Goal: Task Accomplishment & Management: Manage account settings

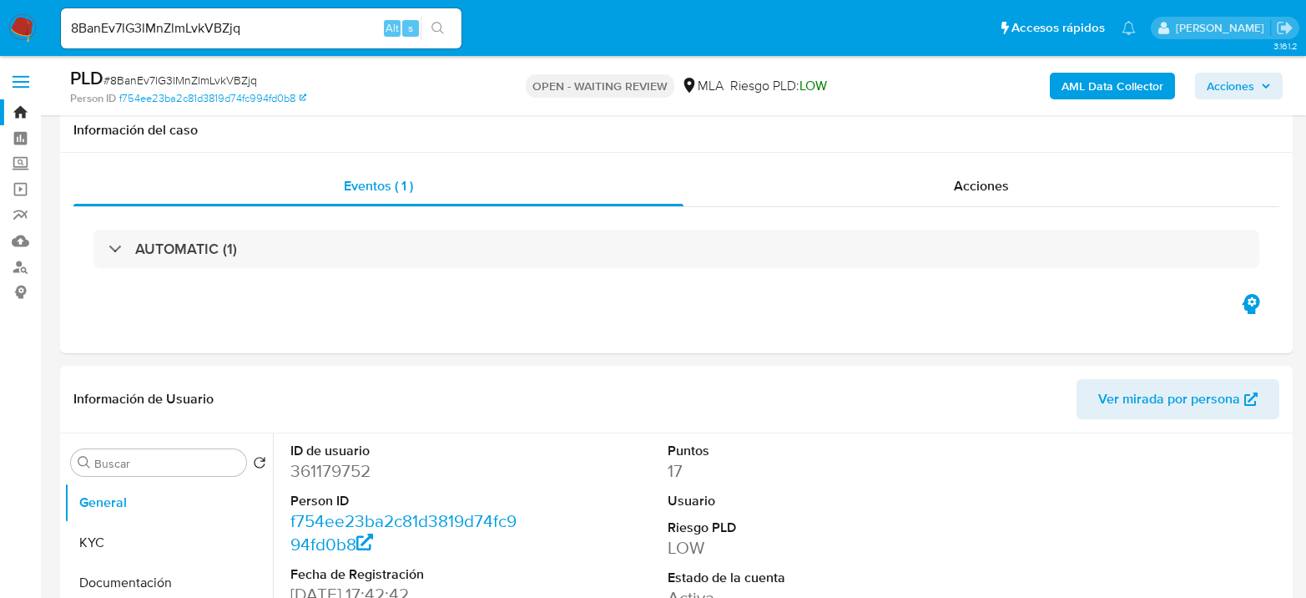
select select "10"
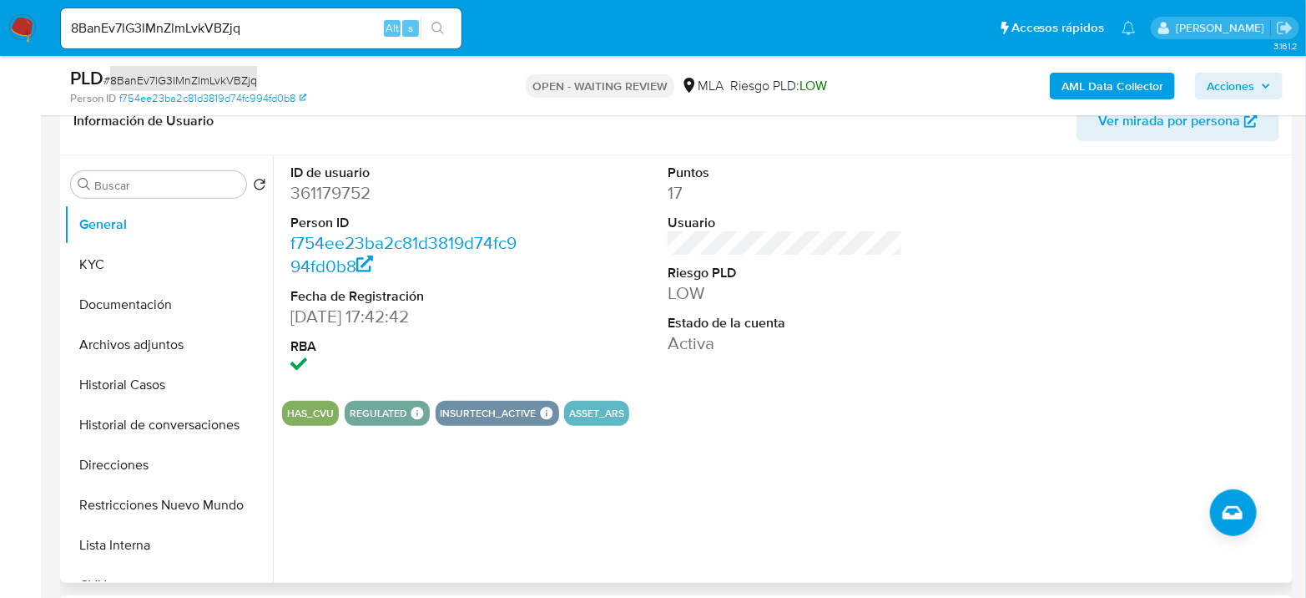
scroll to position [1047, 0]
drag, startPoint x: 574, startPoint y: 250, endPoint x: 610, endPoint y: 266, distance: 39.2
click at [575, 250] on div "ID de usuario 361179752 Person ID f754ee23ba2c81d3819d74fc994fd0b8 Fecha de Reg…" at bounding box center [785, 271] width 1006 height 232
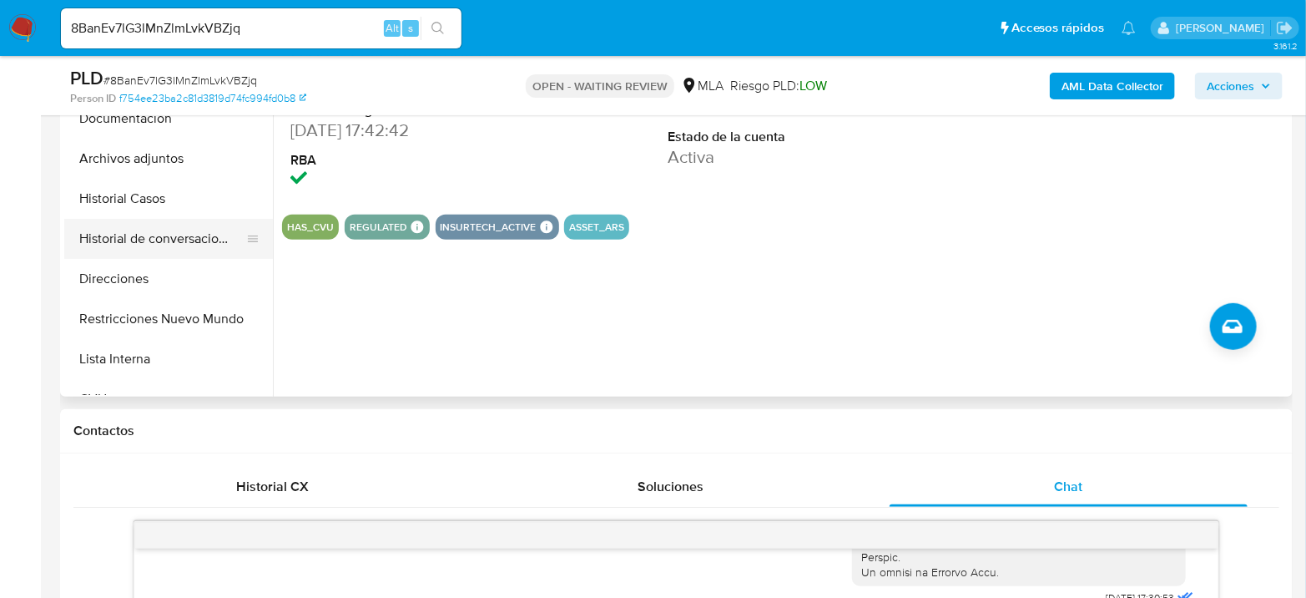
scroll to position [463, 0]
click at [174, 74] on span "# 8BanEv7lG3lMnZlmLvkVBZjq" at bounding box center [180, 80] width 154 height 17
copy span "8BanEv7lG3lMnZlmLvkVBZjq"
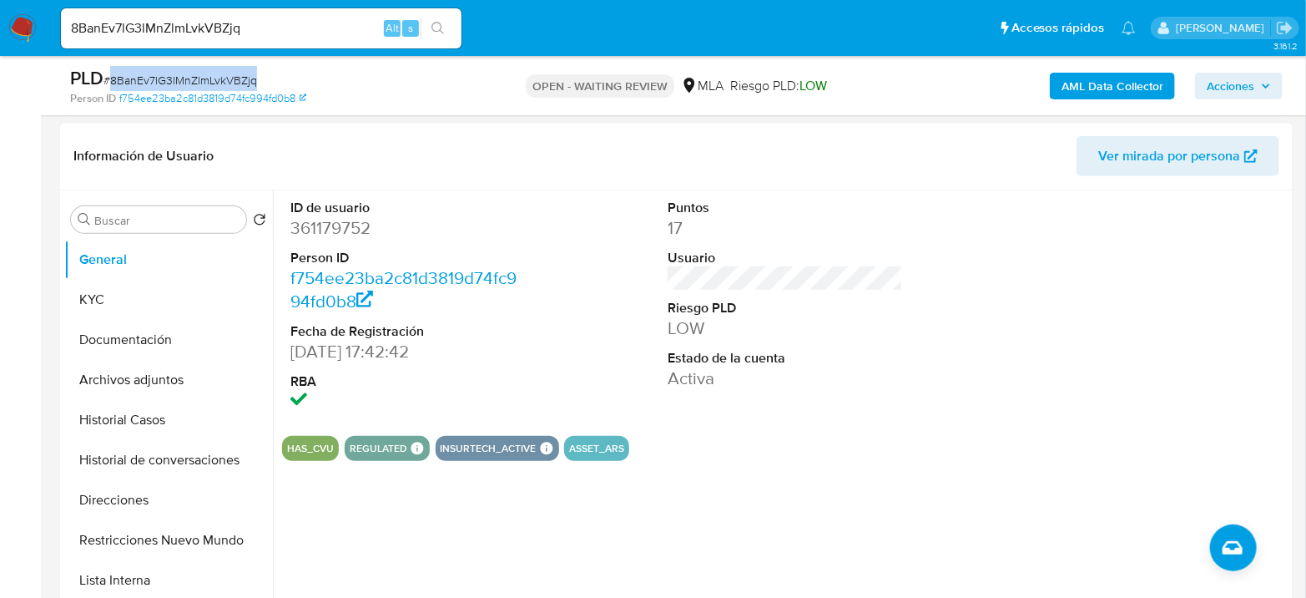
scroll to position [185, 0]
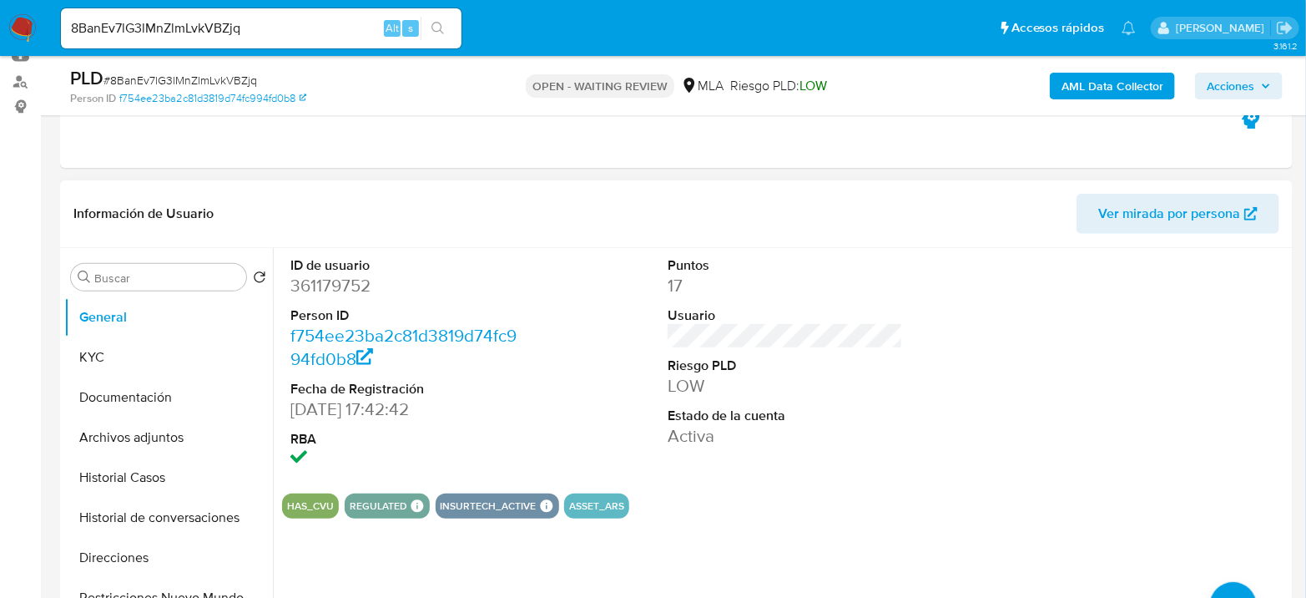
click at [318, 292] on dd "361179752" at bounding box center [407, 285] width 235 height 23
copy dd "361179752"
click at [154, 464] on button "Historial Casos" at bounding box center [161, 477] width 195 height 40
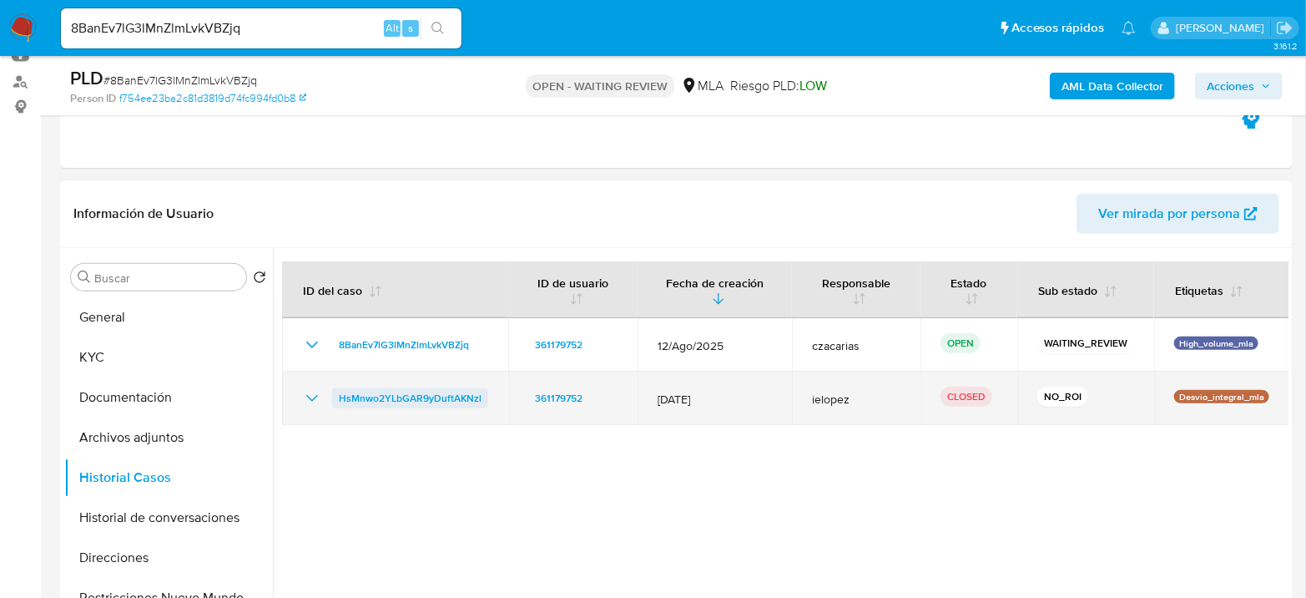
click at [395, 398] on span "HsMnwo2YLbGAR9yDuftAKNzl" at bounding box center [410, 398] width 143 height 20
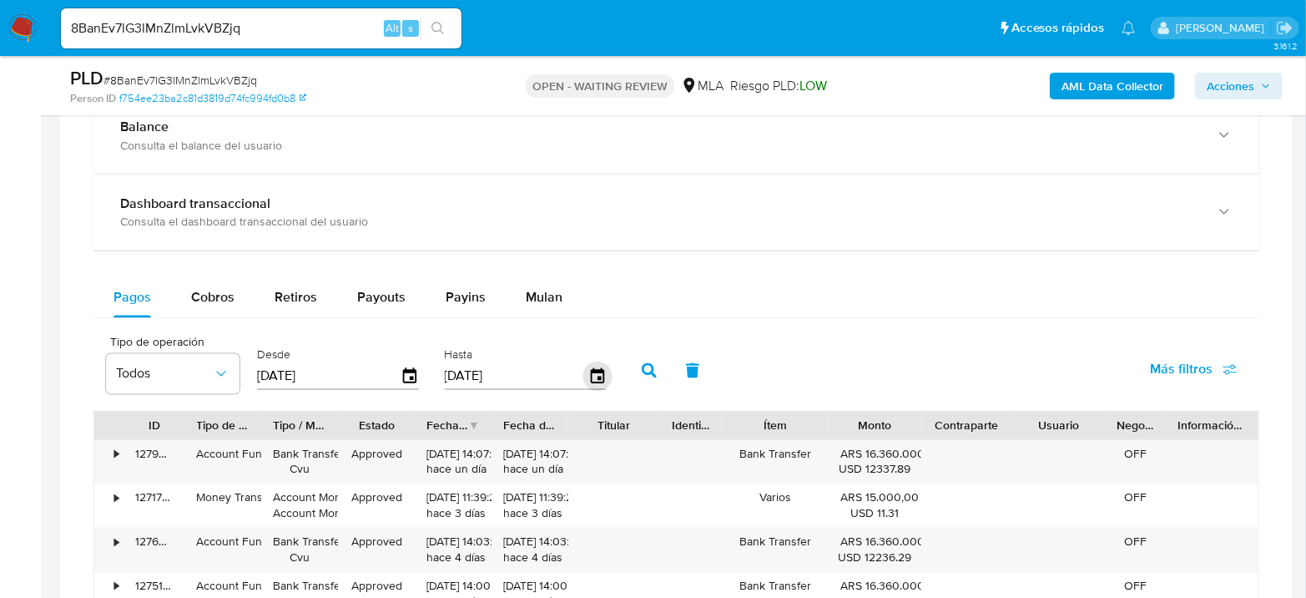
scroll to position [1298, 0]
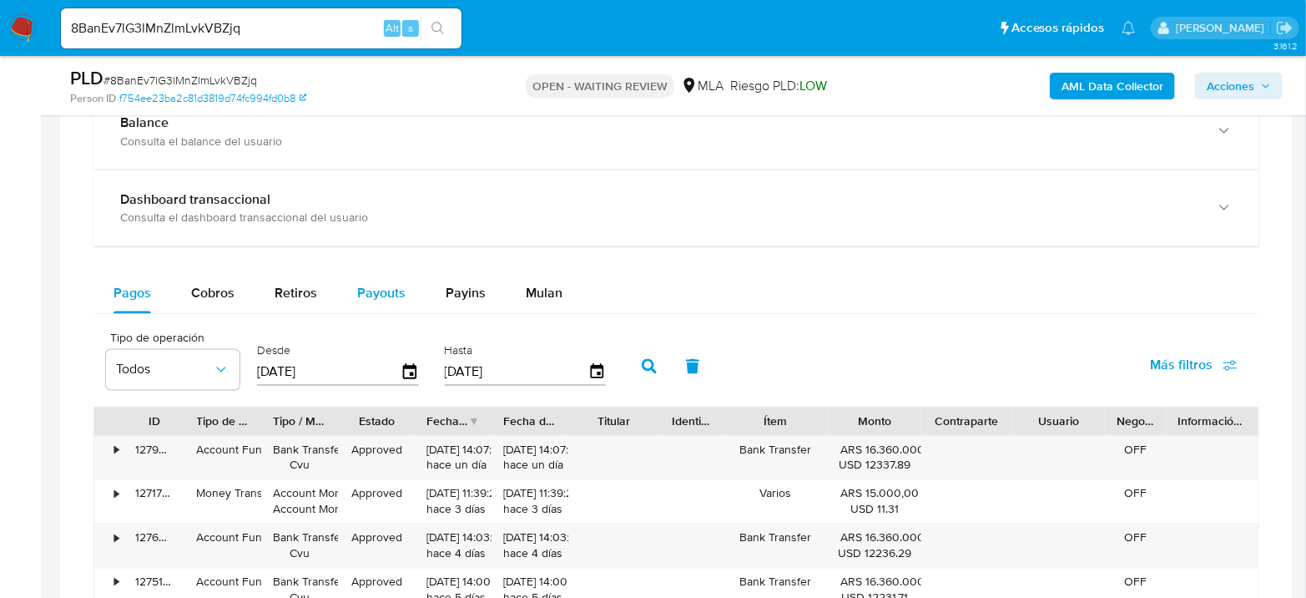
click at [384, 280] on div "Payouts" at bounding box center [381, 294] width 48 height 40
select select "10"
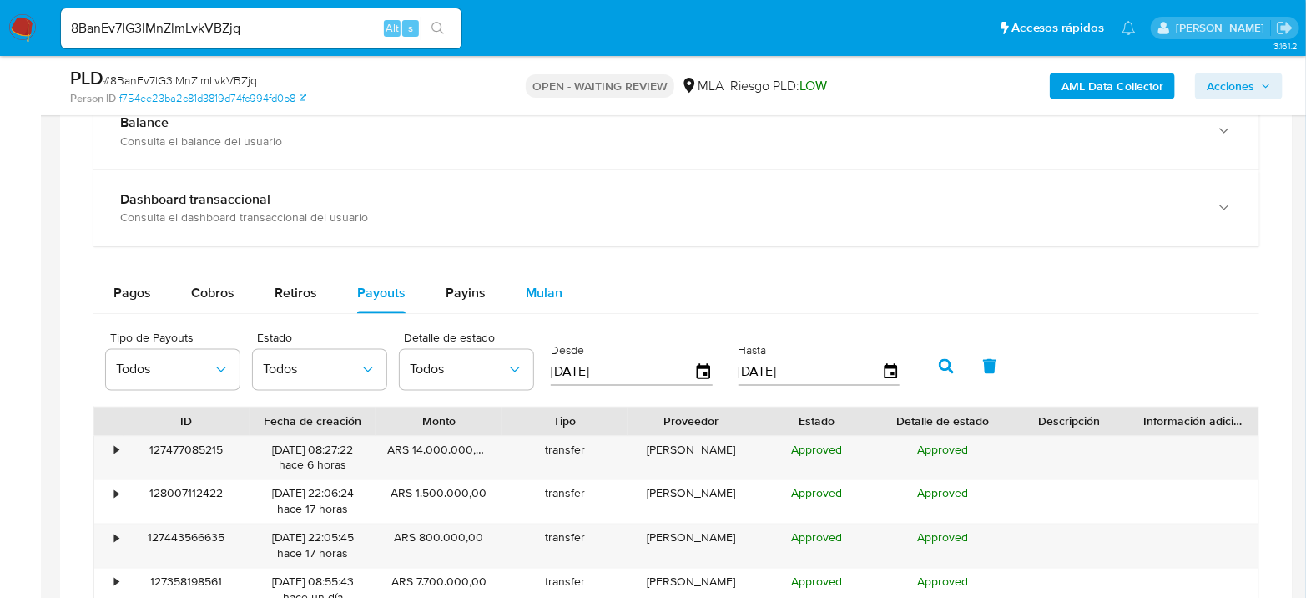
click at [526, 290] on span "Mulan" at bounding box center [544, 293] width 37 height 19
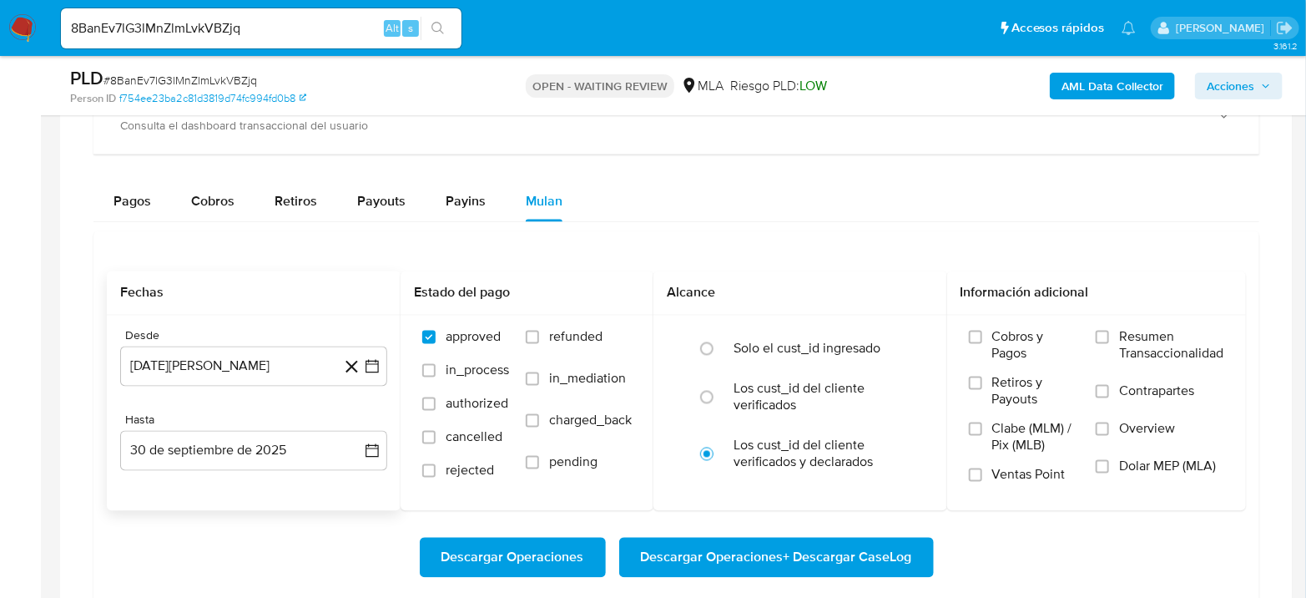
scroll to position [1390, 0]
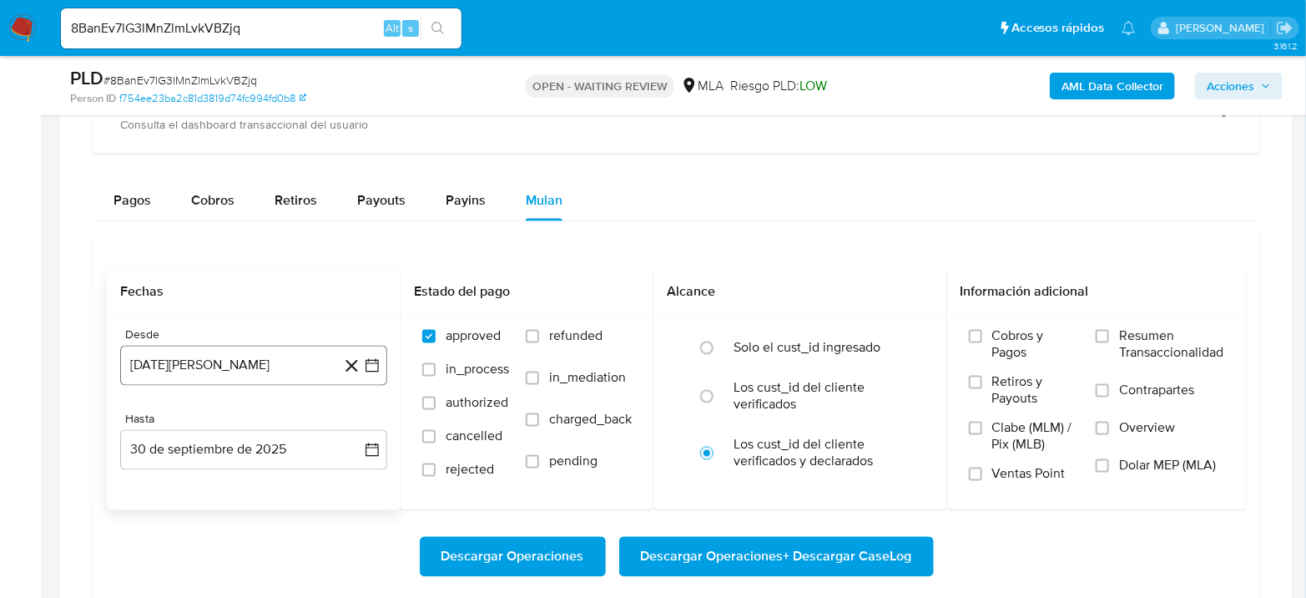
click at [287, 372] on button "30 de agosto de 2024" at bounding box center [253, 366] width 267 height 40
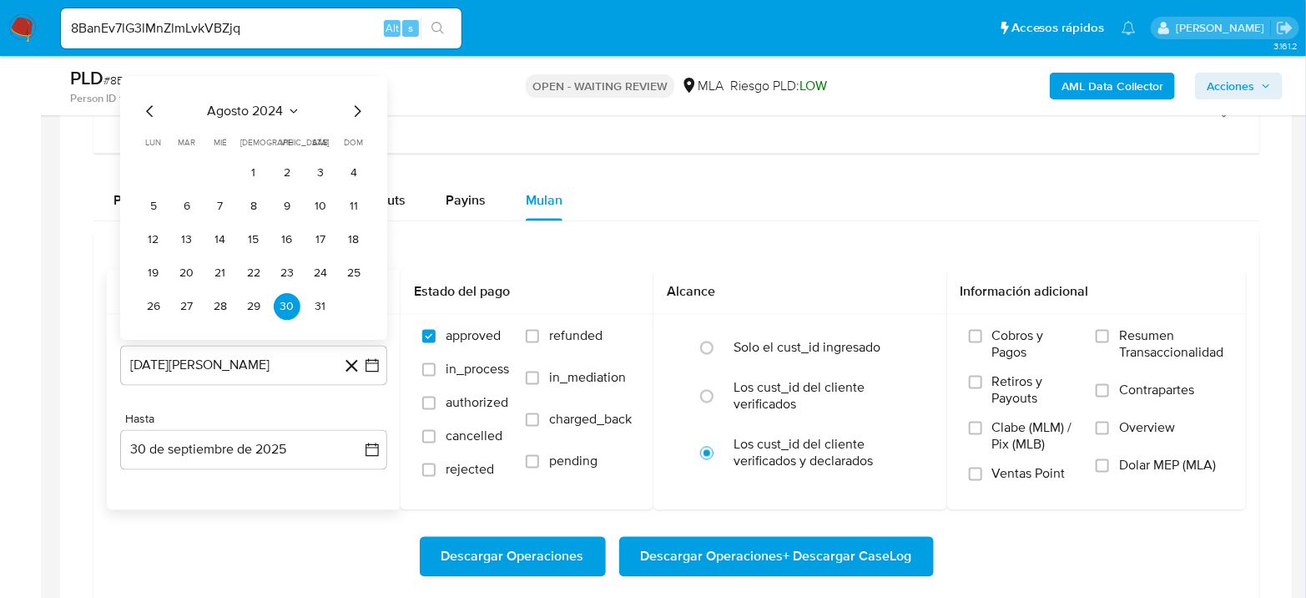
click at [147, 103] on icon "Mes anterior" at bounding box center [150, 111] width 20 height 20
click at [149, 105] on icon "Mes anterior" at bounding box center [150, 111] width 20 height 20
click at [261, 119] on div "junio 2024 junio 2024 lun lunes mar martes mié miércoles jue jueves vie viernes…" at bounding box center [253, 210] width 227 height 219
click at [284, 111] on icon "Seleccionar mes y año" at bounding box center [288, 110] width 13 height 13
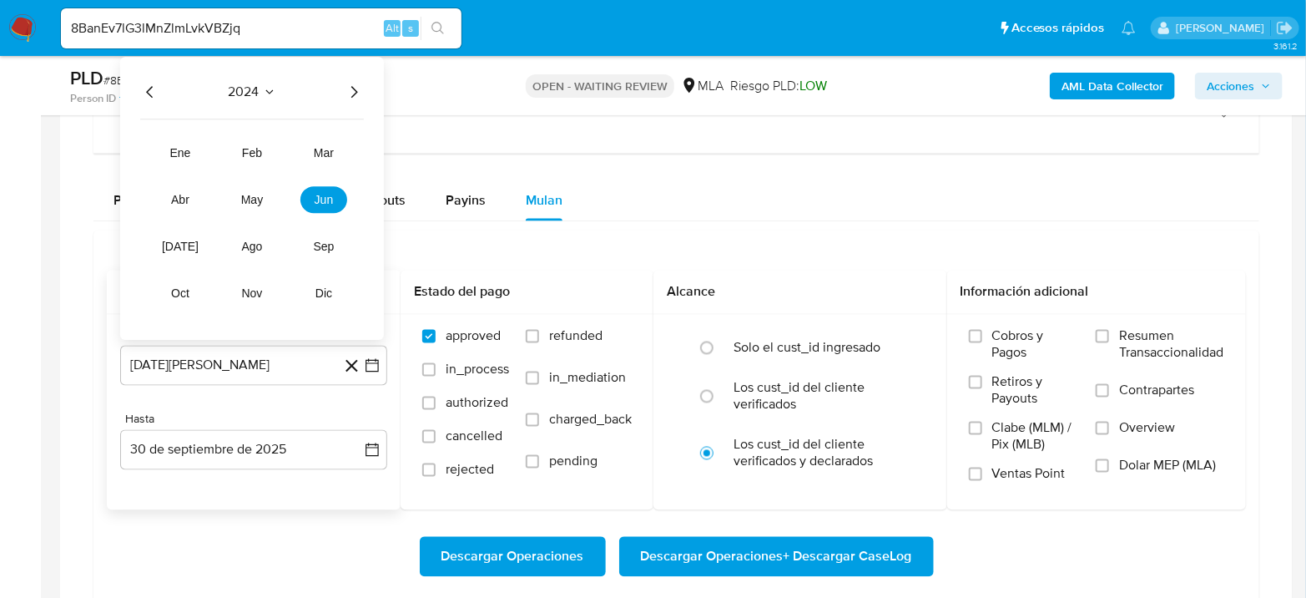
click at [345, 95] on icon "Año siguiente" at bounding box center [354, 92] width 20 height 20
click at [326, 203] on span "jun" at bounding box center [324, 199] width 19 height 13
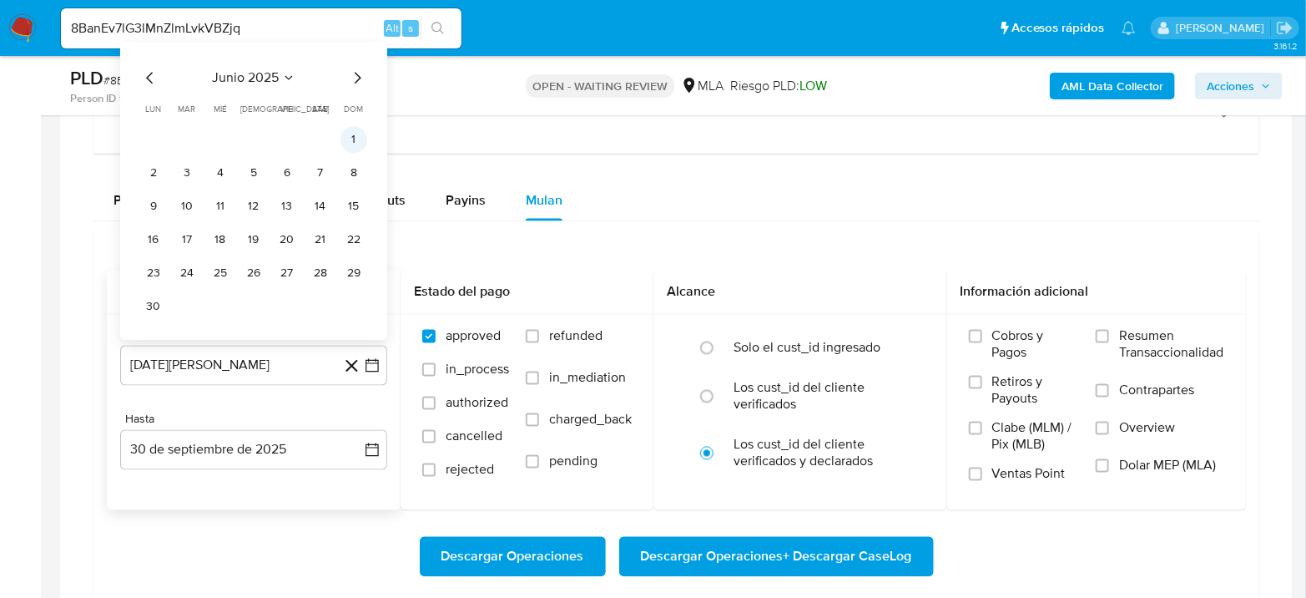
click at [350, 136] on button "1" at bounding box center [354, 139] width 27 height 27
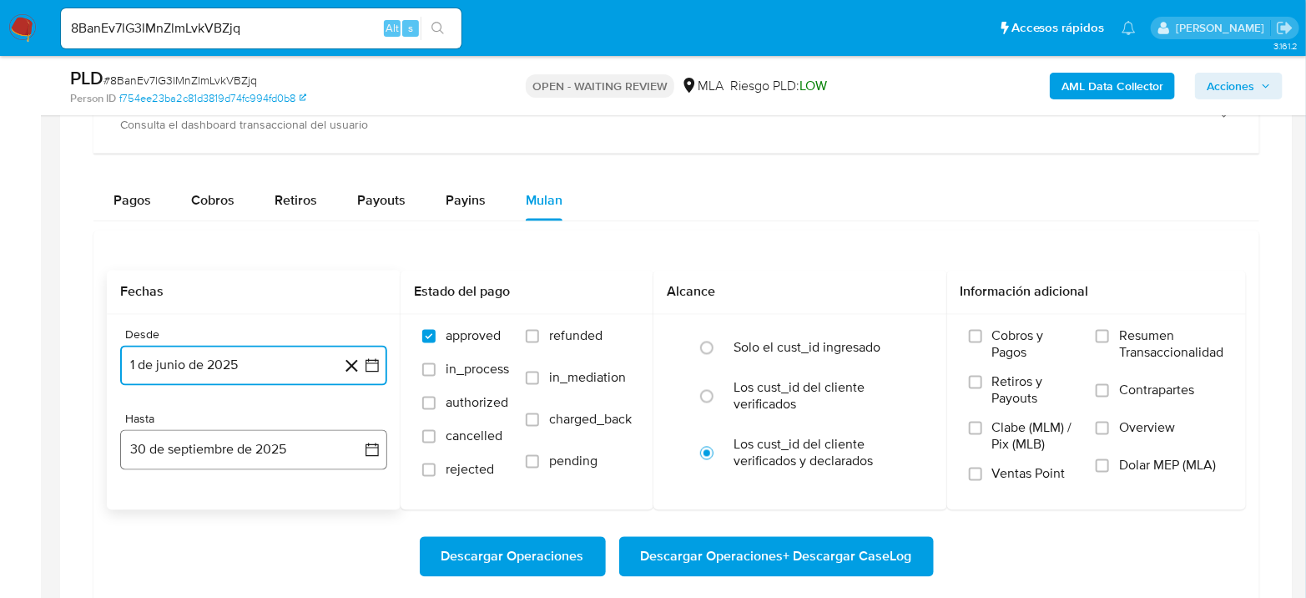
click at [283, 431] on button "30 de septiembre de 2025" at bounding box center [253, 450] width 267 height 40
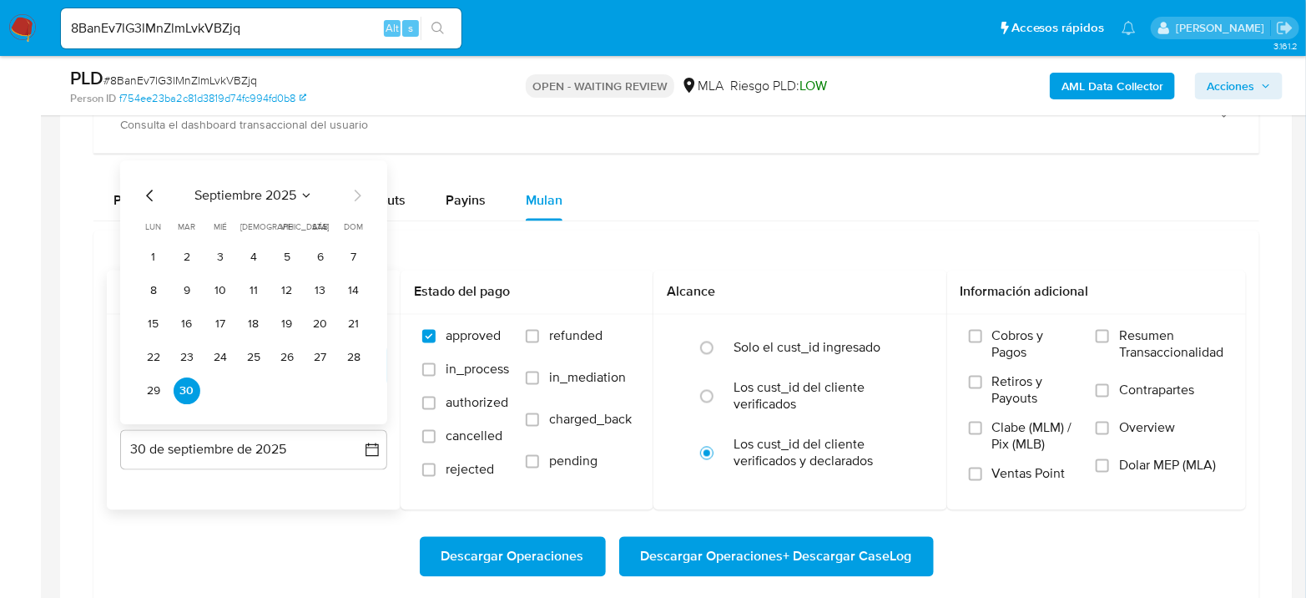
click at [146, 192] on icon "Mes anterior" at bounding box center [150, 195] width 20 height 20
click at [260, 393] on button "31" at bounding box center [253, 390] width 27 height 27
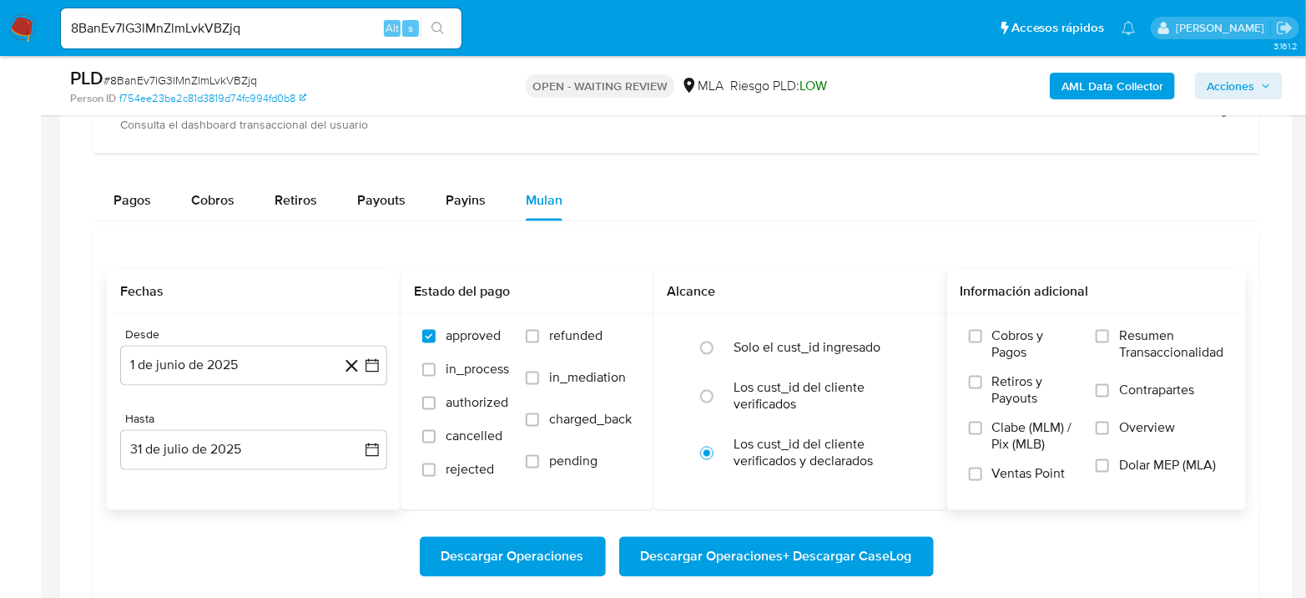
click at [1136, 463] on span "Dolar MEP (MLA)" at bounding box center [1167, 465] width 97 height 17
click at [1109, 463] on input "Dolar MEP (MLA)" at bounding box center [1102, 465] width 13 height 13
click at [795, 566] on span "Descargar Operaciones + Descargar CaseLog" at bounding box center [776, 556] width 271 height 37
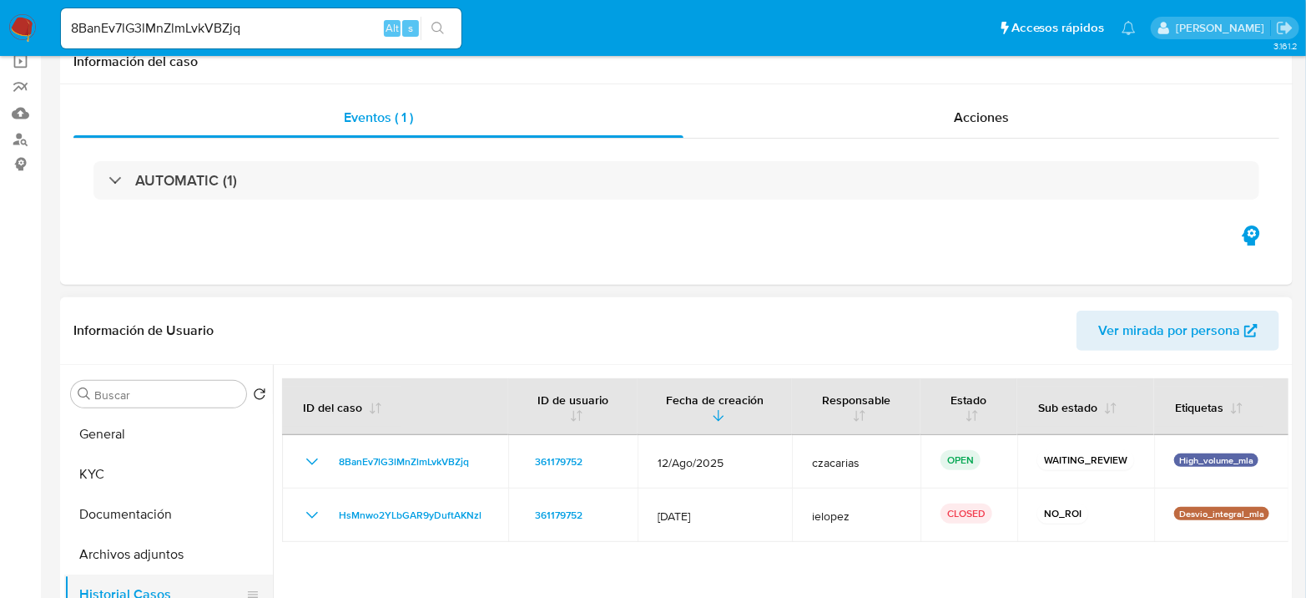
scroll to position [278, 0]
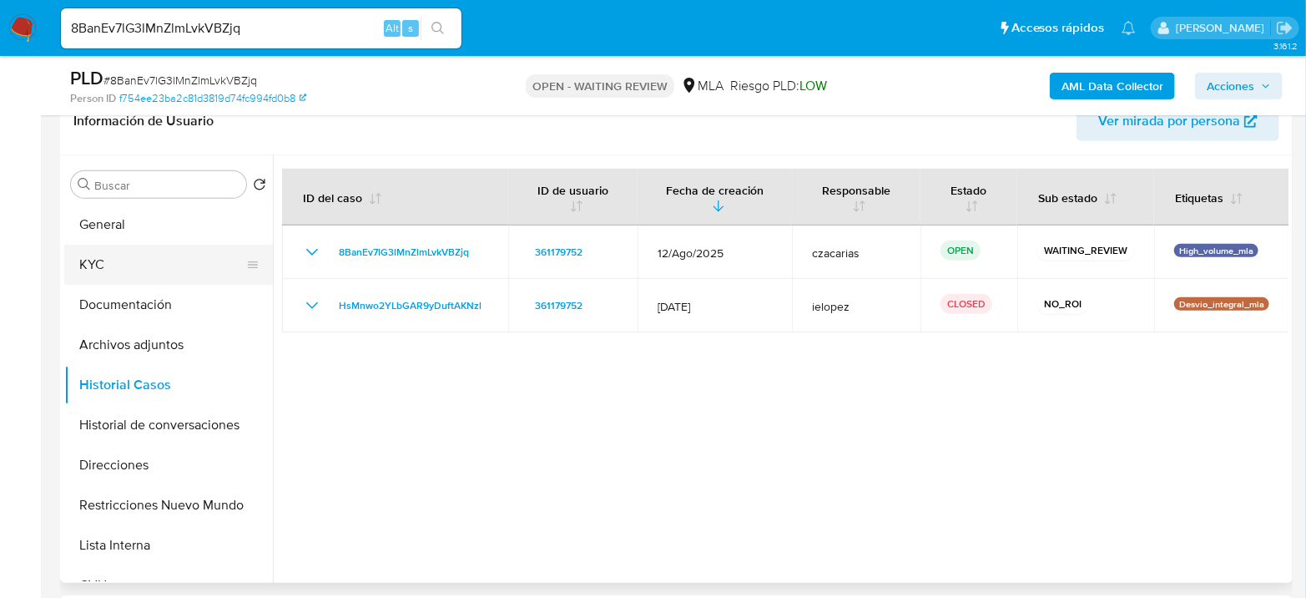
click at [124, 261] on button "KYC" at bounding box center [161, 265] width 195 height 40
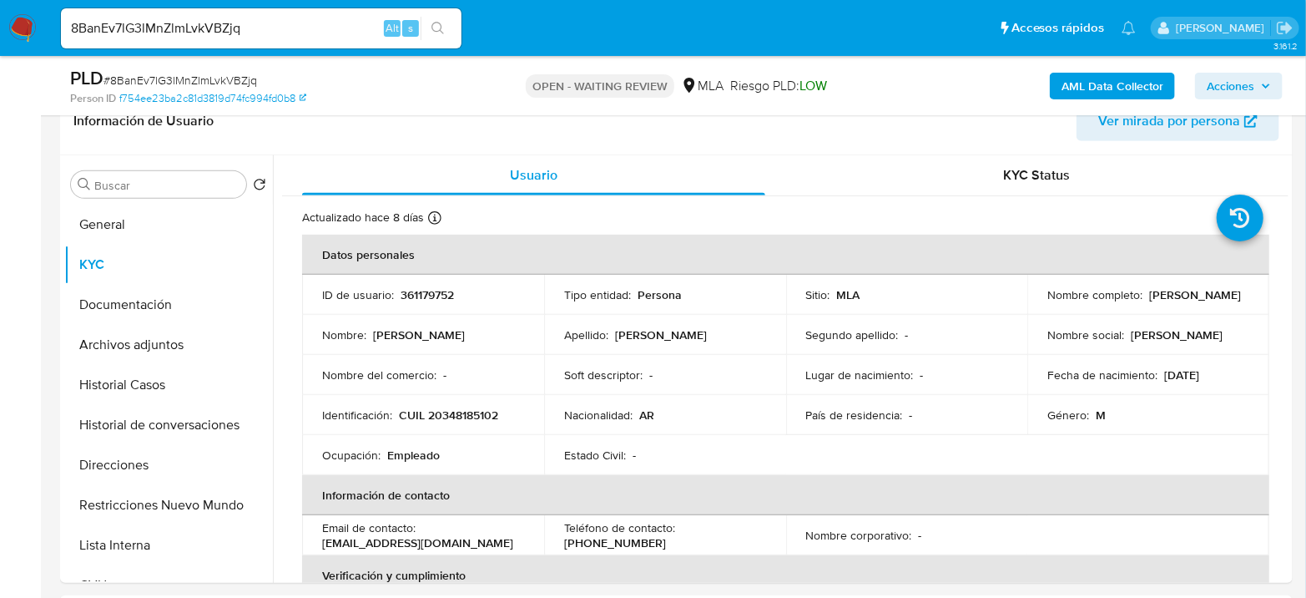
click at [248, 41] on div "8BanEv7lG3lMnZlmLvkVBZjq Alt s" at bounding box center [261, 28] width 401 height 40
click at [255, 32] on input "8BanEv7lG3lMnZlmLvkVBZjq" at bounding box center [261, 29] width 401 height 22
click at [255, 31] on input "8BanEv7lG3lMnZlmLvkVBZjq" at bounding box center [261, 29] width 401 height 22
click at [174, 36] on input "8BanEv7lG3lMnZlmLvkVBZjq" at bounding box center [261, 29] width 401 height 22
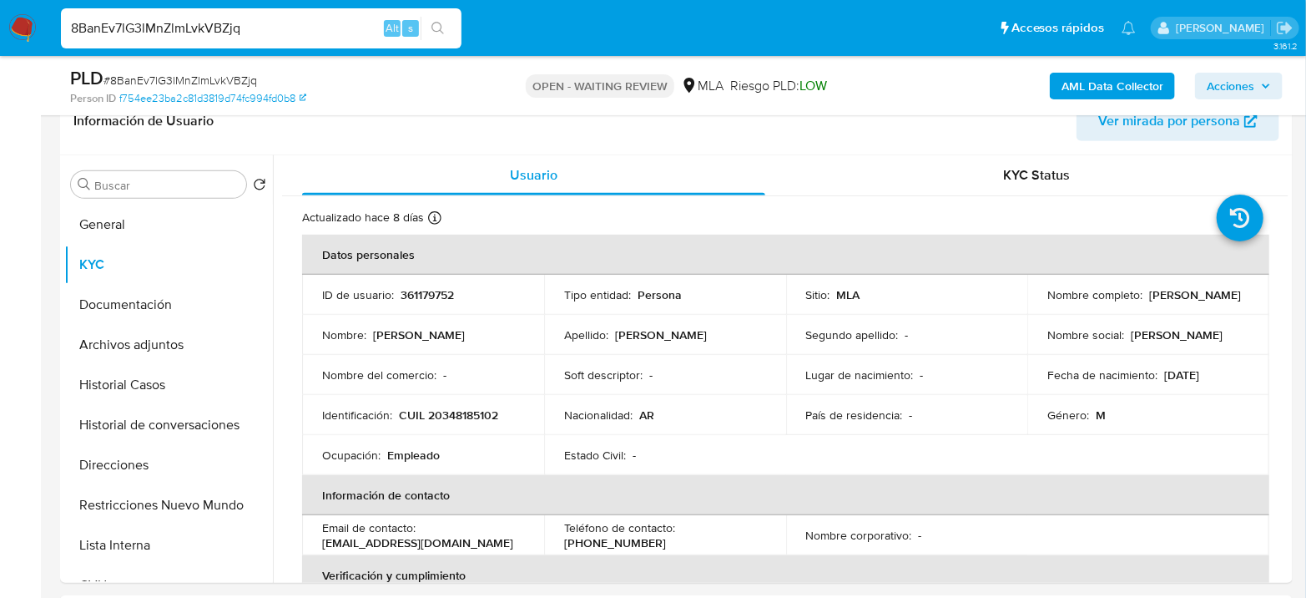
paste input "2n3purpeSfgXPBBvEhCBpHTA"
type input "2n3purpeSfgXPBBvEhCBpHTA"
click at [432, 29] on icon "search-icon" at bounding box center [437, 28] width 13 height 13
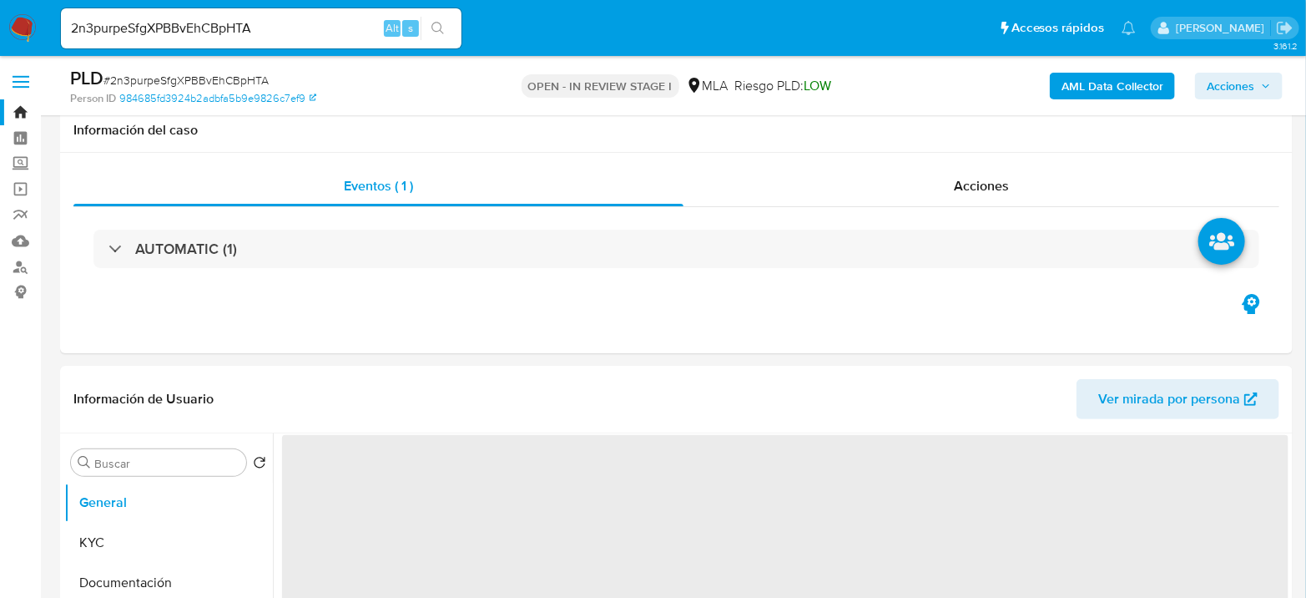
scroll to position [463, 0]
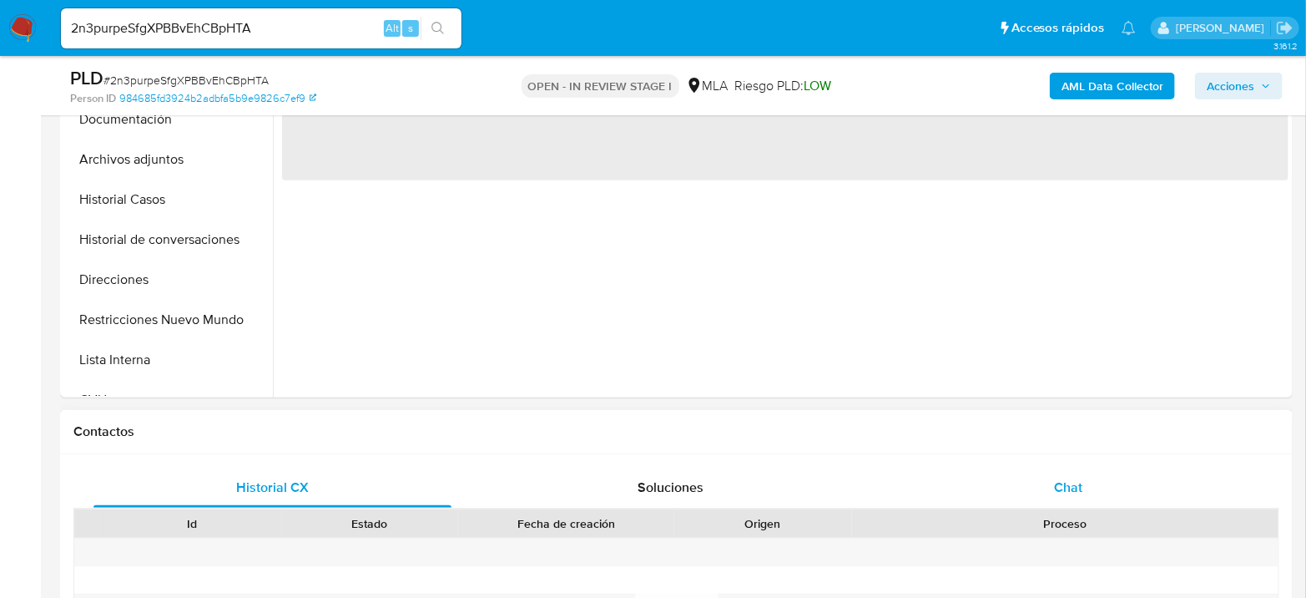
click at [1047, 468] on div "Chat" at bounding box center [1069, 487] width 358 height 40
select select "10"
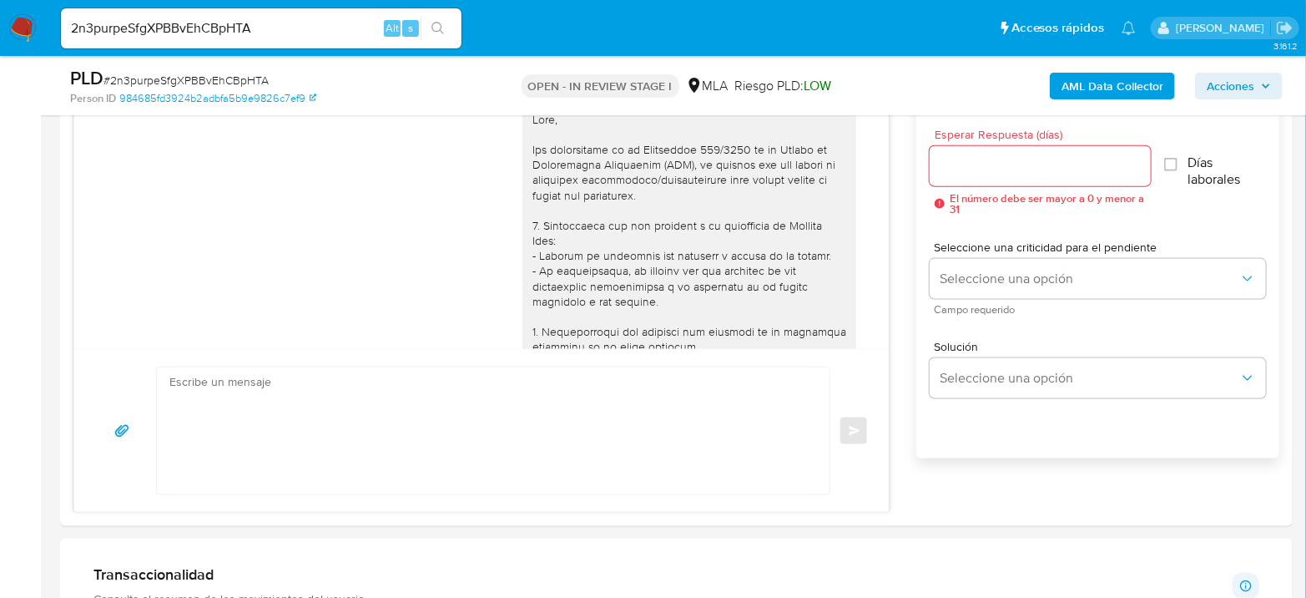
scroll to position [1446, 0]
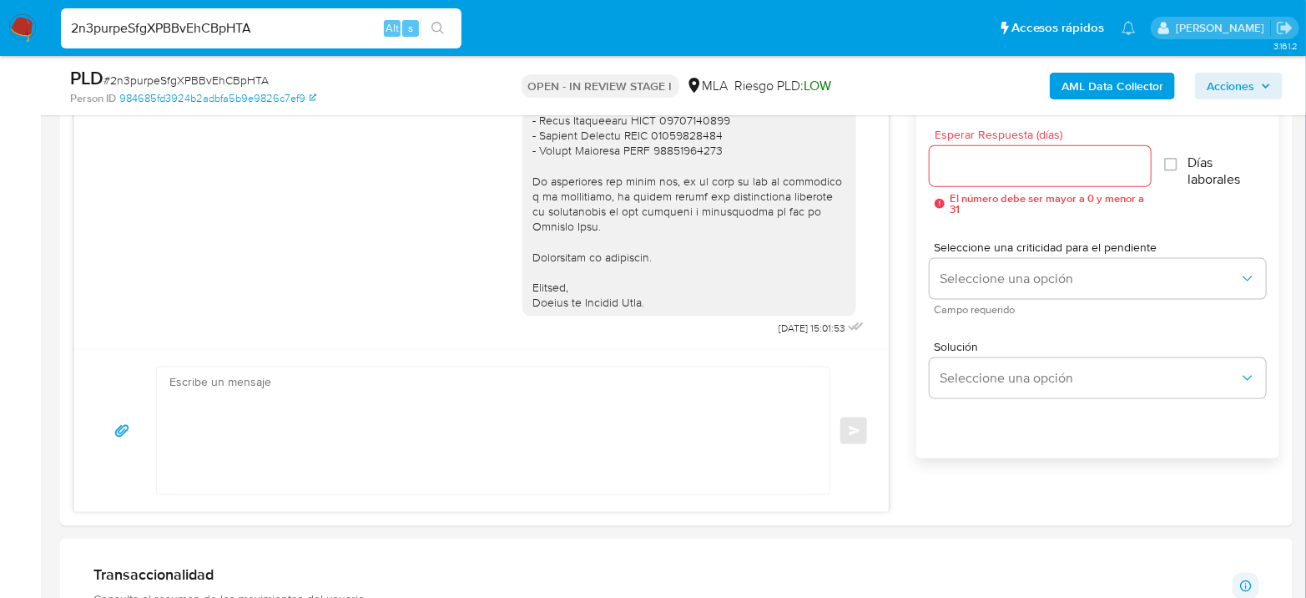
click at [320, 18] on input "2n3purpeSfgXPBBvEhCBpHTA" at bounding box center [261, 29] width 401 height 22
paste input "AbtgDULC5rzkPrGT848pErlX"
type input "AbtgDULC5rzkPrGT848pErlX"
click at [442, 17] on button "search-icon" at bounding box center [438, 28] width 34 height 23
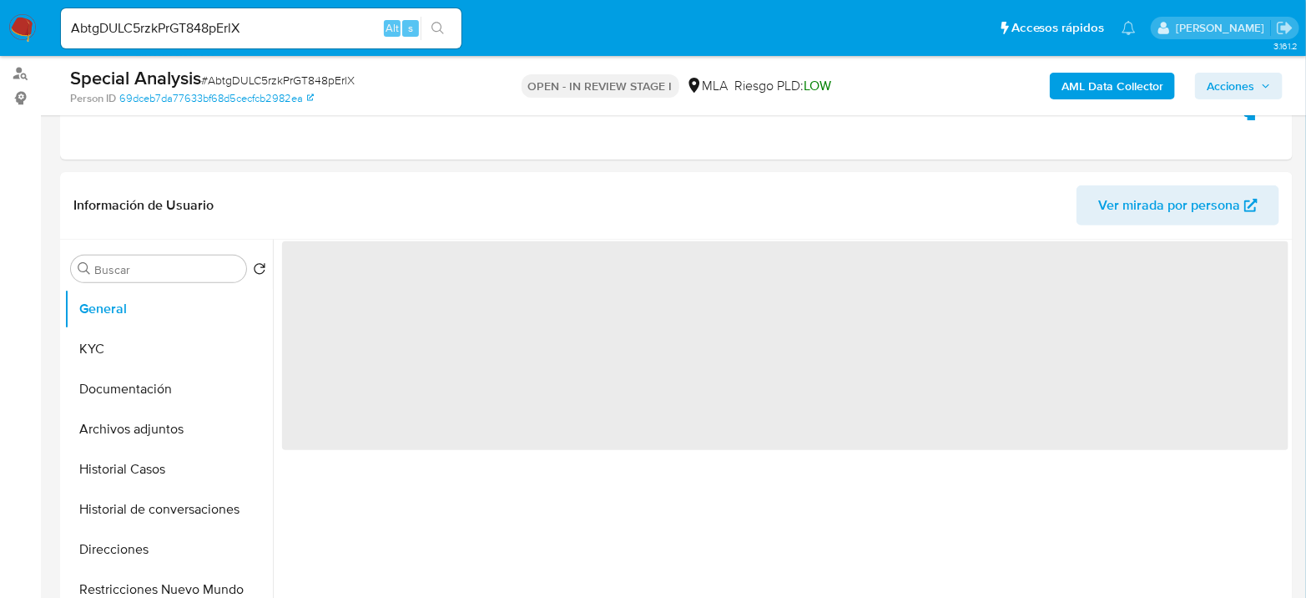
scroll to position [648, 0]
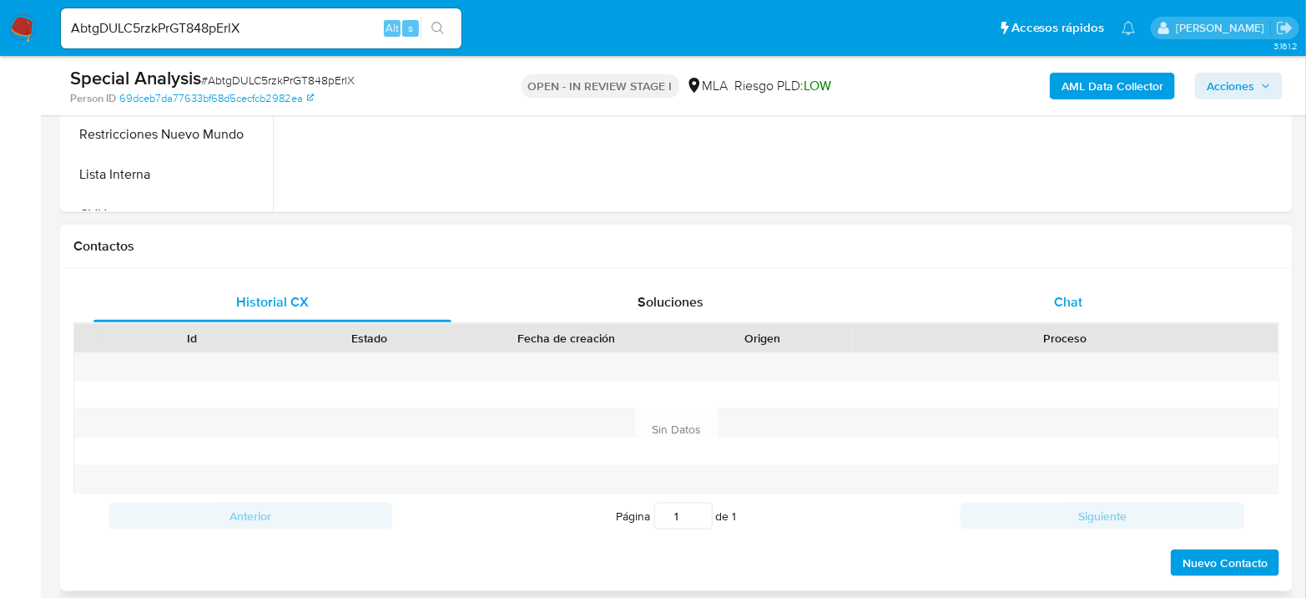
select select "10"
click at [1087, 299] on div "Chat" at bounding box center [1069, 302] width 358 height 40
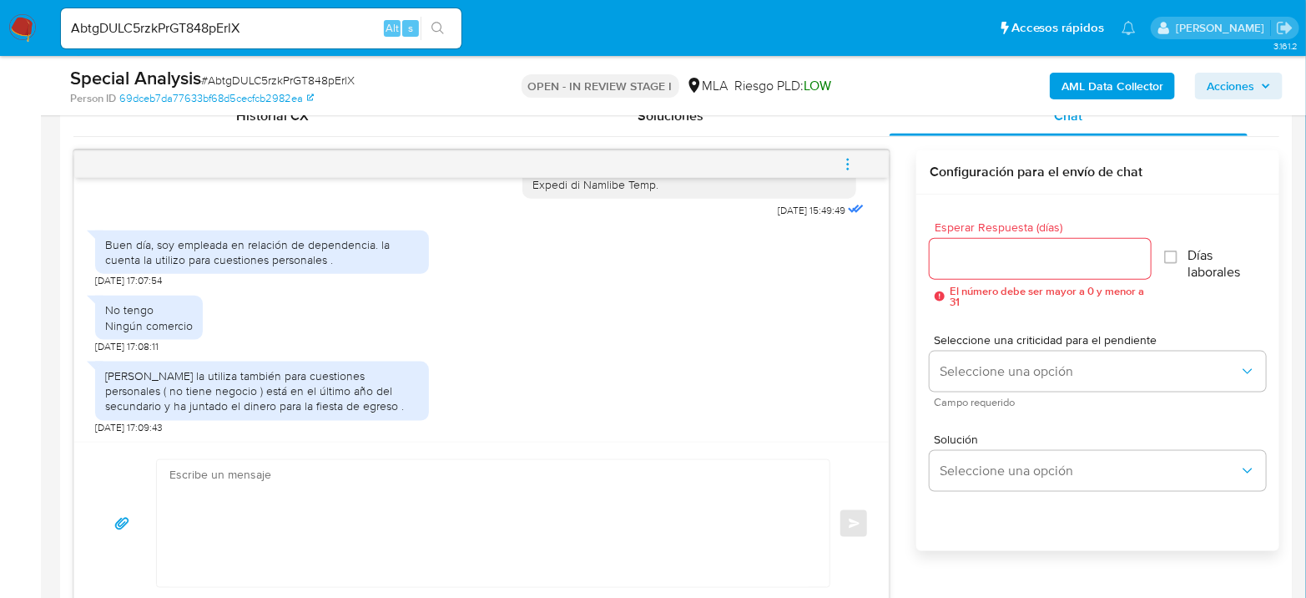
scroll to position [2105, 0]
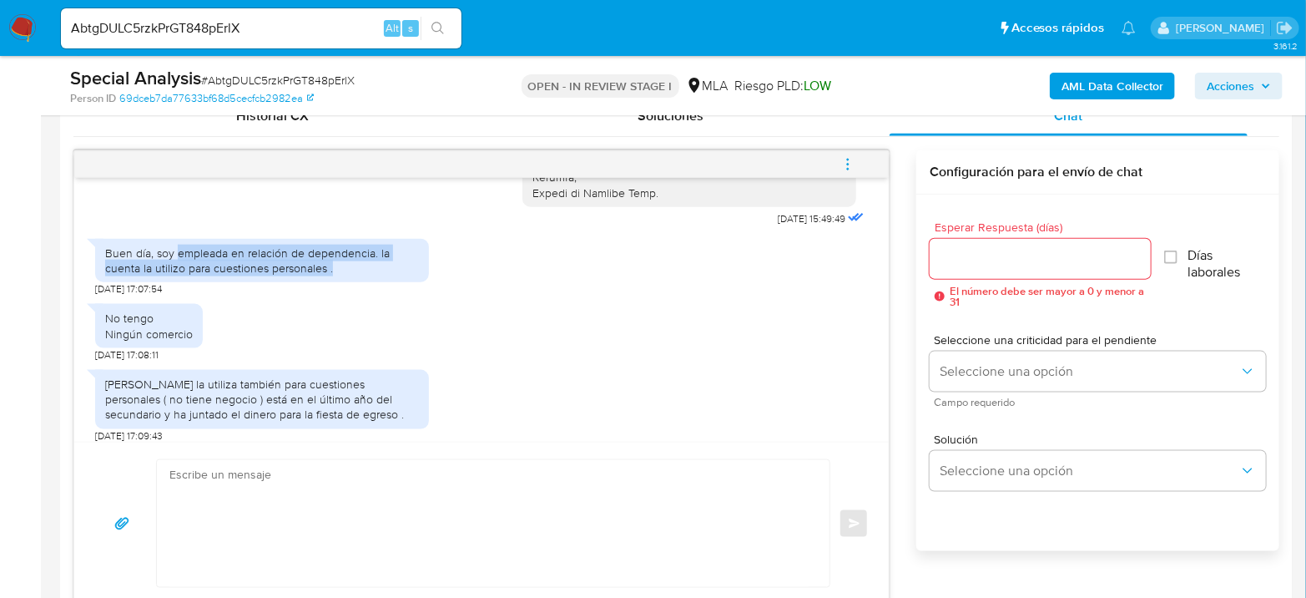
drag, startPoint x: 174, startPoint y: 311, endPoint x: 351, endPoint y: 335, distance: 178.5
click at [351, 275] on div "Buen día, soy empleada en relación de dependencia. la cuenta la utilizo para cu…" at bounding box center [262, 260] width 314 height 30
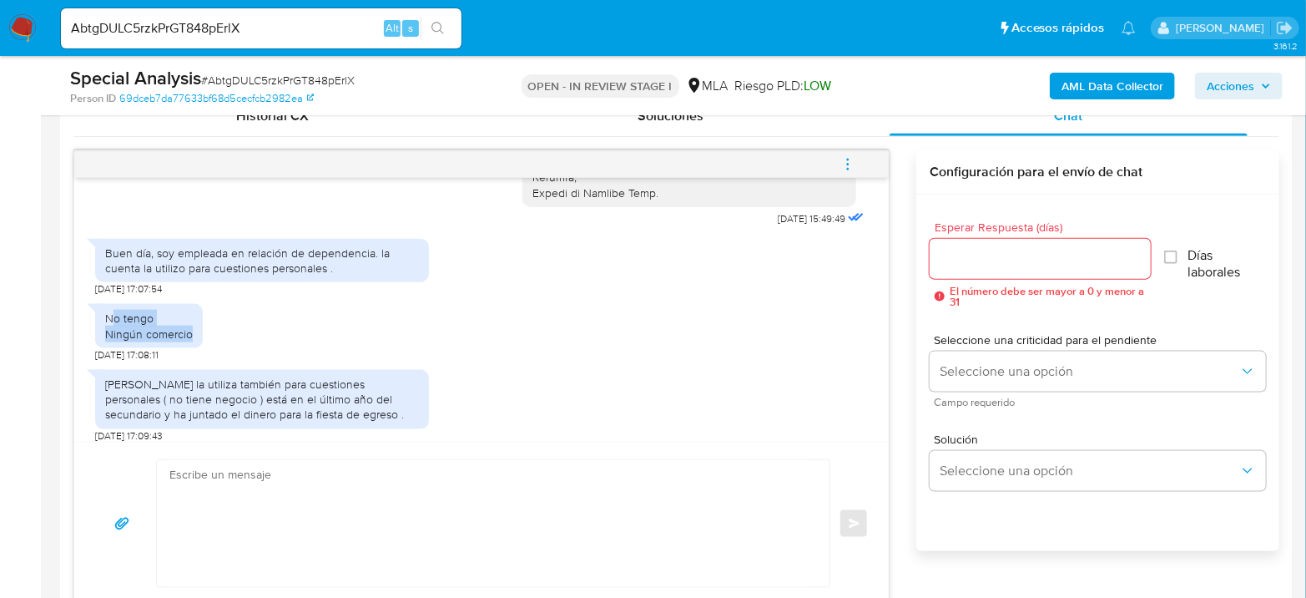
drag, startPoint x: 113, startPoint y: 375, endPoint x: 192, endPoint y: 395, distance: 81.8
click at [192, 347] on div "No tengo Ningún comercio" at bounding box center [149, 325] width 108 height 43
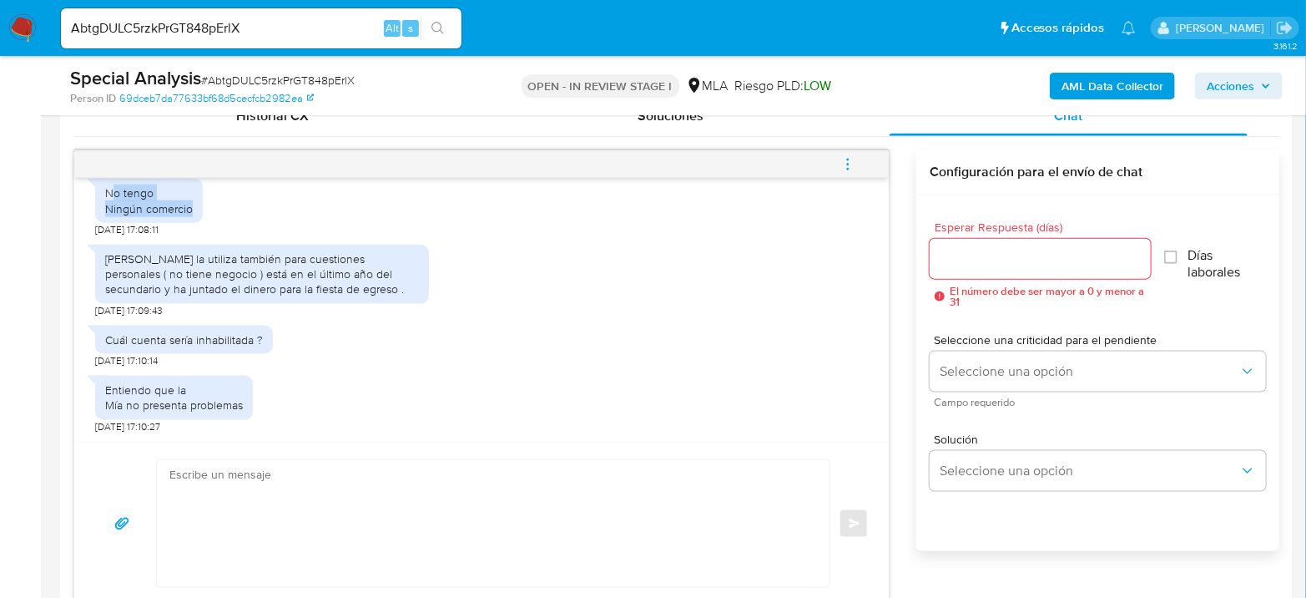
scroll to position [2290, 0]
drag, startPoint x: 128, startPoint y: 259, endPoint x: 344, endPoint y: 285, distance: 217.8
click at [344, 285] on div "[PERSON_NAME] la utiliza también para cuestiones personales ( no tiene negocio …" at bounding box center [262, 274] width 314 height 46
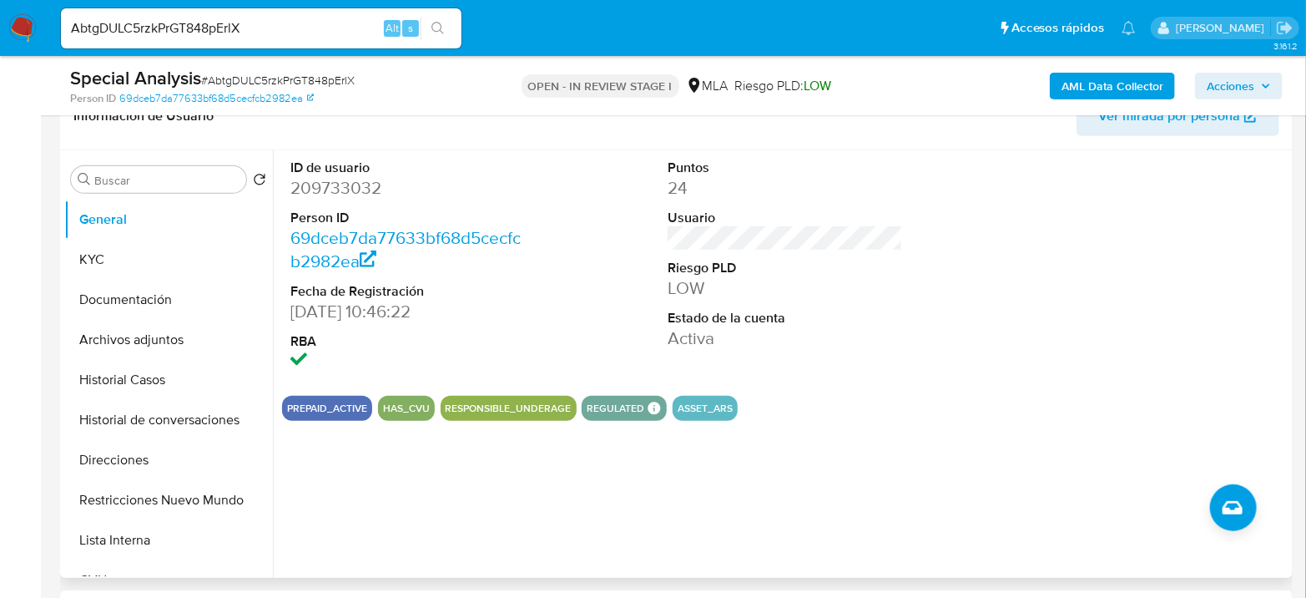
scroll to position [371, 0]
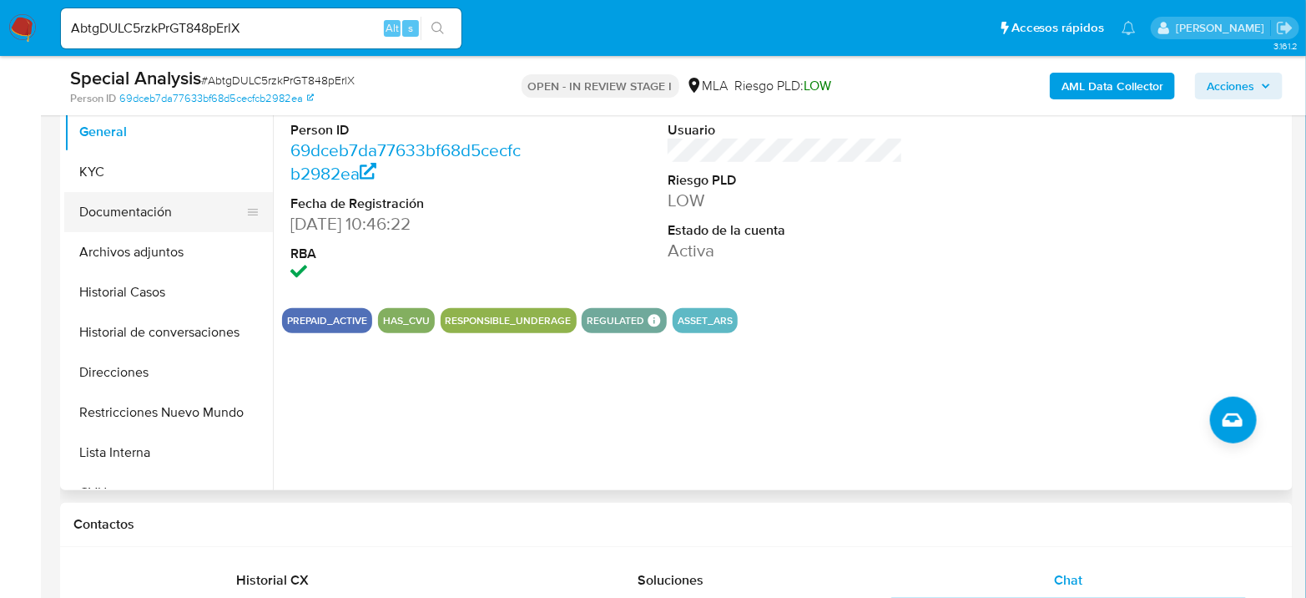
click at [164, 203] on button "Documentación" at bounding box center [161, 212] width 195 height 40
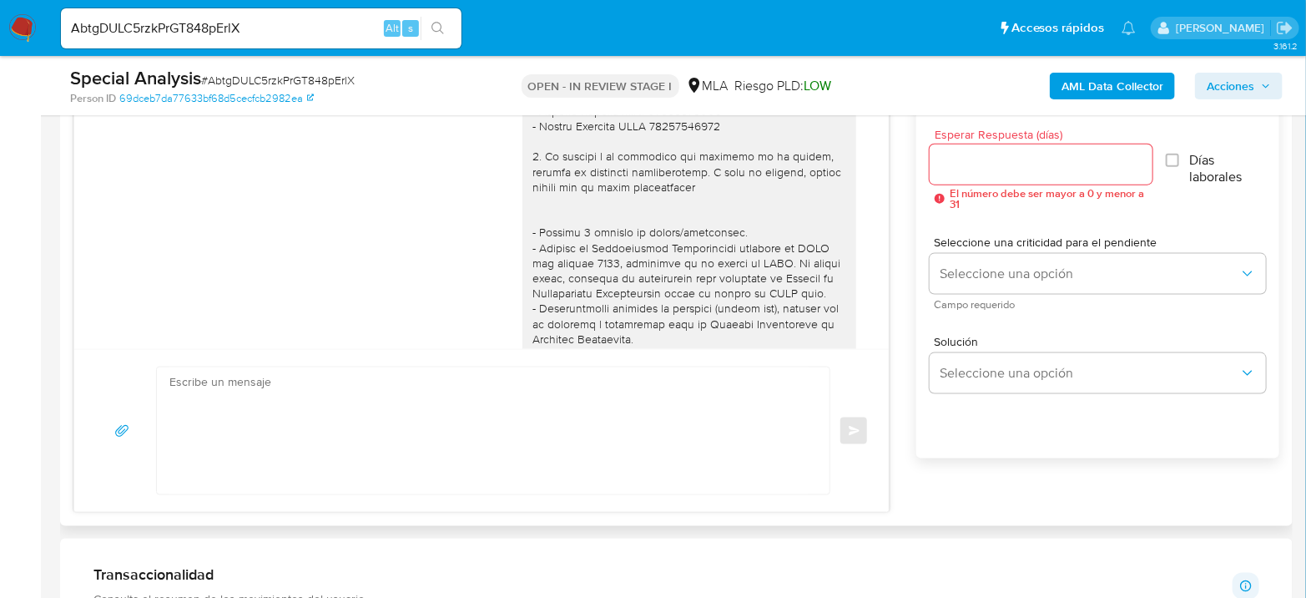
scroll to position [1669, 0]
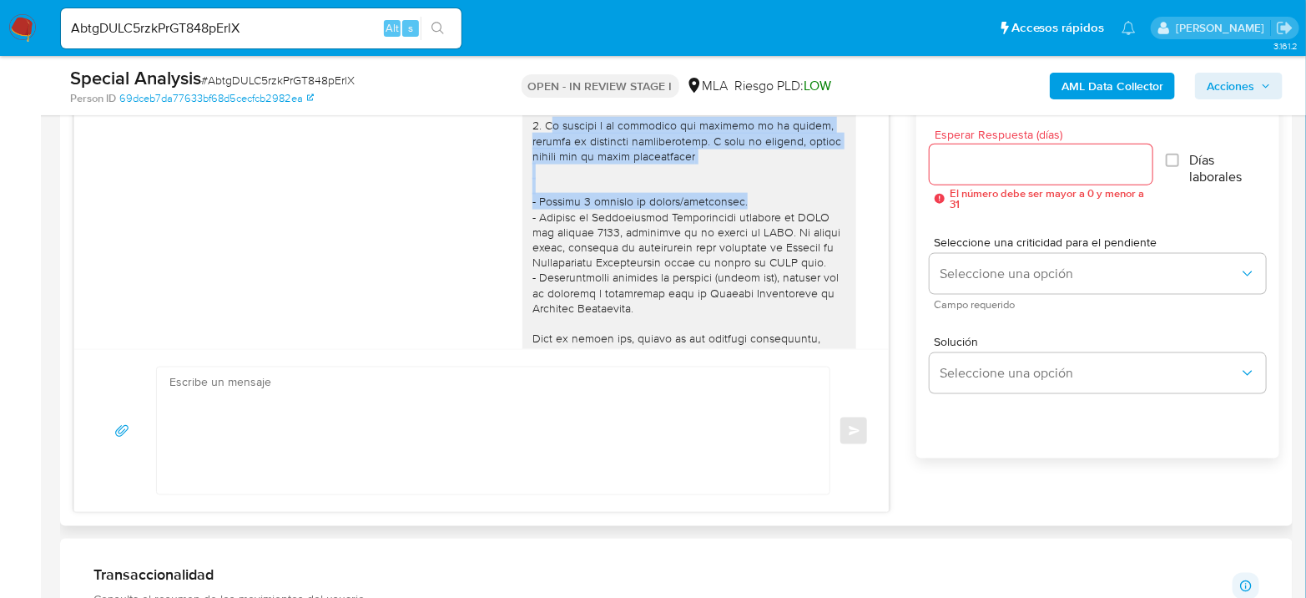
drag, startPoint x: 538, startPoint y: 138, endPoint x: 754, endPoint y: 212, distance: 228.6
click at [754, 212] on div at bounding box center [689, 141] width 314 height 805
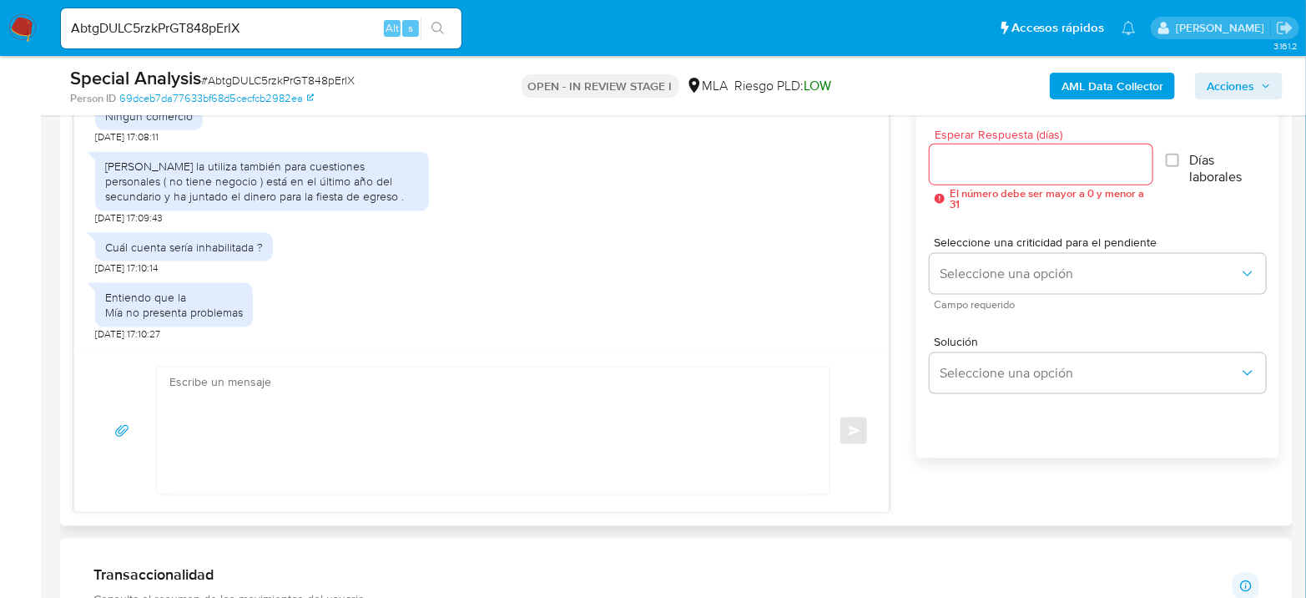
scroll to position [2290, 0]
click at [573, 402] on textarea at bounding box center [488, 430] width 639 height 127
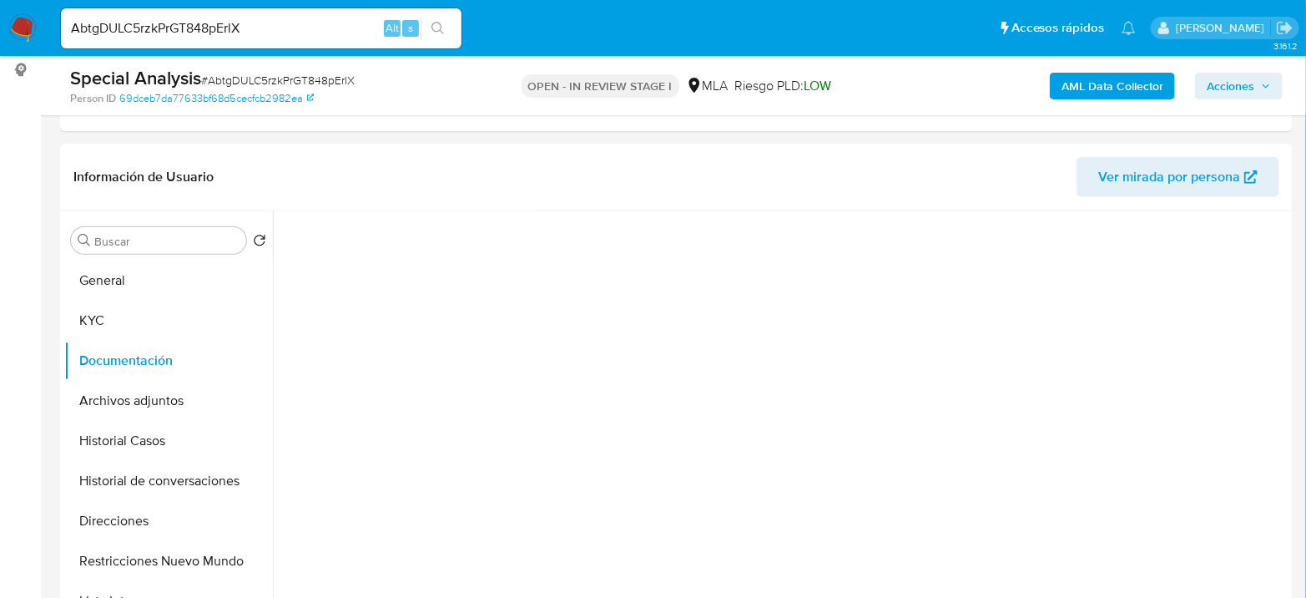
scroll to position [185, 0]
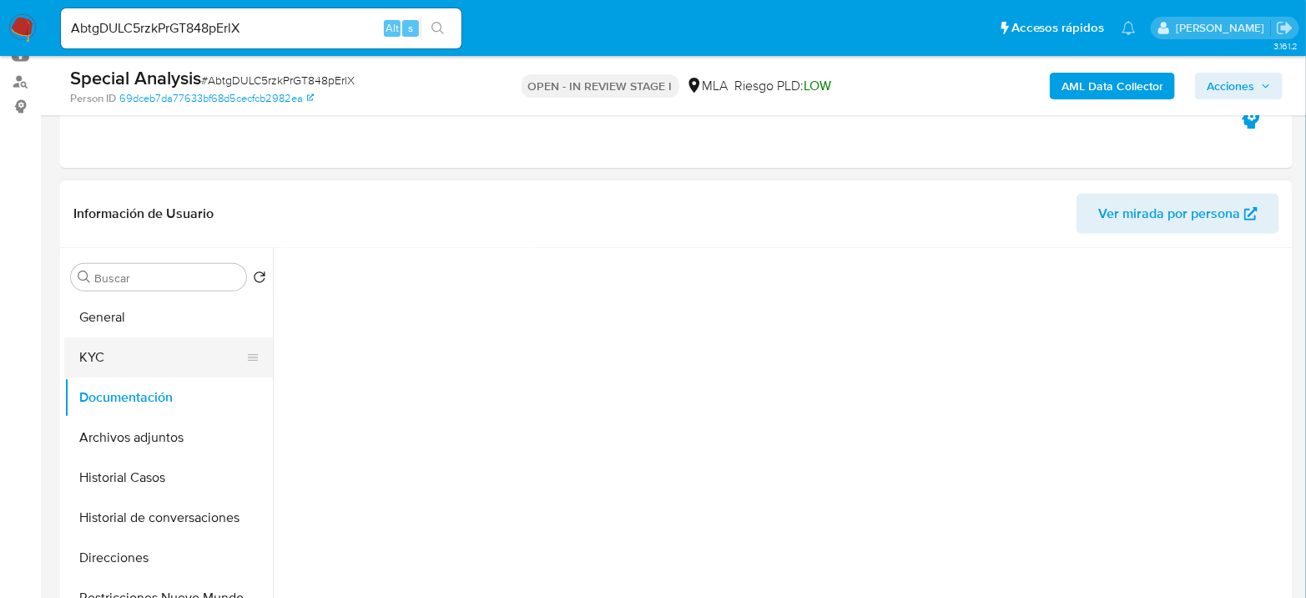
click at [151, 361] on button "KYC" at bounding box center [161, 357] width 195 height 40
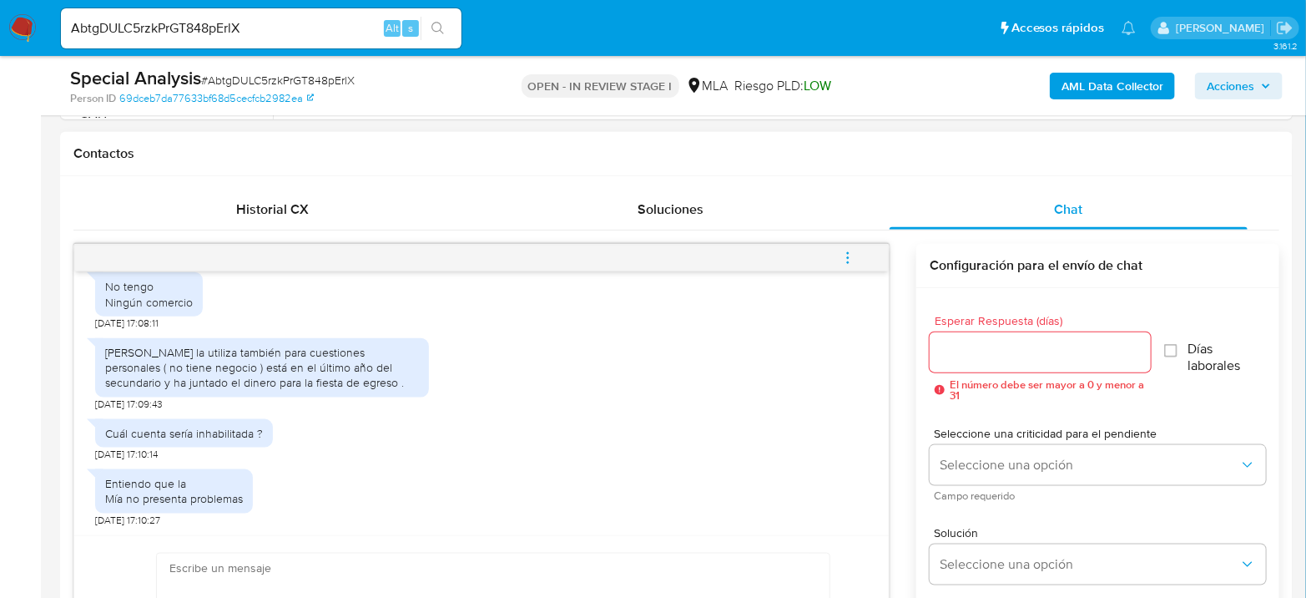
scroll to position [835, 0]
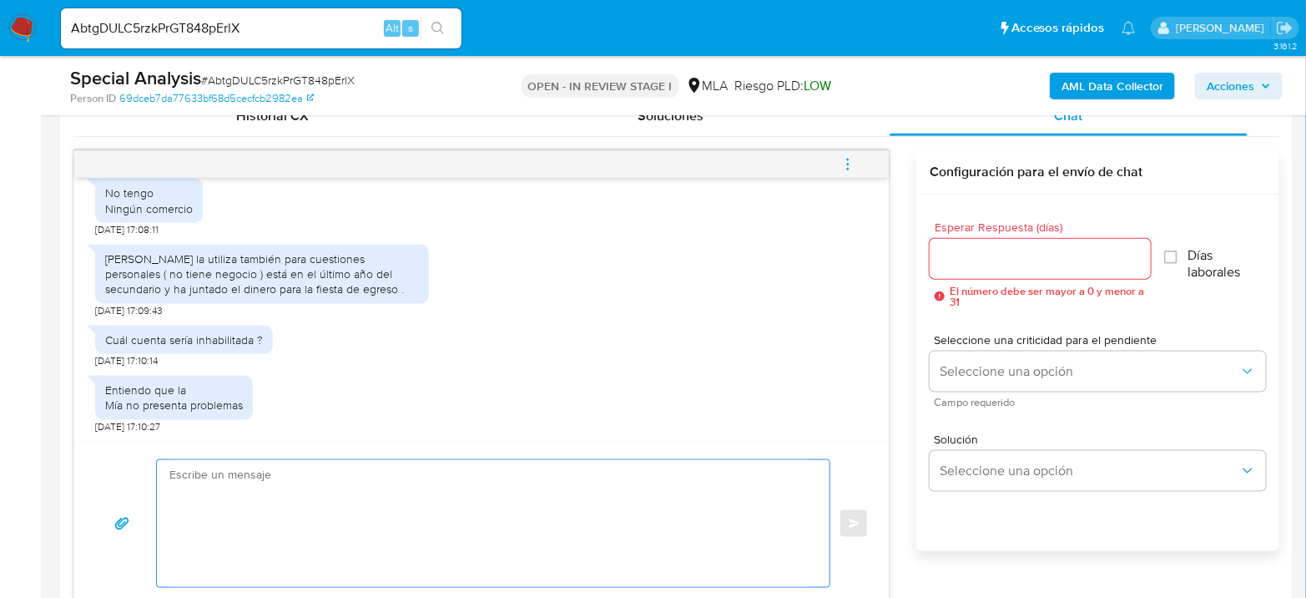
click at [285, 514] on textarea at bounding box center [488, 523] width 639 height 127
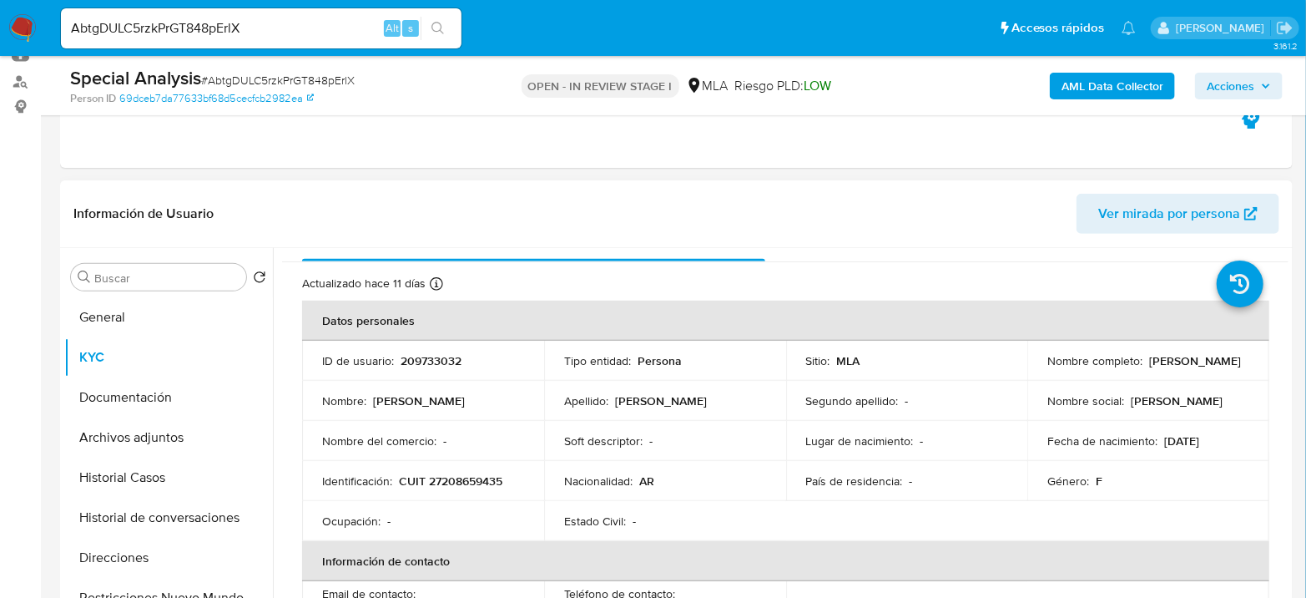
scroll to position [0, 0]
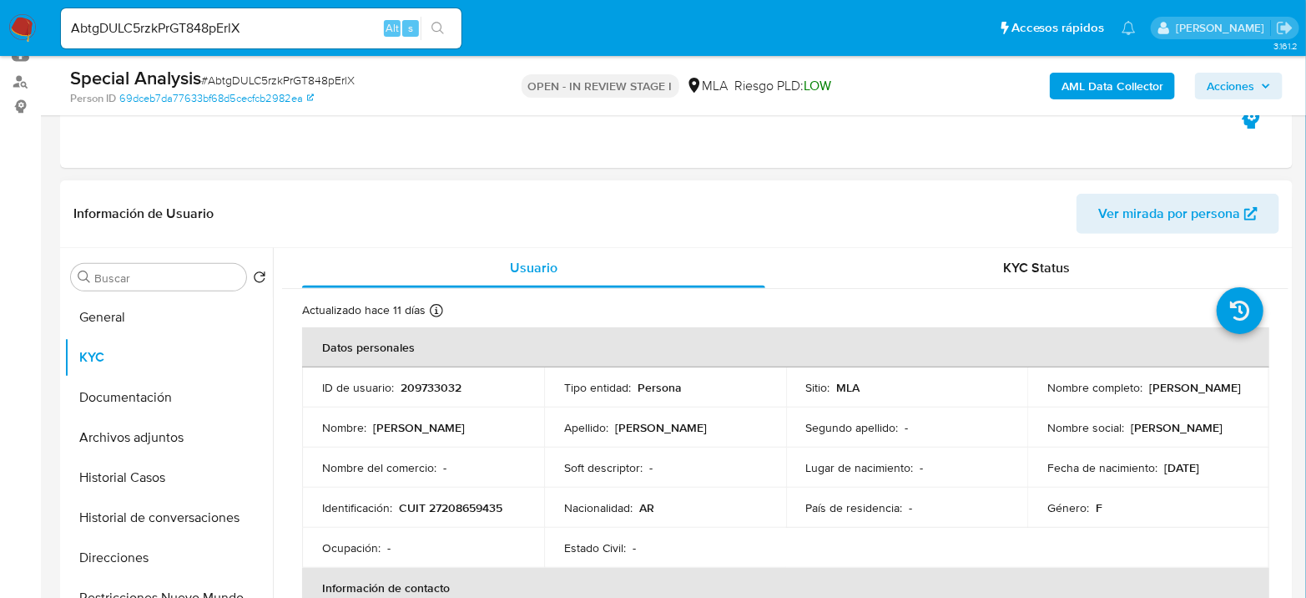
drag, startPoint x: 1042, startPoint y: 397, endPoint x: 1172, endPoint y: 395, distance: 130.2
click at [1172, 395] on td "Nombre completo : Maria Lucrecia Santos" at bounding box center [1148, 387] width 242 height 40
copy p "Maria Lucrecia Santos"
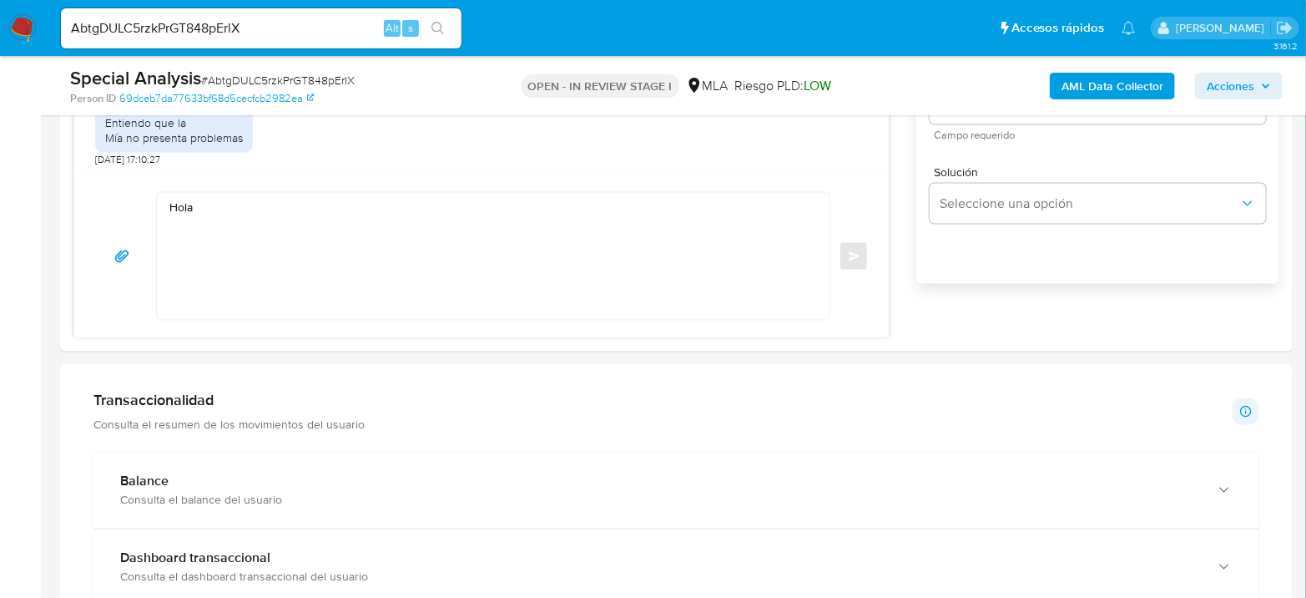
scroll to position [1112, 0]
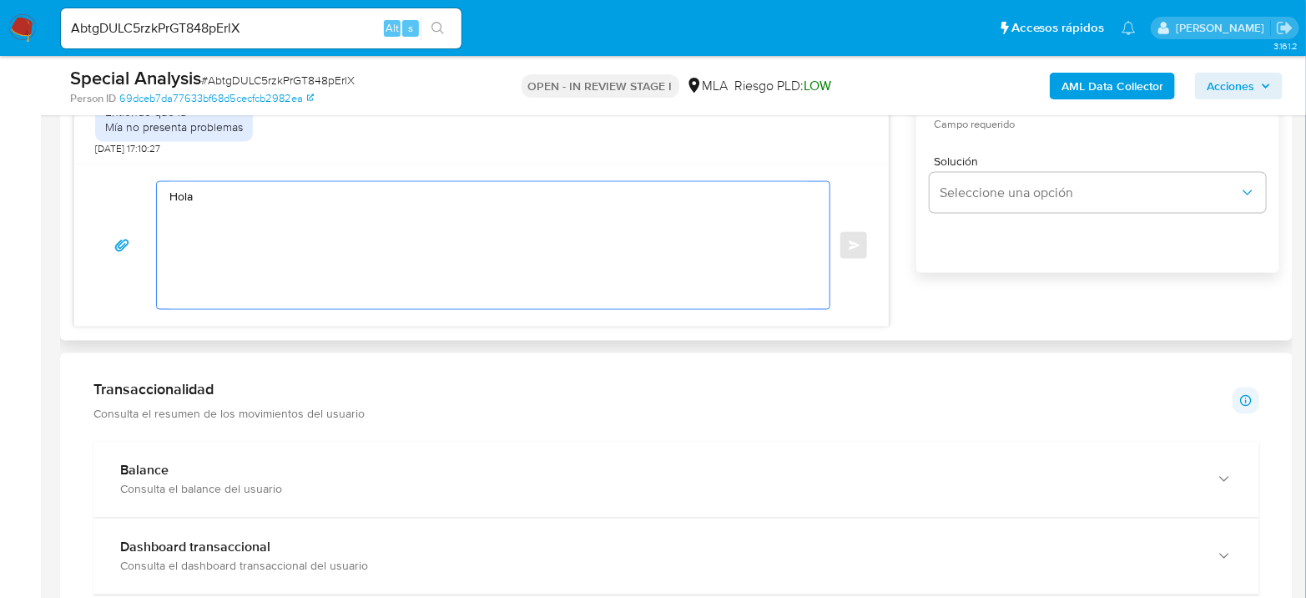
drag, startPoint x: 320, startPoint y: 220, endPoint x: 325, endPoint y: 213, distance: 9.5
click at [321, 217] on textarea "Hola" at bounding box center [488, 245] width 639 height 127
paste textarea "Maria Lucrecia Santos"
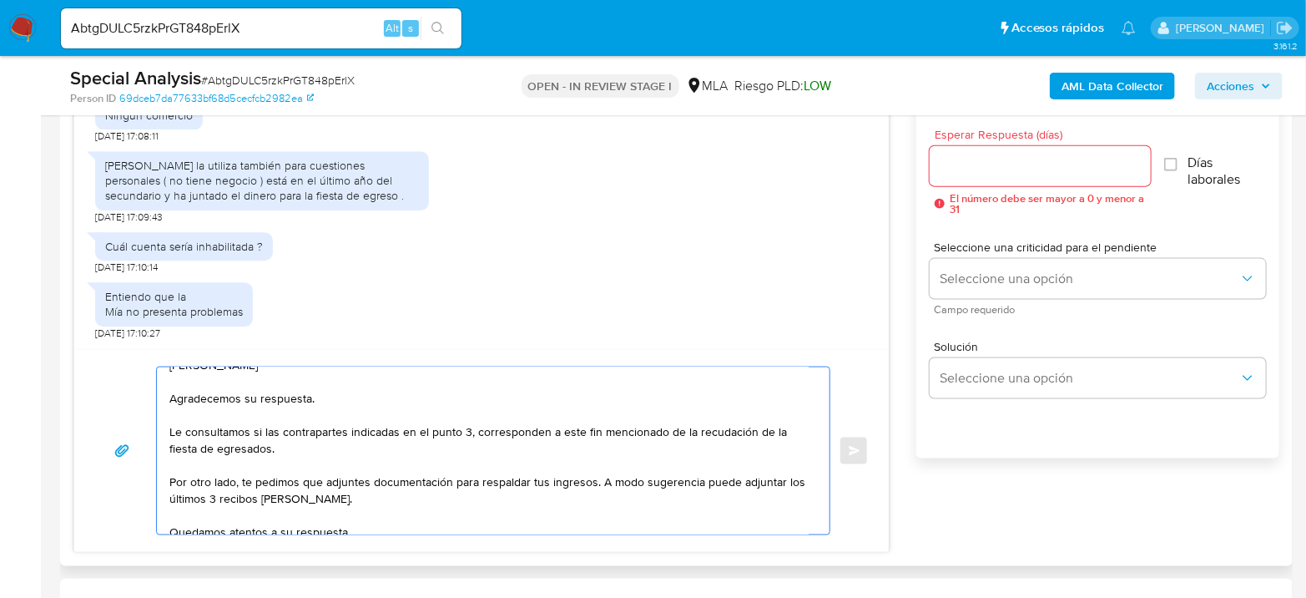
scroll to position [0, 0]
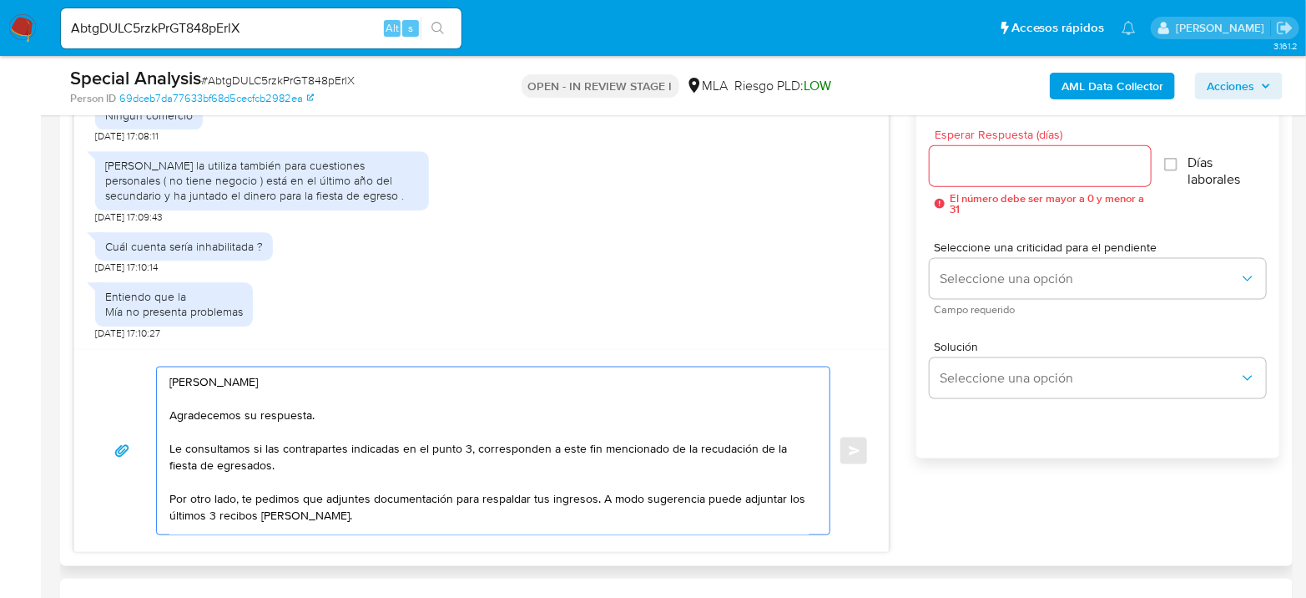
drag, startPoint x: 206, startPoint y: 449, endPoint x: 693, endPoint y: 452, distance: 486.6
click at [693, 452] on textarea "Hola Maria Lucrecia Santos Agradecemos su respuesta. Le consultamos si las cont…" at bounding box center [488, 450] width 639 height 167
click at [706, 448] on textarea "Hola Maria Lucrecia Santos Agradecemos su respuesta. Le consultamos si las cont…" at bounding box center [488, 450] width 639 height 167
click at [761, 445] on textarea "Hola Maria Lucrecia Santos Agradecemos su respuesta. Le consultamos si las cont…" at bounding box center [488, 450] width 639 height 167
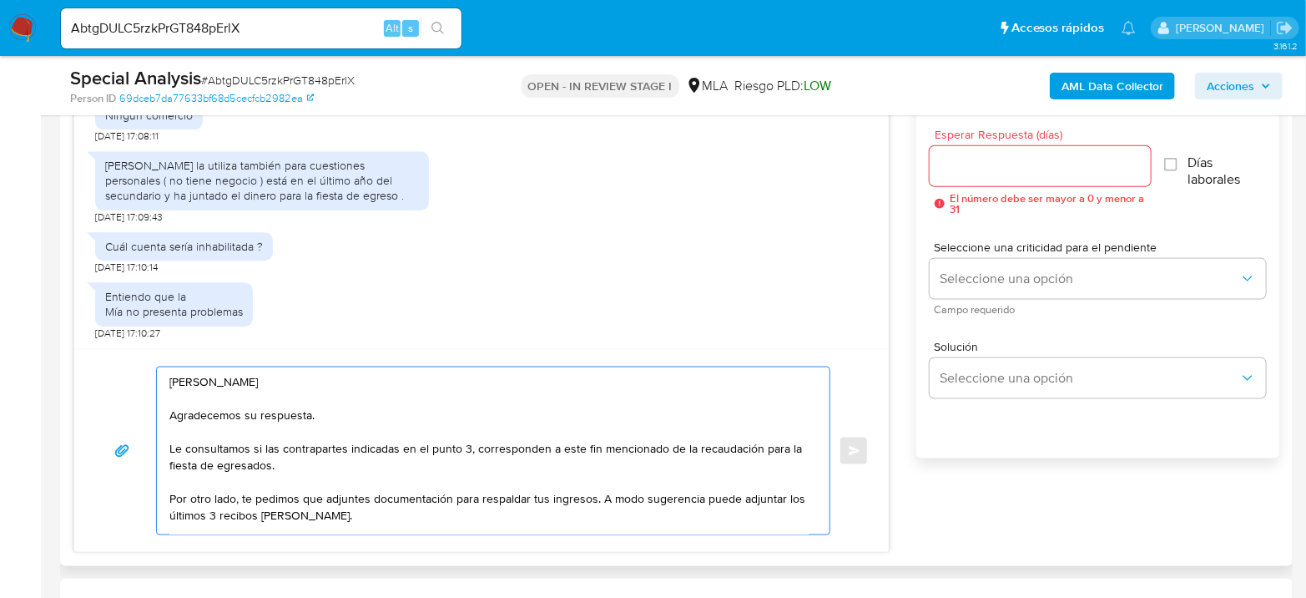
click at [393, 464] on textarea "Hola Maria Lucrecia Santos Agradecemos su respuesta. Le consultamos si las cont…" at bounding box center [488, 450] width 639 height 167
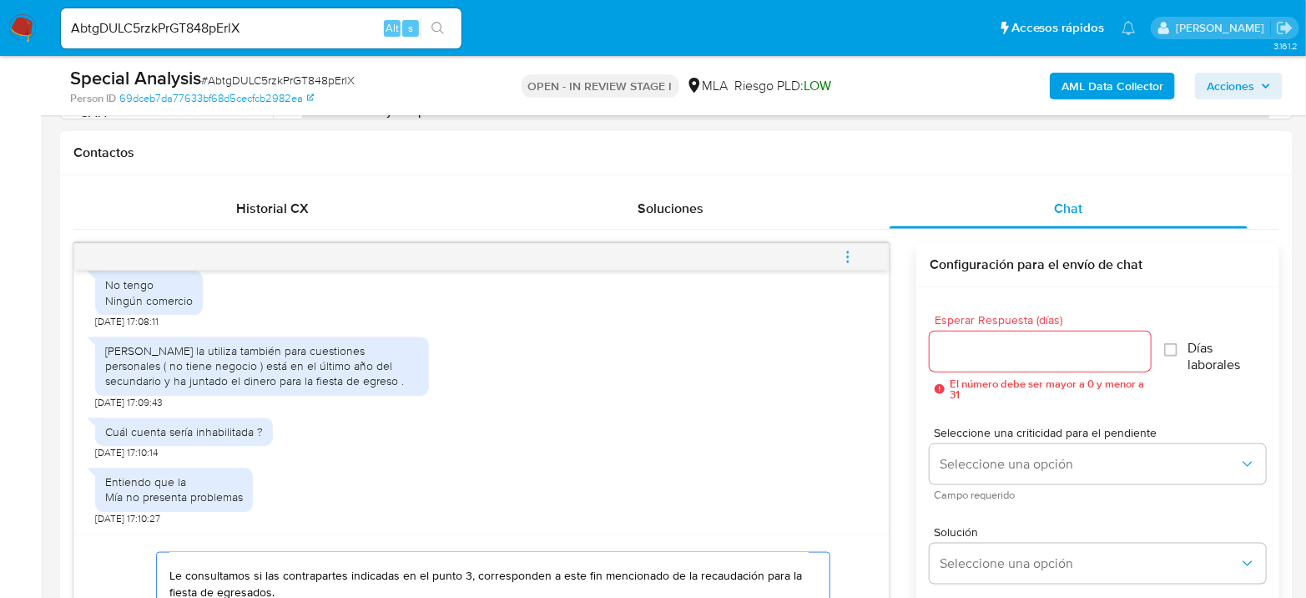
scroll to position [741, 0]
type textarea "Hola Maria Lucrecia Santos Agradecemos su respuesta. Le consultamos si las cont…"
click at [1031, 365] on div at bounding box center [1040, 352] width 221 height 40
click at [1028, 356] on input "Esperar Respuesta (días)" at bounding box center [1040, 352] width 221 height 22
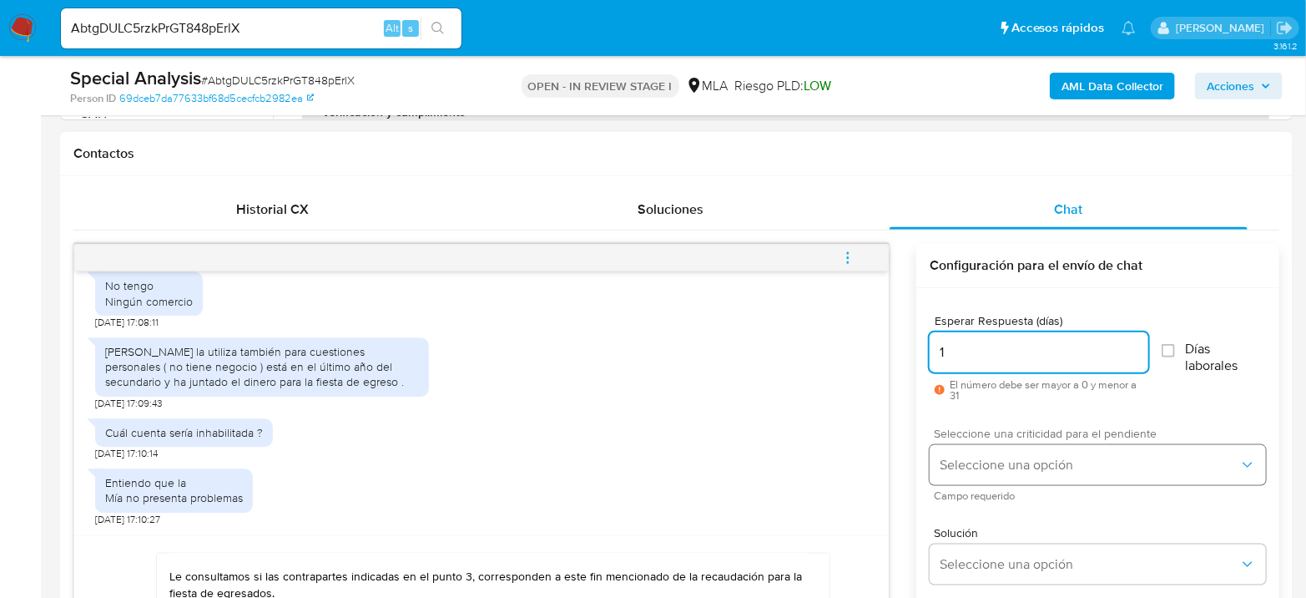
type input "1"
click at [1002, 462] on span "Seleccione una opción" at bounding box center [1090, 465] width 300 height 17
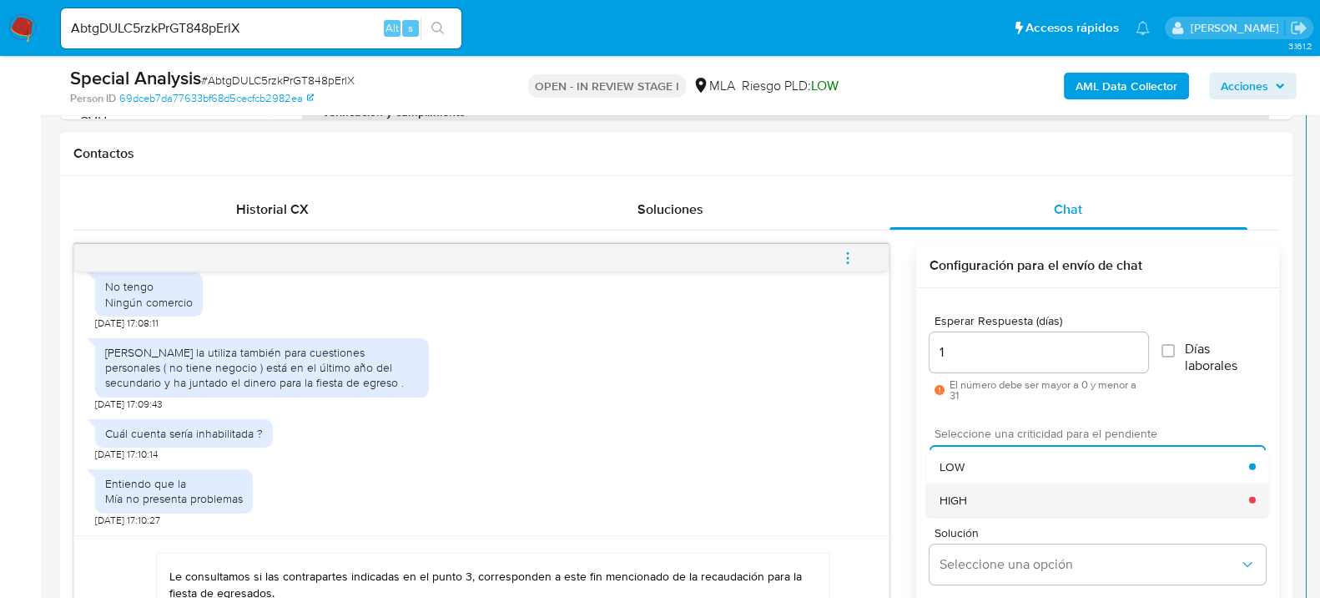
click at [987, 485] on div "HIGH" at bounding box center [1095, 498] width 310 height 33
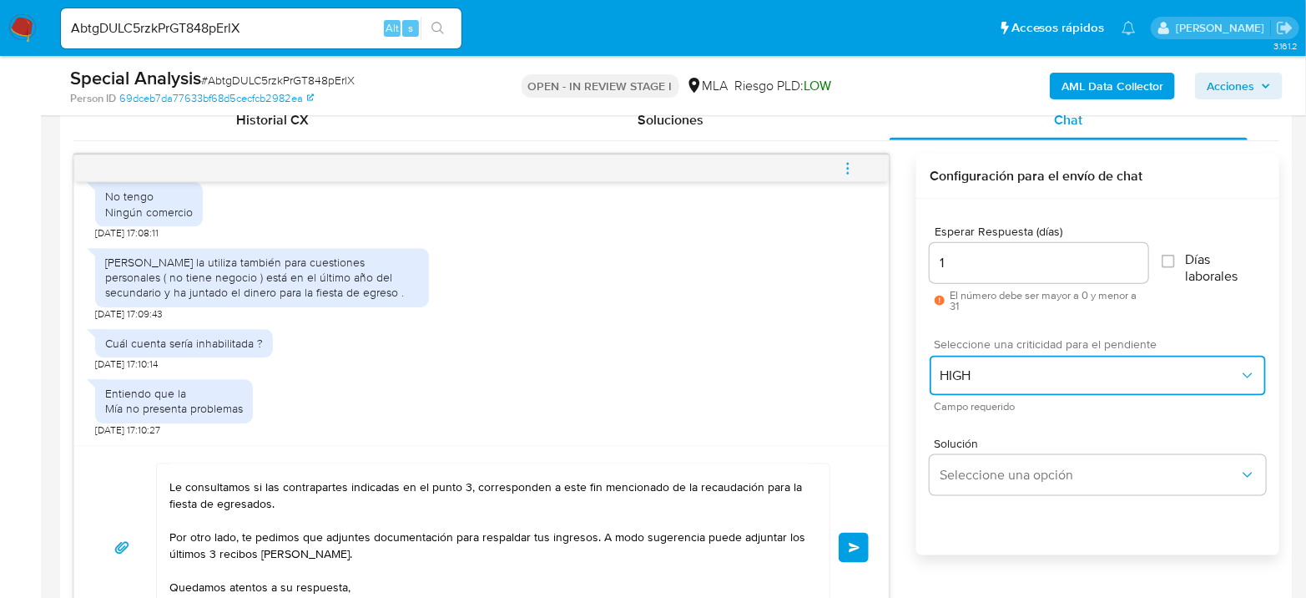
scroll to position [927, 0]
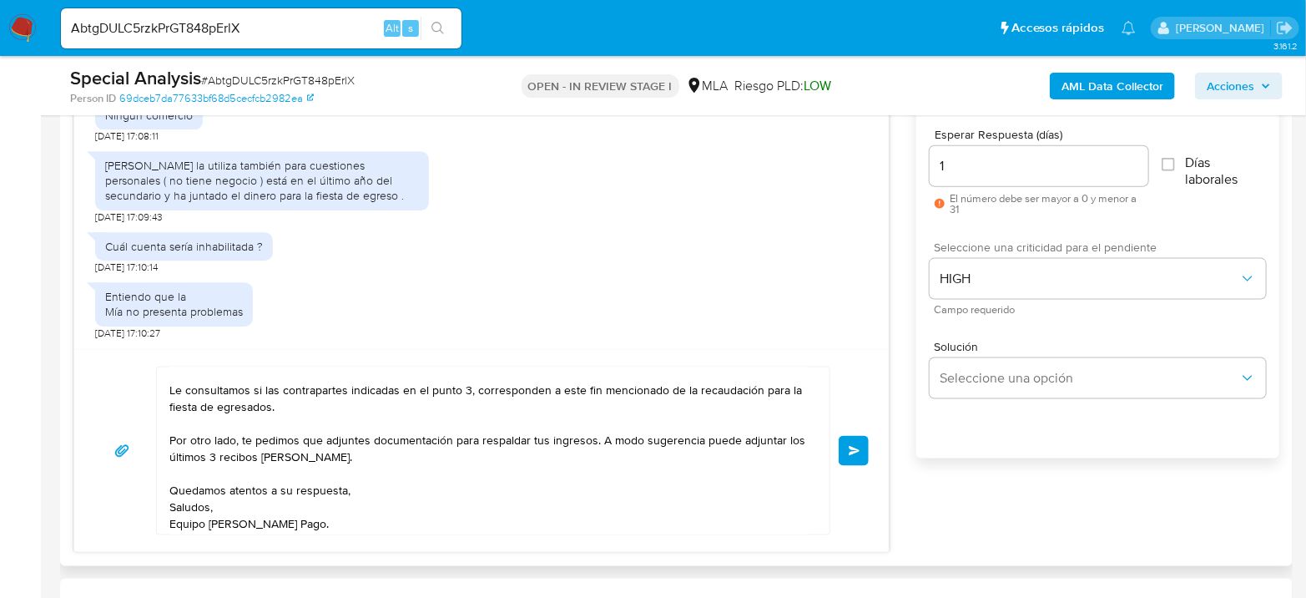
click at [852, 436] on button "Enviar" at bounding box center [854, 451] width 30 height 30
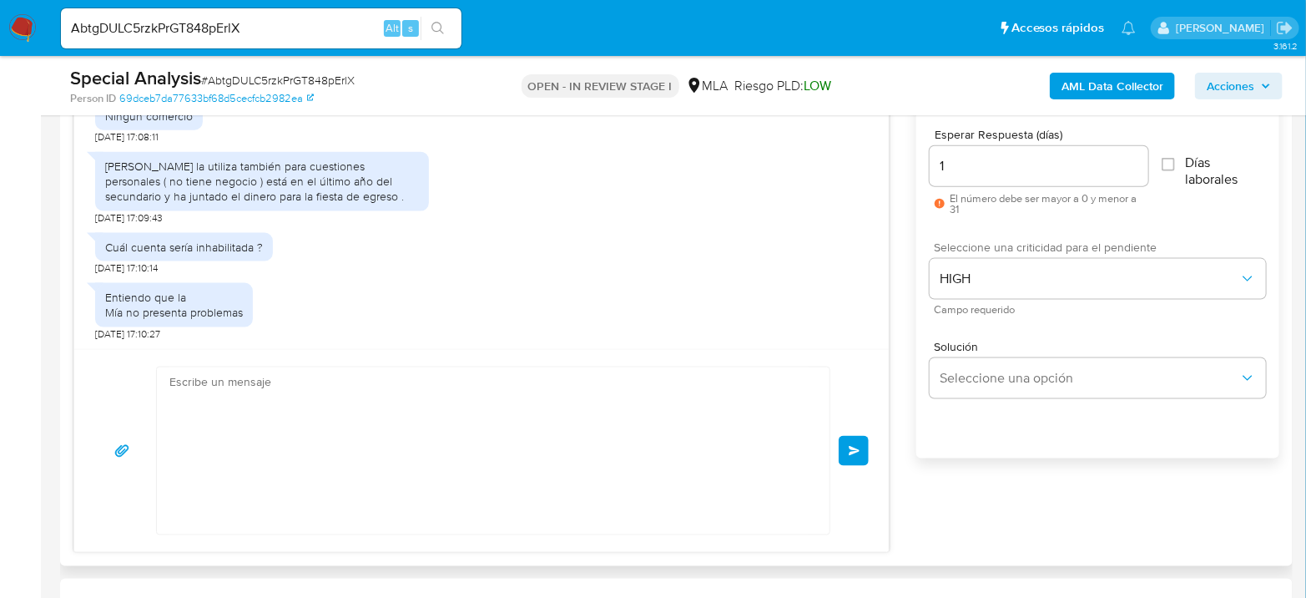
scroll to position [2566, 0]
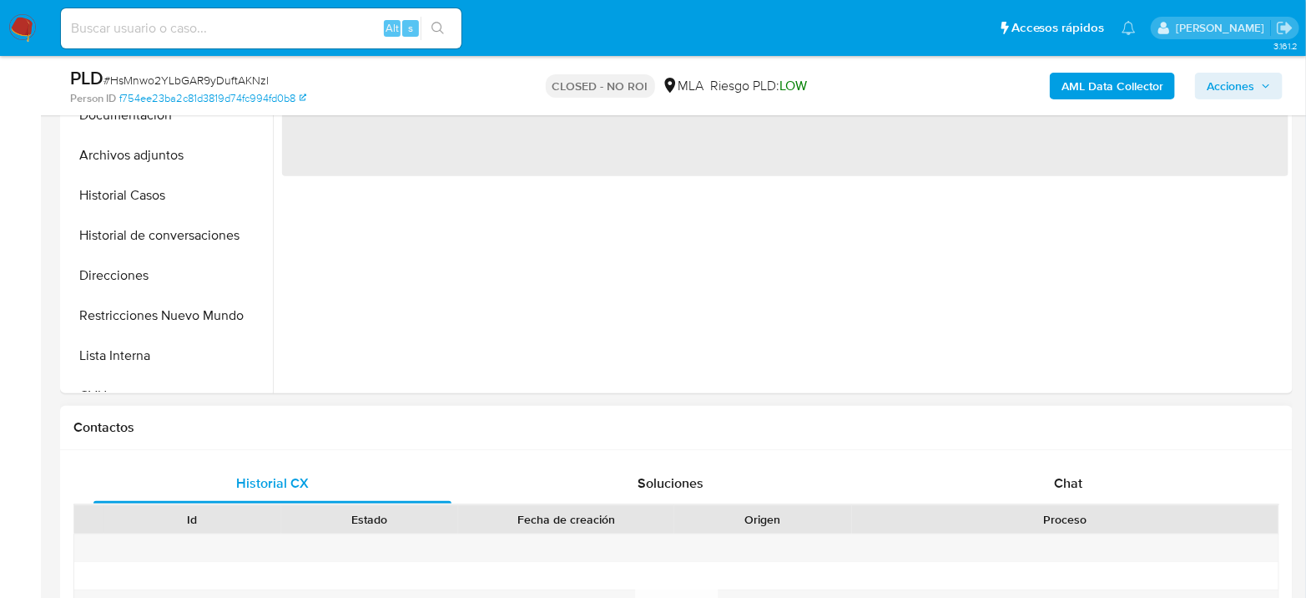
select select "10"
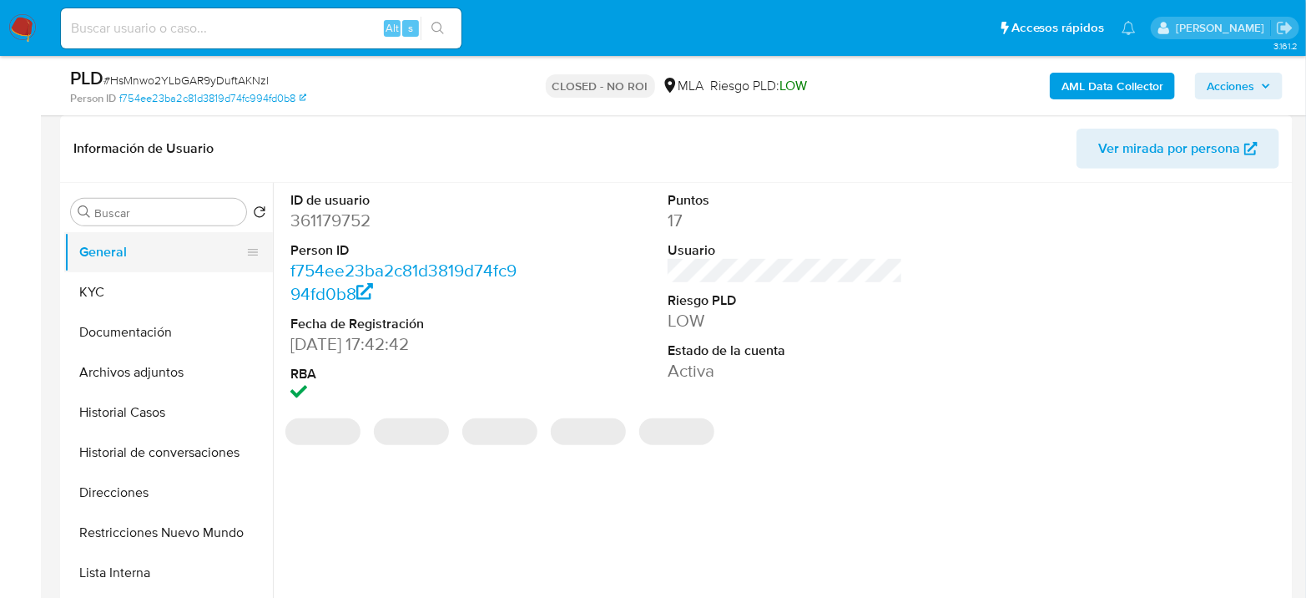
scroll to position [185, 0]
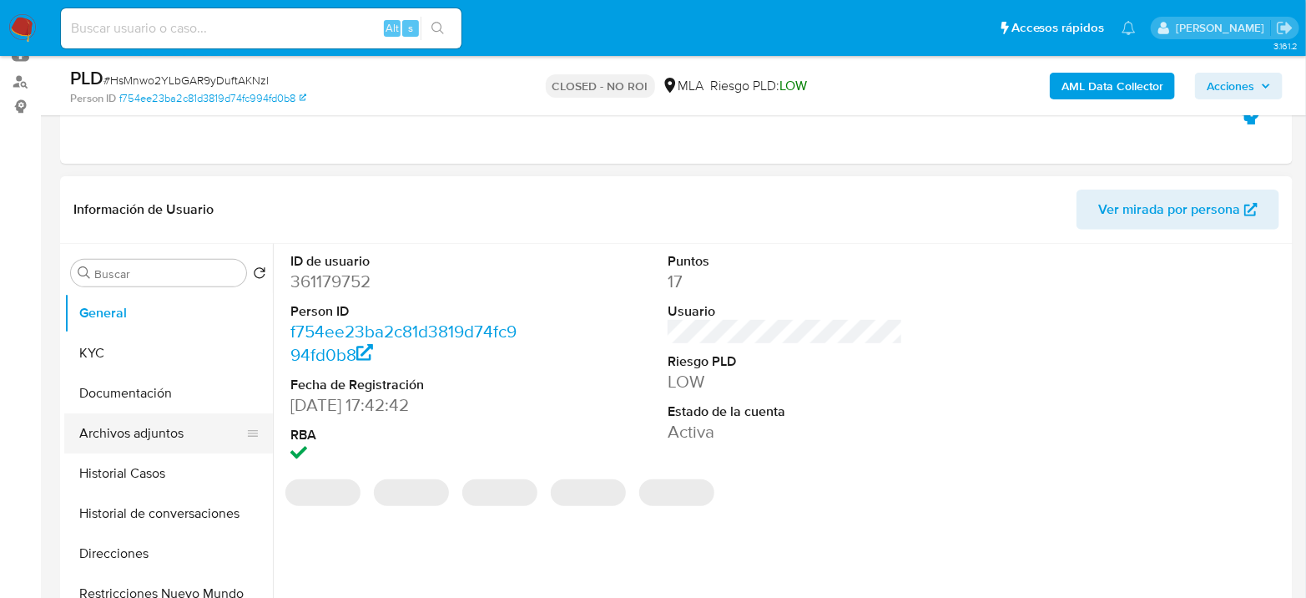
click at [169, 444] on button "Archivos adjuntos" at bounding box center [161, 433] width 195 height 40
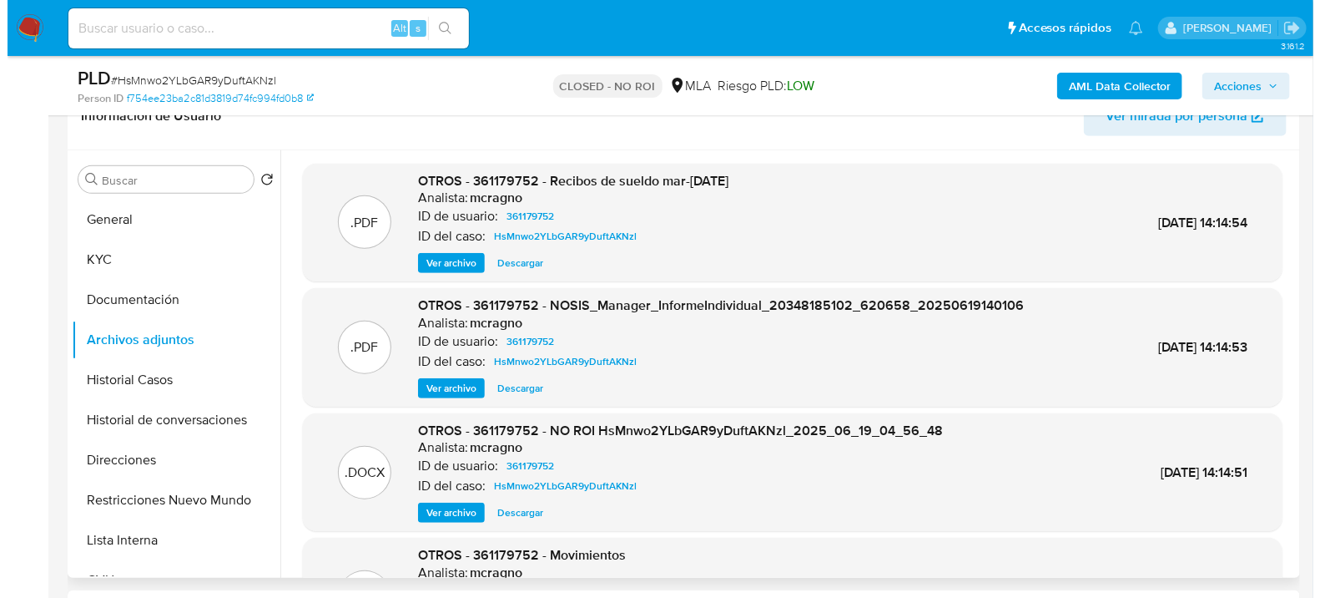
scroll to position [278, 0]
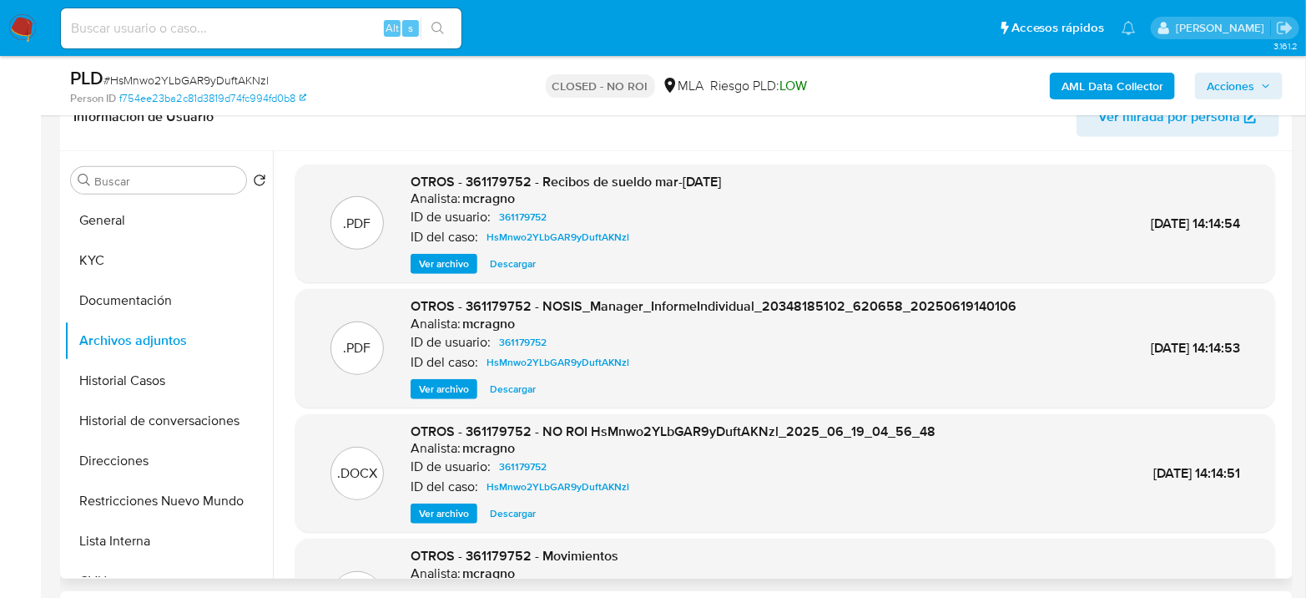
click at [441, 522] on span "Ver archivo" at bounding box center [444, 513] width 50 height 17
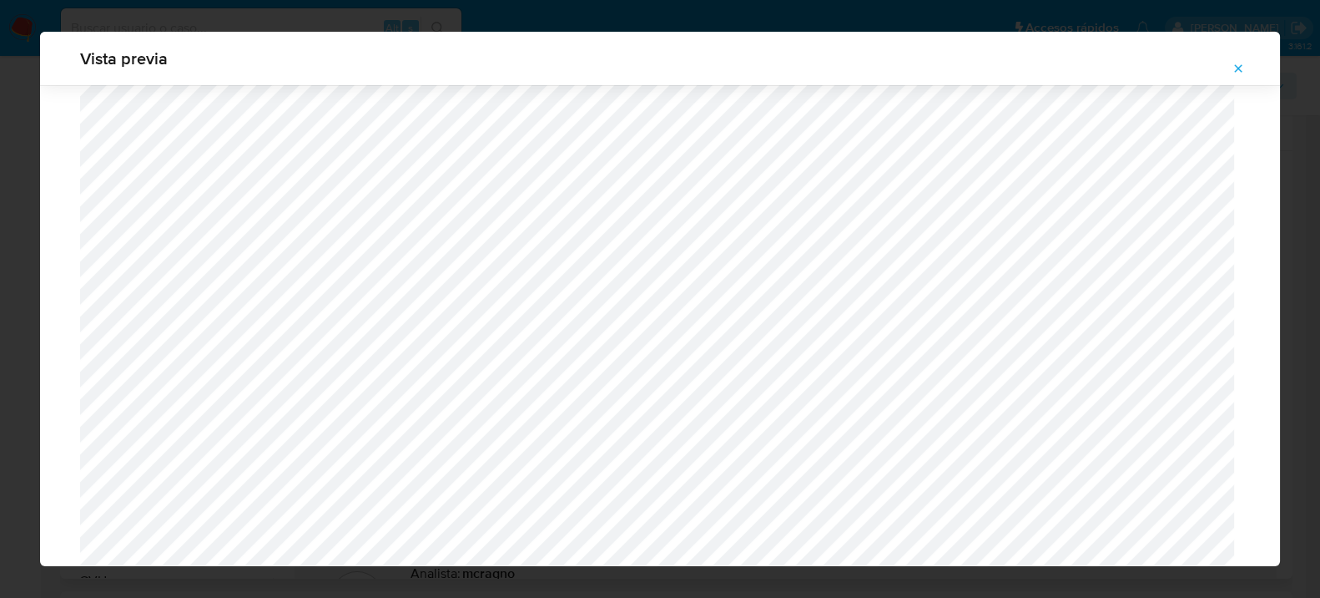
scroll to position [522, 0]
click at [1234, 62] on icon "Attachment preview" at bounding box center [1238, 68] width 13 height 13
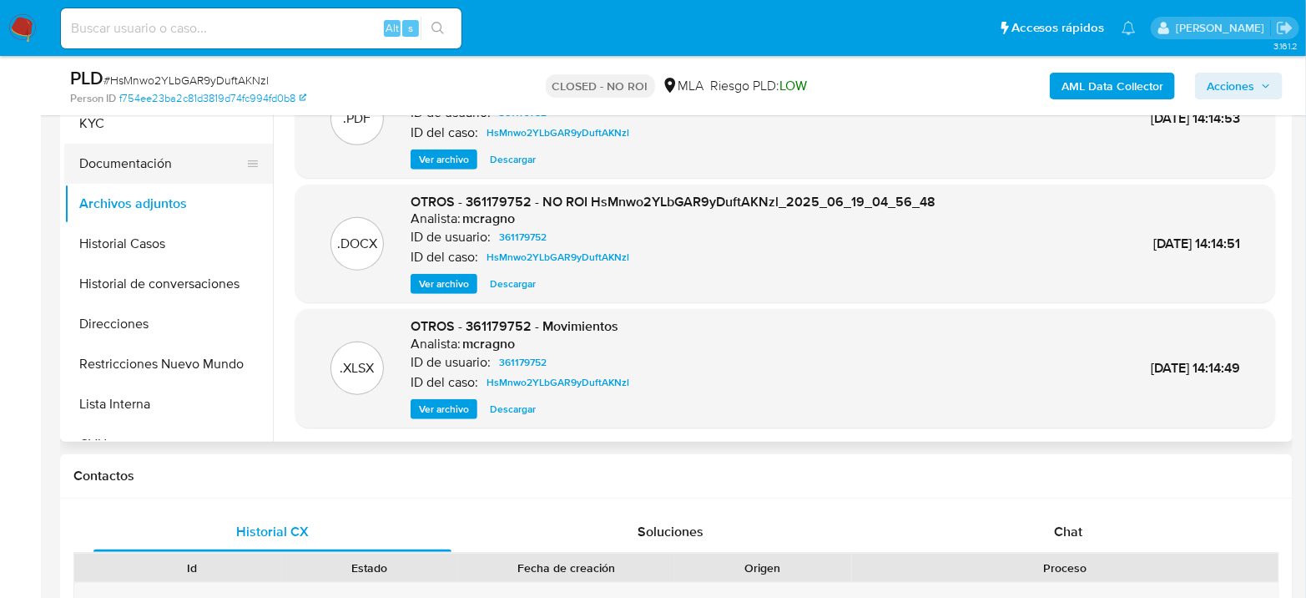
scroll to position [463, 0]
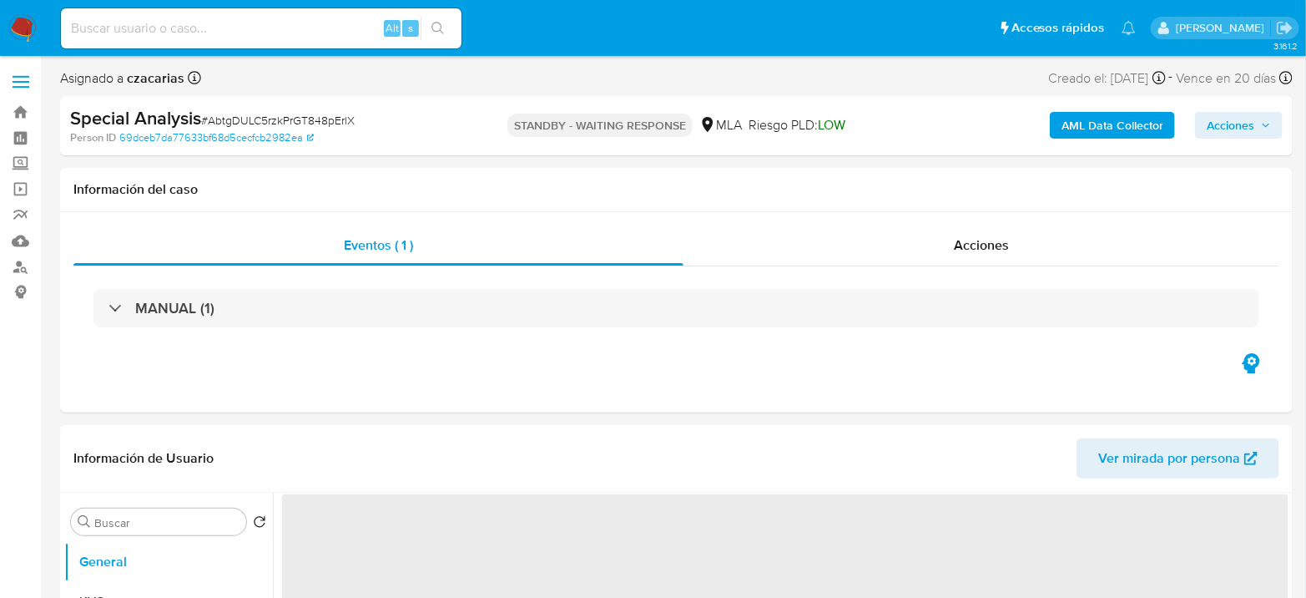
select select "10"
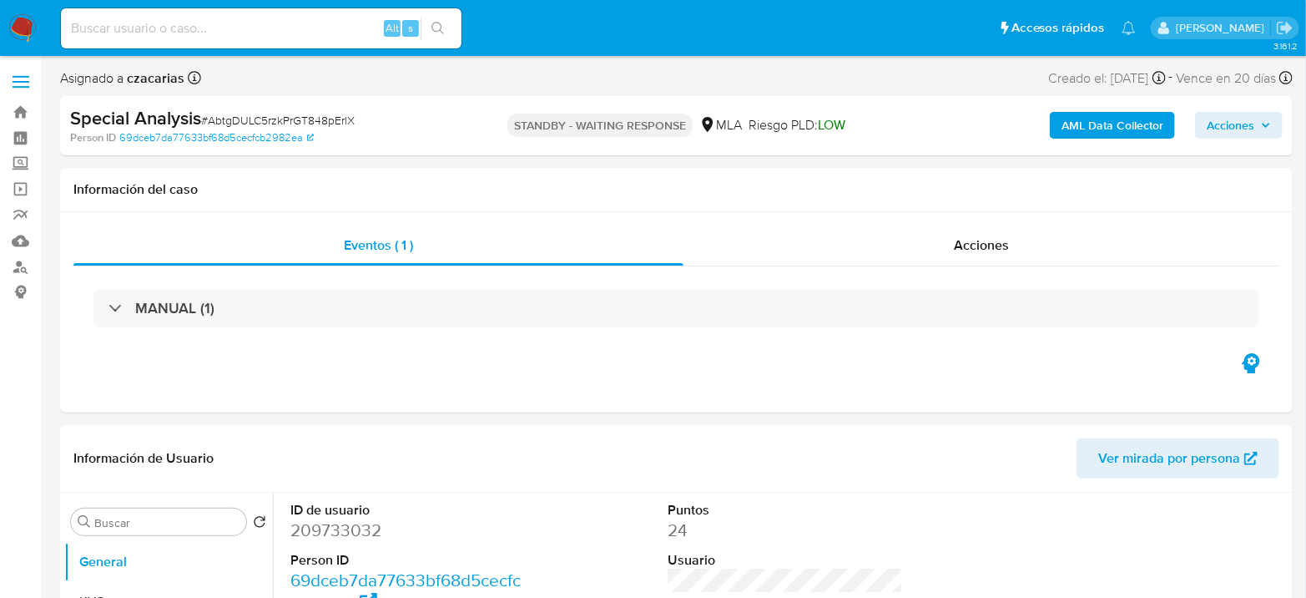
click at [171, 44] on div "Alt s" at bounding box center [261, 28] width 401 height 40
click at [183, 31] on input at bounding box center [261, 29] width 401 height 22
paste input "MjOxycFzh2aWJBQS921lrwhA"
type input "MjOxycFzh2aWJBQS921lrwhA"
click at [436, 22] on icon "search-icon" at bounding box center [437, 28] width 13 height 13
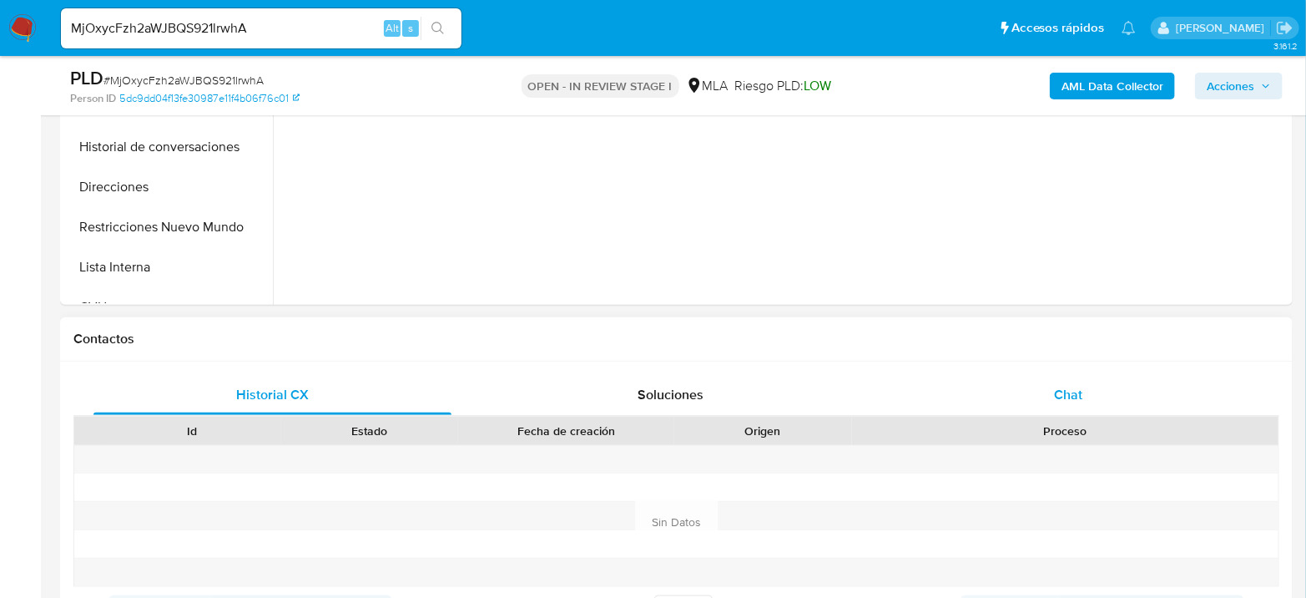
select select "10"
click at [1040, 400] on div "Chat" at bounding box center [1069, 395] width 358 height 40
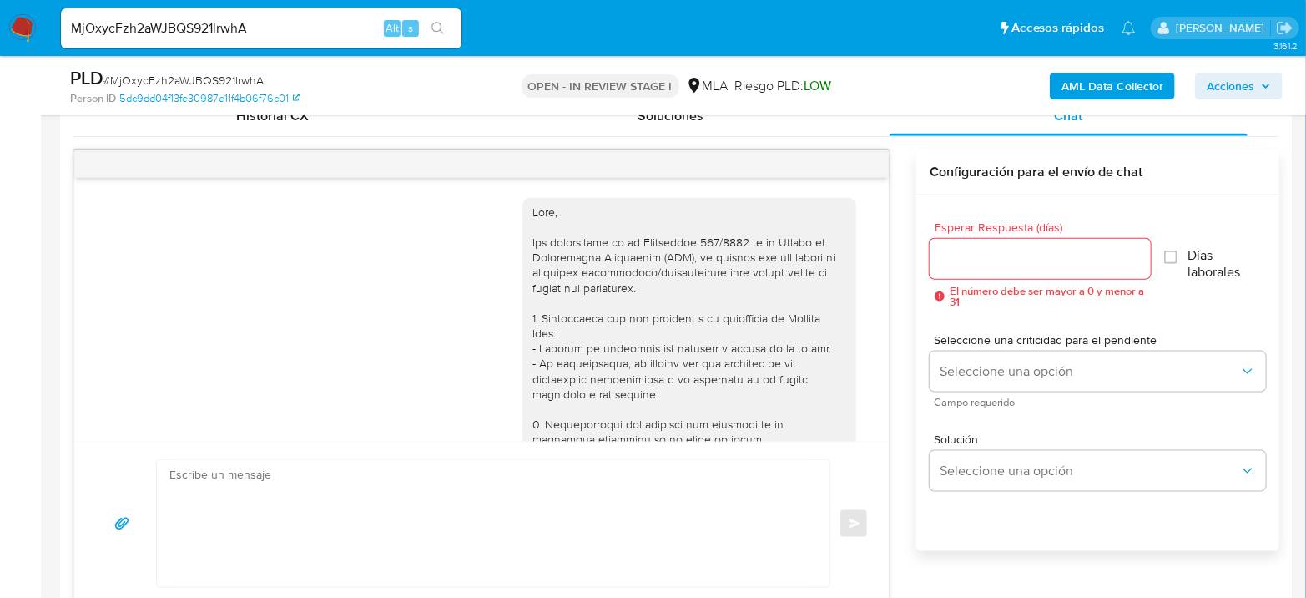
scroll to position [1393, 0]
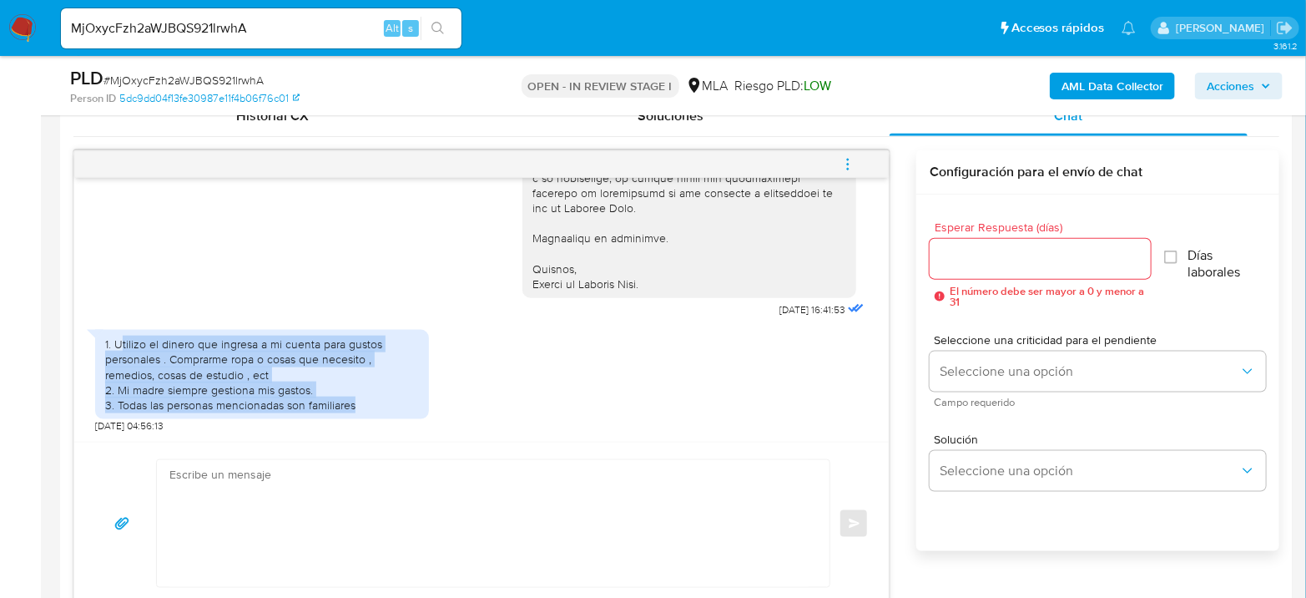
drag, startPoint x: 123, startPoint y: 345, endPoint x: 357, endPoint y: 411, distance: 243.8
click at [357, 411] on div "1. Utilizo el dinero que ingresa a mi cuenta para gustos personales . Comprarme…" at bounding box center [262, 374] width 334 height 89
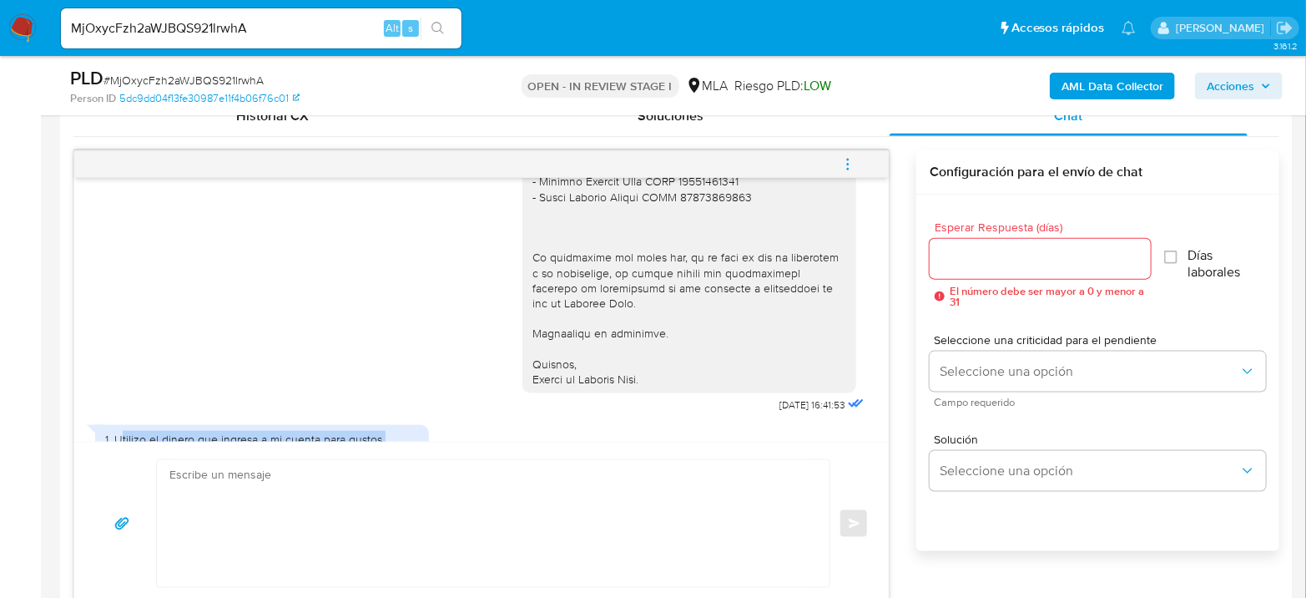
scroll to position [1114, 0]
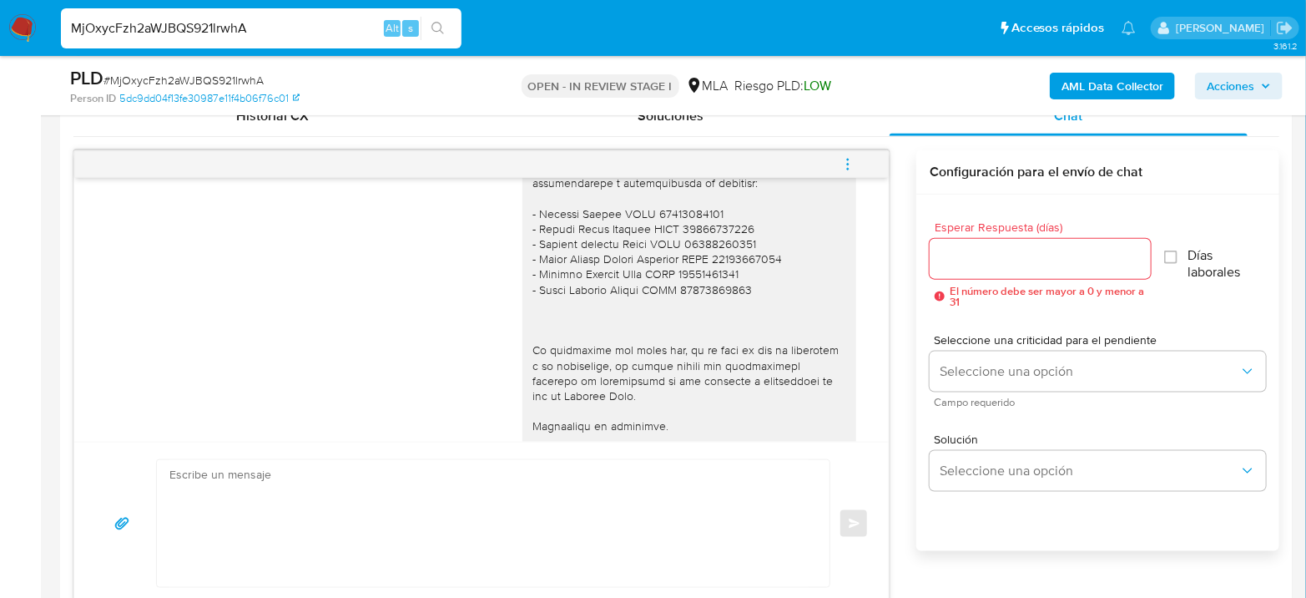
click at [290, 28] on input "MjOxycFzh2aWJBQS921lrwhA" at bounding box center [261, 29] width 401 height 22
paste input "EoK5nFacAjSKWBlyWPmTZaad"
type input "EoK5nFacAjSKWBlyWPmTZaad"
click at [452, 29] on button "search-icon" at bounding box center [438, 28] width 34 height 23
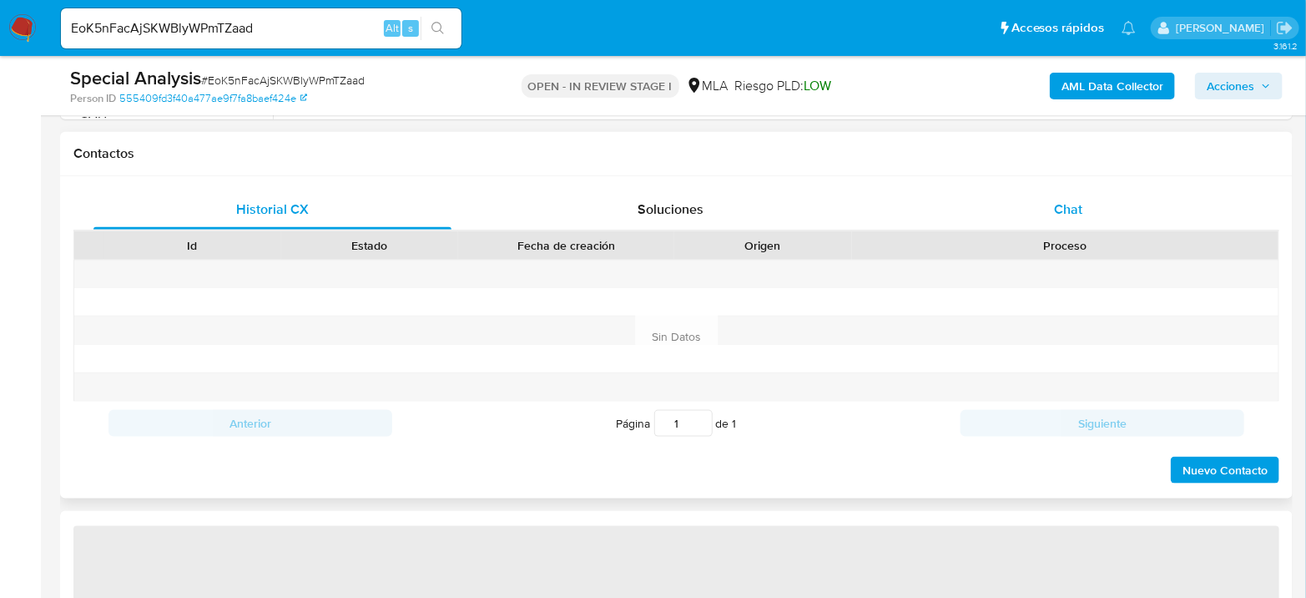
select select "10"
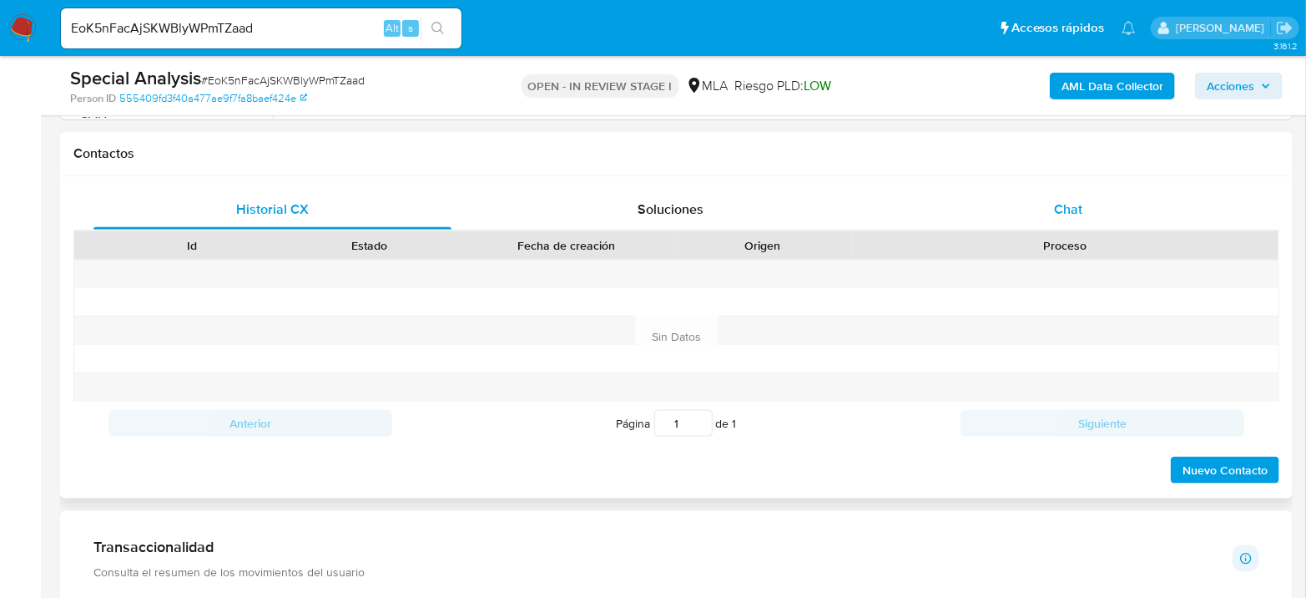
click at [1076, 214] on span "Chat" at bounding box center [1068, 208] width 28 height 19
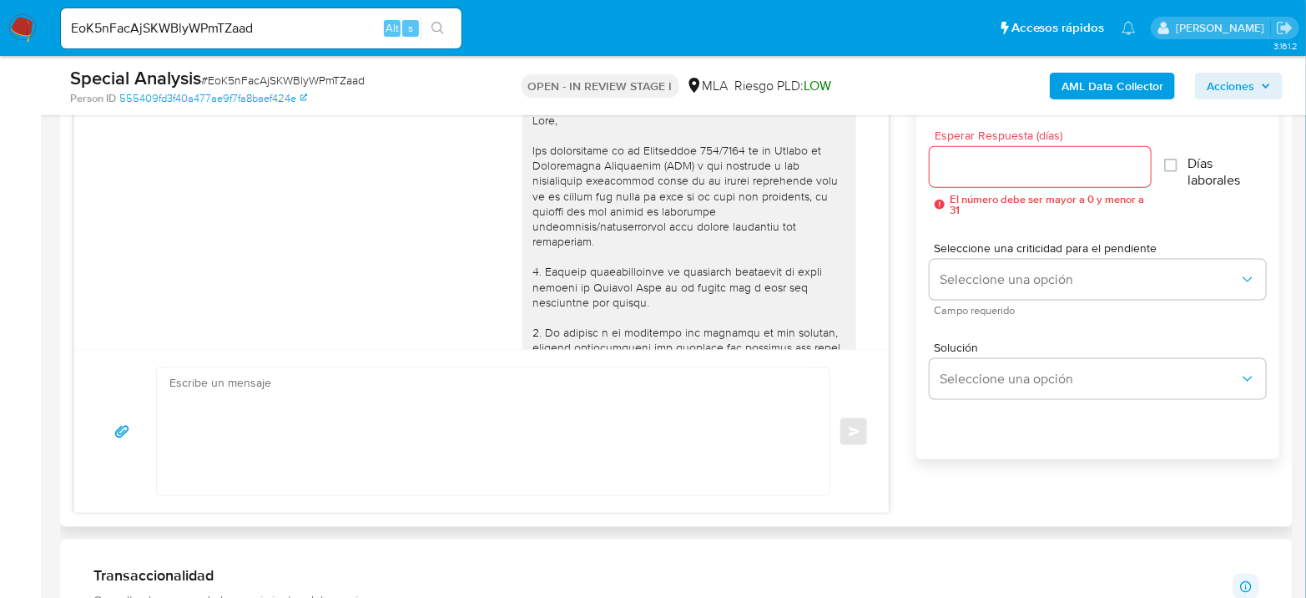
scroll to position [1731, 0]
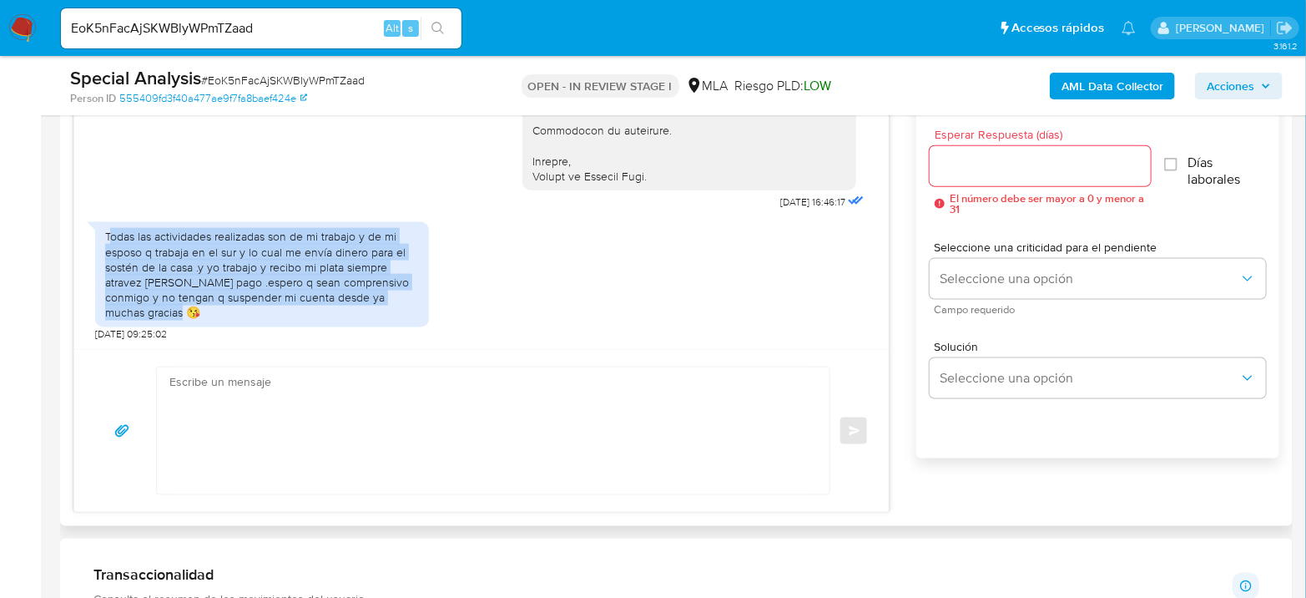
drag, startPoint x: 112, startPoint y: 235, endPoint x: 386, endPoint y: 311, distance: 284.9
click at [386, 311] on div "Todas las actividades realizadas son de mi trabajo y de mi esposo q trabaja en …" at bounding box center [262, 274] width 314 height 91
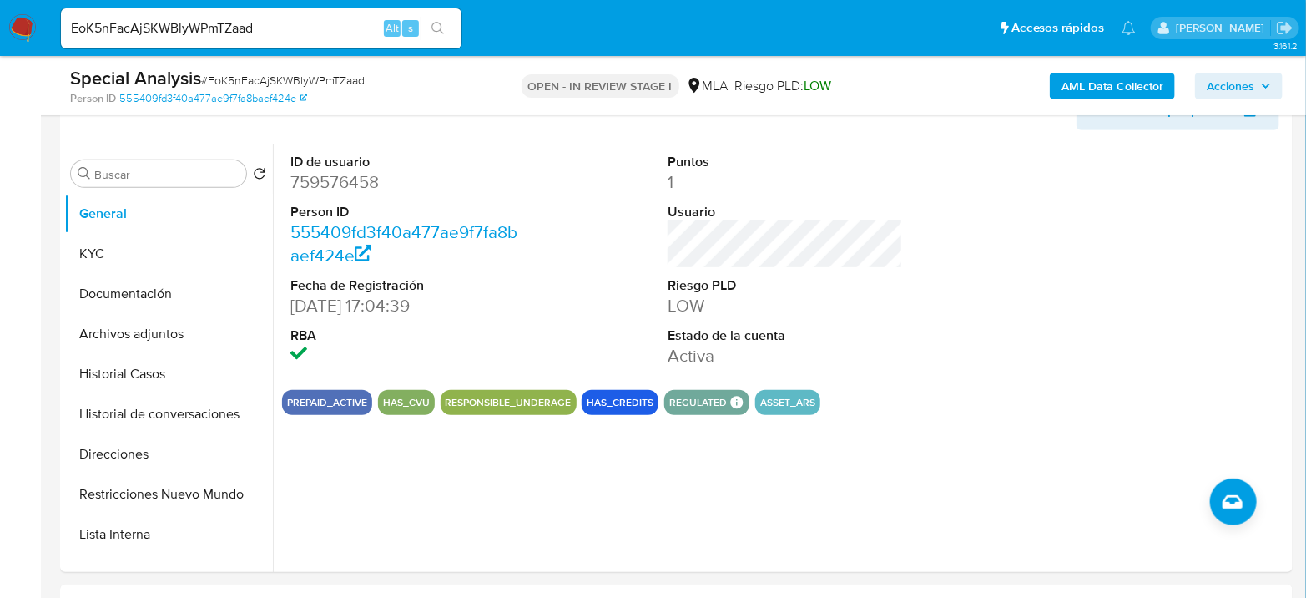
scroll to position [278, 0]
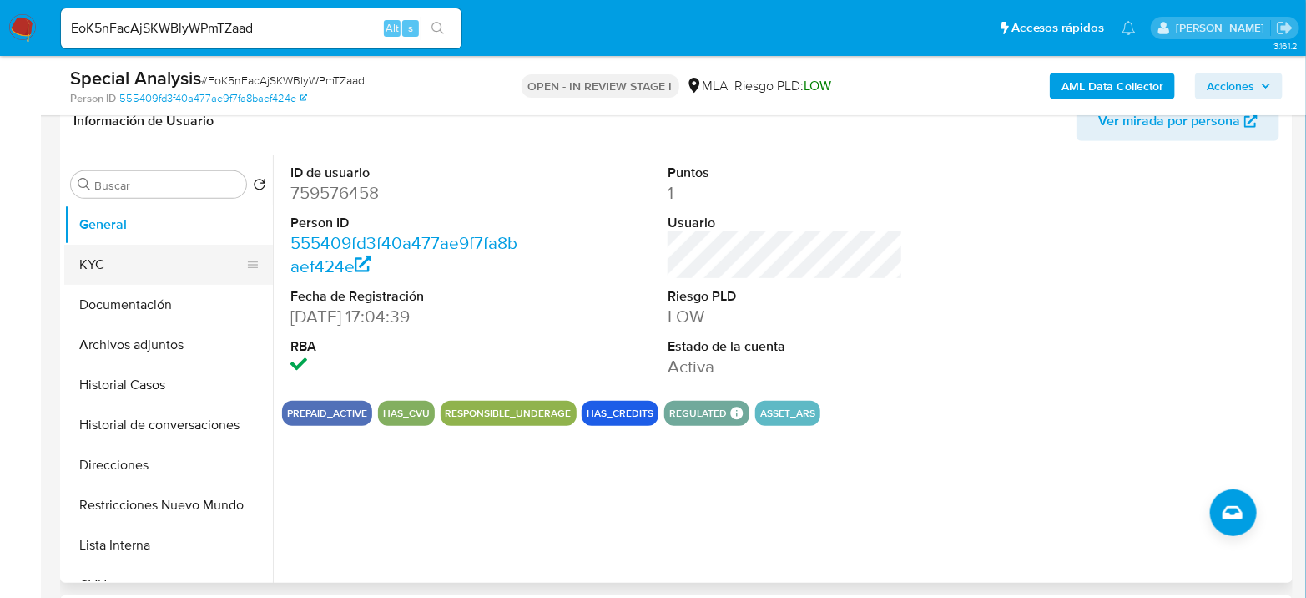
click at [142, 256] on button "KYC" at bounding box center [161, 265] width 195 height 40
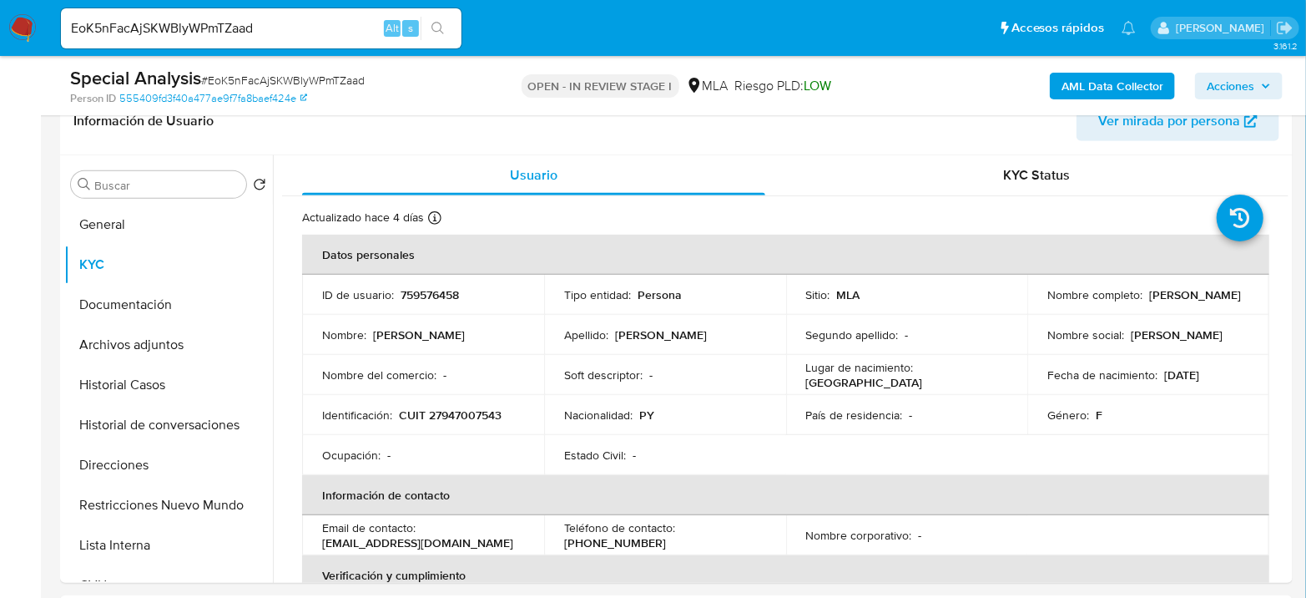
click at [275, 75] on span "# EoK5nFacAjSKWBlyWPmTZaad" at bounding box center [283, 80] width 164 height 17
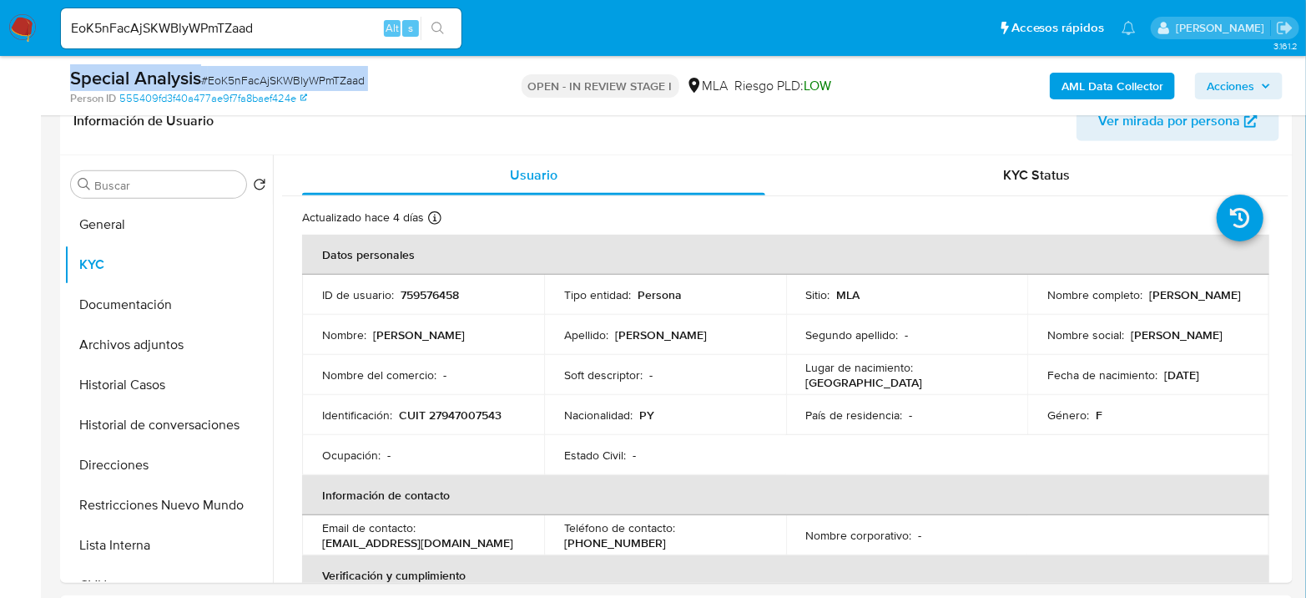
click at [275, 75] on span "# EoK5nFacAjSKWBlyWPmTZaad" at bounding box center [283, 80] width 164 height 17
click at [282, 78] on span "# EoK5nFacAjSKWBlyWPmTZaad" at bounding box center [283, 80] width 164 height 17
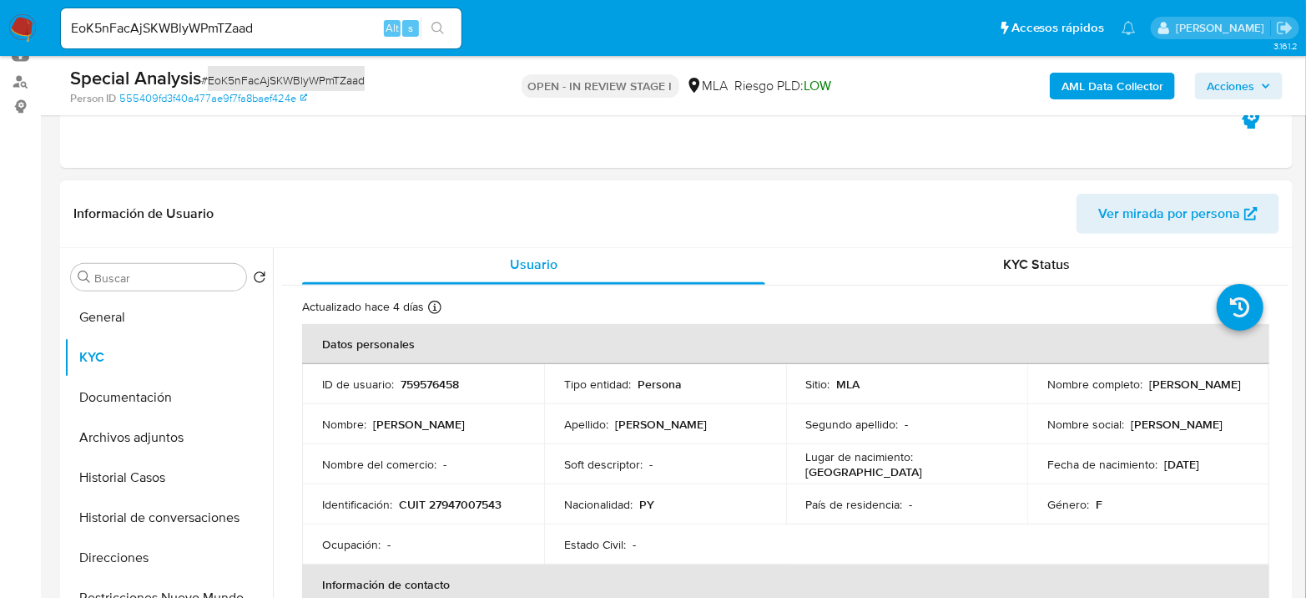
scroll to position [0, 0]
click at [462, 505] on p "CUIT 27947007543" at bounding box center [450, 507] width 103 height 15
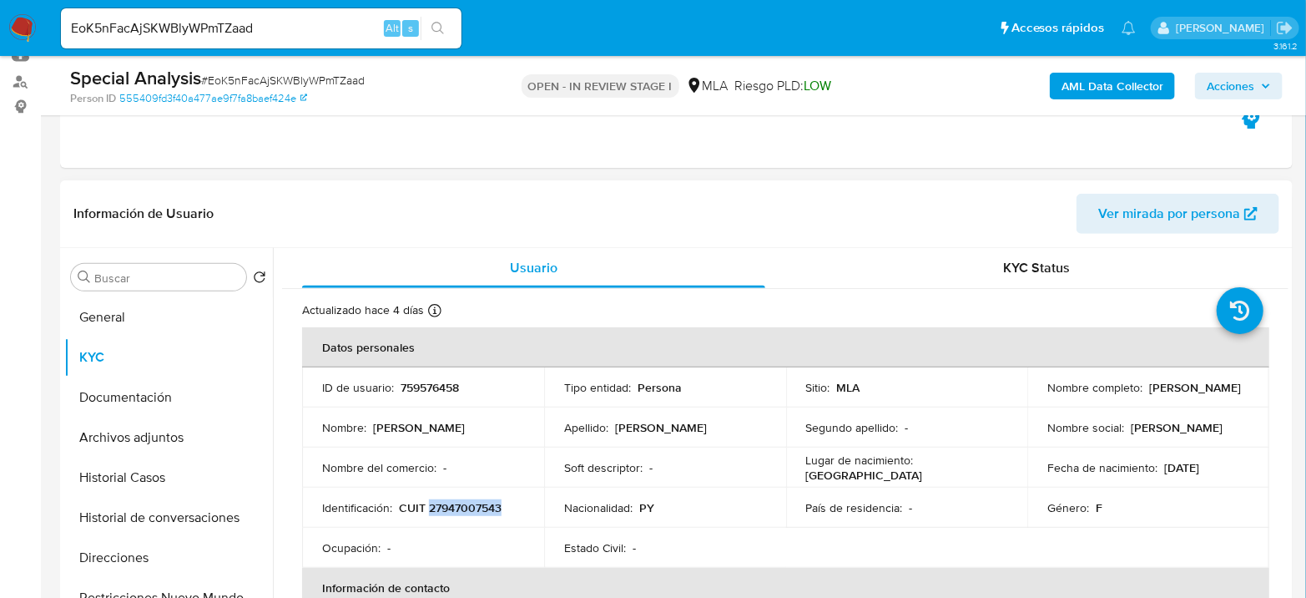
click at [462, 505] on p "CUIT 27947007543" at bounding box center [450, 507] width 103 height 15
copy p "27947007543"
drag, startPoint x: 1044, startPoint y: 393, endPoint x: 1207, endPoint y: 391, distance: 162.8
click at [1207, 391] on div "Nombre completo : [PERSON_NAME]" at bounding box center [1148, 387] width 202 height 15
copy p "[PERSON_NAME]"
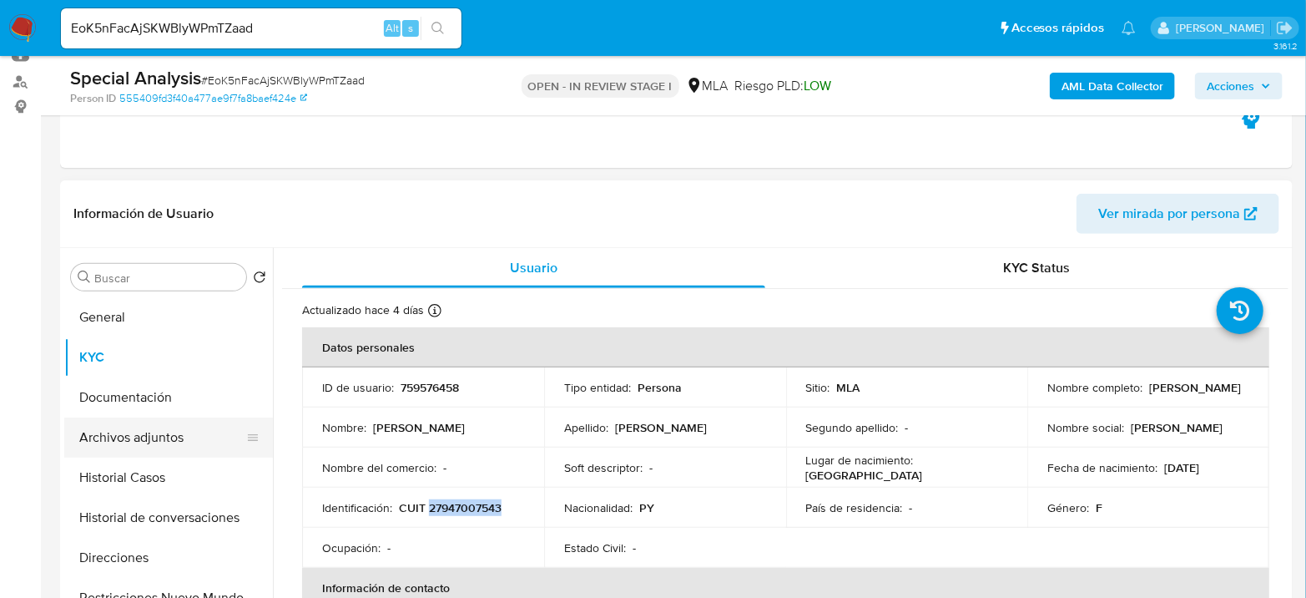
click at [119, 434] on button "Archivos adjuntos" at bounding box center [161, 437] width 195 height 40
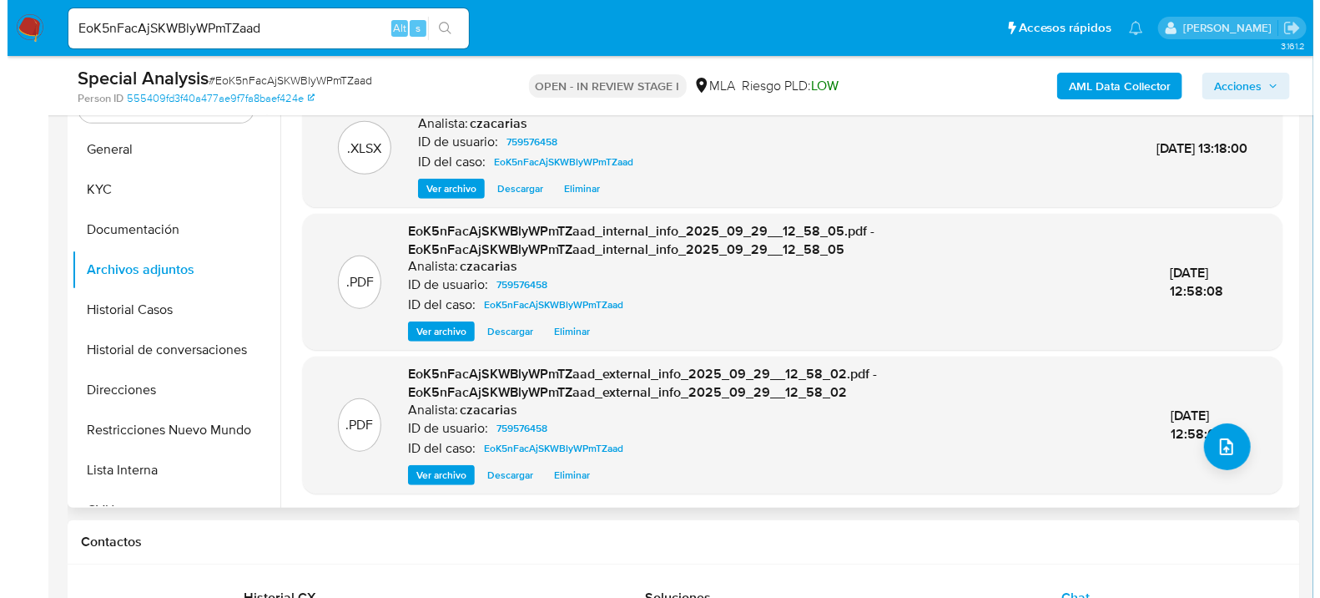
scroll to position [371, 0]
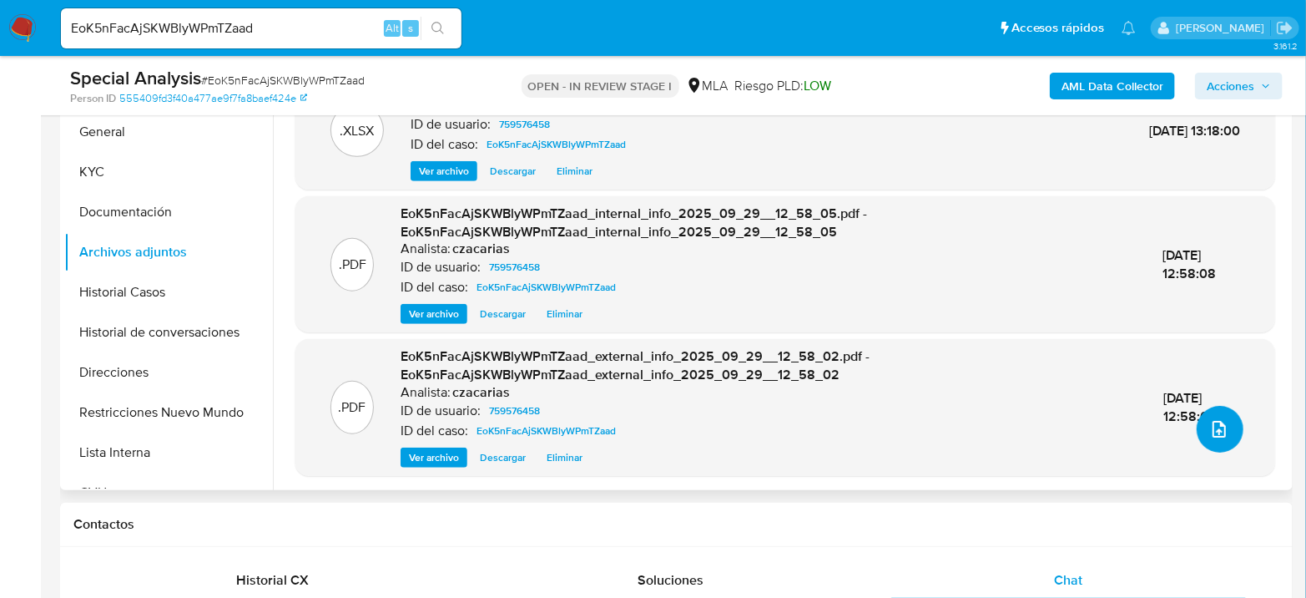
click at [1209, 421] on icon "upload-file" at bounding box center [1219, 429] width 20 height 20
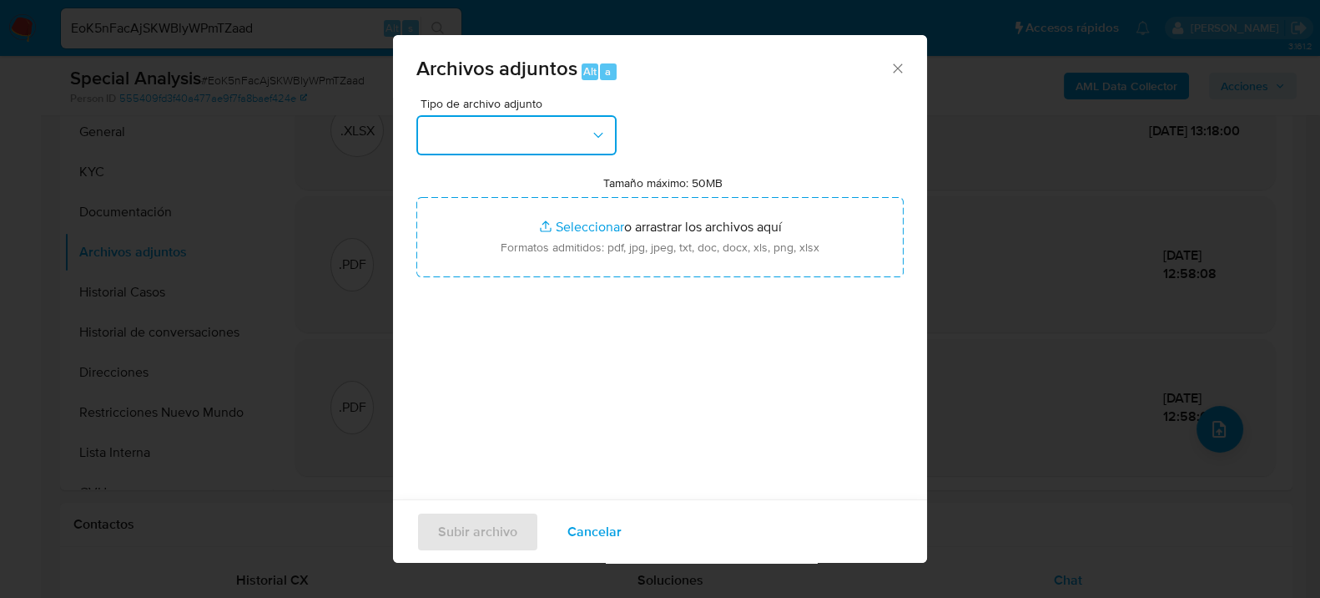
click at [482, 127] on button "button" at bounding box center [516, 135] width 200 height 40
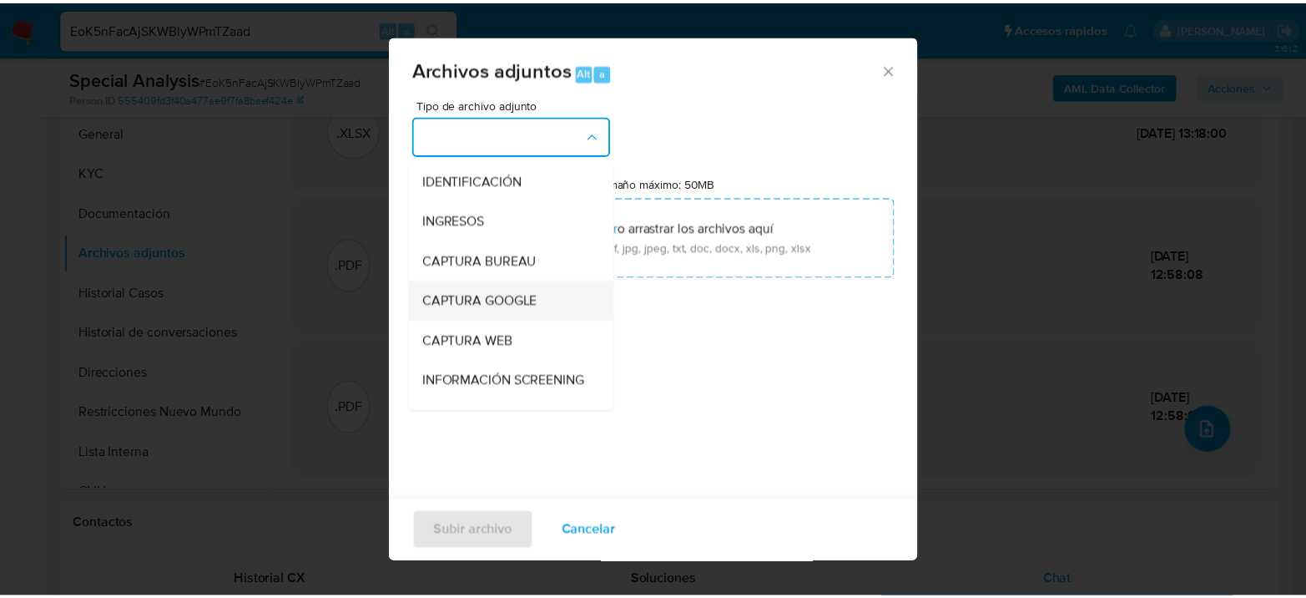
scroll to position [185, 0]
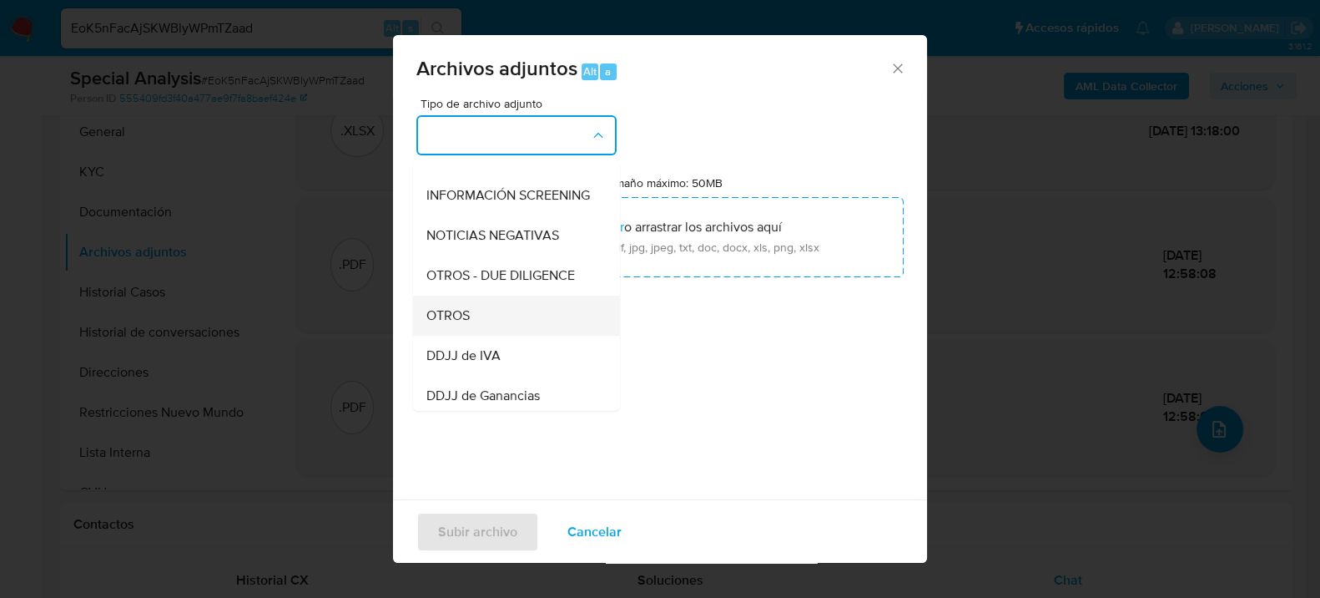
click at [479, 327] on div "OTROS" at bounding box center [511, 315] width 170 height 40
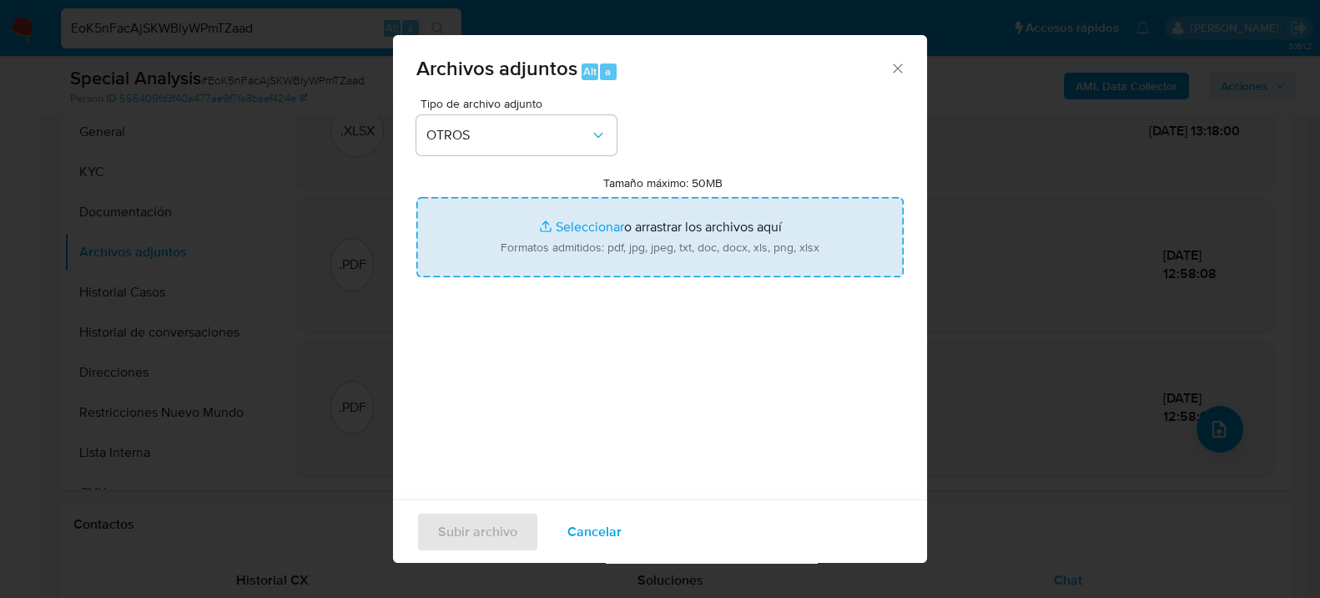
type input "C:\fakepath\NOSIS_Nidia Emilce Acosta Romero.pdf"
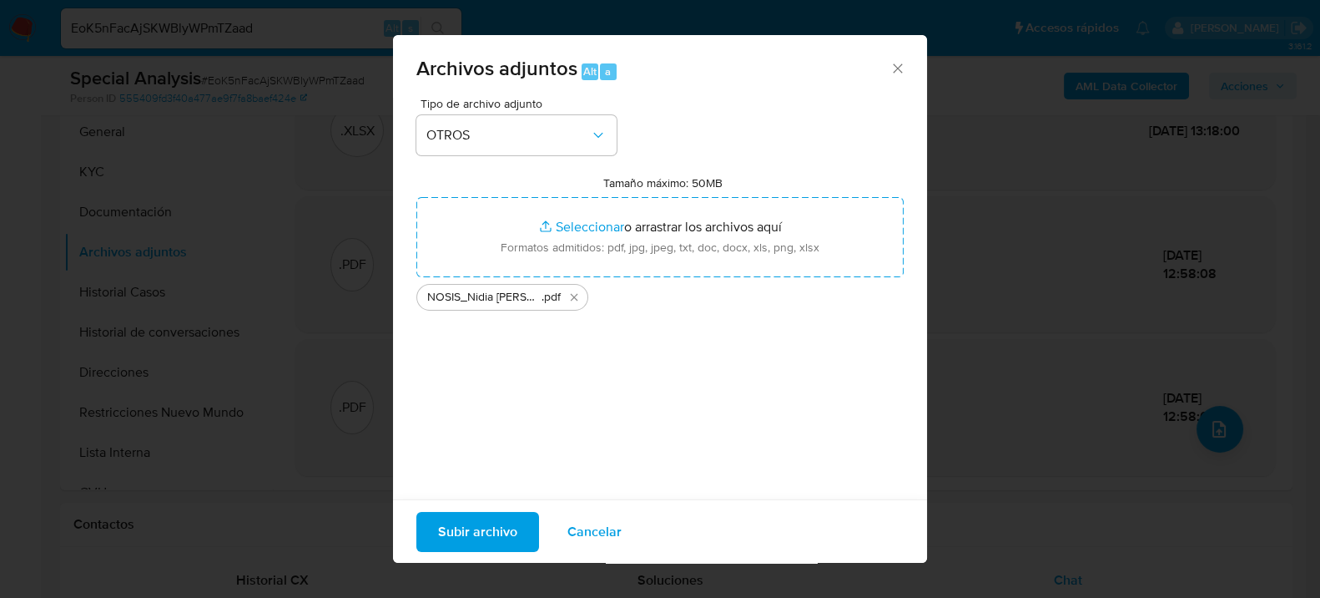
click at [494, 526] on span "Subir archivo" at bounding box center [477, 530] width 79 height 37
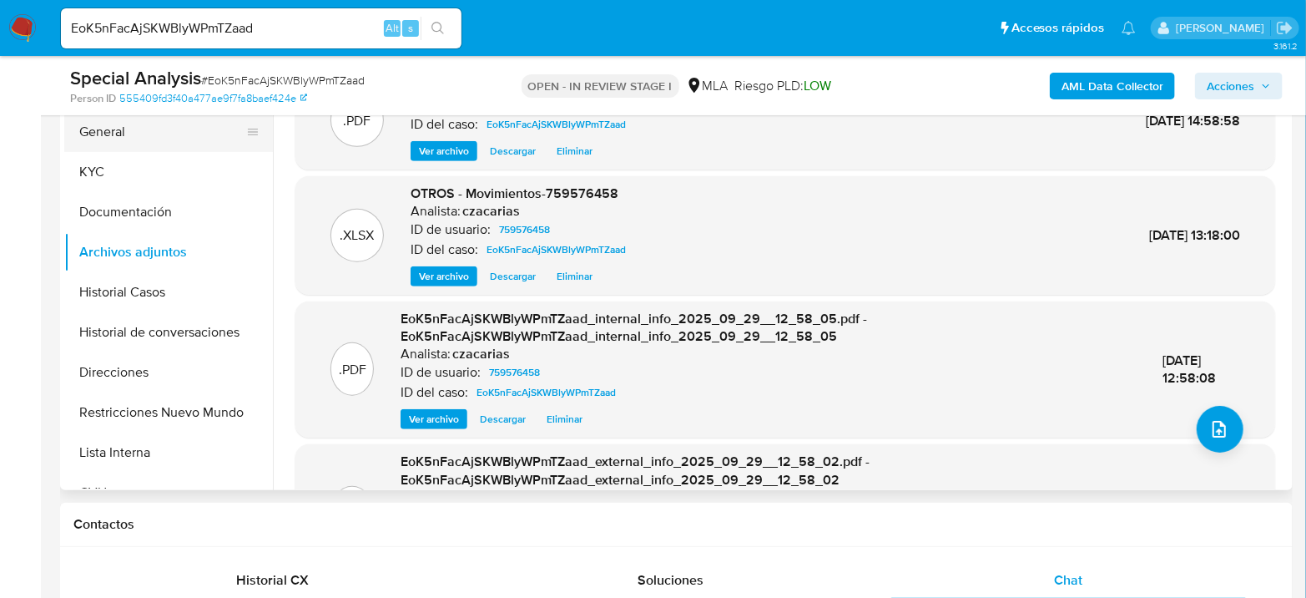
click at [78, 142] on button "General" at bounding box center [161, 132] width 195 height 40
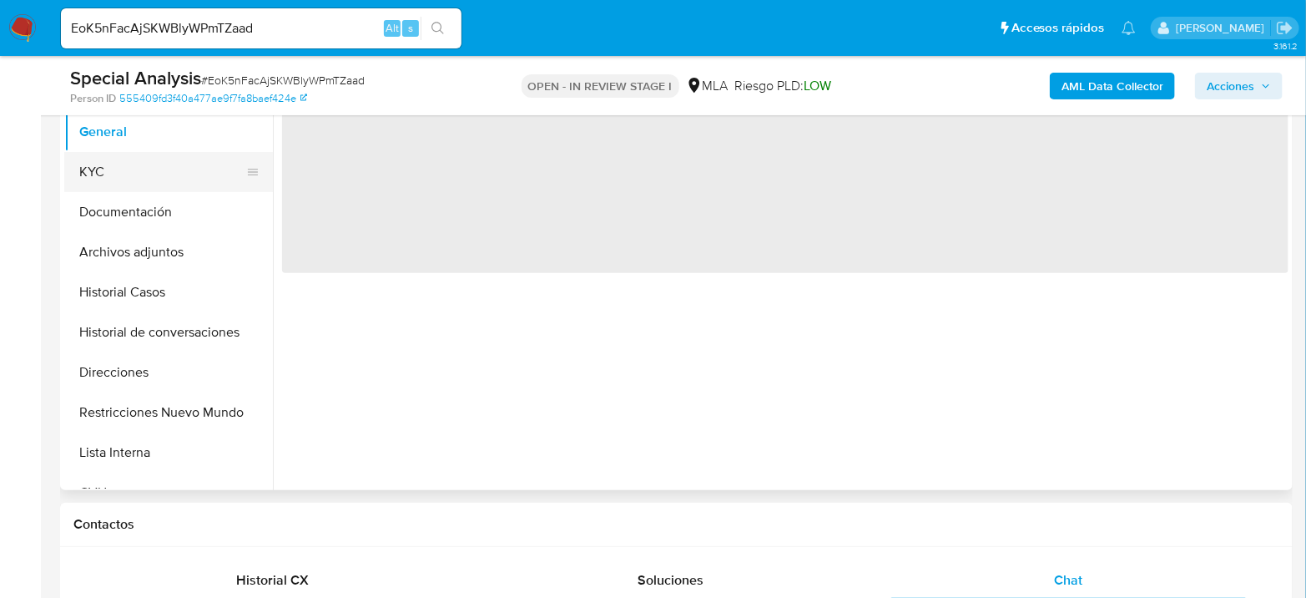
scroll to position [0, 0]
click at [83, 161] on button "KYC" at bounding box center [161, 172] width 195 height 40
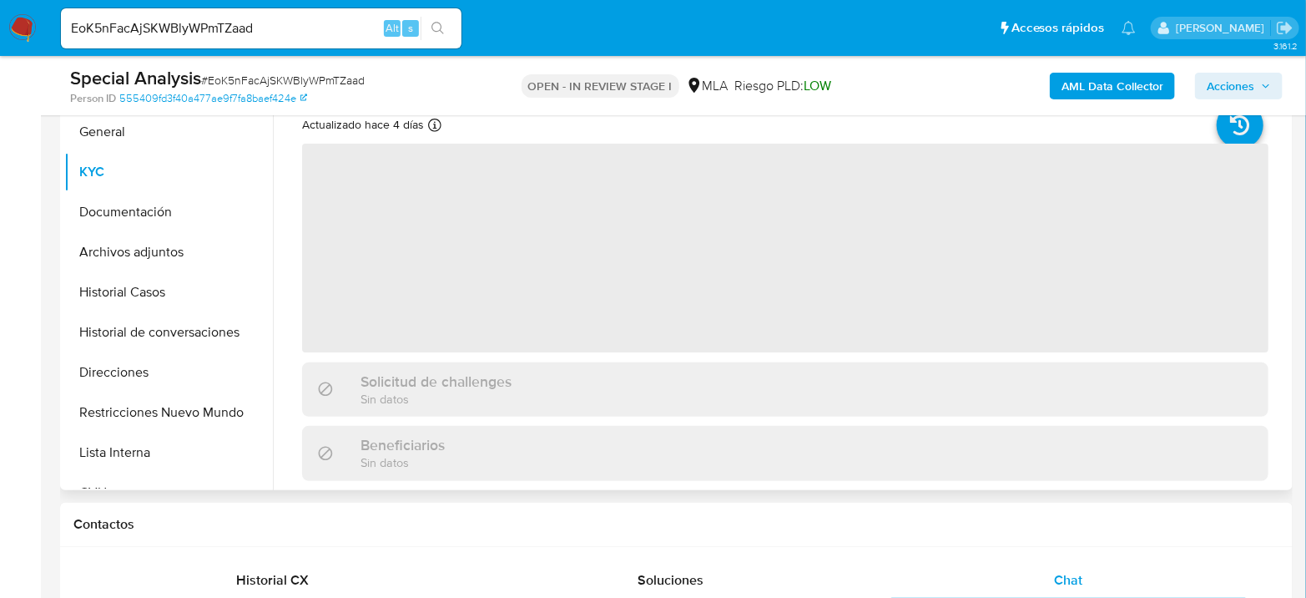
scroll to position [278, 0]
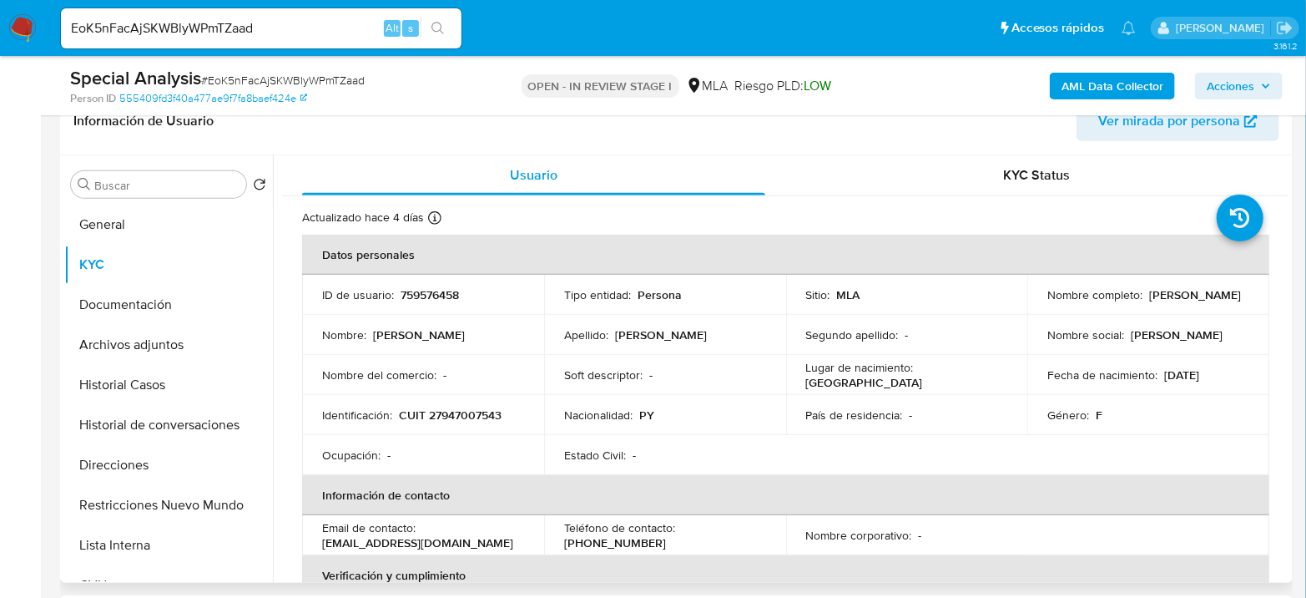
click at [466, 414] on p "CUIT 27947007543" at bounding box center [450, 414] width 103 height 15
copy p "27947007543"
click at [476, 409] on p "CUIT 27947007543" at bounding box center [450, 414] width 103 height 15
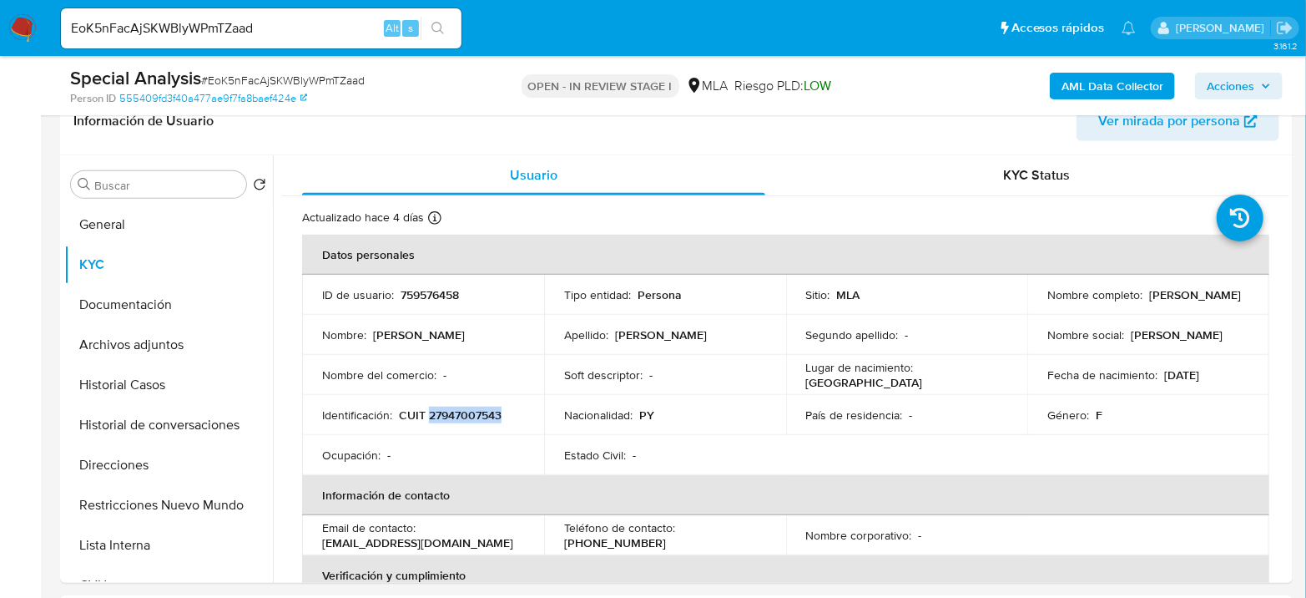
copy p "27947007543"
click at [464, 408] on p "CUIT 27947007543" at bounding box center [450, 414] width 103 height 15
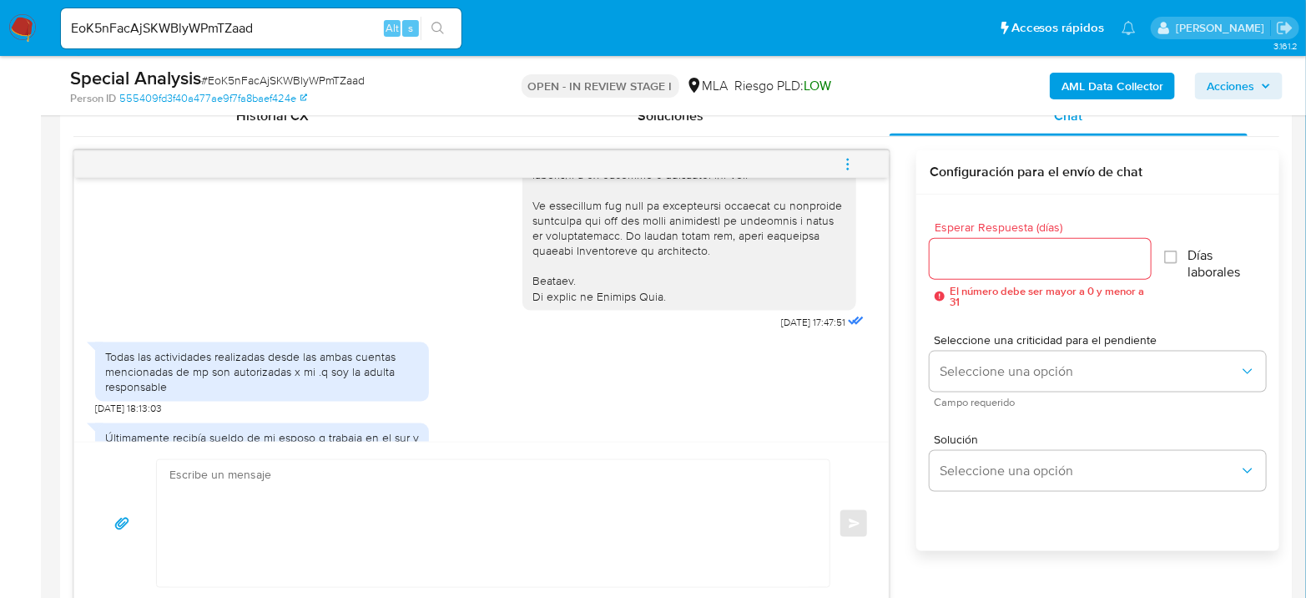
scroll to position [835, 0]
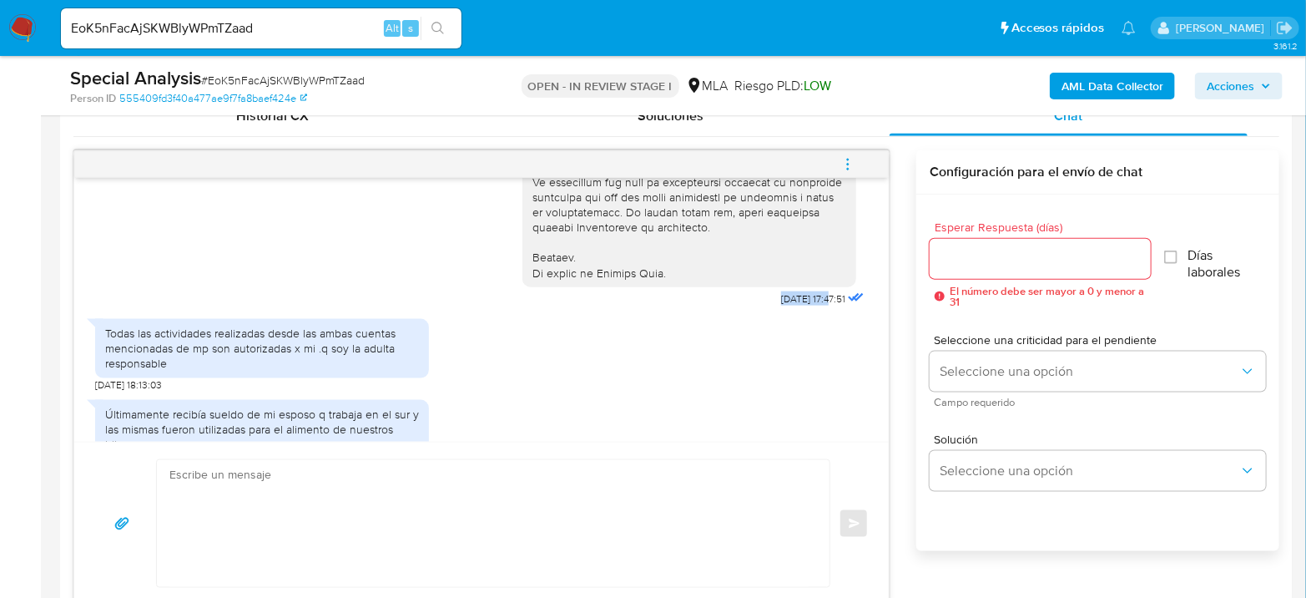
drag, startPoint x: 747, startPoint y: 301, endPoint x: 800, endPoint y: 304, distance: 52.6
copy span "[DATE]"
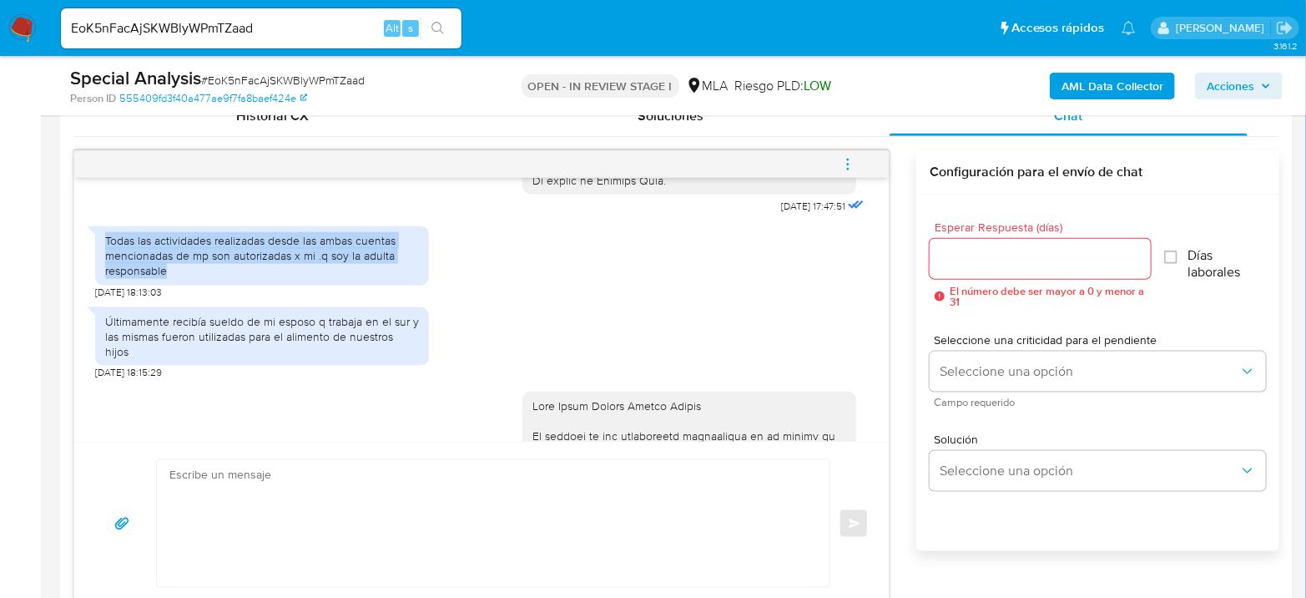
drag, startPoint x: 105, startPoint y: 240, endPoint x: 189, endPoint y: 267, distance: 88.4
click at [189, 267] on div "Todas las actividades realizadas desde las ambas cuentas mencionadas de mp son …" at bounding box center [262, 256] width 314 height 46
copy div "Todas las actividades realizadas desde las ambas cuentas mencionadas de mp son …"
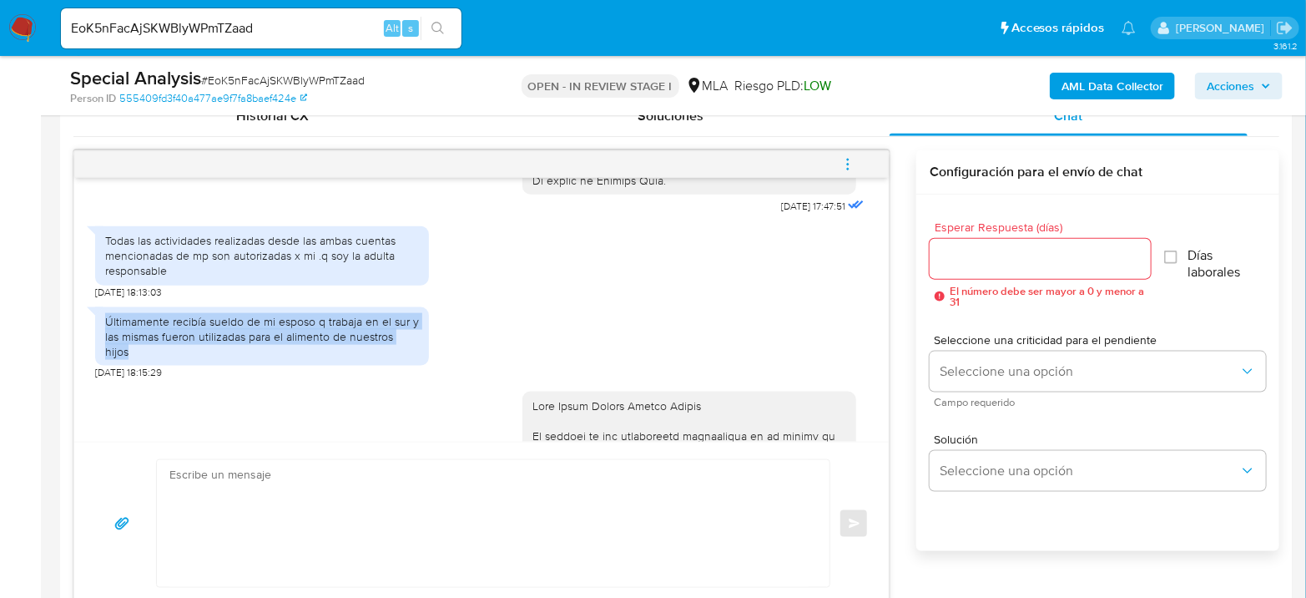
drag, startPoint x: 103, startPoint y: 320, endPoint x: 418, endPoint y: 338, distance: 316.0
click at [418, 338] on div "Últimamente recibía sueldo de mi esposo q trabaja en el sur y las mismas fueron…" at bounding box center [262, 336] width 334 height 59
copy div "Últimamente recibía sueldo de mi esposo q trabaja en el sur y las mismas fueron…"
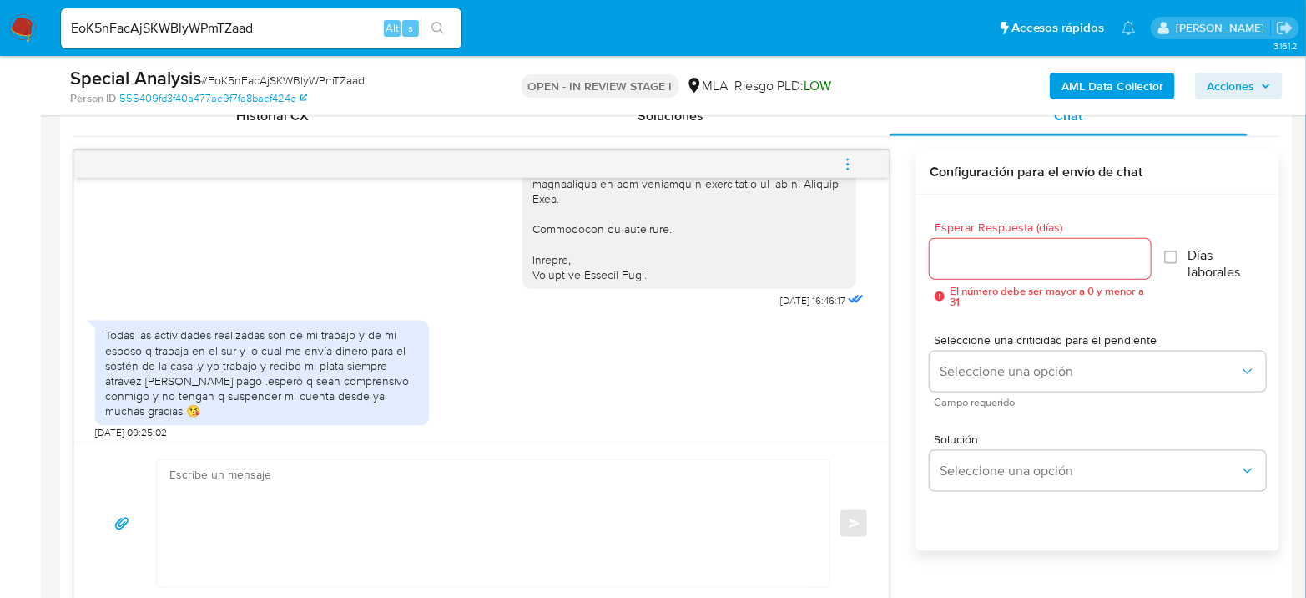
scroll to position [1669, 0]
drag, startPoint x: 778, startPoint y: 359, endPoint x: 797, endPoint y: 359, distance: 19.2
copy span "[DATE]"
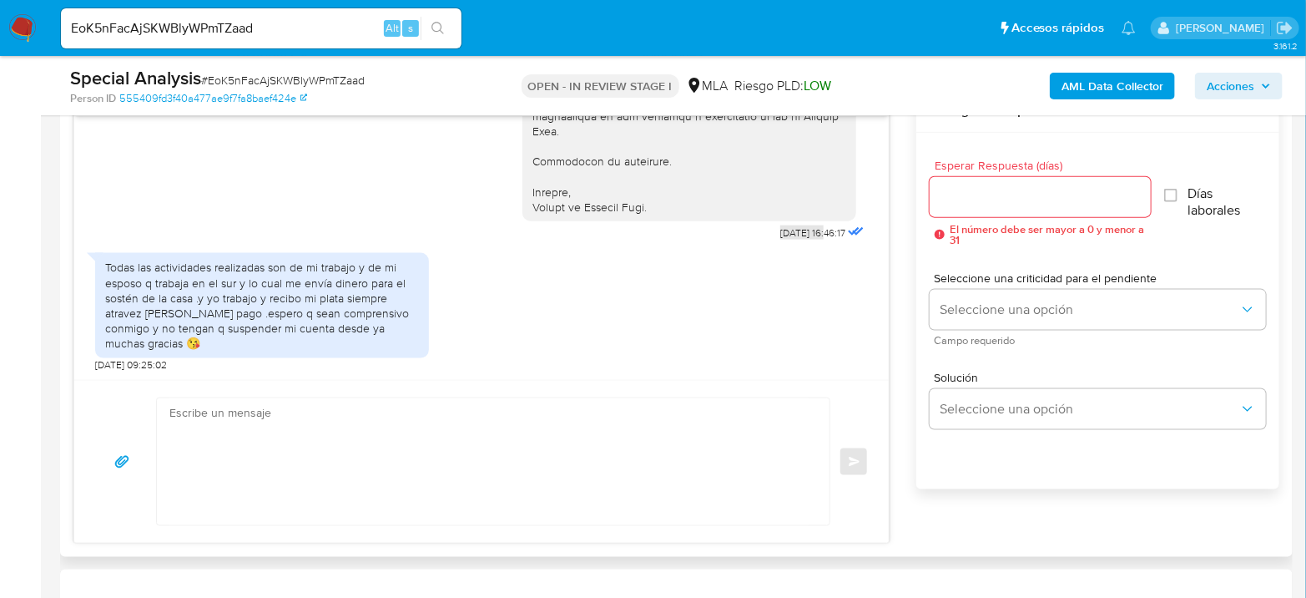
scroll to position [927, 0]
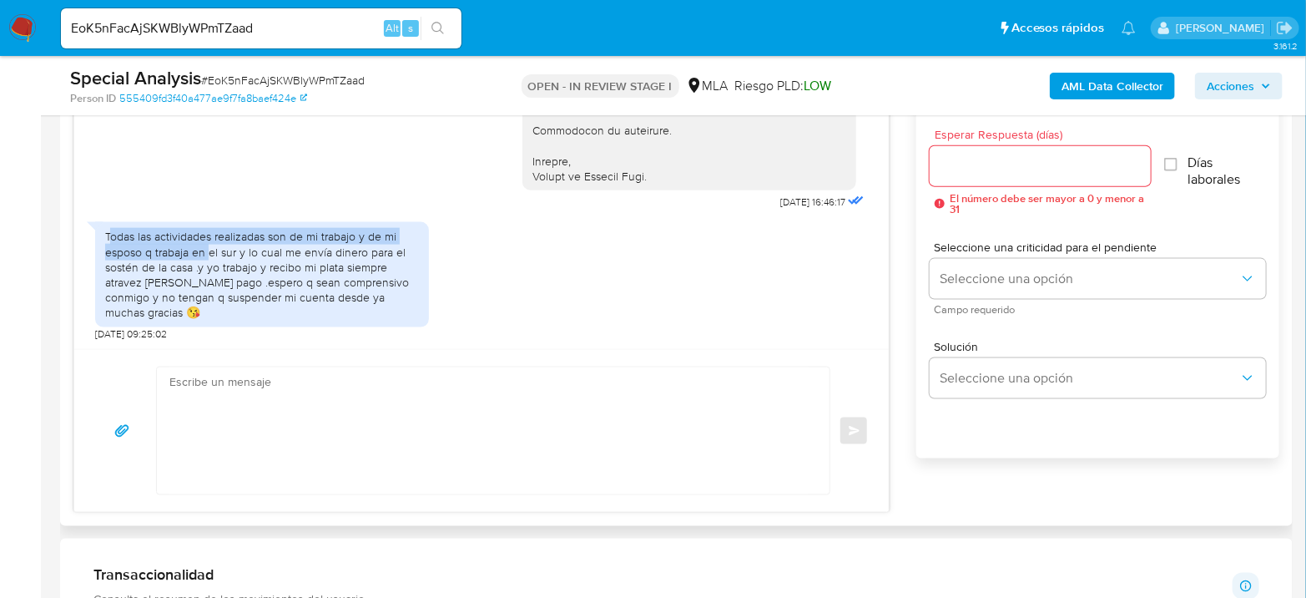
drag, startPoint x: 108, startPoint y: 235, endPoint x: 209, endPoint y: 259, distance: 103.8
click at [209, 259] on div "Todas las actividades realizadas son de mi trabajo y de mi esposo q trabaja en …" at bounding box center [262, 274] width 314 height 91
click at [155, 245] on div "Todas las actividades realizadas son de mi trabajo y de mi esposo q trabaja en …" at bounding box center [262, 274] width 314 height 91
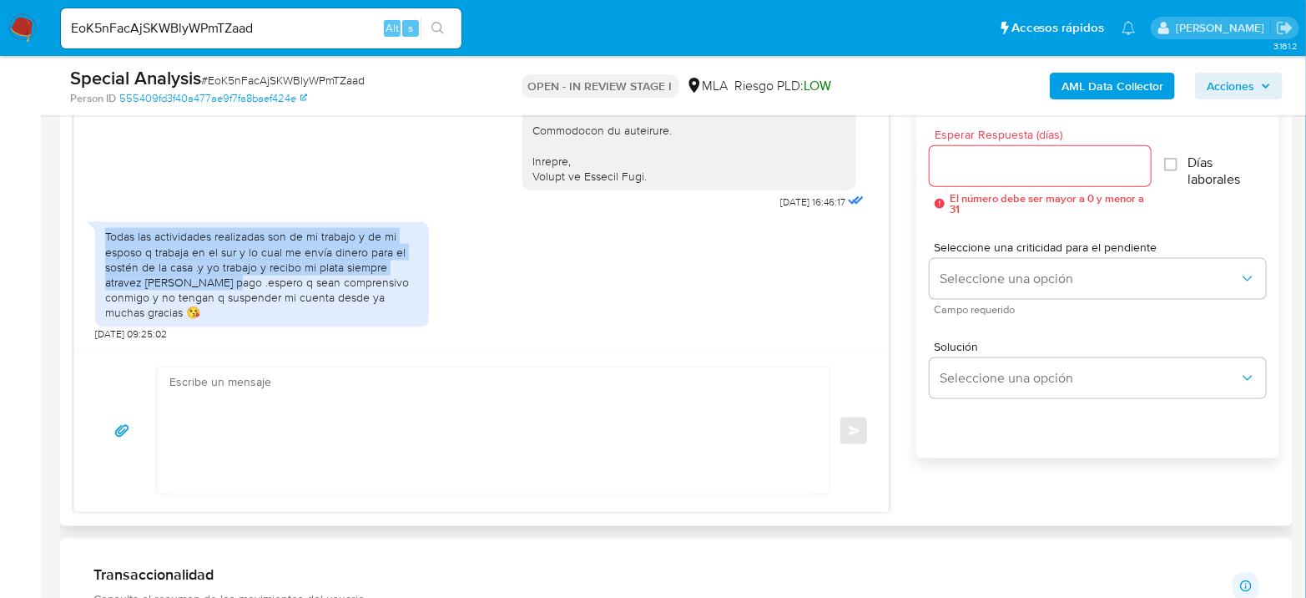
drag, startPoint x: 104, startPoint y: 229, endPoint x: 235, endPoint y: 281, distance: 140.4
click at [235, 281] on div "Todas las actividades realizadas son de mi trabajo y de mi esposo q trabaja en …" at bounding box center [262, 274] width 314 height 91
copy div "Todas las actividades realizadas son de mi trabajo y de mi esposo q trabaja en …"
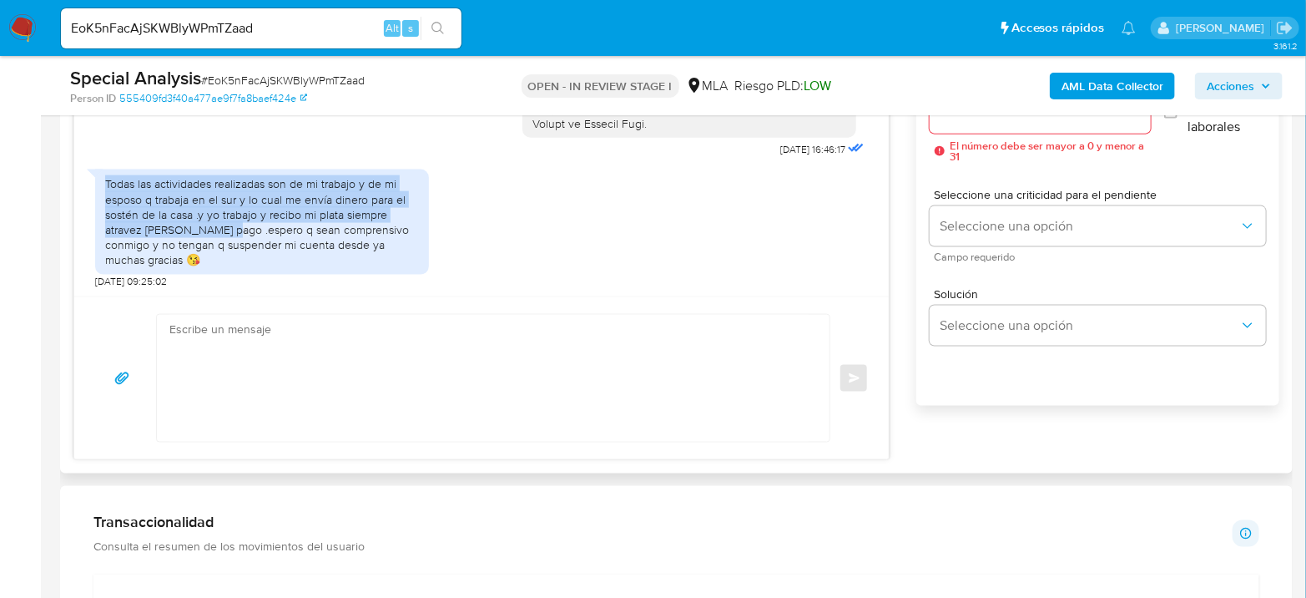
scroll to position [1020, 0]
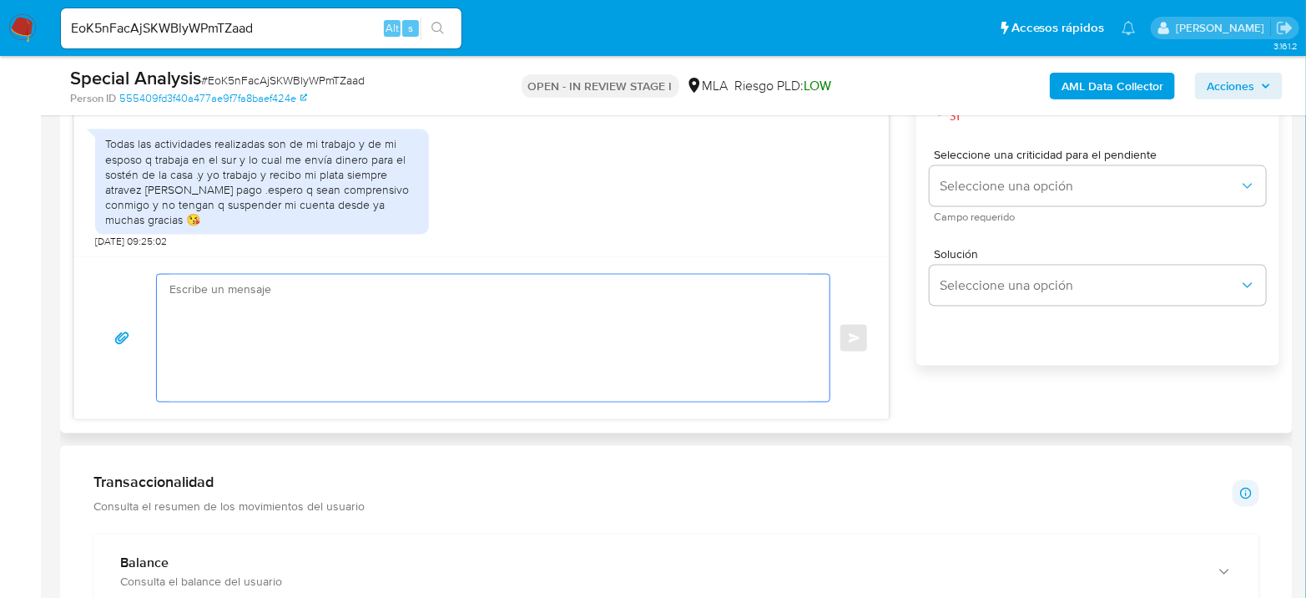
click at [292, 309] on textarea at bounding box center [488, 338] width 639 height 127
paste textarea "Hola XXX, Muchas gracias por tu respuesta. Analizamos tu caso y verificamos que…"
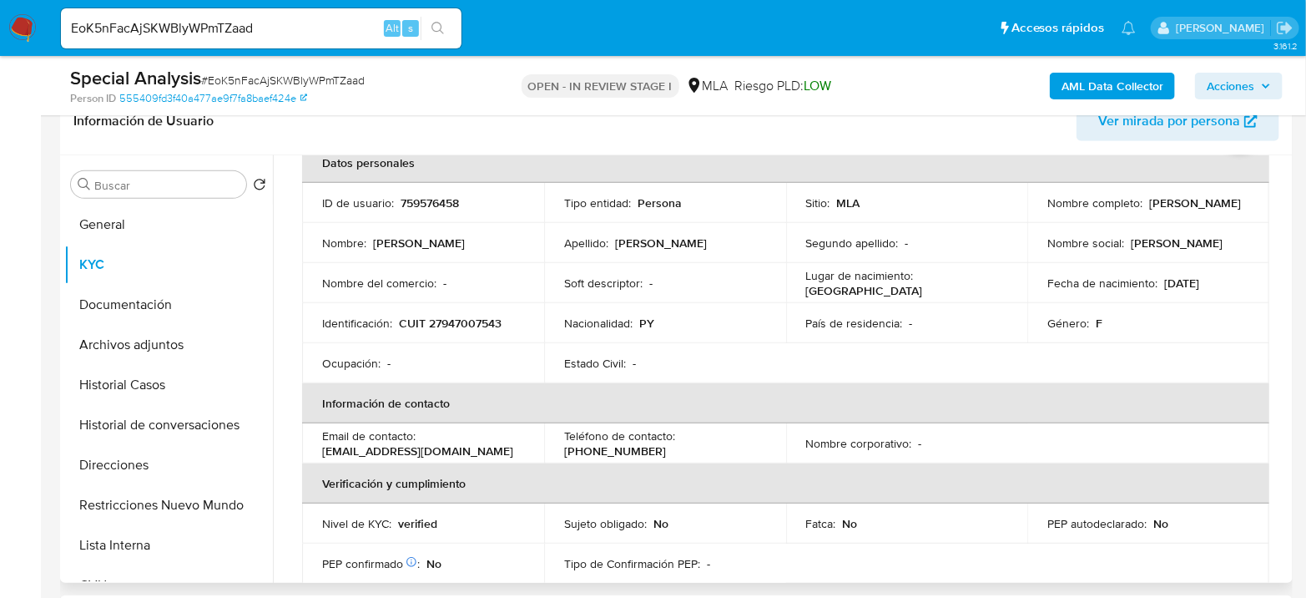
scroll to position [0, 0]
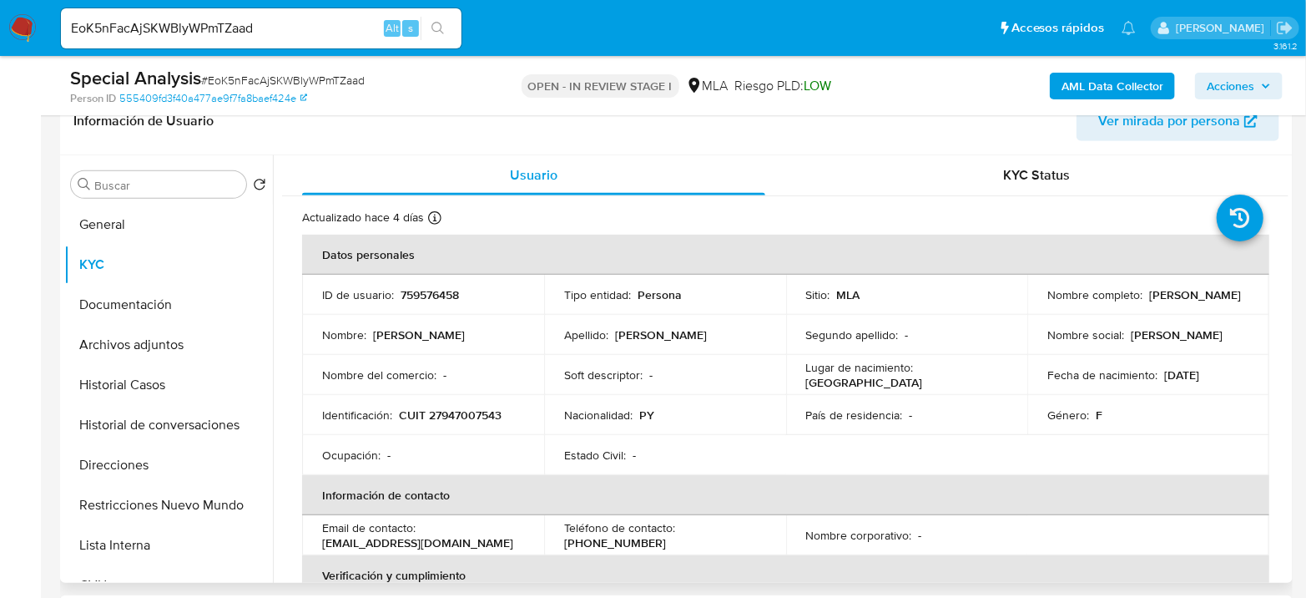
drag, startPoint x: 1044, startPoint y: 301, endPoint x: 1193, endPoint y: 306, distance: 148.6
click at [1193, 302] on div "Nombre completo : Nidia Emilce Acosta Romero" at bounding box center [1148, 294] width 202 height 15
drag, startPoint x: 1188, startPoint y: 300, endPoint x: 1036, endPoint y: 304, distance: 151.9
click at [1036, 304] on td "Nombre completo : Nidia Emilce Acosta Romero" at bounding box center [1148, 295] width 242 height 40
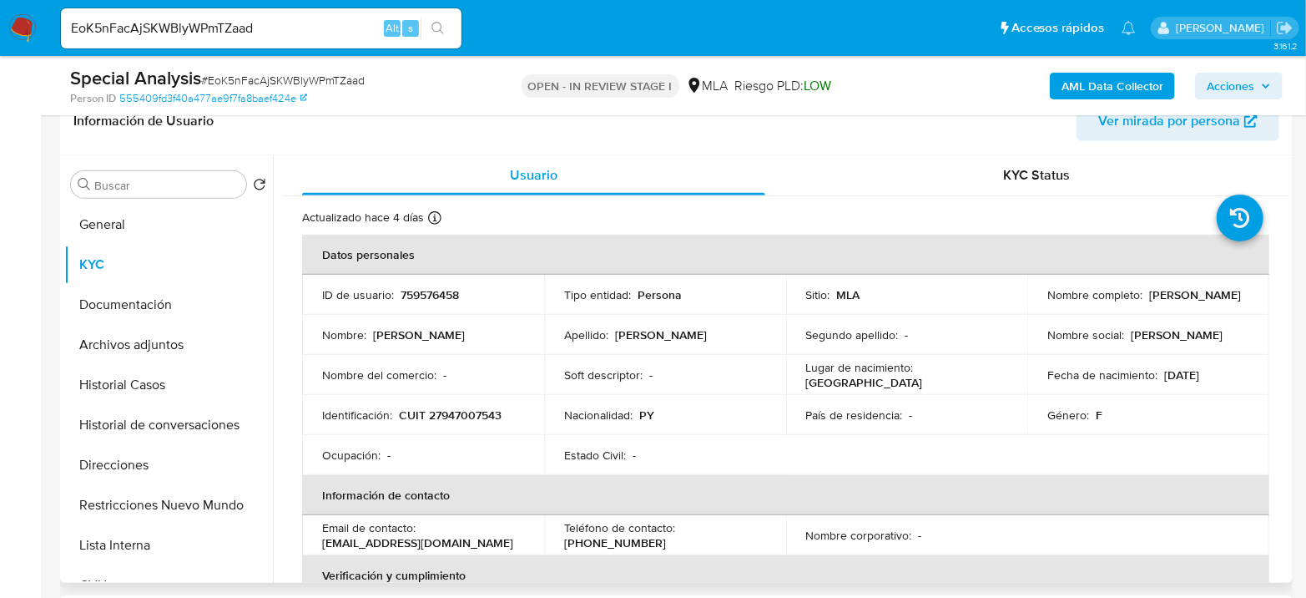
copy p "[PERSON_NAME]"
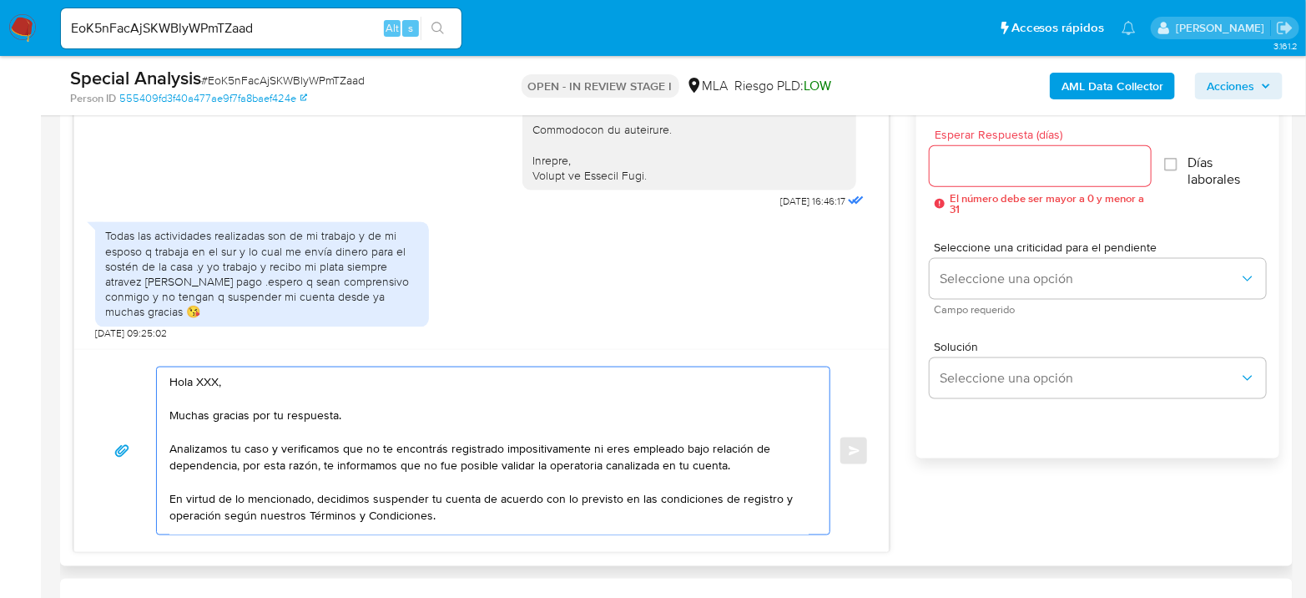
drag, startPoint x: 247, startPoint y: 380, endPoint x: 197, endPoint y: 385, distance: 50.3
click at [197, 385] on textarea "Hola XXX, Muchas gracias por tu respuesta. Analizamos tu caso y verificamos que…" at bounding box center [488, 450] width 639 height 167
paste textarea "[PERSON_NAME]"
drag, startPoint x: 188, startPoint y: 417, endPoint x: 366, endPoint y: 417, distance: 177.8
click at [366, 417] on textarea "Hola Nidia Emilce Acosta Romero Muchas gracias por tu respuesta. Analizamos tu …" at bounding box center [488, 450] width 639 height 167
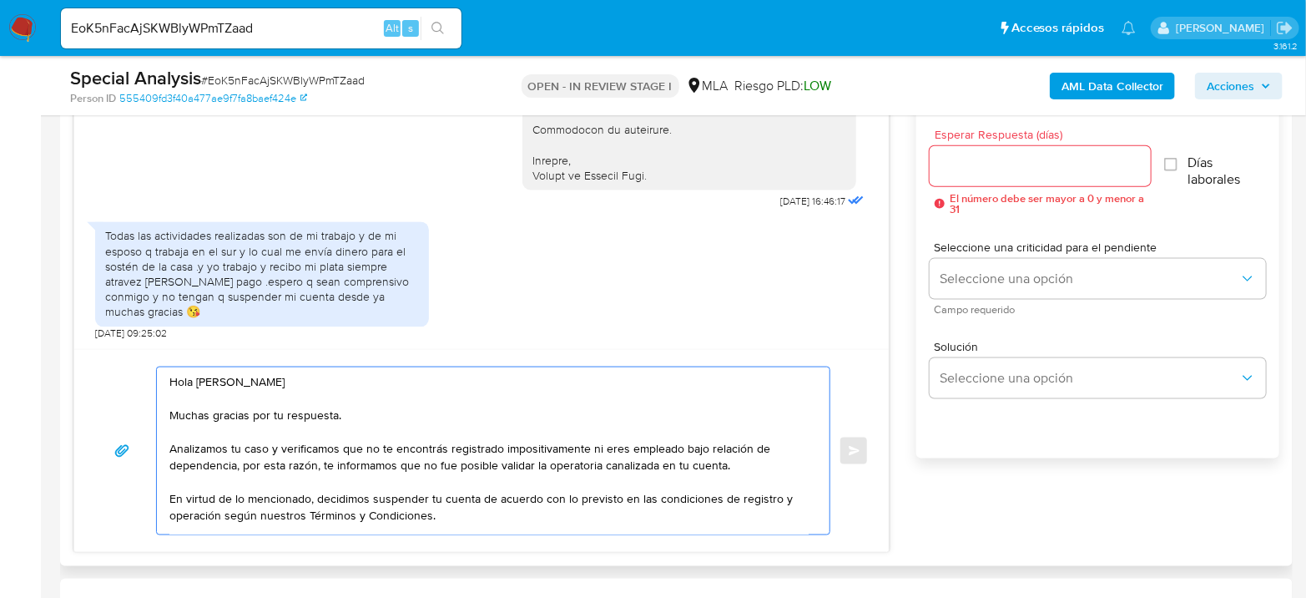
drag, startPoint x: 243, startPoint y: 447, endPoint x: 453, endPoint y: 440, distance: 210.4
click at [453, 440] on textarea "Hola Nidia Emilce Acosta Romero Muchas gracias por tu respuesta. Analizamos tu …" at bounding box center [488, 450] width 639 height 167
click at [613, 446] on textarea "Hola Nidia Emilce Acosta Romero Muchas gracias por tu respuesta. Analizamos tu …" at bounding box center [488, 450] width 639 height 167
drag, startPoint x: 589, startPoint y: 445, endPoint x: 238, endPoint y: 463, distance: 351.8
click at [238, 463] on textarea "Hola Nidia Emilce Acosta Romero Muchas gracias por tu respuesta. Analizamos tu …" at bounding box center [488, 450] width 639 height 167
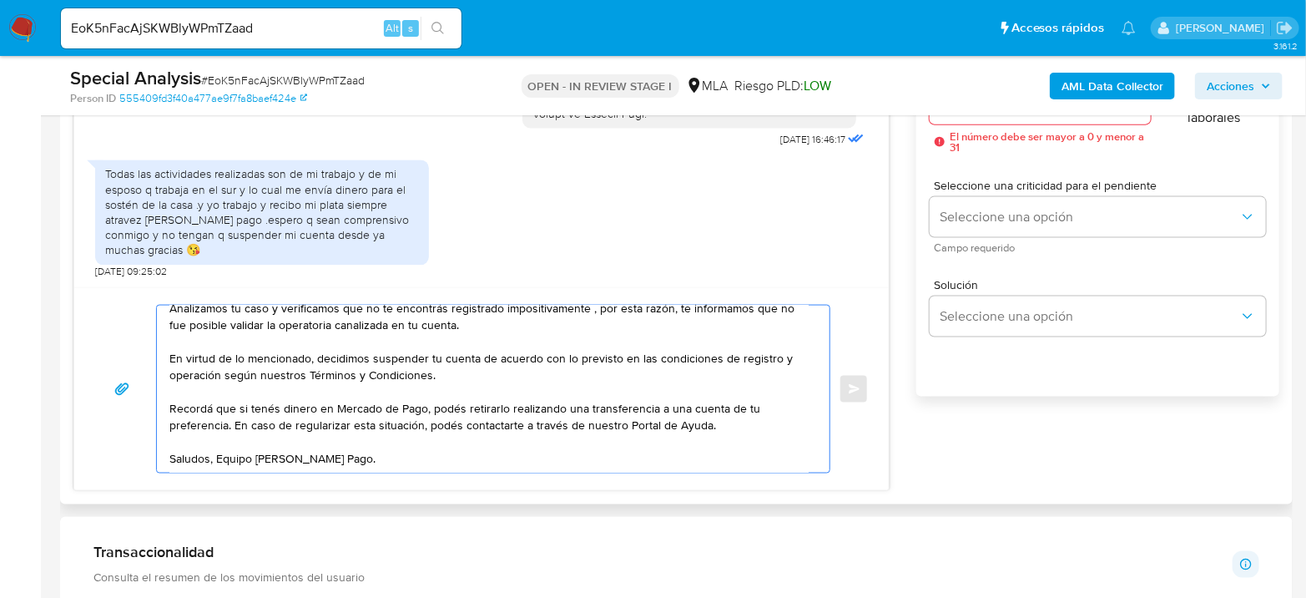
scroll to position [1020, 0]
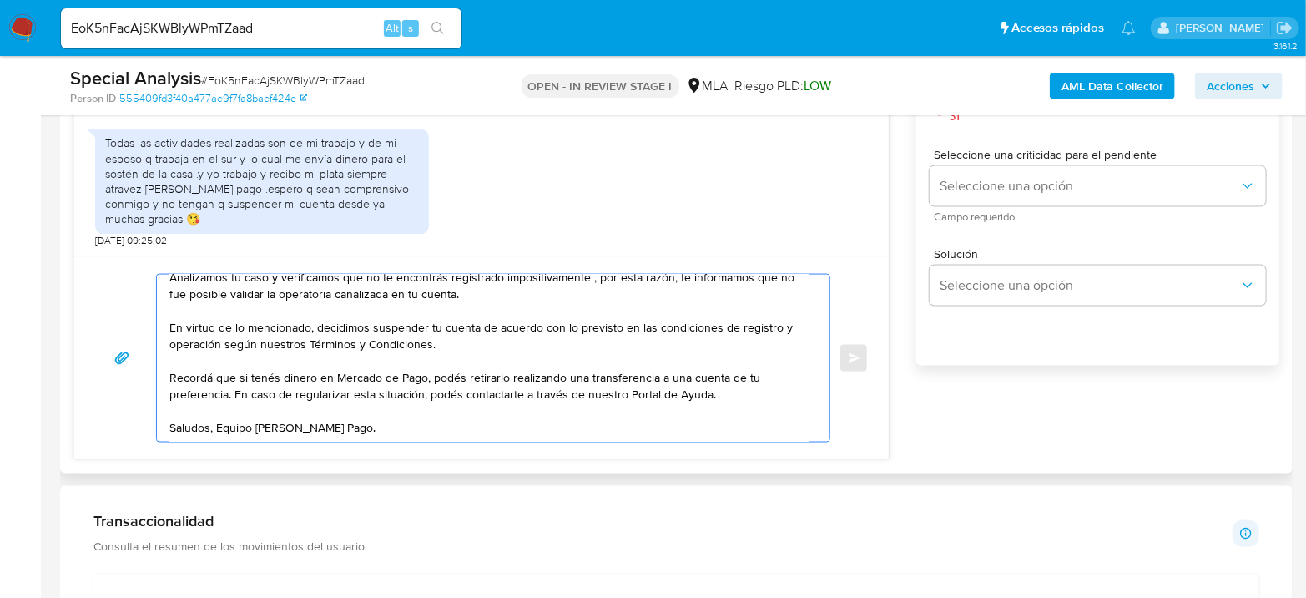
type textarea "Hola Nidia Emilce Acosta Romero Muchas gracias por tu respuesta. Analizamos tu …"
click at [986, 454] on div "18/08/2025 17:47:51 Todas las actividades realizadas desde las ambas cuentas me…" at bounding box center [676, 212] width 1206 height 495
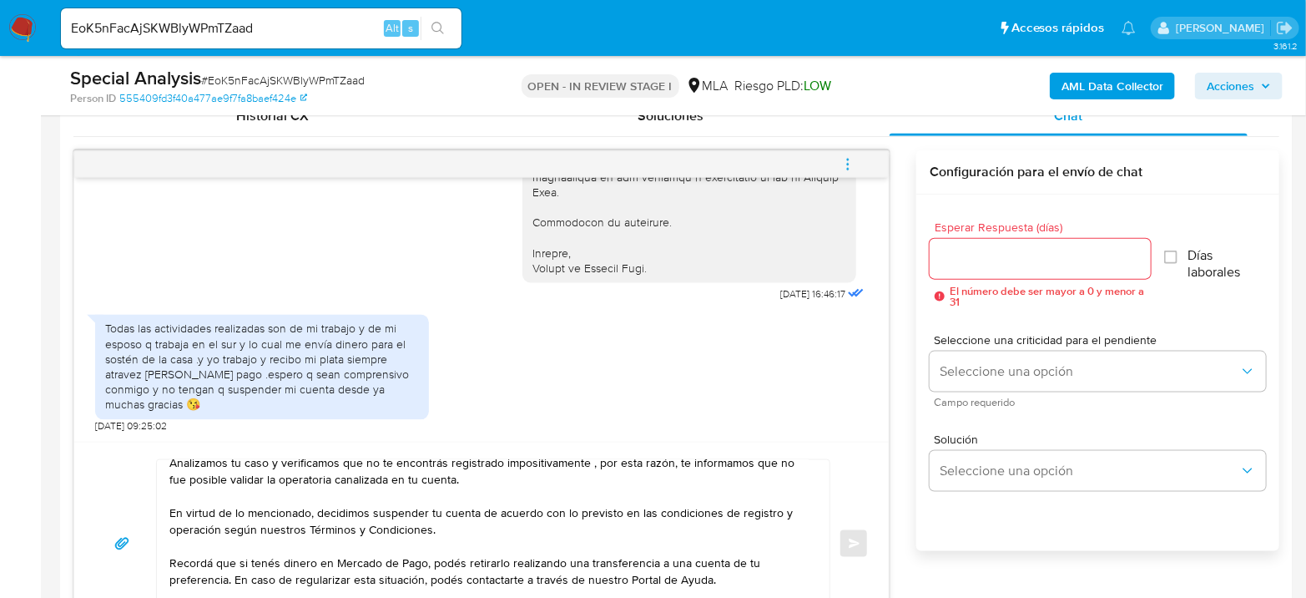
scroll to position [741, 0]
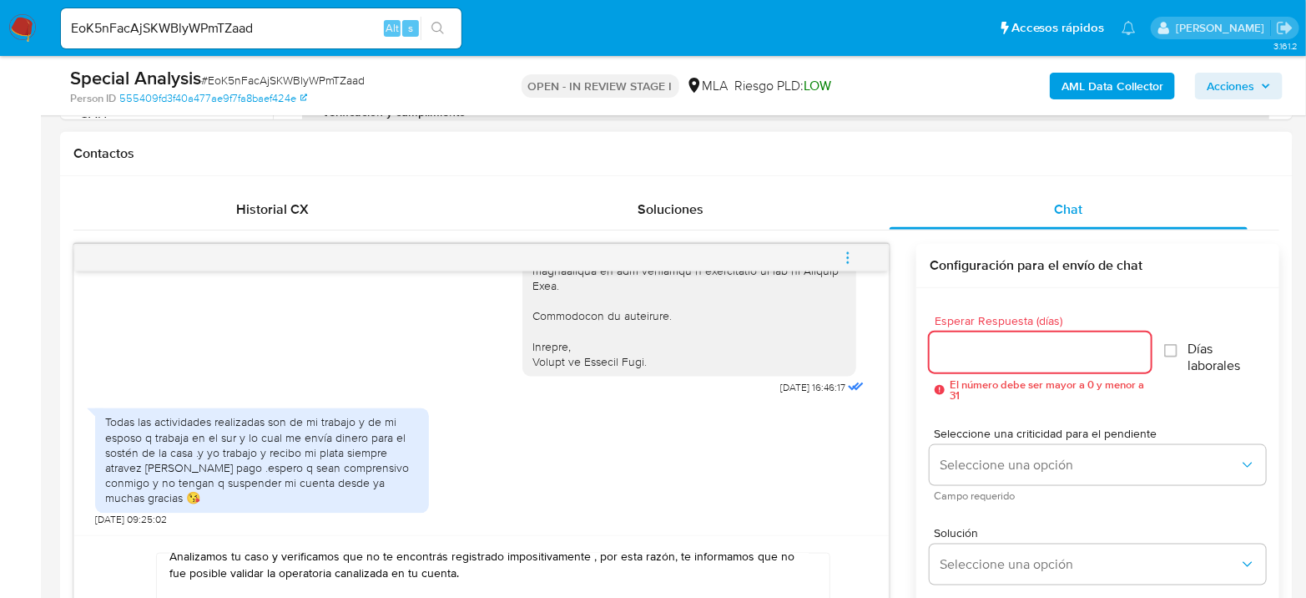
click at [1044, 344] on input "Esperar Respuesta (días)" at bounding box center [1040, 352] width 221 height 22
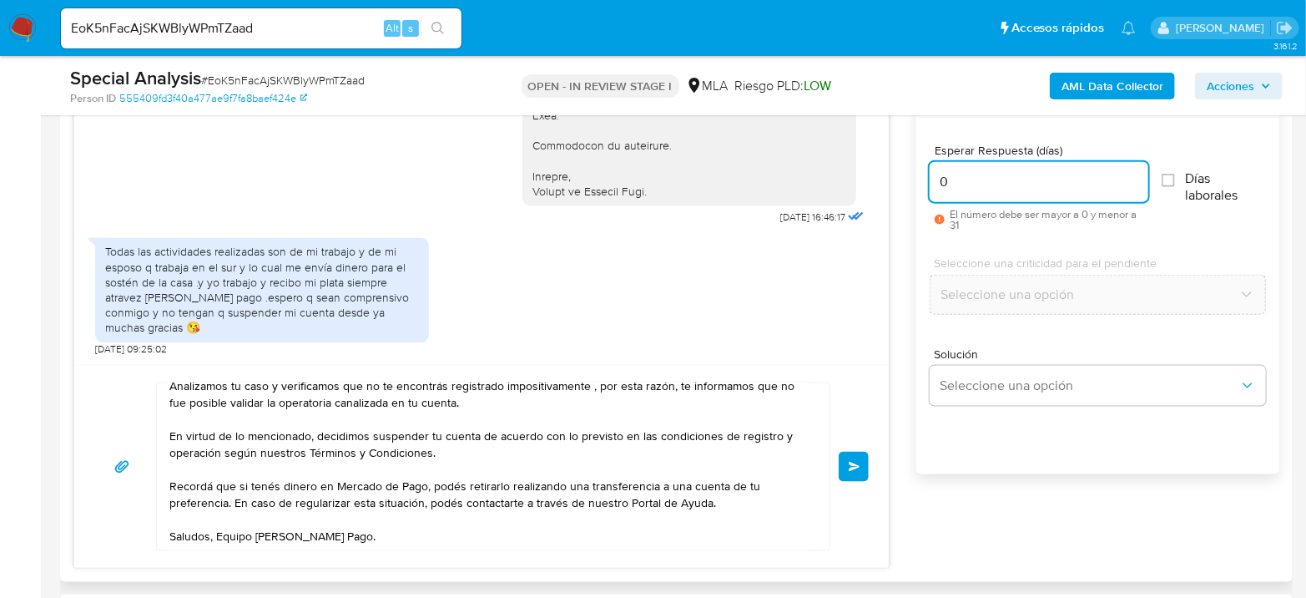
scroll to position [927, 0]
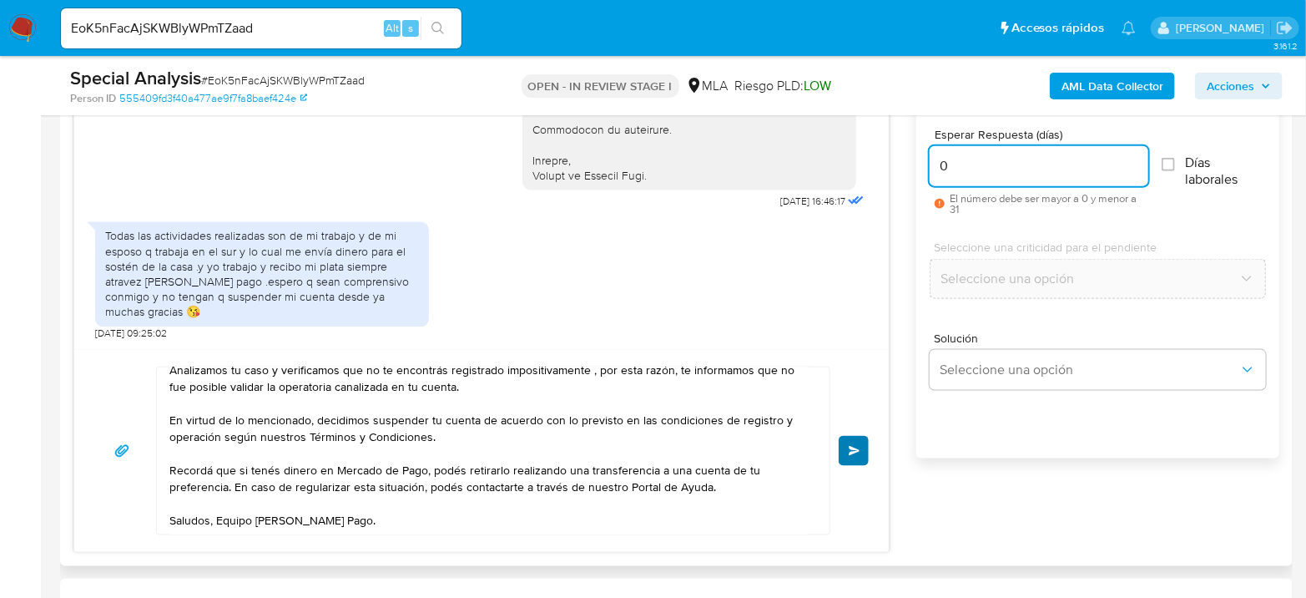
type input "0"
click at [850, 458] on button "Enviar" at bounding box center [854, 451] width 30 height 30
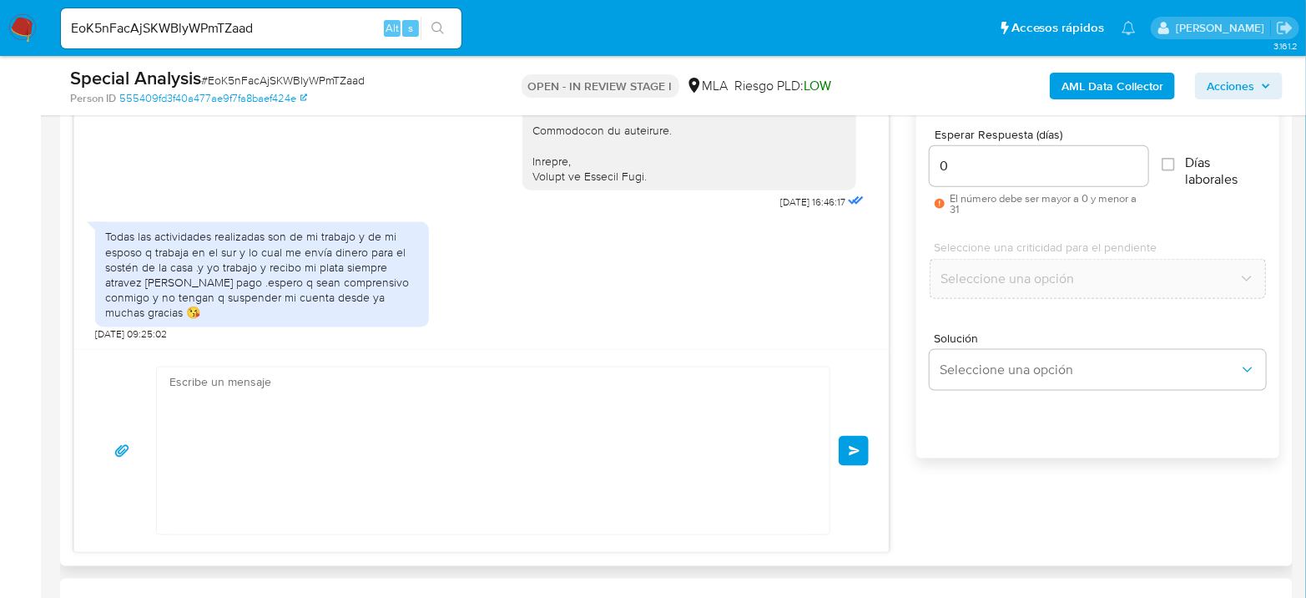
scroll to position [2069, 0]
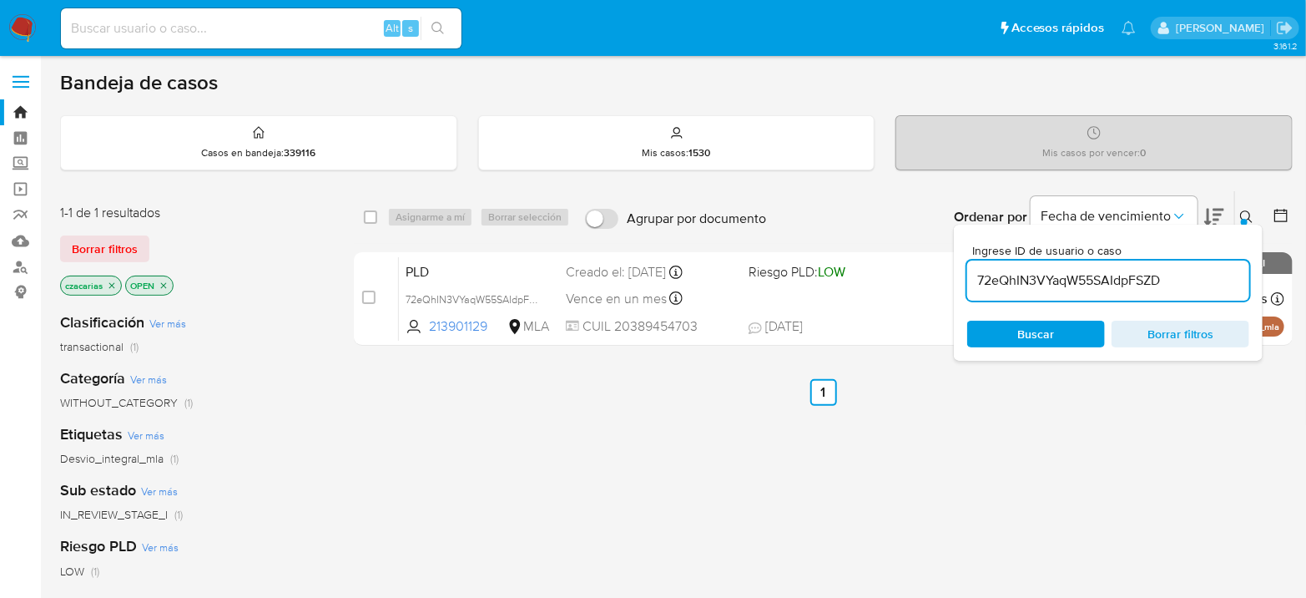
click at [243, 41] on div "Alt s" at bounding box center [261, 28] width 401 height 40
click at [252, 33] on input at bounding box center [261, 29] width 401 height 22
paste input "MjOxycFzh2aWJBQS921lrwhA"
type input "MjOxycFzh2aWJBQS921lrwhA"
click at [450, 24] on button "search-icon" at bounding box center [438, 28] width 34 height 23
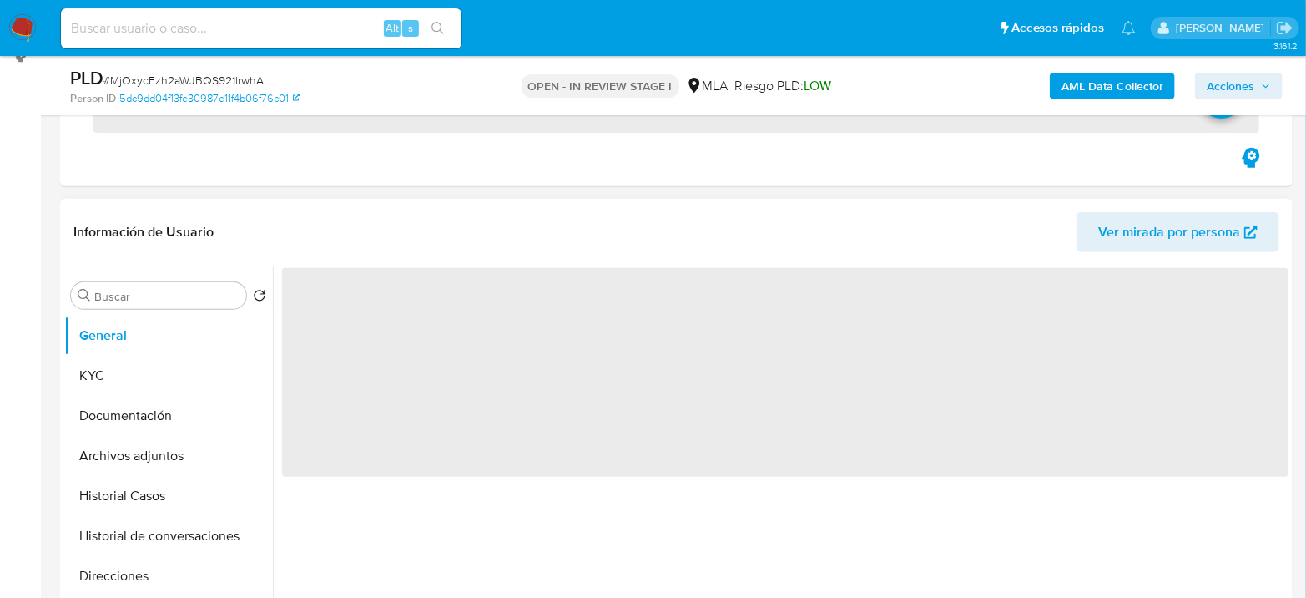
scroll to position [278, 0]
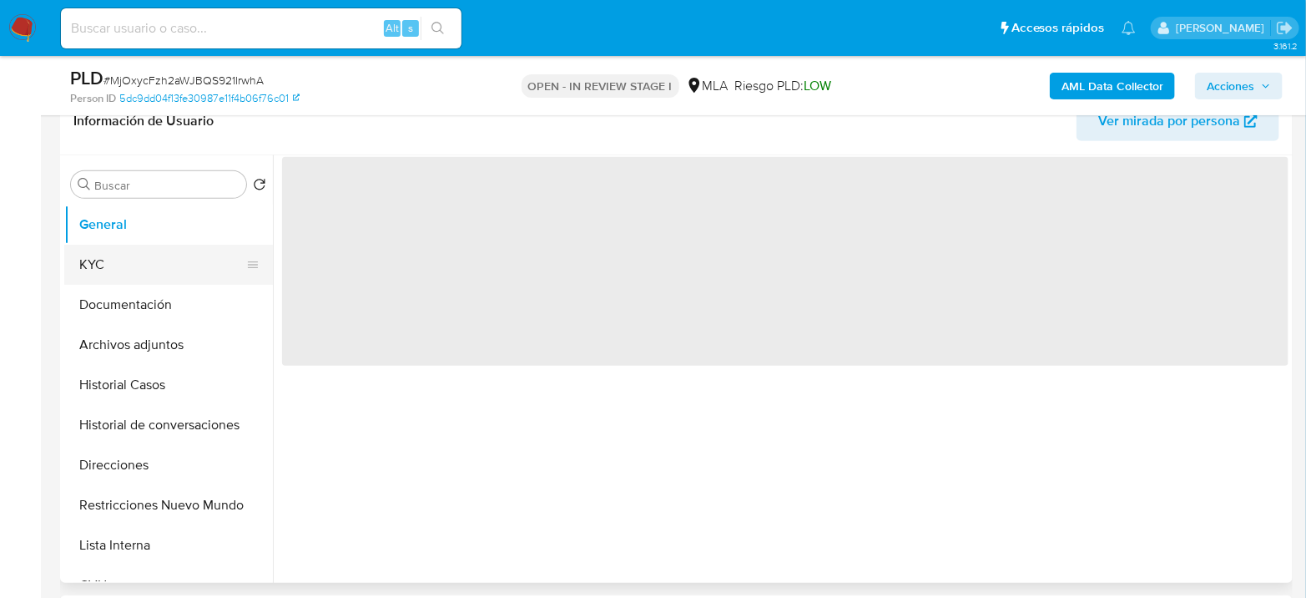
click at [110, 265] on button "KYC" at bounding box center [161, 265] width 195 height 40
select select "10"
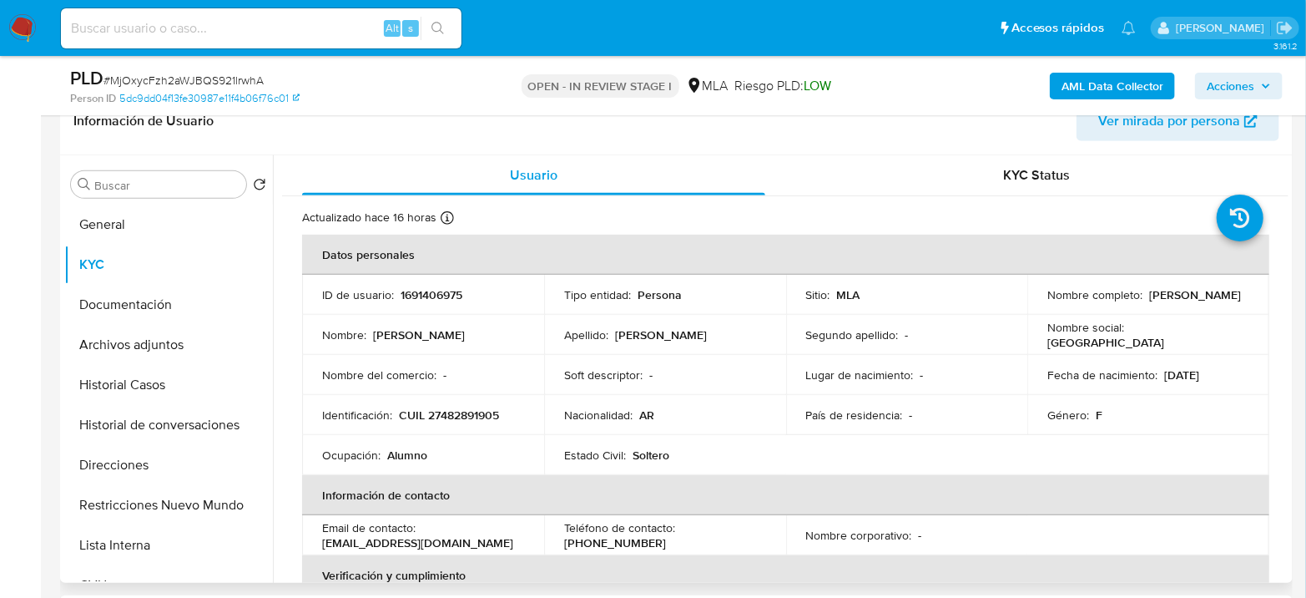
drag, startPoint x: 1043, startPoint y: 300, endPoint x: 1218, endPoint y: 300, distance: 174.4
click at [1218, 300] on div "Nombre completo : Florencia Magali Nuñez Acosta" at bounding box center [1148, 294] width 202 height 15
copy p "Florencia Magali Nuñez Acosta"
click at [438, 416] on p "CUIL 27482891905" at bounding box center [449, 414] width 100 height 15
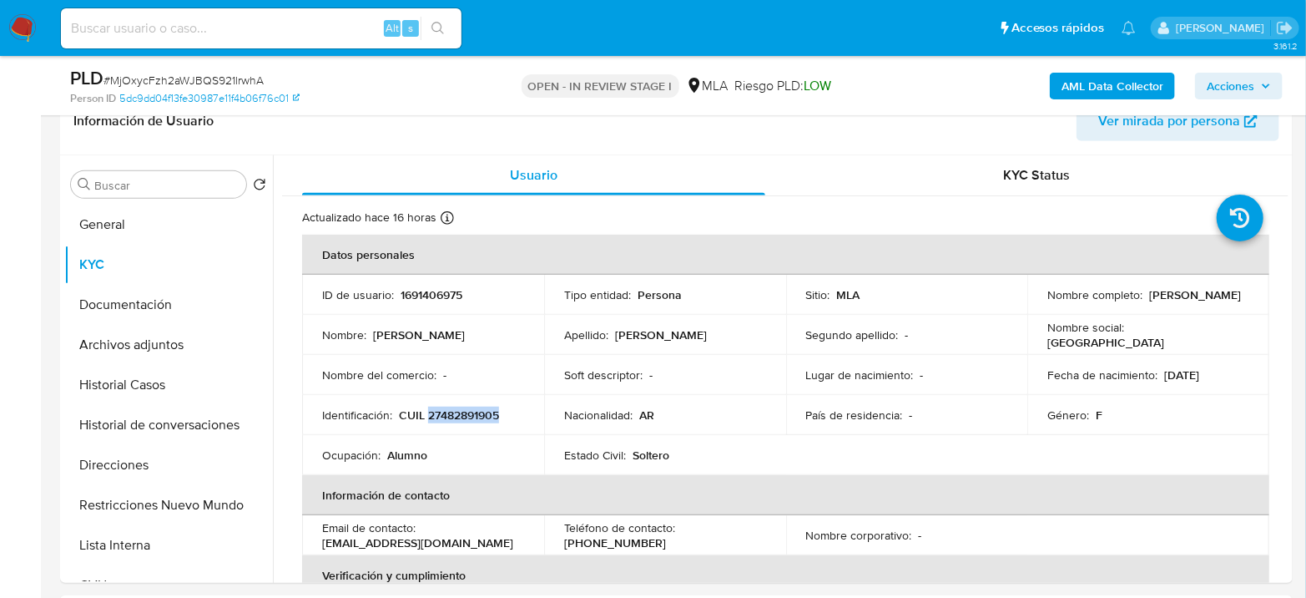
copy p "27482891905"
click at [422, 289] on p "1691406975" at bounding box center [432, 294] width 62 height 15
copy p "1691406975"
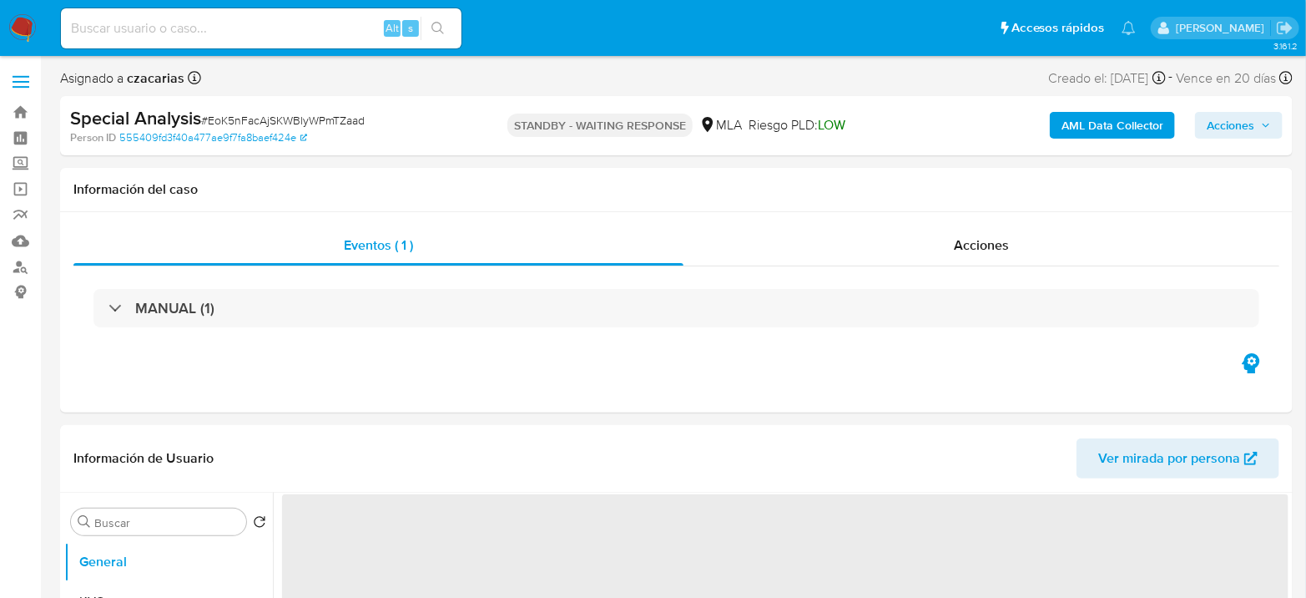
select select "10"
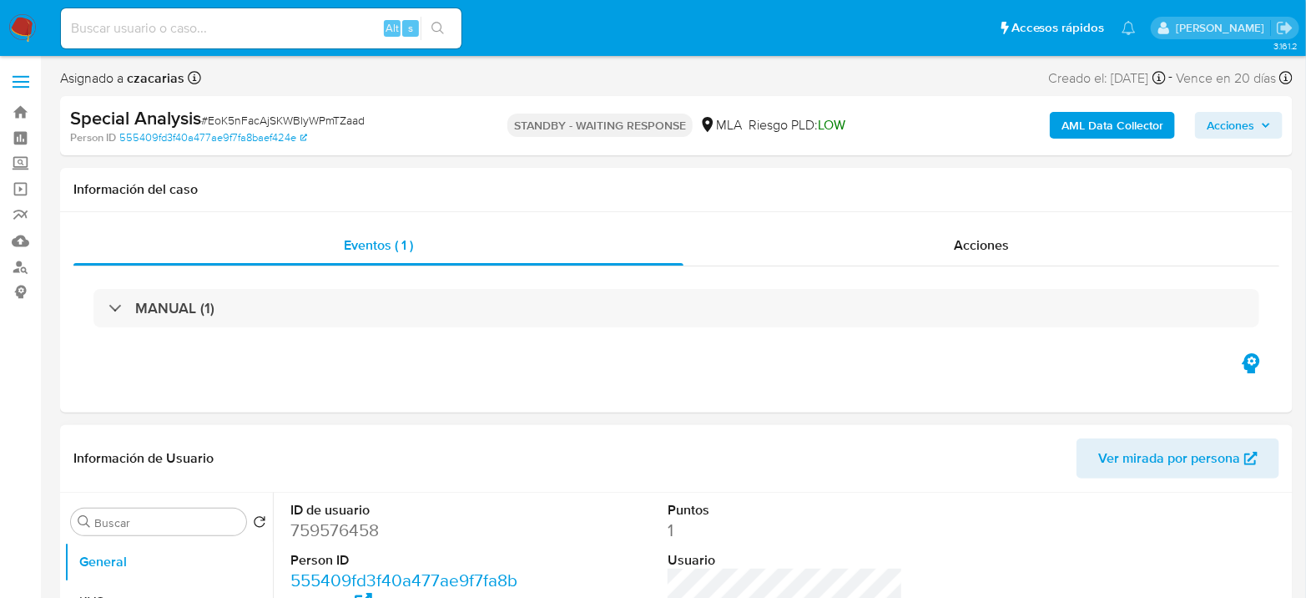
click at [330, 537] on dd "759576458" at bounding box center [407, 529] width 235 height 23
copy dd "759576458"
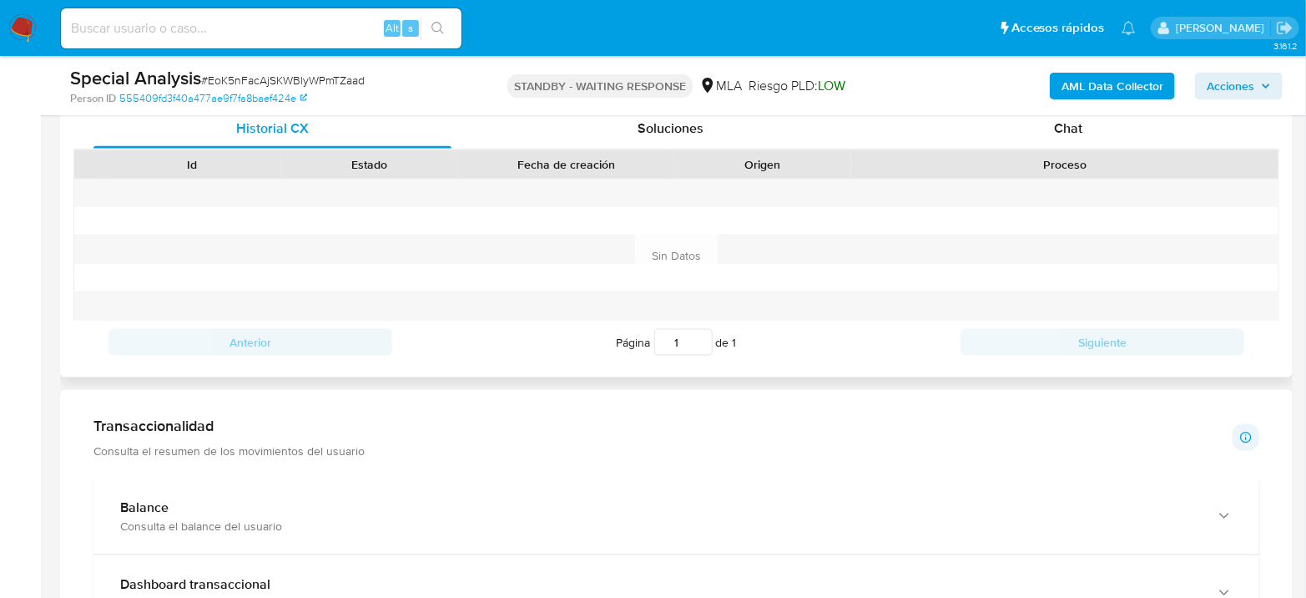
scroll to position [741, 0]
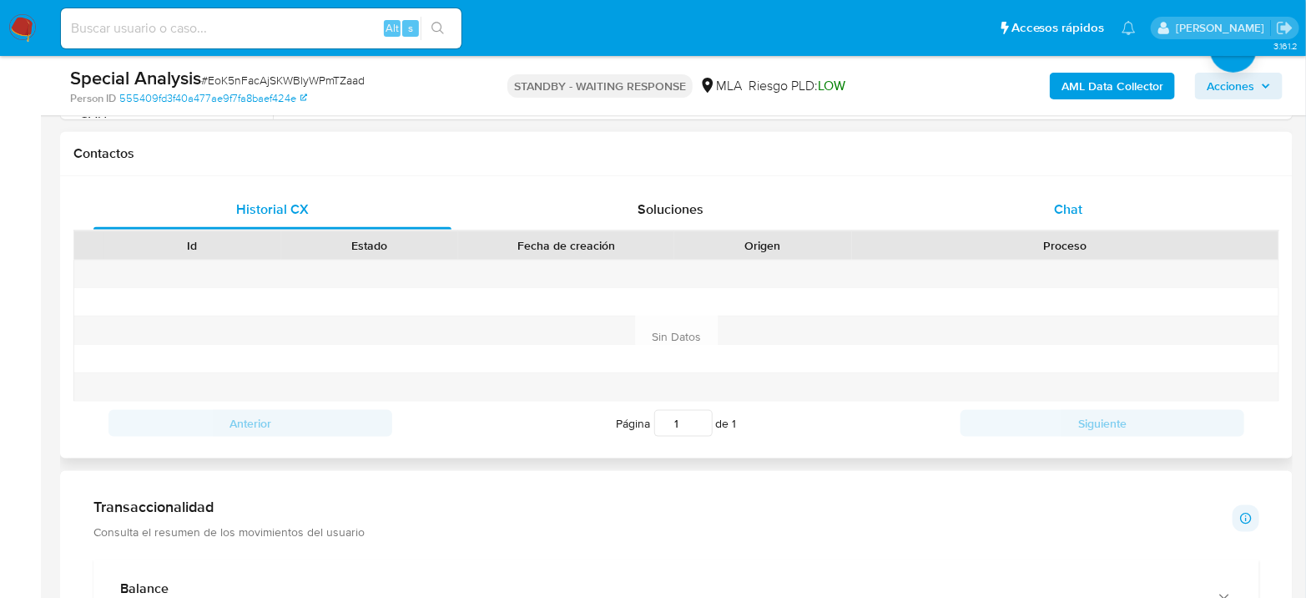
click at [1030, 194] on div "Chat" at bounding box center [1069, 209] width 358 height 40
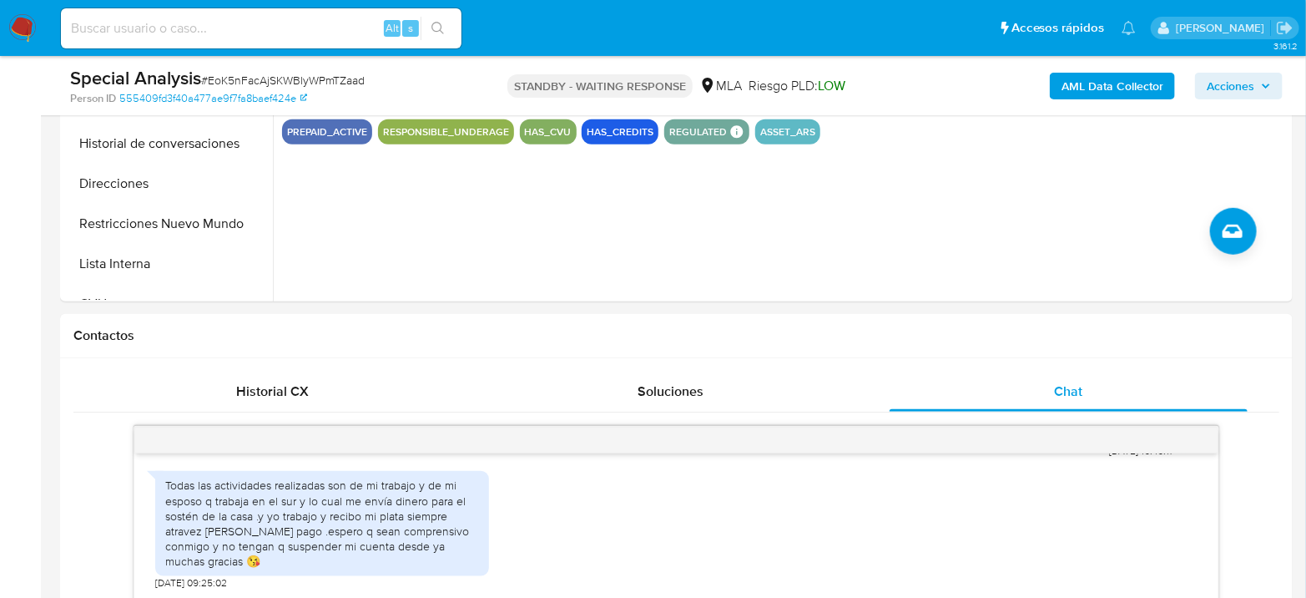
scroll to position [278, 0]
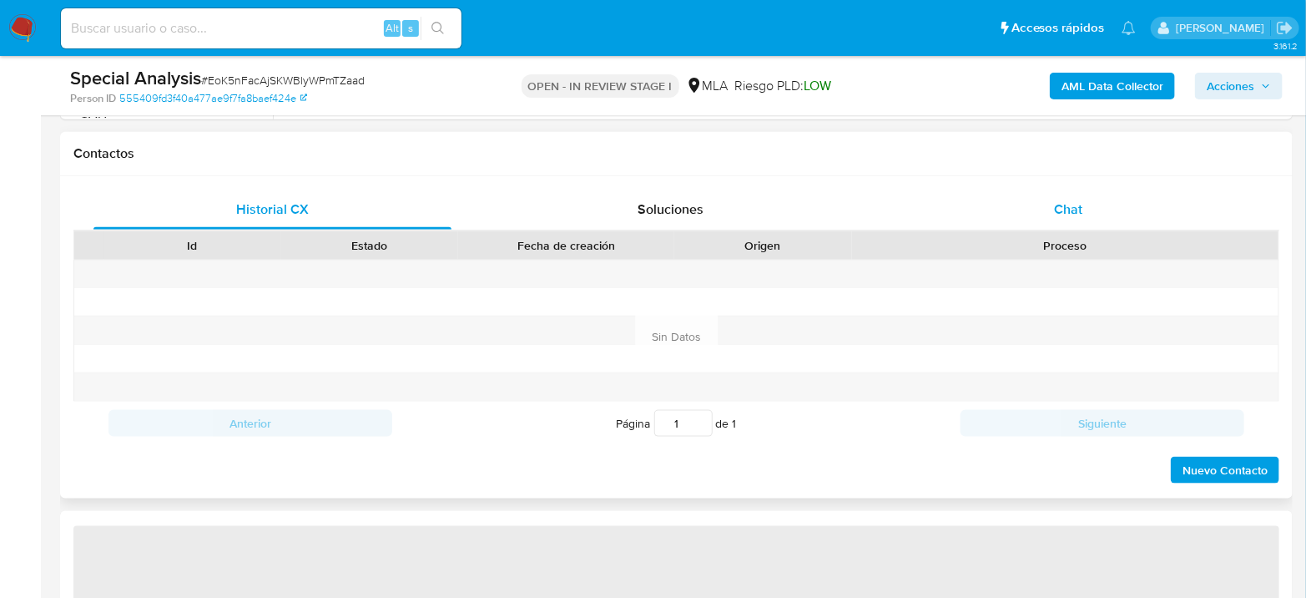
click at [1062, 216] on span "Chat" at bounding box center [1068, 208] width 28 height 19
select select "10"
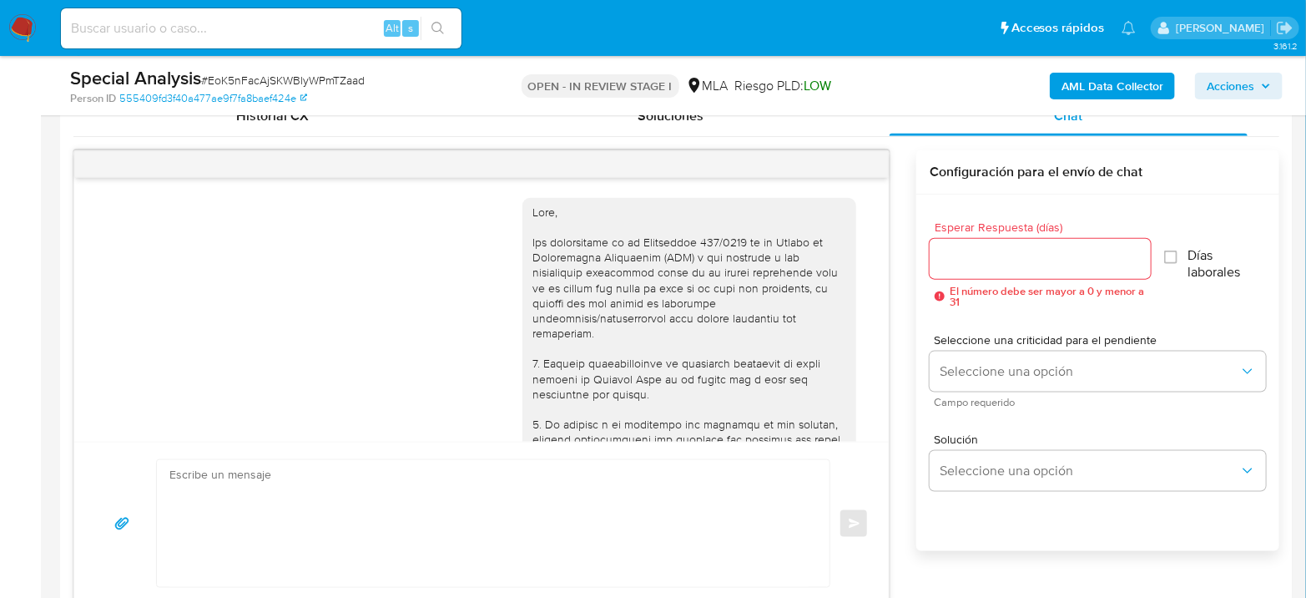
scroll to position [2069, 0]
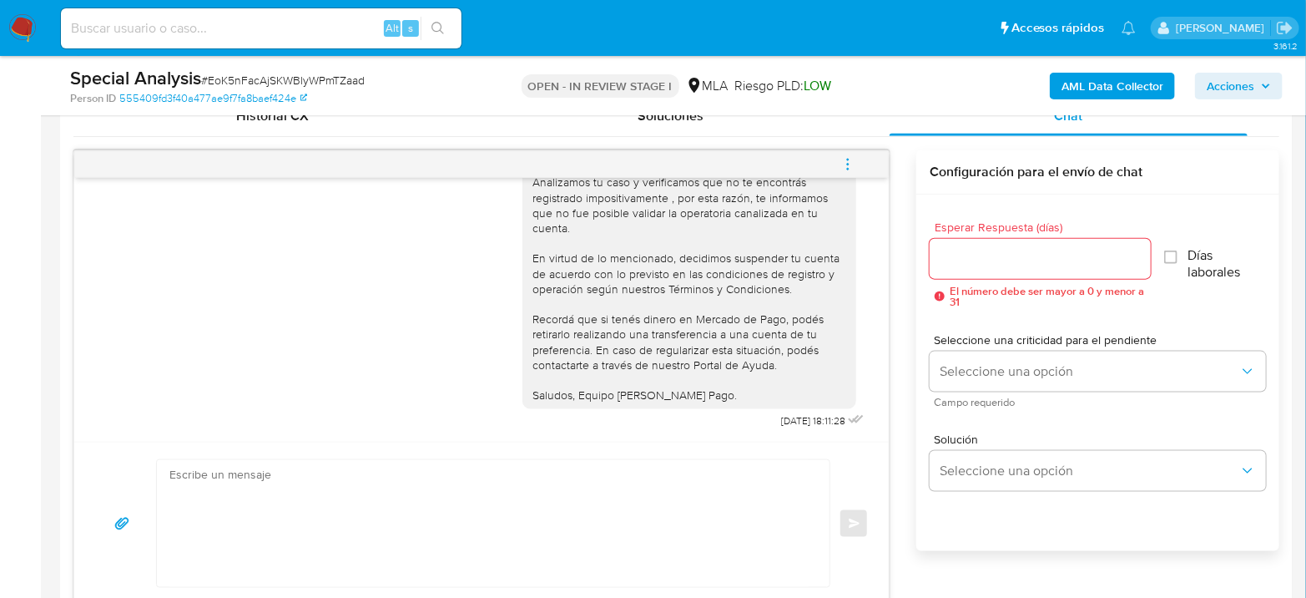
click at [848, 169] on icon "menu-action" at bounding box center [847, 164] width 15 height 15
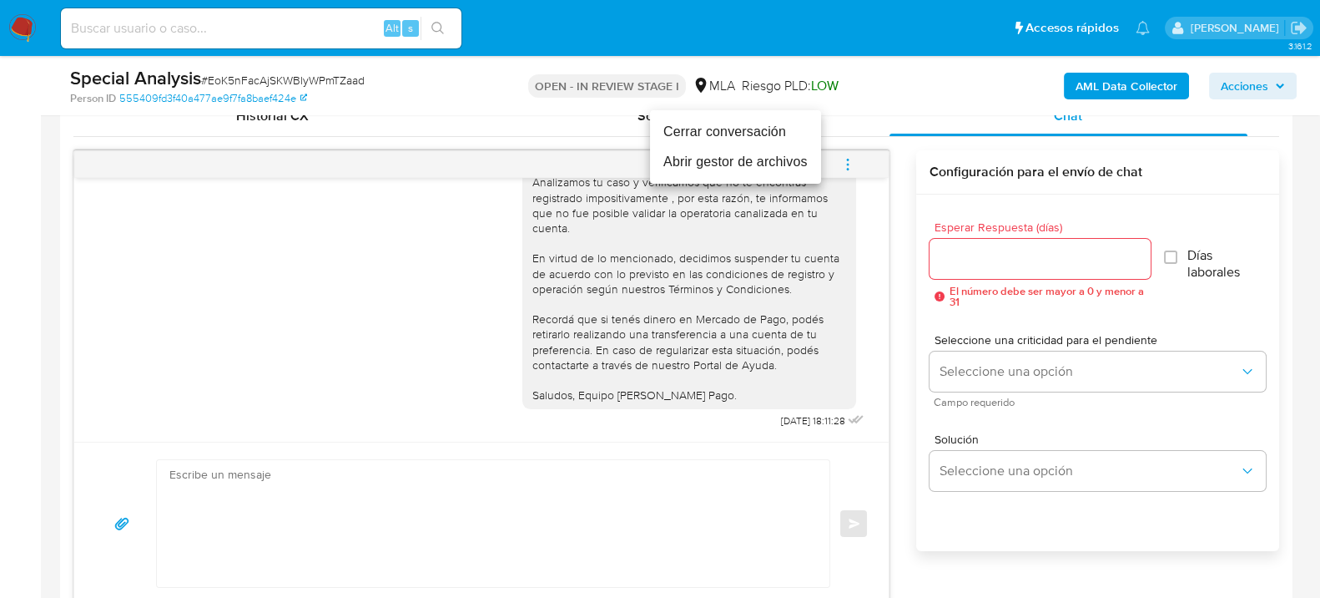
click at [684, 134] on li "Cerrar conversación" at bounding box center [735, 132] width 171 height 30
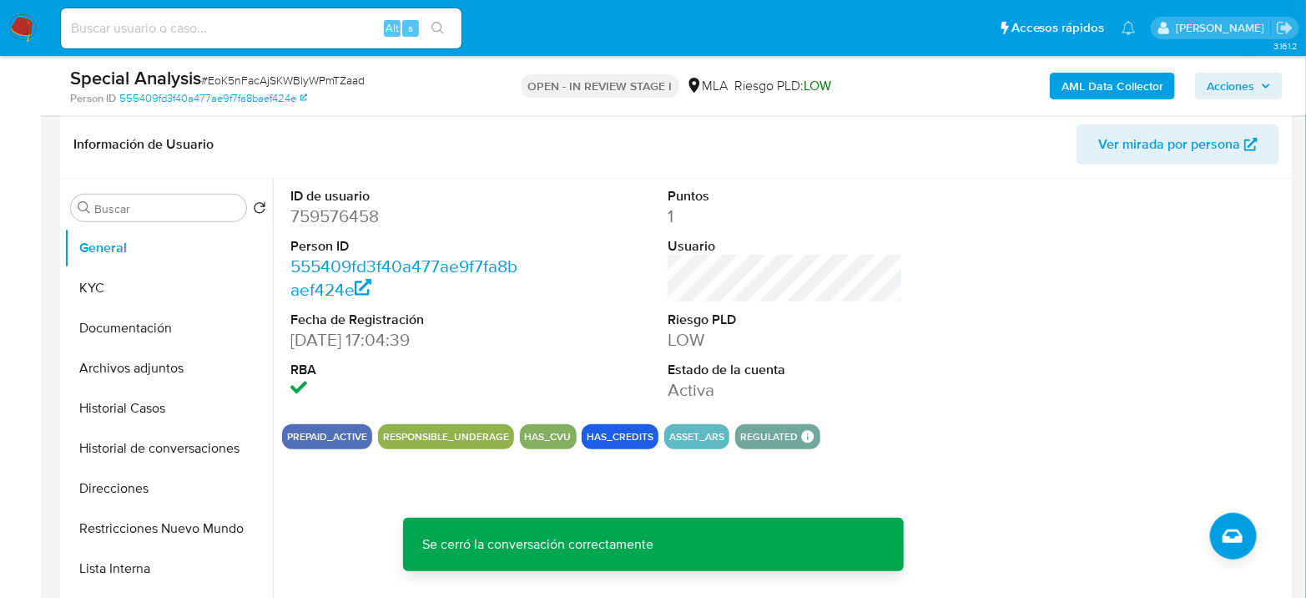
scroll to position [185, 0]
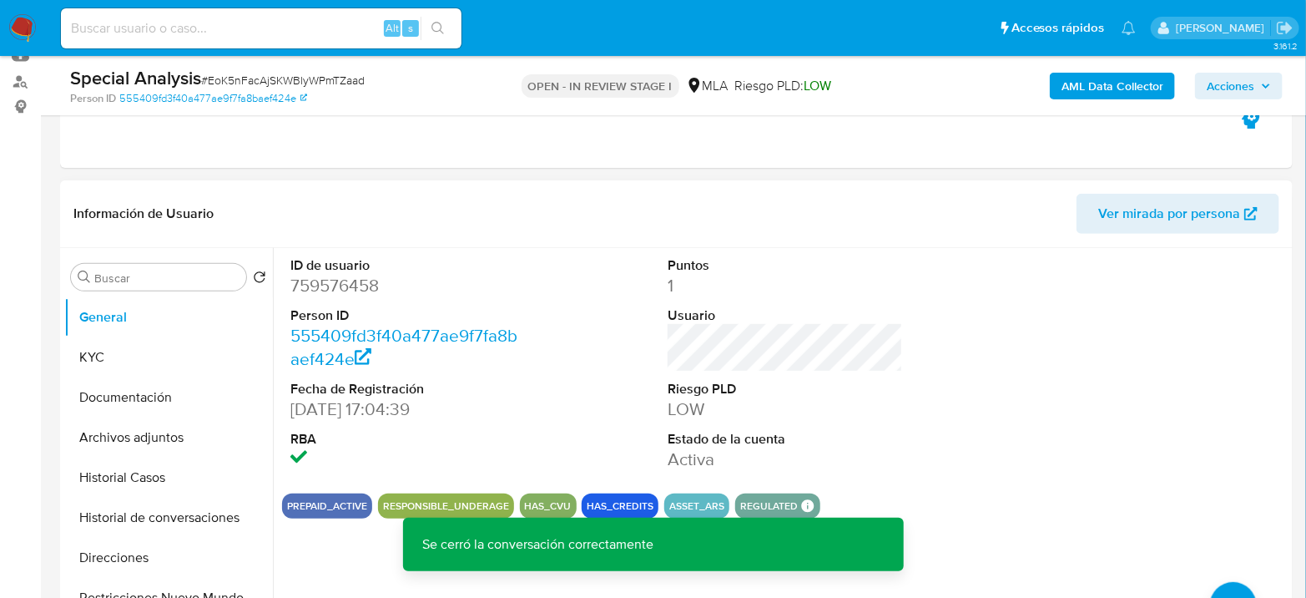
click at [341, 293] on dd "759576458" at bounding box center [407, 285] width 235 height 23
copy dd "759576458"
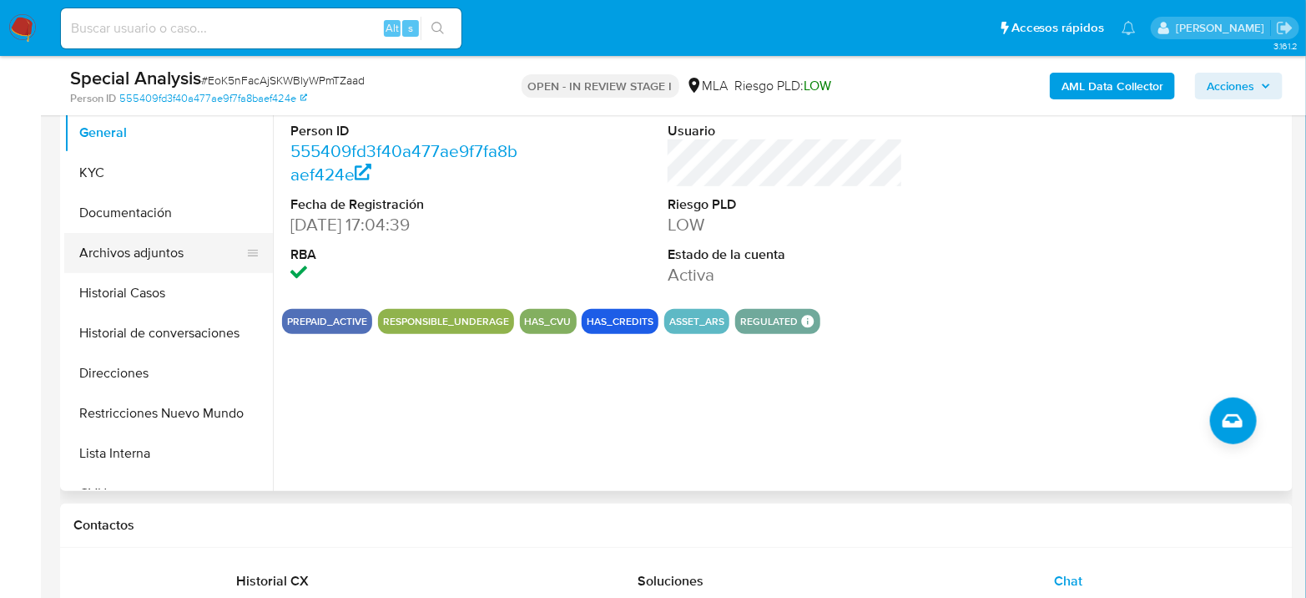
scroll to position [371, 0]
click at [144, 230] on button "Documentación" at bounding box center [161, 212] width 195 height 40
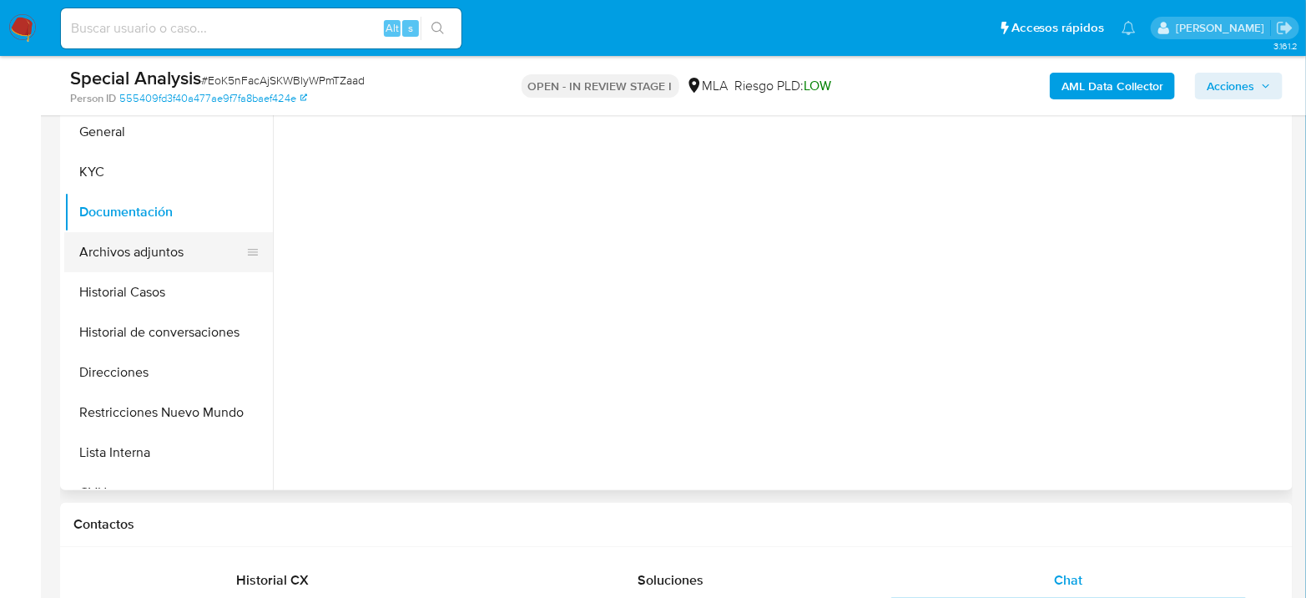
click at [141, 249] on button "Archivos adjuntos" at bounding box center [161, 252] width 195 height 40
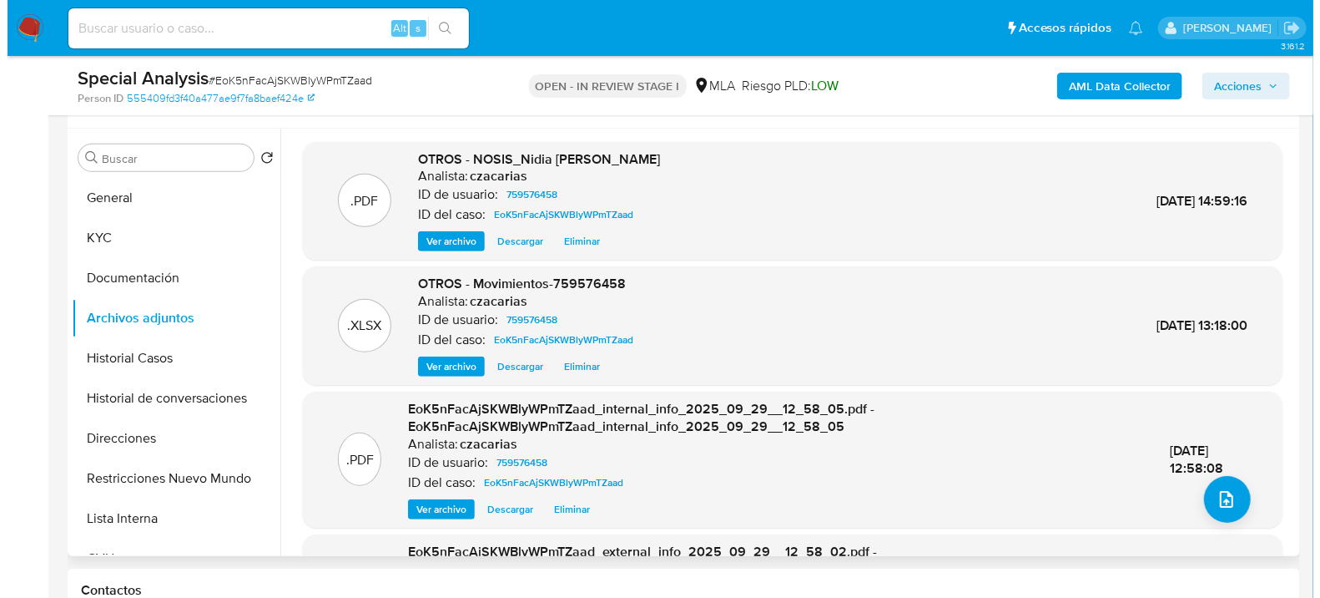
scroll to position [278, 0]
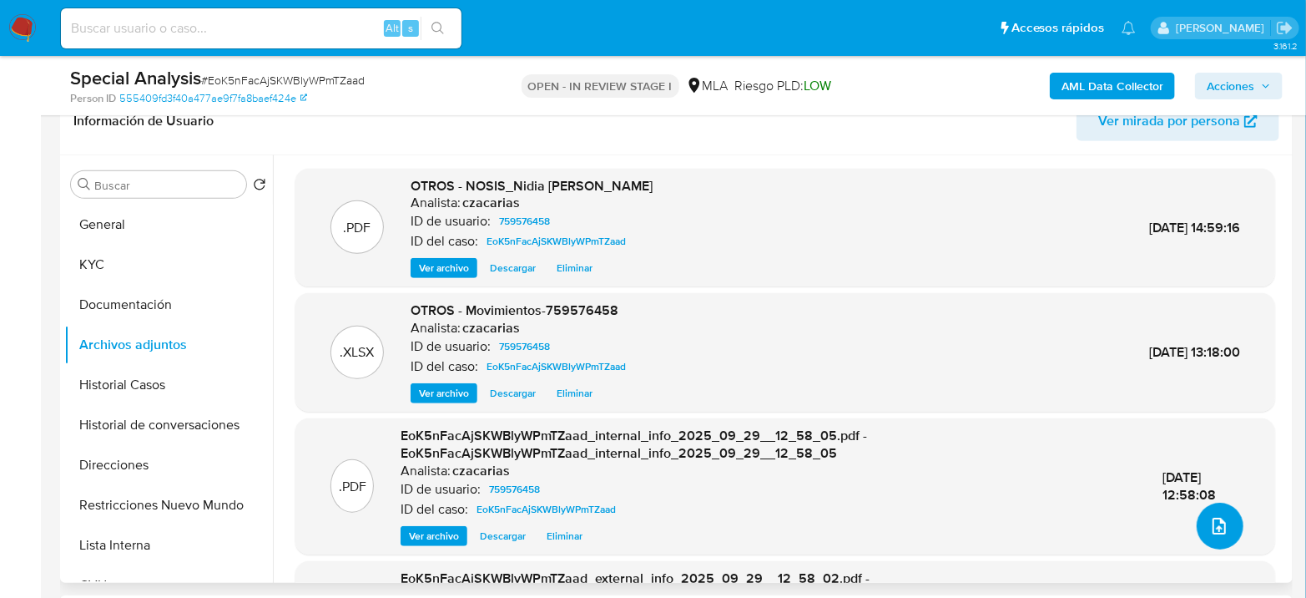
click at [1211, 534] on icon "upload-file" at bounding box center [1219, 526] width 20 height 20
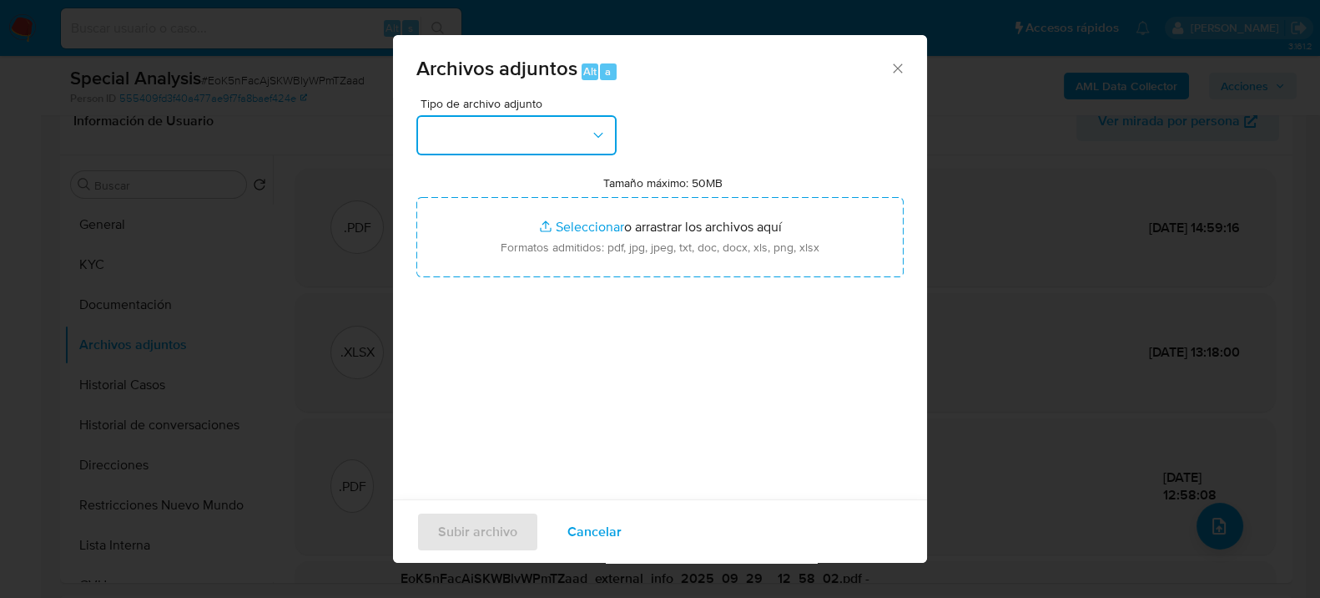
click at [498, 134] on button "button" at bounding box center [516, 135] width 200 height 40
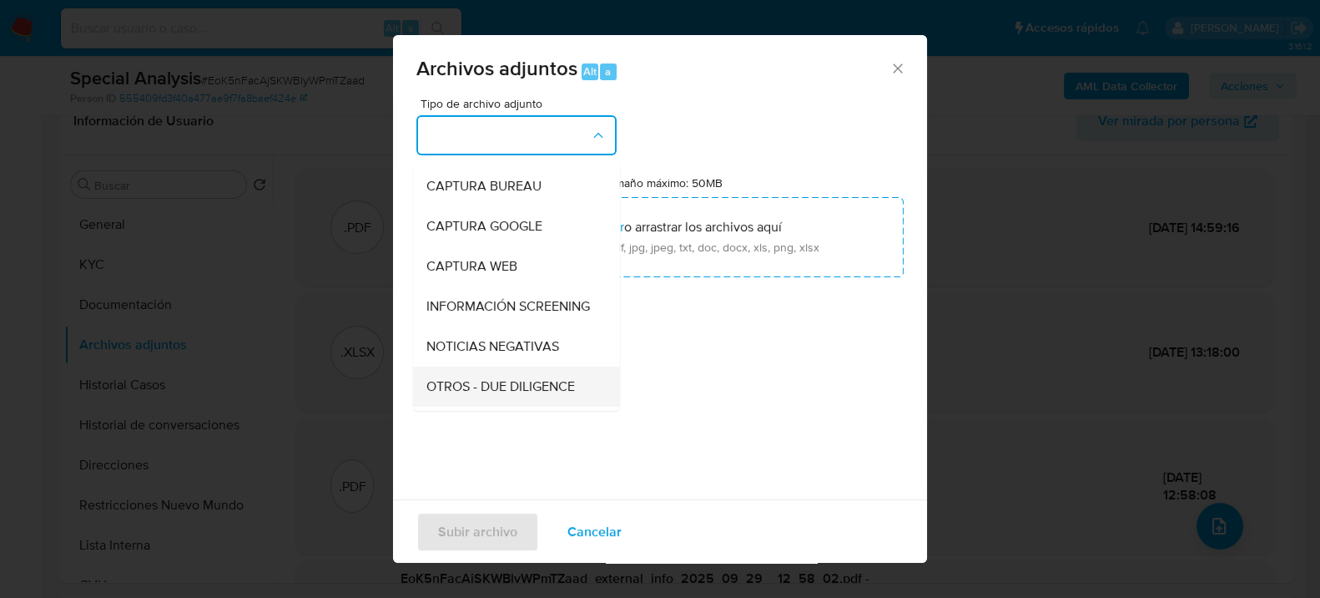
scroll to position [185, 0]
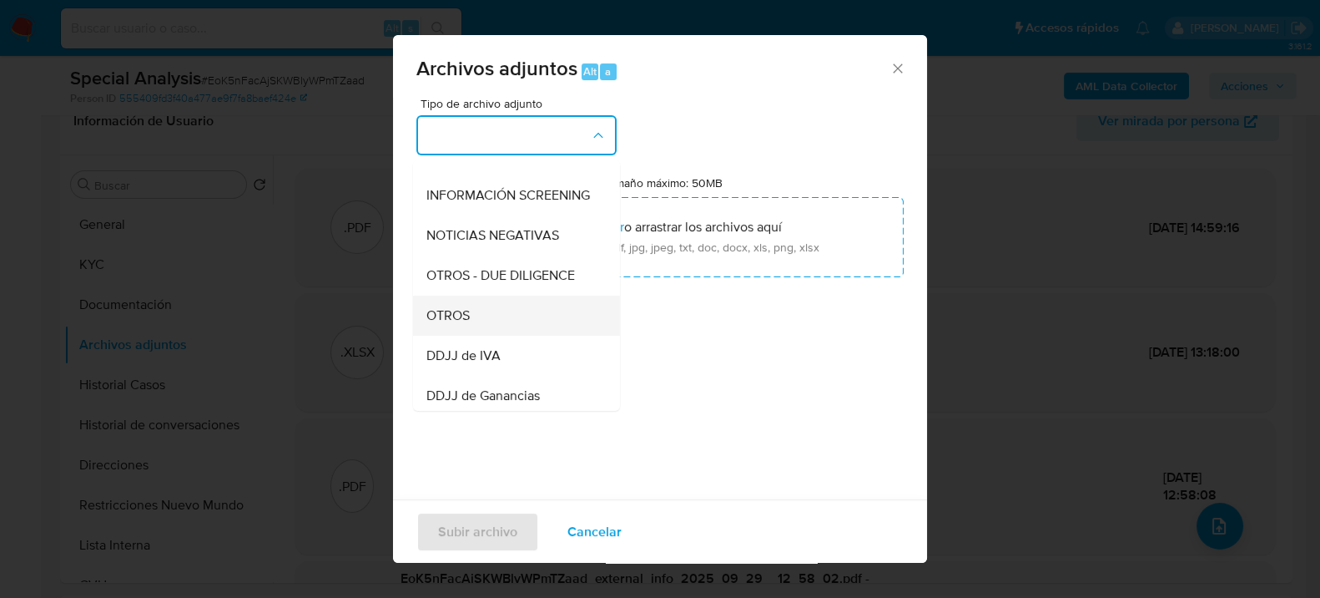
click at [492, 325] on div "OTROS" at bounding box center [511, 315] width 170 height 40
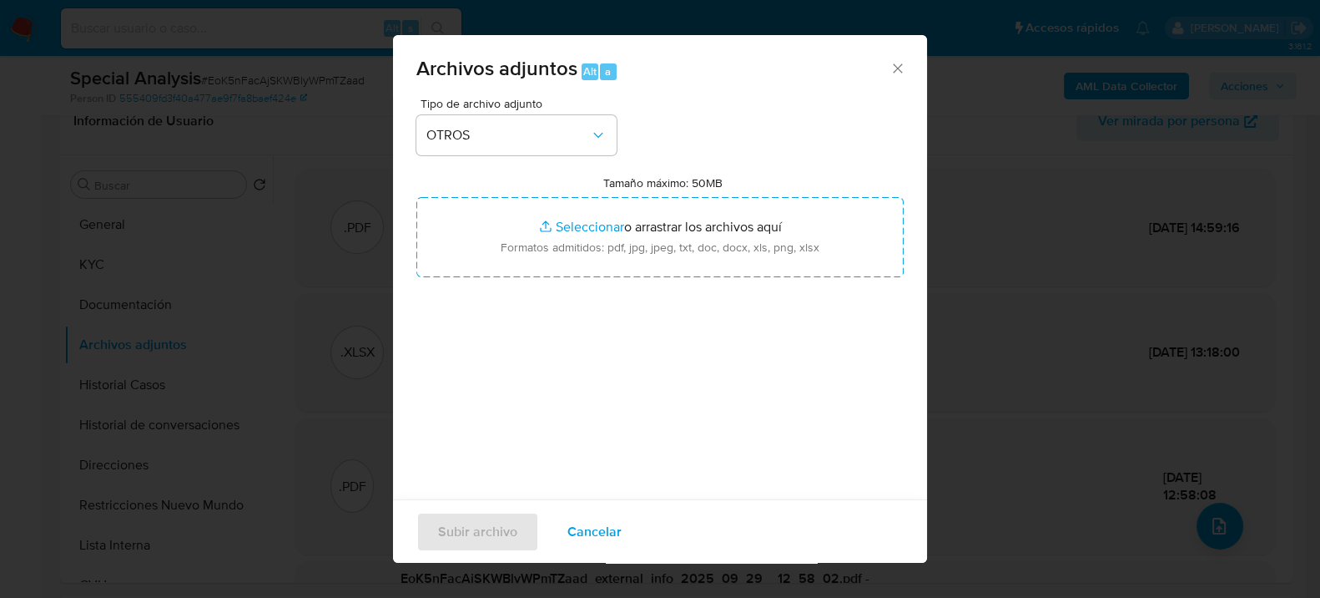
click at [604, 529] on span "Cancelar" at bounding box center [595, 530] width 54 height 37
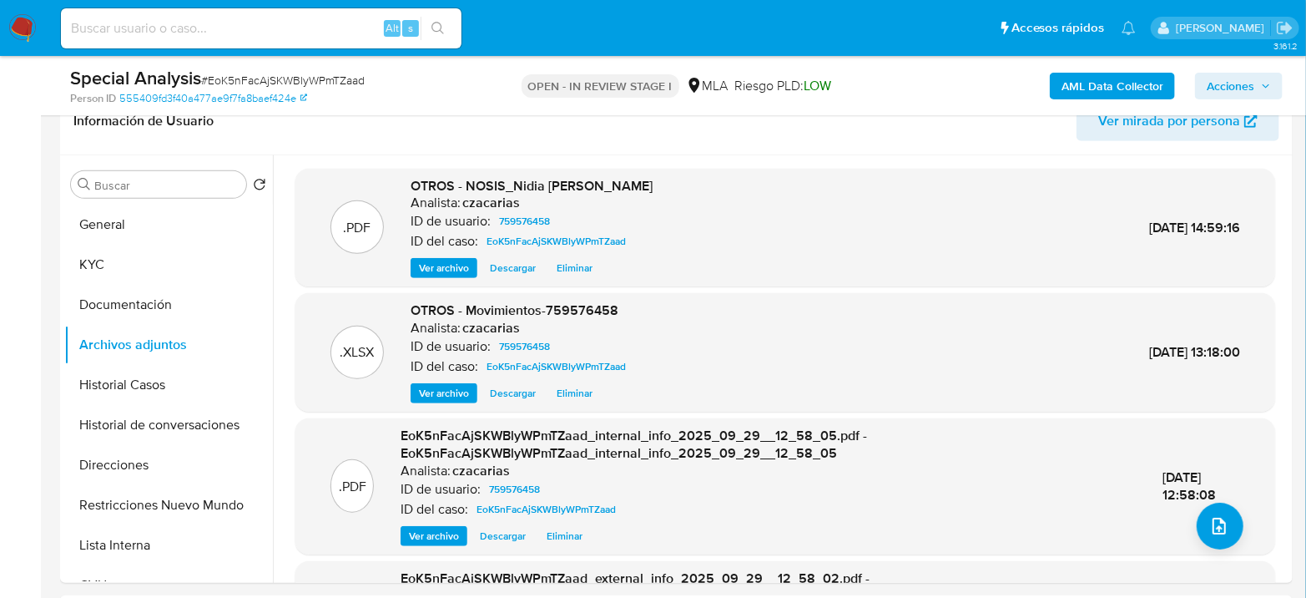
click at [235, 78] on span "# EoK5nFacAjSKWBlyWPmTZaad" at bounding box center [283, 80] width 164 height 17
copy span "EoK5nFacAjSKWBlyWPmTZaad"
click at [1208, 539] on button "upload-file" at bounding box center [1220, 525] width 47 height 47
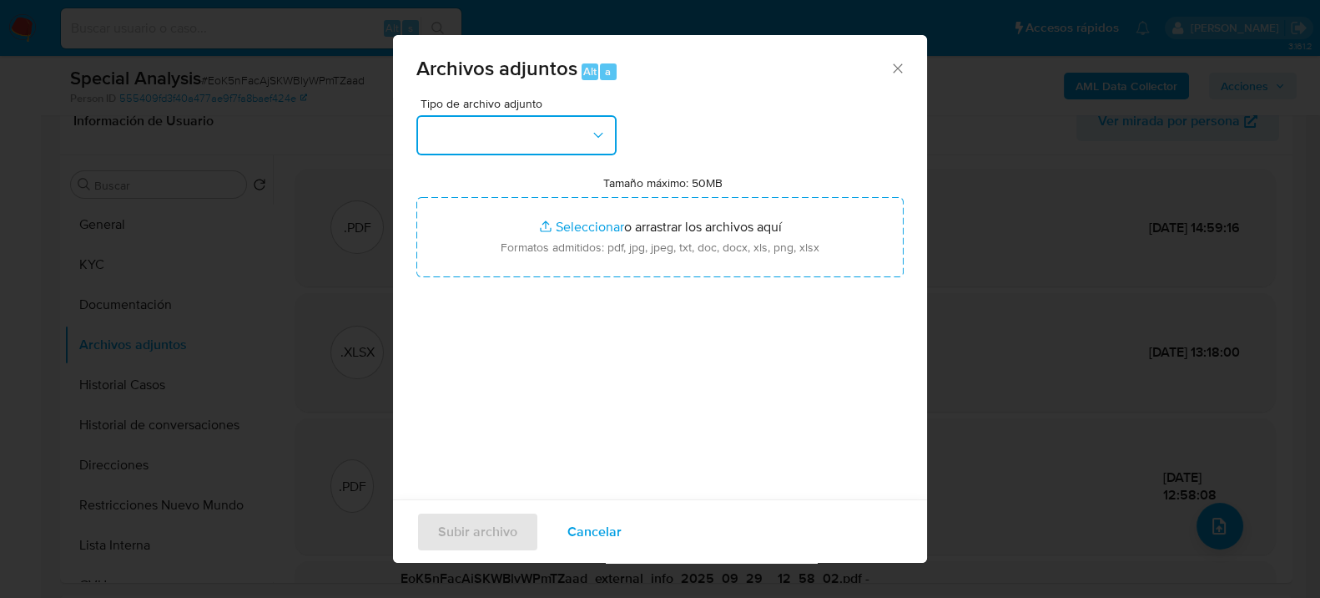
click at [499, 124] on button "button" at bounding box center [516, 135] width 200 height 40
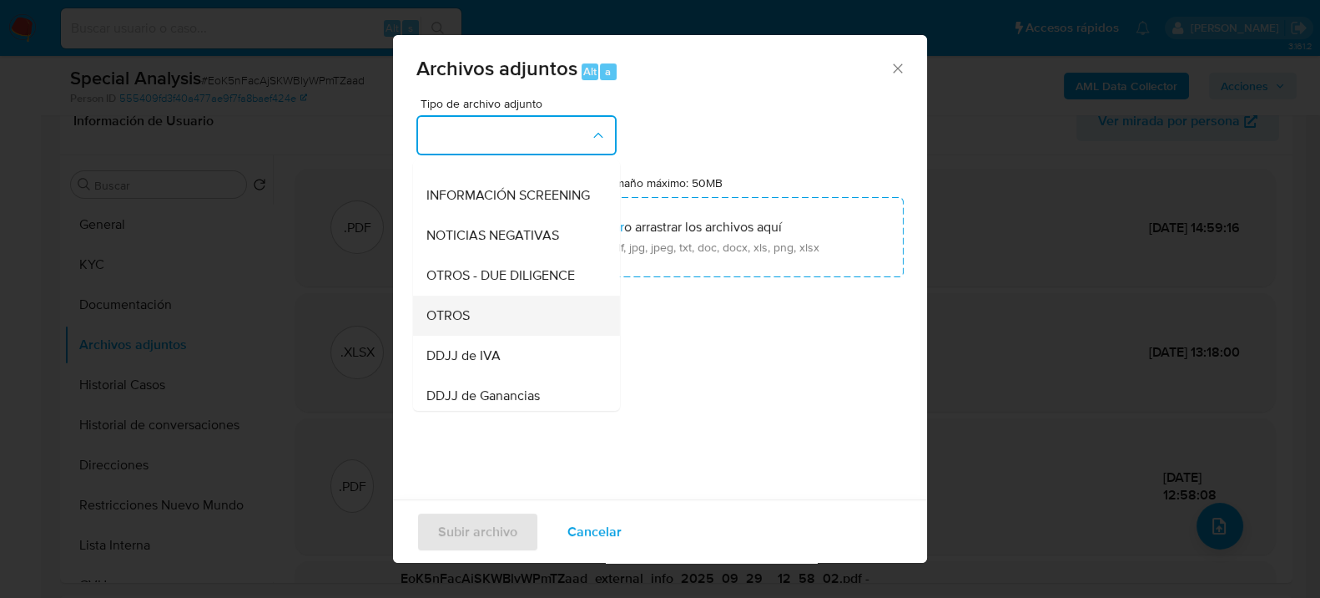
click at [485, 335] on div "OTROS" at bounding box center [511, 315] width 170 height 40
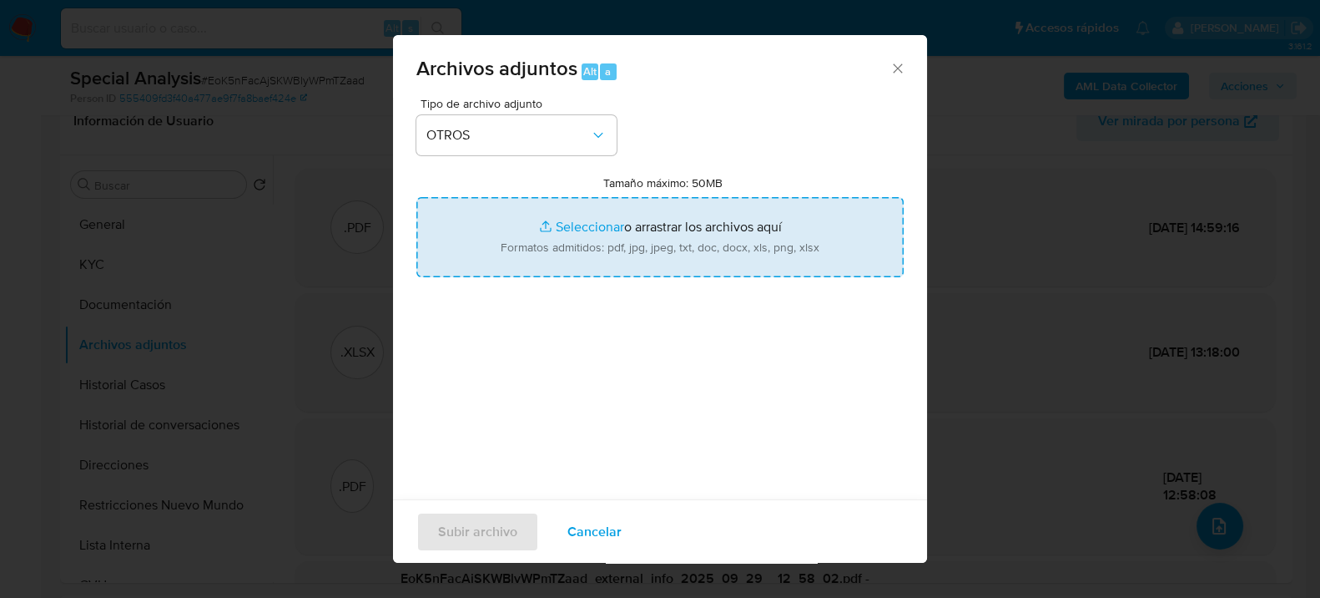
type input "C:\fakepath\Caselog EoK5nFacAjSKWBlyWPmTZaad_2025_09_26_11_19_30.docx"
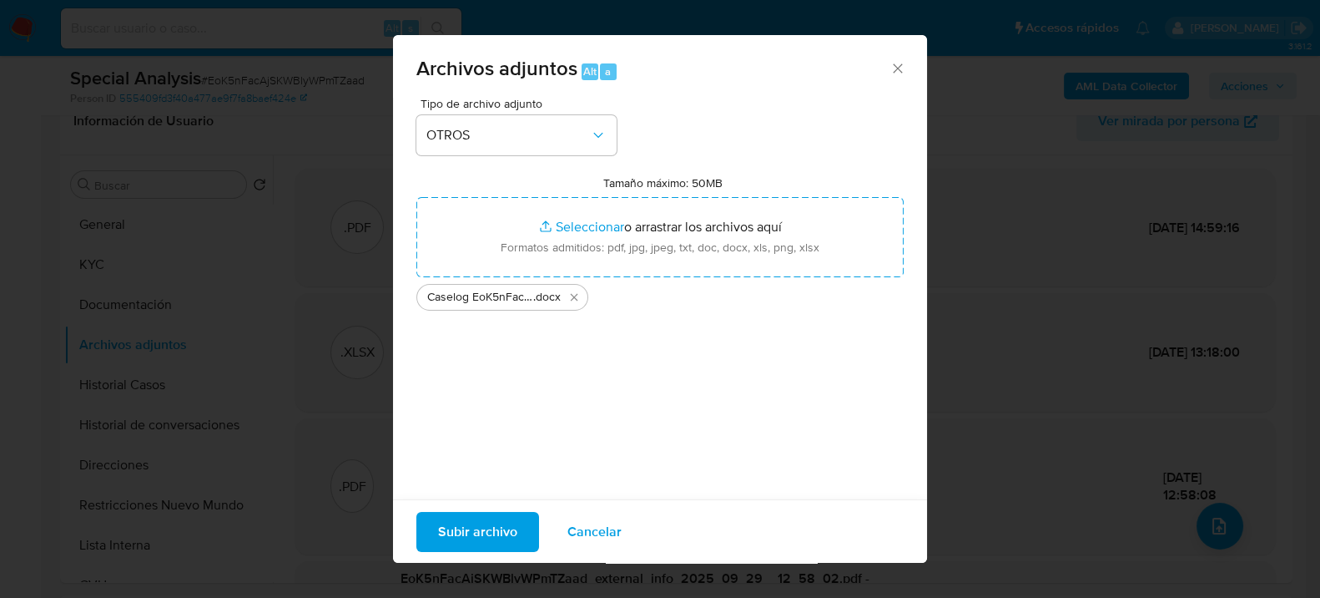
click at [462, 514] on span "Subir archivo" at bounding box center [477, 530] width 79 height 37
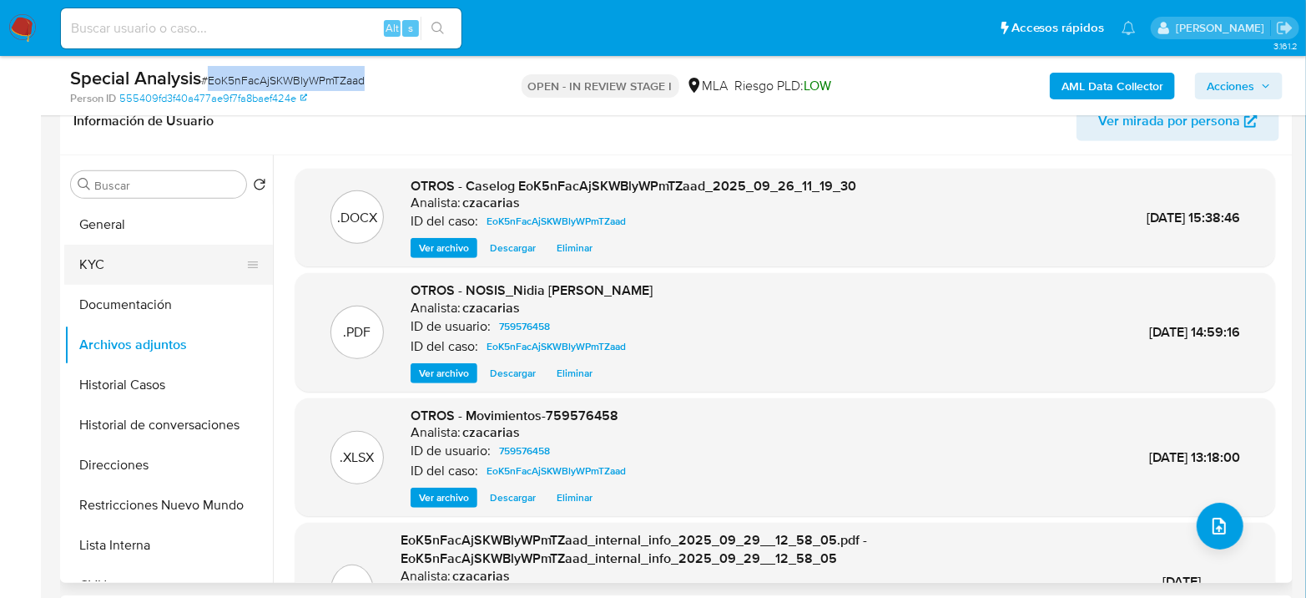
click at [121, 265] on button "KYC" at bounding box center [161, 265] width 195 height 40
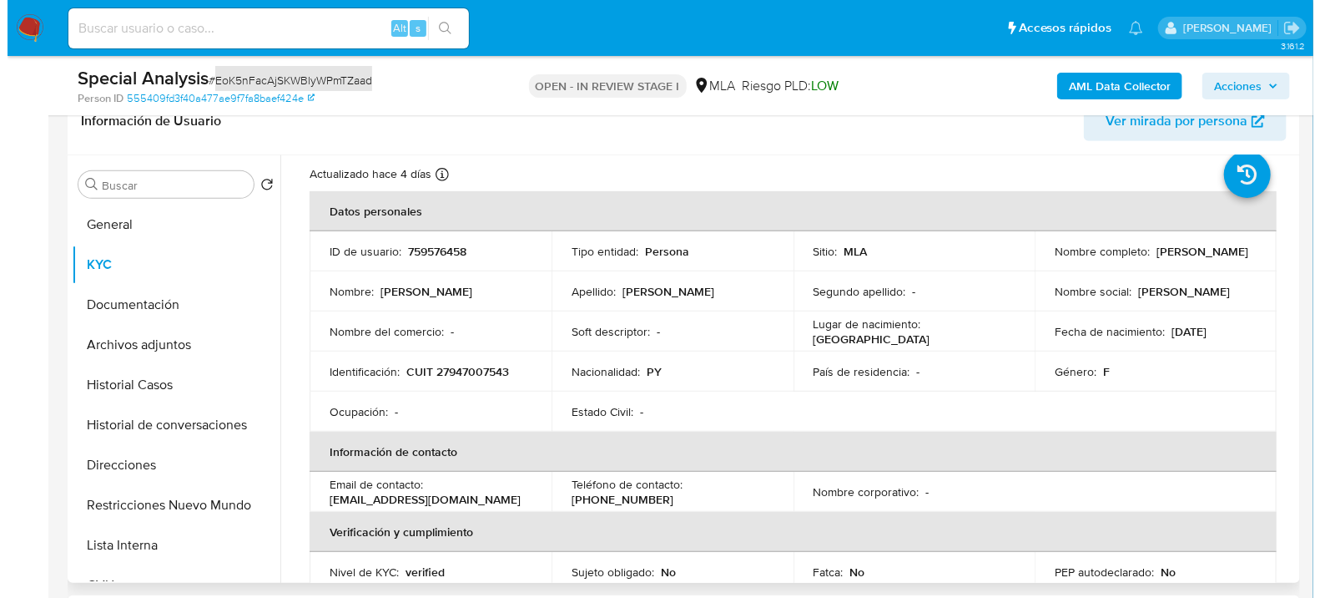
scroll to position [0, 0]
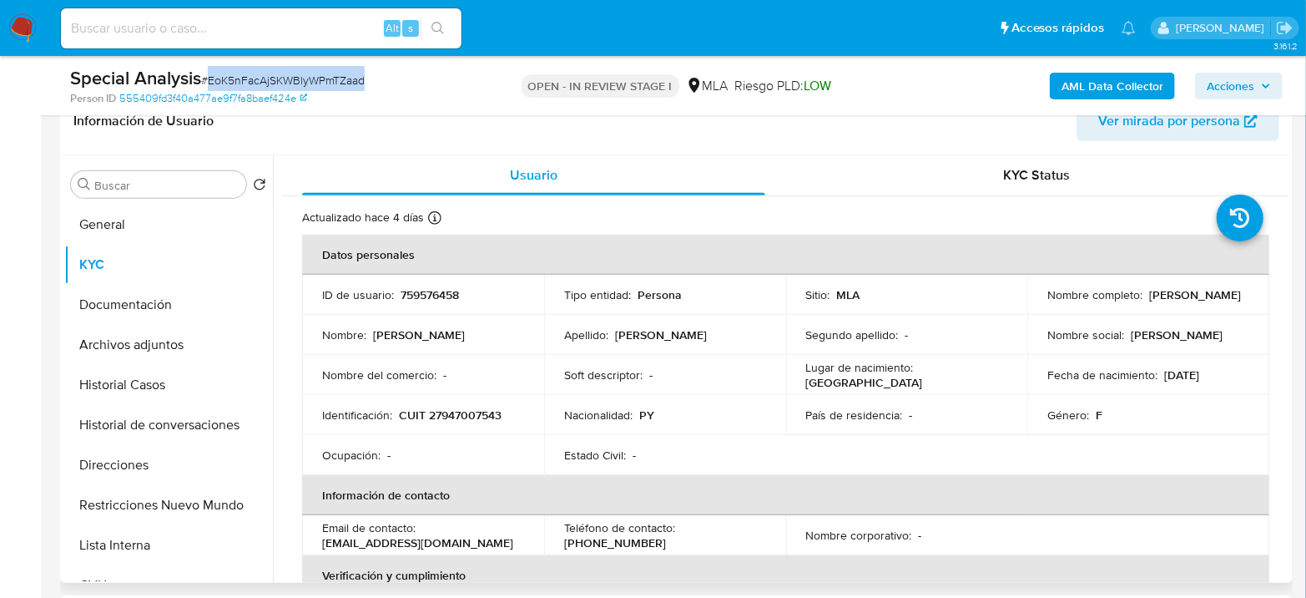
drag, startPoint x: 1044, startPoint y: 302, endPoint x: 1203, endPoint y: 301, distance: 159.4
click at [1203, 301] on div "Nombre completo : Nidia Emilce Acosta Romero" at bounding box center [1148, 294] width 202 height 15
copy p "[PERSON_NAME]"
click at [477, 413] on p "CUIT 27947007543" at bounding box center [450, 414] width 103 height 15
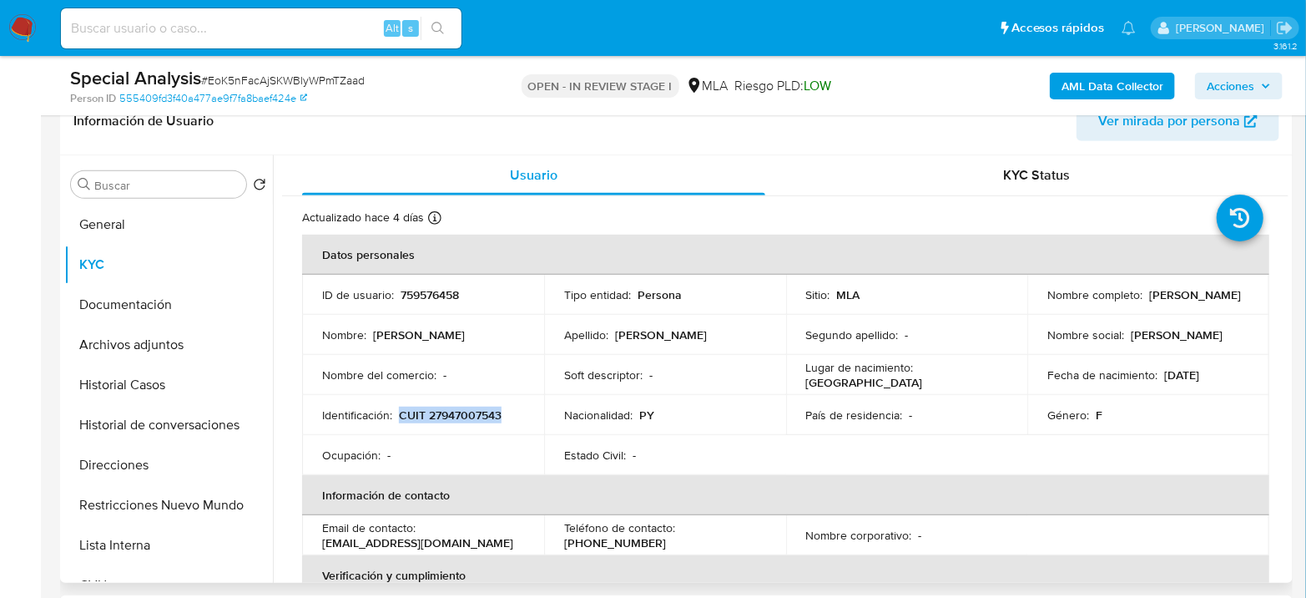
drag, startPoint x: 401, startPoint y: 411, endPoint x: 514, endPoint y: 414, distance: 112.7
click at [514, 414] on div "Identificación : CUIT 27947007543" at bounding box center [423, 414] width 202 height 15
copy p "CUIT 27947007543"
click at [137, 350] on button "Archivos adjuntos" at bounding box center [161, 345] width 195 height 40
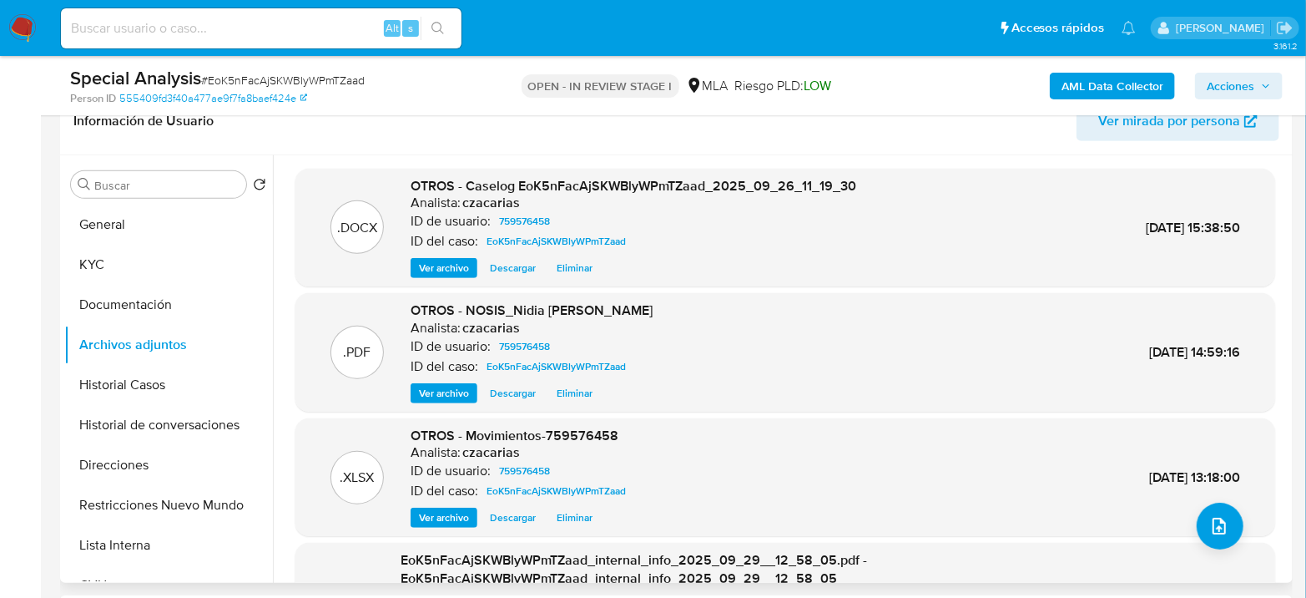
click at [440, 272] on span "Ver archivo" at bounding box center [444, 268] width 50 height 17
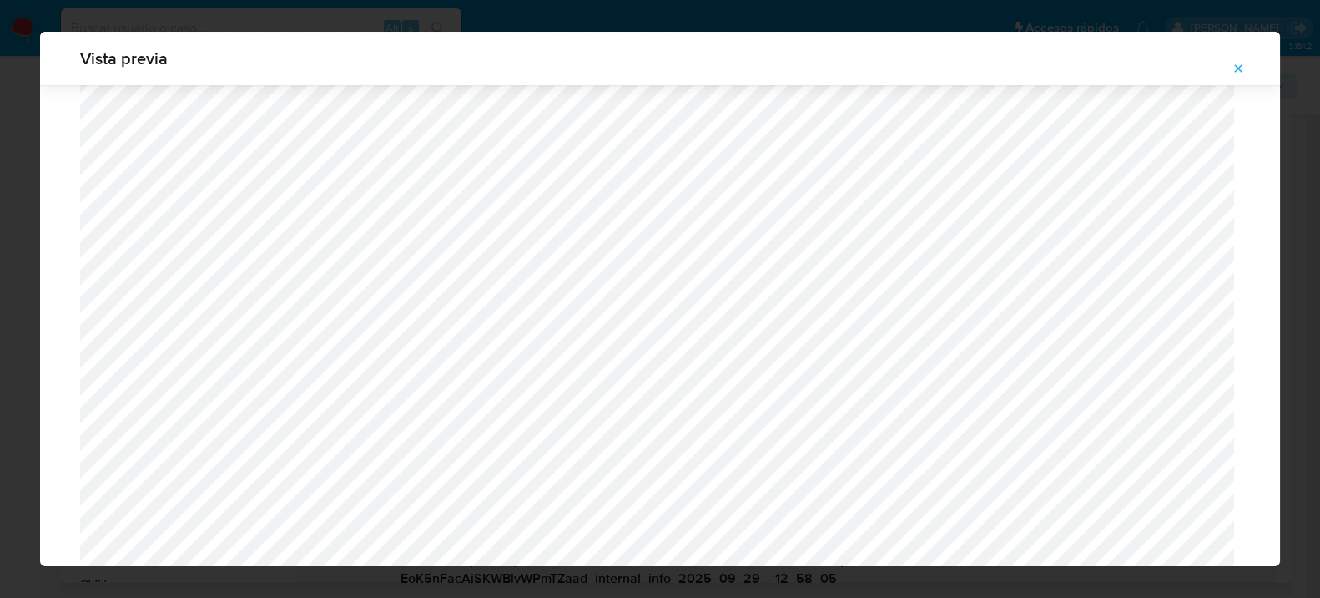
scroll to position [1542, 0]
click at [1238, 66] on icon "Attachment preview" at bounding box center [1238, 68] width 13 height 13
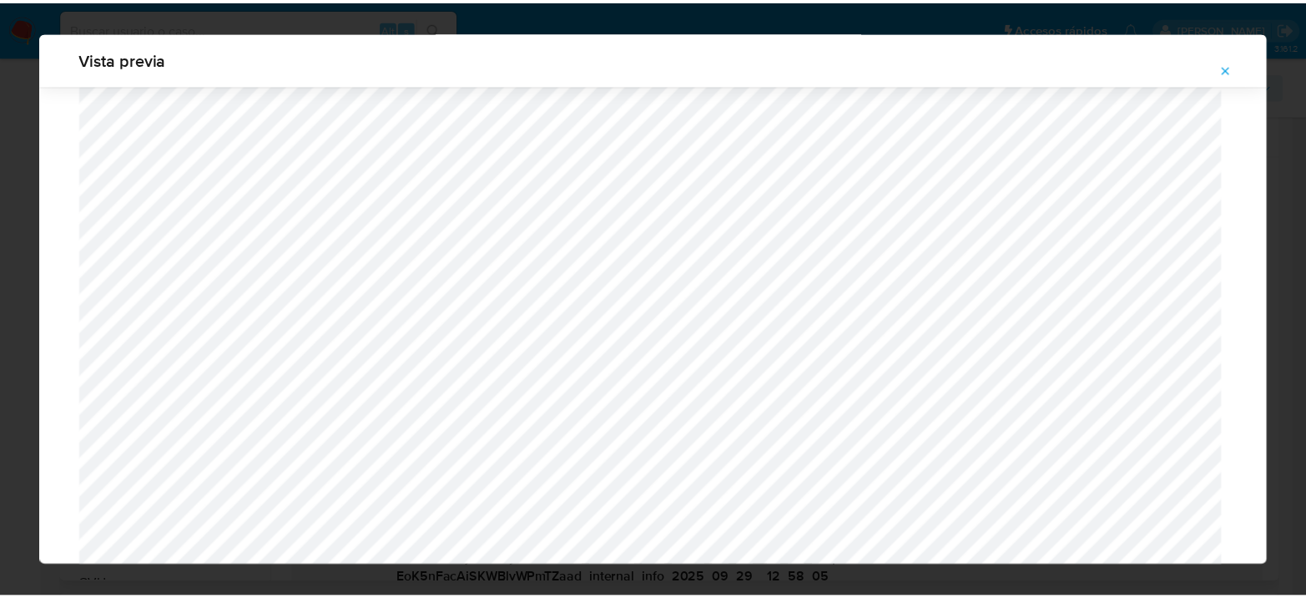
scroll to position [86, 0]
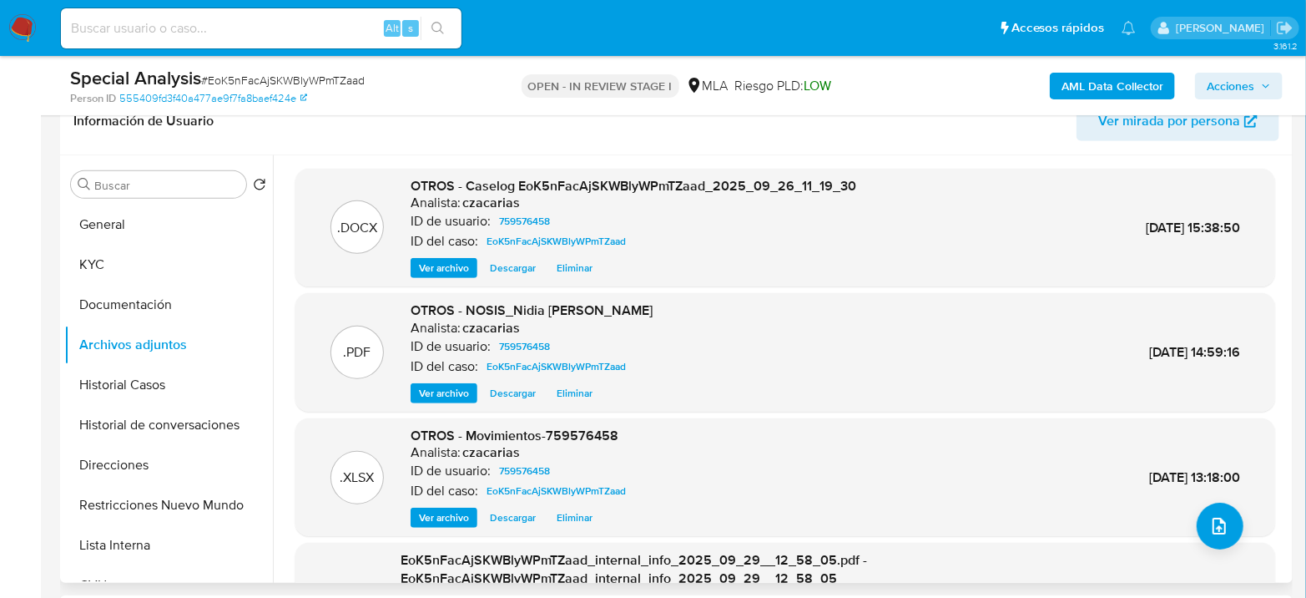
click at [23, 35] on img at bounding box center [22, 28] width 28 height 28
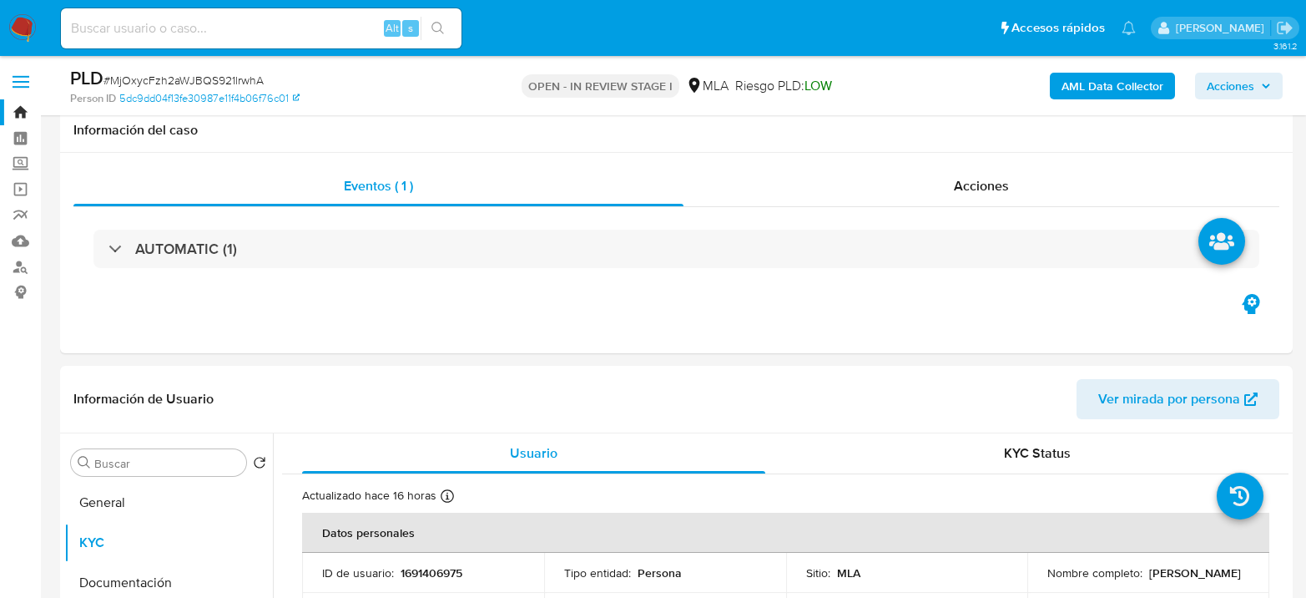
select select "10"
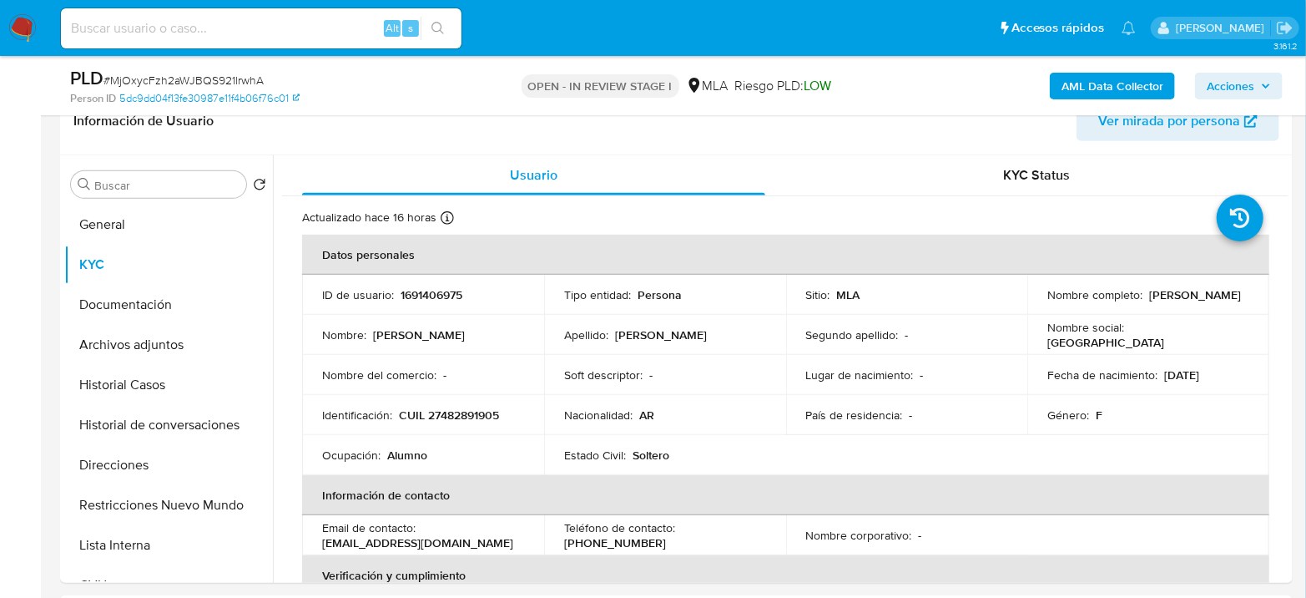
click at [199, 80] on span "# MjOxycFzh2aWJBQS921lrwhA" at bounding box center [183, 80] width 160 height 17
copy span "MjOxycFzh2aWJBQS921lrwhA"
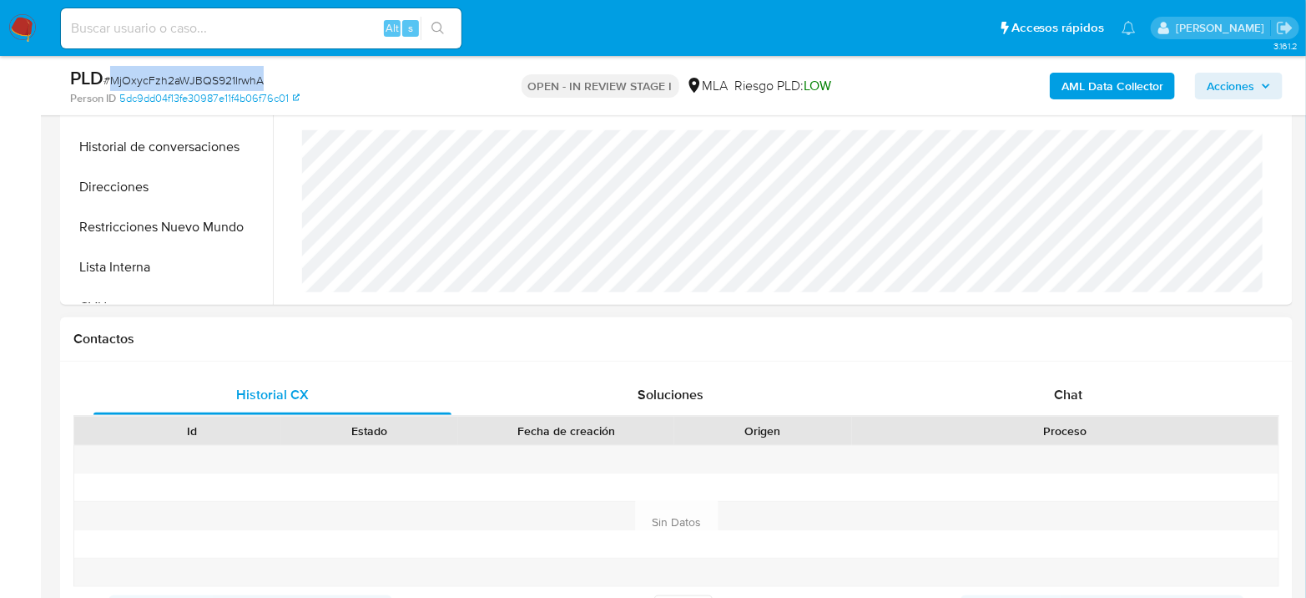
scroll to position [835, 0]
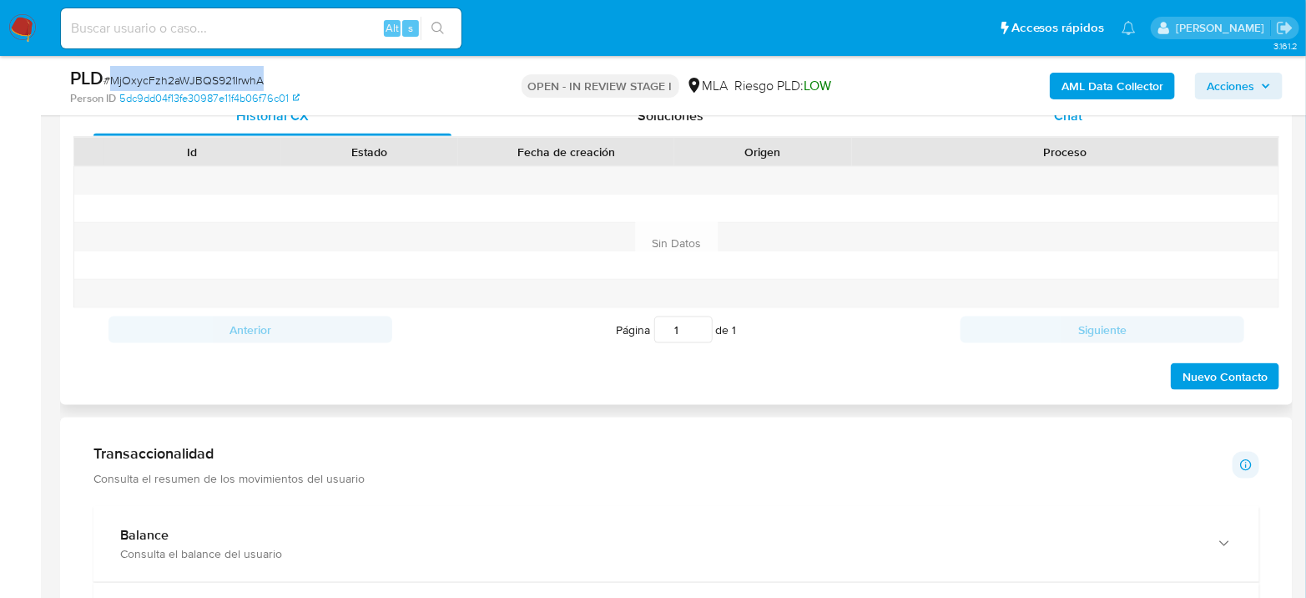
click at [1093, 130] on div "Chat" at bounding box center [1069, 116] width 358 height 40
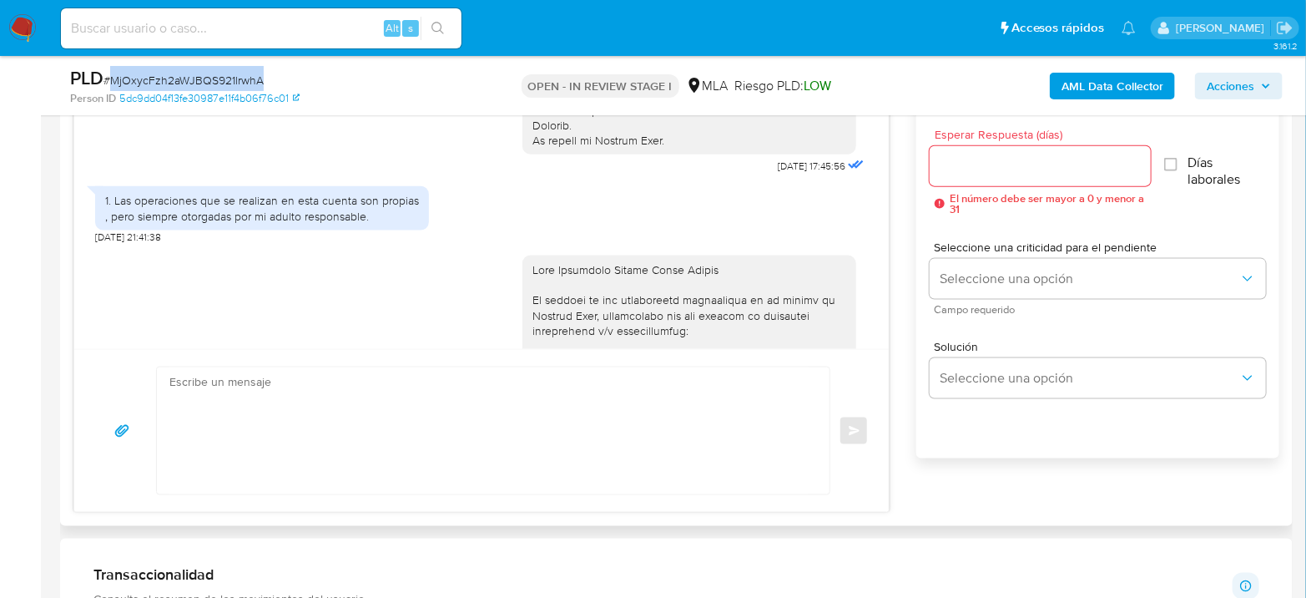
scroll to position [558, 0]
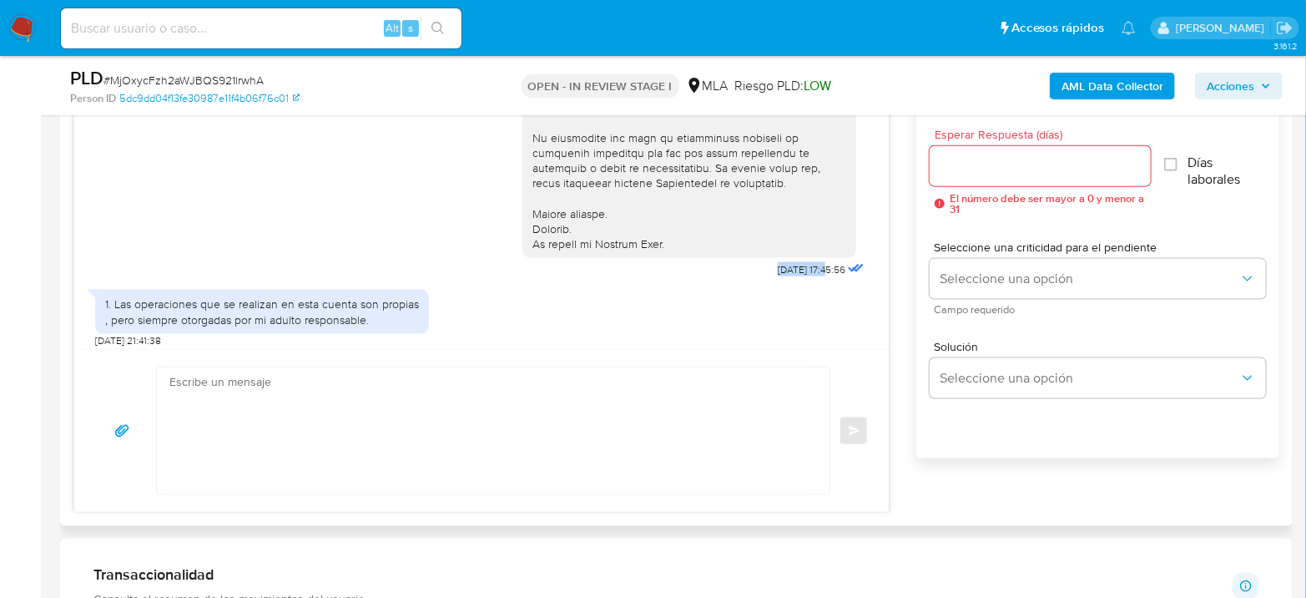
drag, startPoint x: 743, startPoint y: 285, endPoint x: 796, endPoint y: 289, distance: 53.6
copy span "[DATE]"
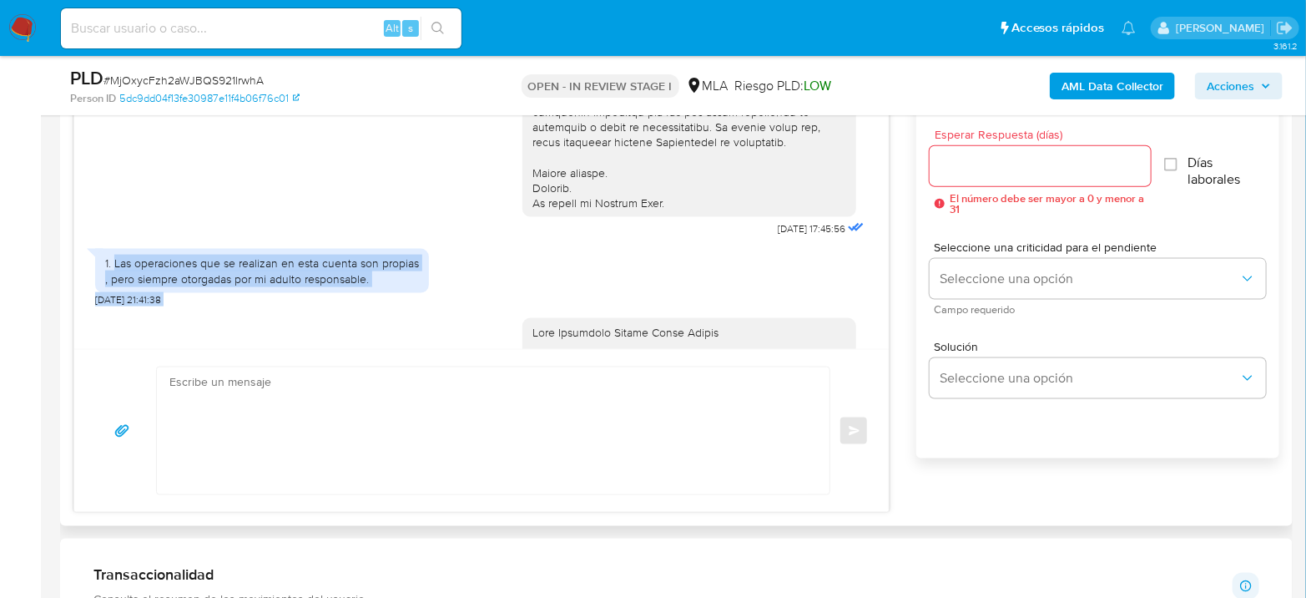
scroll to position [674, 0]
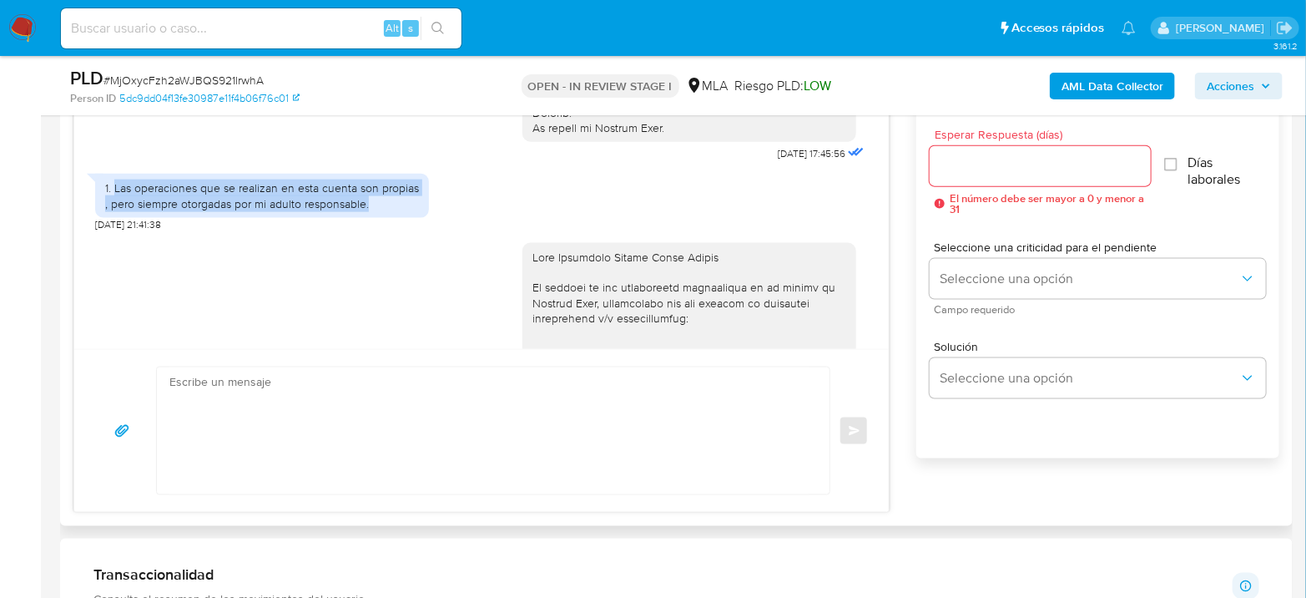
drag, startPoint x: 114, startPoint y: 320, endPoint x: 377, endPoint y: 224, distance: 280.2
click at [377, 210] on div "1. Las operaciones que se realizan en esta cuenta son propias , pero siempre ot…" at bounding box center [262, 195] width 314 height 30
copy div "Las operaciones que se realizan en esta cuenta son propias , pero siempre otorg…"
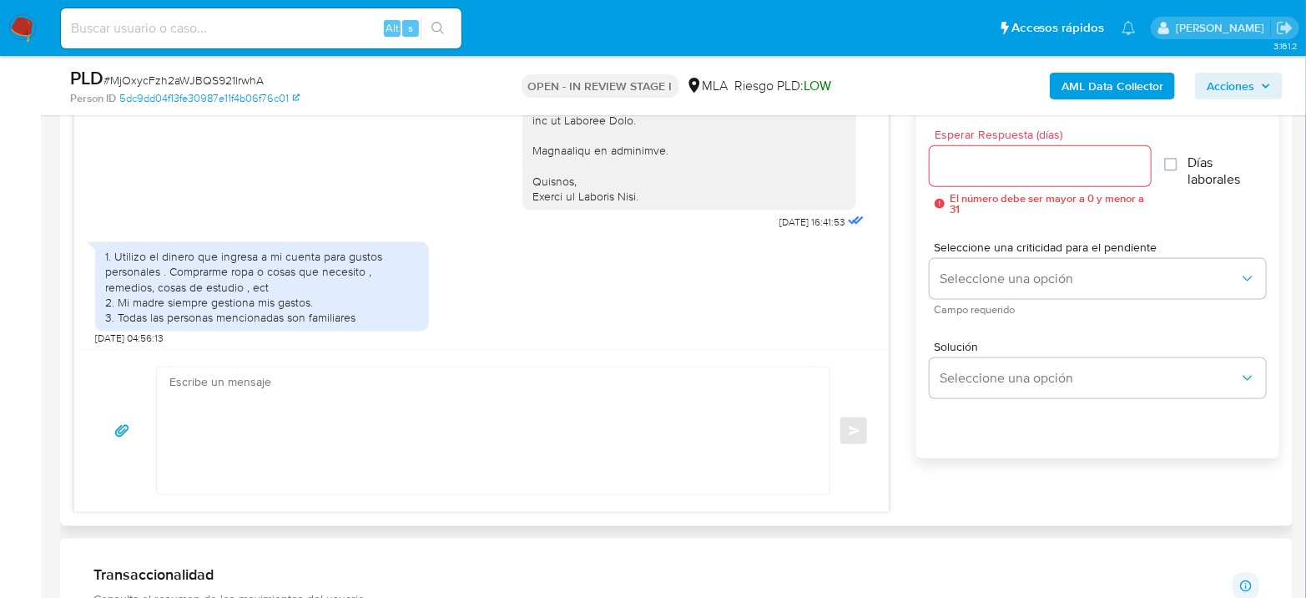
scroll to position [1324, 0]
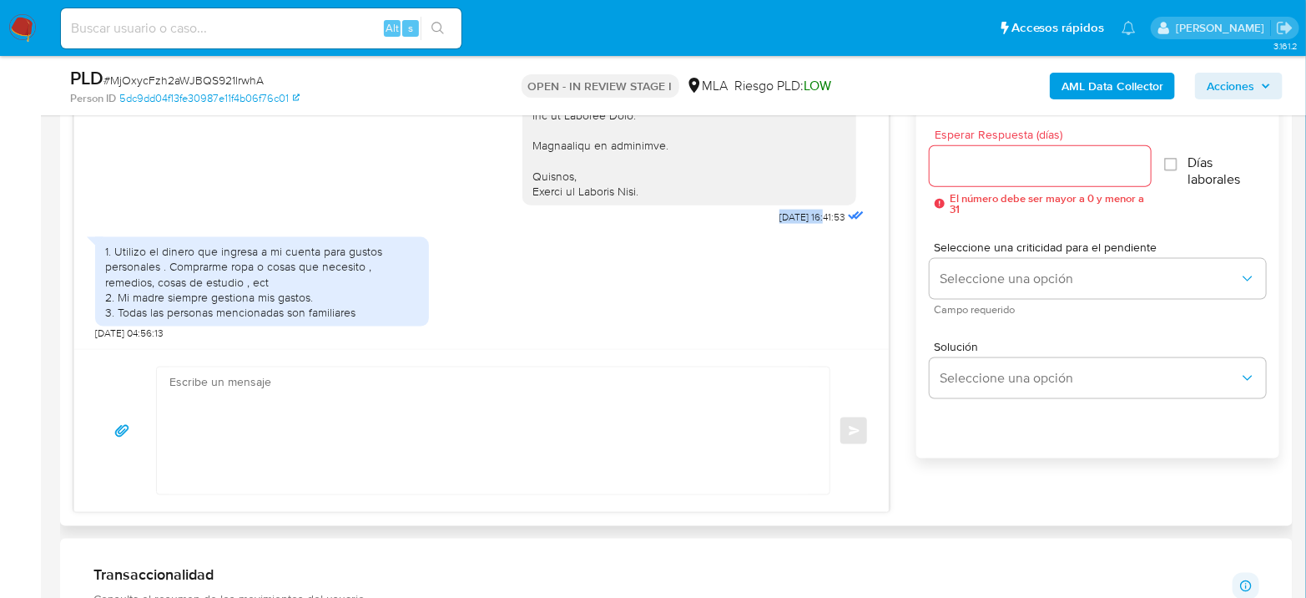
drag, startPoint x: 745, startPoint y: 290, endPoint x: 795, endPoint y: 289, distance: 50.1
click at [795, 224] on span "[DATE] 16:41:53" at bounding box center [812, 216] width 66 height 13
copy span "[DATE]"
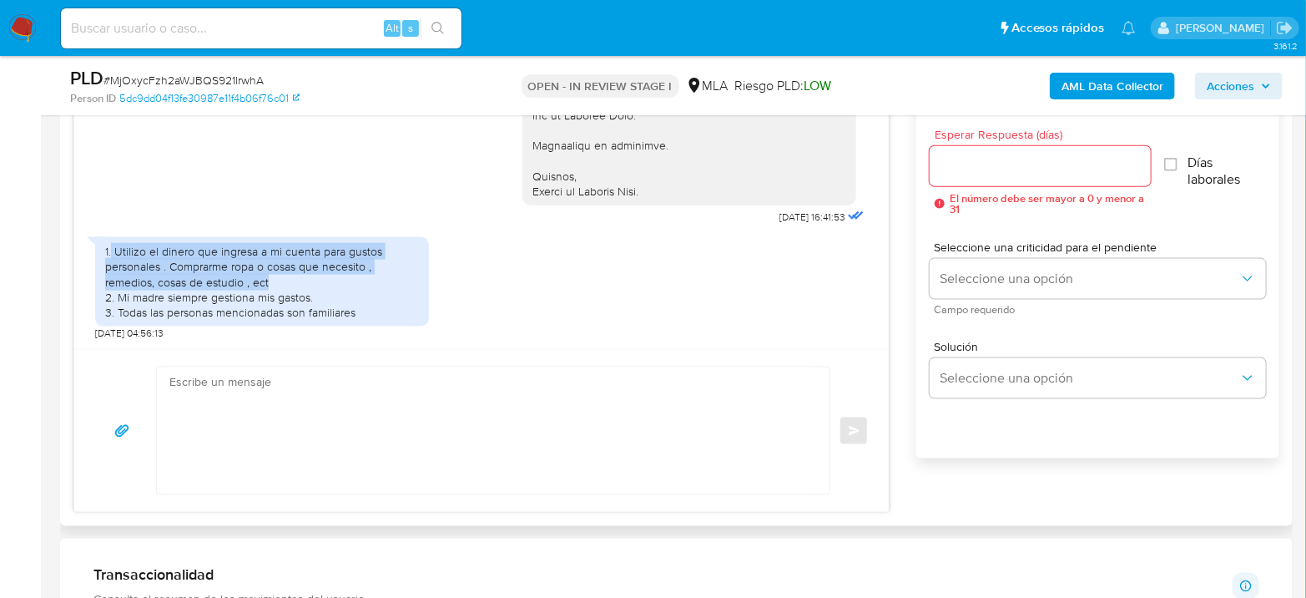
drag, startPoint x: 110, startPoint y: 253, endPoint x: 273, endPoint y: 278, distance: 164.7
click at [273, 278] on div "1. Utilizo el dinero que ingresa a mi cuenta para gustos personales . Comprarme…" at bounding box center [262, 282] width 314 height 76
copy div "Utilizo el dinero que ingresa a mi cuenta para gustos personales . Comprarme ro…"
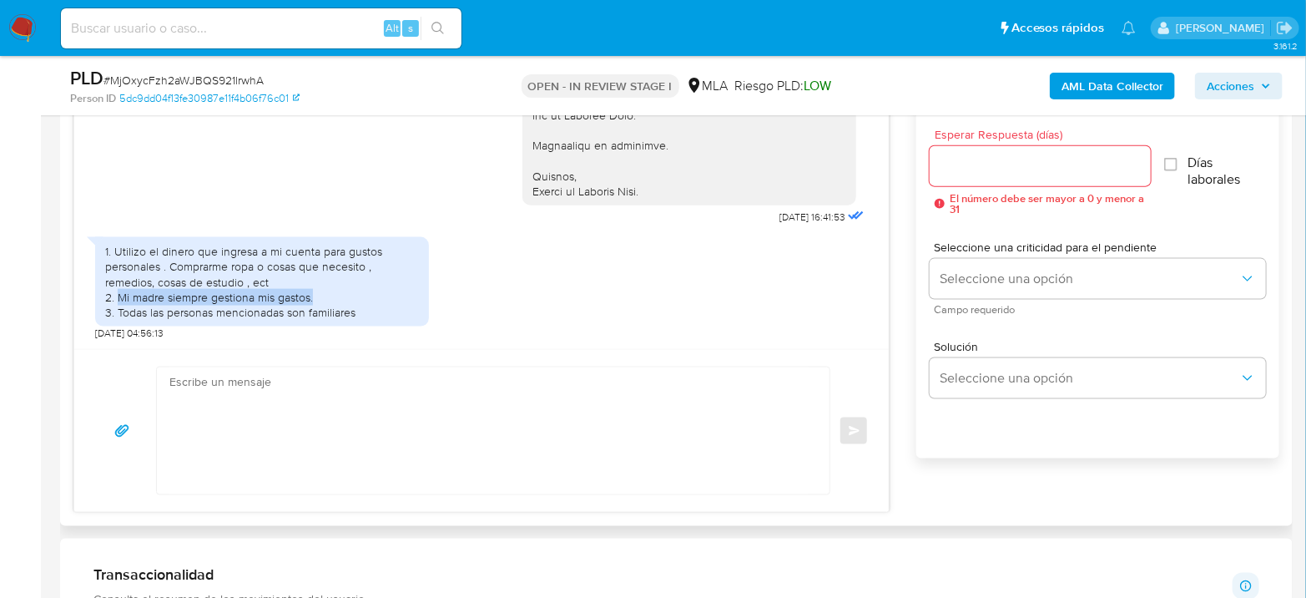
drag, startPoint x: 118, startPoint y: 293, endPoint x: 325, endPoint y: 300, distance: 207.9
click at [325, 300] on div "1. Utilizo el dinero que ingresa a mi cuenta para gustos personales . Comprarme…" at bounding box center [262, 282] width 314 height 76
copy div "Mi madre siempre gestiona mis gastos."
drag, startPoint x: 114, startPoint y: 313, endPoint x: 364, endPoint y: 320, distance: 250.5
click at [364, 320] on div "1. Utilizo el dinero que ingresa a mi cuenta para gustos personales . Comprarme…" at bounding box center [262, 281] width 334 height 89
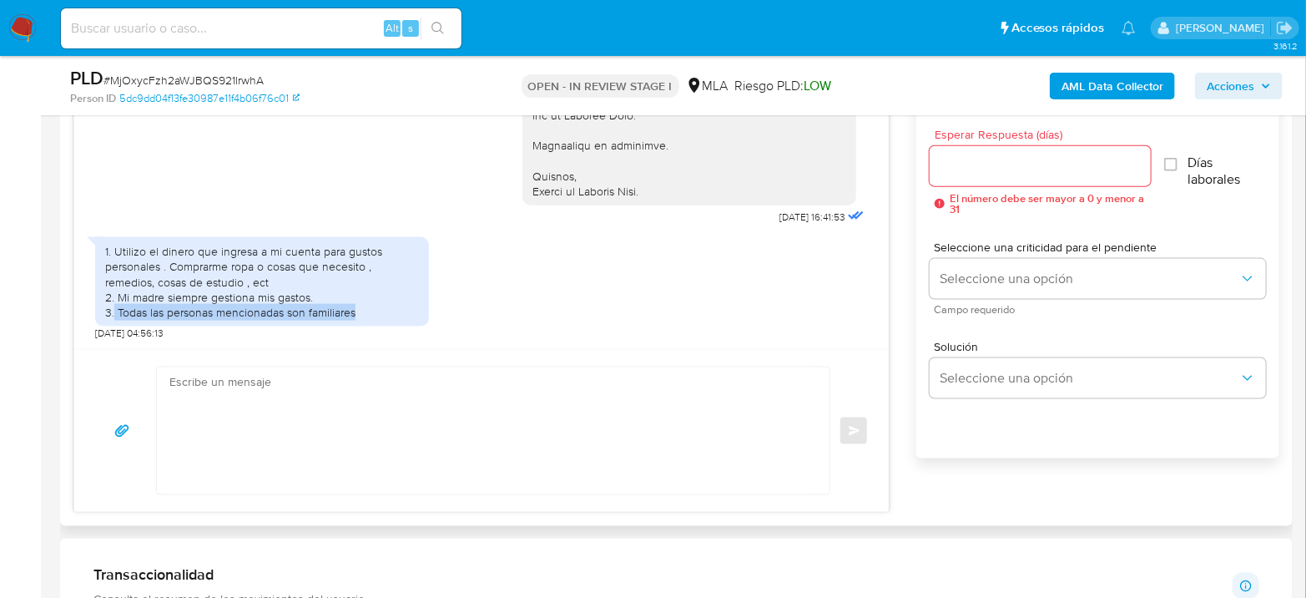
copy div "Todas las personas mencionadas son familiares"
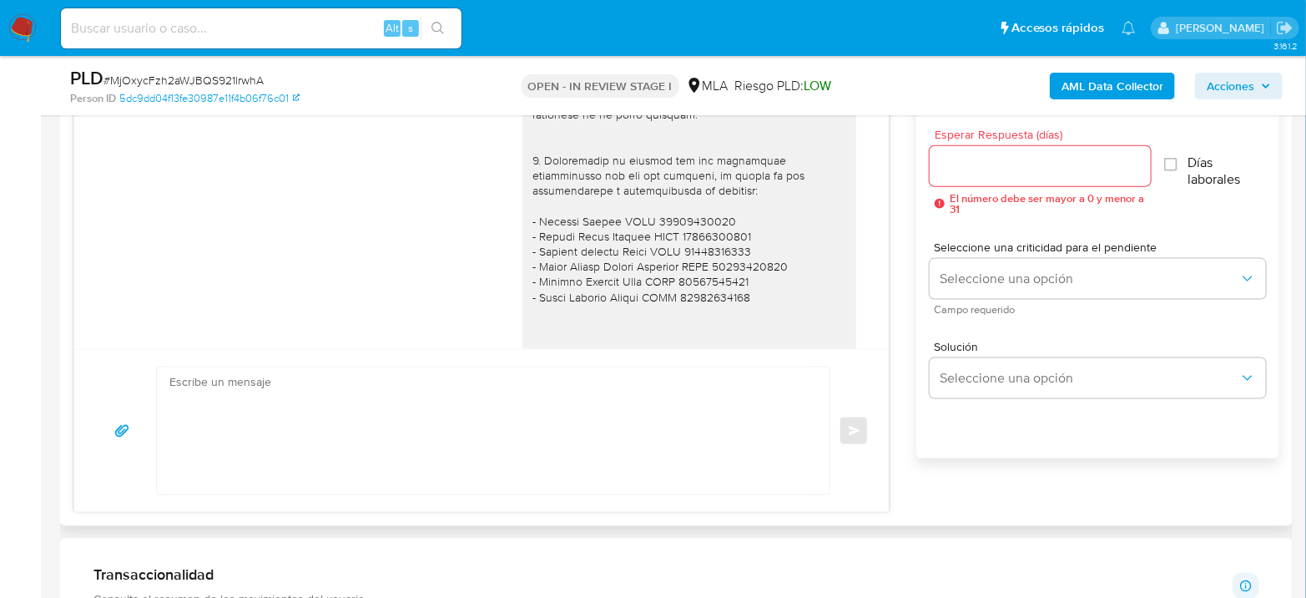
scroll to position [1022, 0]
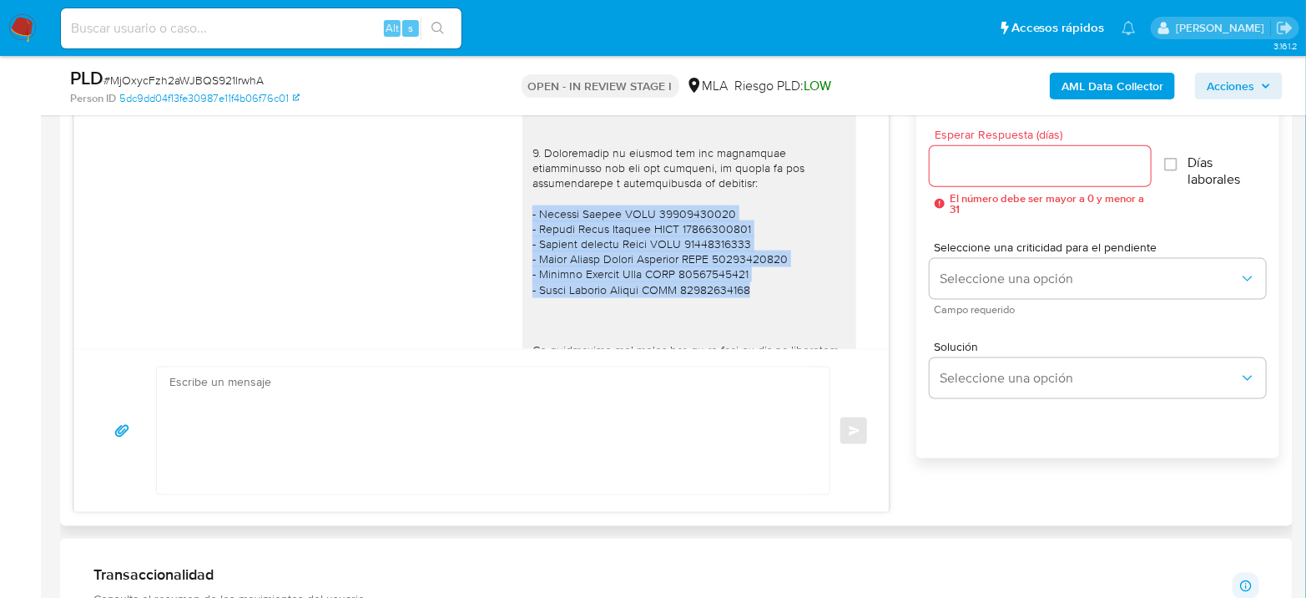
drag, startPoint x: 536, startPoint y: 233, endPoint x: 774, endPoint y: 306, distance: 248.9
click at [774, 306] on div at bounding box center [689, 191] width 334 height 590
copy div "- Soledad Loruño CUIT 27415861791 - Ismael Jesus Camacho CUIT 20436195339 - Gus…"
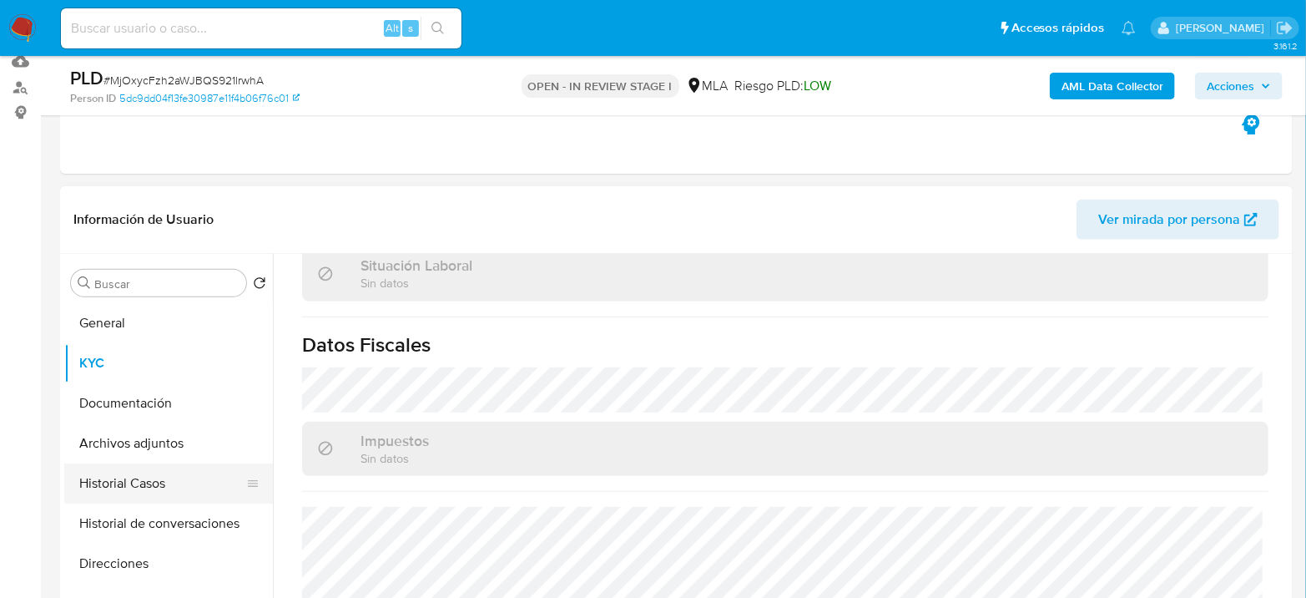
scroll to position [278, 0]
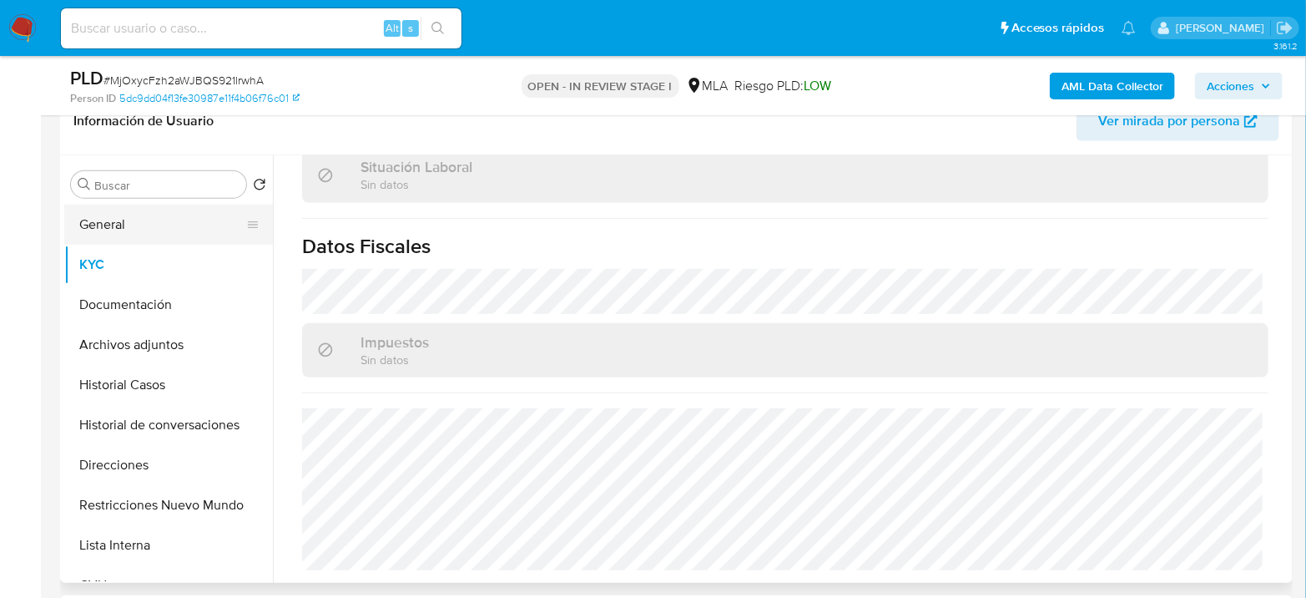
click at [107, 212] on button "General" at bounding box center [161, 224] width 195 height 40
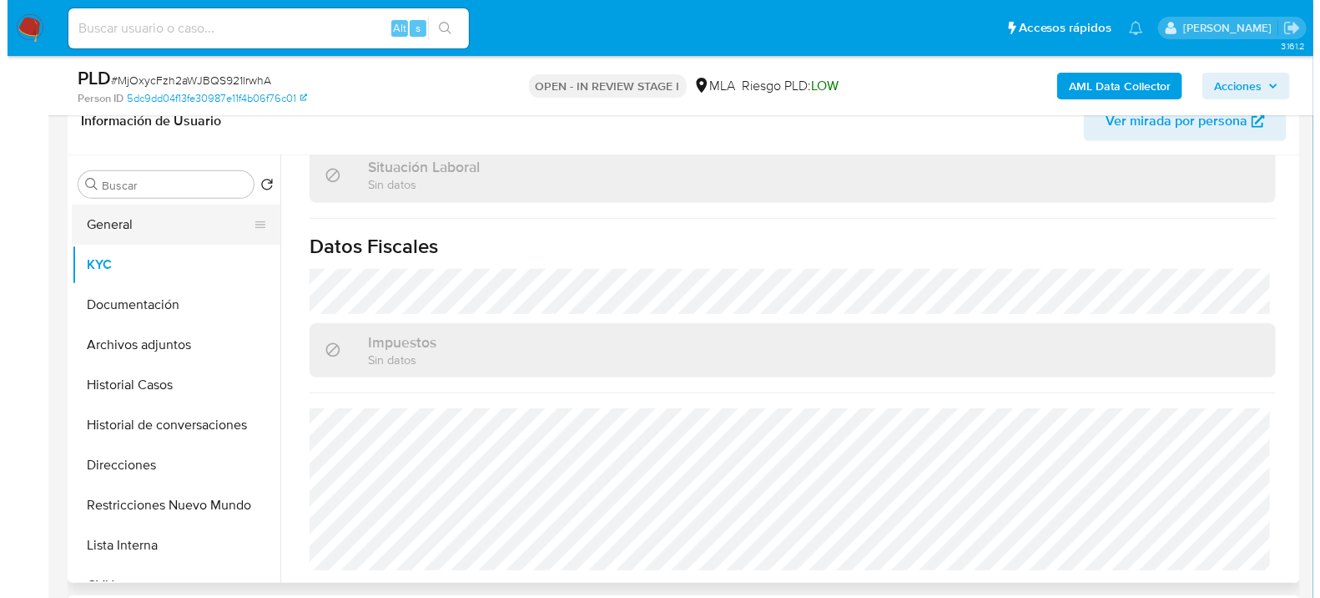
scroll to position [0, 0]
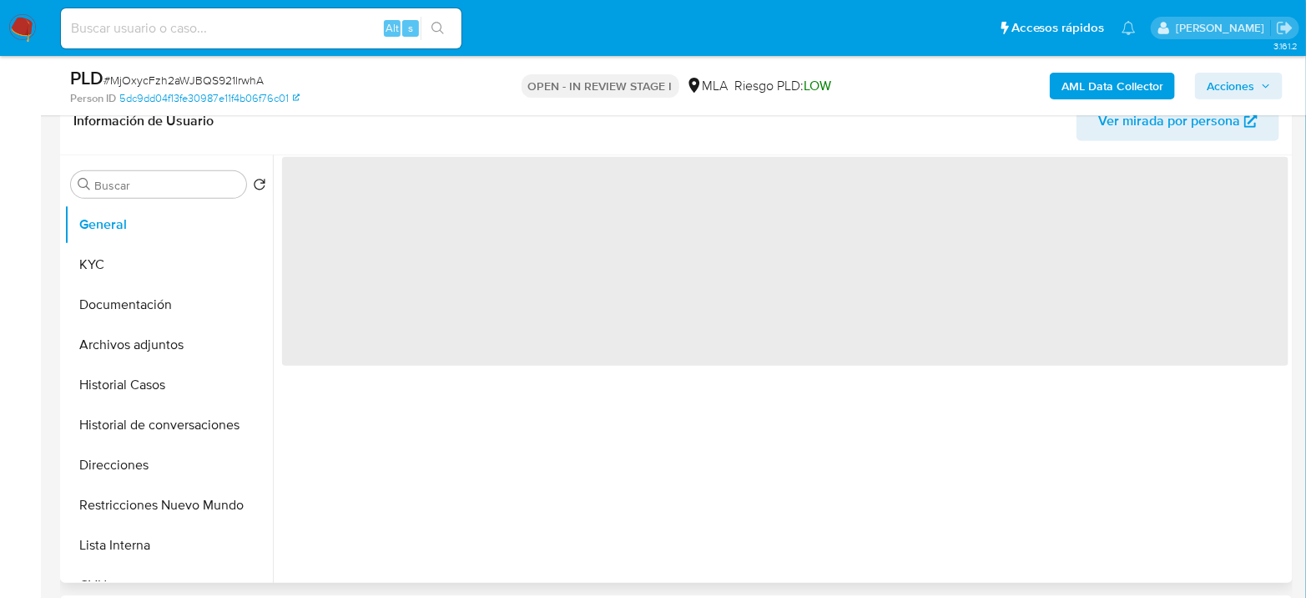
click at [346, 204] on span "‌" at bounding box center [785, 261] width 1006 height 209
click at [349, 200] on span "‌" at bounding box center [785, 261] width 1006 height 209
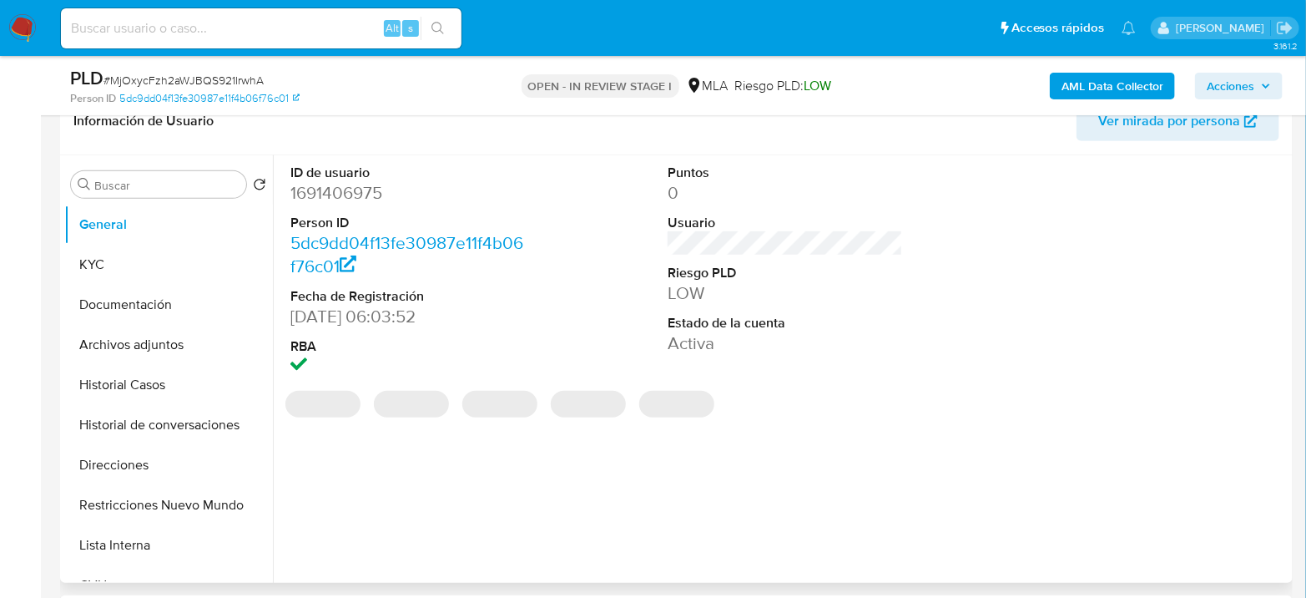
click at [334, 198] on dd "1691406975" at bounding box center [407, 192] width 235 height 23
click at [334, 197] on dd "1691406975" at bounding box center [407, 192] width 235 height 23
copy dd "1691406975"
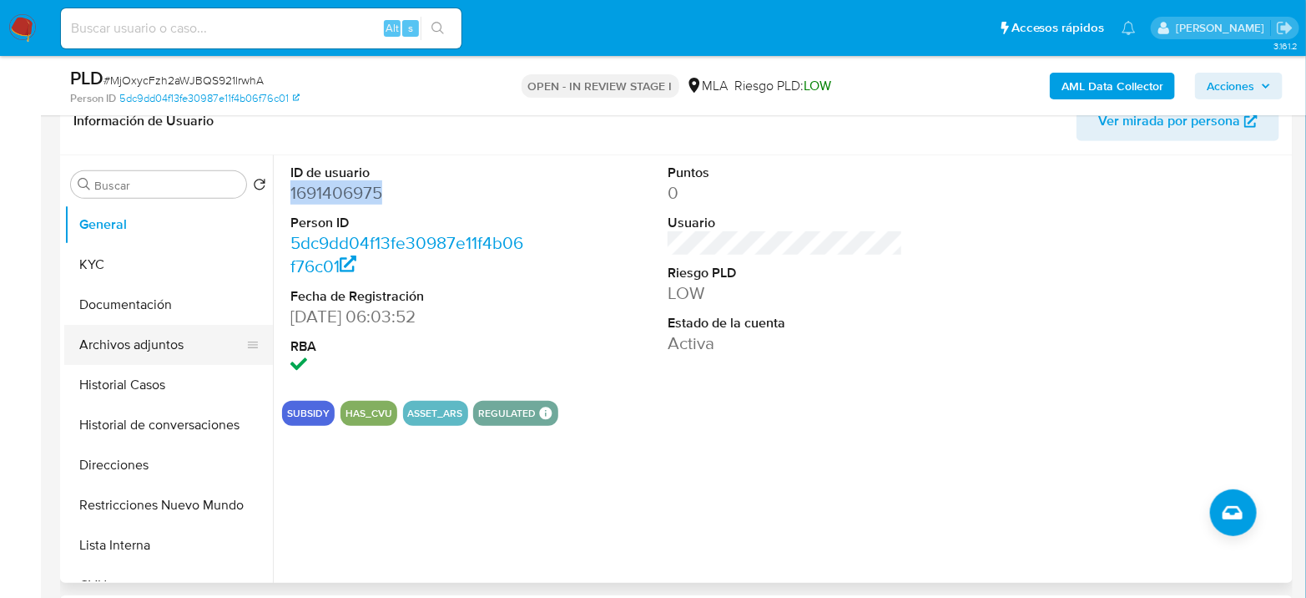
click at [154, 341] on button "Archivos adjuntos" at bounding box center [161, 345] width 195 height 40
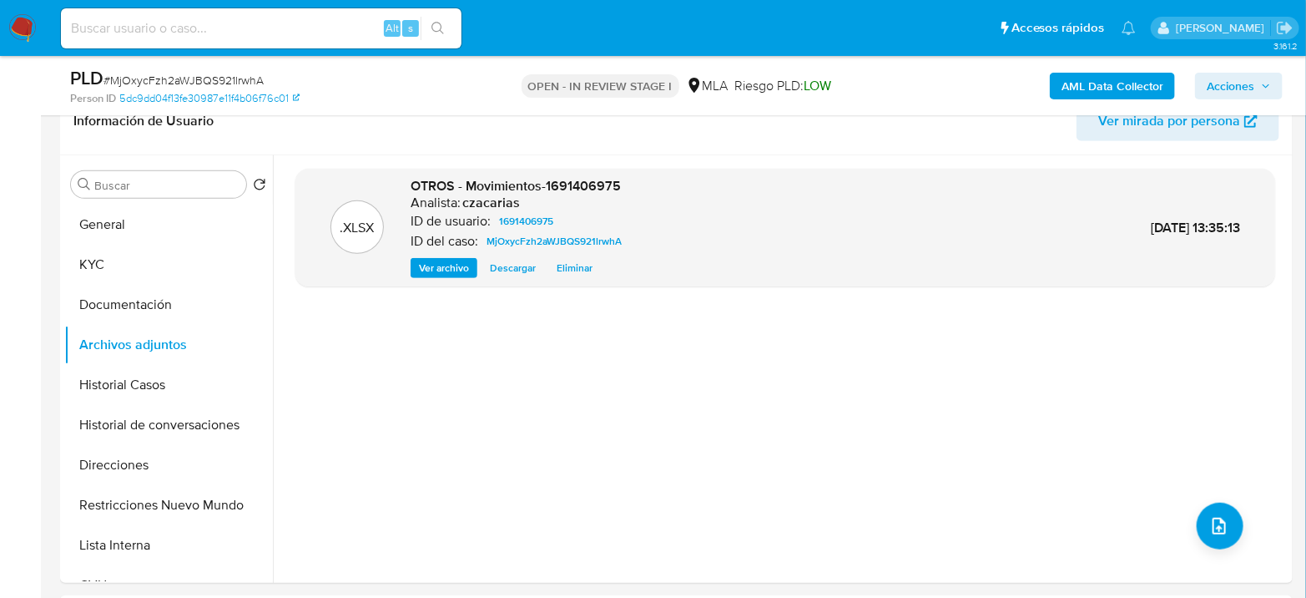
click at [1141, 86] on b "AML Data Collector" at bounding box center [1113, 86] width 102 height 27
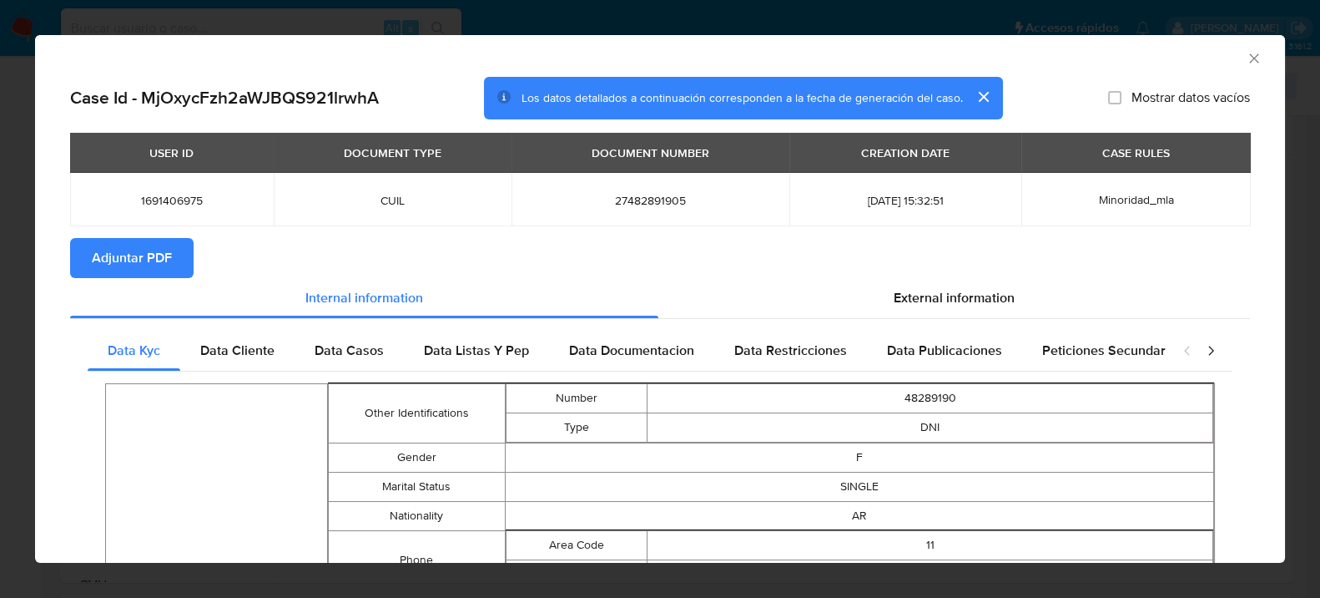
click at [120, 253] on span "Adjuntar PDF" at bounding box center [132, 258] width 80 height 37
click at [981, 297] on span "External information" at bounding box center [954, 297] width 121 height 19
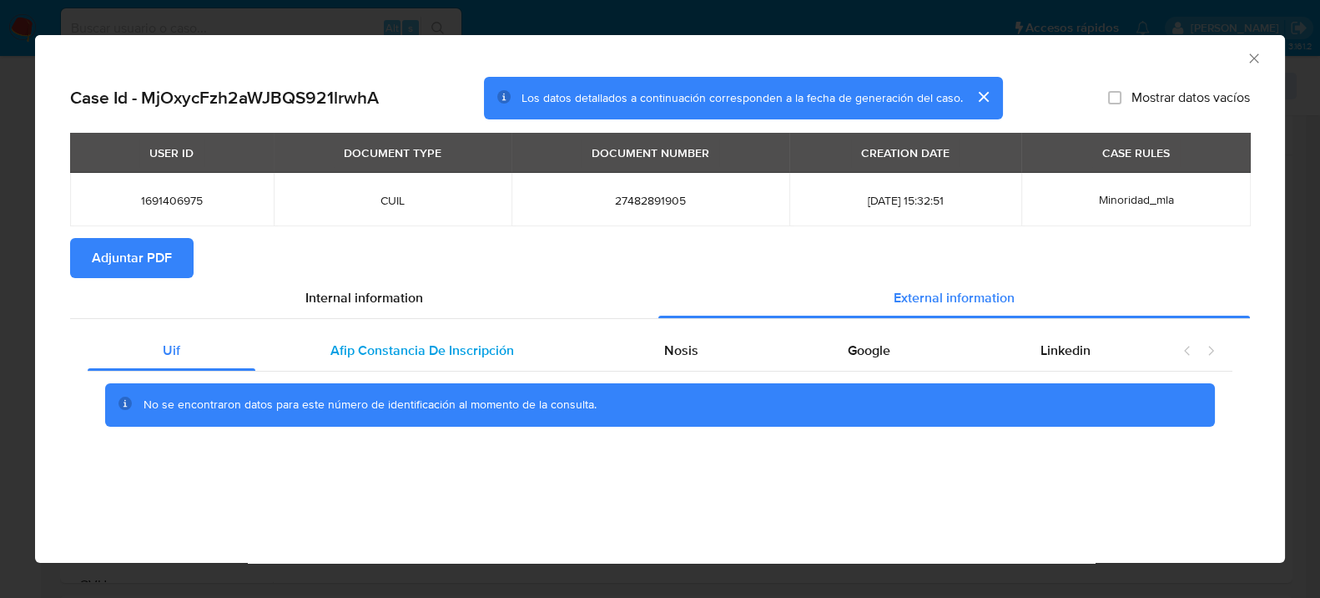
click at [504, 352] on span "Afip Constancia De Inscripción" at bounding box center [422, 350] width 184 height 19
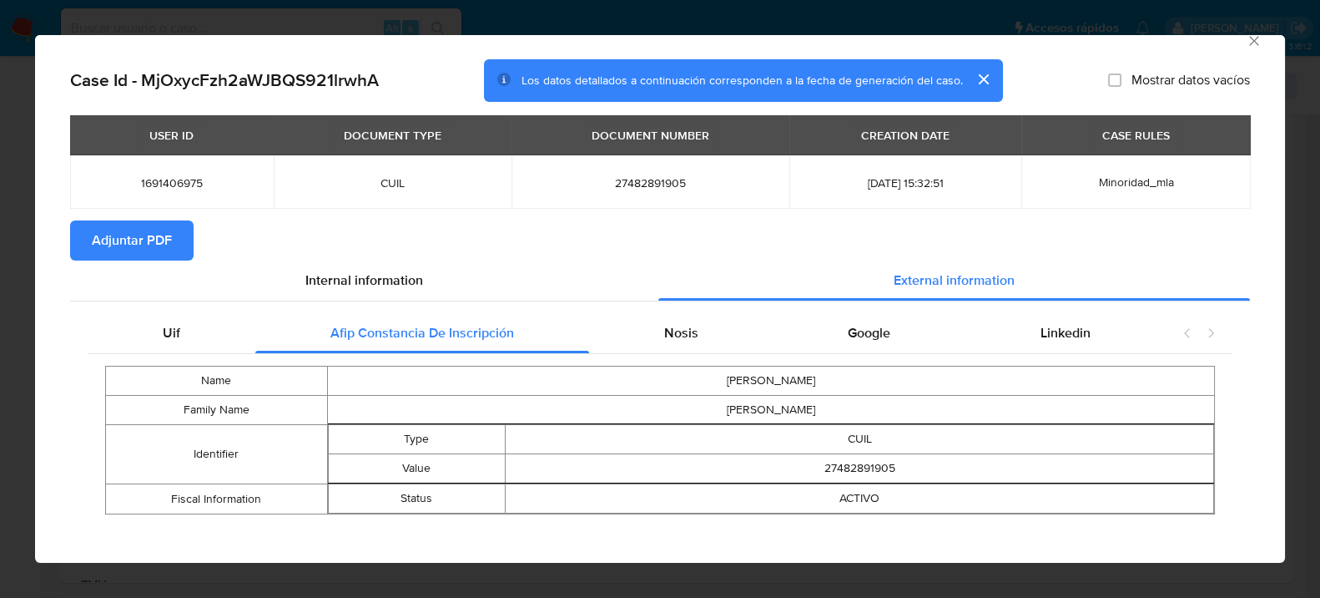
scroll to position [28, 0]
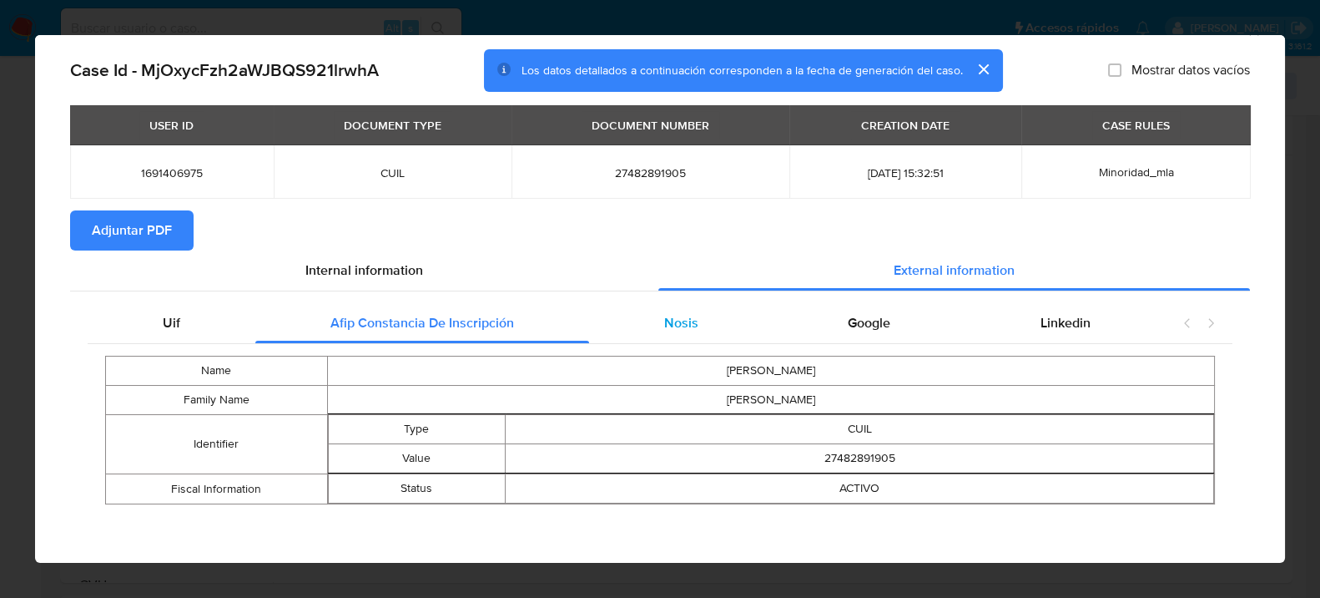
click at [689, 321] on span "Nosis" at bounding box center [680, 322] width 34 height 19
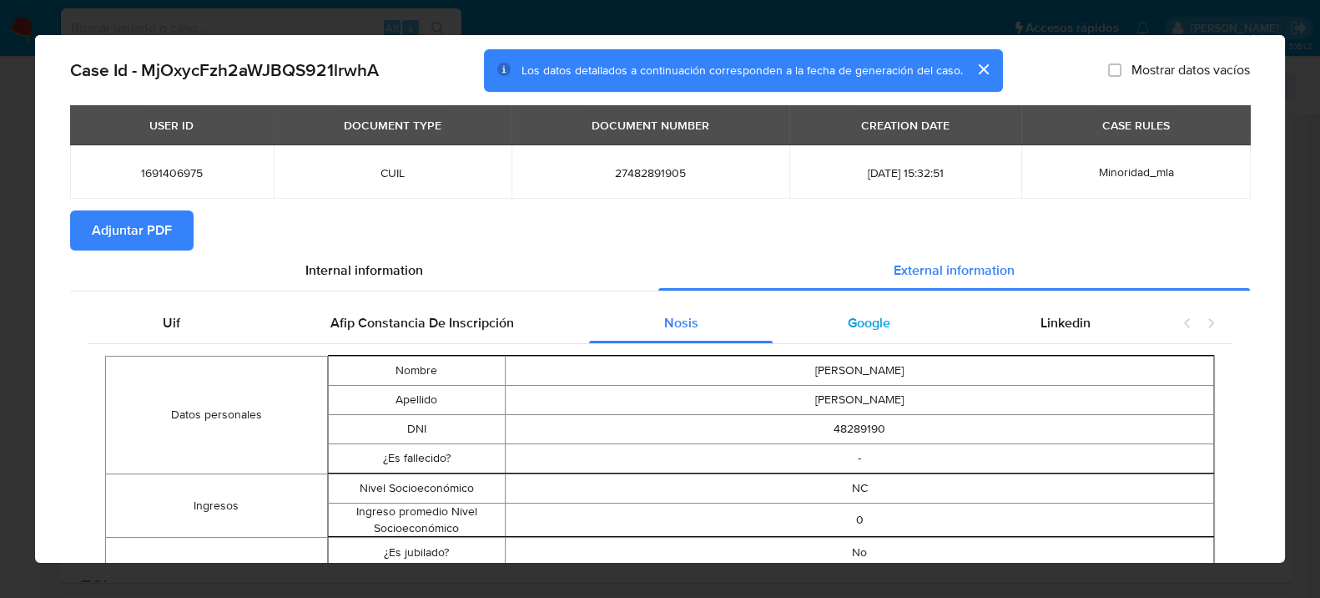
click at [869, 325] on span "Google" at bounding box center [869, 322] width 43 height 19
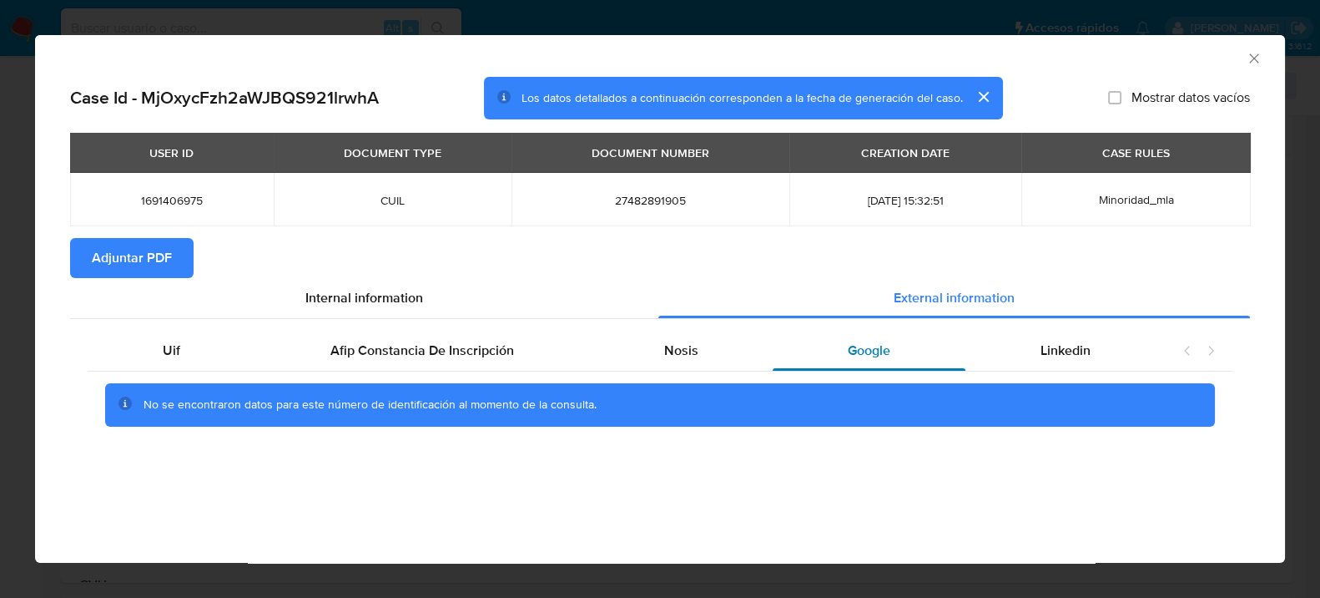
scroll to position [0, 0]
click at [1046, 356] on span "Linkedin" at bounding box center [1066, 350] width 50 height 19
click at [626, 330] on div "Nosis" at bounding box center [681, 350] width 184 height 40
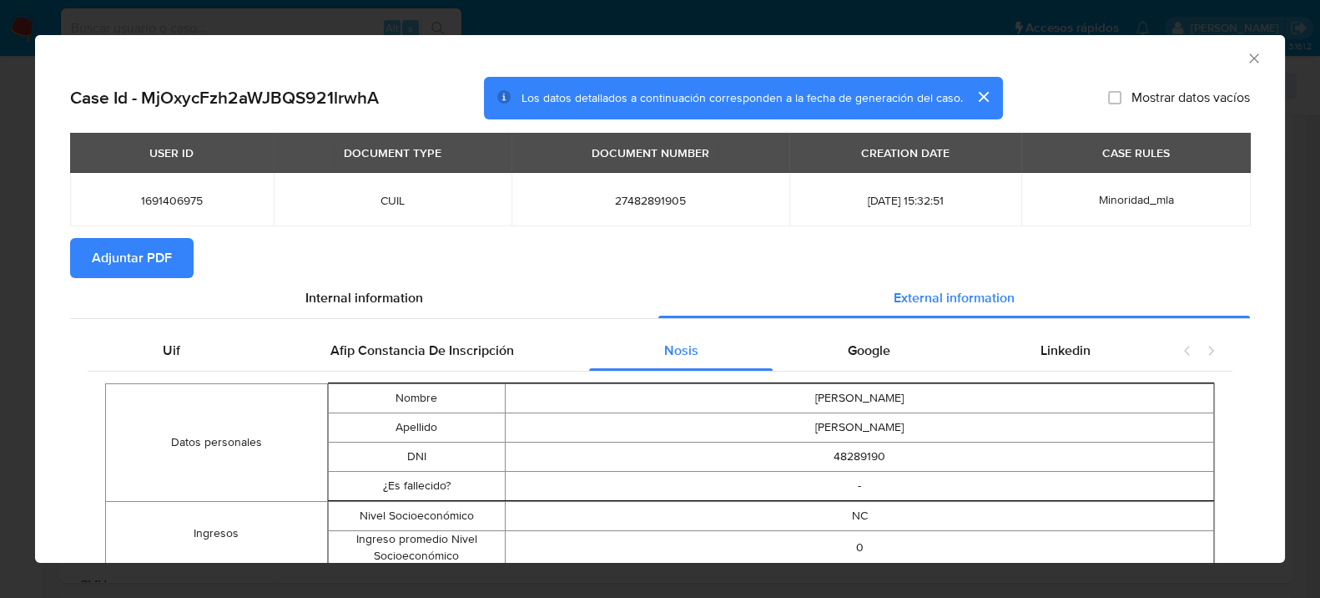
click at [1246, 58] on icon "Cerrar ventana" at bounding box center [1254, 58] width 17 height 17
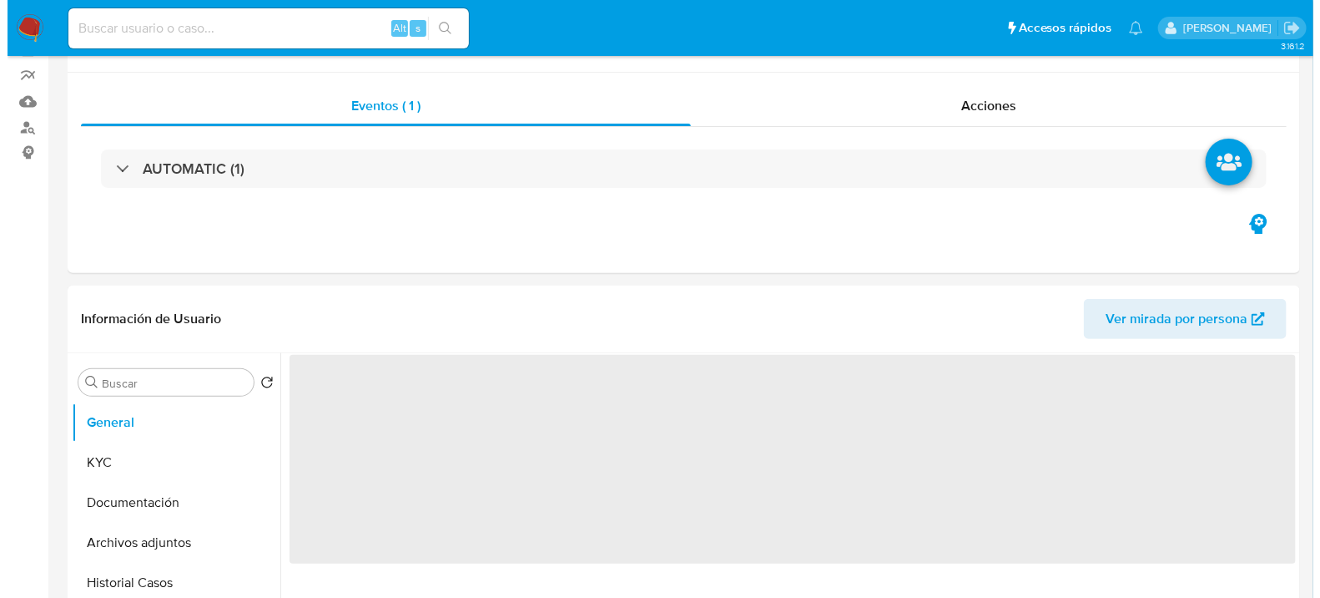
scroll to position [278, 0]
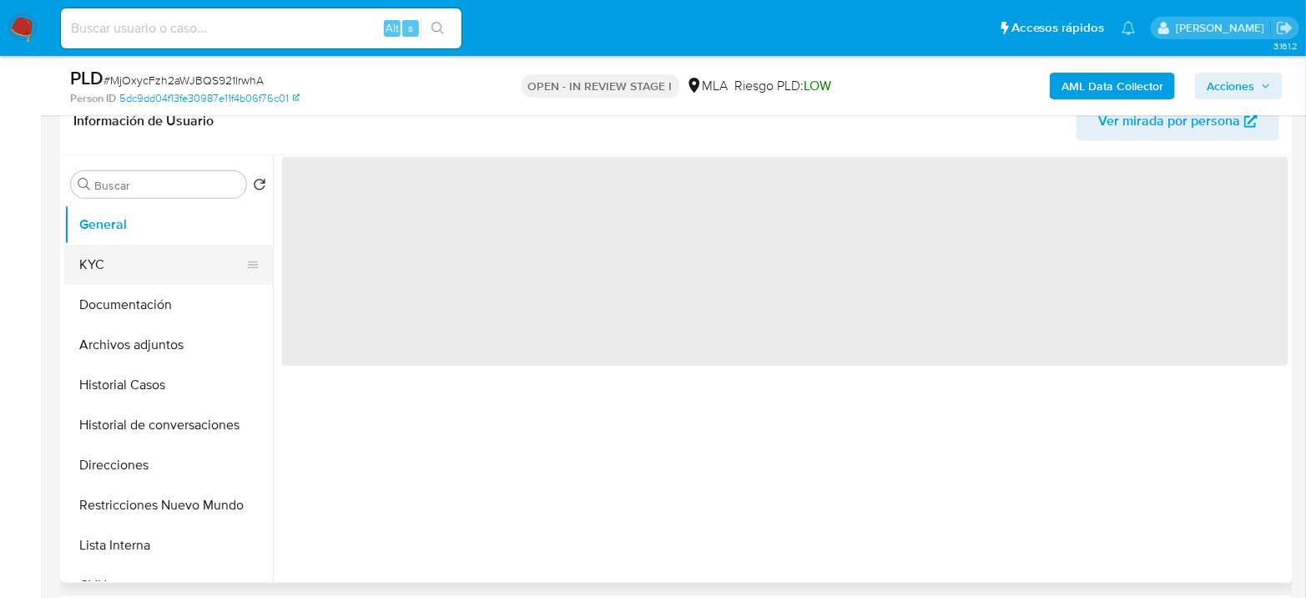
click at [155, 263] on button "KYC" at bounding box center [161, 265] width 195 height 40
select select "10"
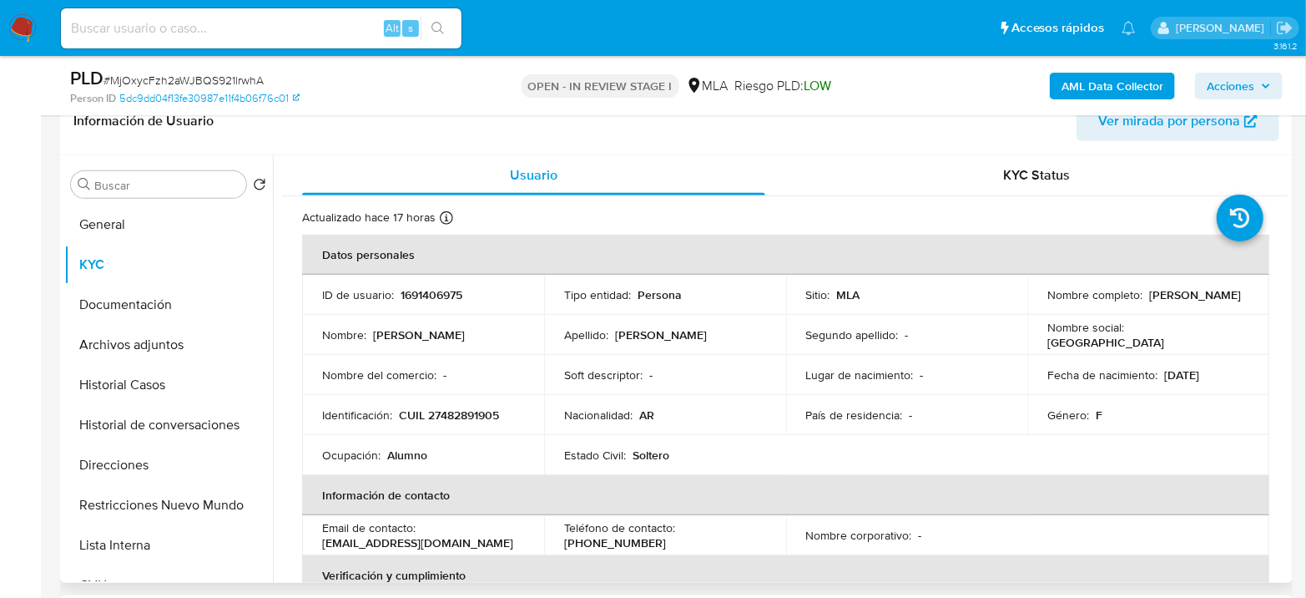
click at [452, 415] on p "CUIL 27482891905" at bounding box center [449, 414] width 100 height 15
click at [453, 415] on p "CUIL 27482891905" at bounding box center [449, 414] width 100 height 15
copy p "27482891905"
click at [458, 410] on p "CUIL 27482891905" at bounding box center [449, 414] width 100 height 15
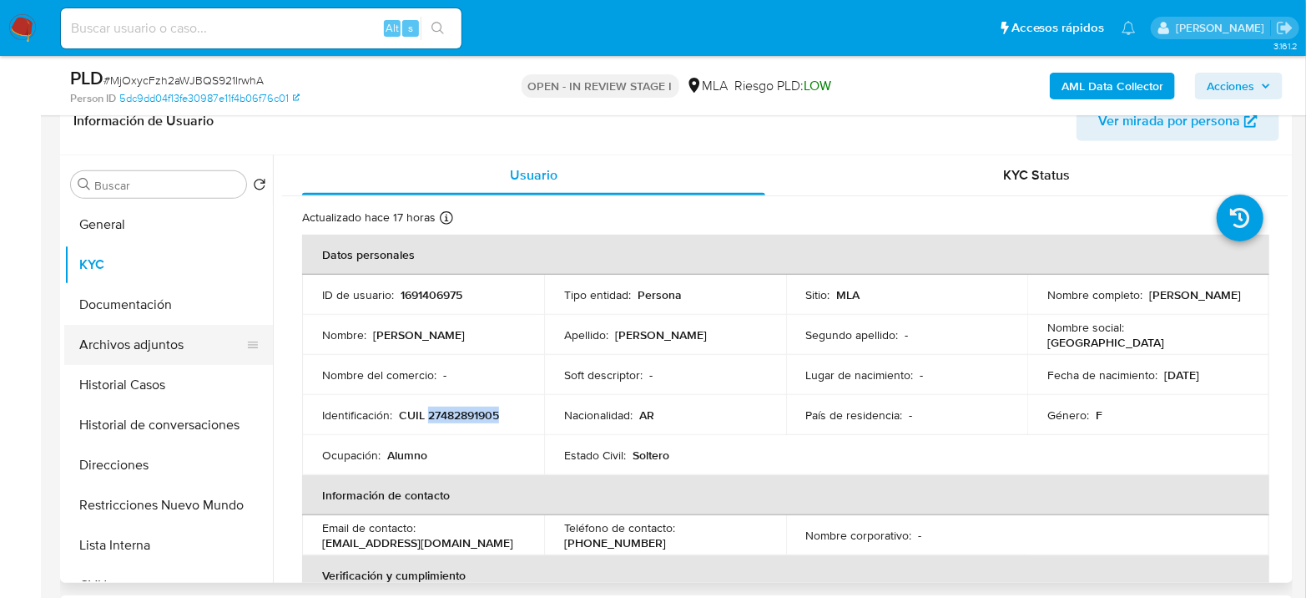
click at [162, 341] on button "Archivos adjuntos" at bounding box center [161, 345] width 195 height 40
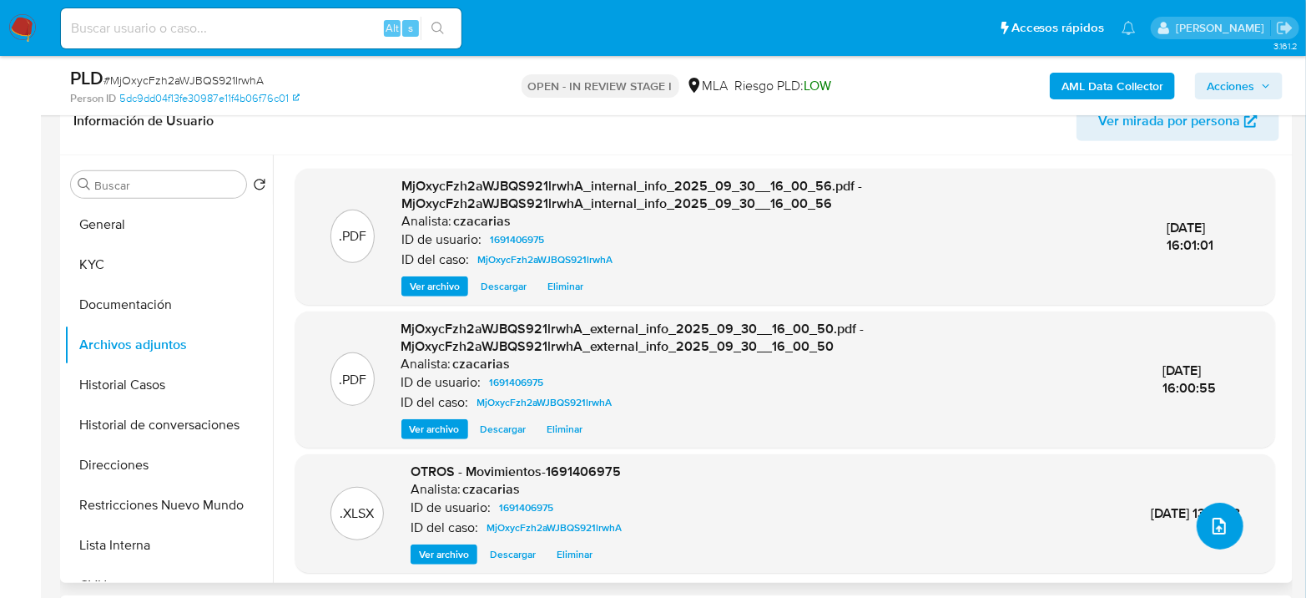
click at [1226, 527] on button "upload-file" at bounding box center [1220, 525] width 47 height 47
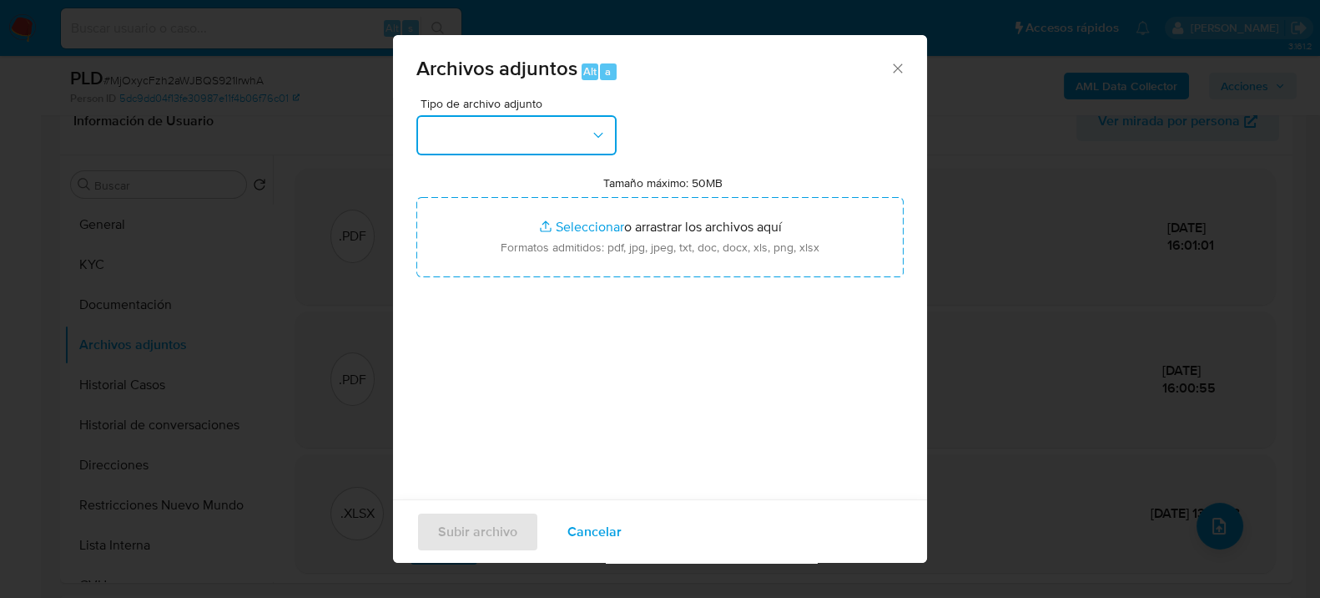
click at [529, 139] on button "button" at bounding box center [516, 135] width 200 height 40
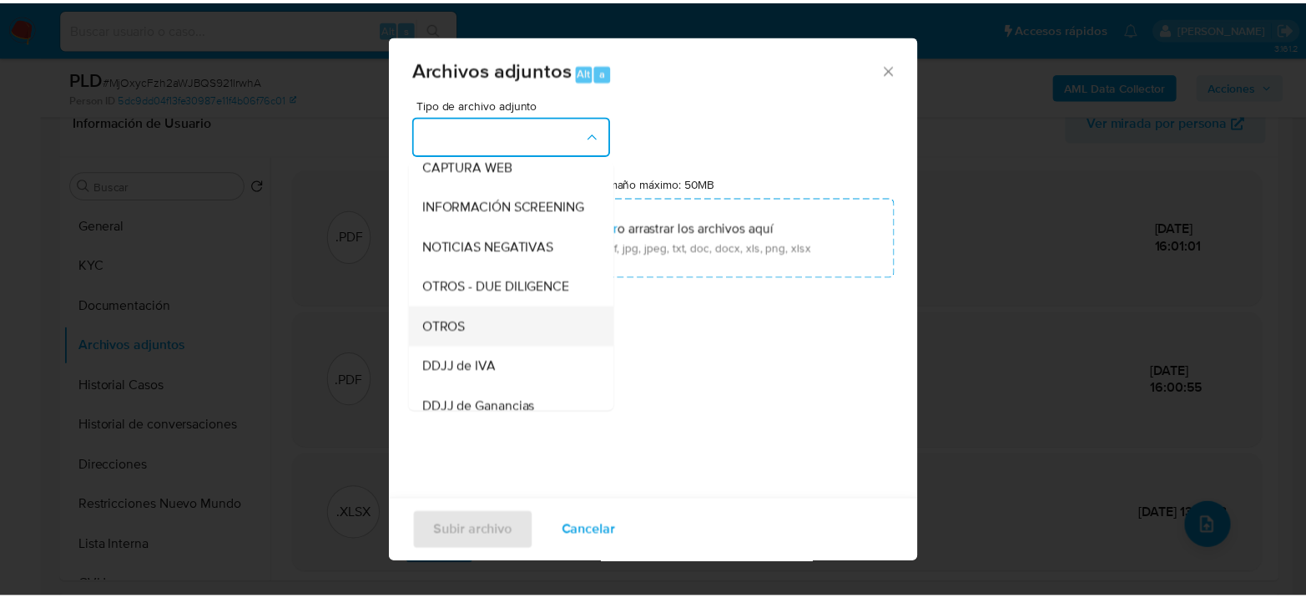
scroll to position [185, 0]
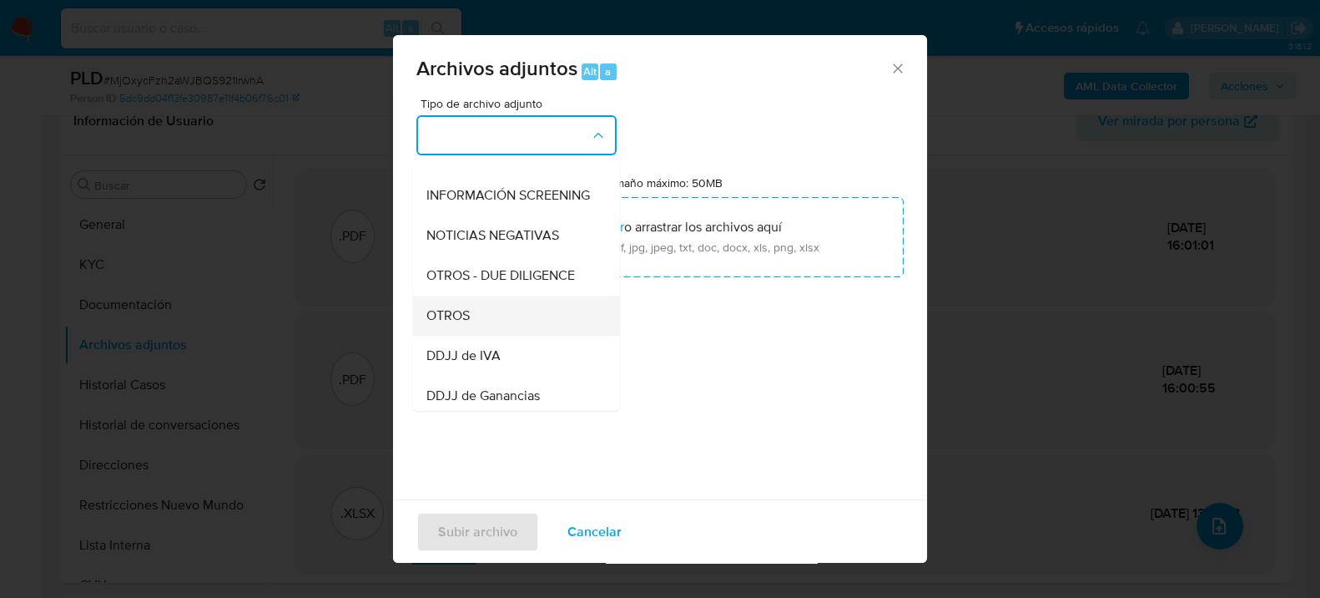
click at [482, 327] on div "OTROS" at bounding box center [511, 315] width 170 height 40
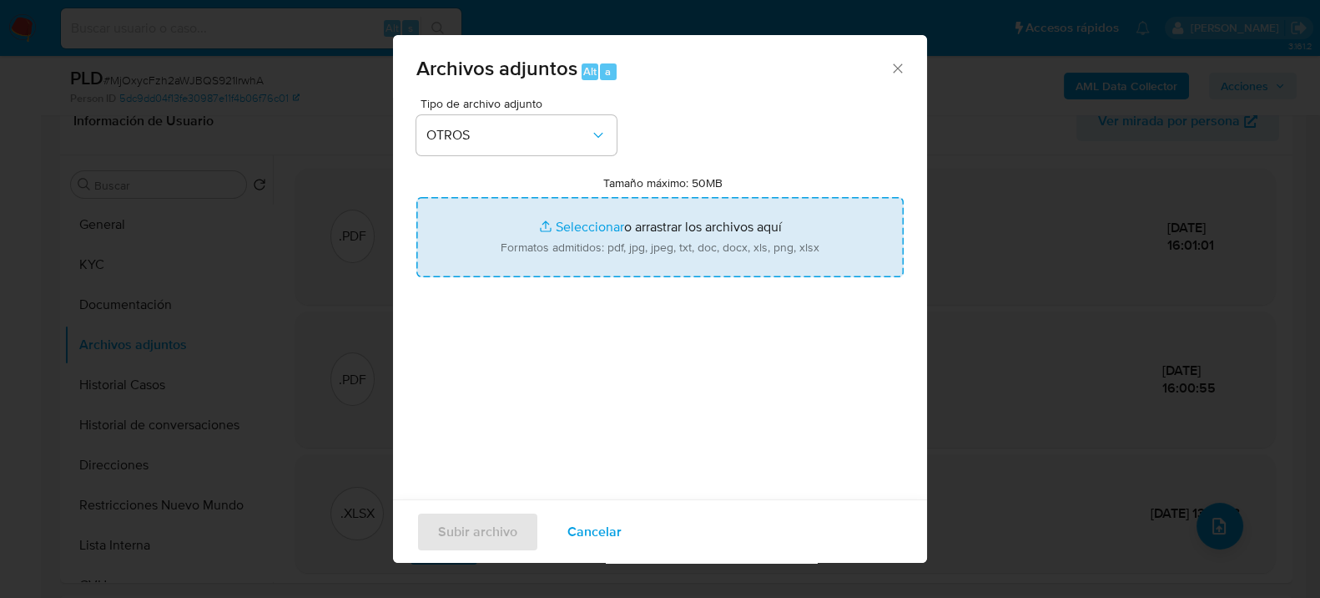
type input "C:\fakepath\Caselog MjOxycFzh2aWJBQS921lrwhA_2025_08_18_15_50_22.docx"
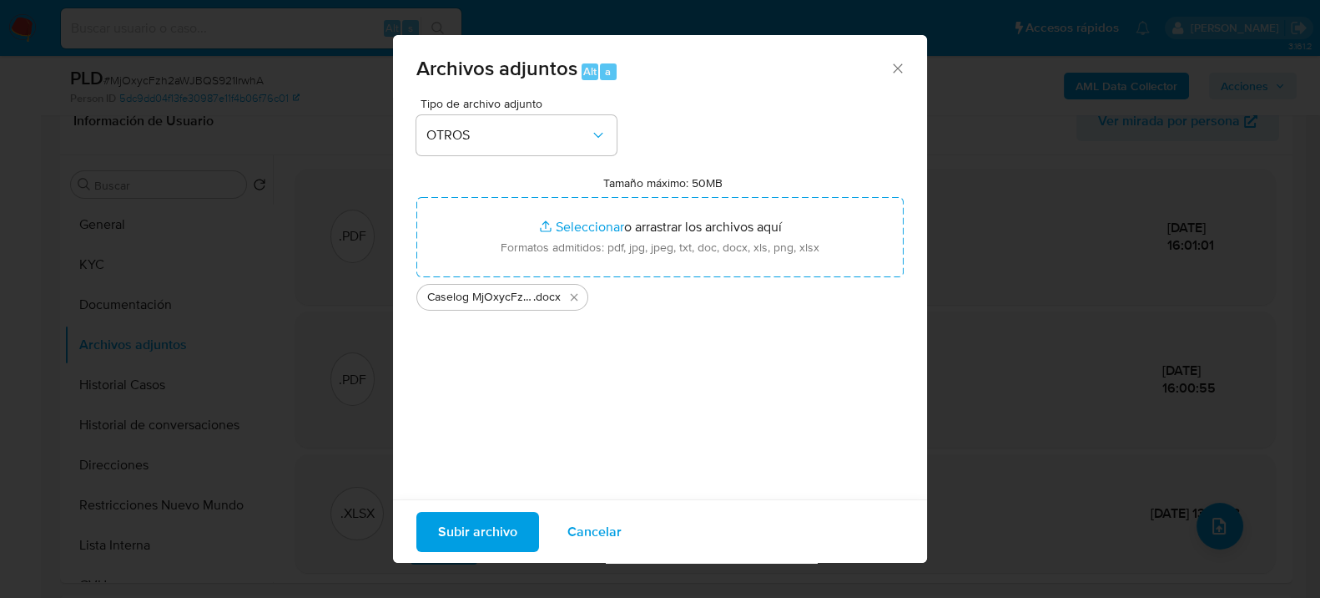
click at [482, 533] on span "Subir archivo" at bounding box center [477, 530] width 79 height 37
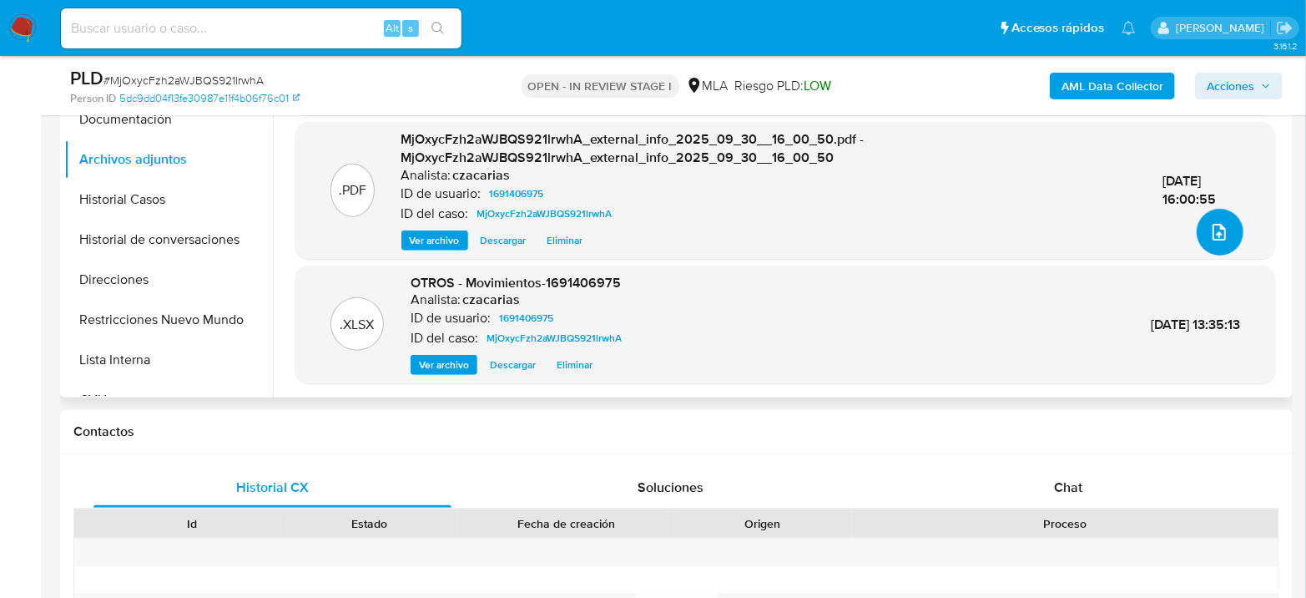
scroll to position [556, 0]
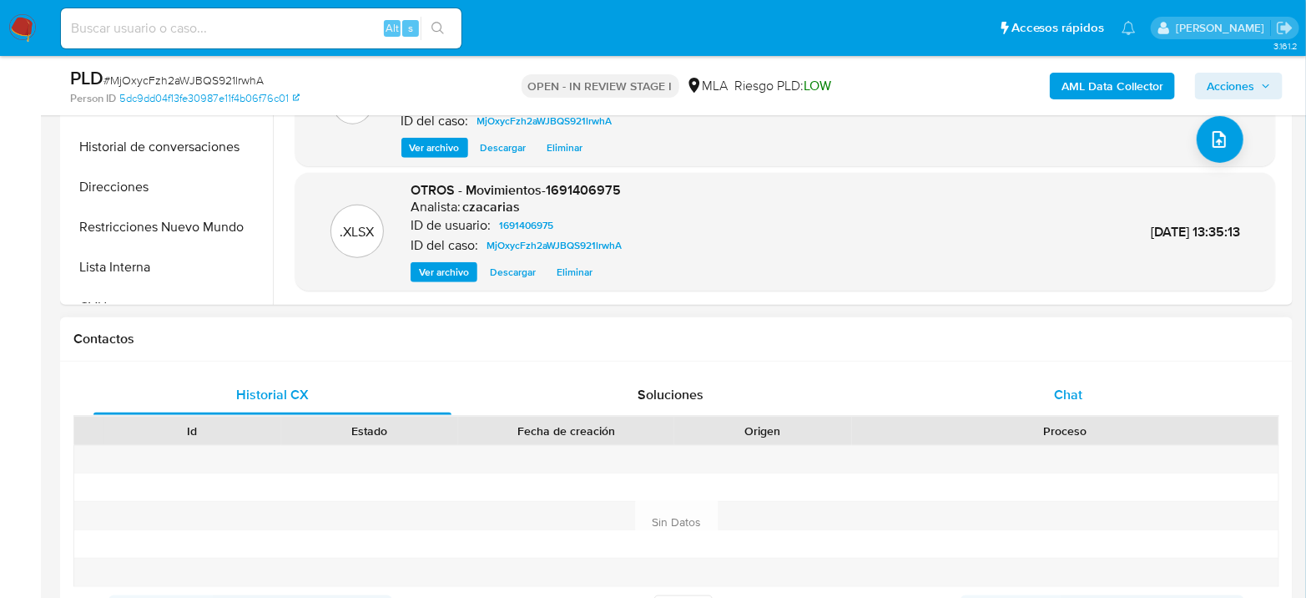
click at [1032, 386] on div "Chat" at bounding box center [1069, 395] width 358 height 40
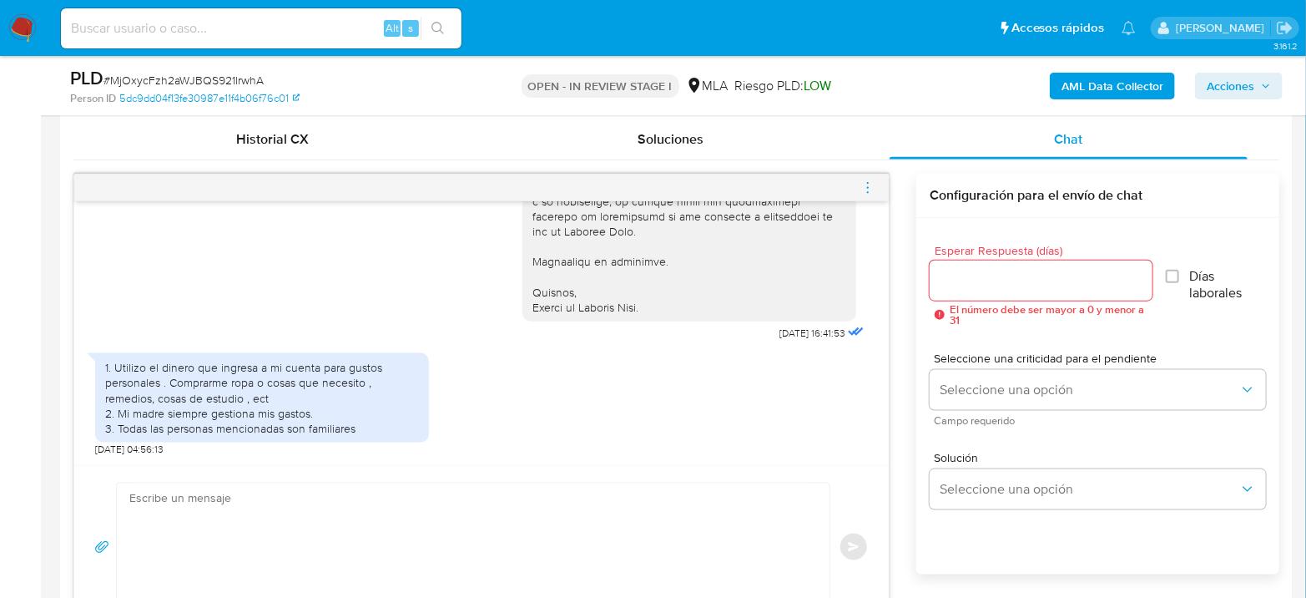
scroll to position [835, 0]
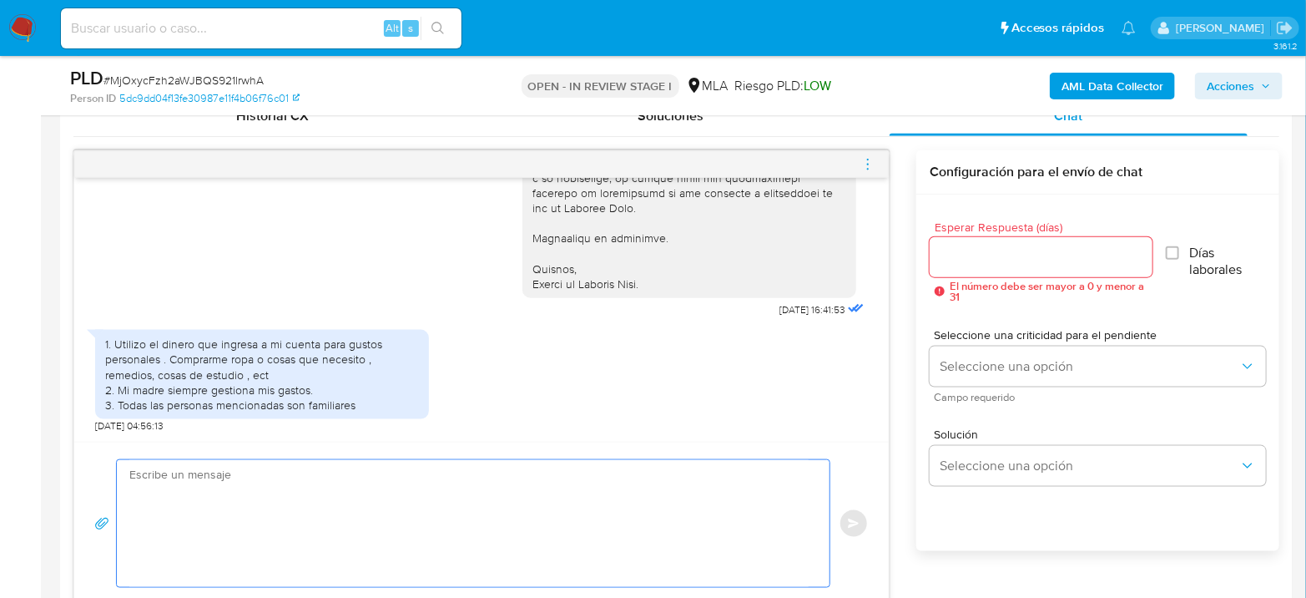
click at [336, 515] on textarea at bounding box center [468, 523] width 679 height 127
paste textarea "Hola XXX, Muchas gracias por tu respuesta. Analizamos tu caso y verificamos que…"
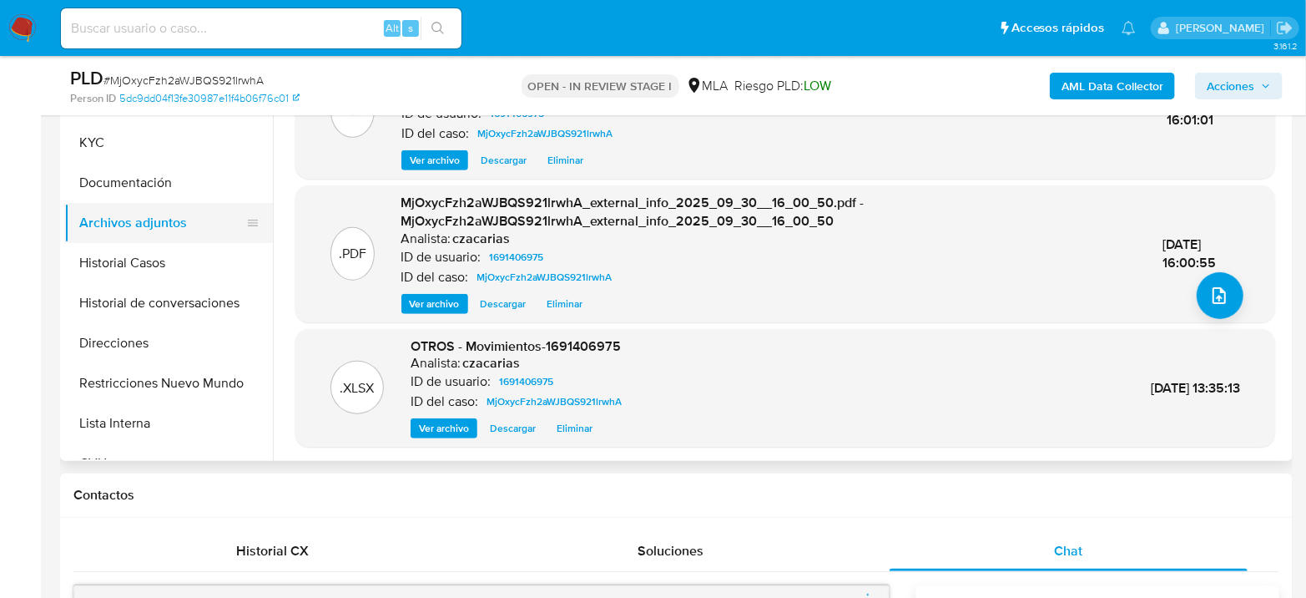
scroll to position [398, 0]
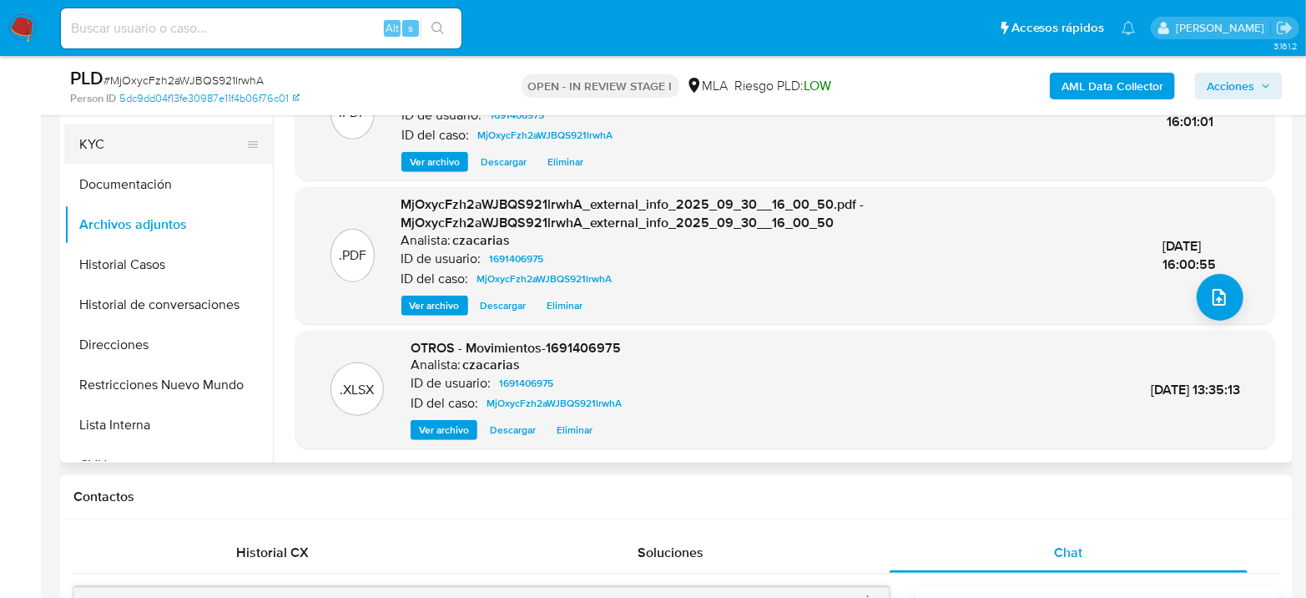
drag, startPoint x: 119, startPoint y: 149, endPoint x: 134, endPoint y: 149, distance: 15.9
click at [119, 149] on button "KYC" at bounding box center [161, 144] width 195 height 40
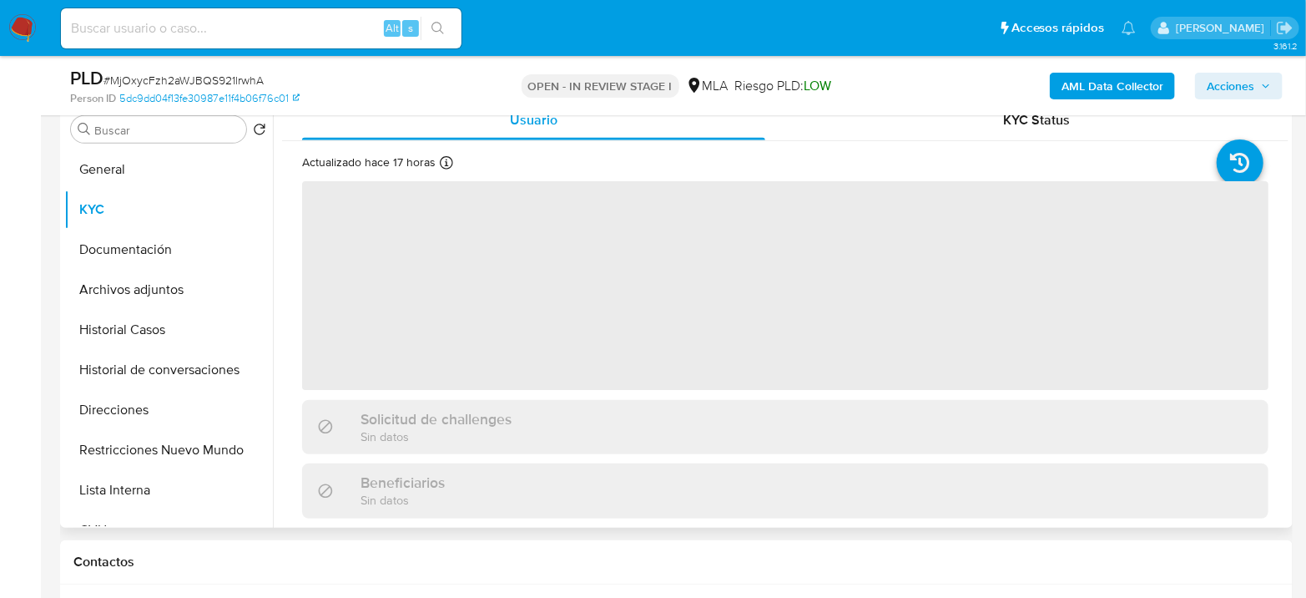
scroll to position [305, 0]
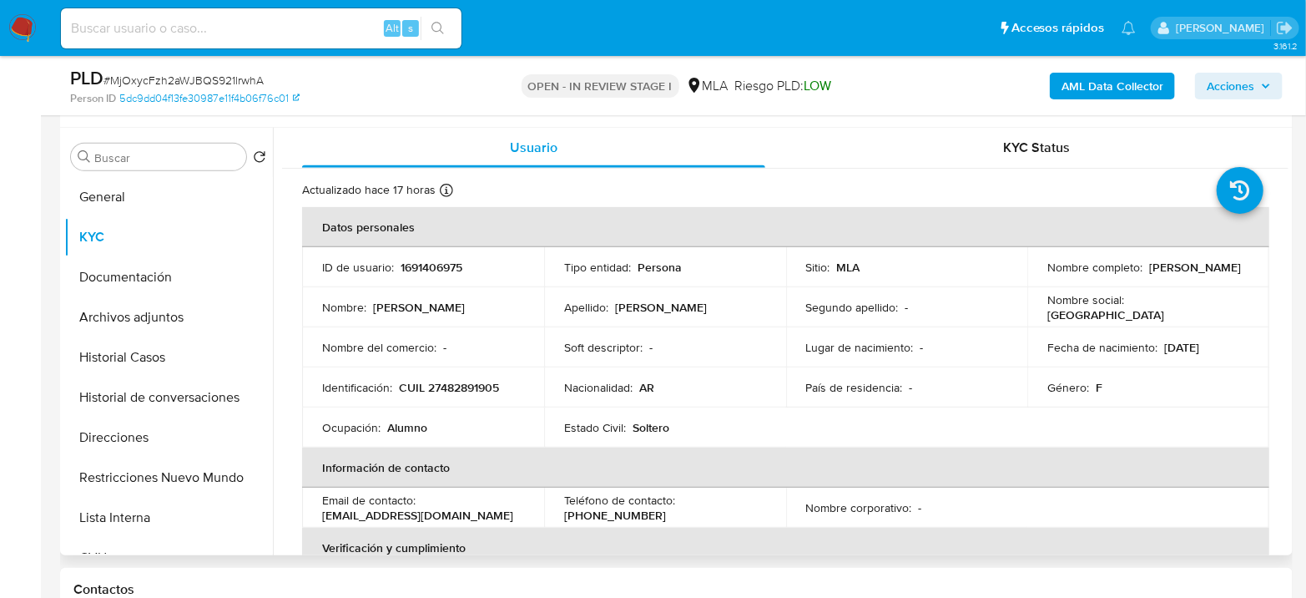
drag, startPoint x: 1042, startPoint y: 280, endPoint x: 1202, endPoint y: 275, distance: 159.5
click at [1202, 275] on p "[PERSON_NAME] [PERSON_NAME]" at bounding box center [1195, 267] width 92 height 15
copy p "[PERSON_NAME] [PERSON_NAME]"
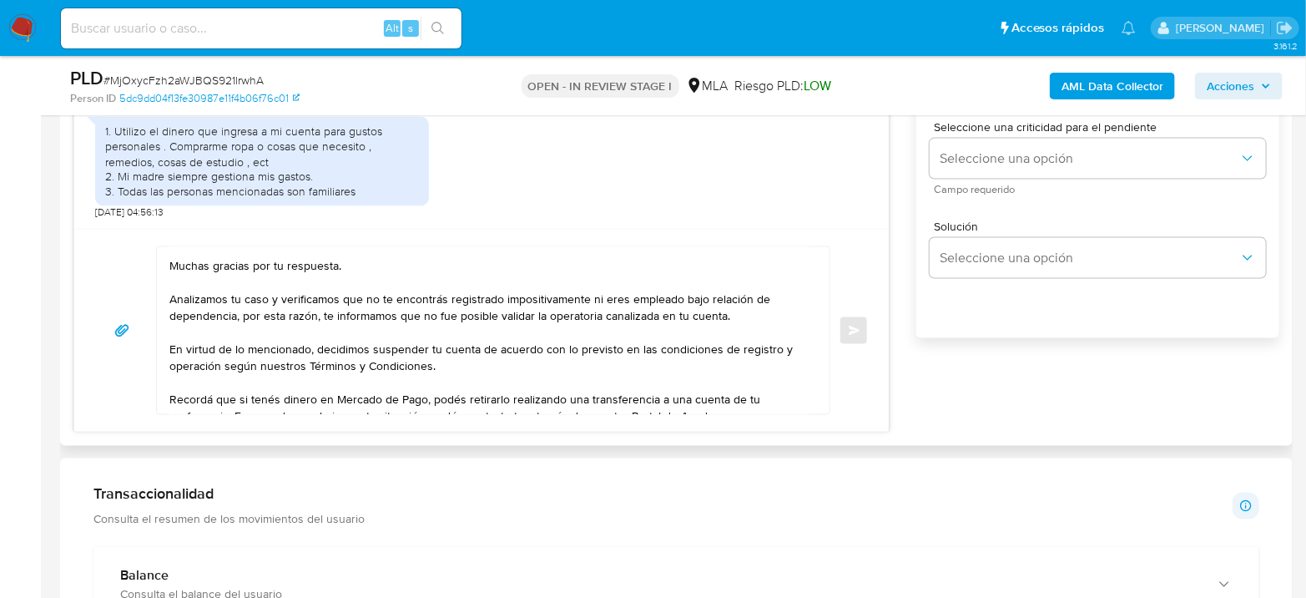
scroll to position [0, 0]
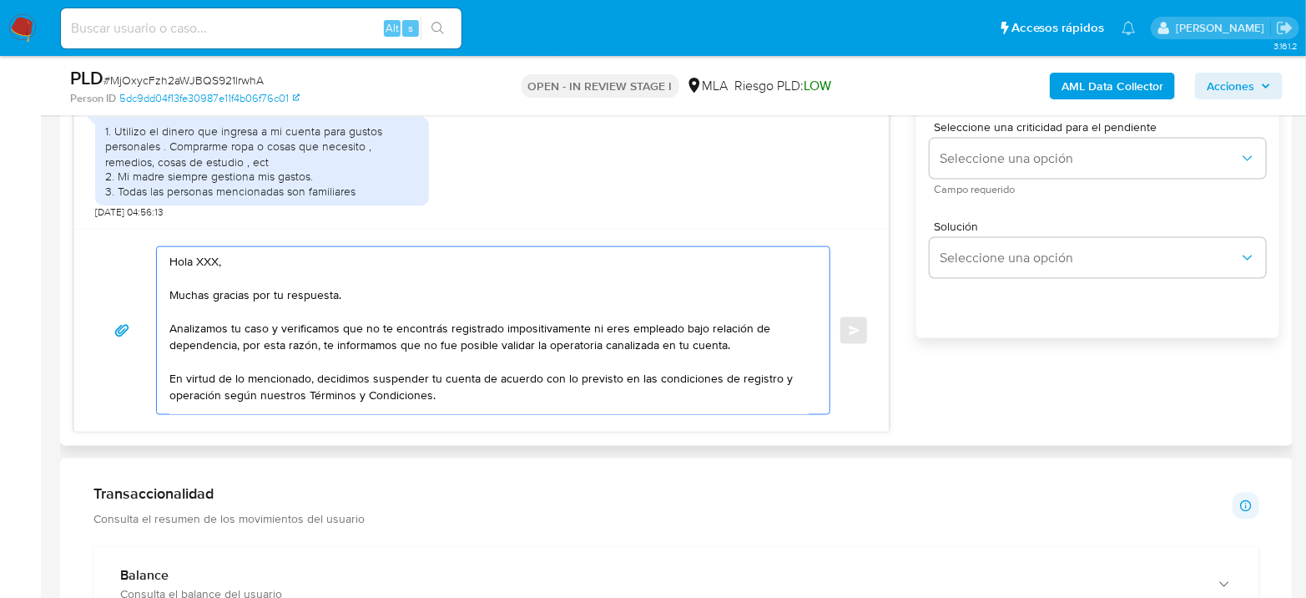
click at [225, 252] on textarea "Hola XXX, Muchas gracias por tu respuesta. Analizamos tu caso y verificamos que…" at bounding box center [488, 330] width 639 height 167
drag, startPoint x: 225, startPoint y: 259, endPoint x: 196, endPoint y: 263, distance: 28.7
click at [196, 263] on textarea "Hola XXX, Muchas gracias por tu respuesta. Analizamos tu caso y verificamos que…" at bounding box center [488, 330] width 639 height 167
paste textarea "[PERSON_NAME] [PERSON_NAME]"
drag, startPoint x: 554, startPoint y: 331, endPoint x: 235, endPoint y: 343, distance: 319.9
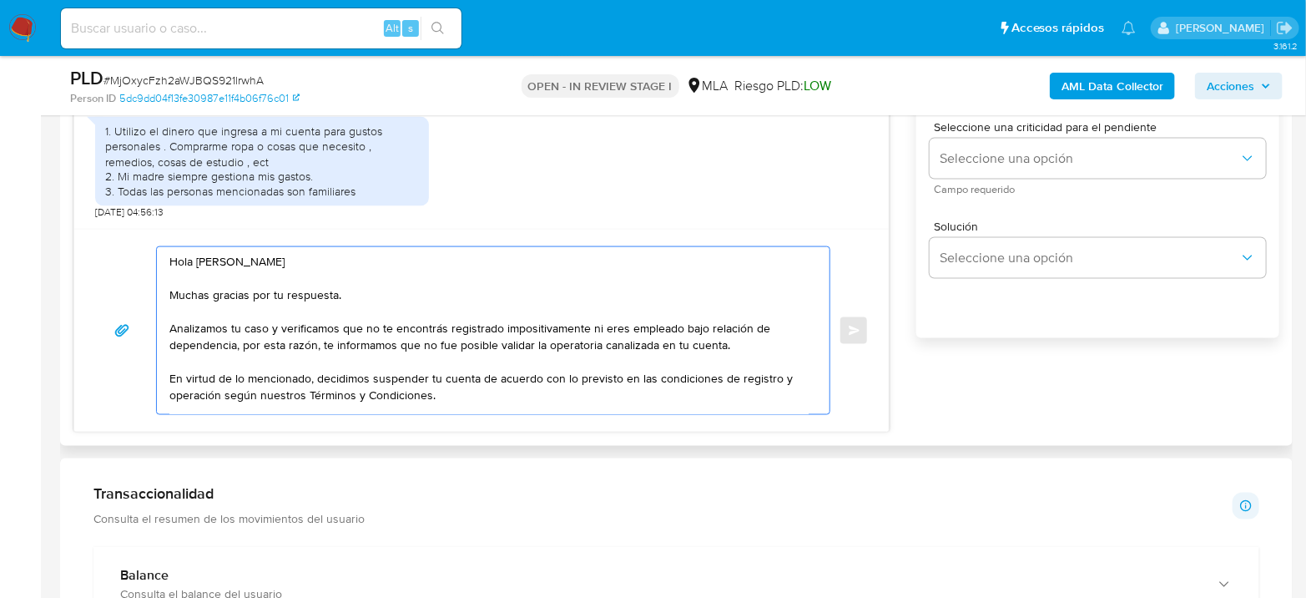
click at [235, 343] on textarea "Hola Florencia Magali Nuñez Acosta Muchas gracias por tu respuesta. Analizamos …" at bounding box center [488, 330] width 639 height 167
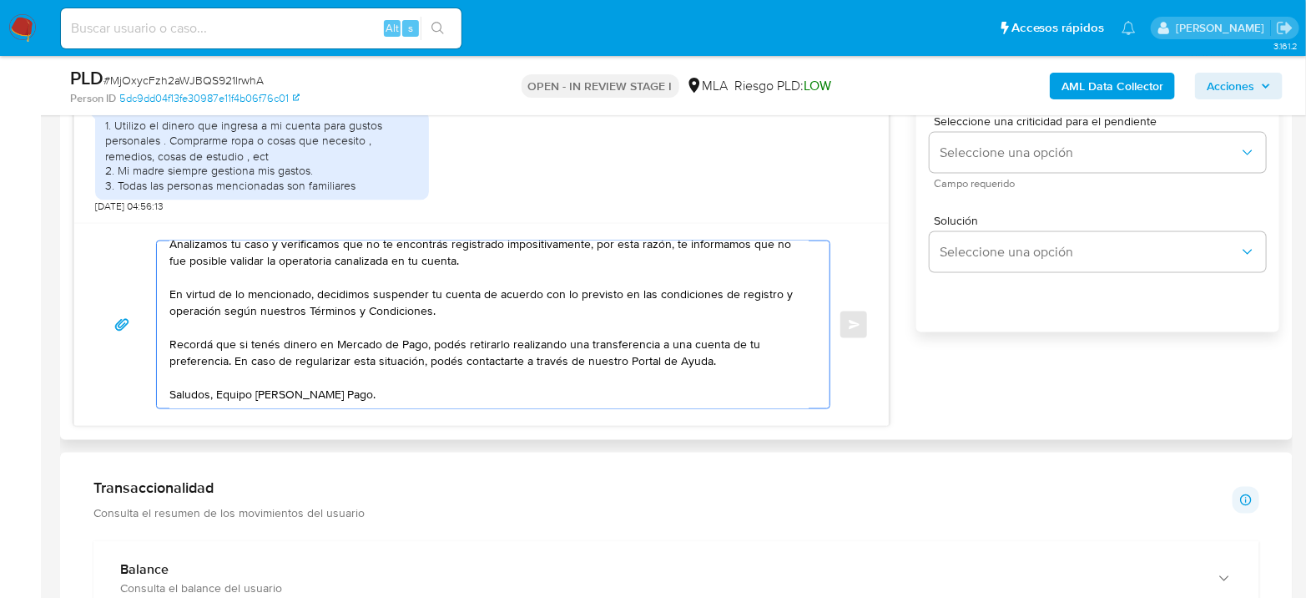
scroll to position [769, 0]
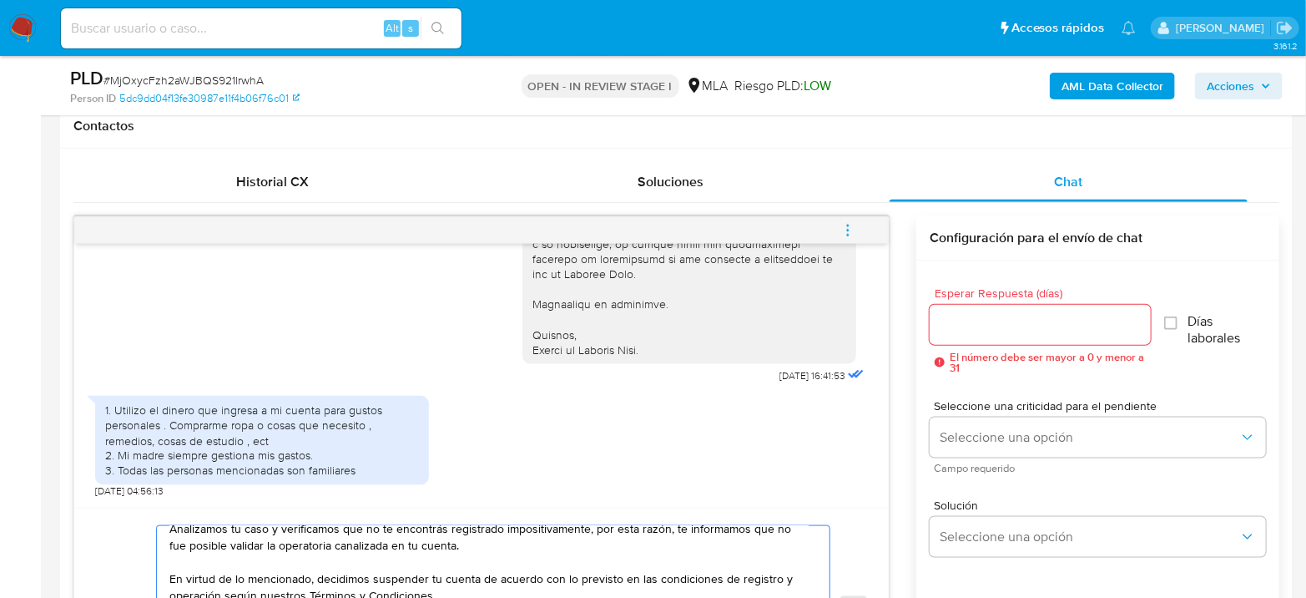
type textarea "Hola Florencia Magali Nuñez Acosta Muchas gracias por tu respuesta. Analizamos …"
click at [1012, 314] on input "Esperar Respuesta (días)" at bounding box center [1040, 325] width 221 height 22
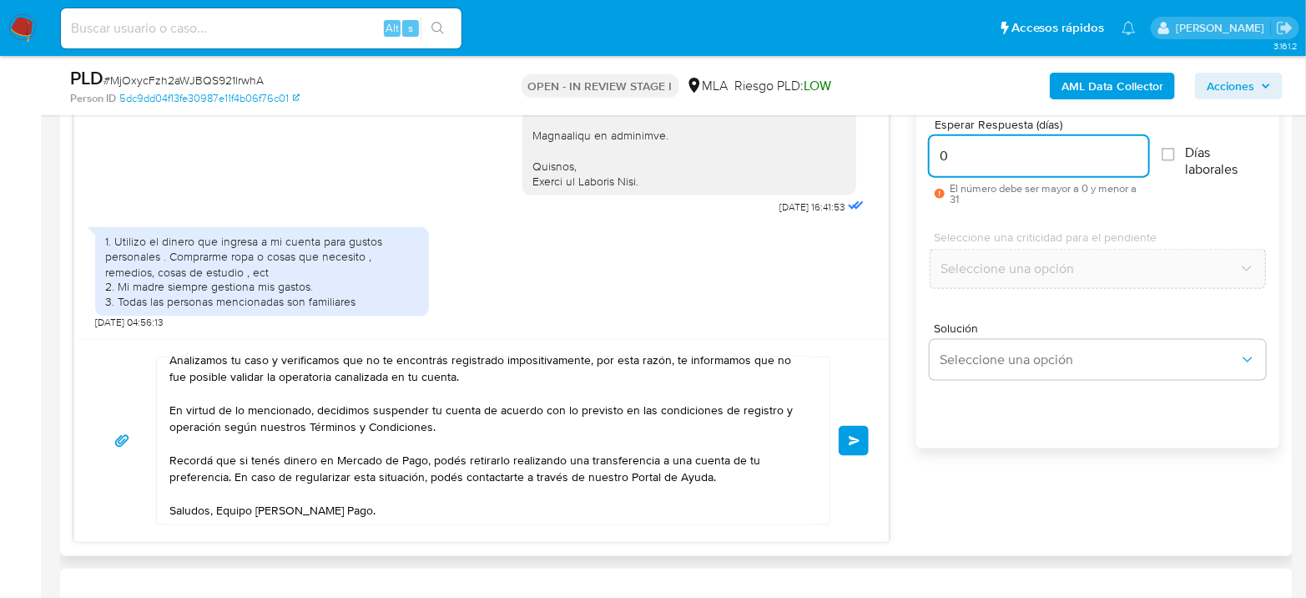
scroll to position [955, 0]
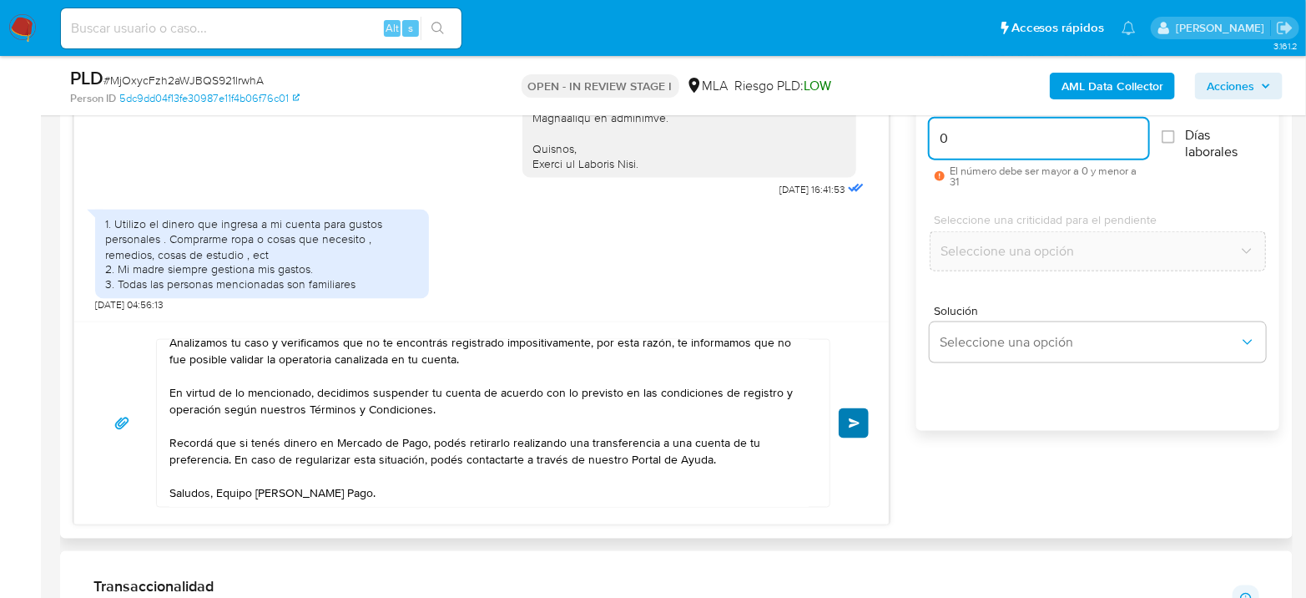
type input "0"
click at [857, 423] on span "Enviar" at bounding box center [855, 423] width 12 height 10
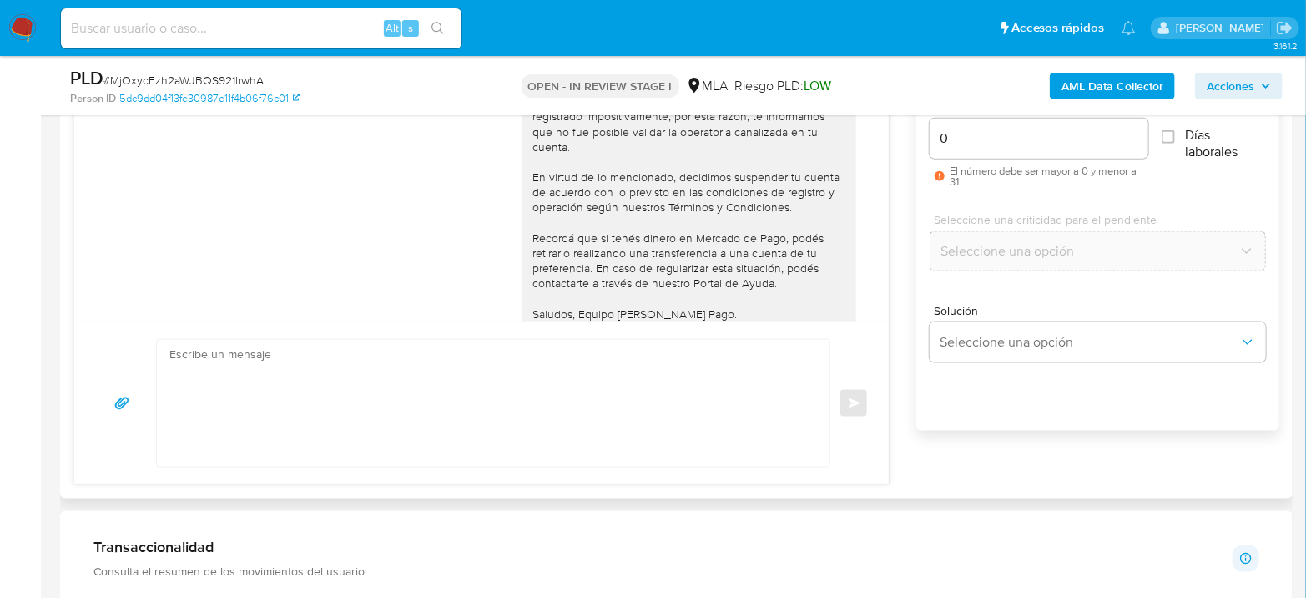
scroll to position [1544, 0]
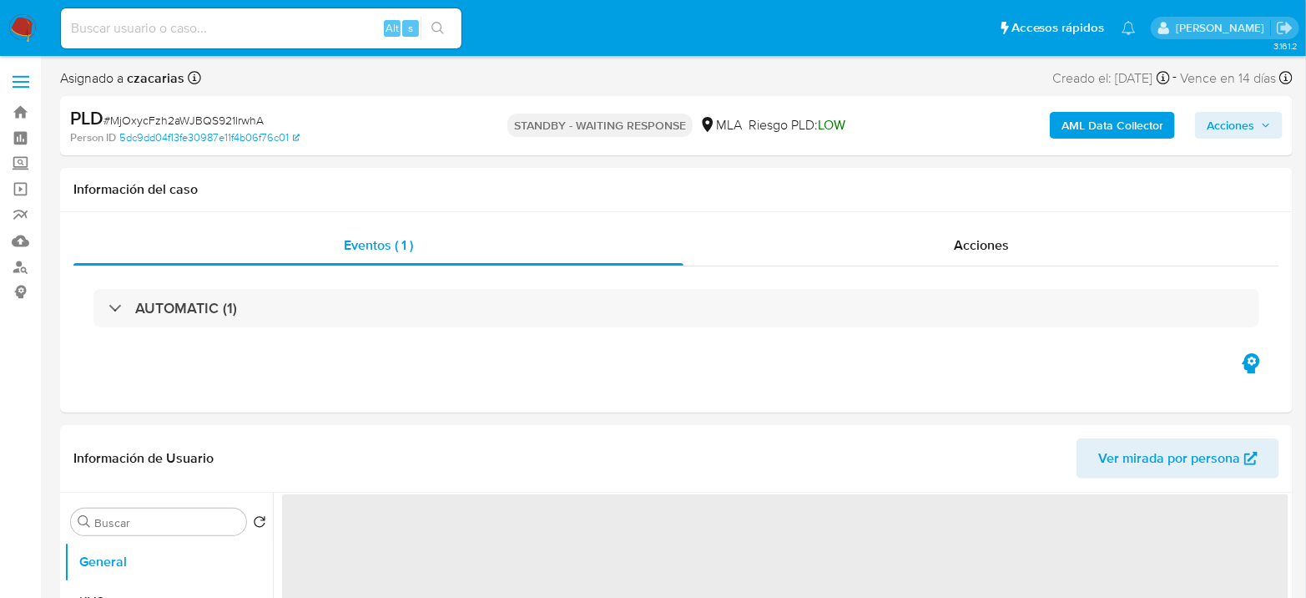
select select "10"
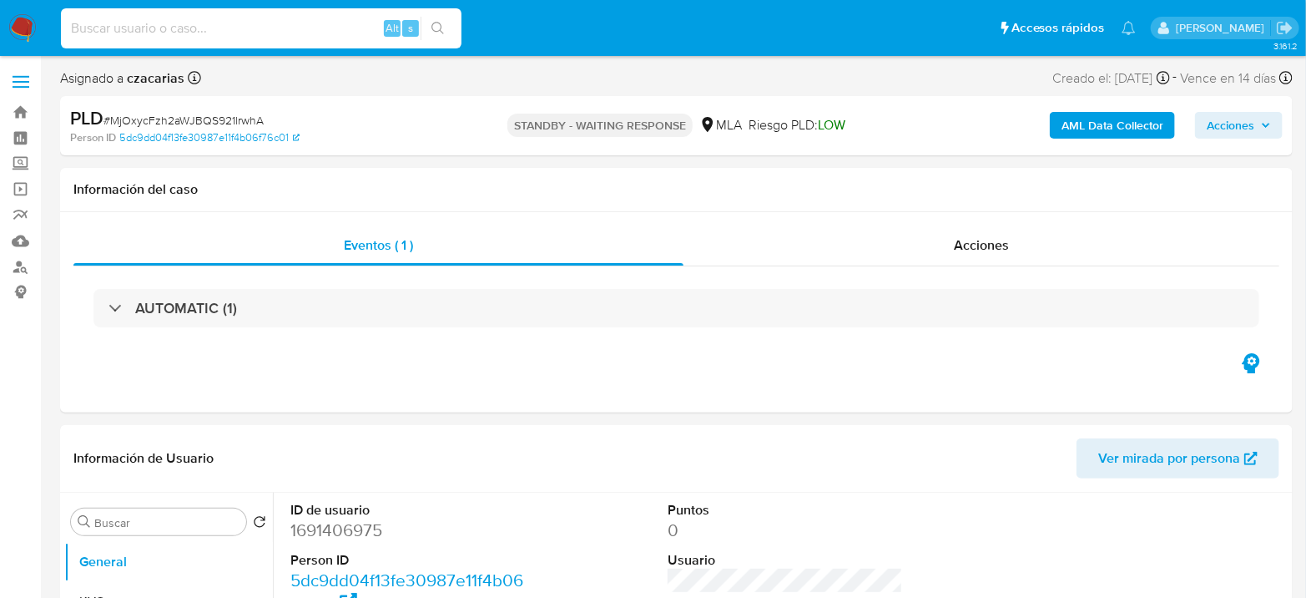
click at [240, 29] on input at bounding box center [261, 29] width 401 height 22
paste input "TsZtbpSRyjy5sJIVKlJZmlmY"
type input "TsZtbpSRyjy5sJIVKlJZmlmY"
click at [441, 20] on button "search-icon" at bounding box center [438, 28] width 34 height 23
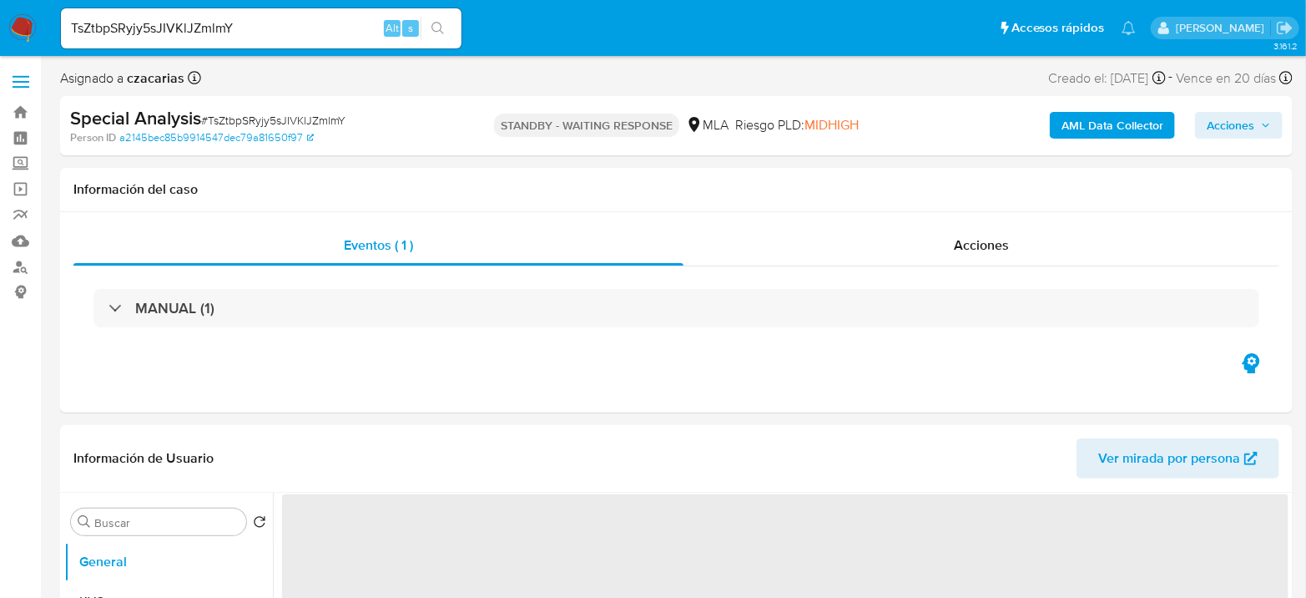
select select "10"
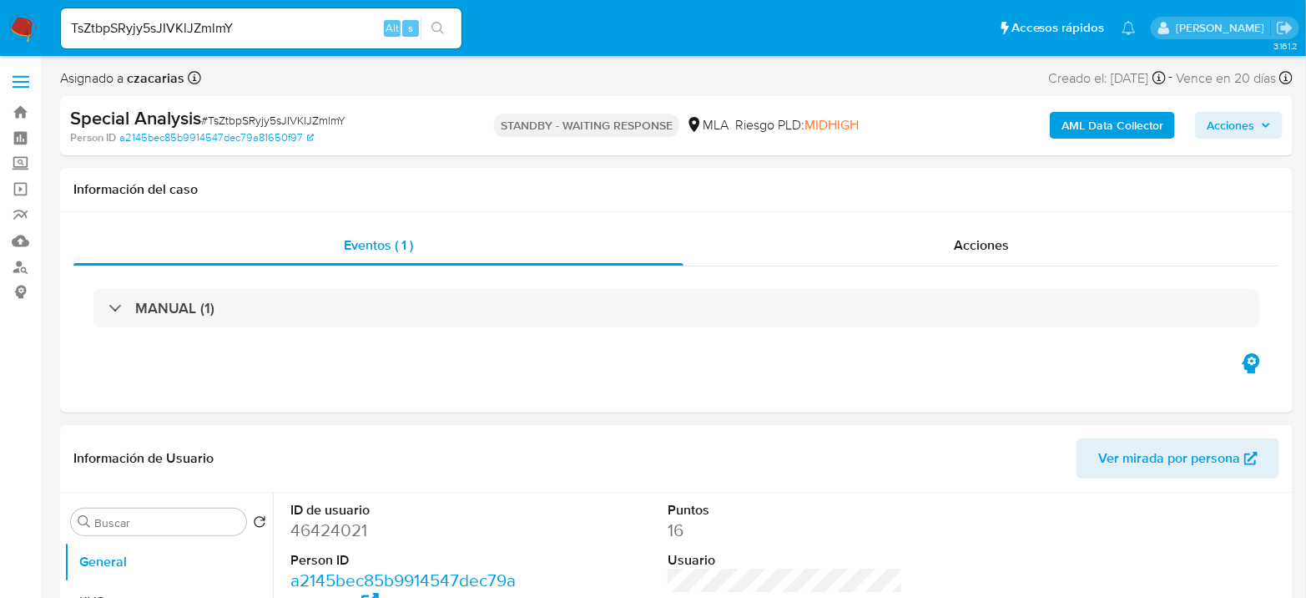
click at [242, 20] on input "TsZtbpSRyjy5sJIVKlJZmlmY" at bounding box center [261, 29] width 401 height 22
paste input "AbtgDULC5rzkPrGT848pErlX"
type input "AbtgDULC5rzkPrGT848pErlX"
click at [446, 33] on button "search-icon" at bounding box center [438, 28] width 34 height 23
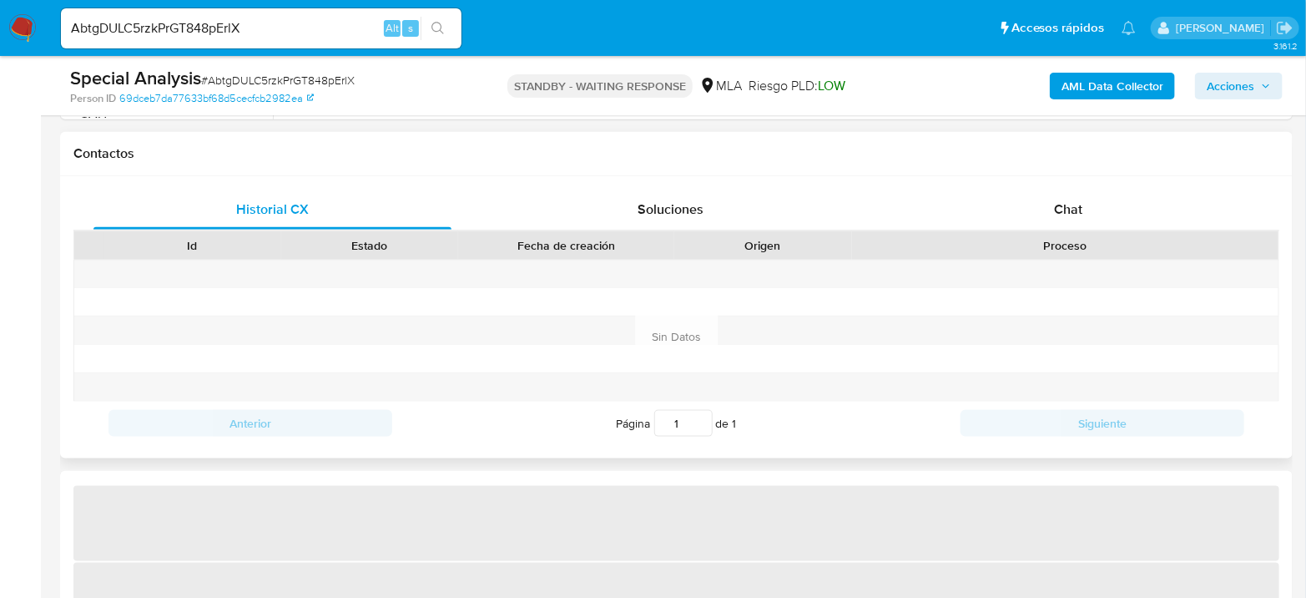
select select "10"
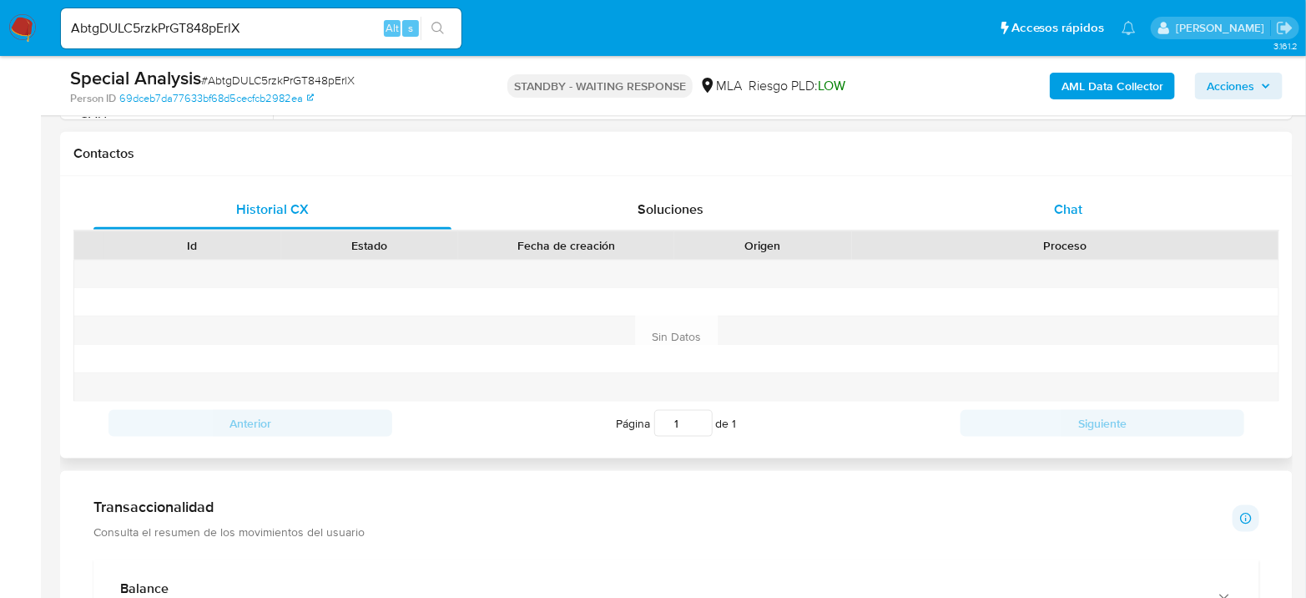
click at [1087, 209] on div "Chat" at bounding box center [1069, 209] width 358 height 40
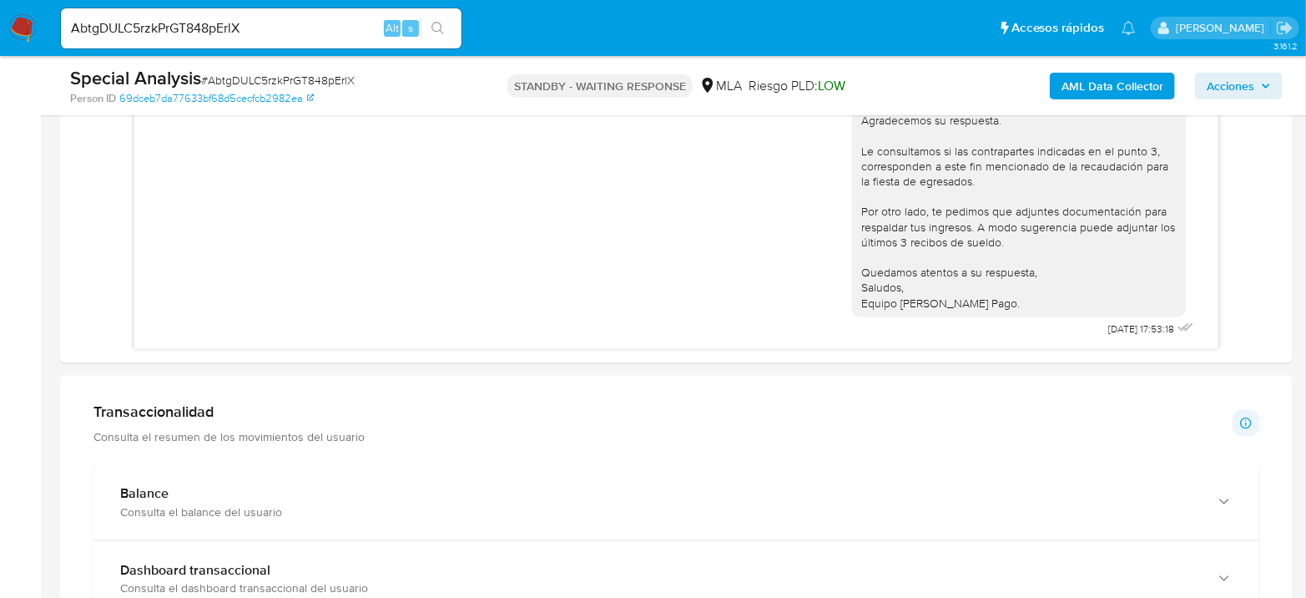
scroll to position [2474, 0]
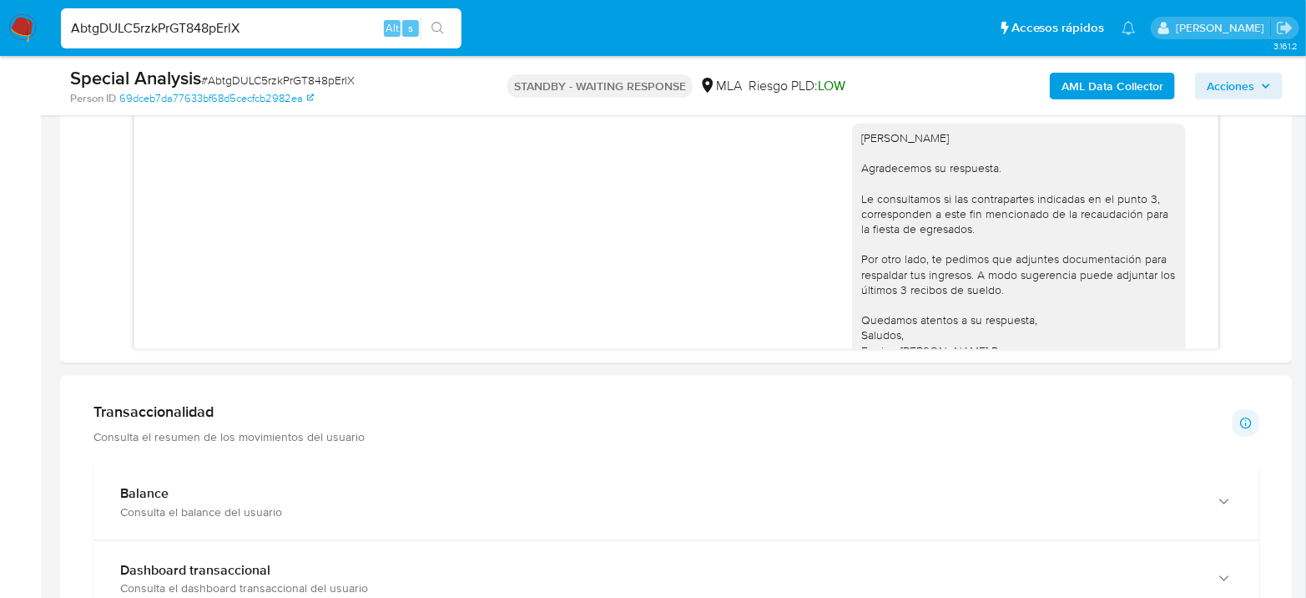
click at [299, 30] on input "AbtgDULC5rzkPrGT848pErlX" at bounding box center [261, 29] width 401 height 22
paste input "8BanEv7lG3lMnZlmLvkVBZjq"
type input "8BanEv7lG3lMnZlmLvkVBZjq"
click at [441, 20] on button "search-icon" at bounding box center [438, 28] width 34 height 23
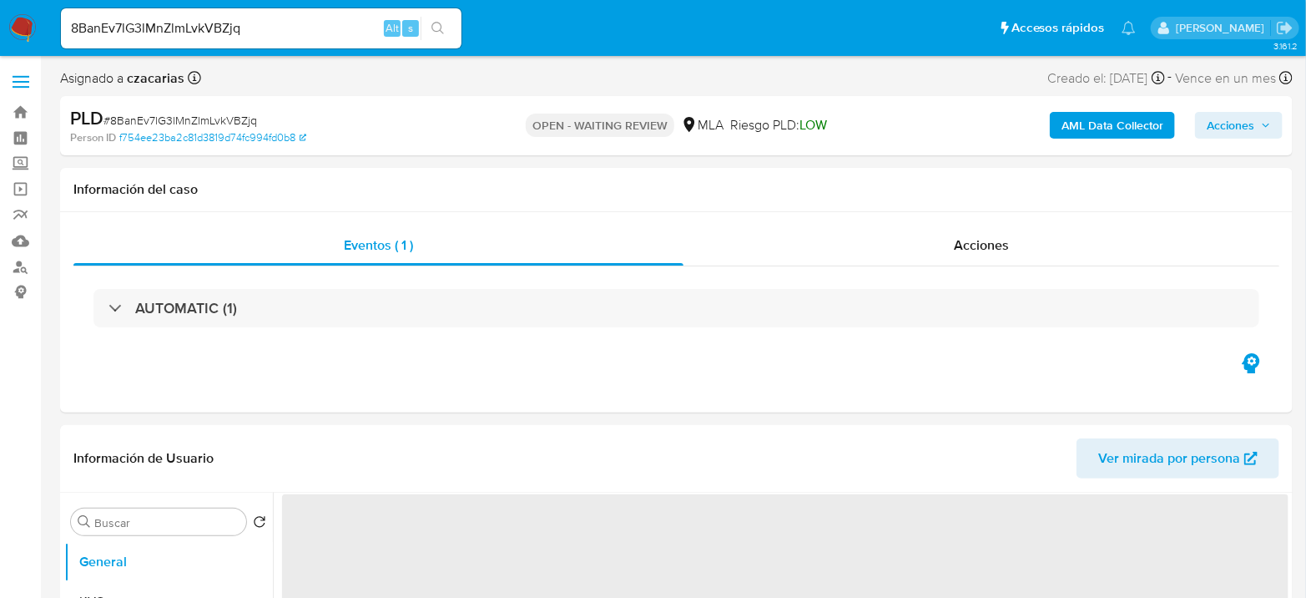
select select "10"
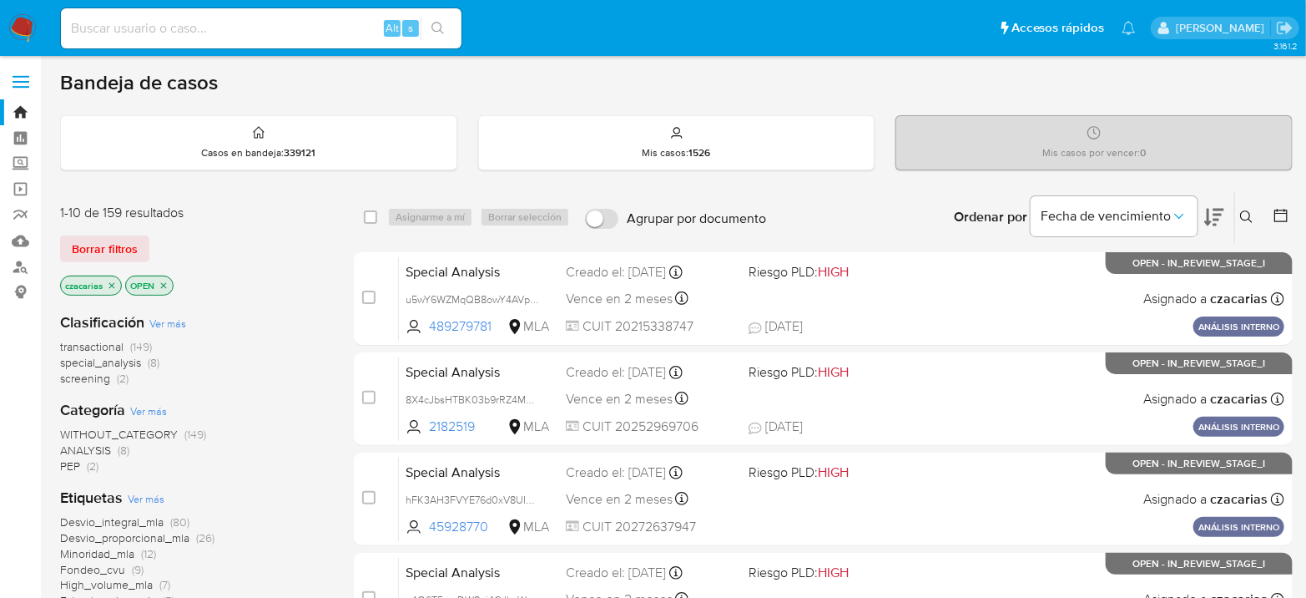
click at [1246, 214] on icon at bounding box center [1246, 216] width 13 height 13
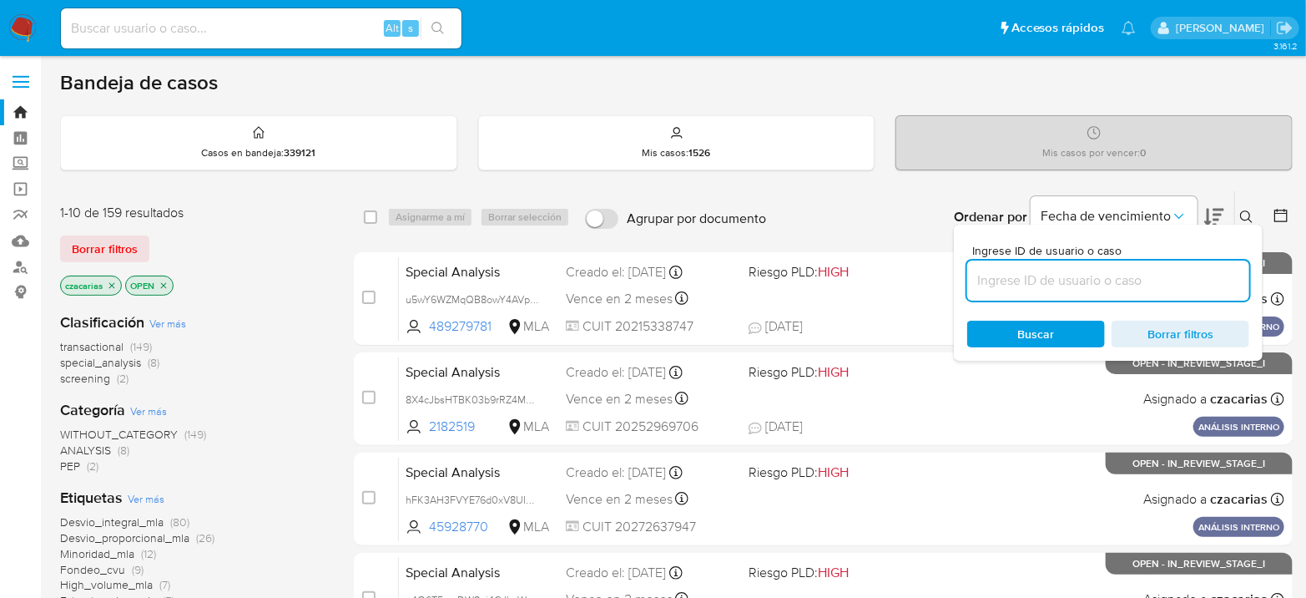
click at [1169, 274] on input at bounding box center [1108, 281] width 282 height 22
type input "8BanEv7lG3lMnZlmLvkVBZjq"
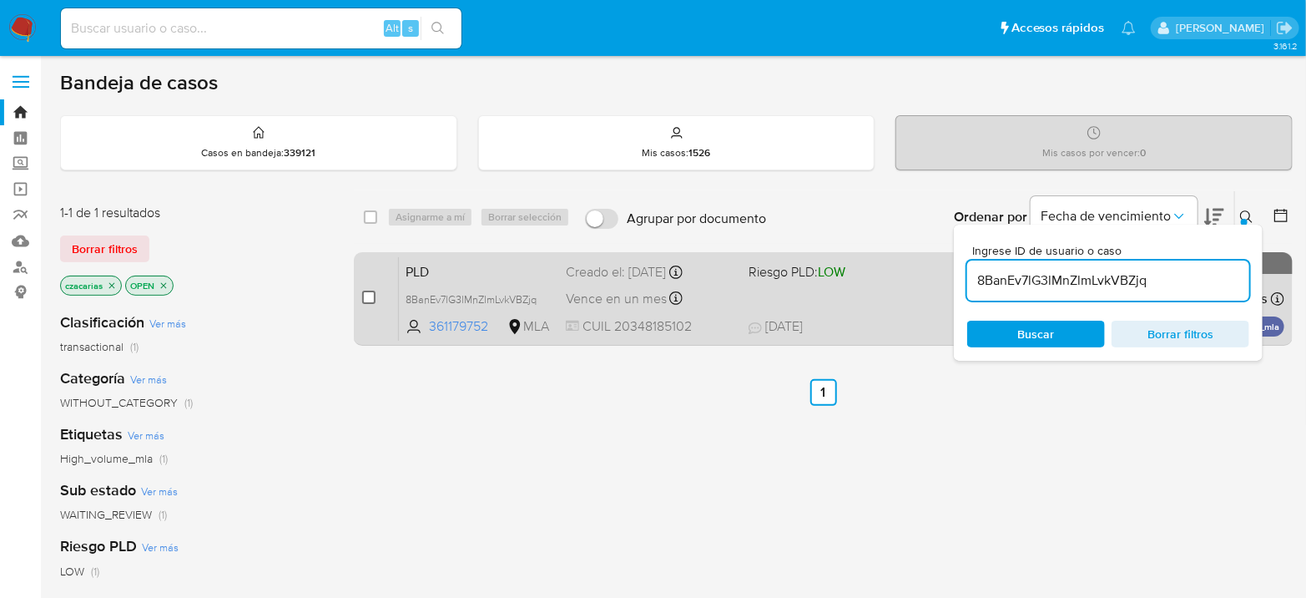
click at [371, 294] on input "checkbox" at bounding box center [368, 296] width 13 height 13
checkbox input "true"
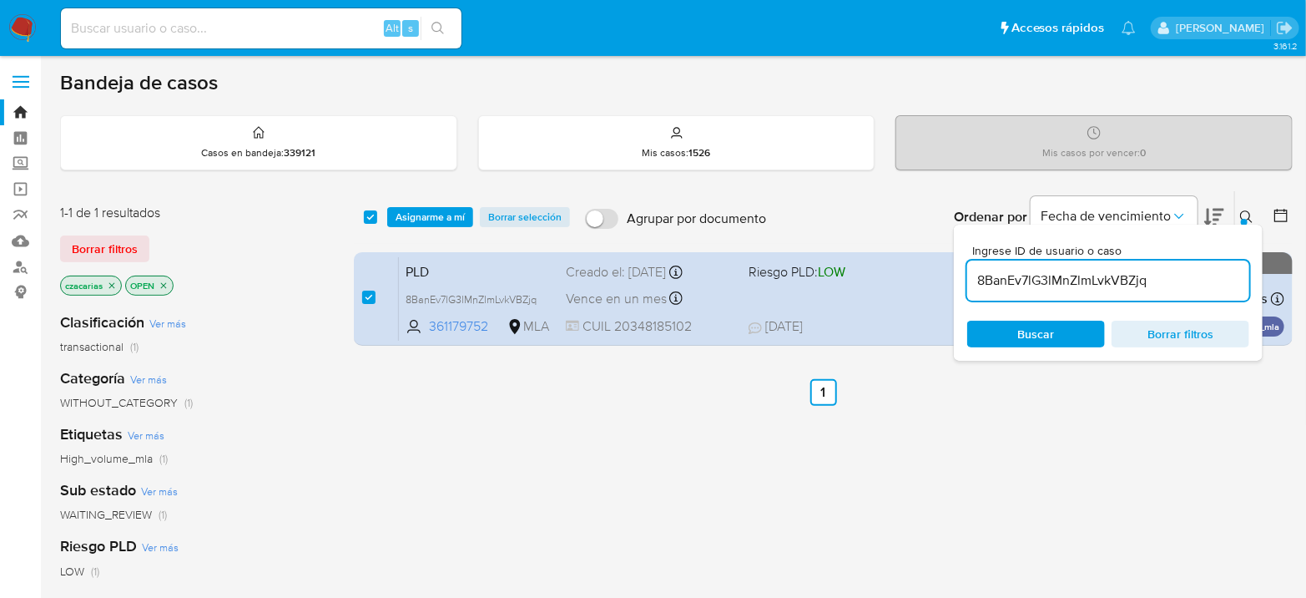
click at [415, 228] on div "select-all-cases-checkbox Asignarme a mí Borrar selección Agrupar por documento…" at bounding box center [823, 217] width 939 height 52
click at [422, 219] on span "Asignarme a mí" at bounding box center [430, 217] width 69 height 17
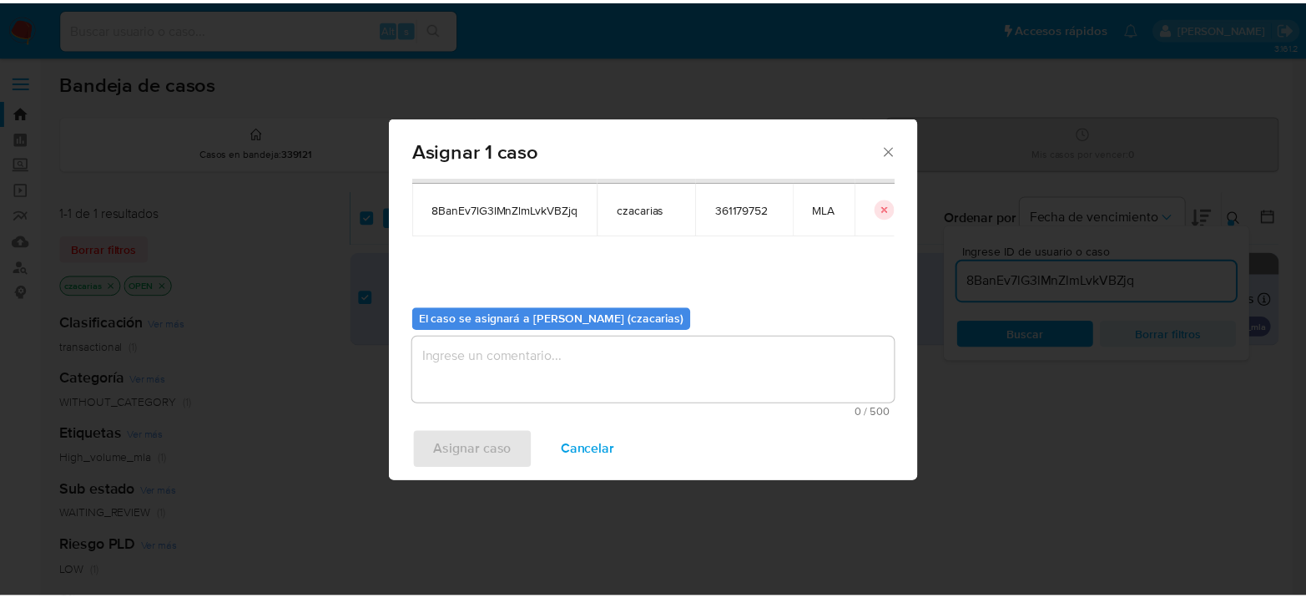
scroll to position [85, 0]
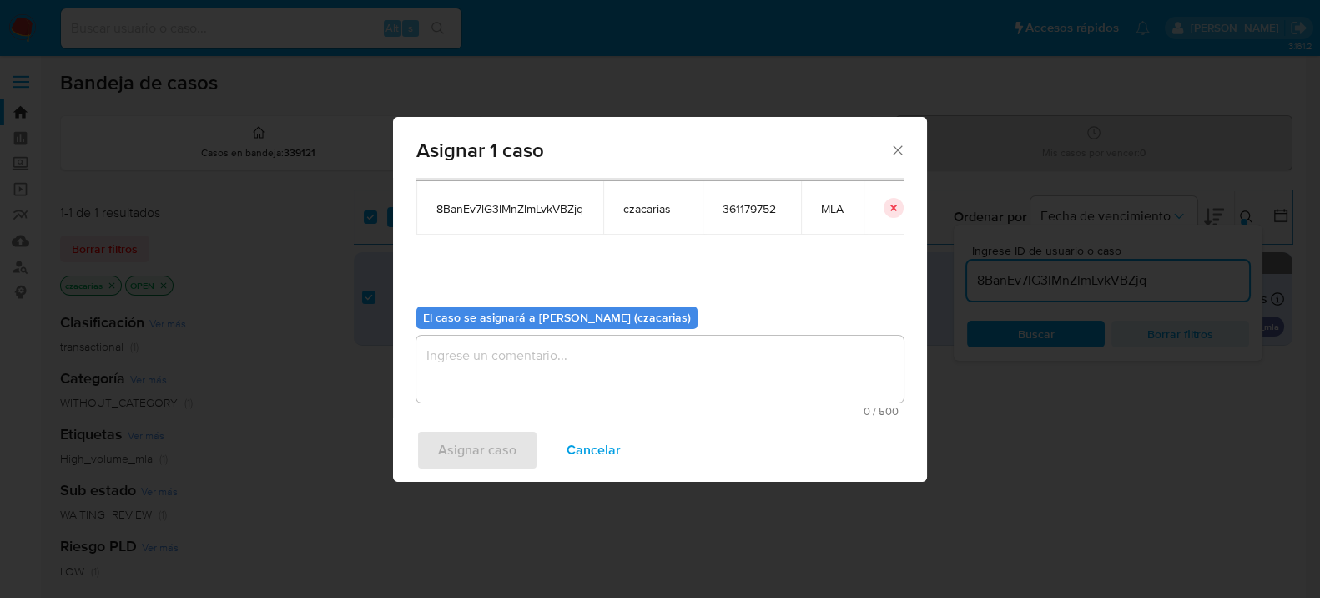
click at [601, 379] on textarea "assign-modal" at bounding box center [659, 368] width 487 height 67
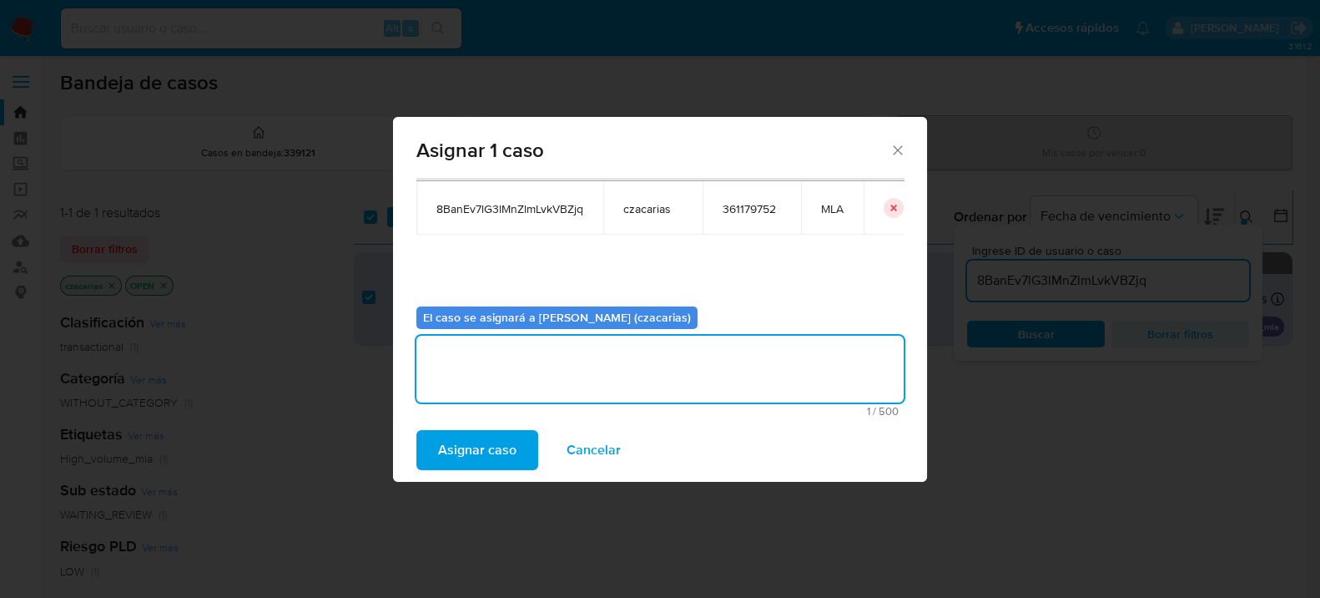
click at [515, 452] on button "Asignar caso" at bounding box center [477, 450] width 122 height 40
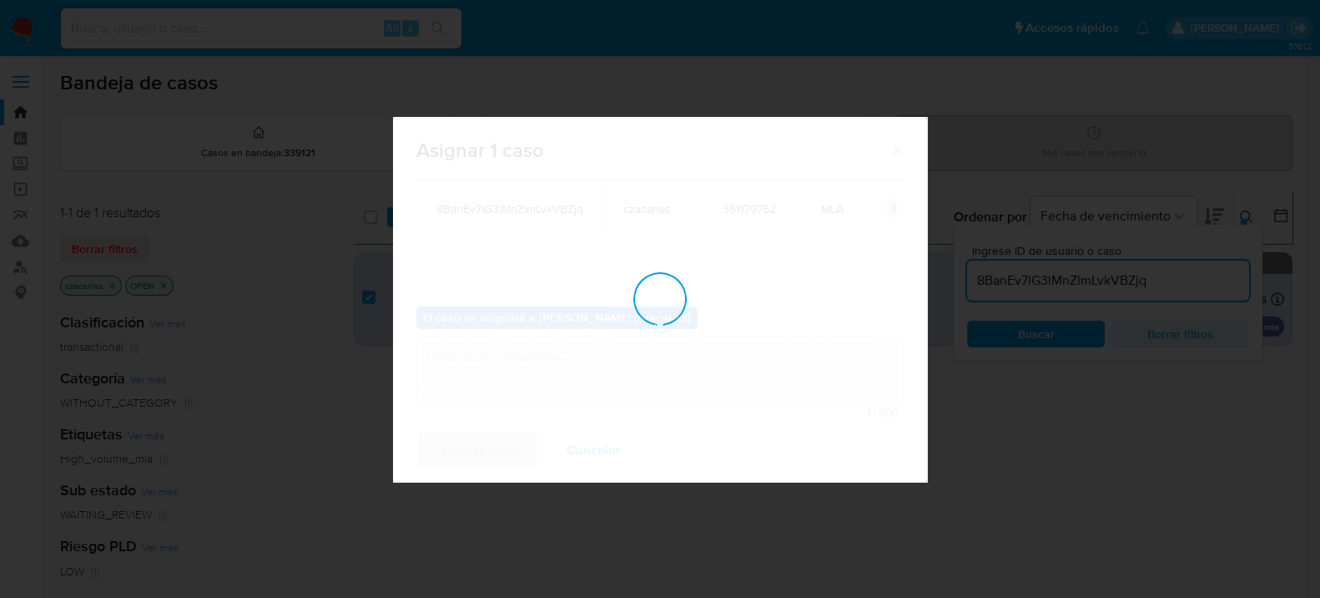
checkbox input "false"
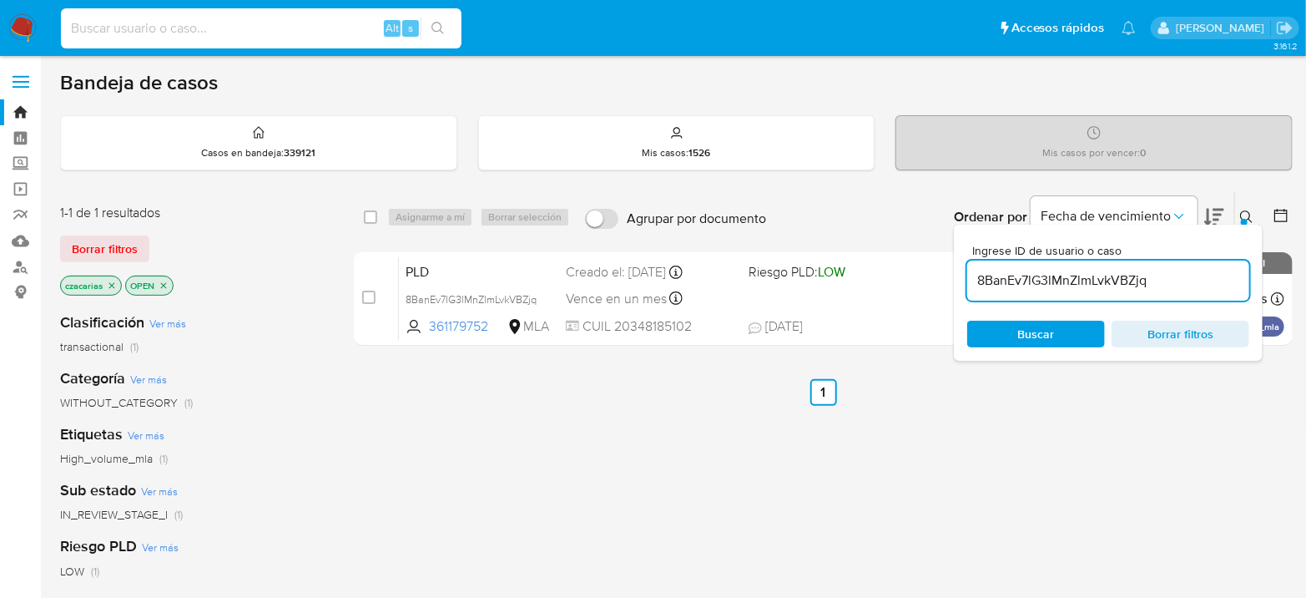
click at [307, 25] on input at bounding box center [261, 29] width 401 height 22
paste input "MjOxycFzh2aWJBQS921lrwhA"
type input "MjOxycFzh2aWJBQS921lrwhA"
click at [440, 29] on icon "search-icon" at bounding box center [437, 28] width 13 height 13
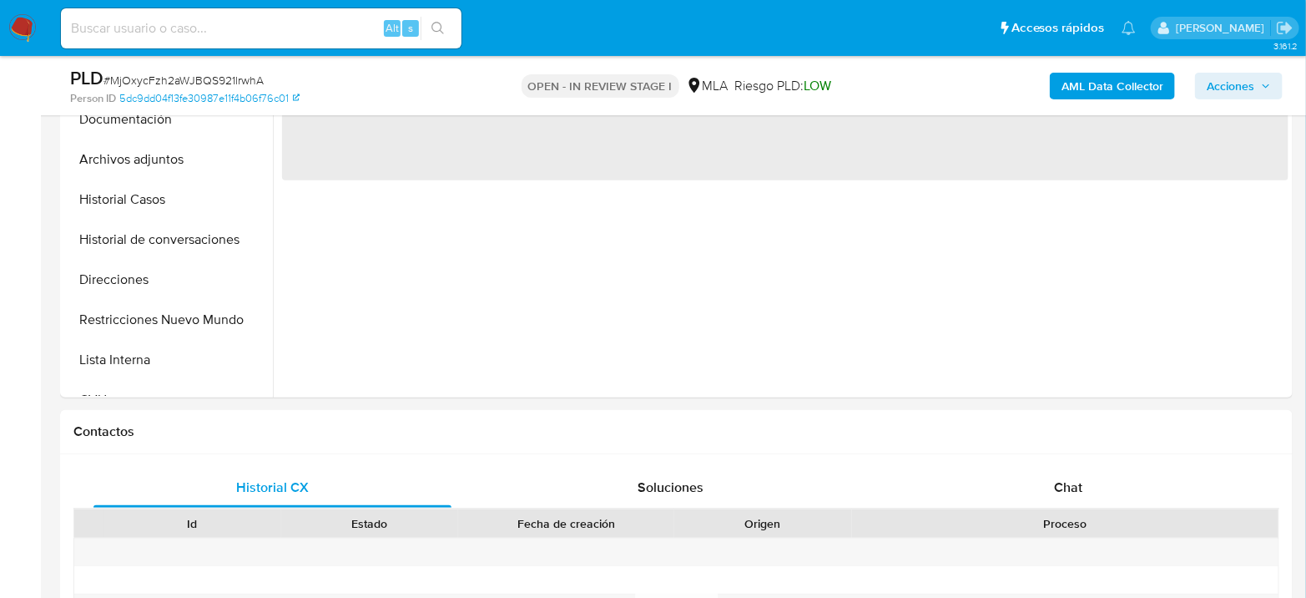
scroll to position [835, 0]
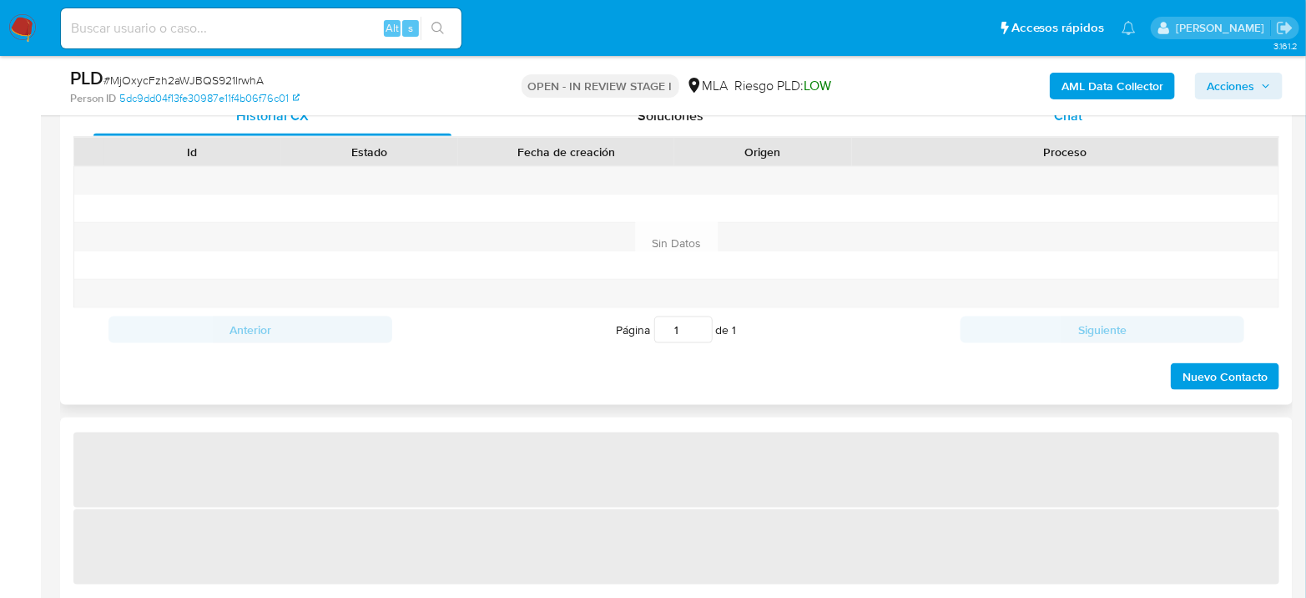
select select "10"
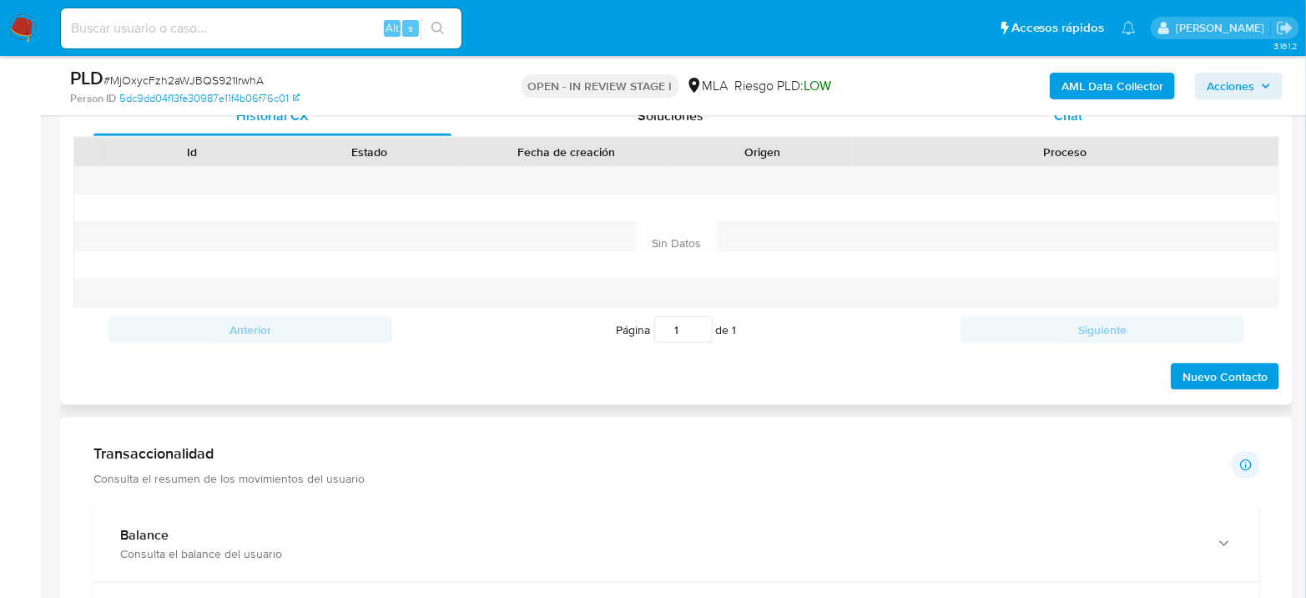
click at [1102, 122] on div "Chat" at bounding box center [1069, 116] width 358 height 40
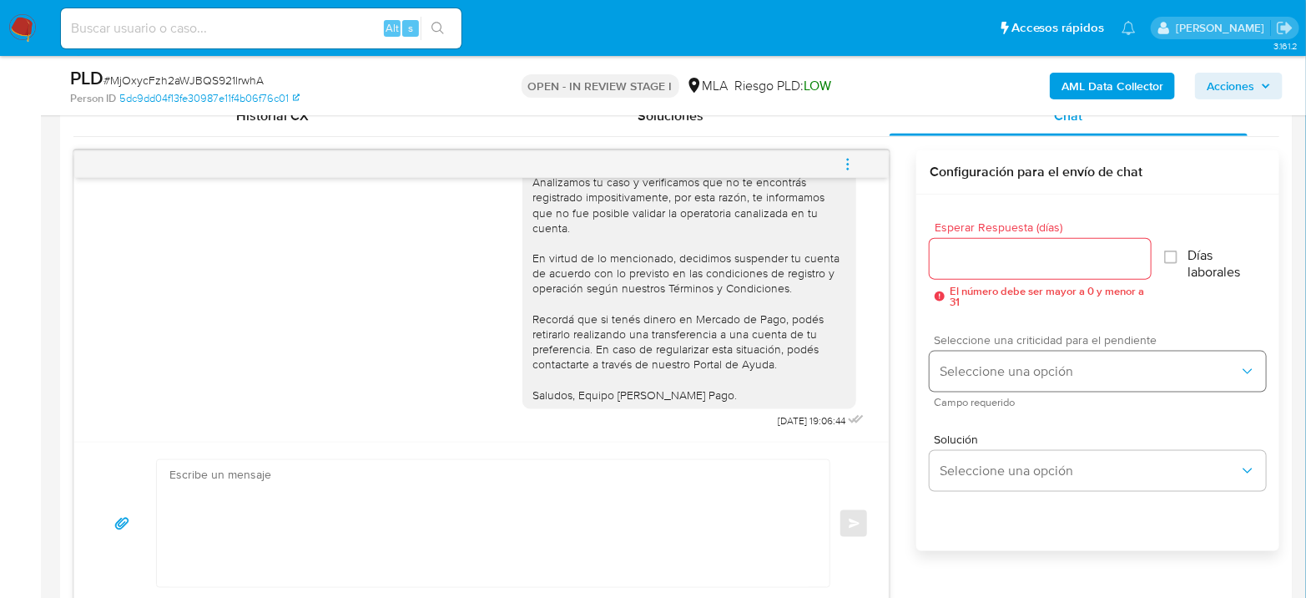
scroll to position [741, 0]
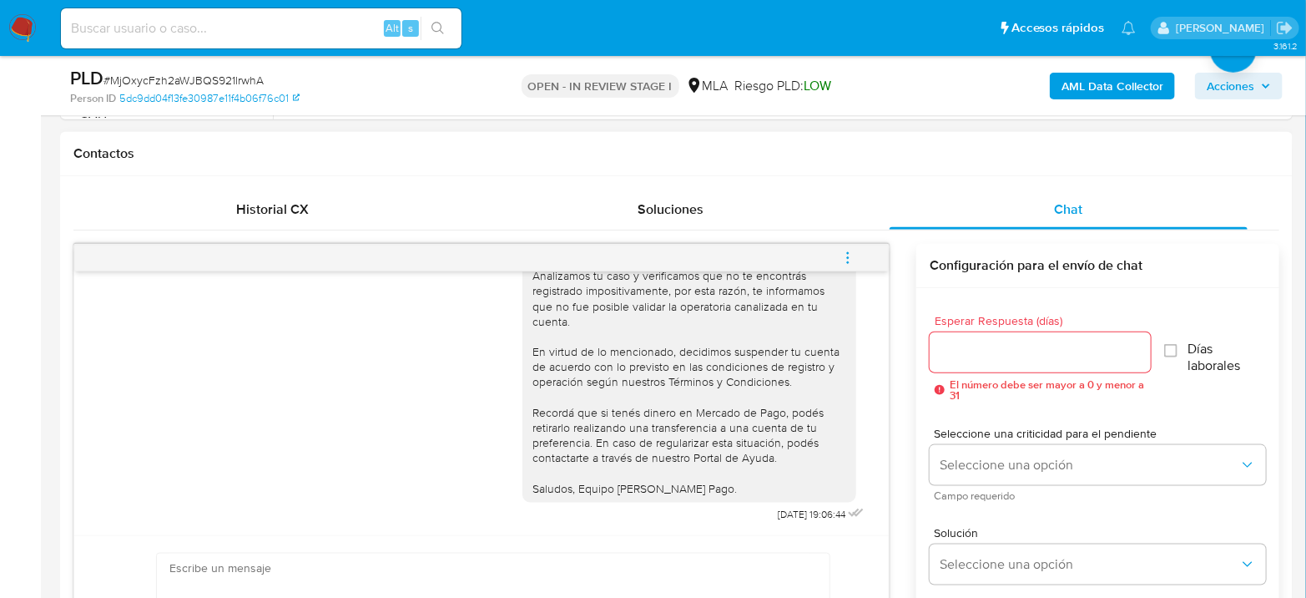
click at [850, 254] on icon "menu-action" at bounding box center [847, 257] width 15 height 15
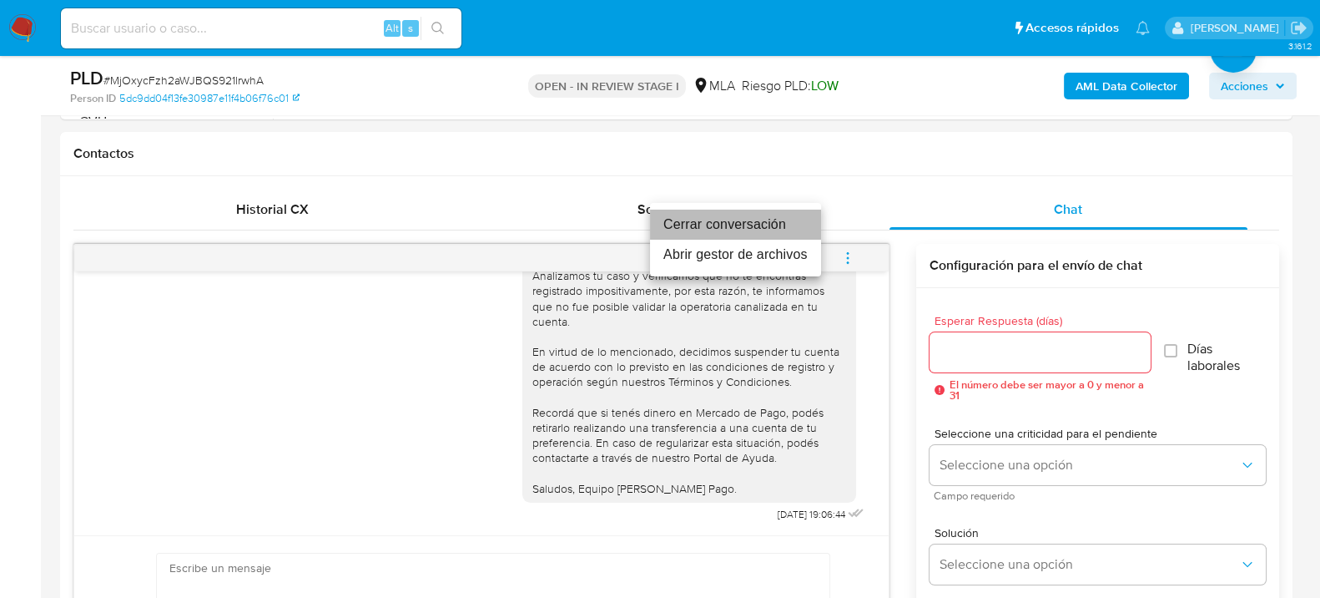
drag, startPoint x: 749, startPoint y: 224, endPoint x: 513, endPoint y: 259, distance: 238.8
click at [749, 223] on li "Cerrar conversación" at bounding box center [735, 224] width 171 height 30
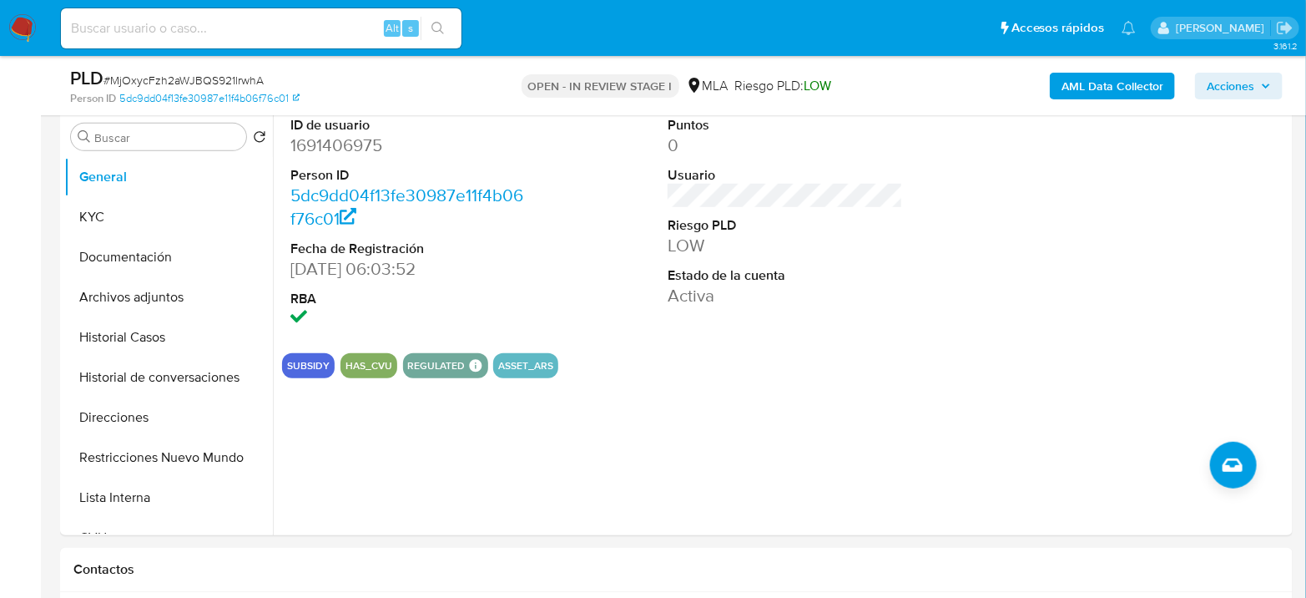
scroll to position [278, 0]
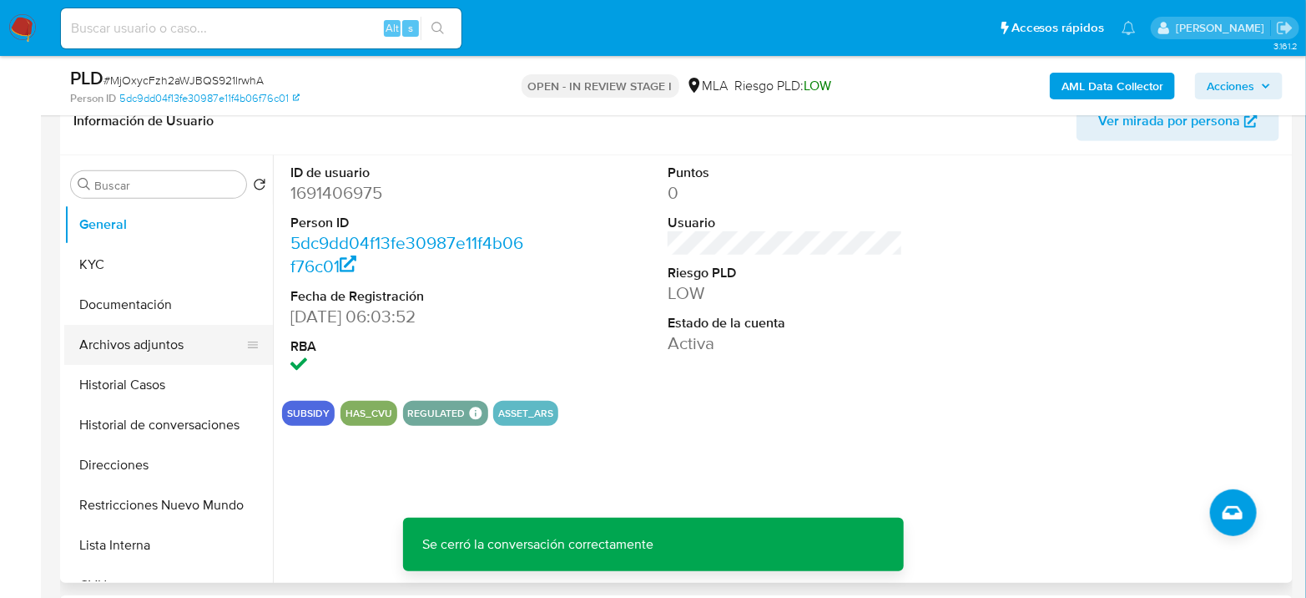
click at [155, 336] on button "Archivos adjuntos" at bounding box center [161, 345] width 195 height 40
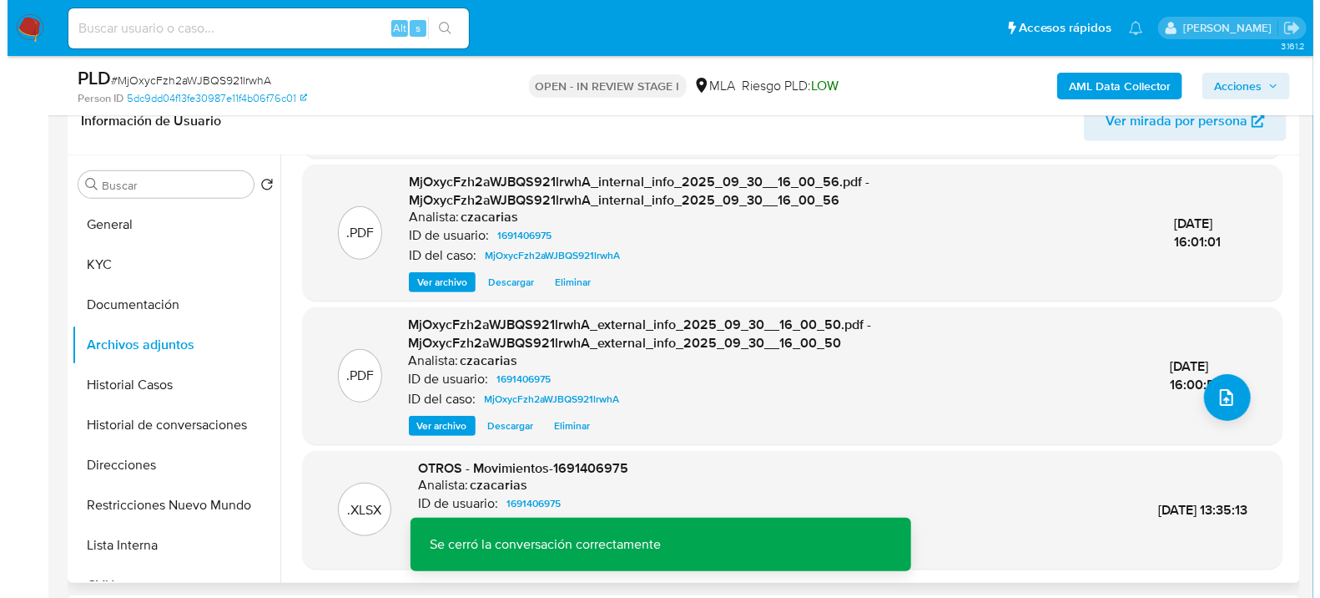
scroll to position [129, 0]
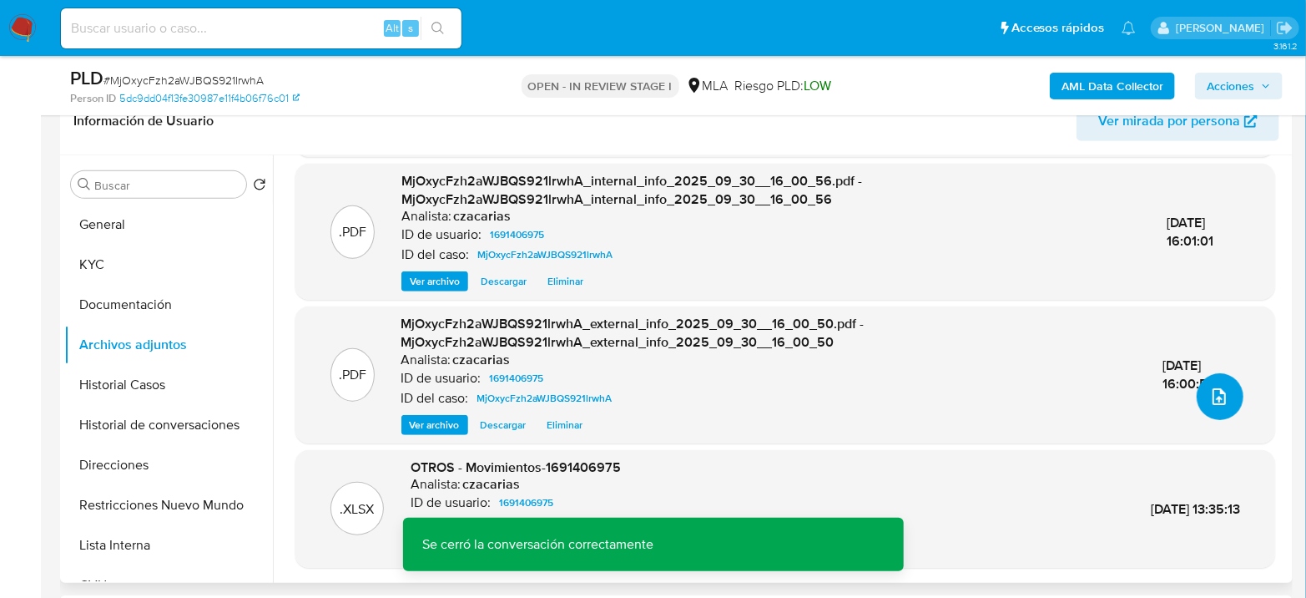
click at [1211, 395] on icon "upload-file" at bounding box center [1219, 396] width 20 height 20
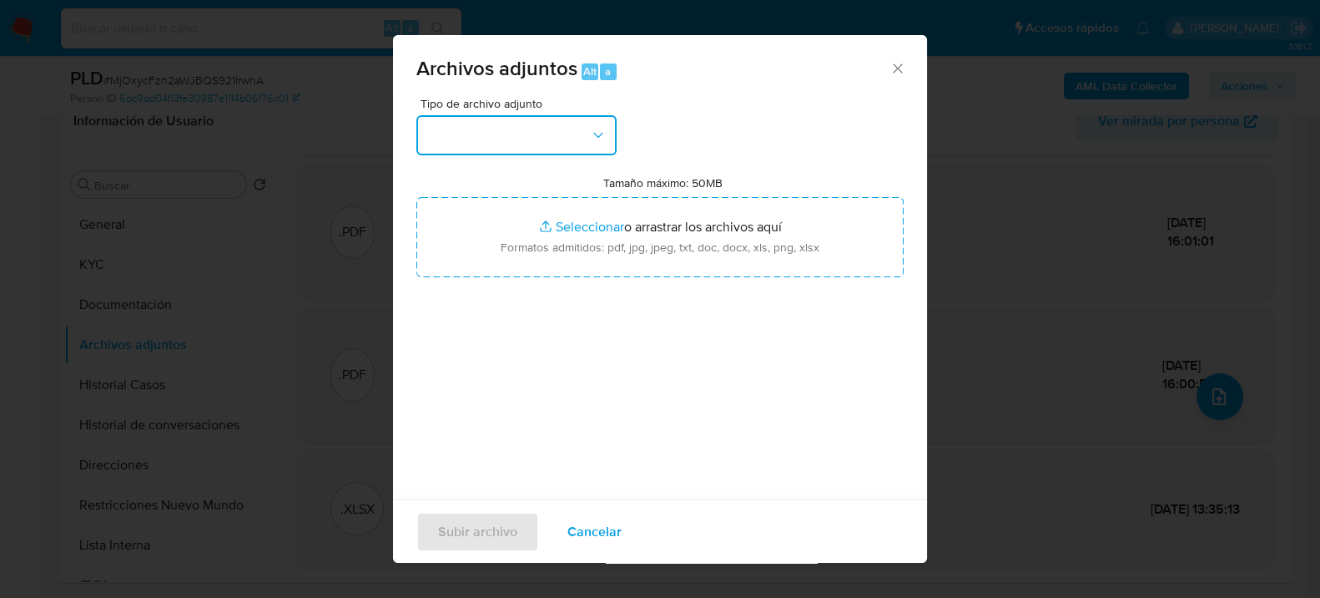
drag, startPoint x: 568, startPoint y: 141, endPoint x: 564, endPoint y: 149, distance: 9.0
click at [568, 140] on button "button" at bounding box center [516, 135] width 200 height 40
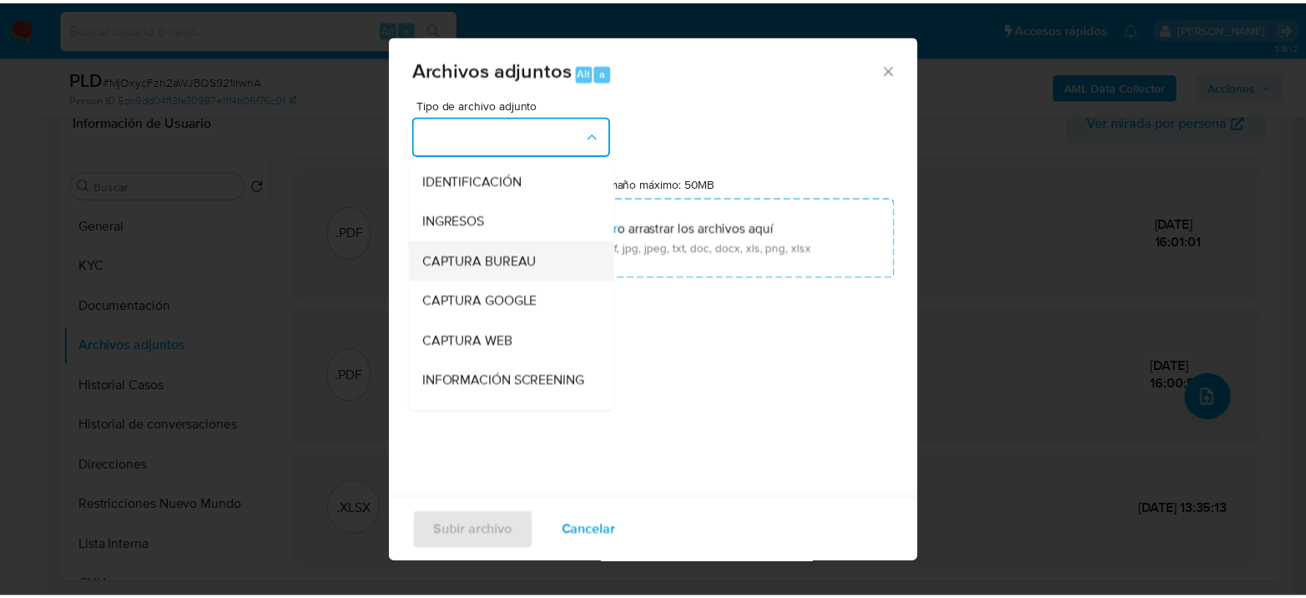
scroll to position [185, 0]
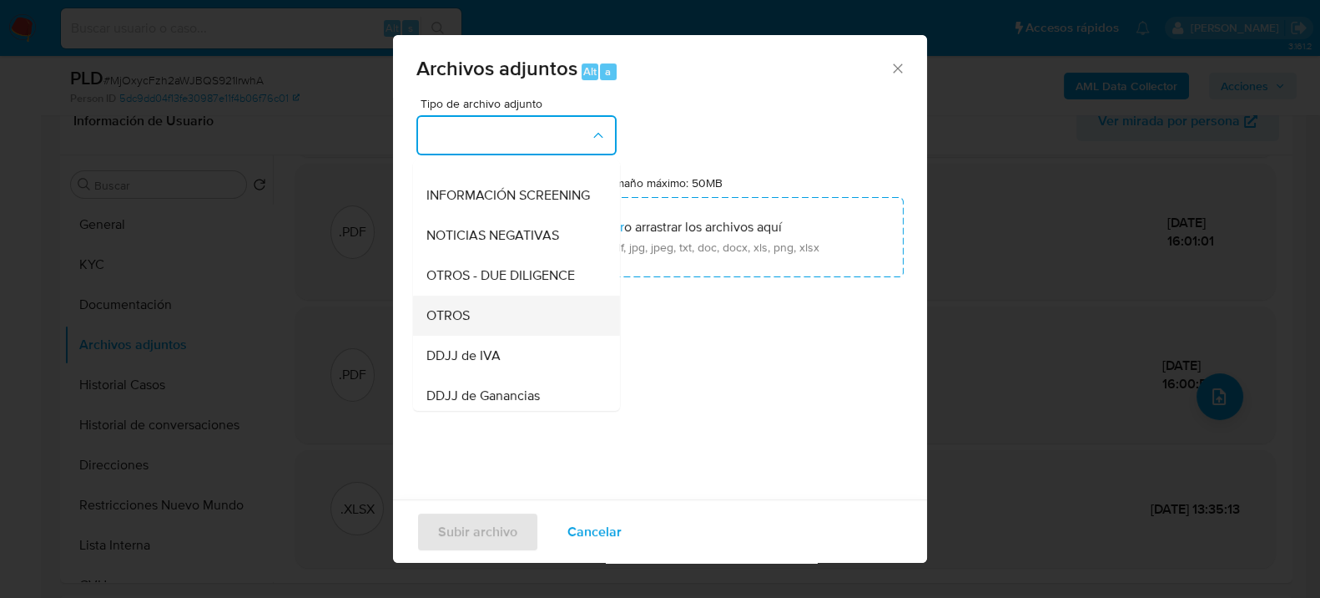
click at [462, 323] on span "OTROS" at bounding box center [447, 314] width 43 height 17
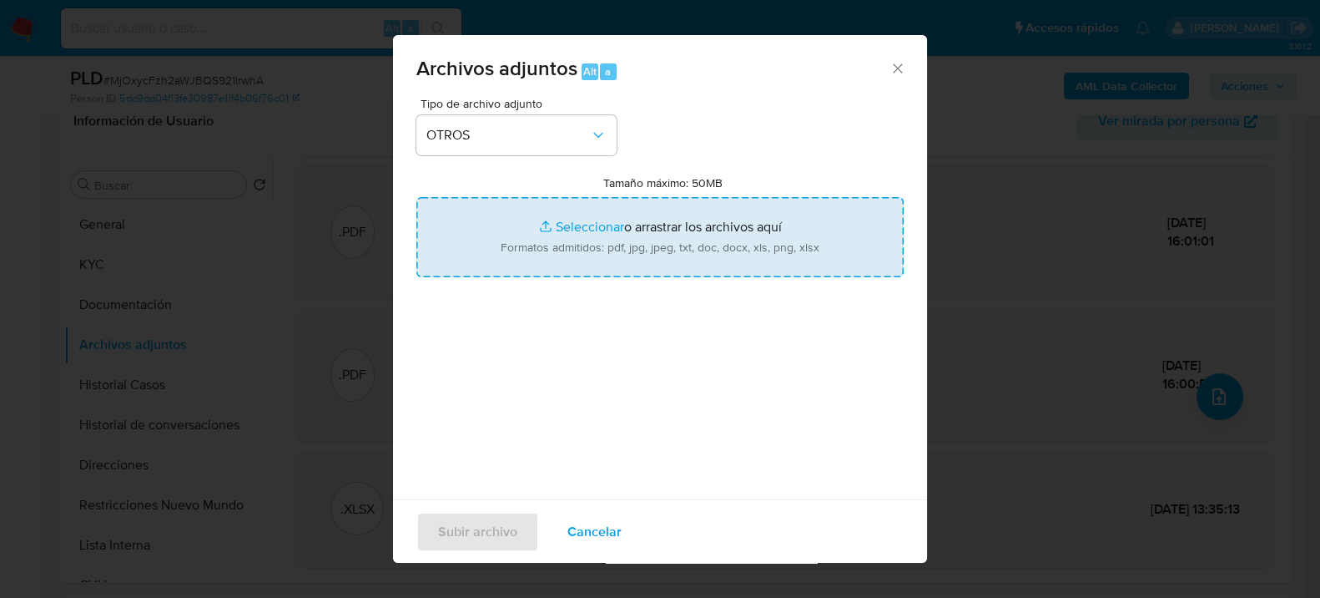
type input "C:\fakepath\NOSIS_Nidia Emilce Acosta Romero.pdf"
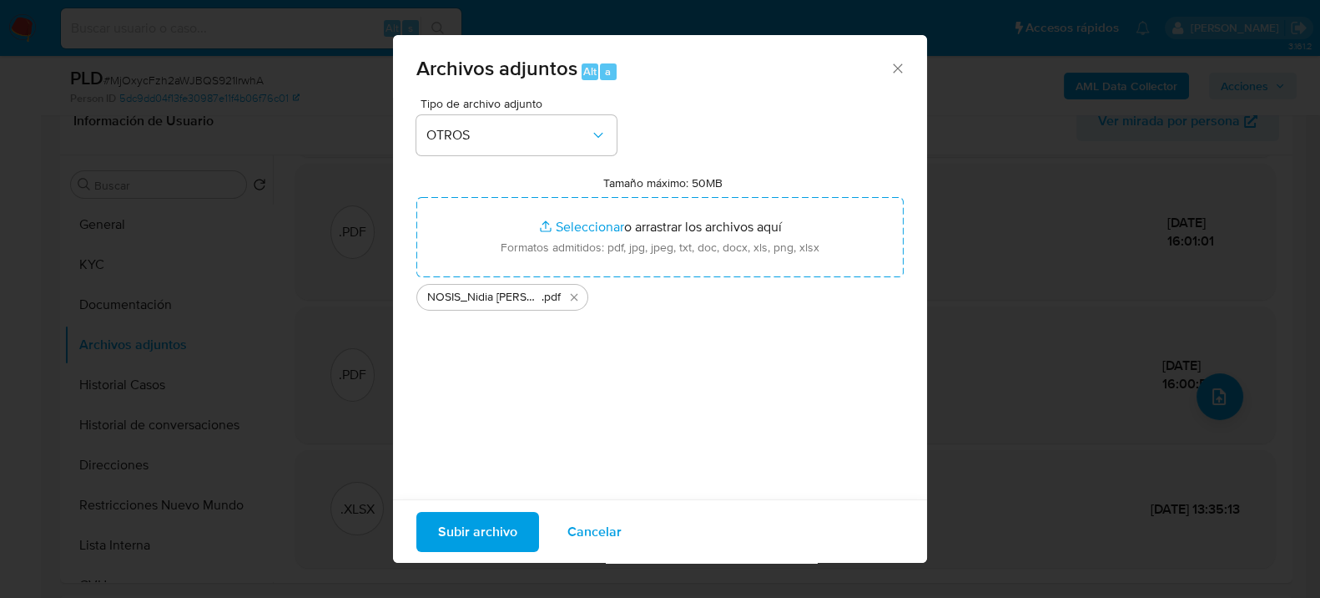
click at [603, 537] on span "Cancelar" at bounding box center [595, 530] width 54 height 37
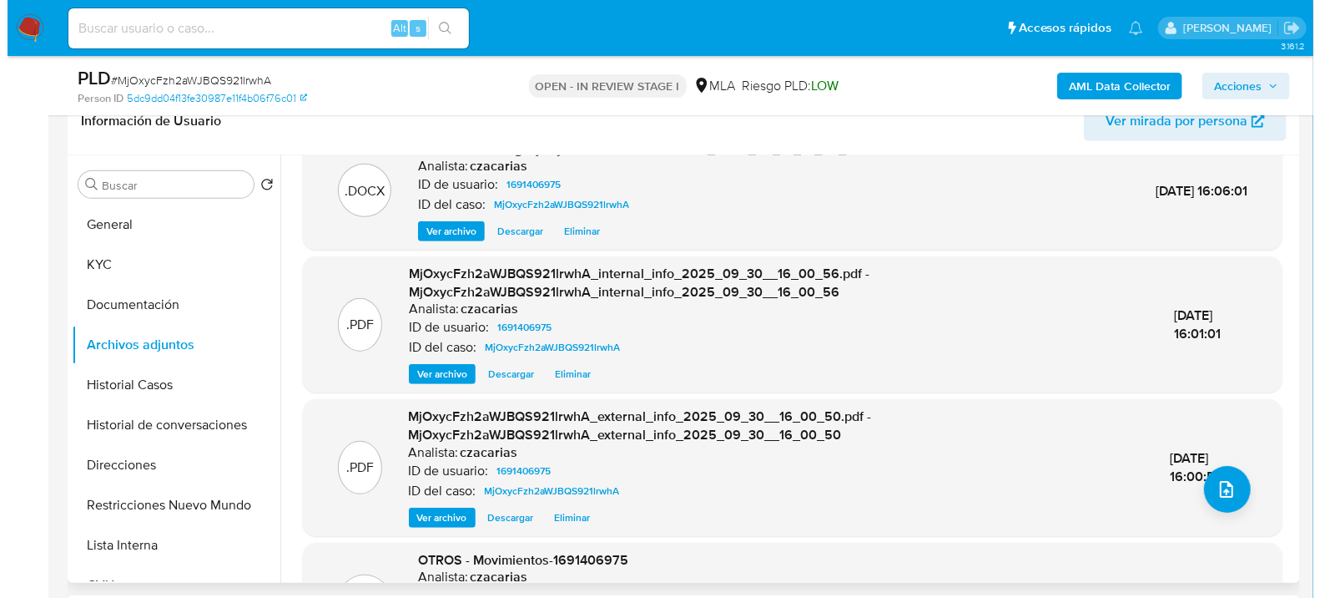
scroll to position [0, 0]
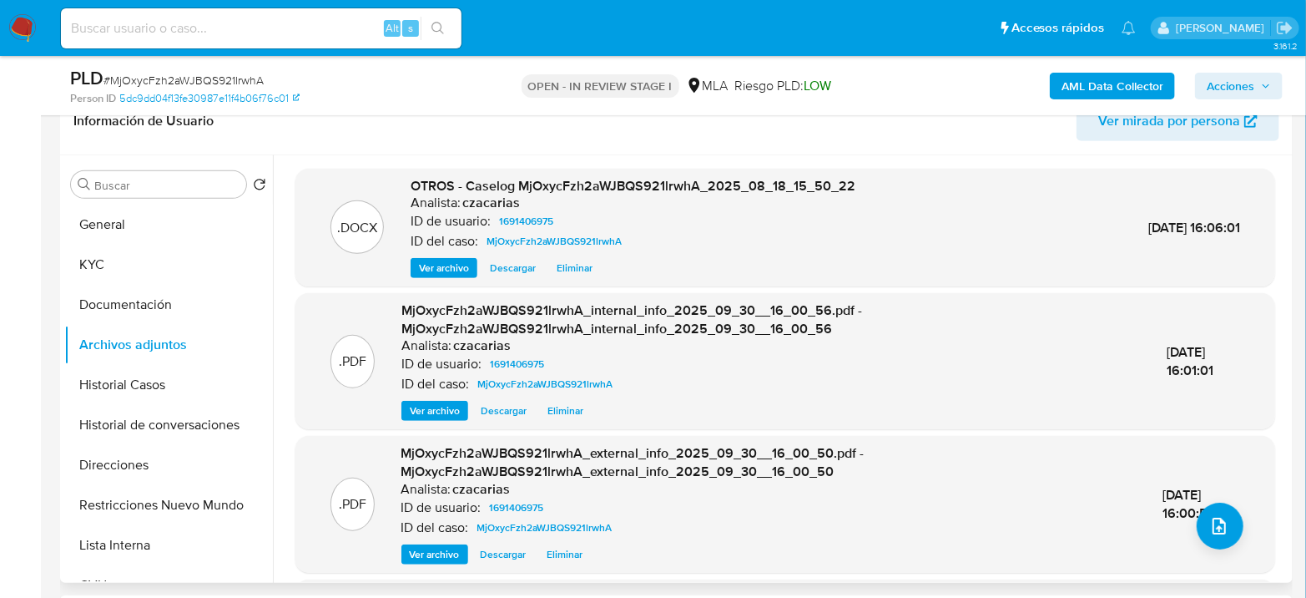
click at [441, 255] on div "OTROS - Caselog MjOxycFzh2aWJBQS921lrwhA_2025_08_18_15_50_22 Analista: czacaria…" at bounding box center [633, 228] width 445 height 102
click at [439, 262] on span "Ver archivo" at bounding box center [444, 268] width 50 height 17
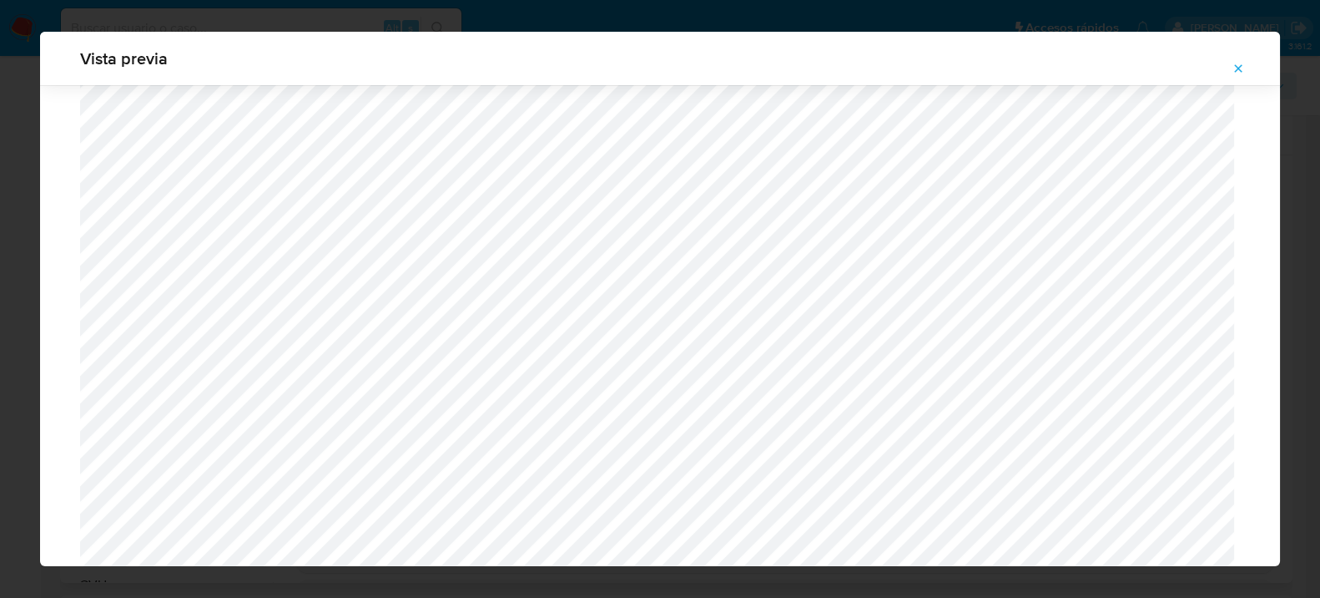
scroll to position [615, 0]
click at [1230, 72] on button "Attachment preview" at bounding box center [1238, 68] width 37 height 27
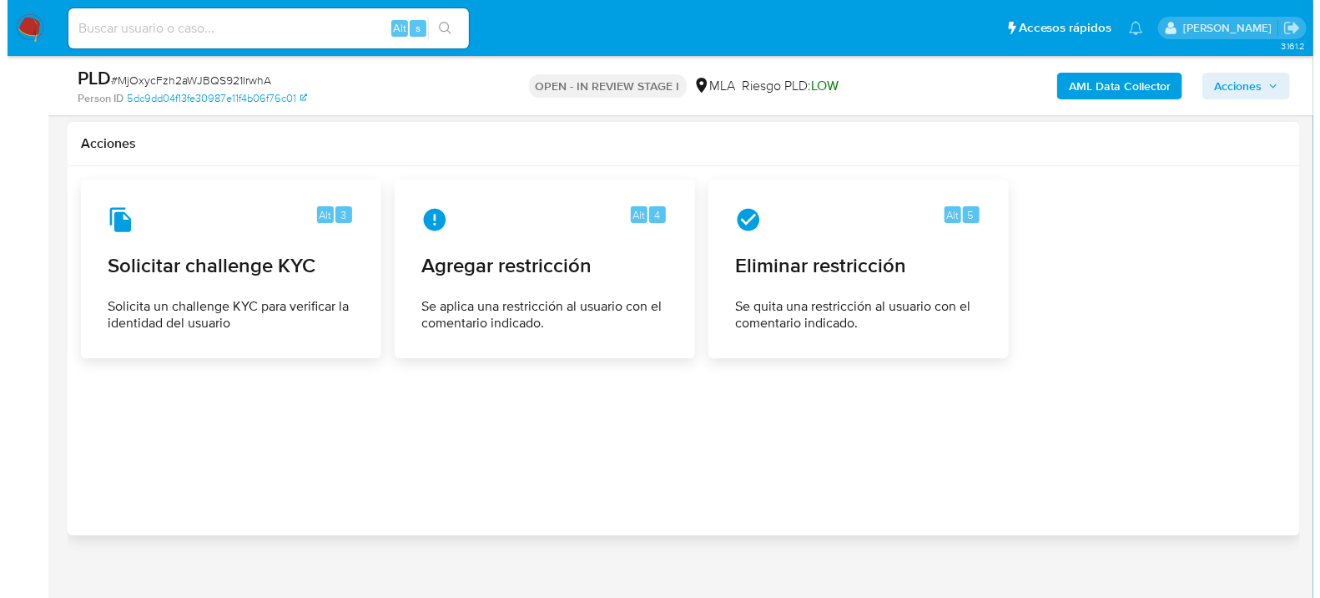
scroll to position [2546, 0]
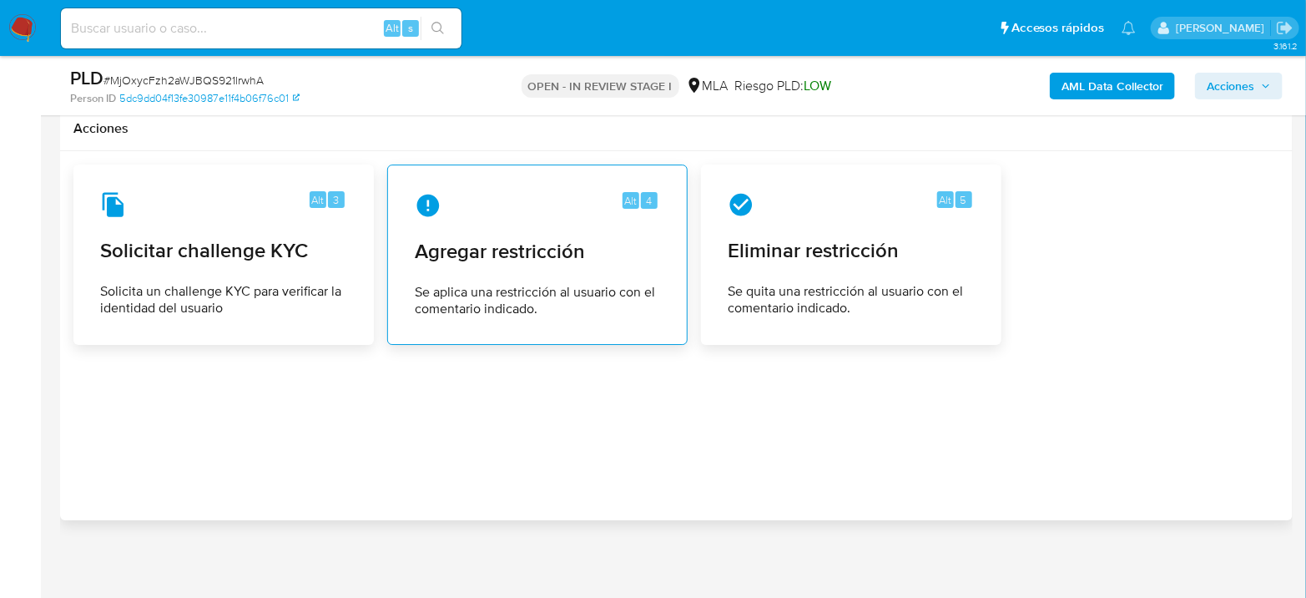
click at [495, 250] on span "Agregar restricción" at bounding box center [537, 251] width 245 height 25
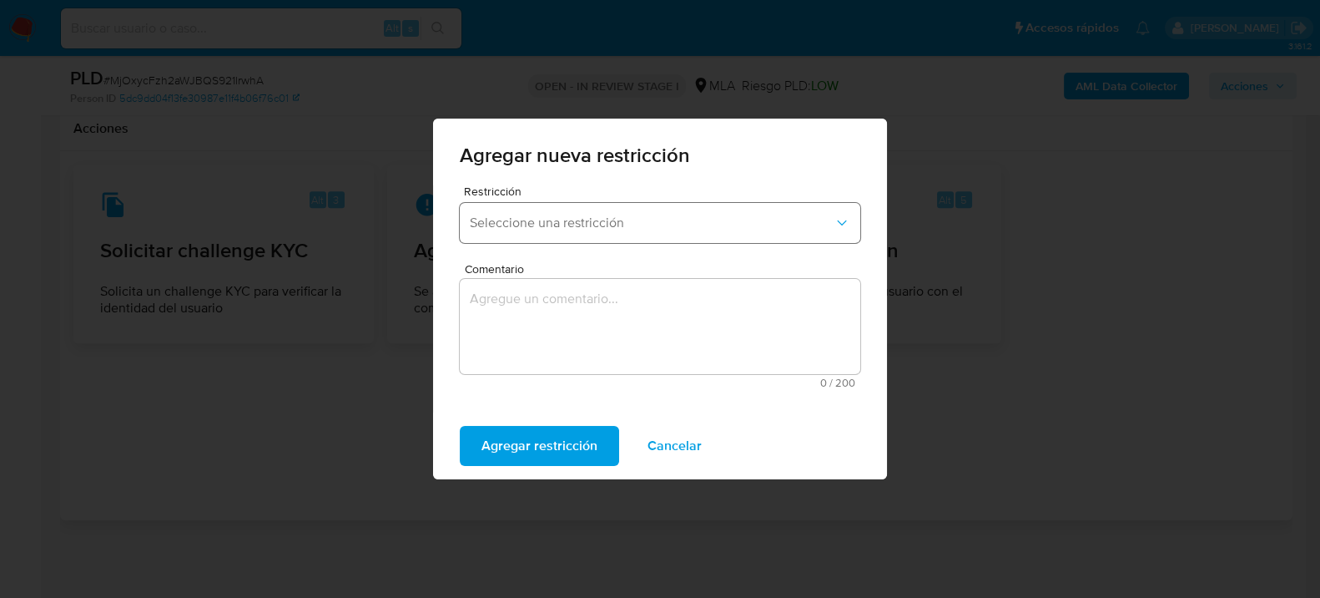
click at [578, 215] on span "Seleccione una restricción" at bounding box center [652, 222] width 364 height 17
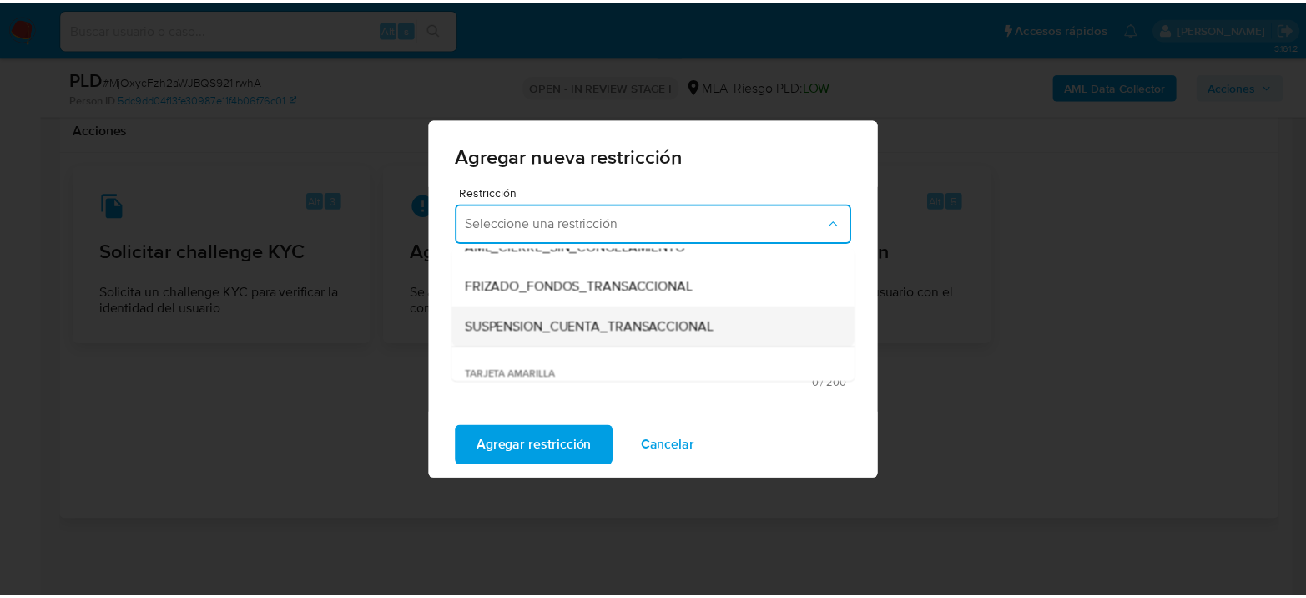
scroll to position [185, 0]
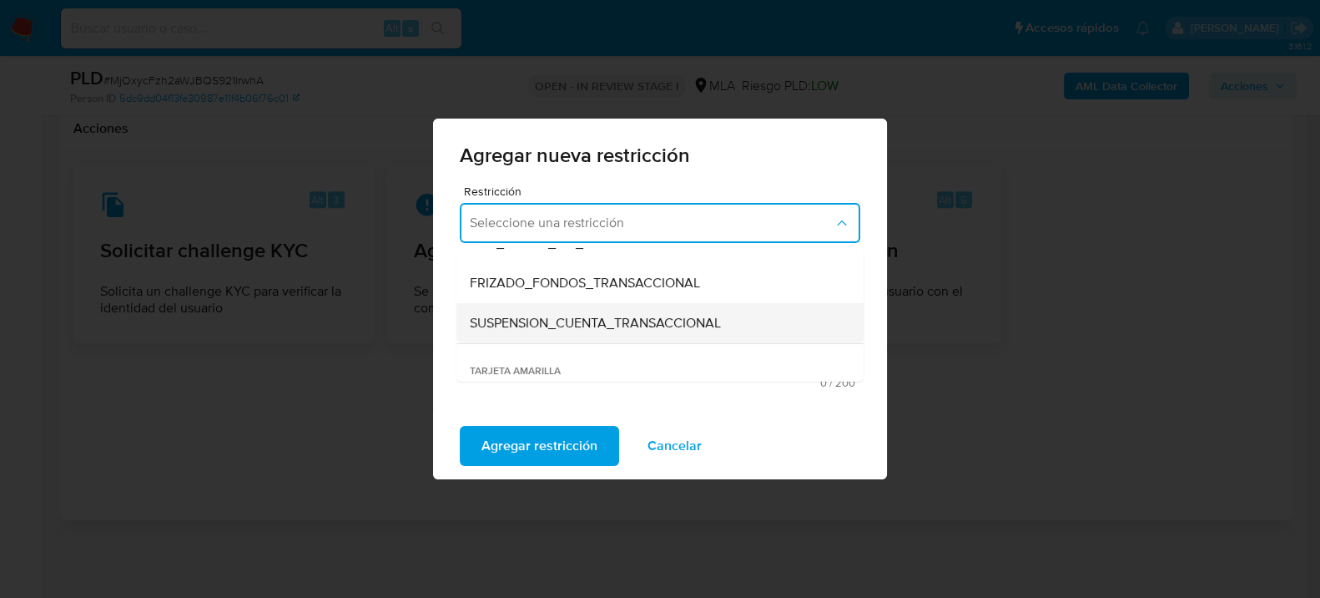
click at [628, 316] on span "SUSPENSION_CUENTA_TRANSACCIONAL" at bounding box center [595, 323] width 251 height 17
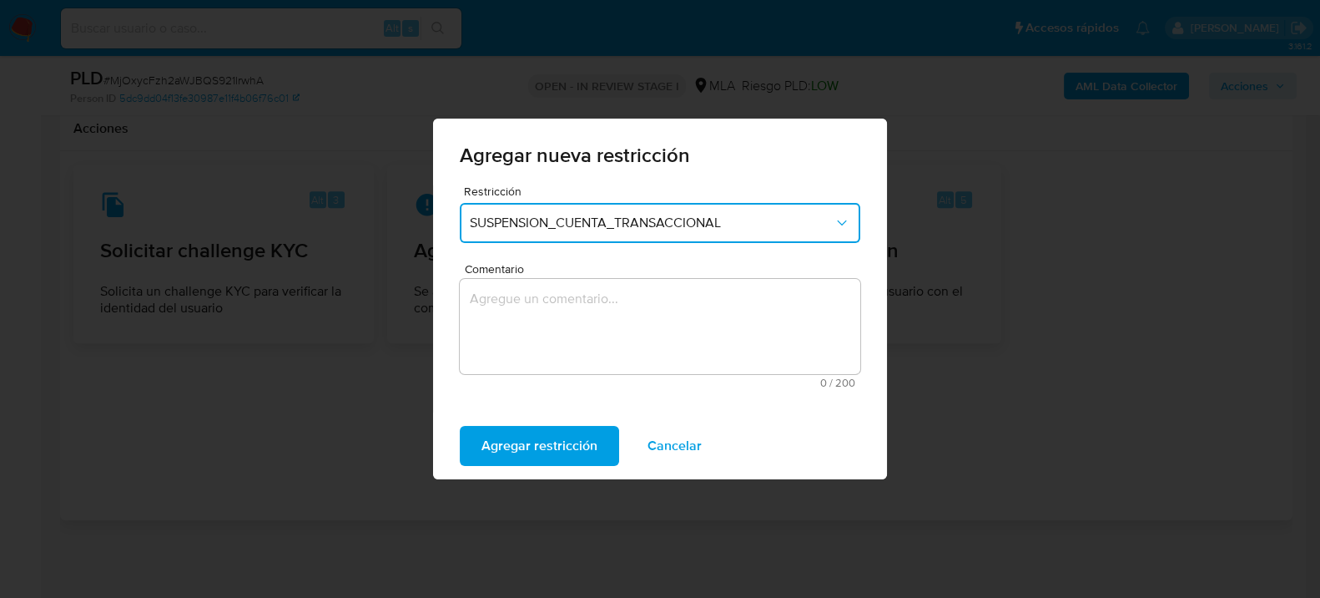
click at [641, 320] on textarea "Comentario" at bounding box center [660, 326] width 401 height 95
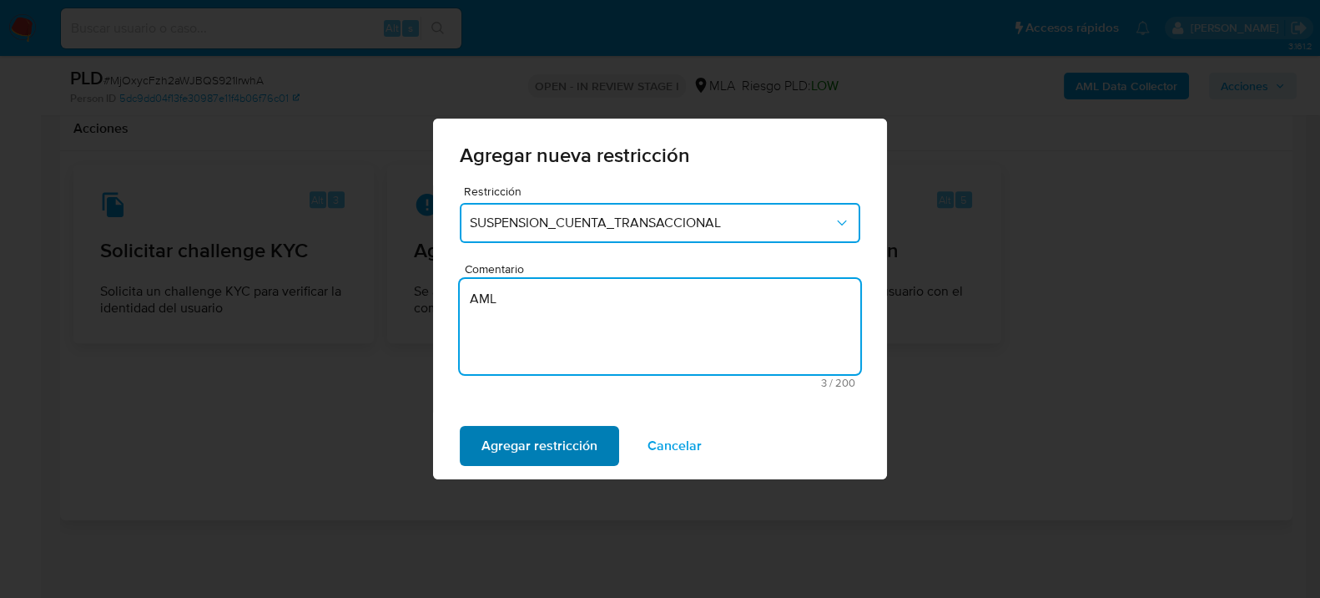
type textarea "AML"
click at [546, 435] on span "Agregar restricción" at bounding box center [540, 445] width 116 height 37
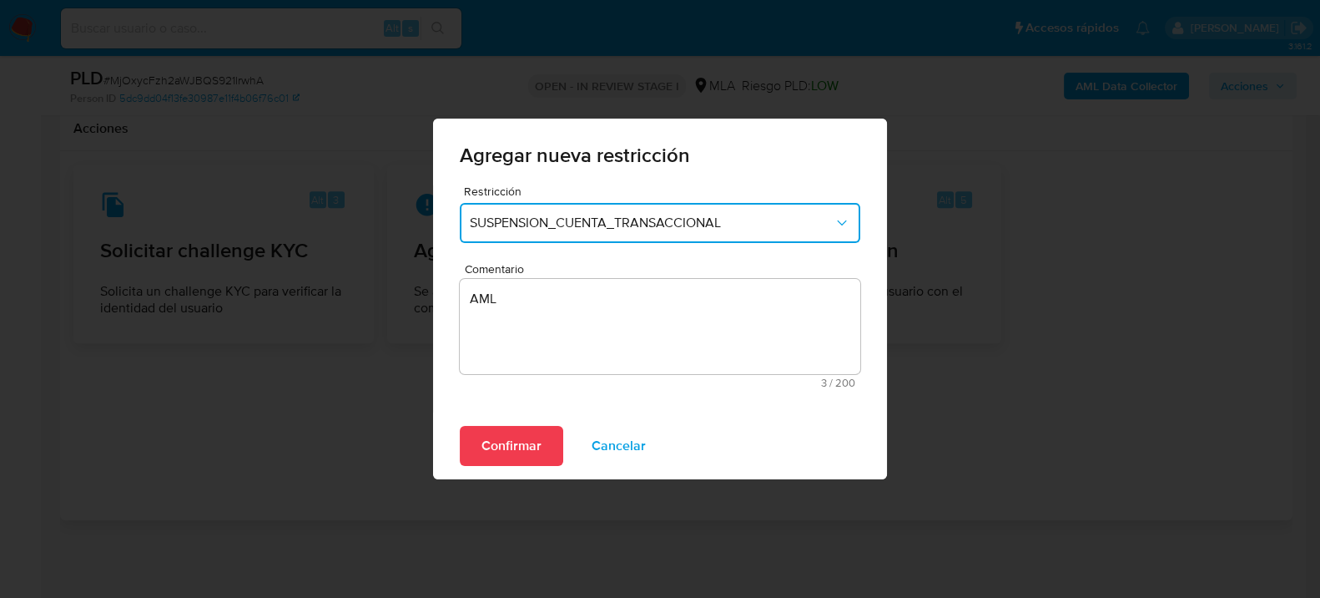
click at [521, 452] on span "Confirmar" at bounding box center [512, 445] width 60 height 37
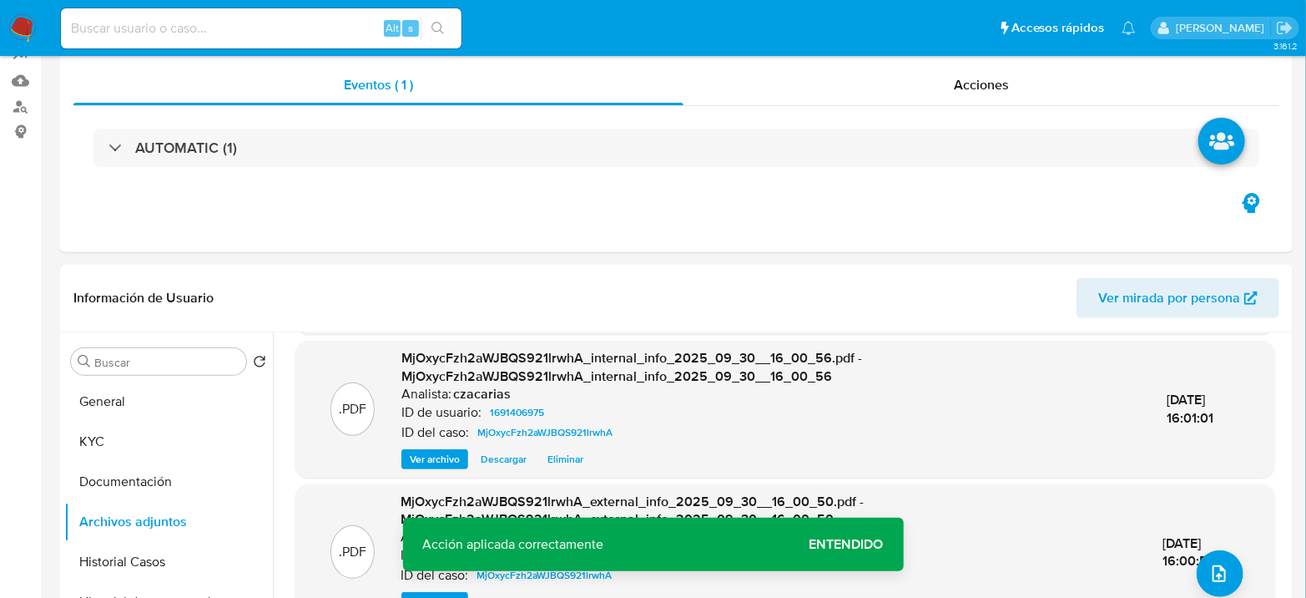
scroll to position [0, 0]
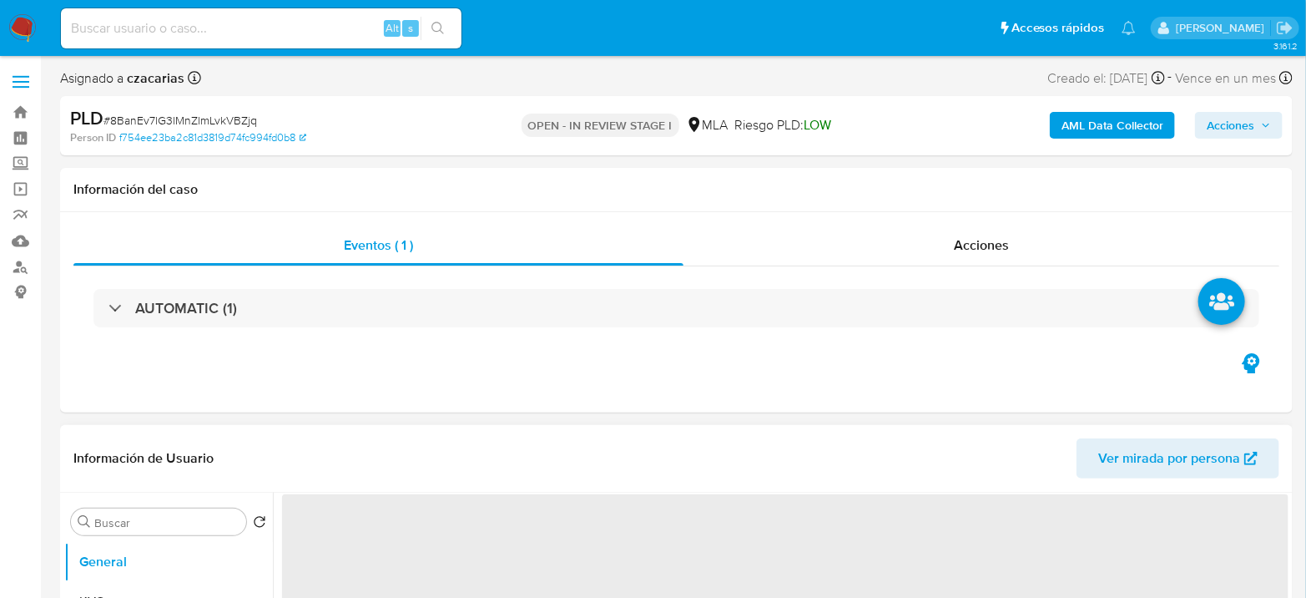
select select "10"
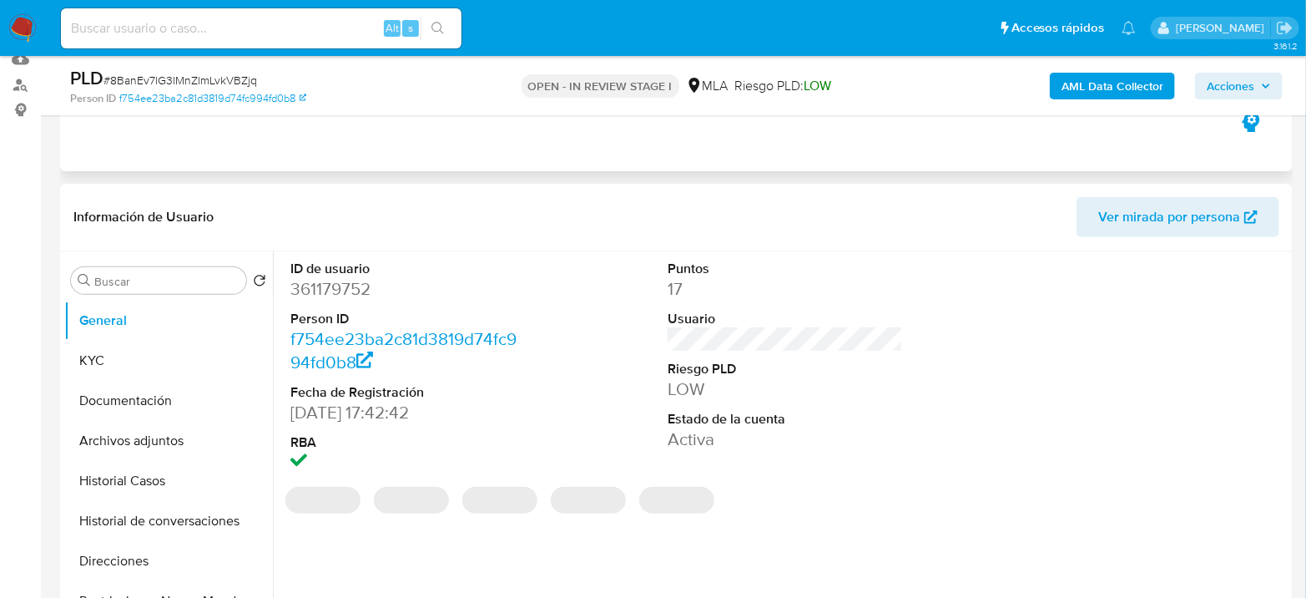
scroll to position [185, 0]
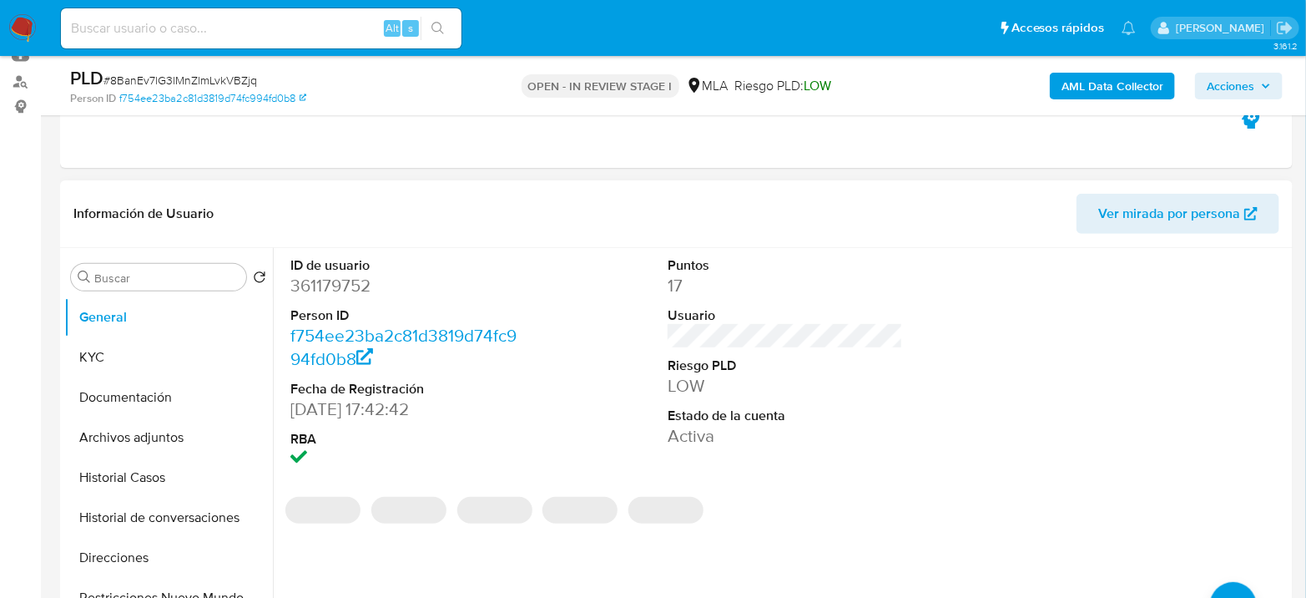
click at [334, 270] on dt "ID de usuario" at bounding box center [407, 265] width 235 height 18
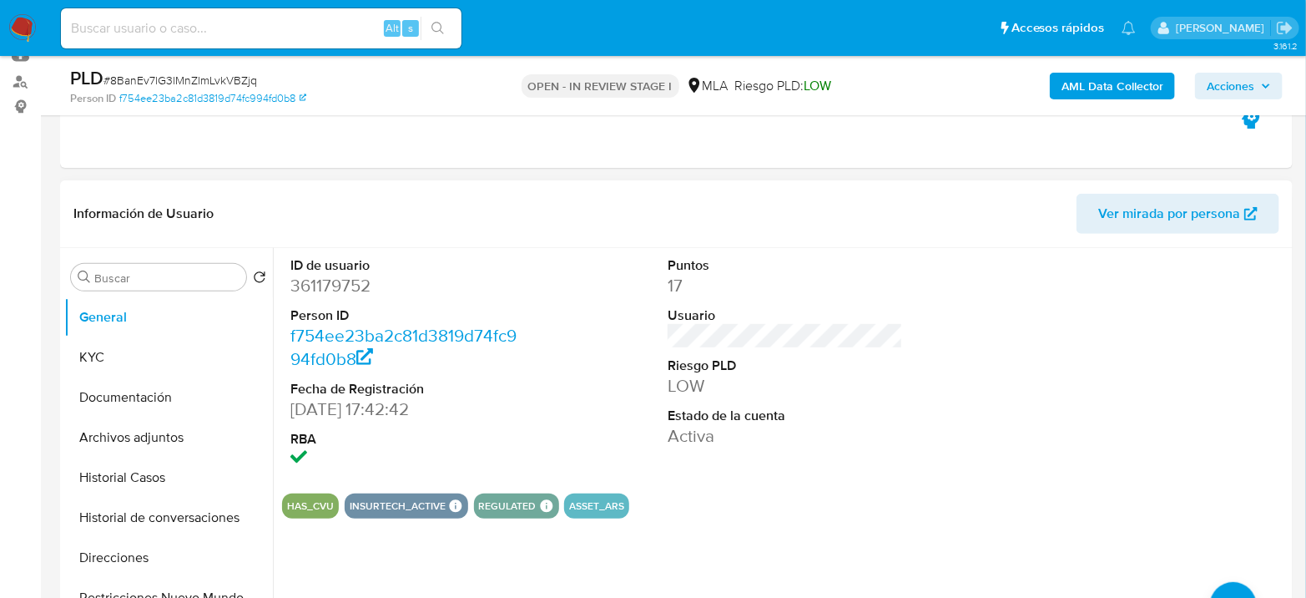
click at [331, 283] on dd "361179752" at bounding box center [407, 285] width 235 height 23
copy dd "361179752"
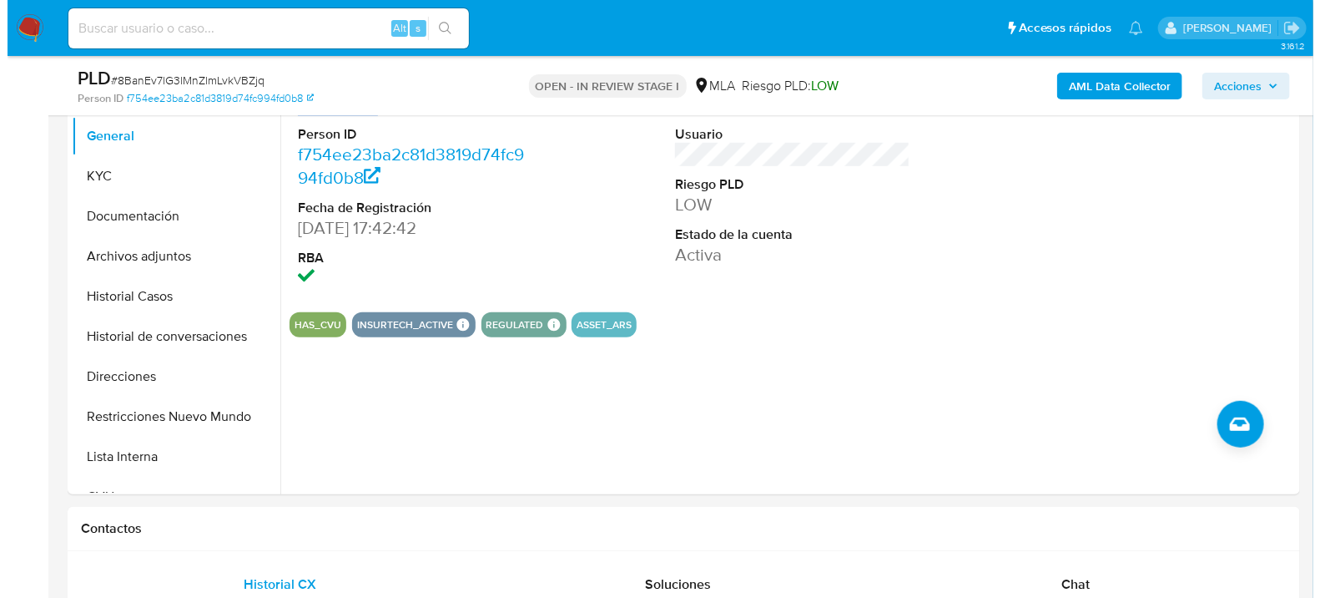
scroll to position [371, 0]
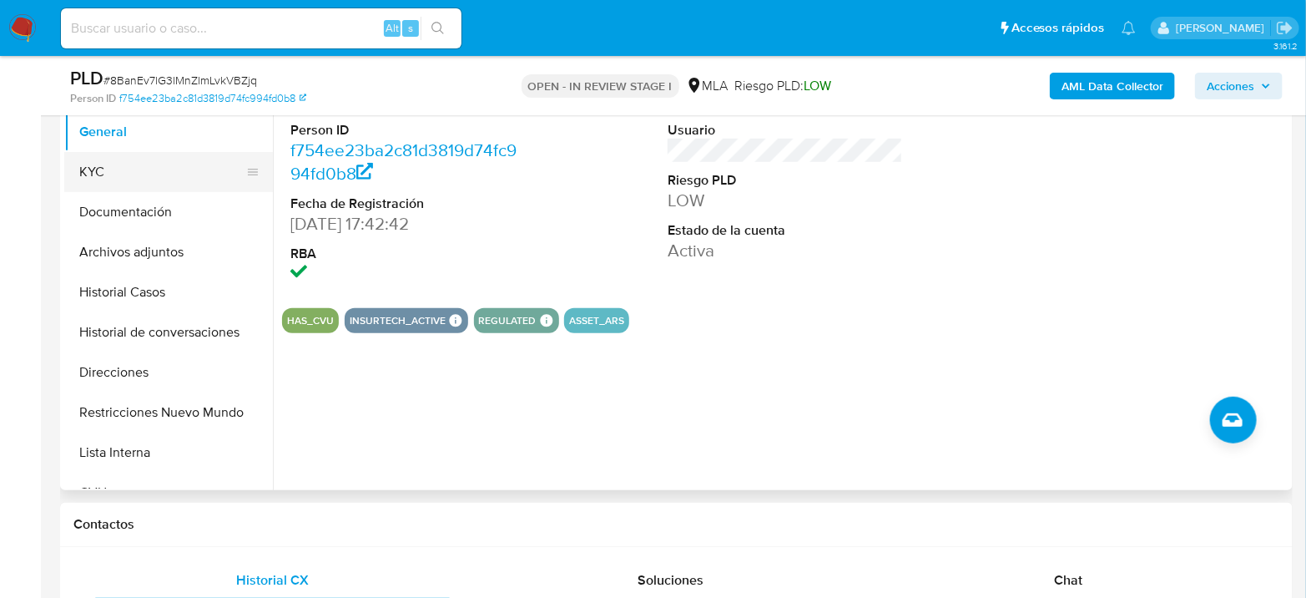
click at [64, 181] on button "KYC" at bounding box center [161, 172] width 195 height 40
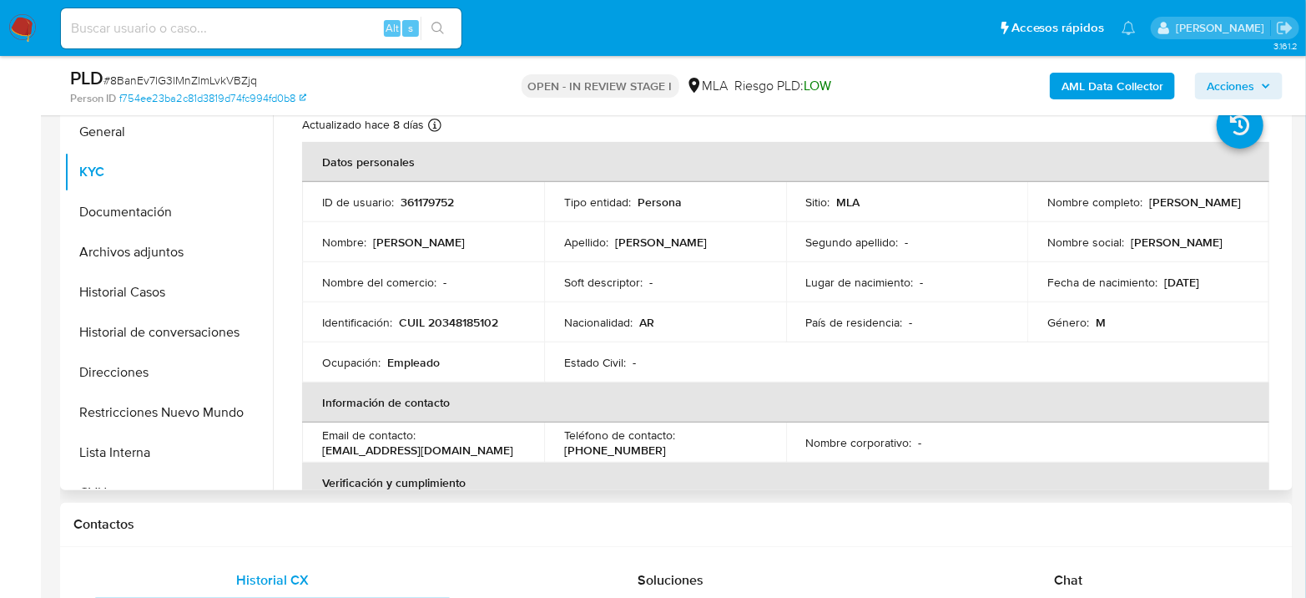
click at [459, 320] on p "CUIL 20348185102" at bounding box center [448, 322] width 99 height 15
copy p "20348185102"
click at [121, 269] on button "Archivos adjuntos" at bounding box center [161, 252] width 195 height 40
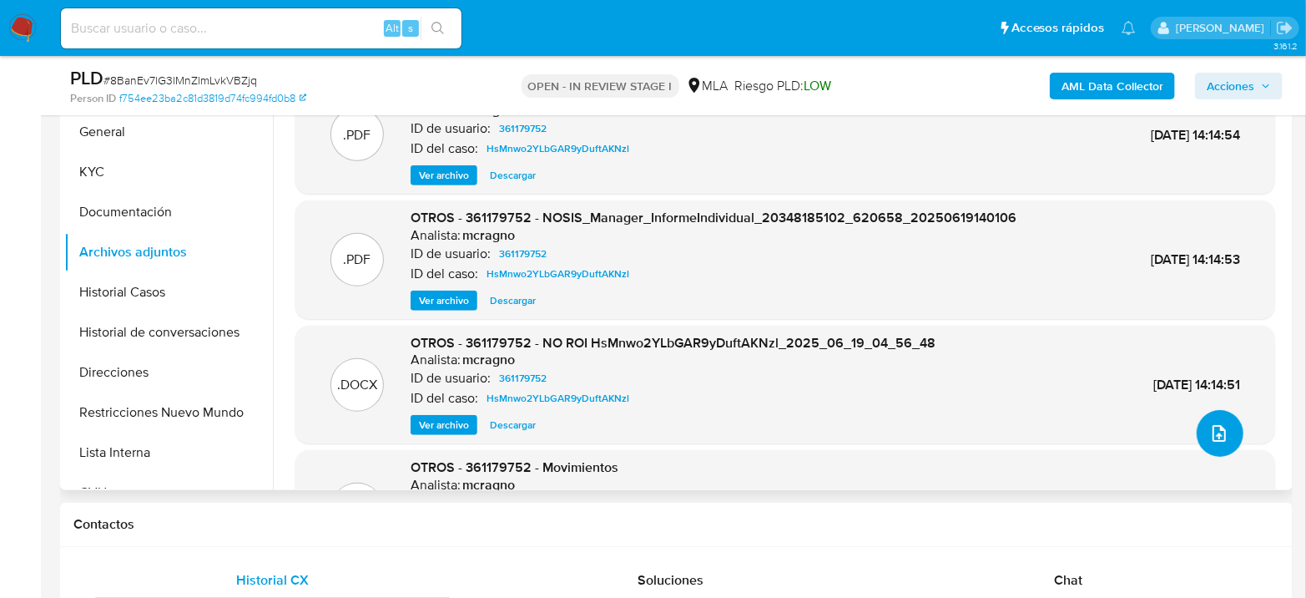
click at [1209, 433] on icon "upload-file" at bounding box center [1219, 433] width 20 height 20
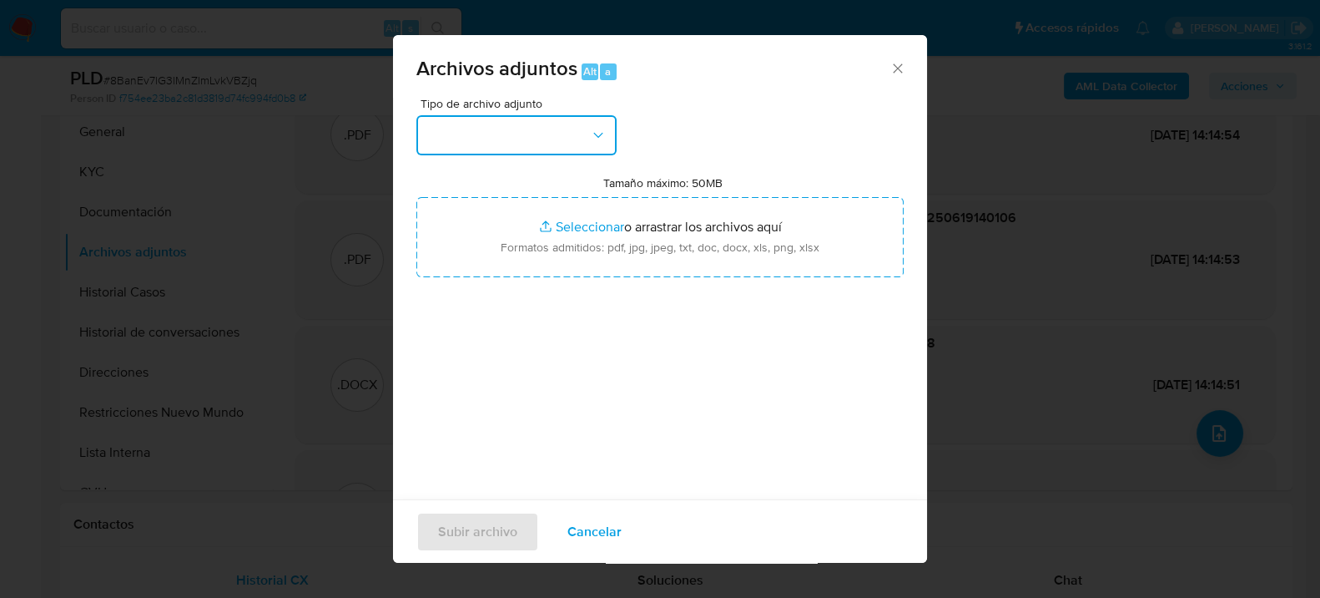
click at [529, 128] on button "button" at bounding box center [516, 135] width 200 height 40
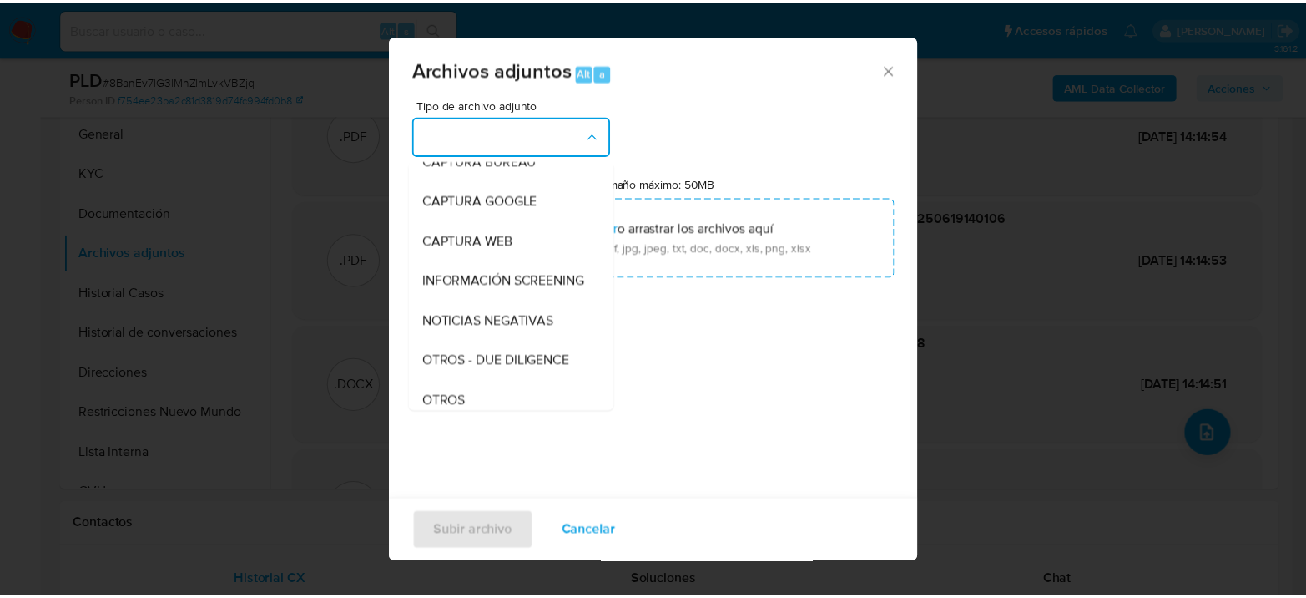
scroll to position [185, 0]
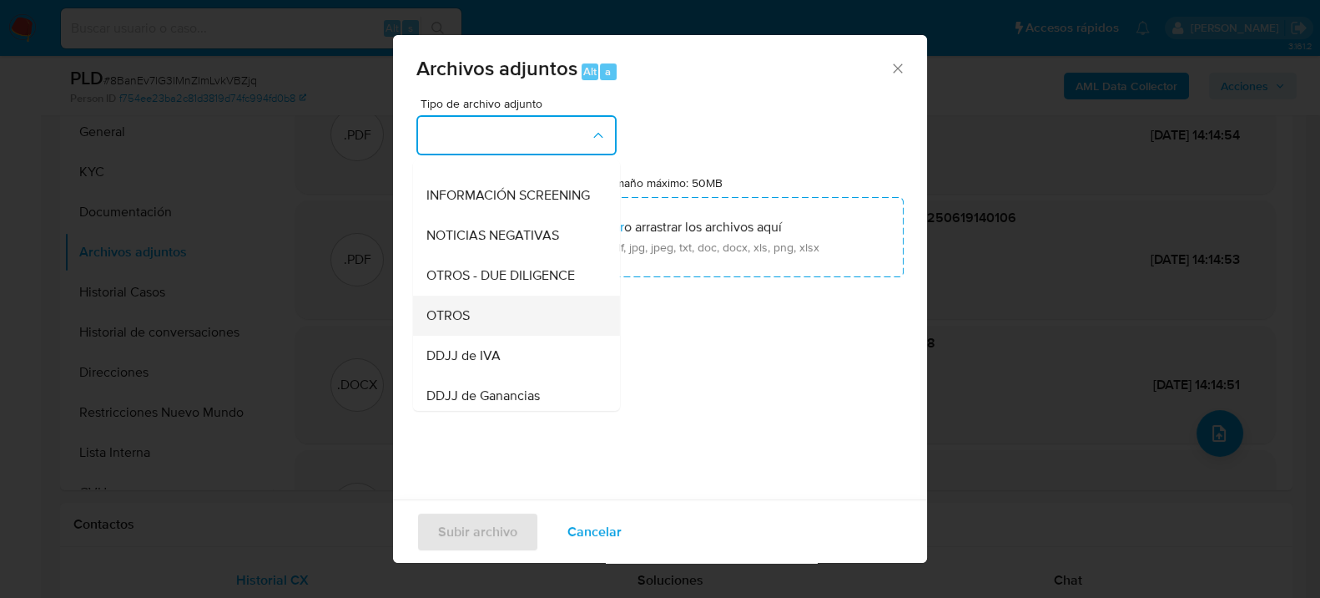
click at [472, 325] on div "OTROS" at bounding box center [511, 315] width 170 height 40
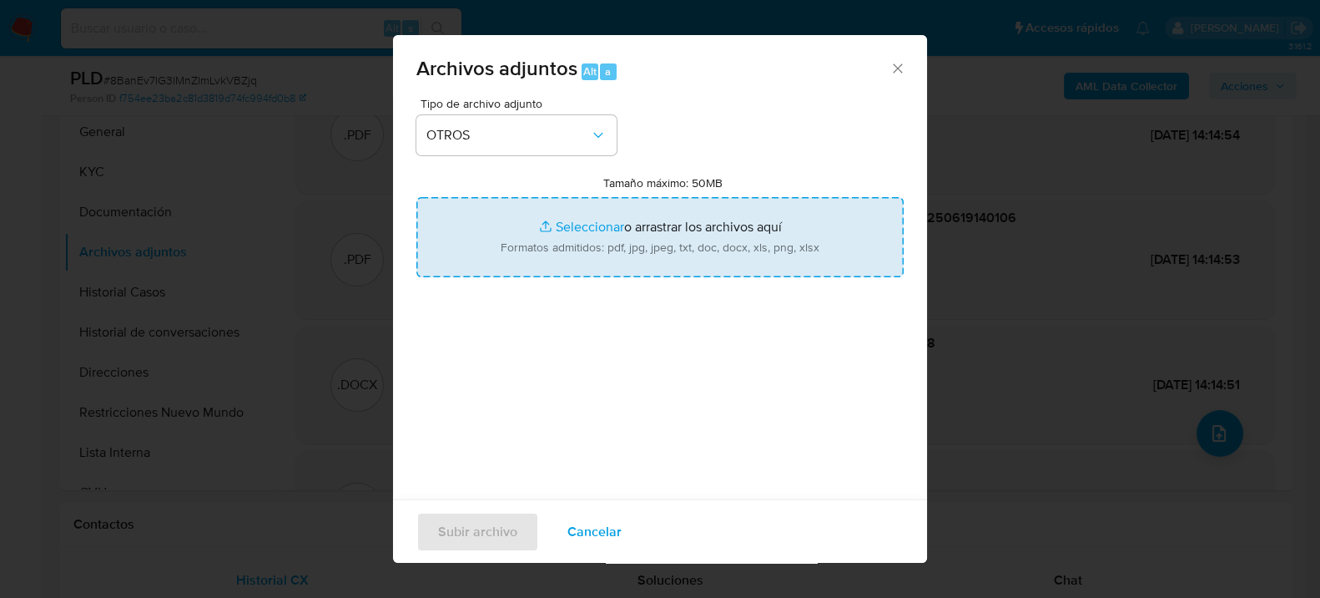
type input "C:\fakepath\Movimientos-361179752.xlsx"
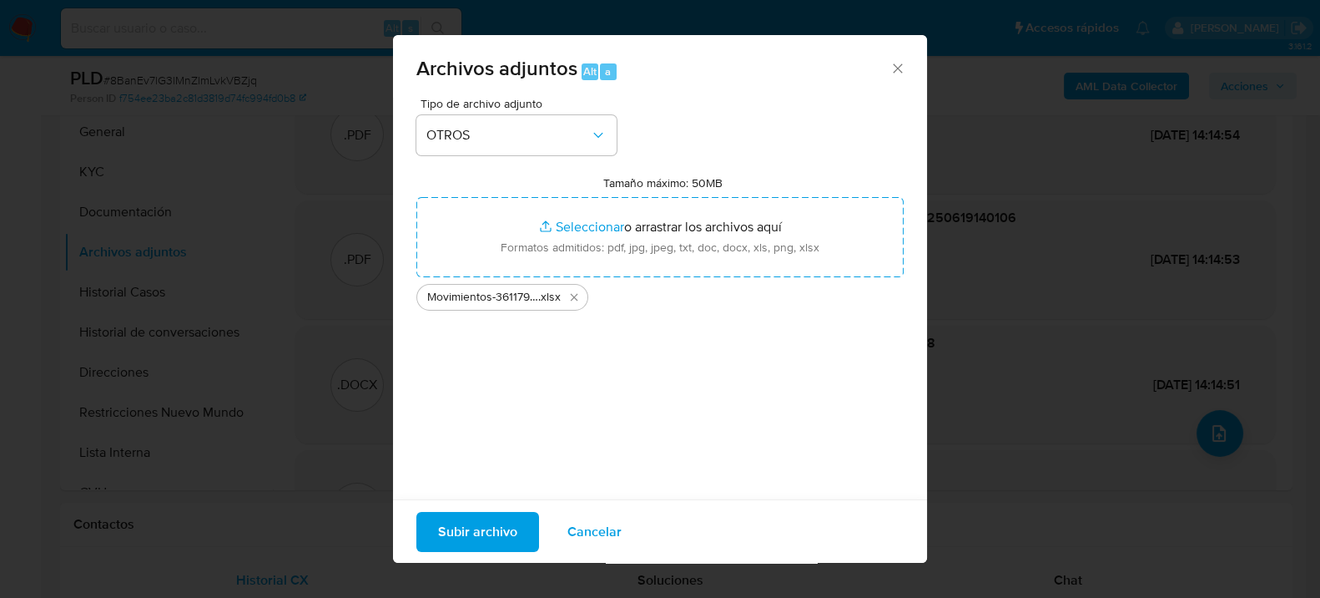
click at [489, 544] on span "Subir archivo" at bounding box center [477, 530] width 79 height 37
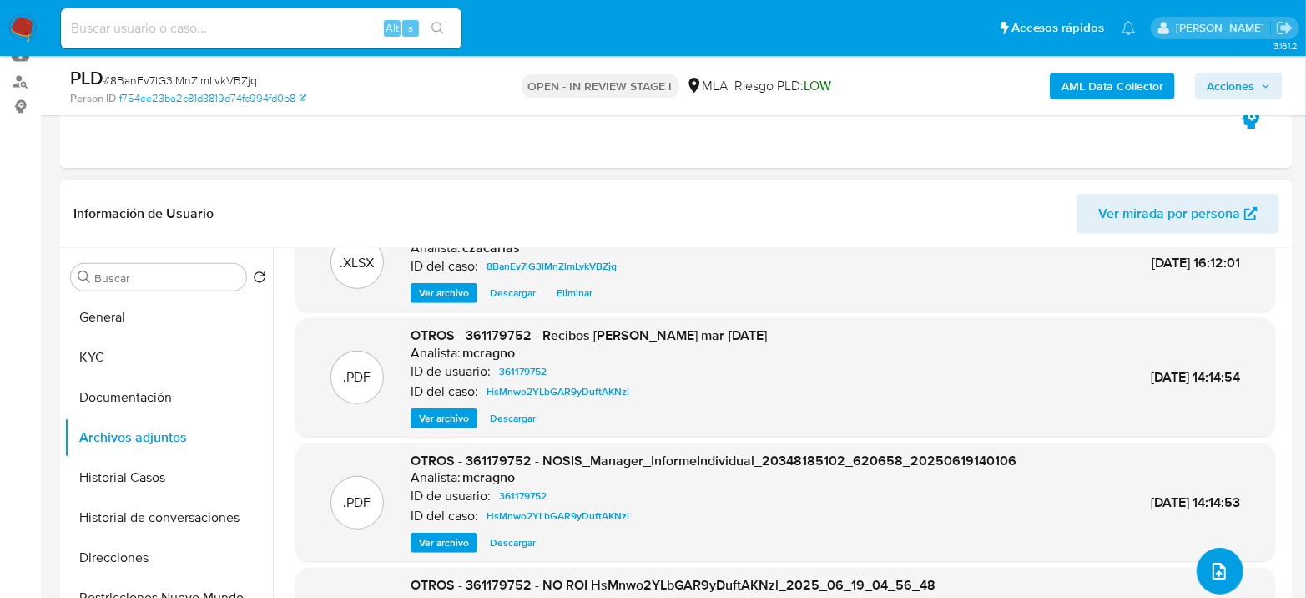
scroll to position [73, 0]
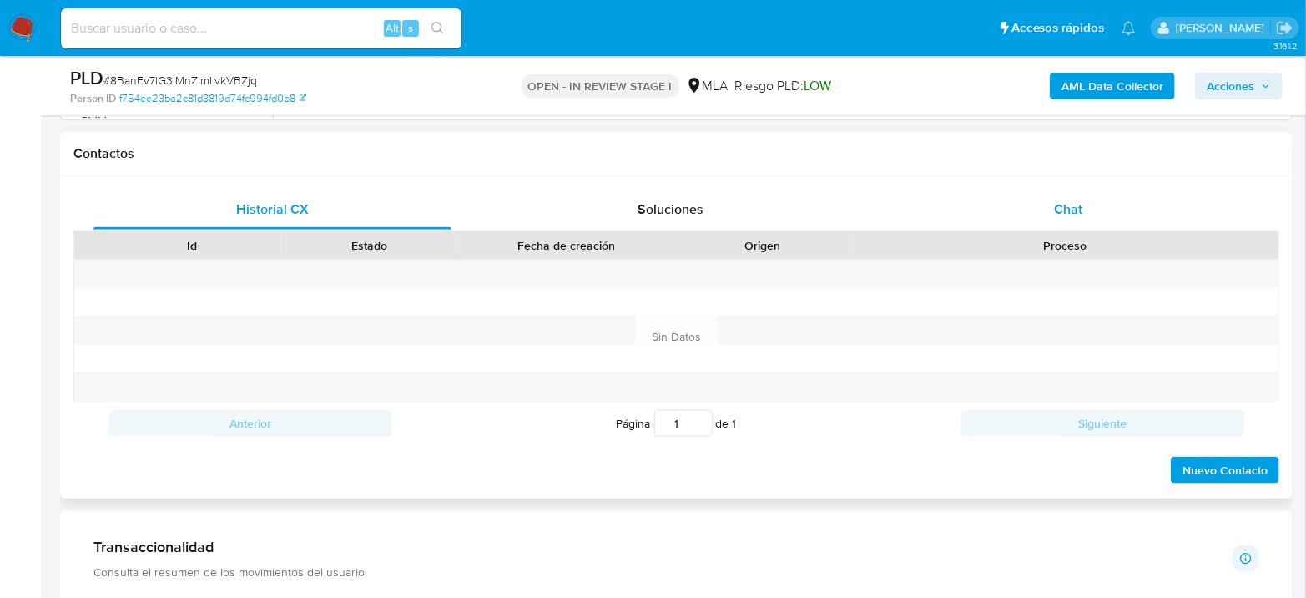
click at [1123, 210] on div "Chat" at bounding box center [1069, 209] width 358 height 40
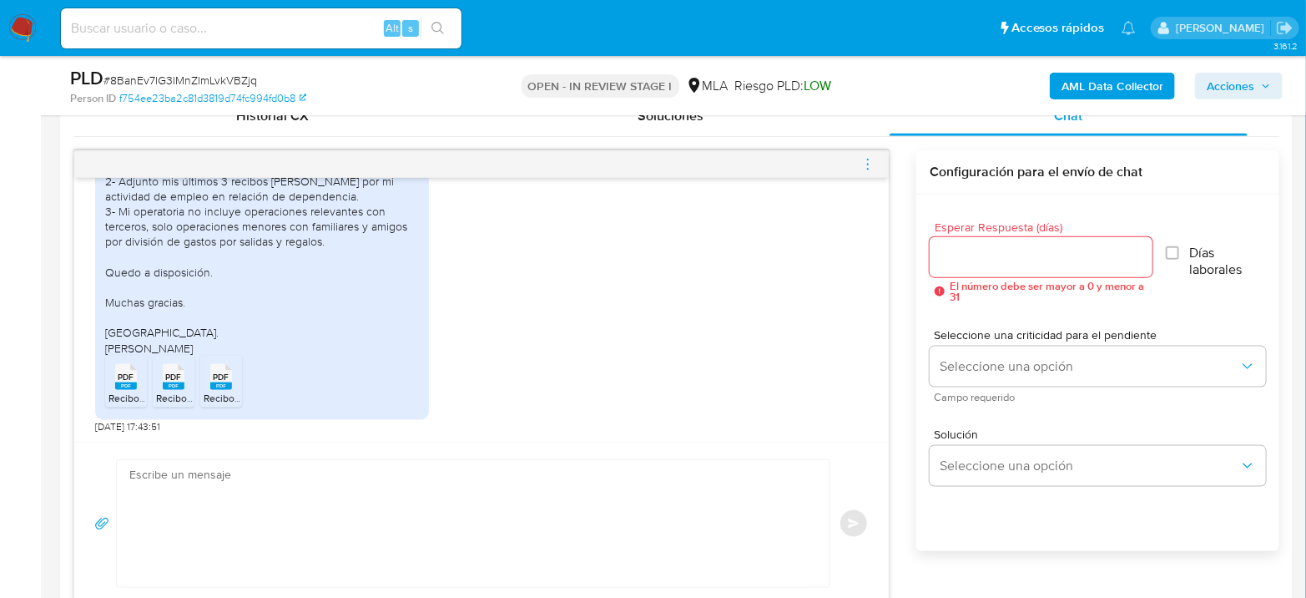
scroll to position [1138, 0]
click at [119, 374] on span "PDF" at bounding box center [127, 376] width 16 height 11
click at [167, 380] on span "PDF" at bounding box center [174, 376] width 16 height 11
click at [210, 386] on rect at bounding box center [221, 386] width 22 height 8
click at [873, 163] on icon "menu-action" at bounding box center [867, 164] width 15 height 15
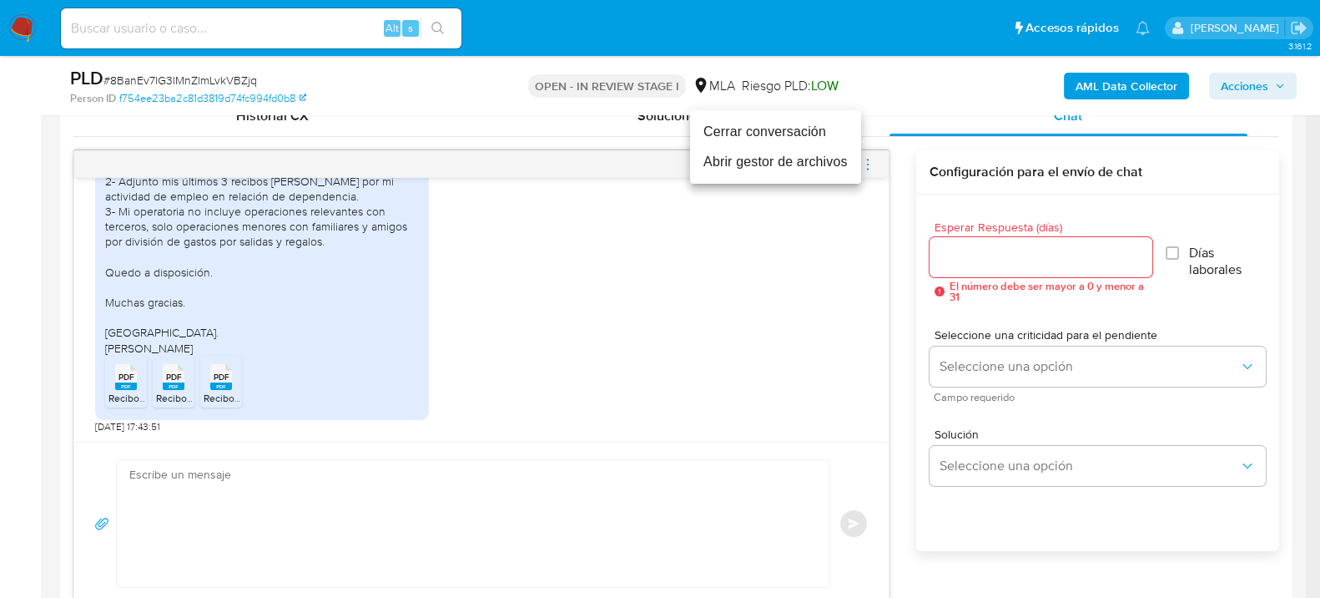
click at [806, 130] on li "Cerrar conversación" at bounding box center [775, 132] width 171 height 30
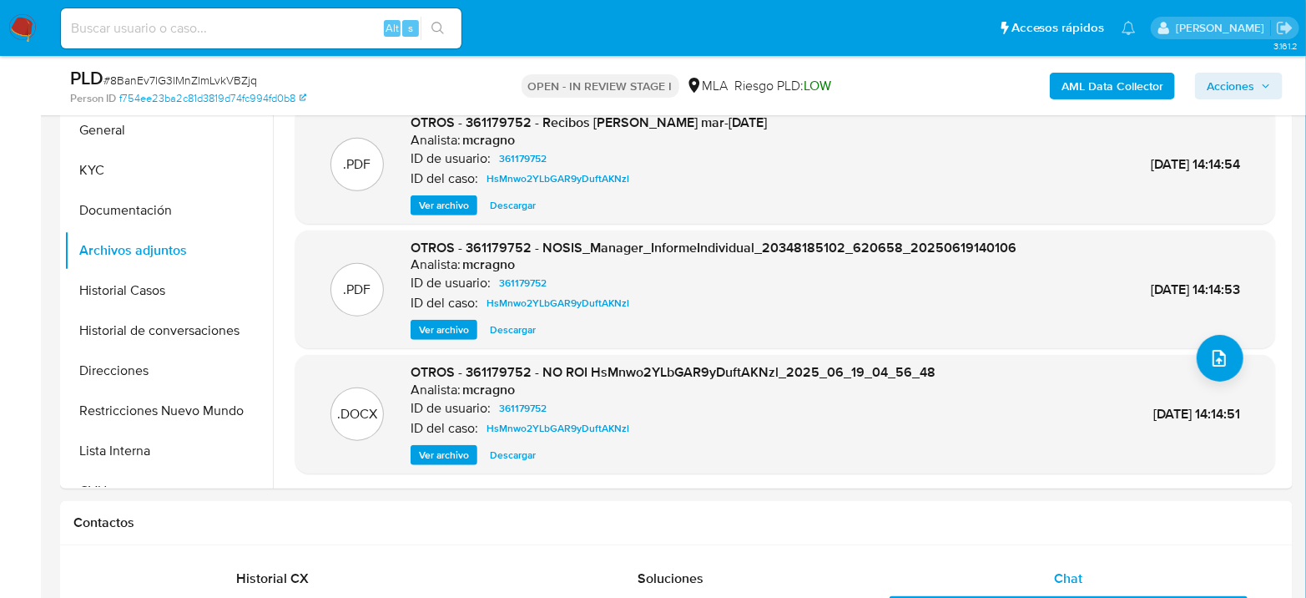
scroll to position [371, 0]
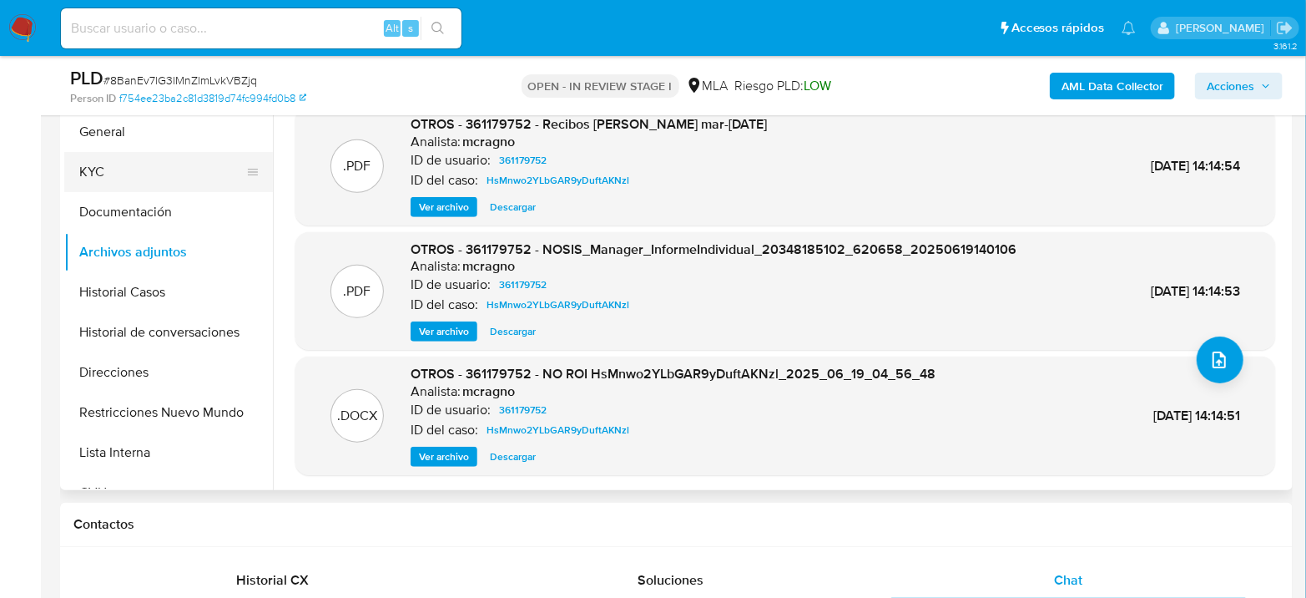
click at [141, 155] on button "KYC" at bounding box center [161, 172] width 195 height 40
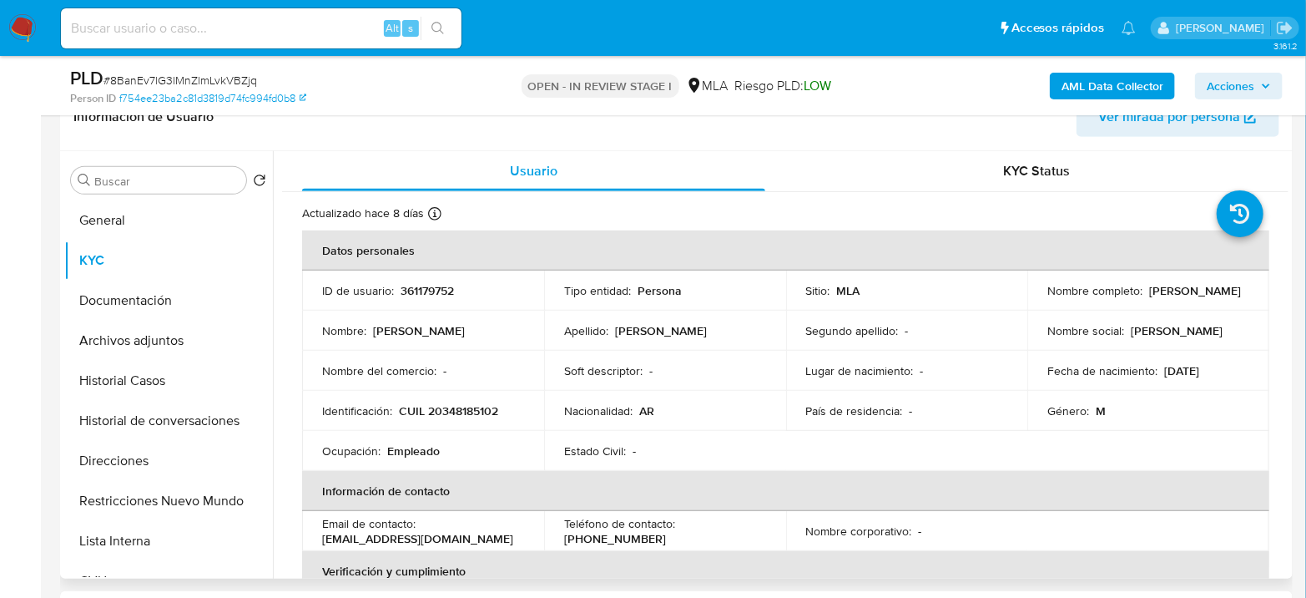
scroll to position [278, 0]
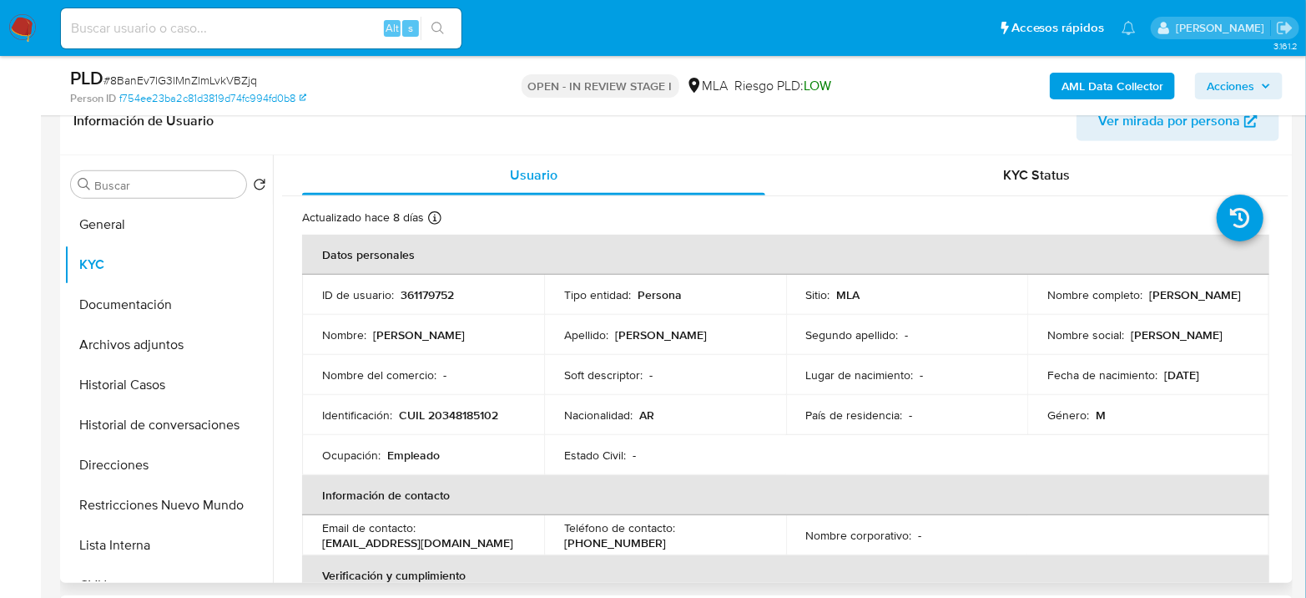
drag, startPoint x: 1043, startPoint y: 303, endPoint x: 1172, endPoint y: 308, distance: 128.6
click at [1172, 302] on div "Nombre completo : Ruben Dario Schmid" at bounding box center [1148, 294] width 202 height 15
copy p "Ruben Dario Schmid"
click at [120, 338] on button "Archivos adjuntos" at bounding box center [161, 345] width 195 height 40
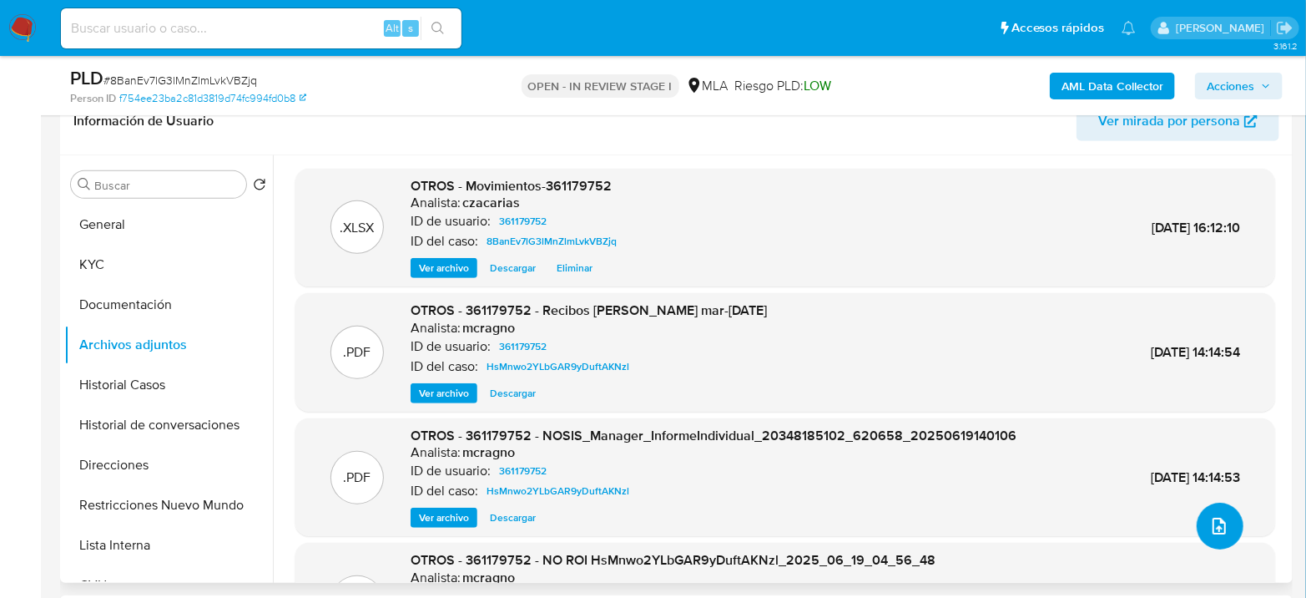
click at [1209, 521] on span "upload-file" at bounding box center [1219, 526] width 20 height 20
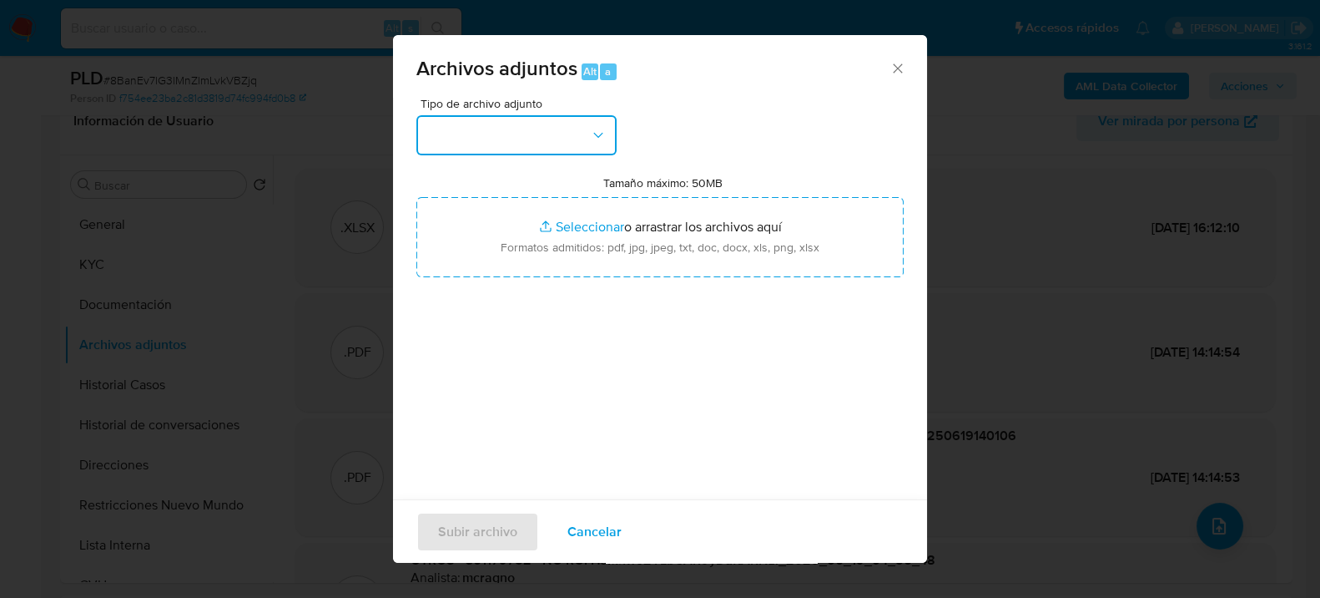
click at [497, 117] on button "button" at bounding box center [516, 135] width 200 height 40
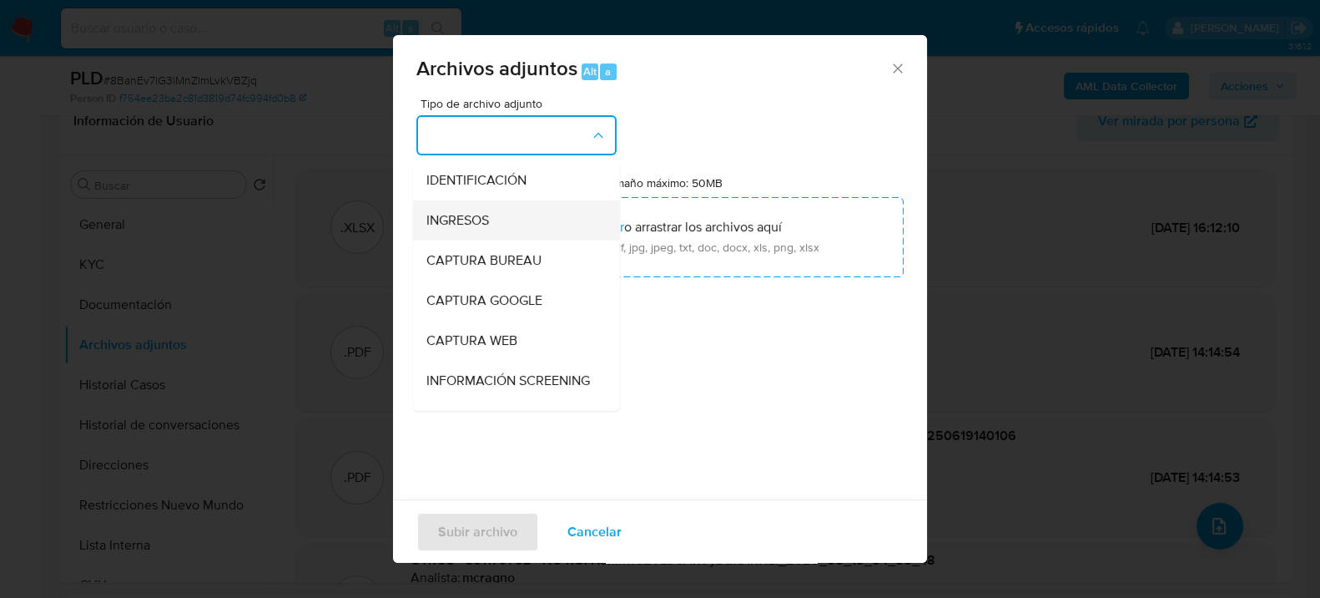
click at [477, 229] on div "INGRESOS" at bounding box center [511, 219] width 170 height 40
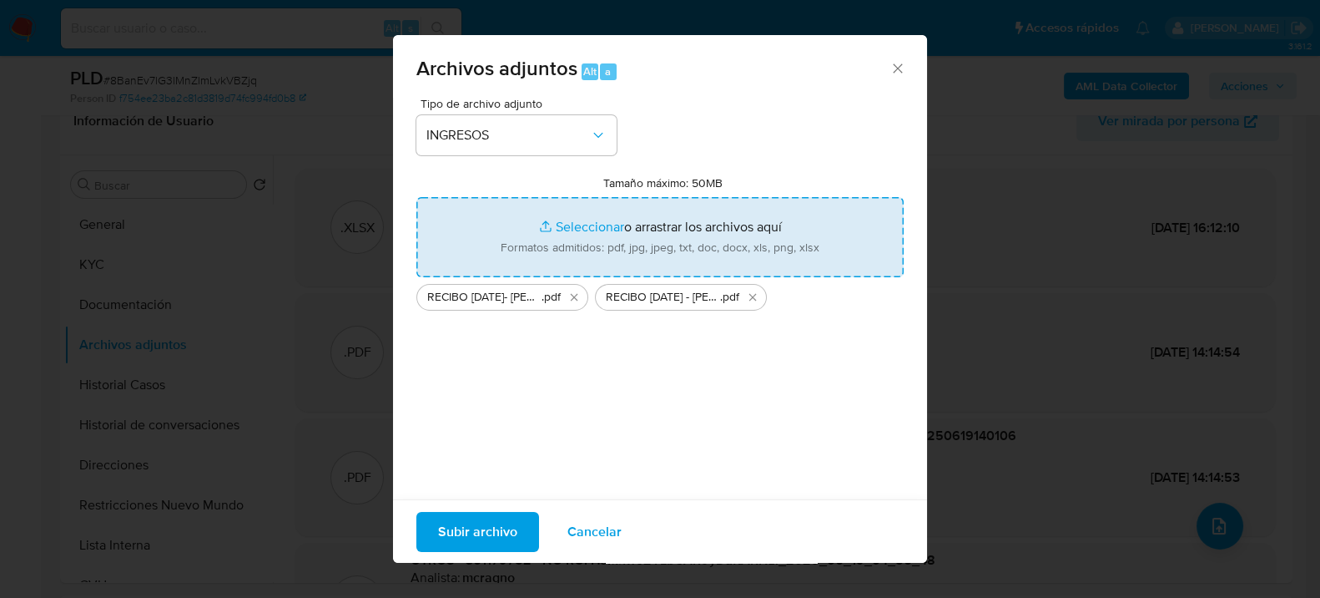
type input "C:\fakepath\RECIBO DE MAYO 25 - Ruben Dario Schmid.pdf"
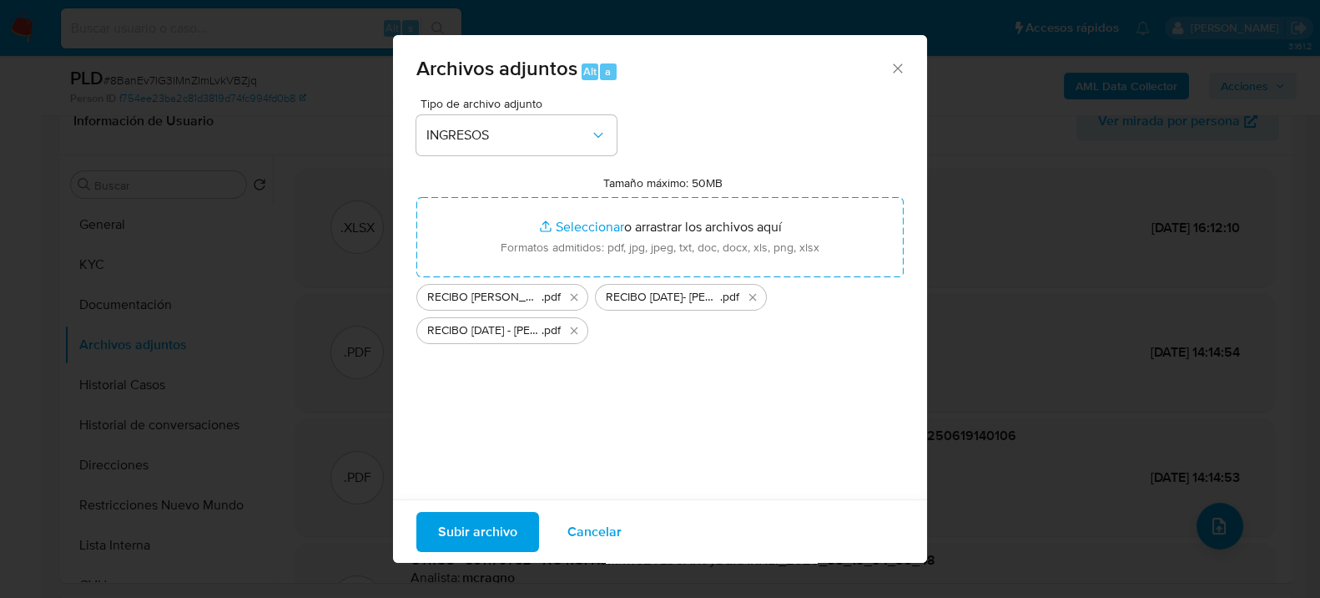
click at [466, 537] on span "Subir archivo" at bounding box center [477, 530] width 79 height 37
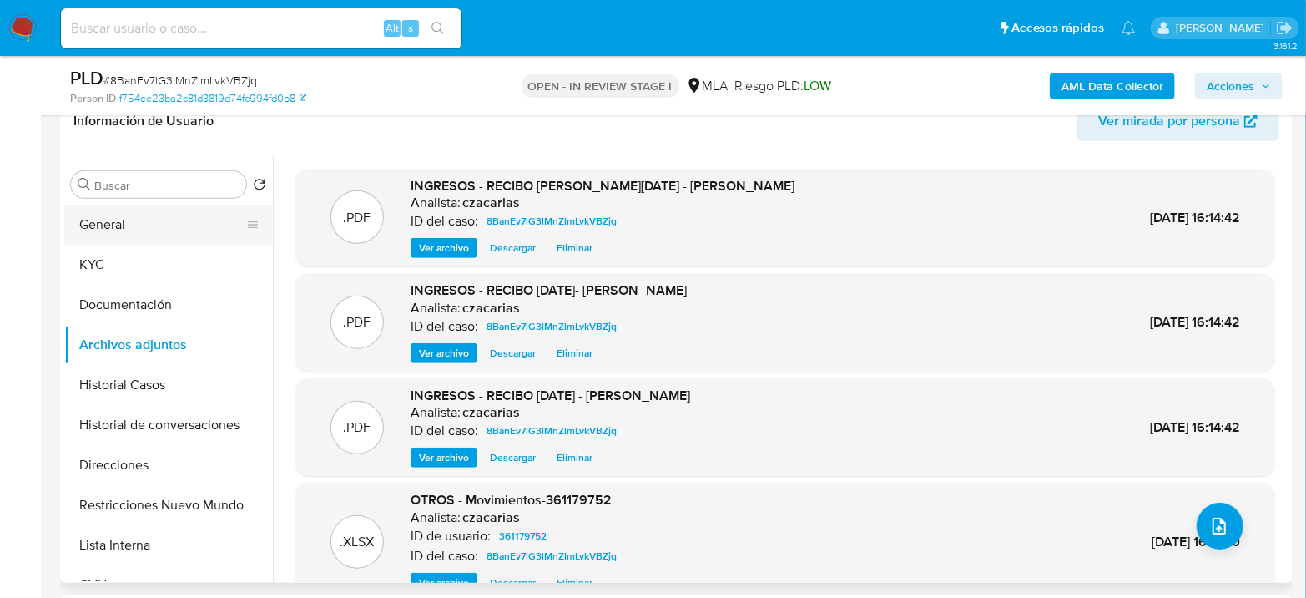
click at [121, 241] on button "General" at bounding box center [161, 224] width 195 height 40
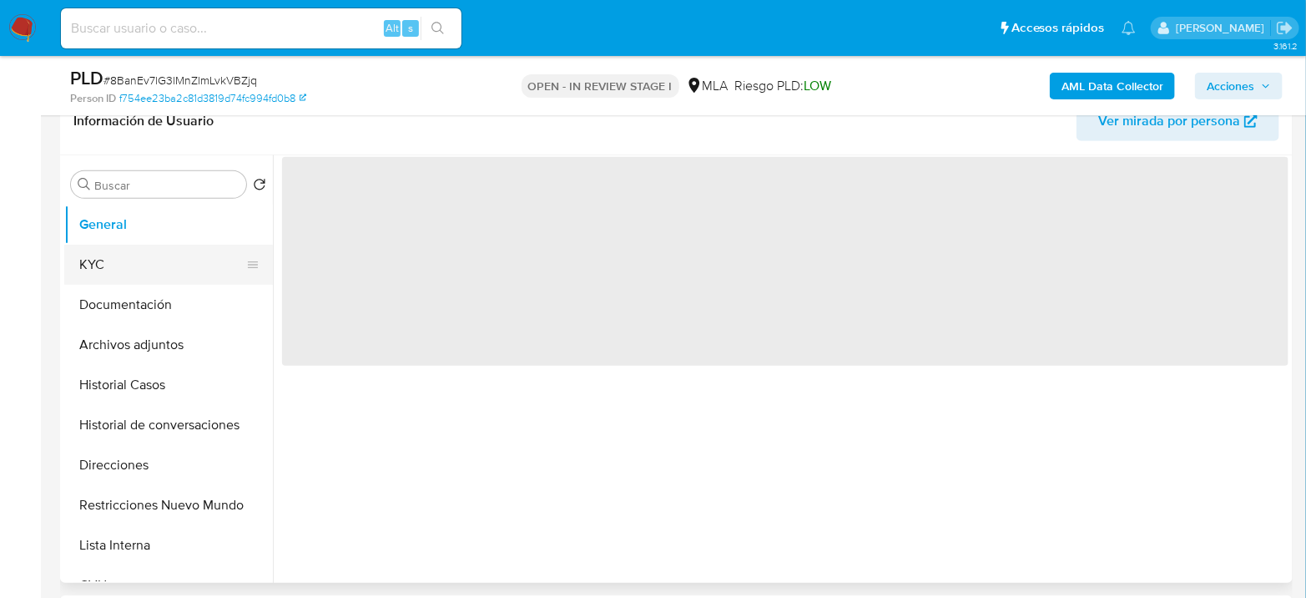
click at [107, 262] on button "KYC" at bounding box center [161, 265] width 195 height 40
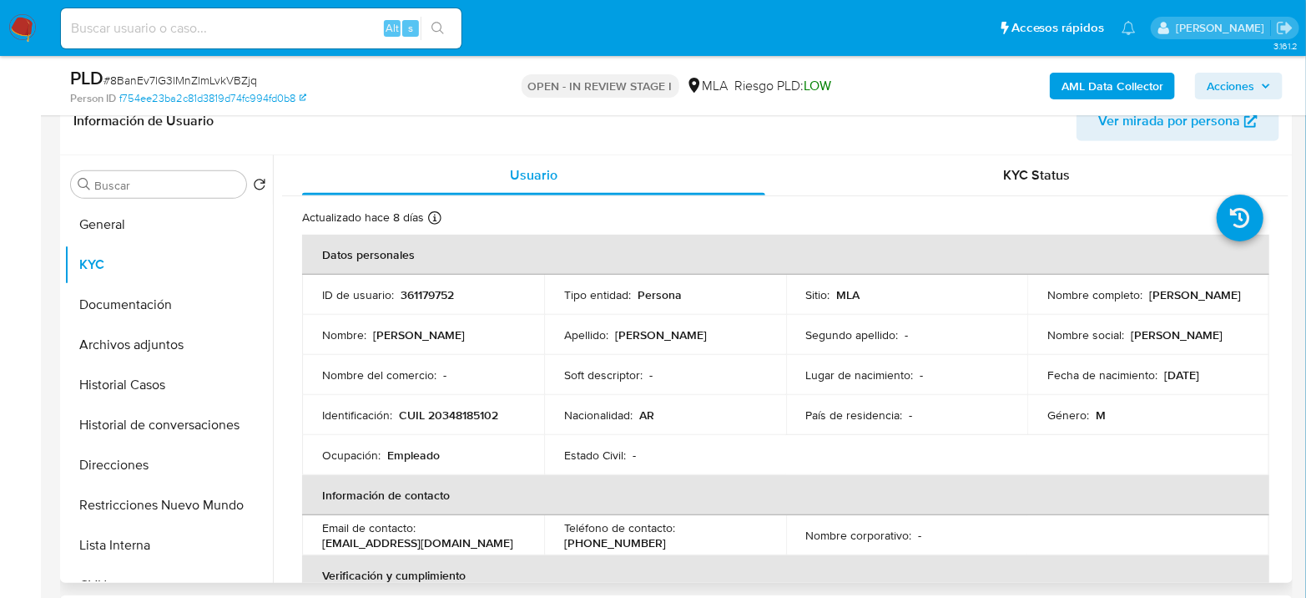
click at [480, 416] on p "CUIL 20348185102" at bounding box center [448, 414] width 99 height 15
copy p "20348185102"
click at [406, 299] on p "361179752" at bounding box center [427, 294] width 53 height 15
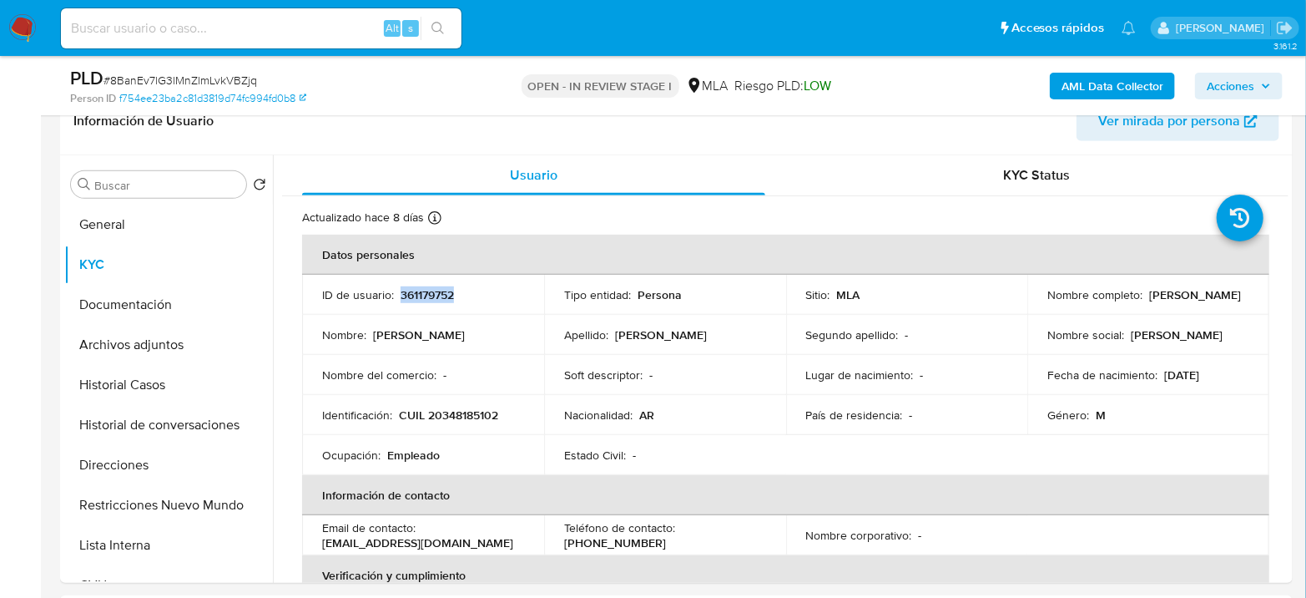
copy p "361179752"
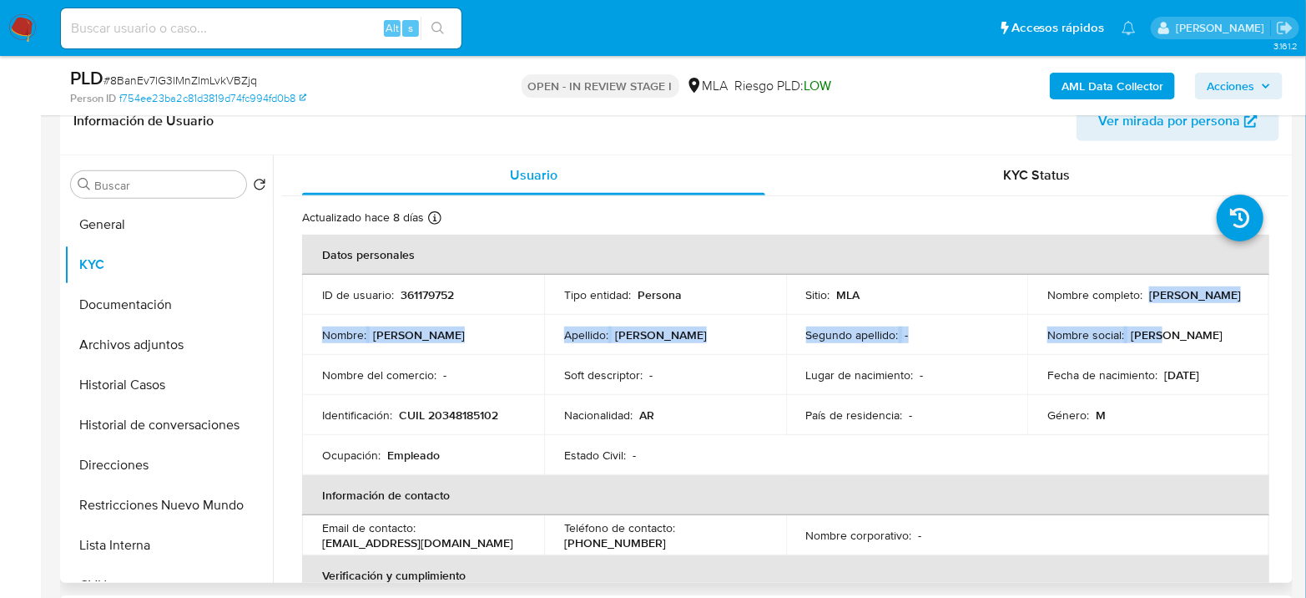
drag, startPoint x: 1044, startPoint y: 302, endPoint x: 1168, endPoint y: 318, distance: 125.4
click at [1168, 318] on tbody "ID de usuario : 361179752 Tipo entidad : Persona Sitio : MLA Nombre completo : …" at bounding box center [785, 375] width 967 height 200
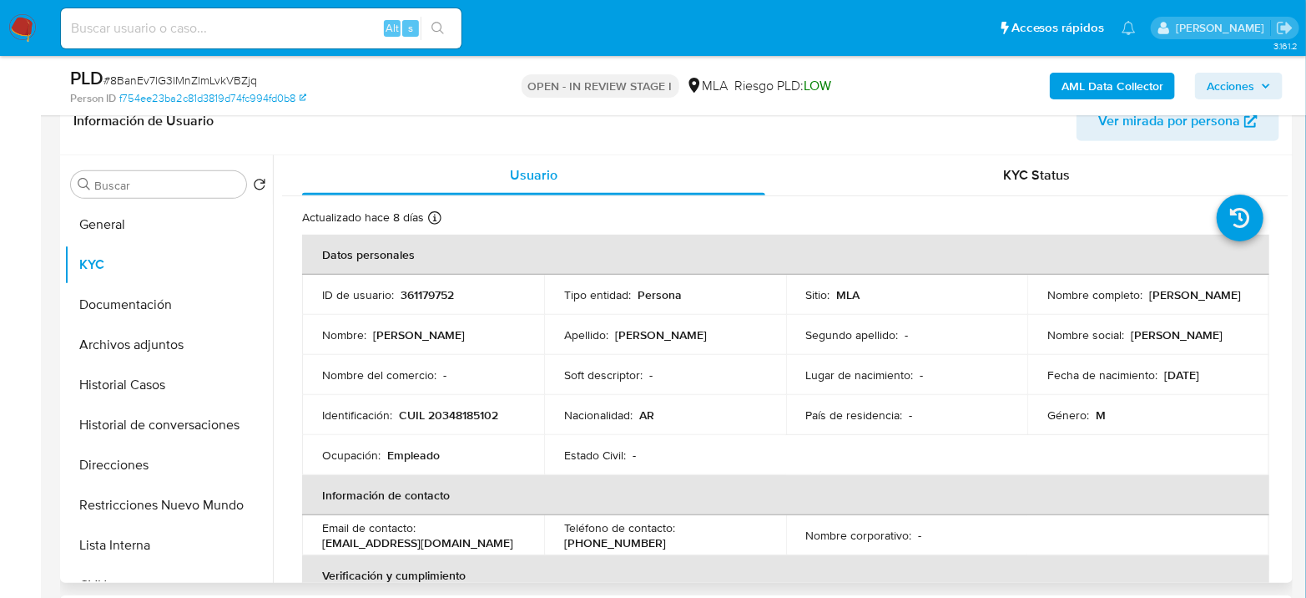
drag, startPoint x: 1172, startPoint y: 310, endPoint x: 1160, endPoint y: 304, distance: 13.1
click at [1172, 309] on tbody "ID de usuario : 361179752 Tipo entidad : Persona Sitio : MLA Nombre completo : …" at bounding box center [785, 375] width 967 height 200
click at [1149, 297] on p "Ruben Dario Schmid" at bounding box center [1195, 294] width 92 height 15
click at [1149, 298] on p "Ruben Dario Schmid" at bounding box center [1195, 294] width 92 height 15
drag, startPoint x: 1045, startPoint y: 301, endPoint x: 1168, endPoint y: 300, distance: 123.5
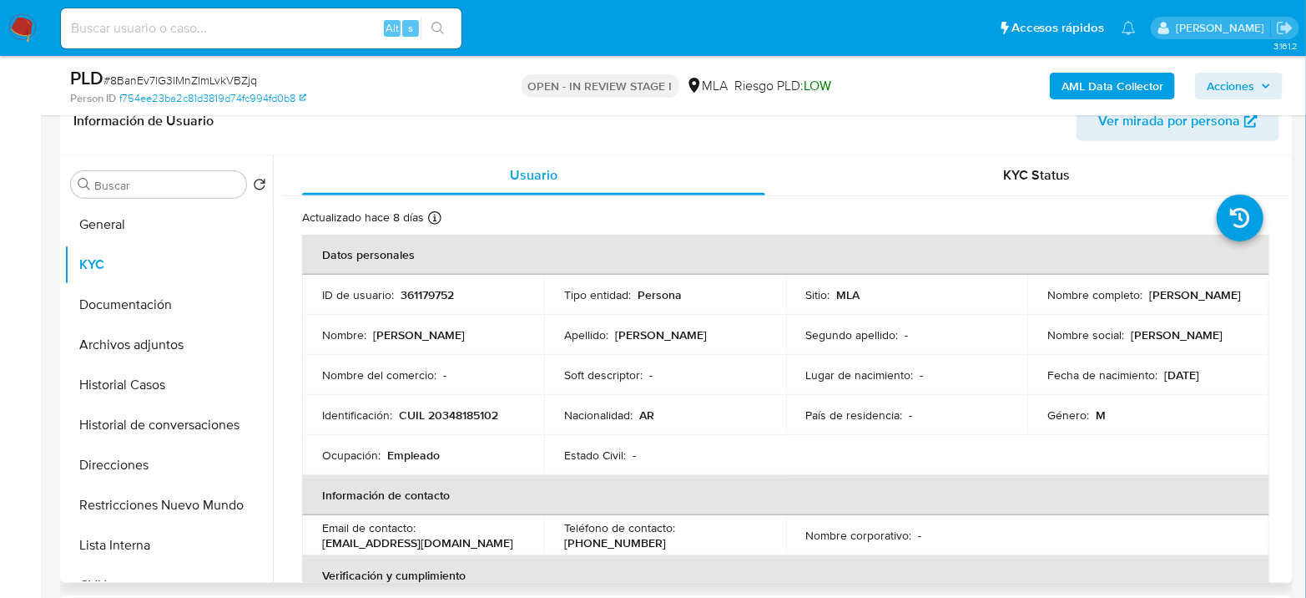
click at [1168, 300] on div "Nombre completo : Ruben Dario Schmid" at bounding box center [1148, 294] width 202 height 15
copy p "Ruben Dario Schmid"
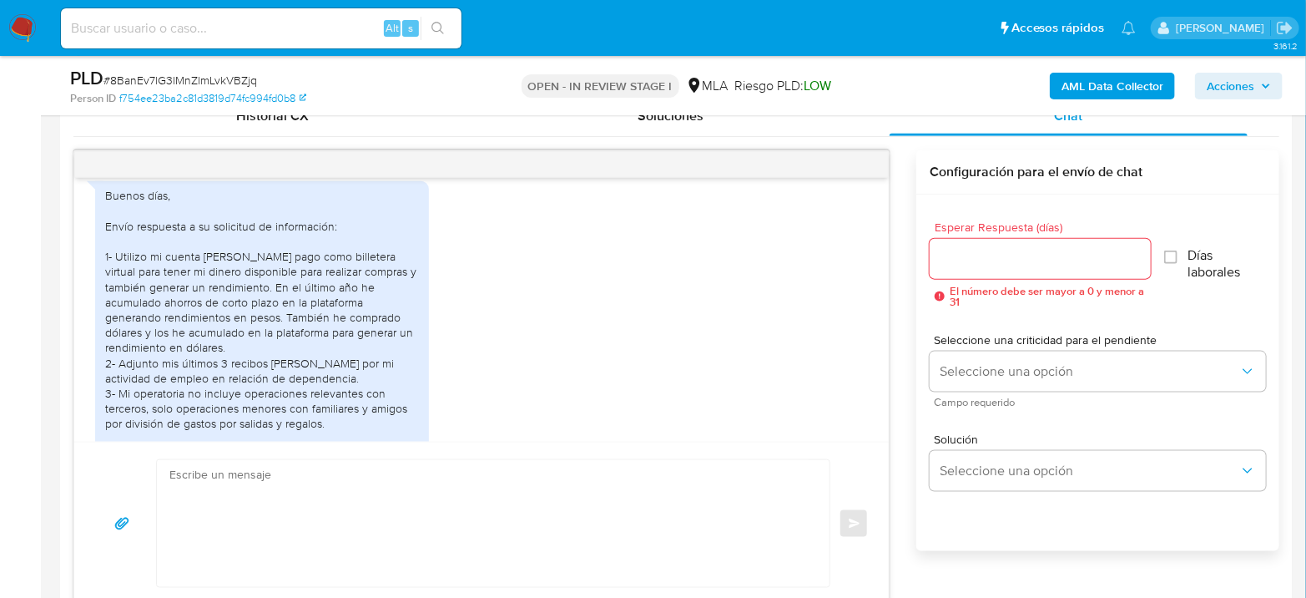
scroll to position [953, 0]
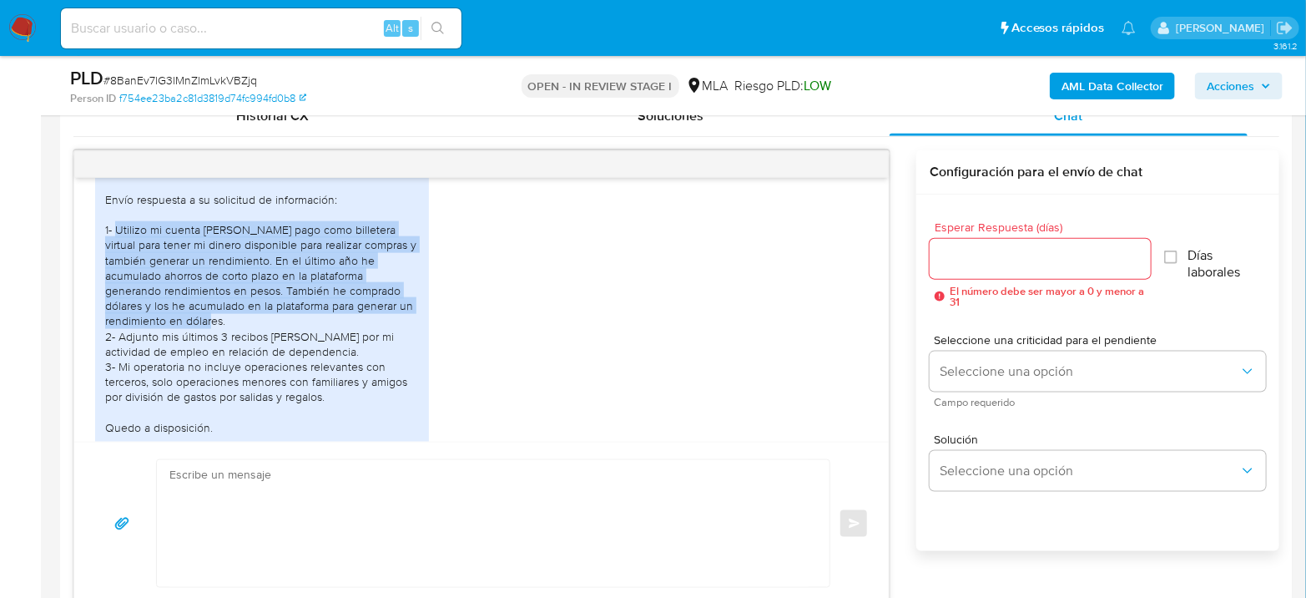
drag, startPoint x: 116, startPoint y: 259, endPoint x: 272, endPoint y: 349, distance: 180.2
click at [272, 349] on div "Buenos días, Envío respuesta a su solicitud de información: 1- Utilizo mi cuent…" at bounding box center [262, 335] width 314 height 349
copy div "Utilizo mi cuenta de Mercado pago como billetera virtual para tener mi dinero d…"
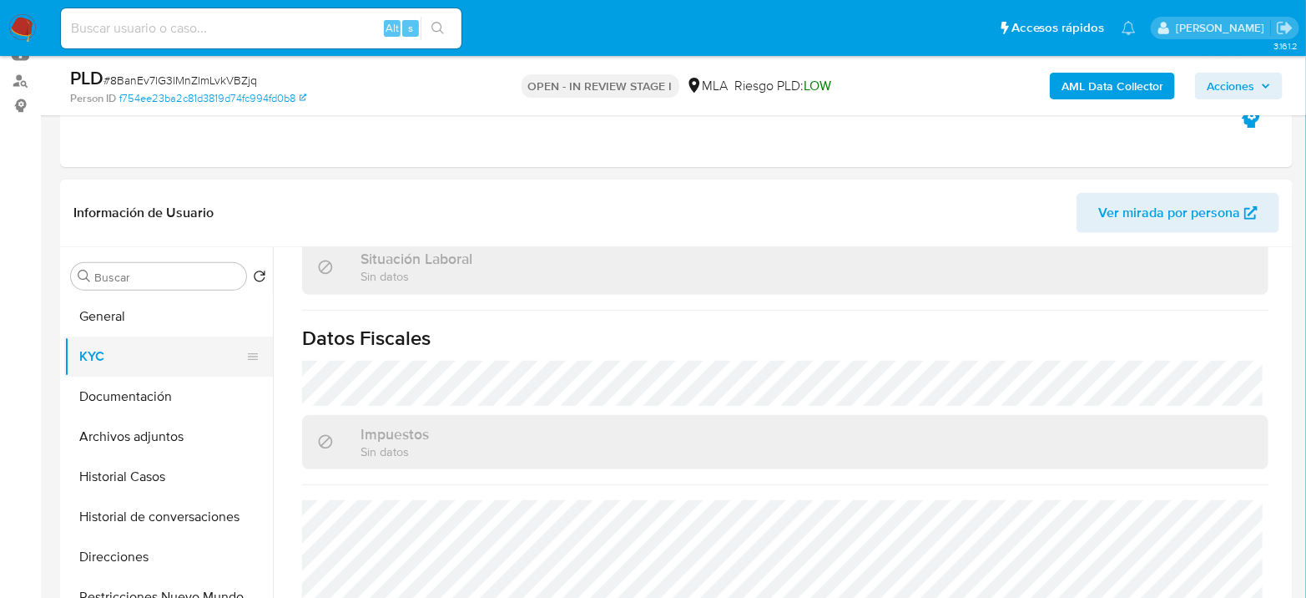
scroll to position [185, 0]
click at [108, 435] on button "Archivos adjuntos" at bounding box center [161, 437] width 195 height 40
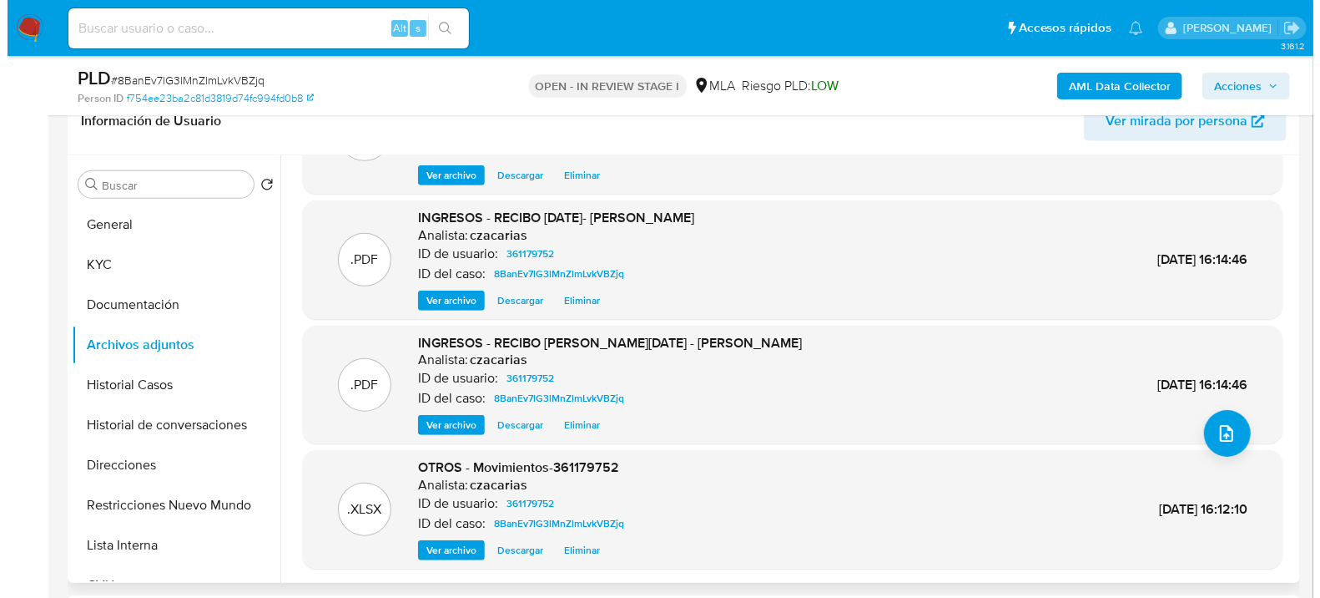
scroll to position [139, 0]
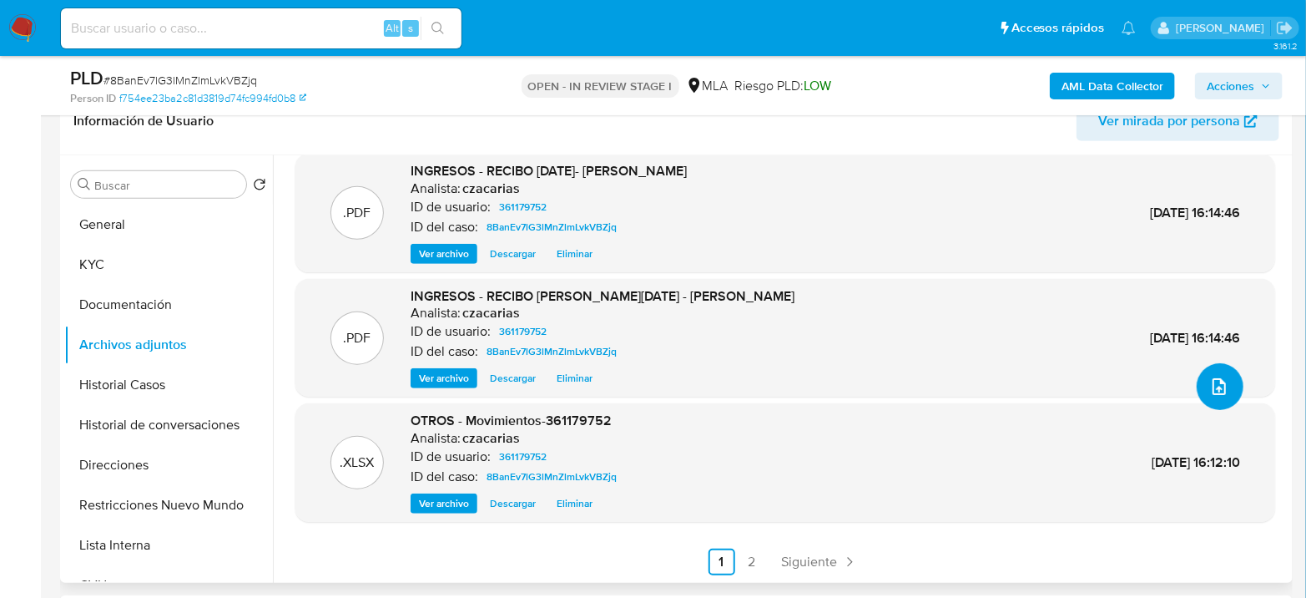
click at [1199, 401] on button "upload-file" at bounding box center [1220, 386] width 47 height 47
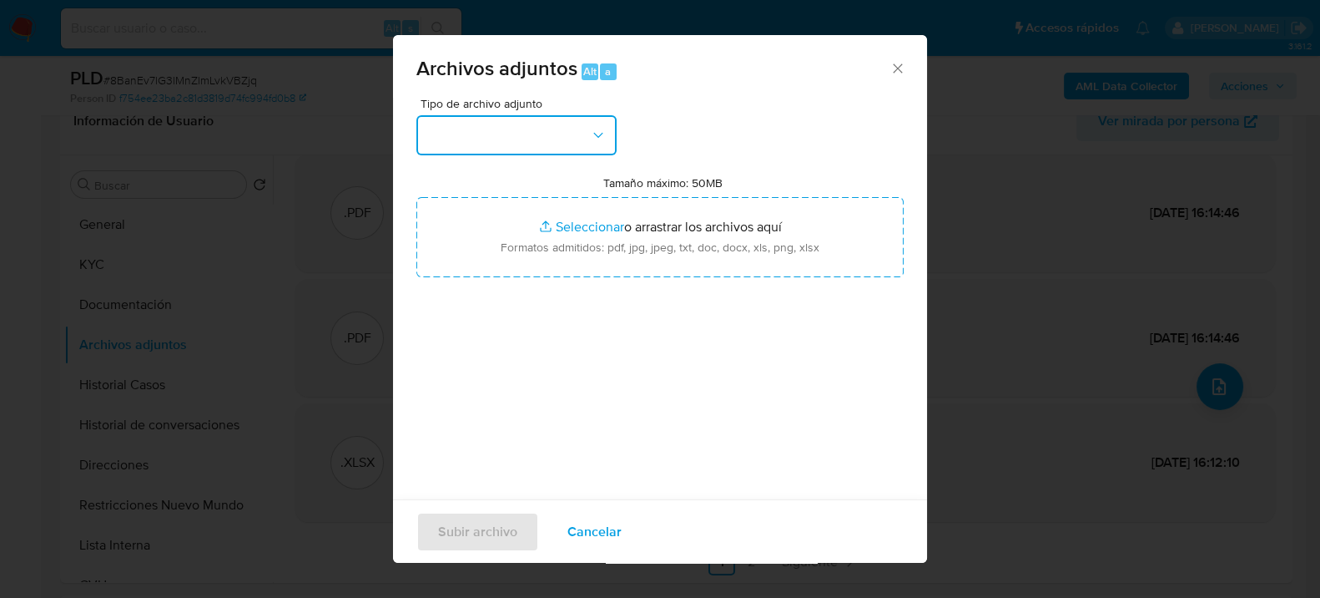
click at [552, 144] on button "button" at bounding box center [516, 135] width 200 height 40
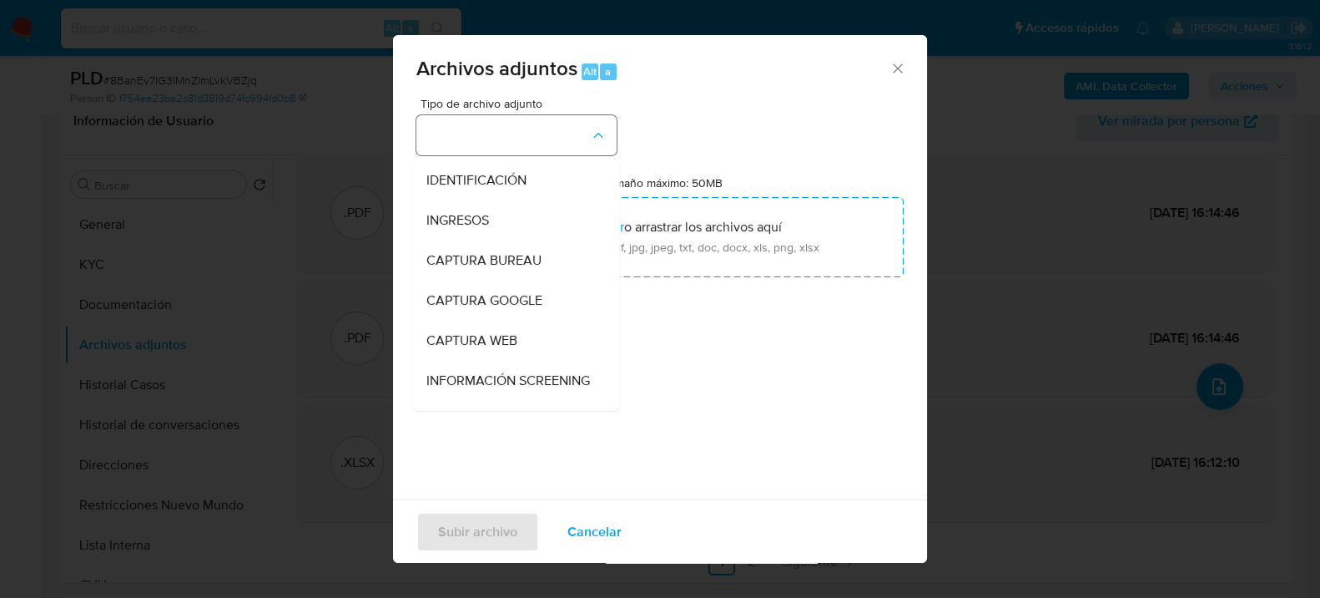
scroll to position [185, 0]
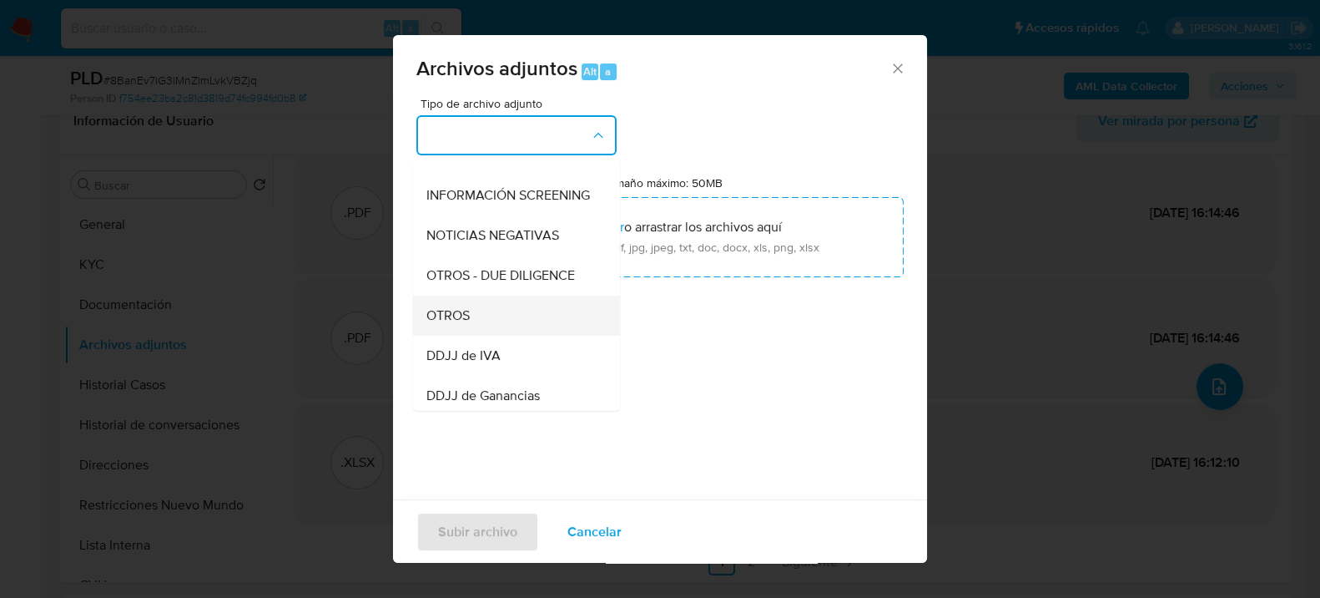
click at [479, 330] on div "OTROS" at bounding box center [511, 315] width 170 height 40
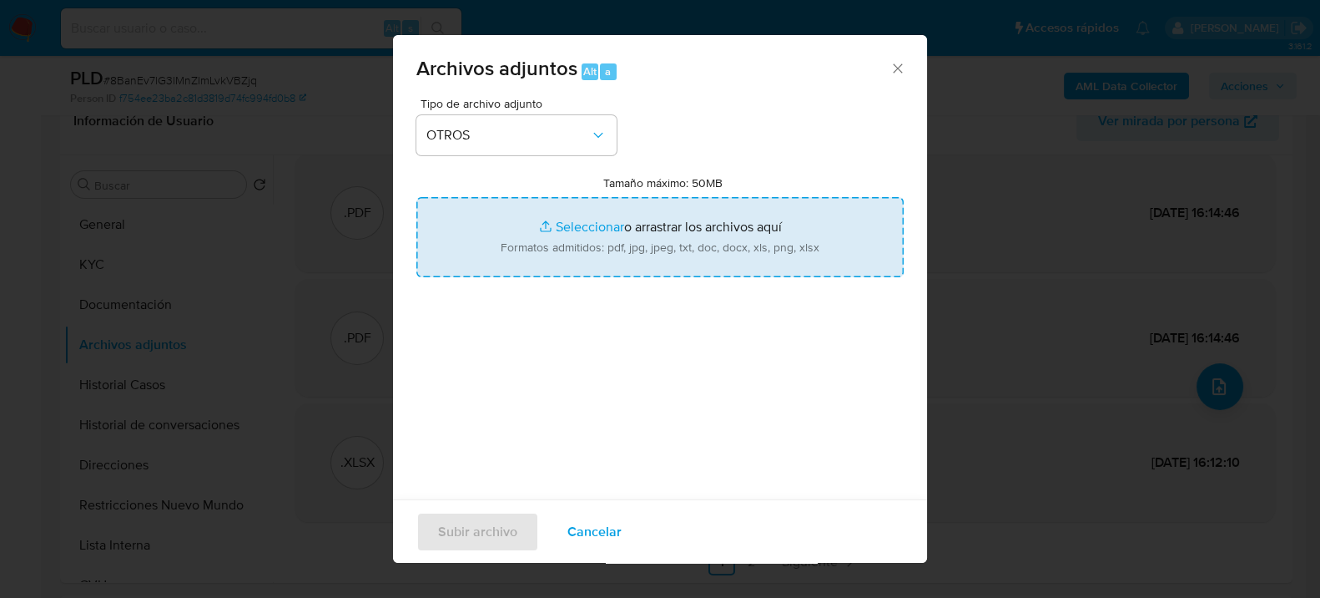
type input "C:\fakepath\Caselog 8BanEv7lG3lMnZlmLvkVBZjq_2025_09_30_13_58_43.docx"
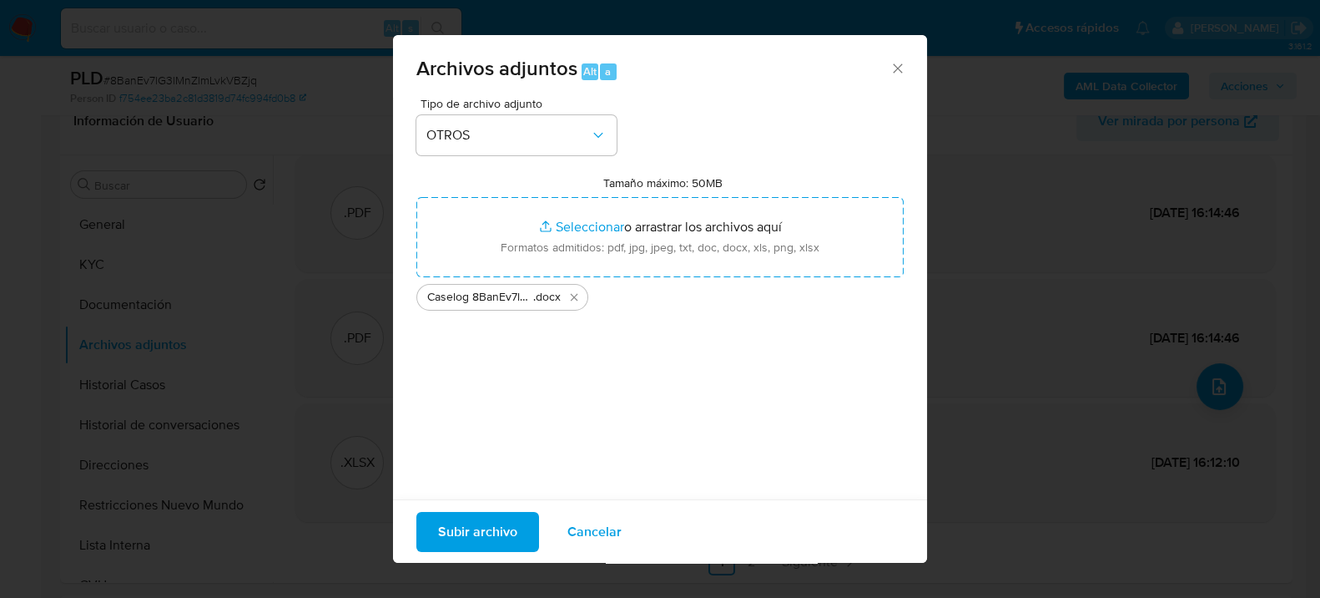
click at [488, 525] on span "Subir archivo" at bounding box center [477, 530] width 79 height 37
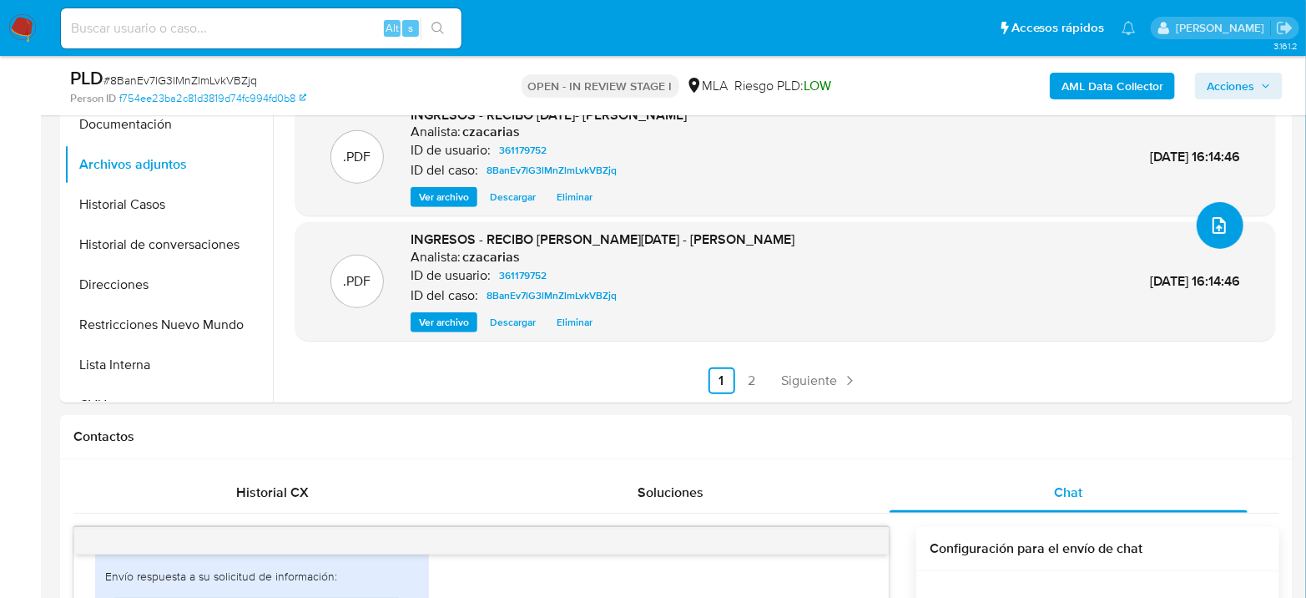
scroll to position [463, 0]
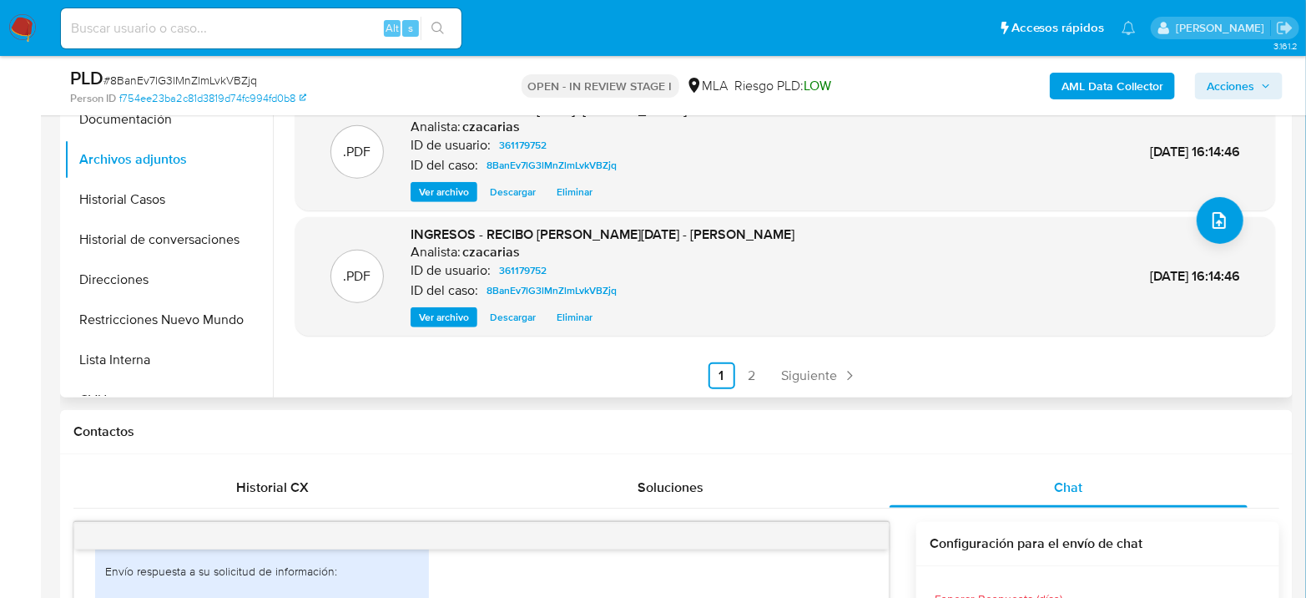
click at [859, 388] on div ".DOCX OTROS - Caselog 8BanEv7lG3lMnZlmLvkVBZjq_2025_09_30_13_58_43 Analista: cz…" at bounding box center [781, 183] width 1016 height 427
click at [827, 374] on span "Siguiente" at bounding box center [810, 375] width 56 height 13
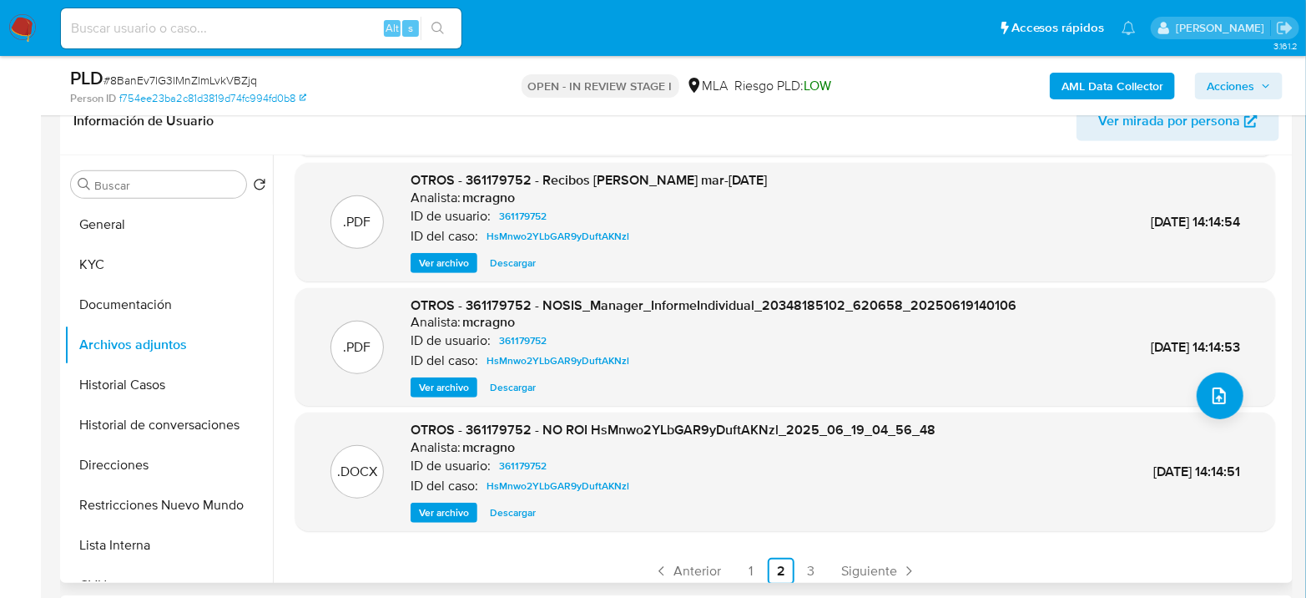
scroll to position [139, 0]
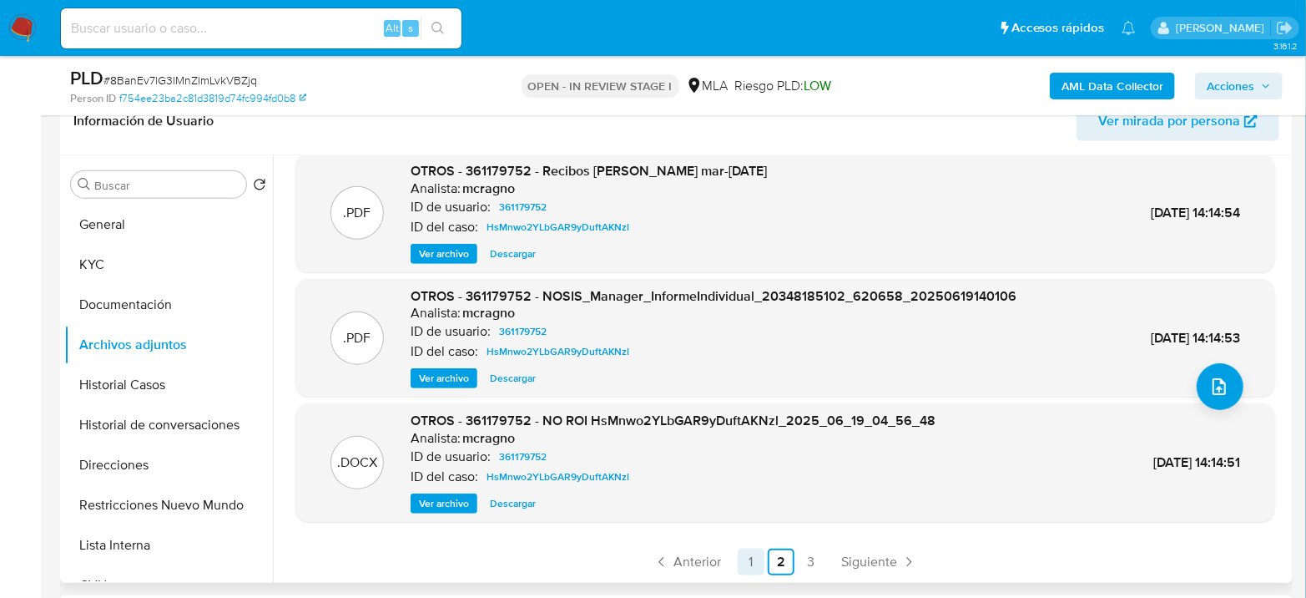
click at [747, 556] on link "1" at bounding box center [751, 561] width 27 height 27
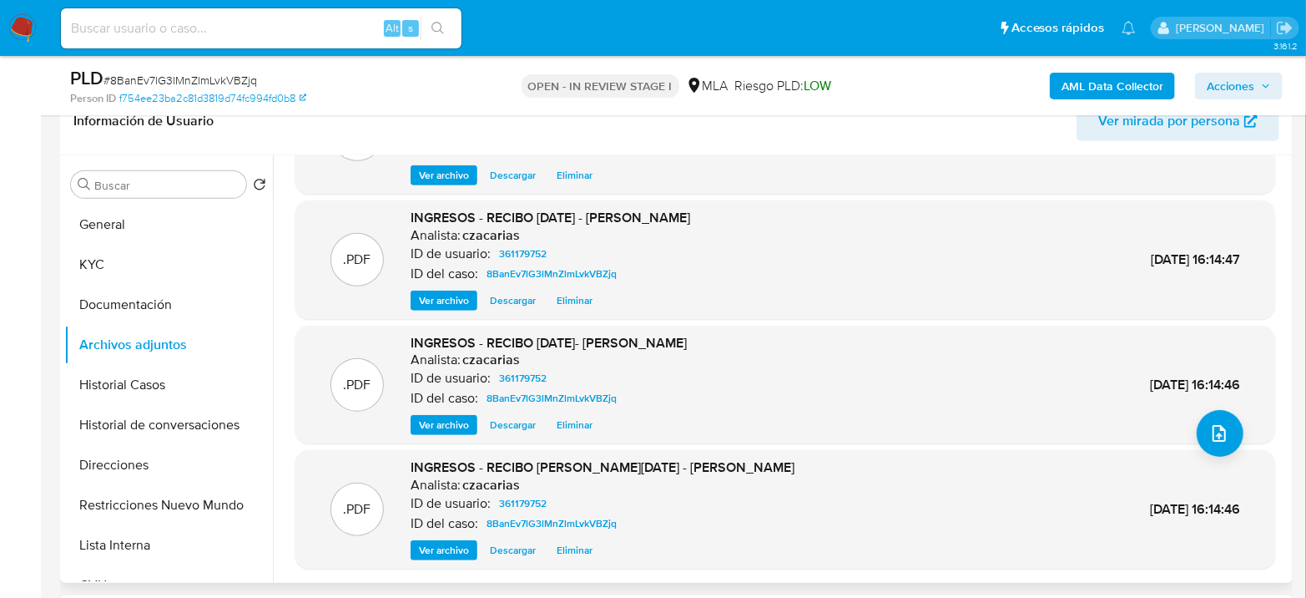
scroll to position [0, 0]
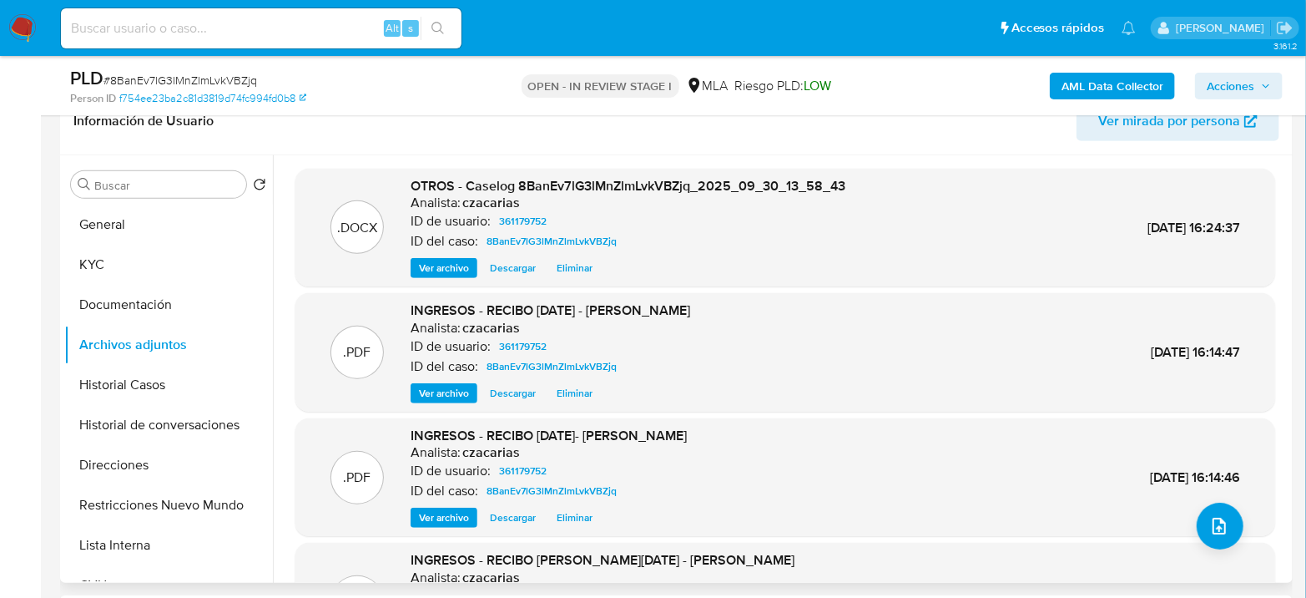
click at [1113, 79] on b "AML Data Collector" at bounding box center [1113, 86] width 102 height 27
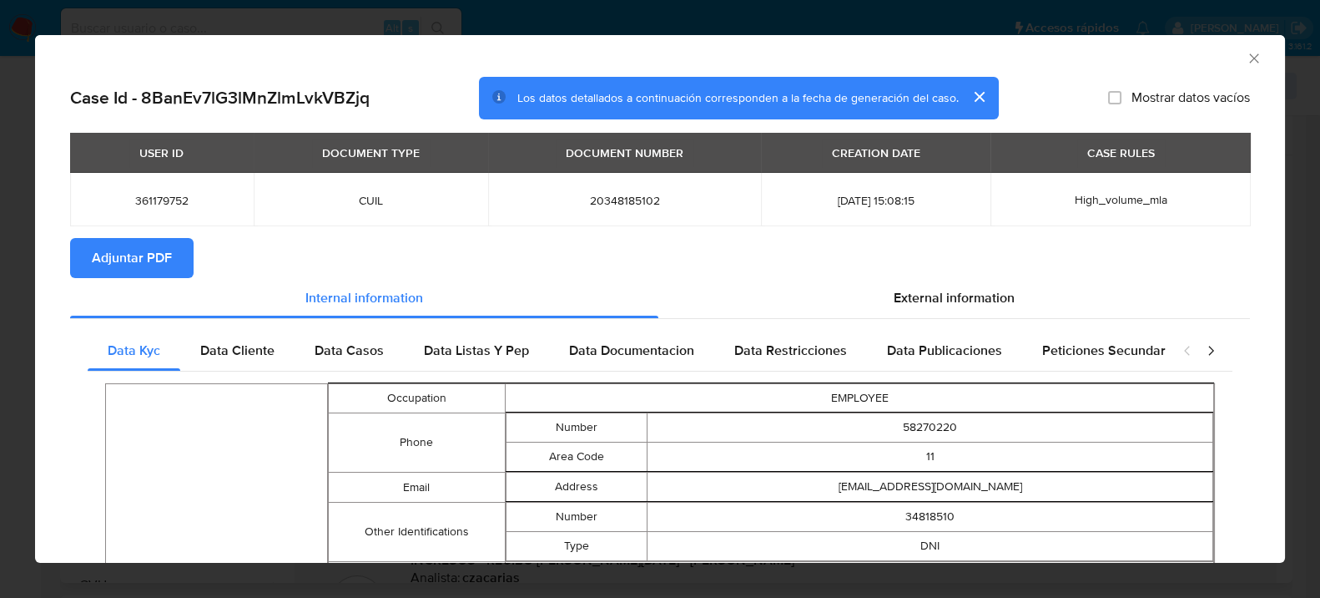
click at [88, 265] on button "Adjuntar PDF" at bounding box center [132, 258] width 124 height 40
click at [1246, 64] on icon "Cerrar ventana" at bounding box center [1254, 58] width 17 height 17
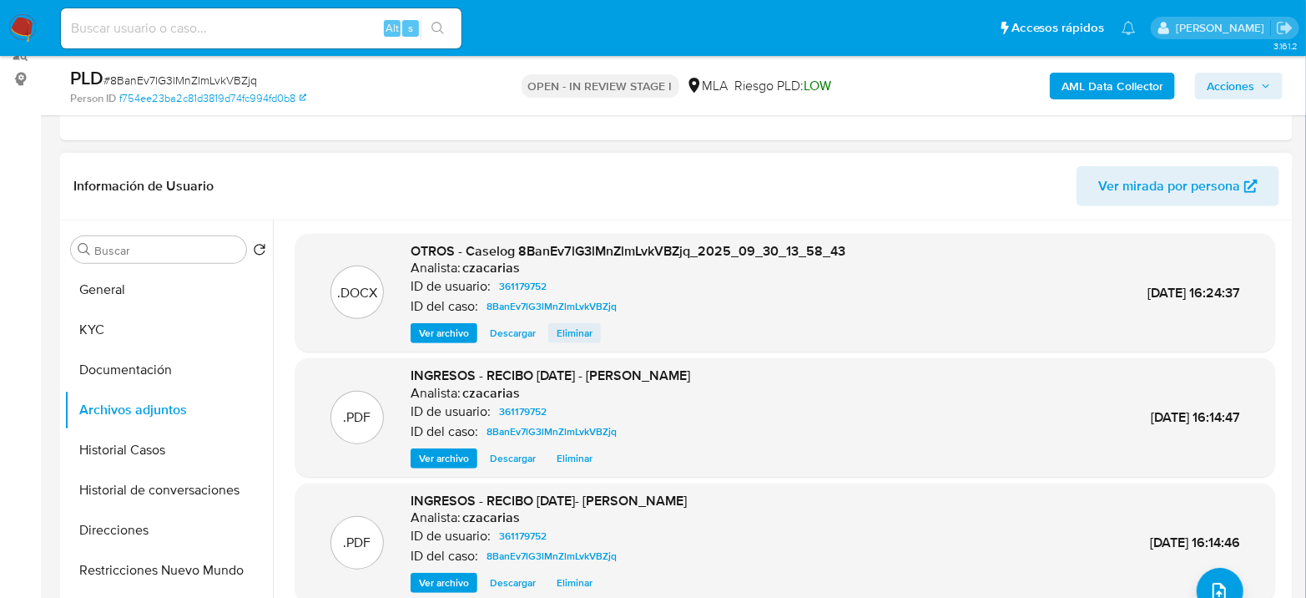
scroll to position [185, 0]
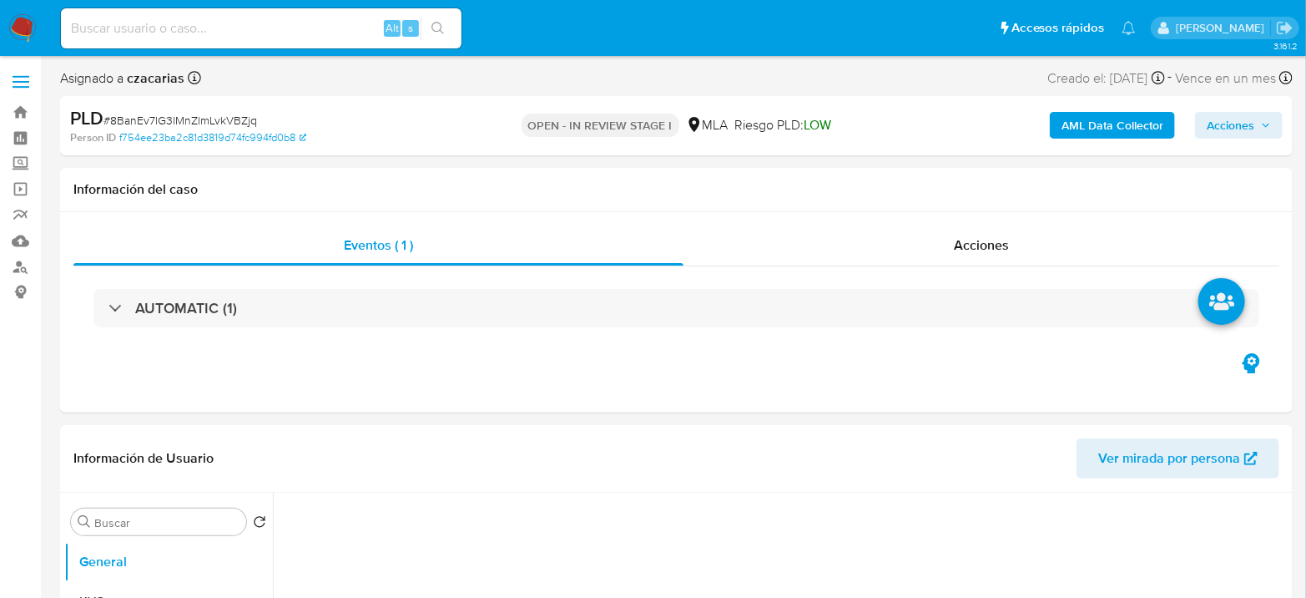
select select "10"
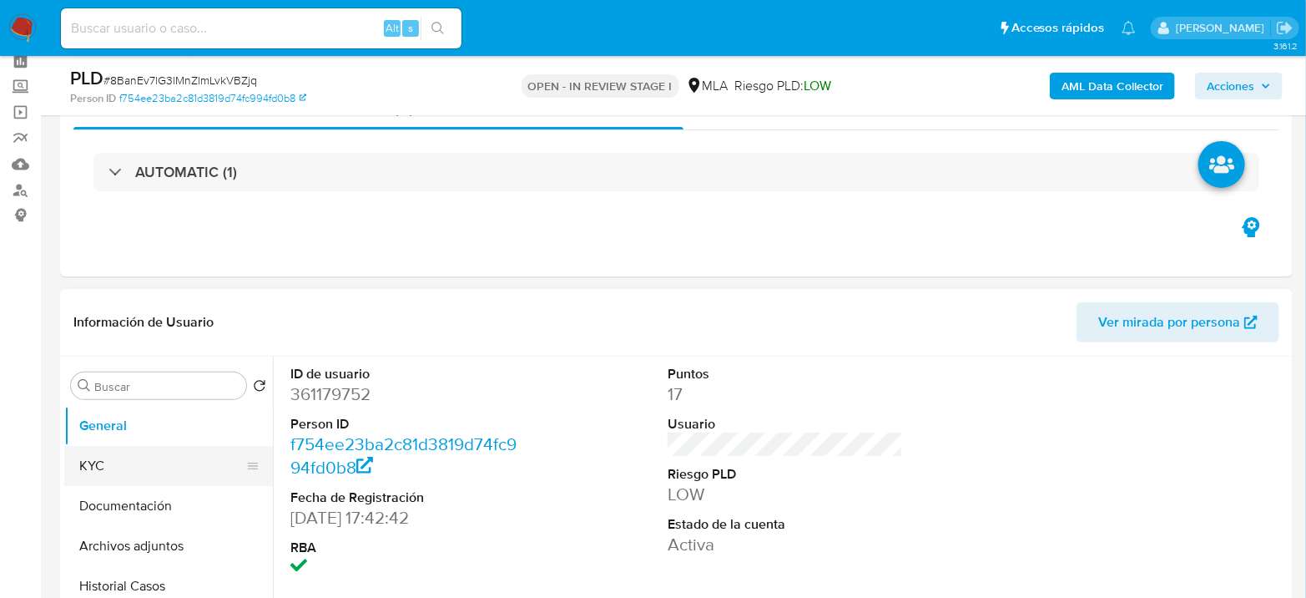
scroll to position [185, 0]
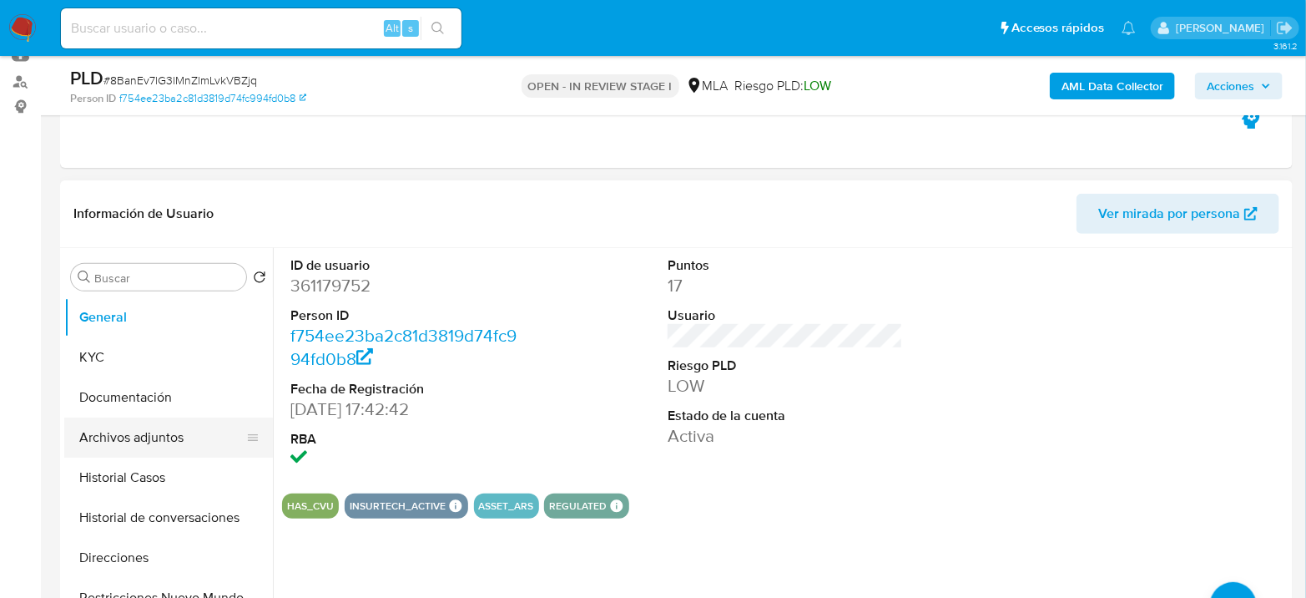
click at [147, 448] on button "Archivos adjuntos" at bounding box center [161, 437] width 195 height 40
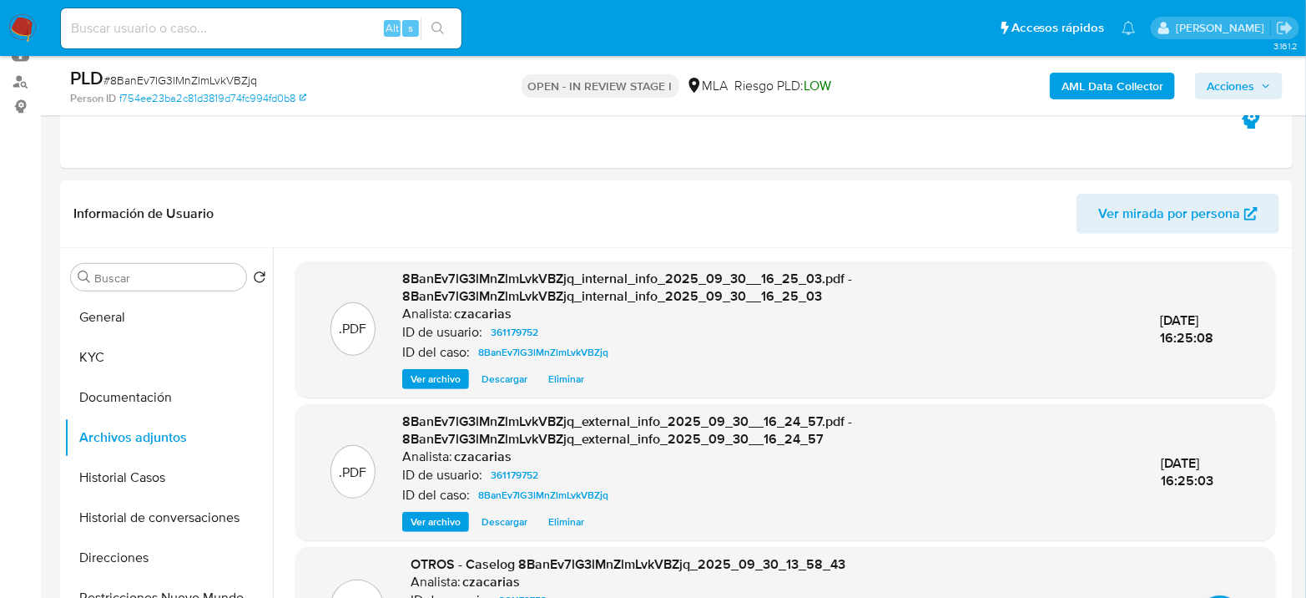
click at [1259, 91] on span "Acciones" at bounding box center [1239, 85] width 64 height 23
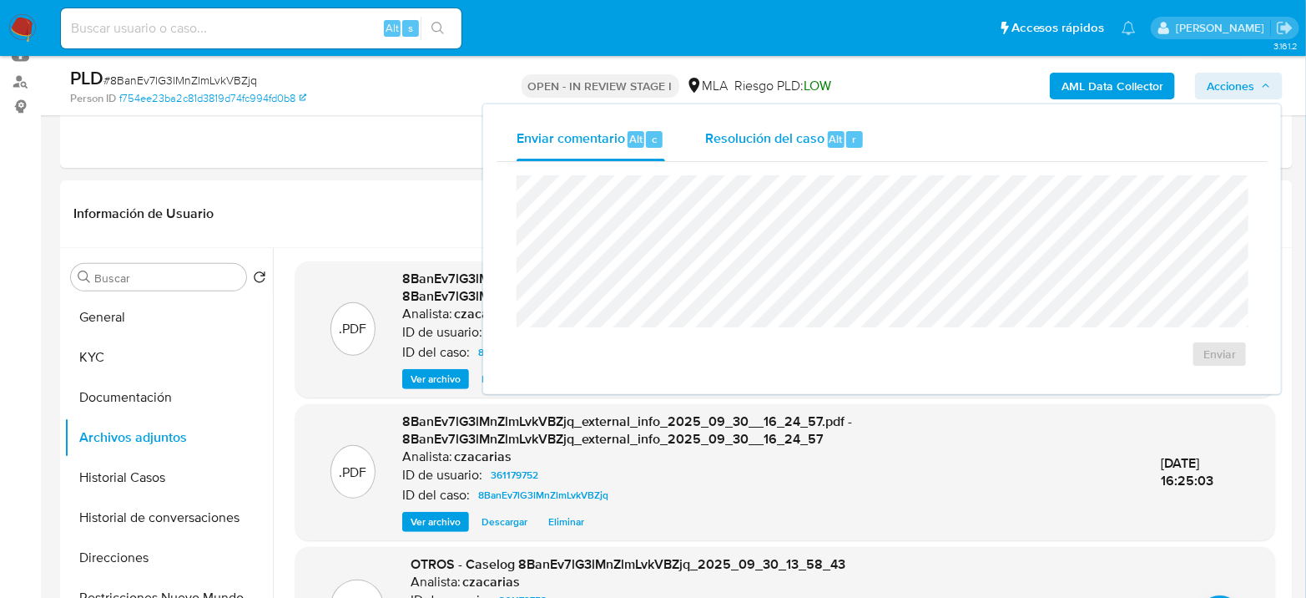
click at [836, 152] on div "Resolución del caso Alt r" at bounding box center [784, 139] width 159 height 43
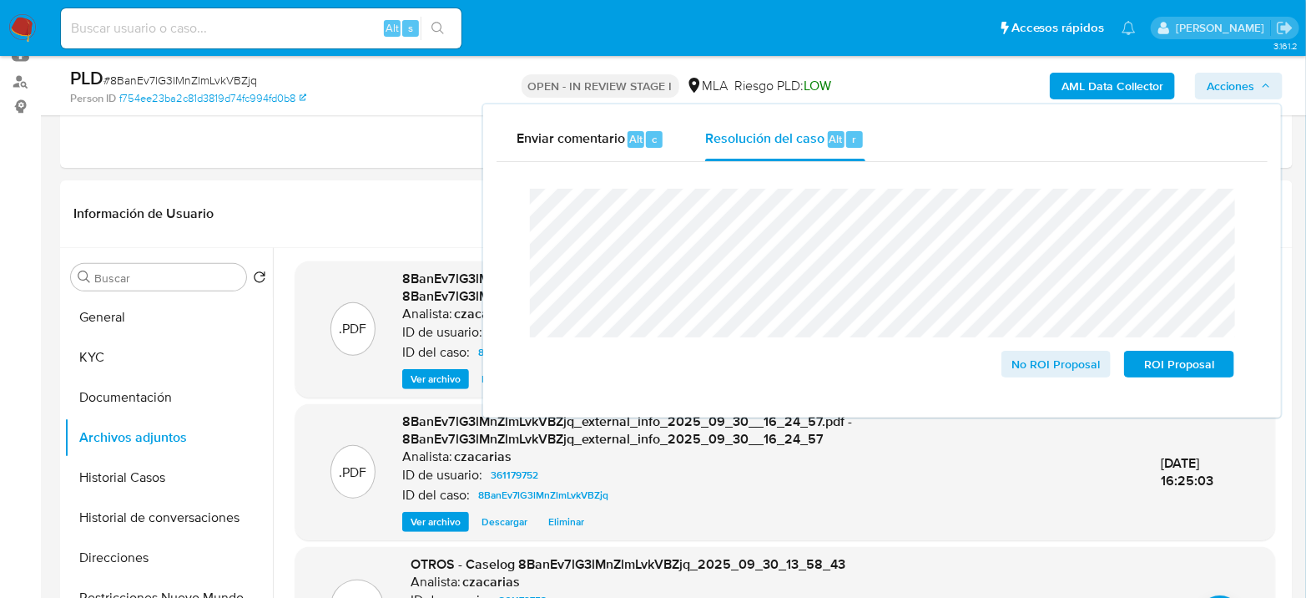
click at [219, 85] on span "# 8BanEv7lG3lMnZlmLvkVBZjq" at bounding box center [180, 80] width 154 height 17
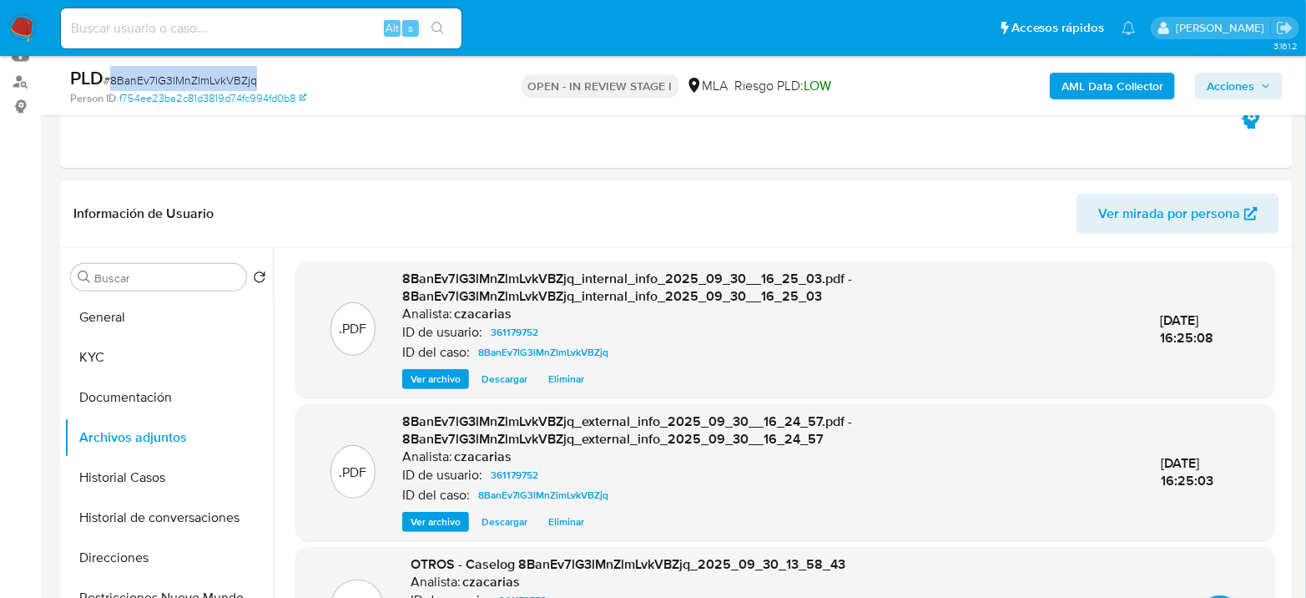
copy span "8BanEv7lG3lMnZlmLvkVBZjq"
click at [1242, 93] on span "Acciones" at bounding box center [1231, 86] width 48 height 27
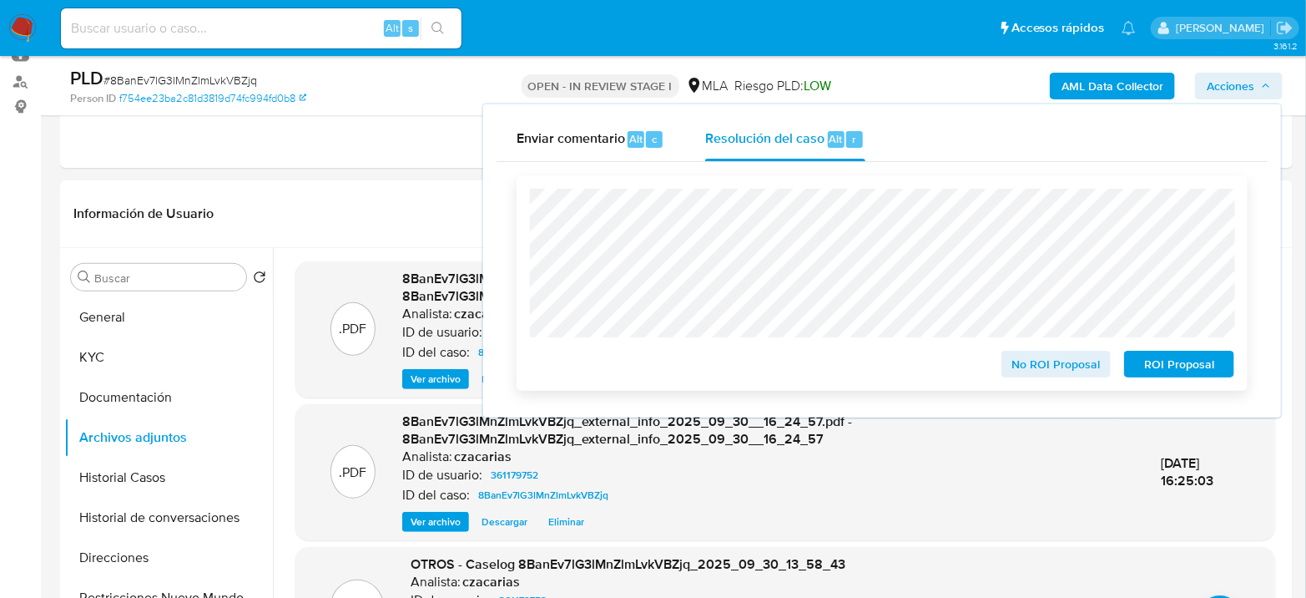
click at [1057, 371] on span "No ROI Proposal" at bounding box center [1056, 363] width 87 height 23
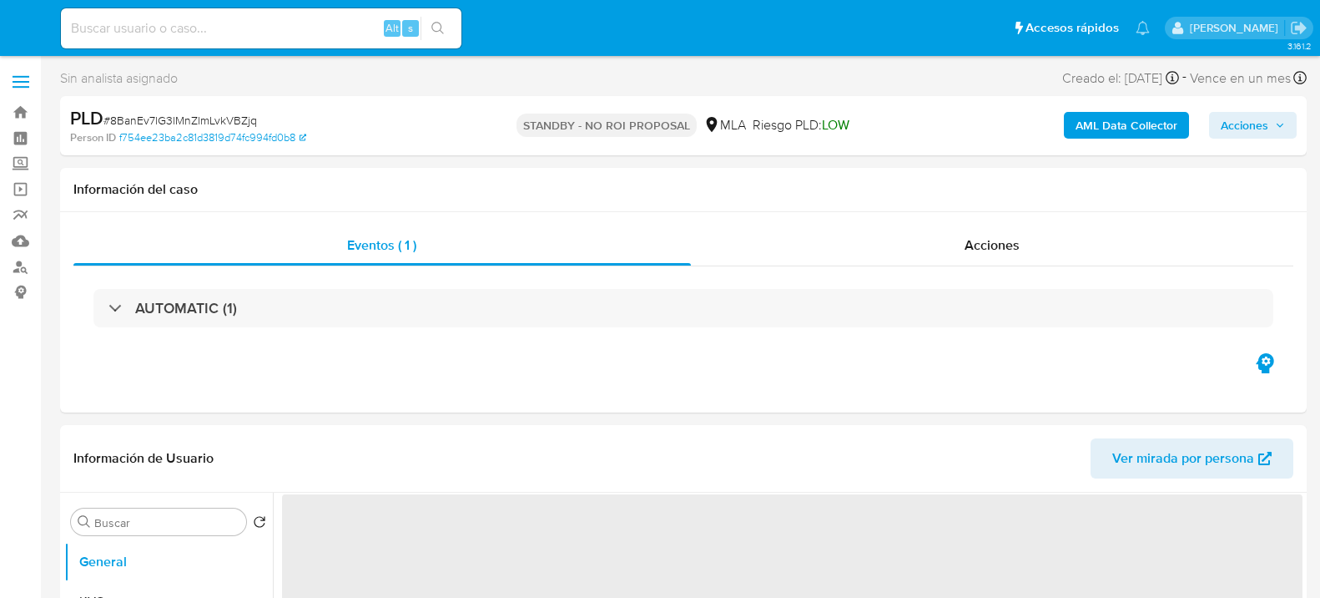
select select "10"
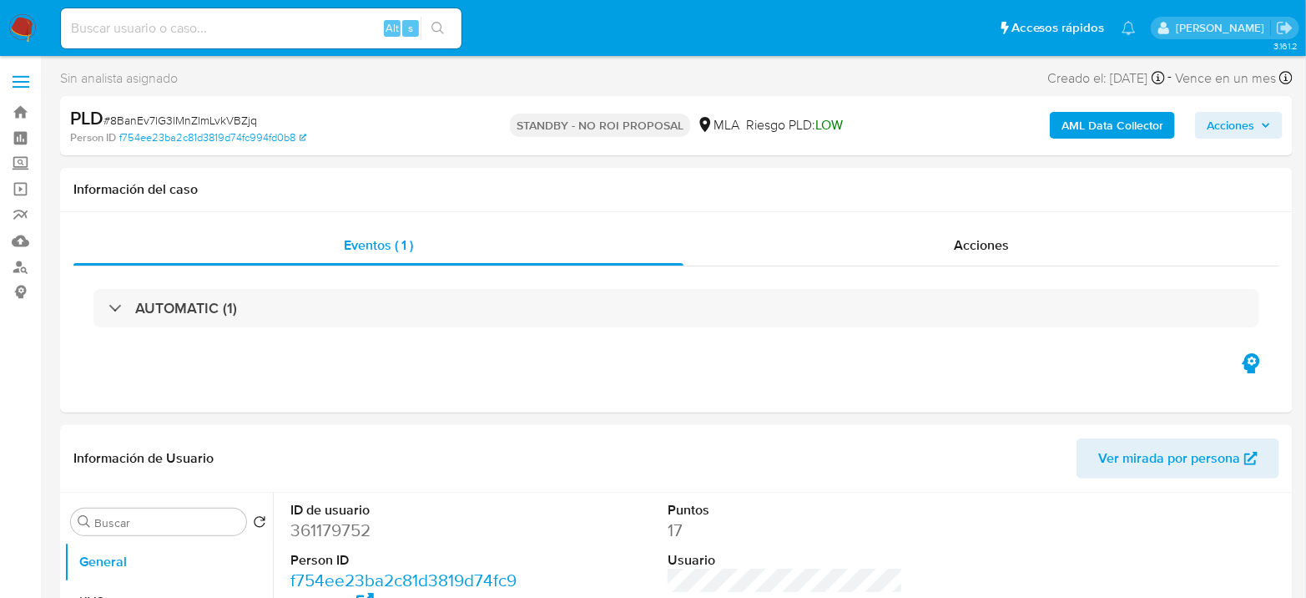
click at [165, 116] on span "# 8BanEv7lG3lMnZlmLvkVBZjq" at bounding box center [180, 120] width 154 height 17
copy span "8BanEv7lG3lMnZlmLvkVBZjq"
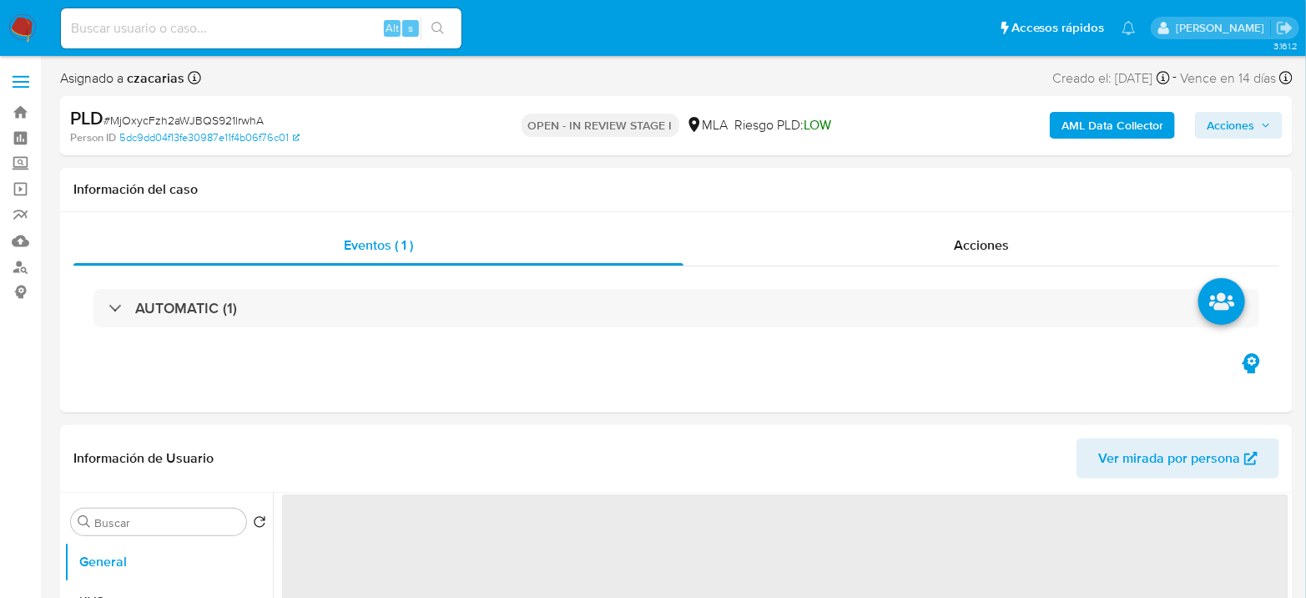
select select "10"
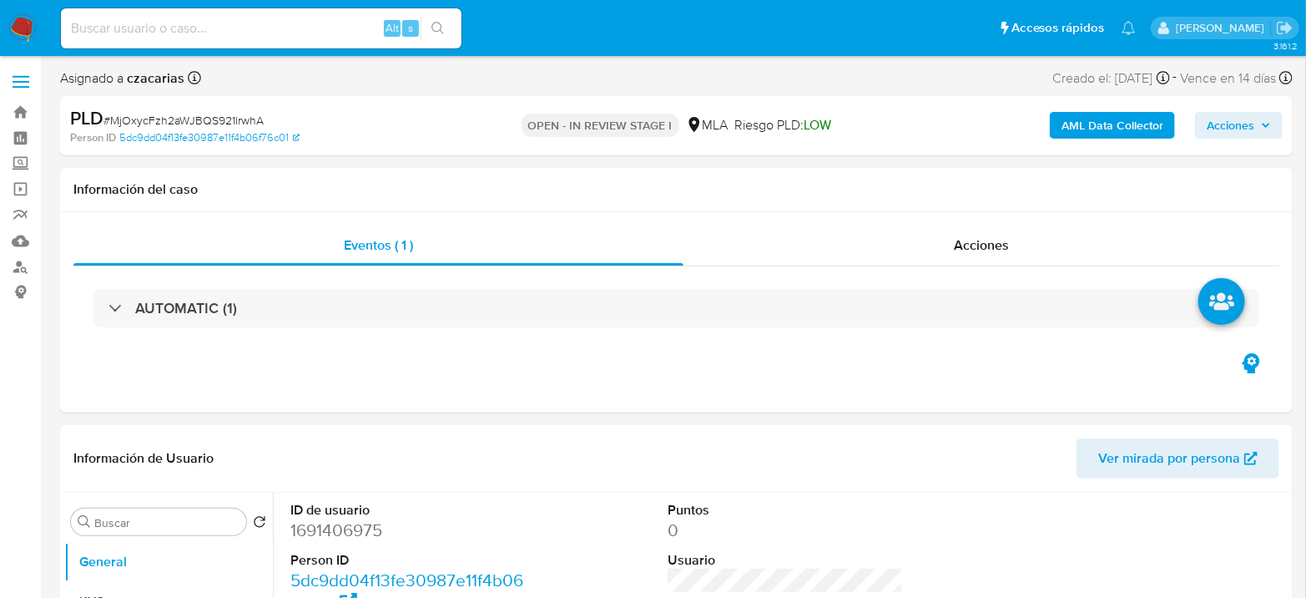
click at [1224, 133] on span "Acciones" at bounding box center [1231, 125] width 48 height 27
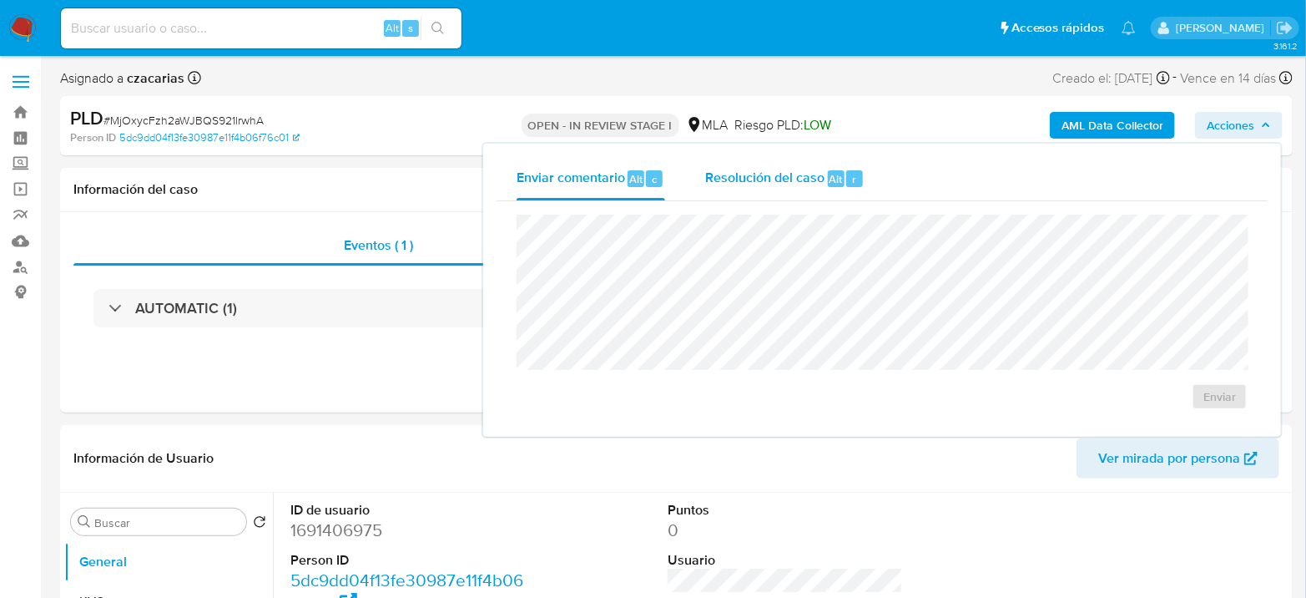
click at [759, 197] on div "Resolución del caso Alt r" at bounding box center [784, 178] width 159 height 43
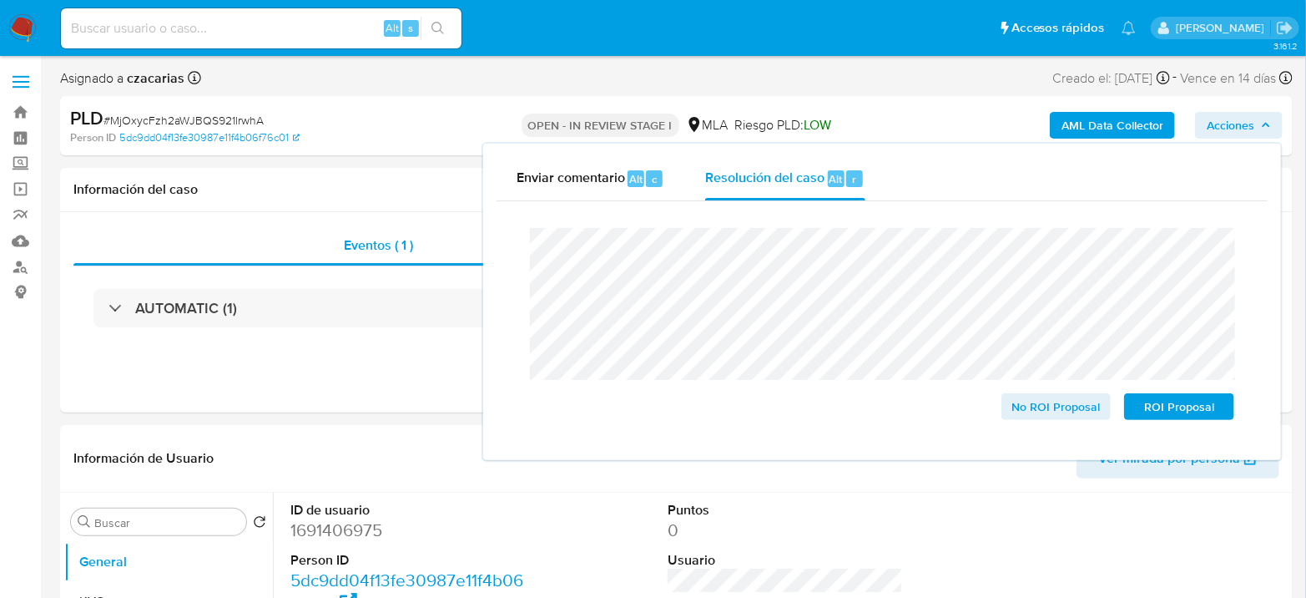
click at [154, 117] on span "# MjOxycFzh2aWJBQS921lrwhA" at bounding box center [183, 120] width 160 height 17
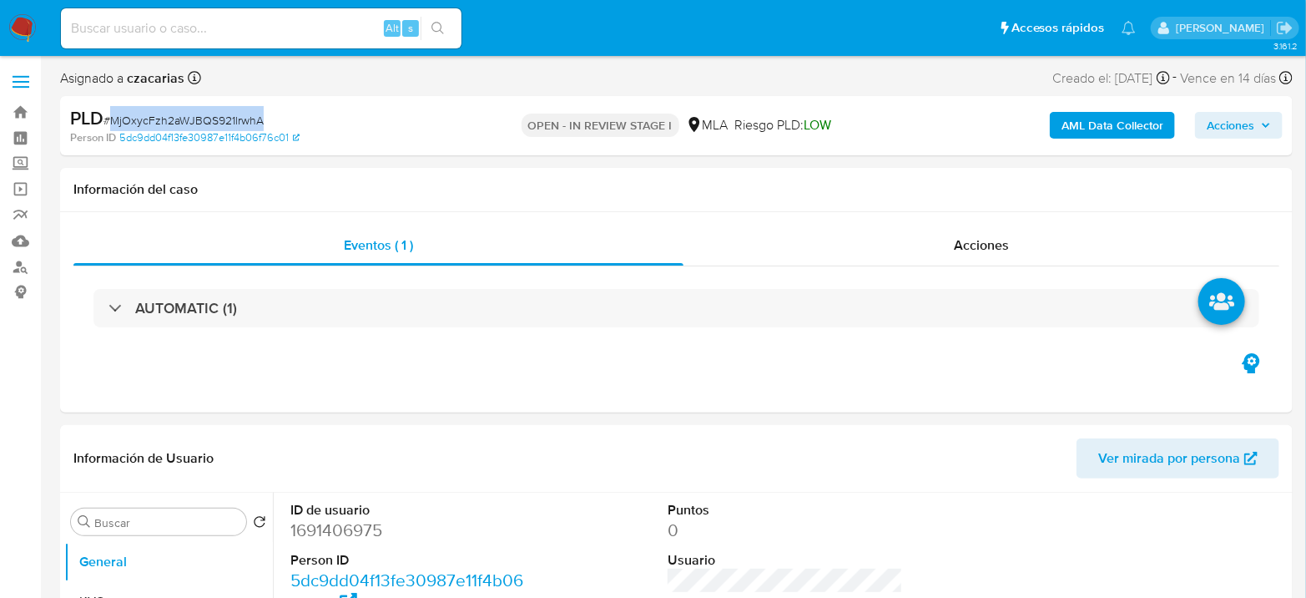
click at [154, 117] on span "# MjOxycFzh2aWJBQS921lrwhA" at bounding box center [183, 120] width 160 height 17
copy span "MjOxycFzh2aWJBQS921lrwhA"
click at [1232, 126] on span "Acciones" at bounding box center [1231, 125] width 48 height 27
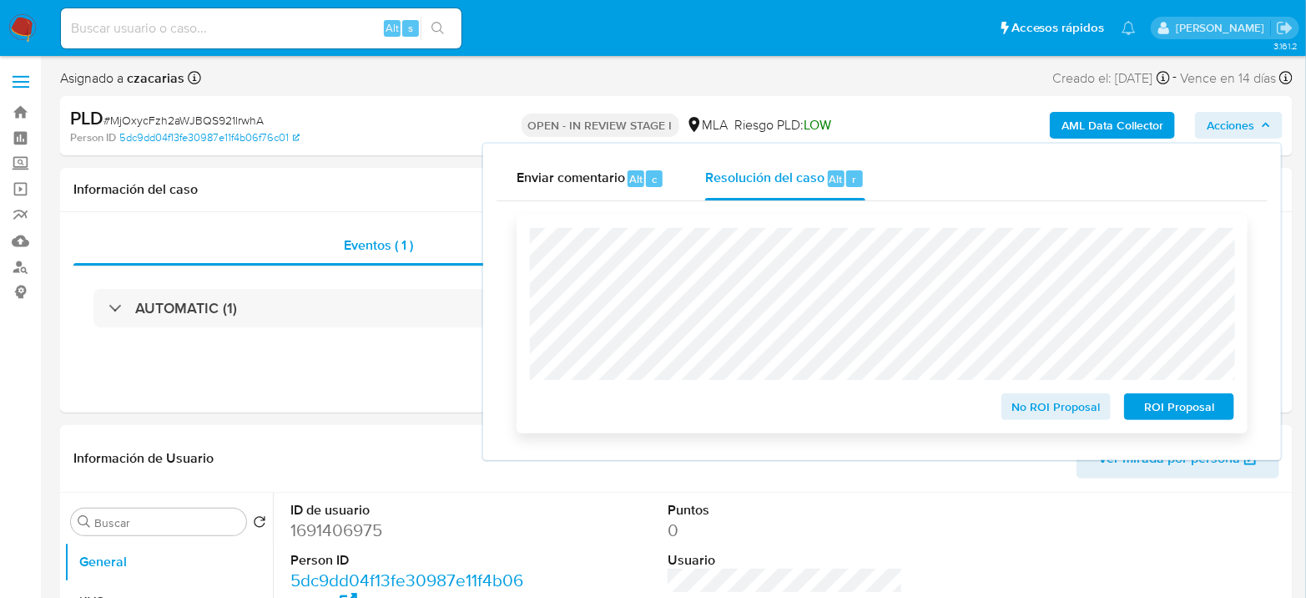
click at [1187, 402] on span "ROI Proposal" at bounding box center [1179, 406] width 87 height 23
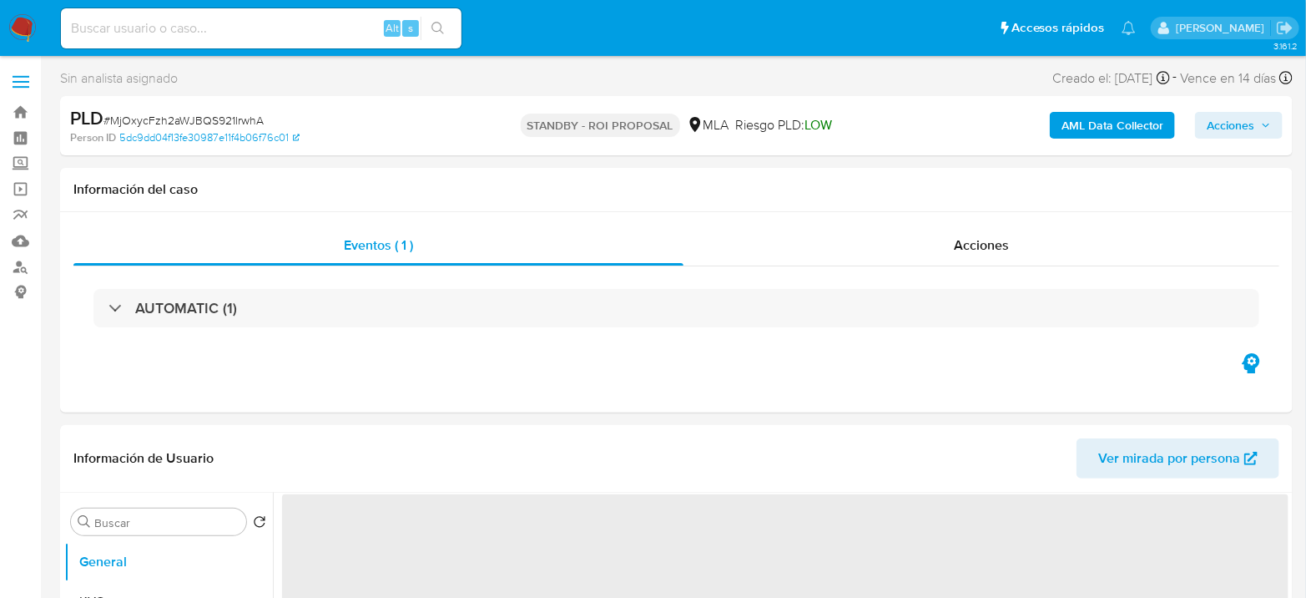
select select "10"
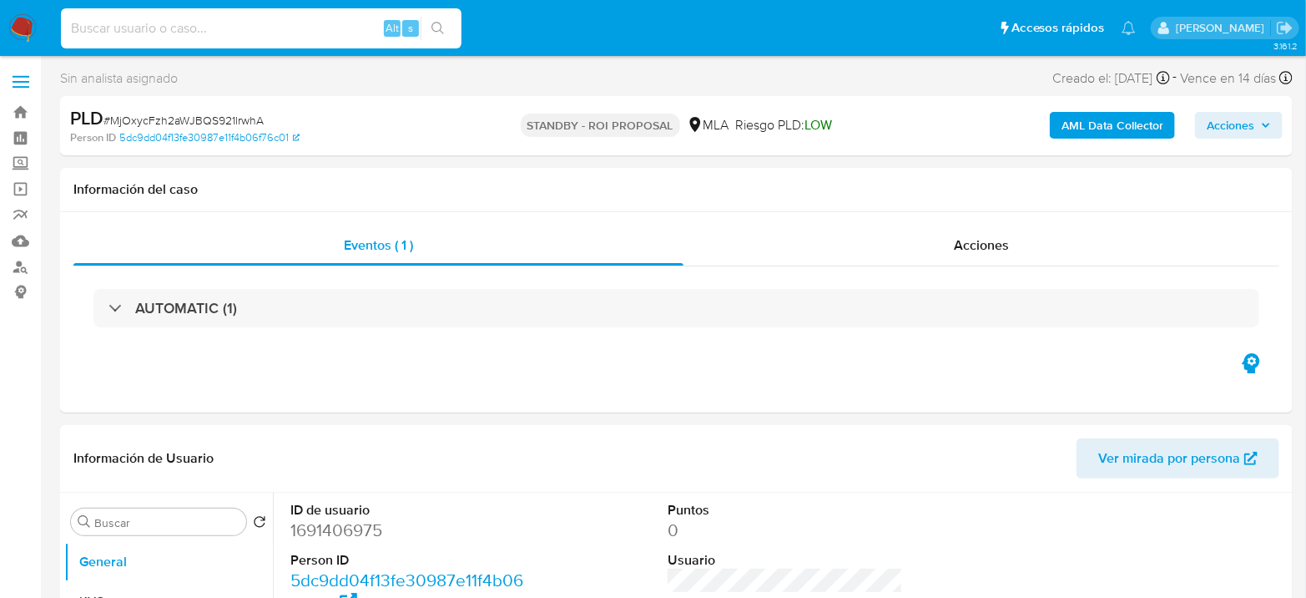
click at [348, 25] on input at bounding box center [261, 29] width 401 height 22
paste input "EoK5nFacAjSKWBlyWPmTZaad"
type input "EoK5nFacAjSKWBlyWPmTZaad"
click at [427, 26] on button "search-icon" at bounding box center [438, 28] width 34 height 23
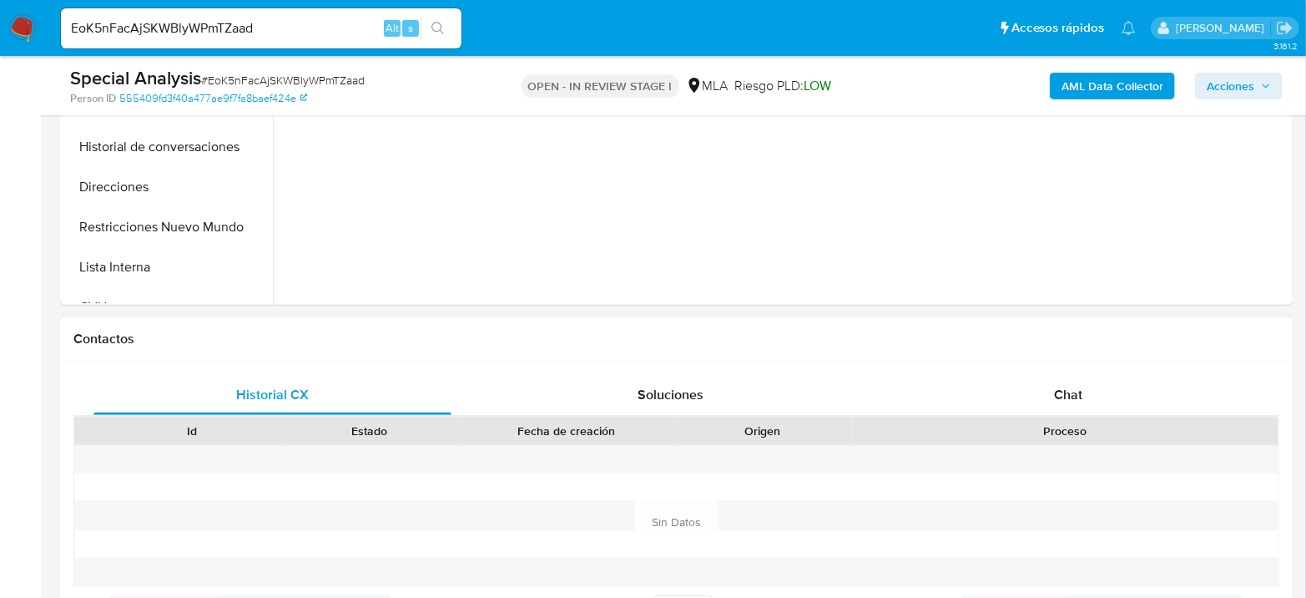
select select "10"
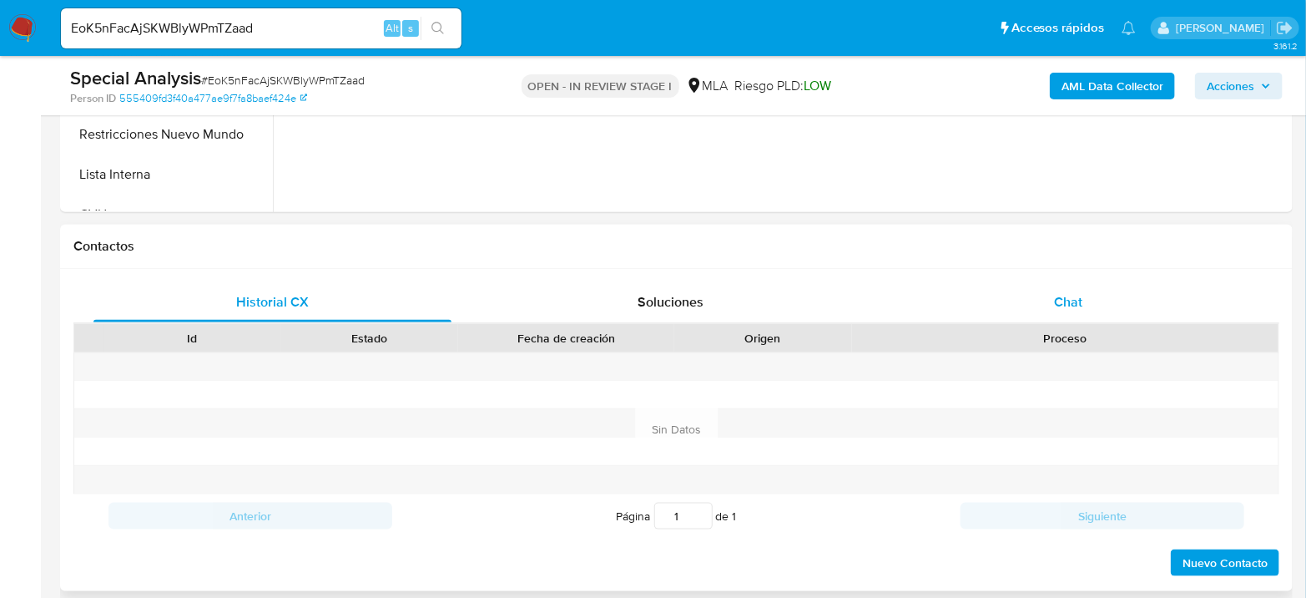
click at [1082, 295] on span "Chat" at bounding box center [1068, 301] width 28 height 19
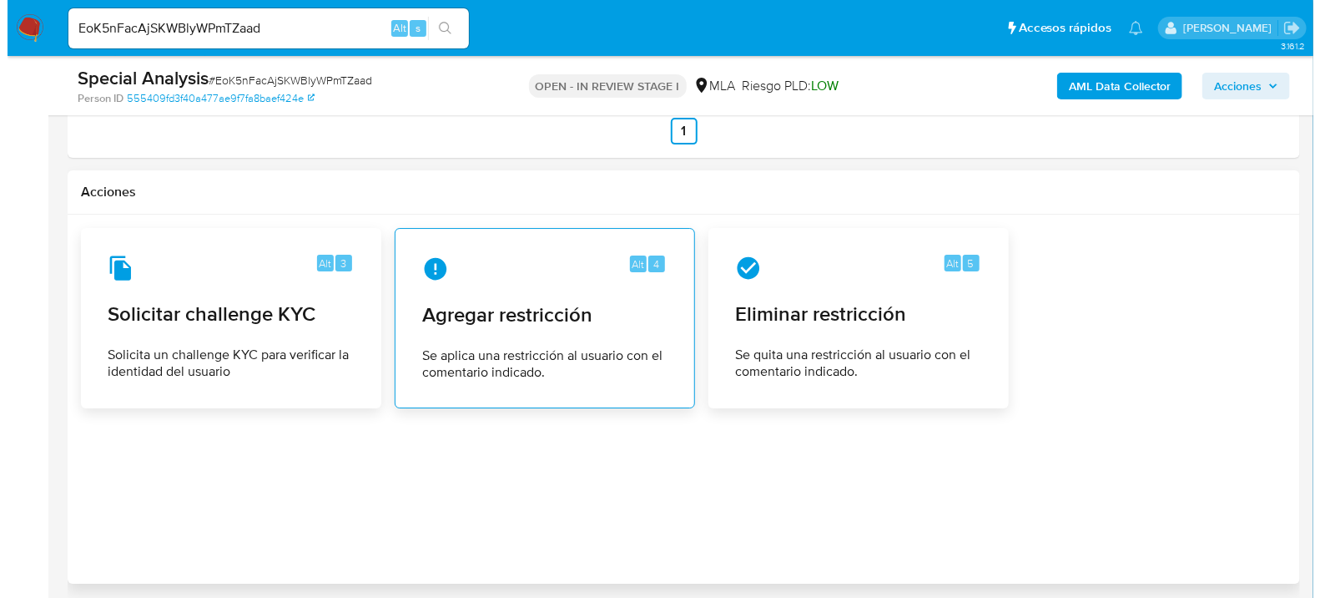
scroll to position [2596, 0]
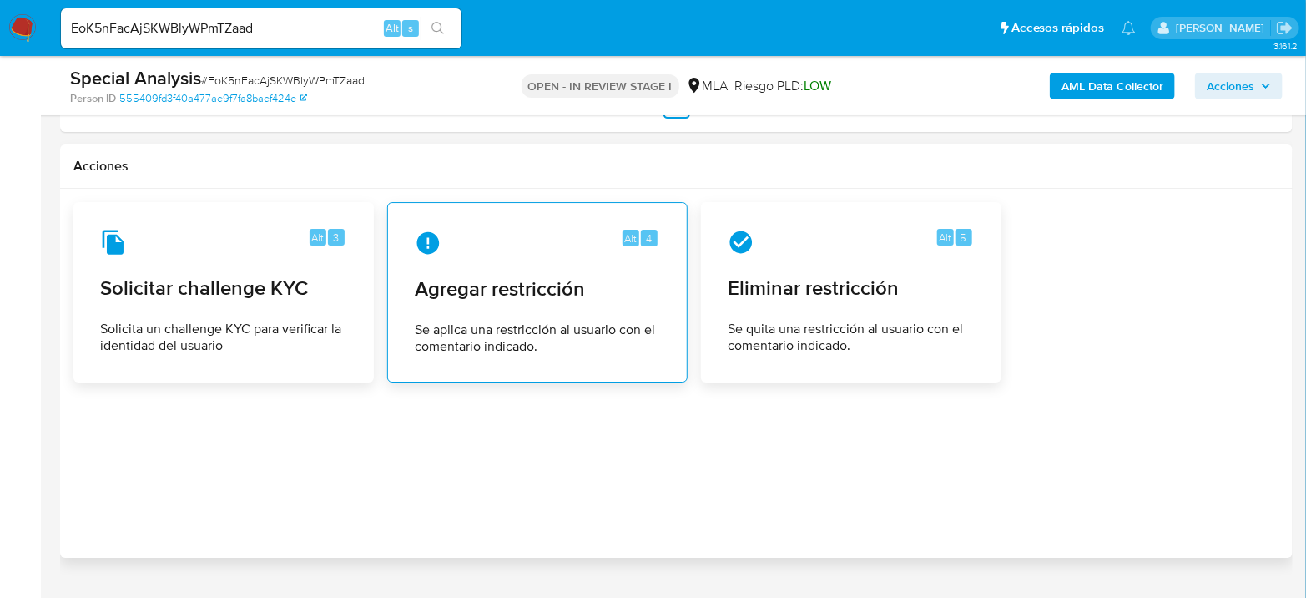
click at [465, 295] on span "Agregar restricción" at bounding box center [537, 288] width 245 height 25
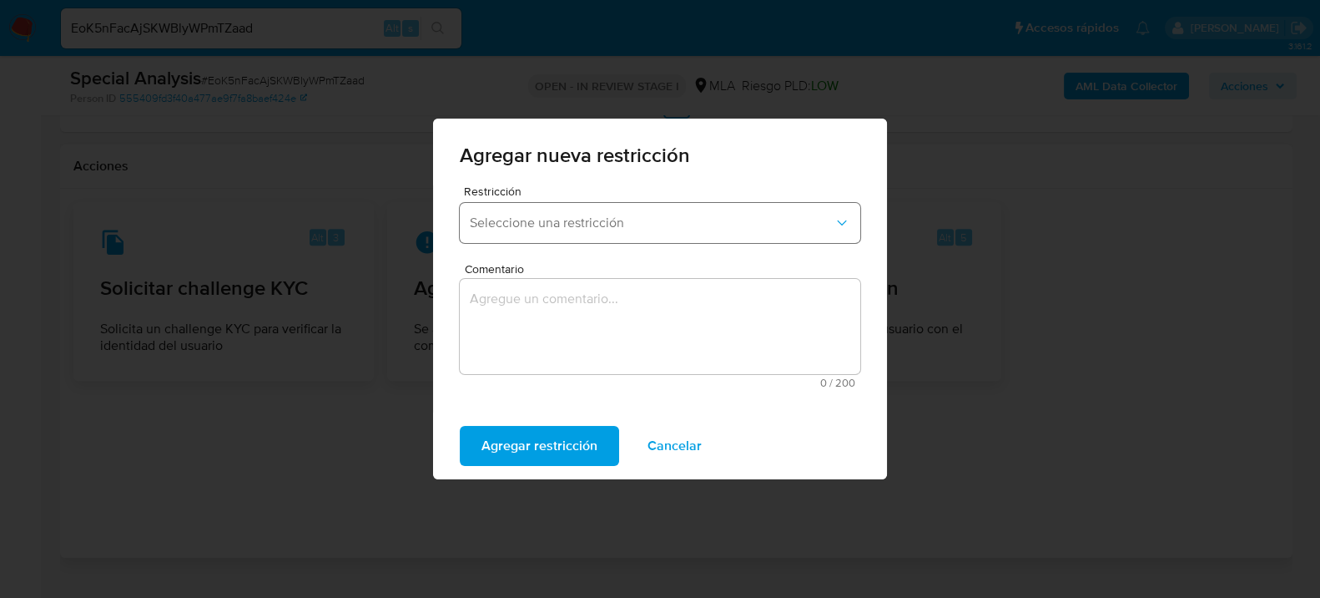
click at [633, 208] on button "Seleccione una restricción" at bounding box center [660, 223] width 401 height 40
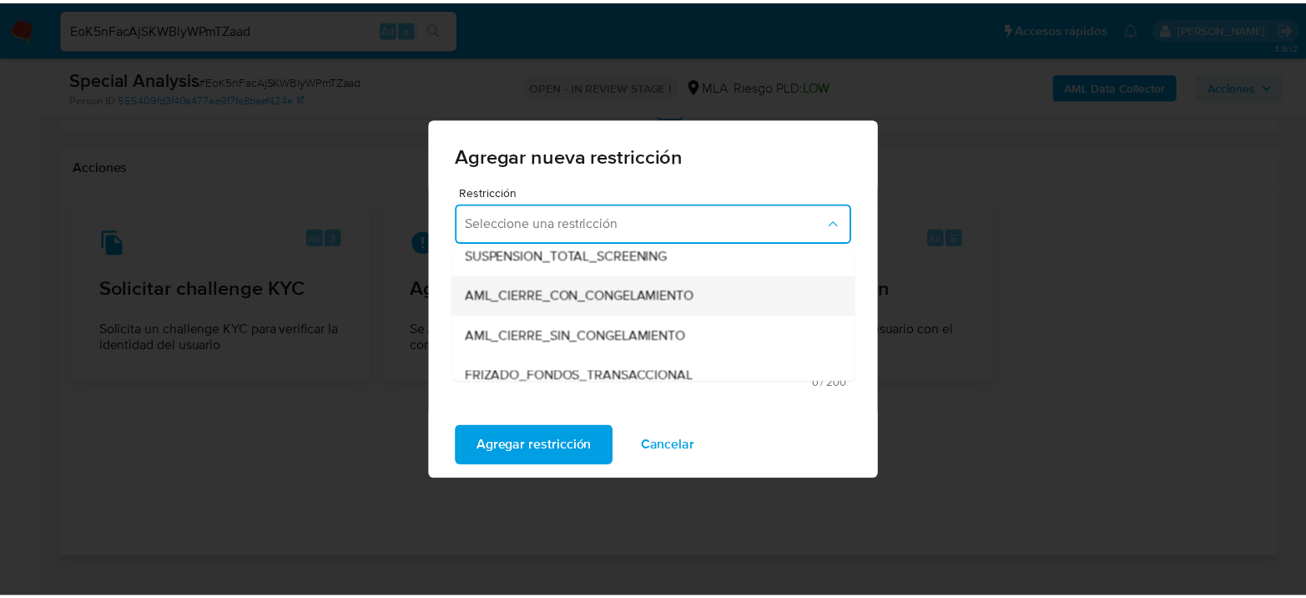
scroll to position [185, 0]
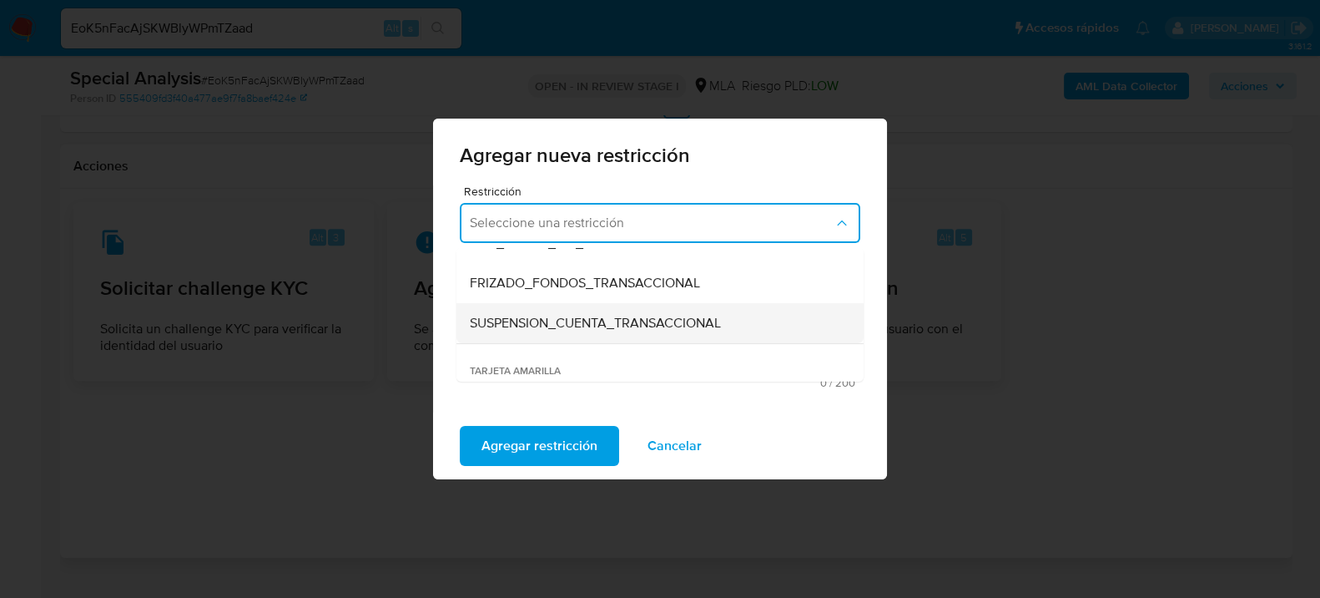
click at [639, 328] on span "SUSPENSION_CUENTA_TRANSACCIONAL" at bounding box center [595, 323] width 251 height 17
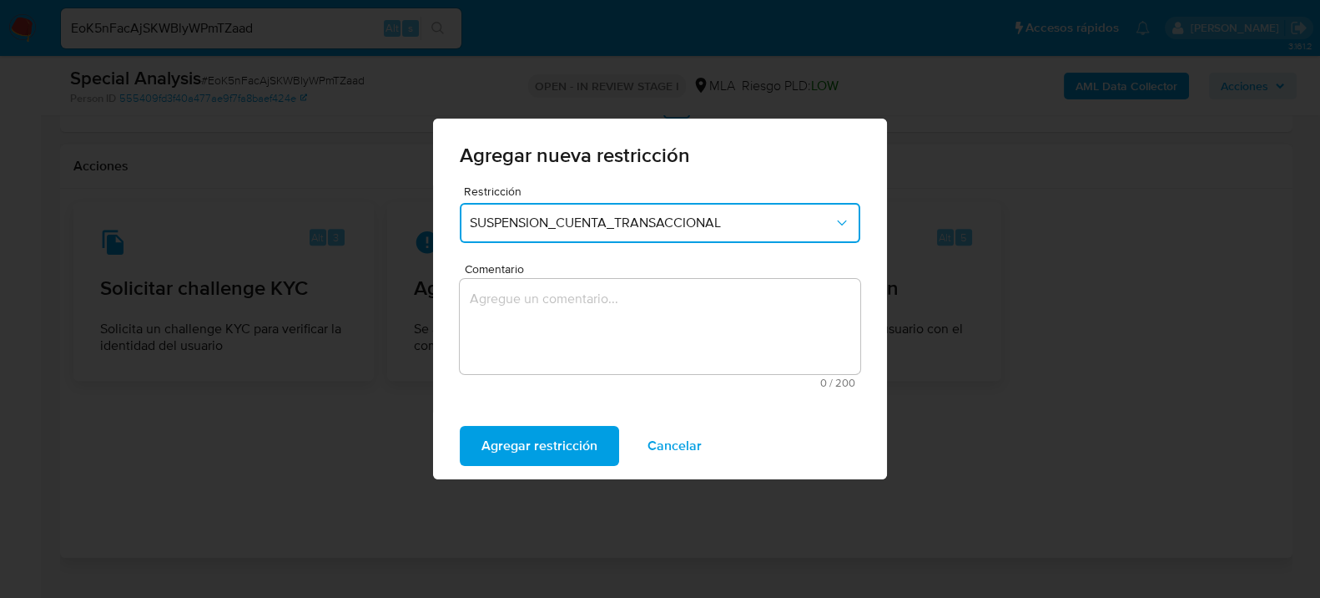
click at [628, 341] on textarea "Comentario" at bounding box center [660, 326] width 401 height 95
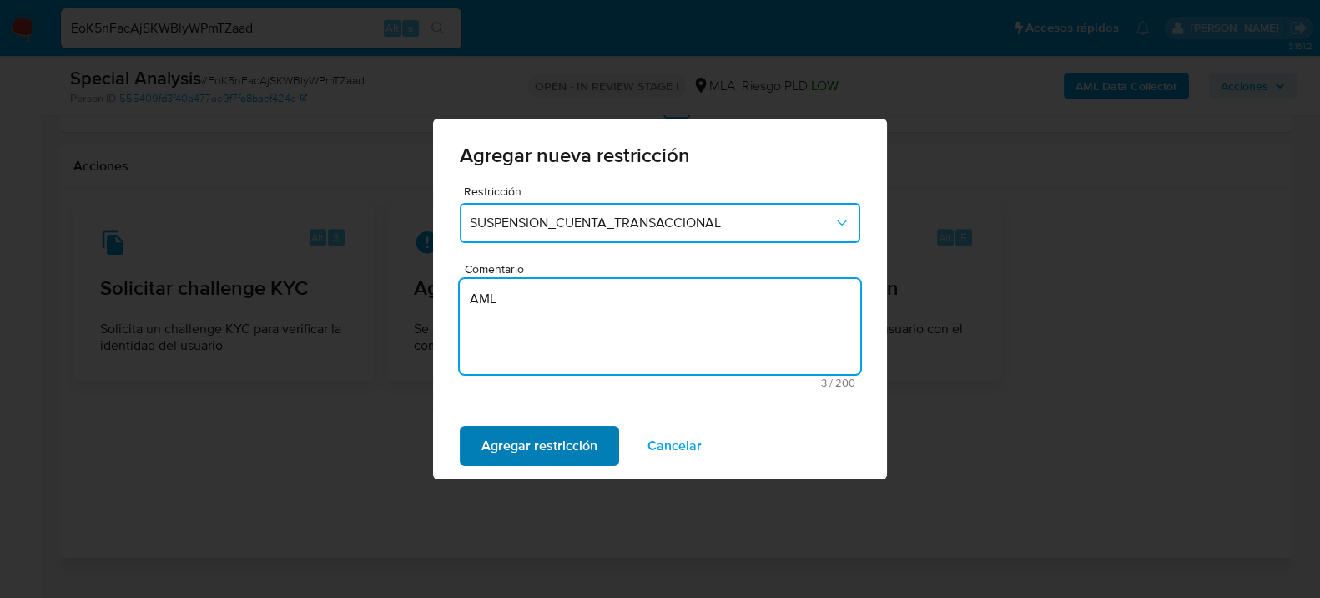
type textarea "AML"
click at [586, 441] on span "Agregar restricción" at bounding box center [540, 445] width 116 height 37
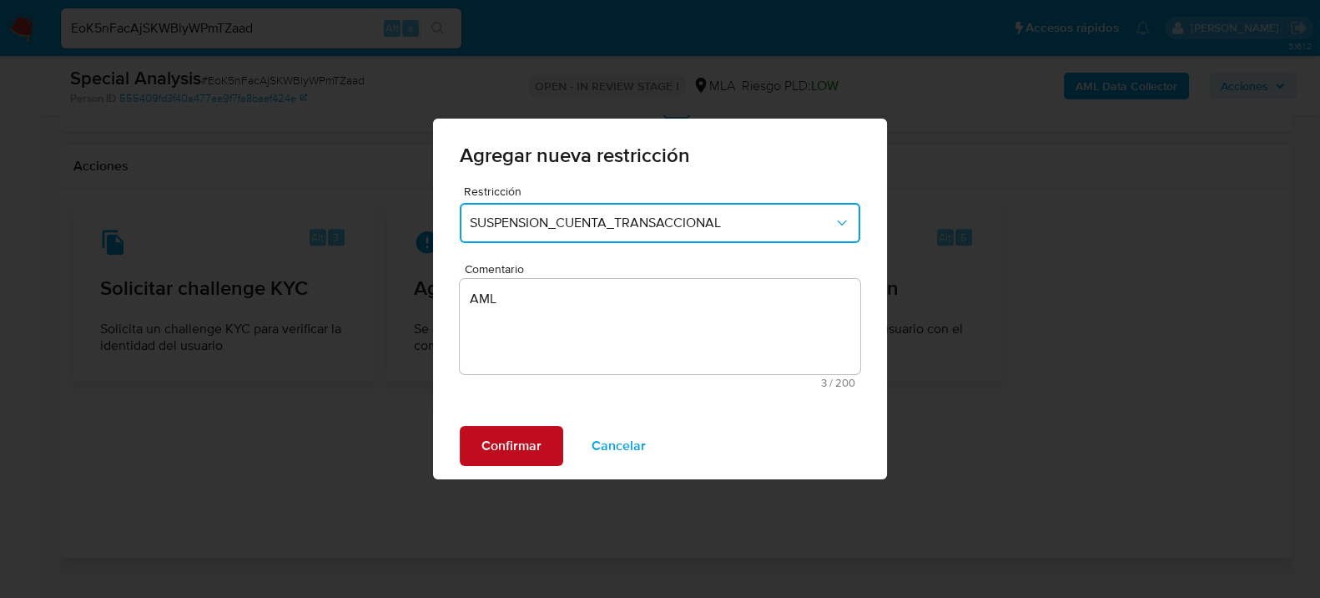
click at [542, 444] on button "Confirmar" at bounding box center [511, 446] width 103 height 40
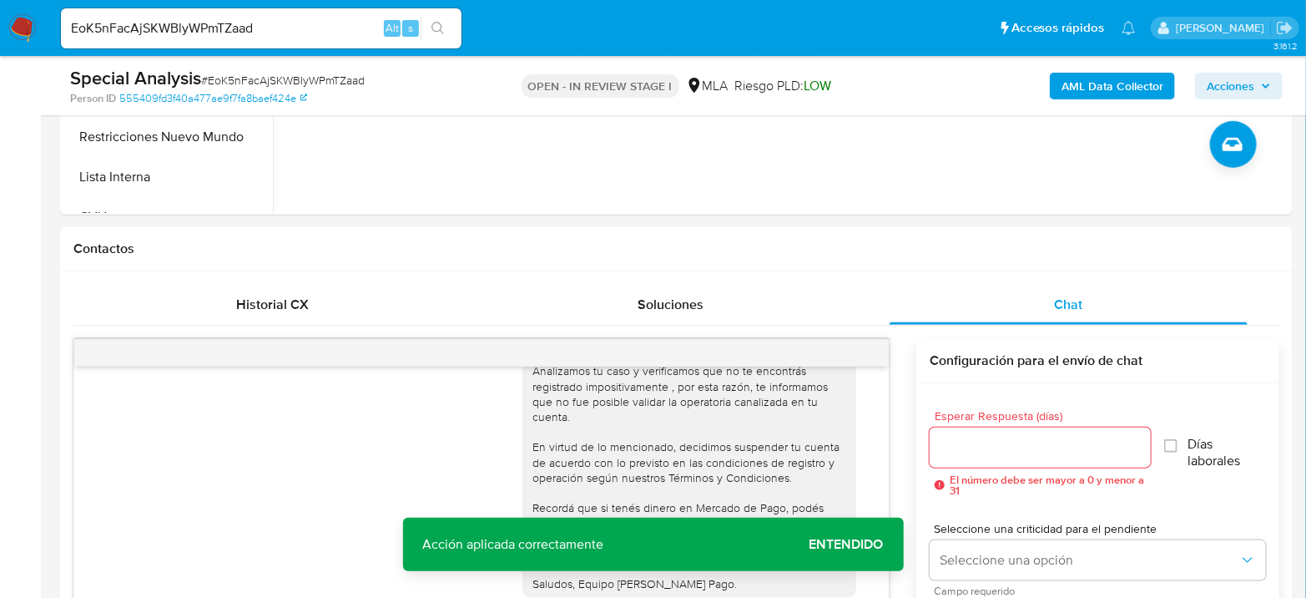
scroll to position [371, 0]
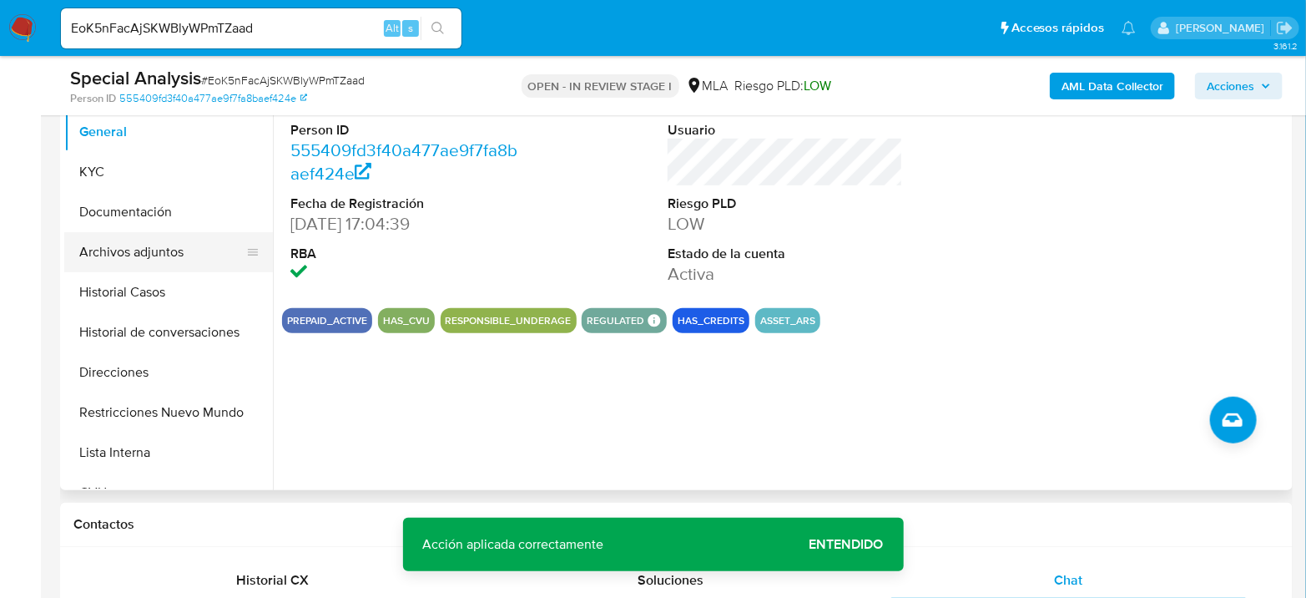
click at [124, 243] on button "Archivos adjuntos" at bounding box center [161, 252] width 195 height 40
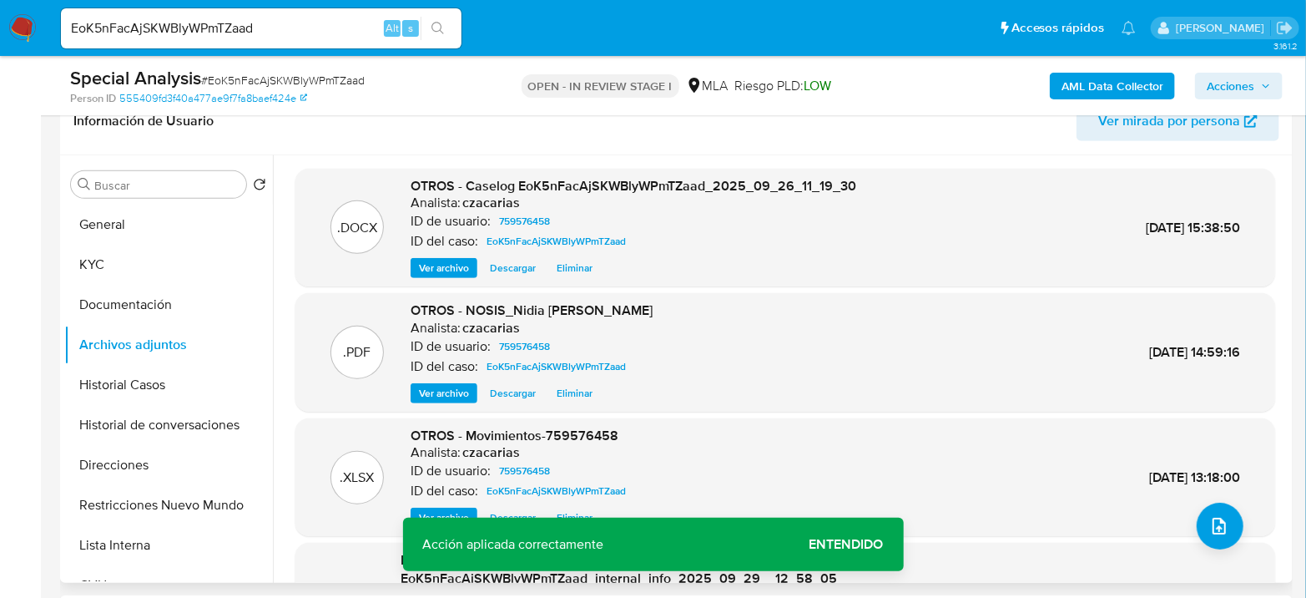
scroll to position [93, 0]
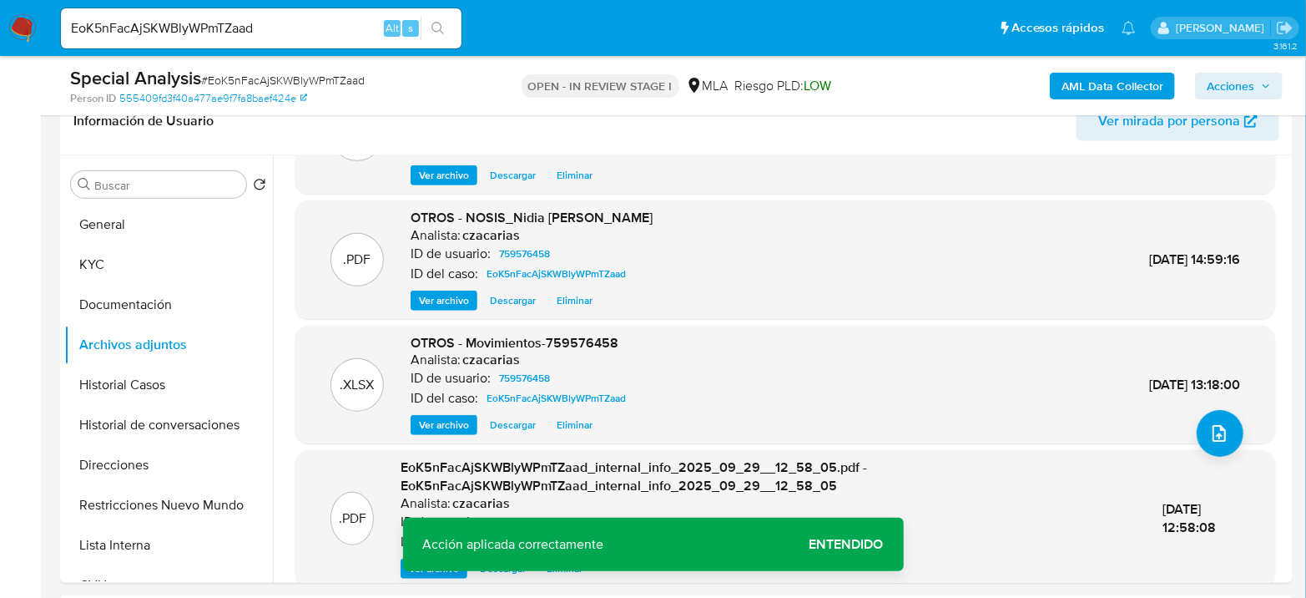
drag, startPoint x: 1242, startPoint y: 91, endPoint x: 1219, endPoint y: 93, distance: 22.6
click at [1242, 90] on span "Acciones" at bounding box center [1231, 86] width 48 height 27
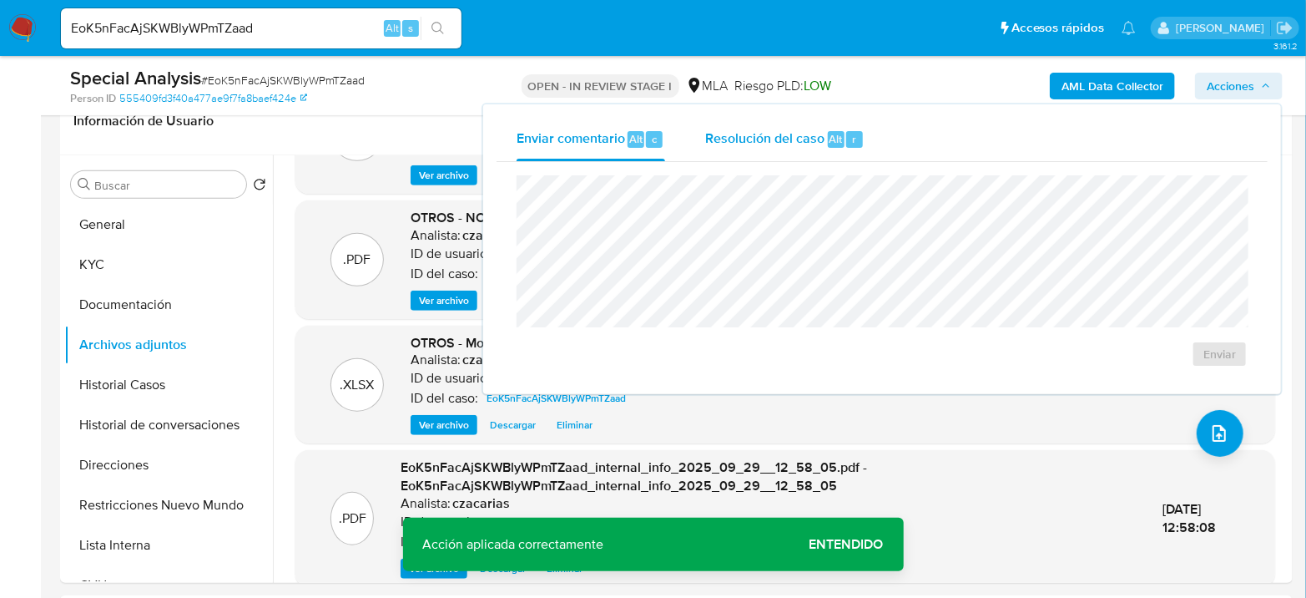
click at [751, 148] on div "Resolución del caso Alt r" at bounding box center [784, 139] width 159 height 43
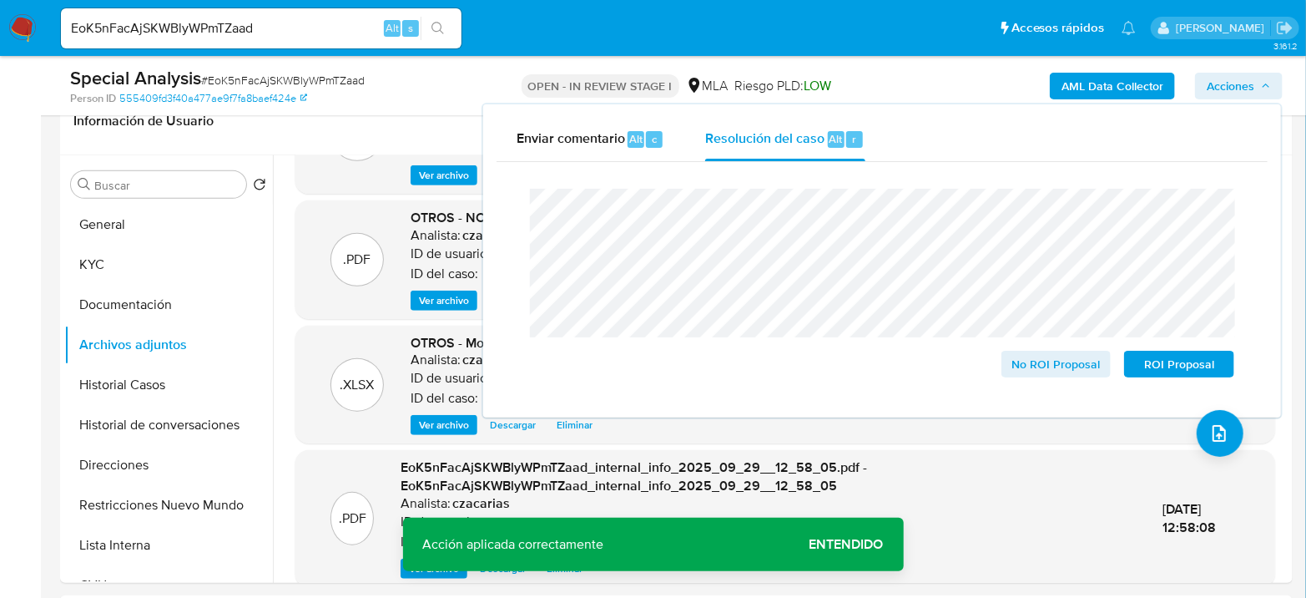
click at [297, 72] on span "# EoK5nFacAjSKWBlyWPmTZaad" at bounding box center [283, 80] width 164 height 17
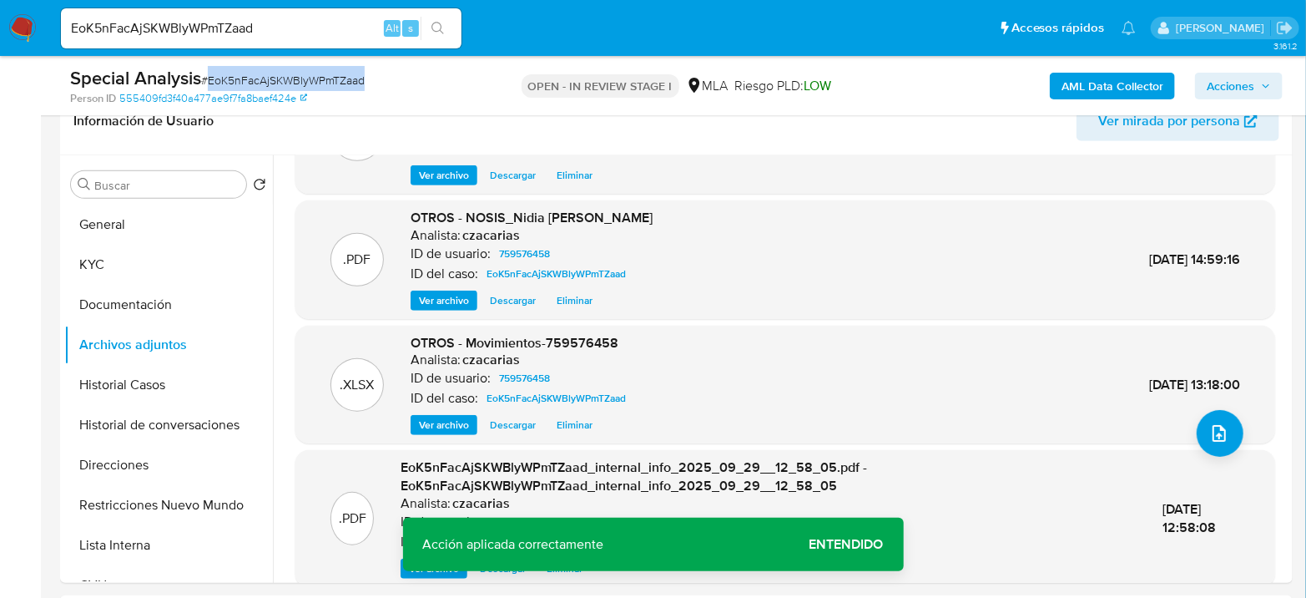
click at [297, 72] on span "# EoK5nFacAjSKWBlyWPmTZaad" at bounding box center [283, 80] width 164 height 17
copy span "EoK5nFacAjSKWBlyWPmTZaad"
click at [1250, 83] on span "Acciones" at bounding box center [1231, 86] width 48 height 27
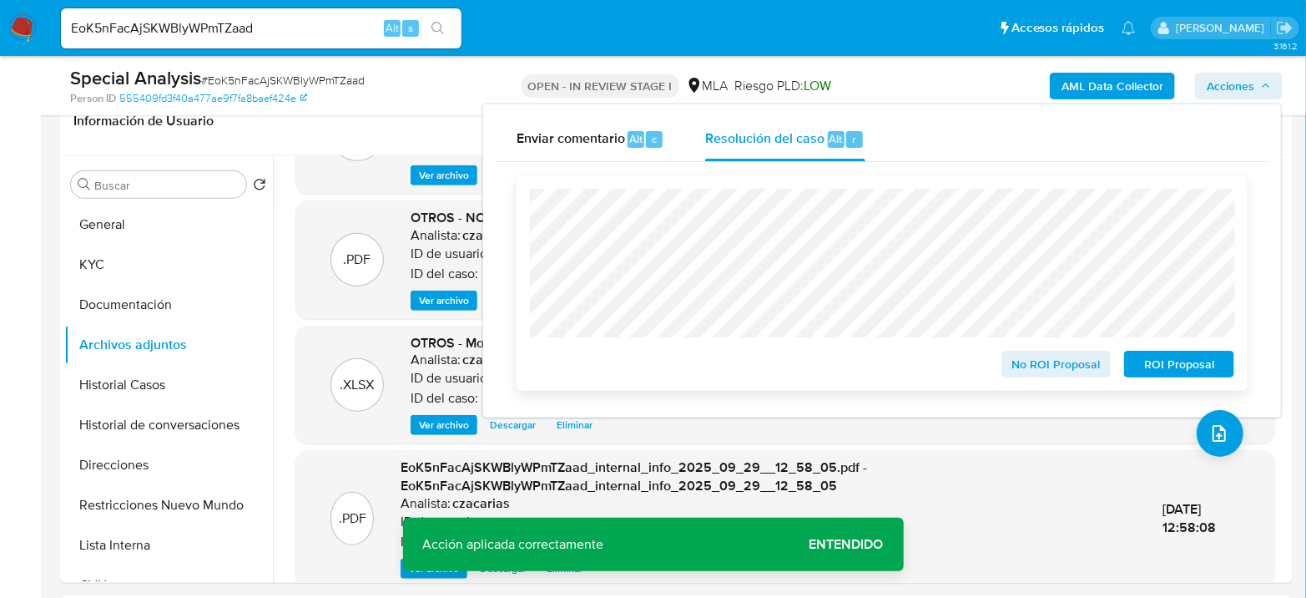
click at [1171, 375] on span "ROI Proposal" at bounding box center [1179, 363] width 87 height 23
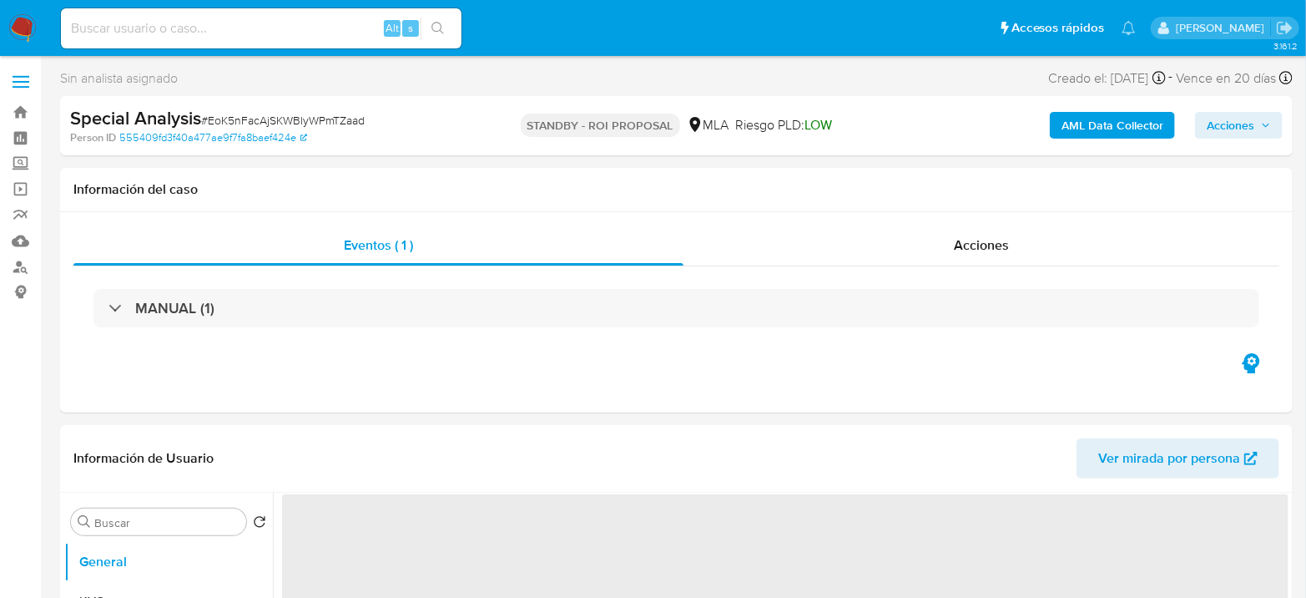
select select "10"
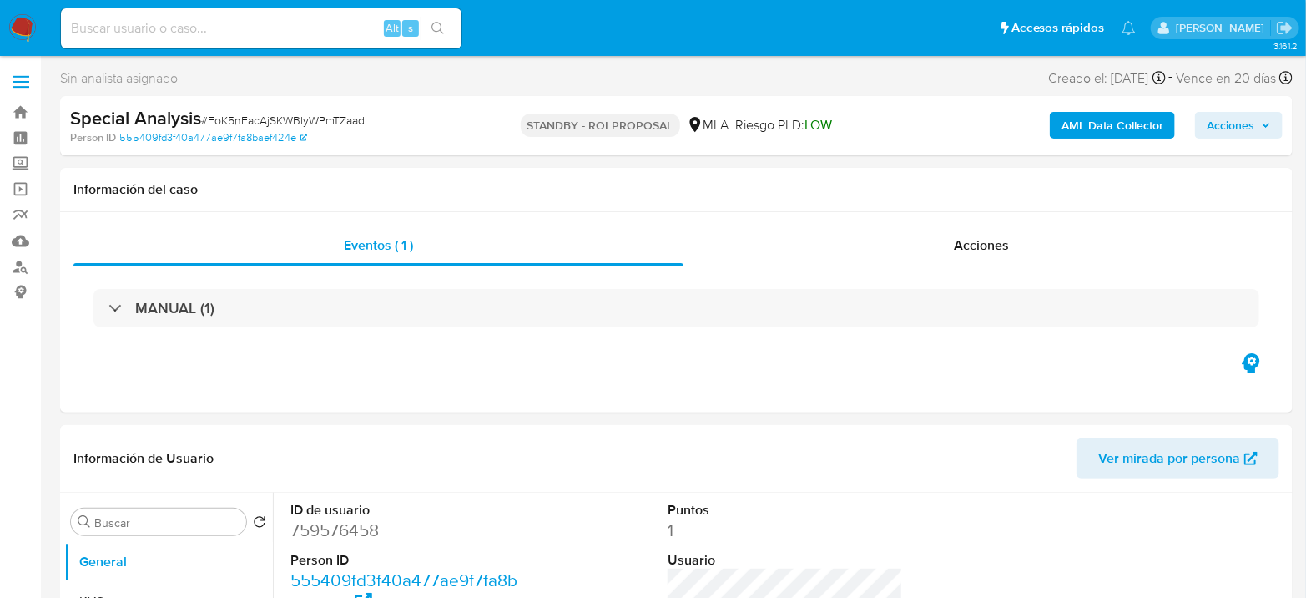
click at [27, 29] on img at bounding box center [22, 28] width 28 height 28
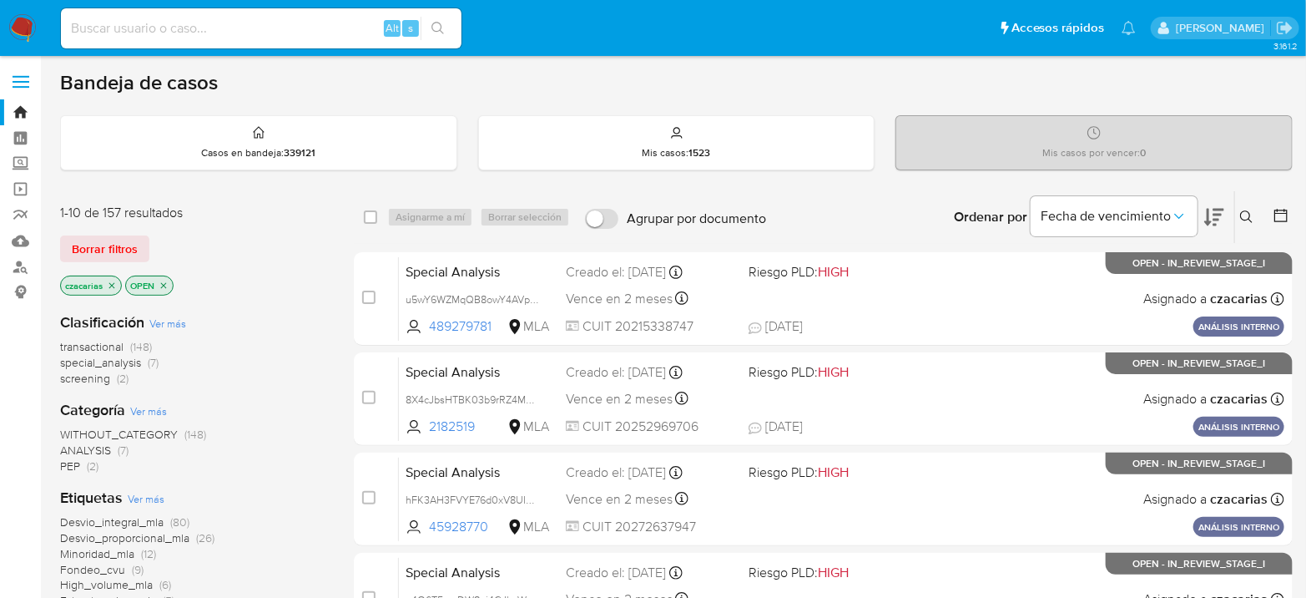
click at [189, 32] on input at bounding box center [261, 29] width 401 height 22
paste input "AbtgDULC5rzkPrGT848pErlX"
type input "AbtgDULC5rzkPrGT848pErlX"
click at [436, 15] on div "AbtgDULC5rzkPrGT848pErlX Alt s" at bounding box center [261, 28] width 401 height 40
click at [438, 18] on button "search-icon" at bounding box center [438, 28] width 34 height 23
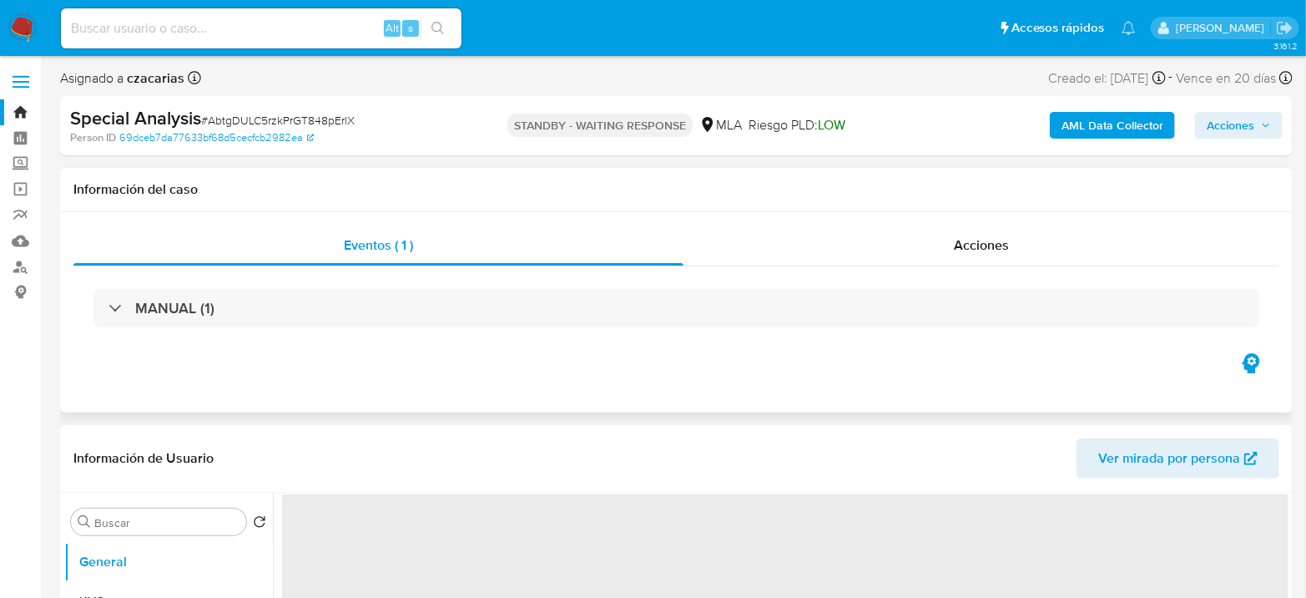
select select "10"
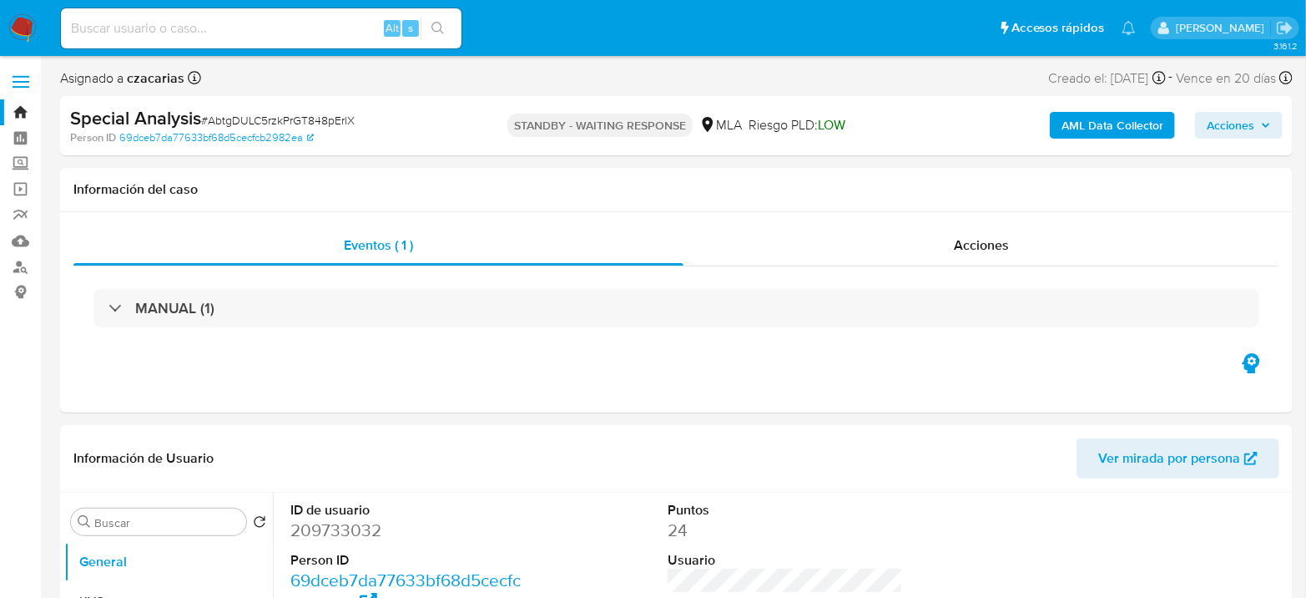
click at [18, 22] on img at bounding box center [22, 28] width 28 height 28
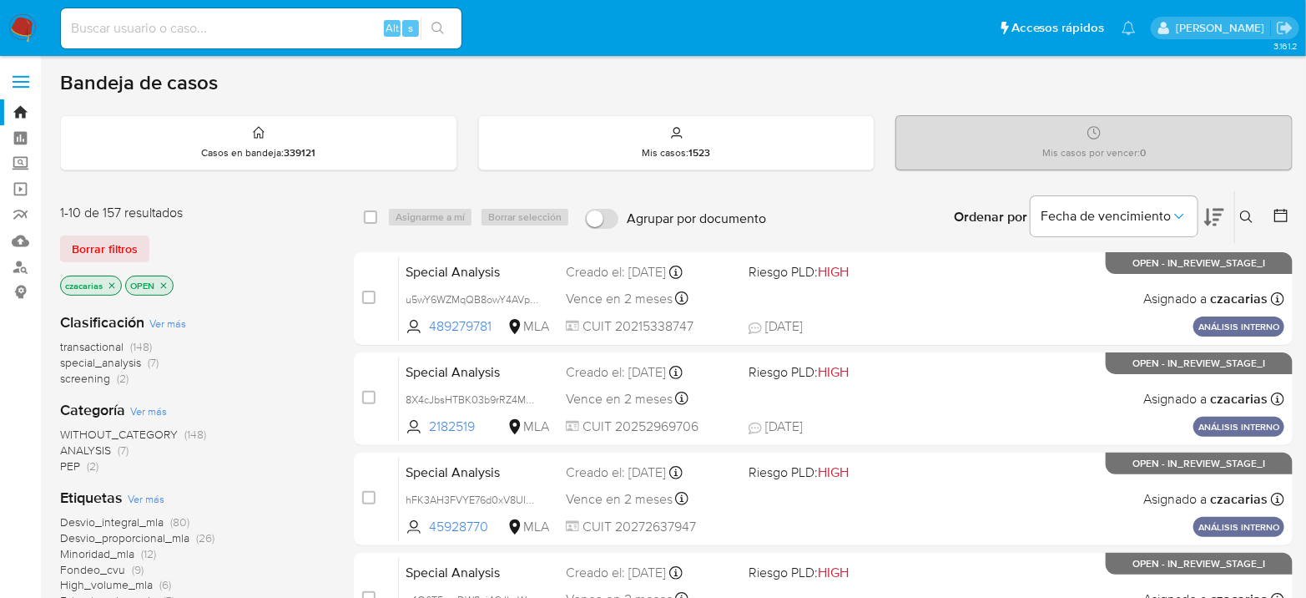
click at [1285, 221] on icon at bounding box center [1281, 215] width 17 height 17
click at [1280, 212] on icon at bounding box center [1280, 215] width 13 height 13
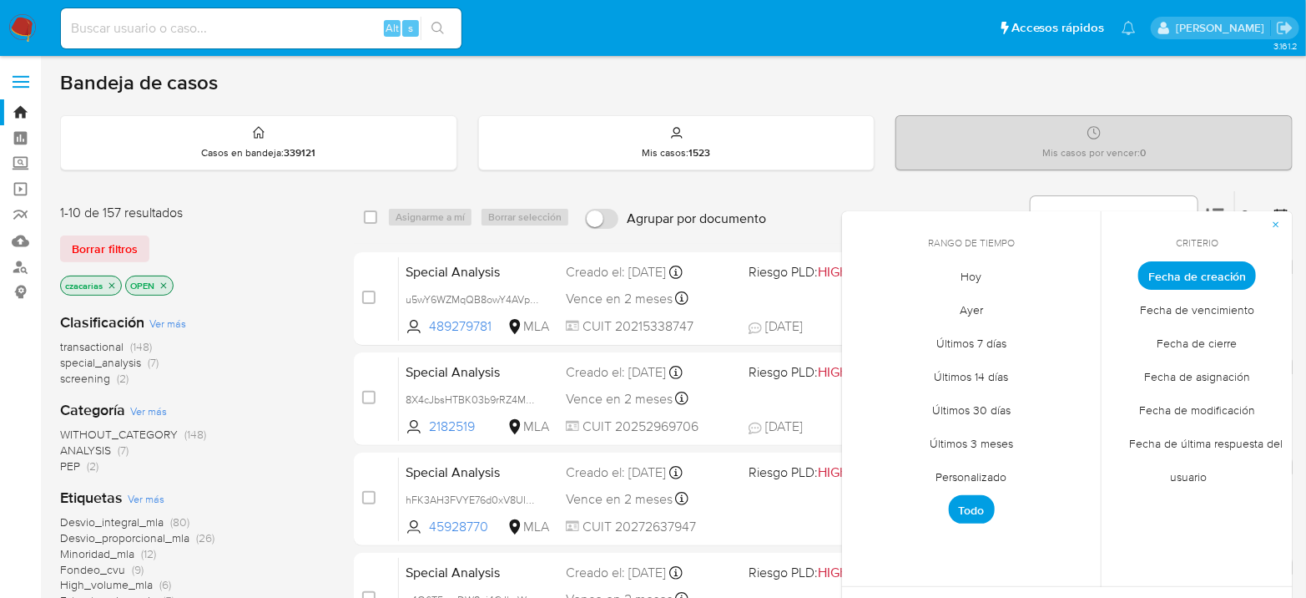
click at [986, 483] on span "Personalizado" at bounding box center [972, 477] width 106 height 34
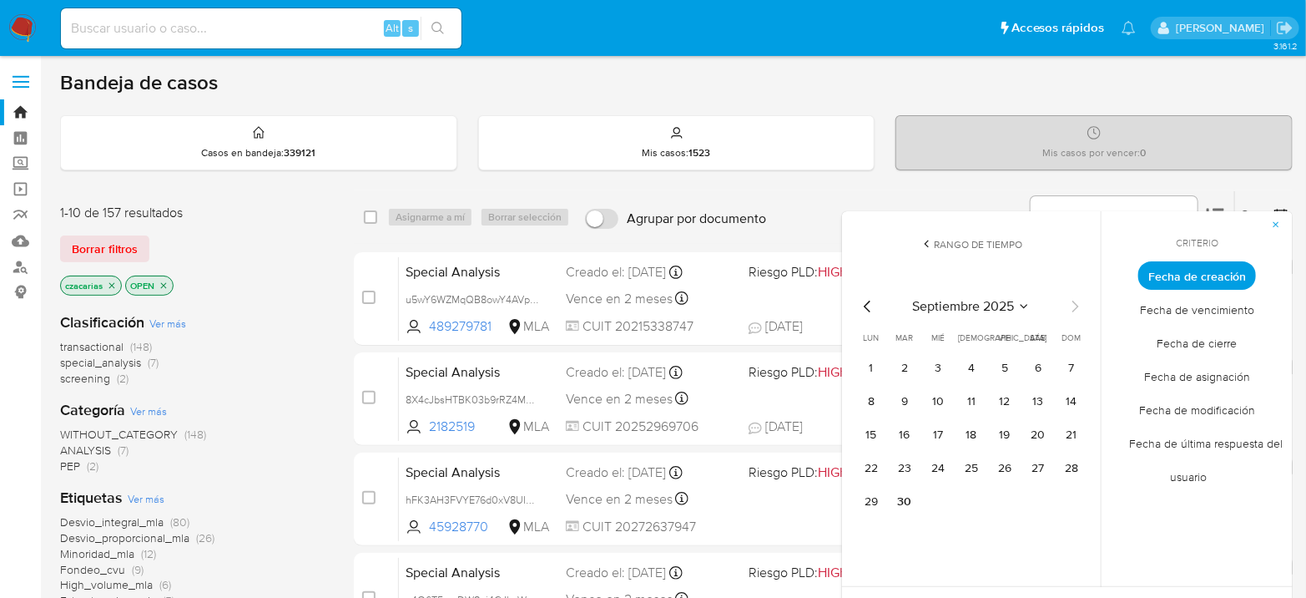
click at [868, 304] on icon "Mes anterior" at bounding box center [868, 306] width 20 height 20
click at [1003, 367] on button "1" at bounding box center [1004, 368] width 27 height 27
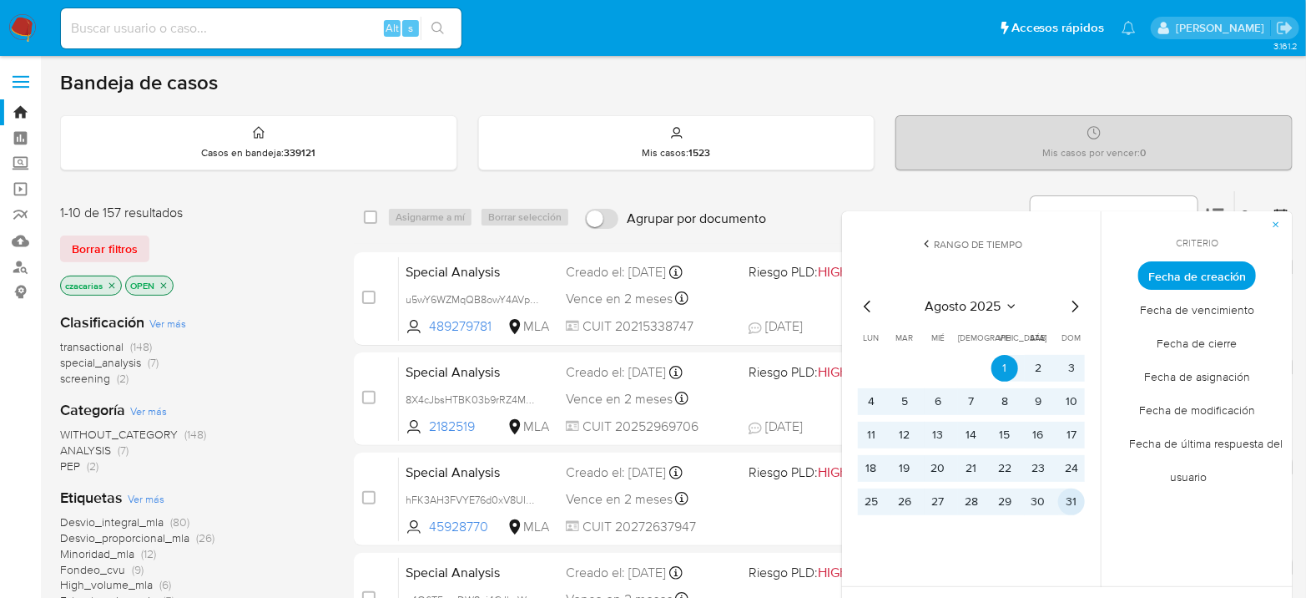
click at [1077, 503] on button "31" at bounding box center [1071, 501] width 27 height 27
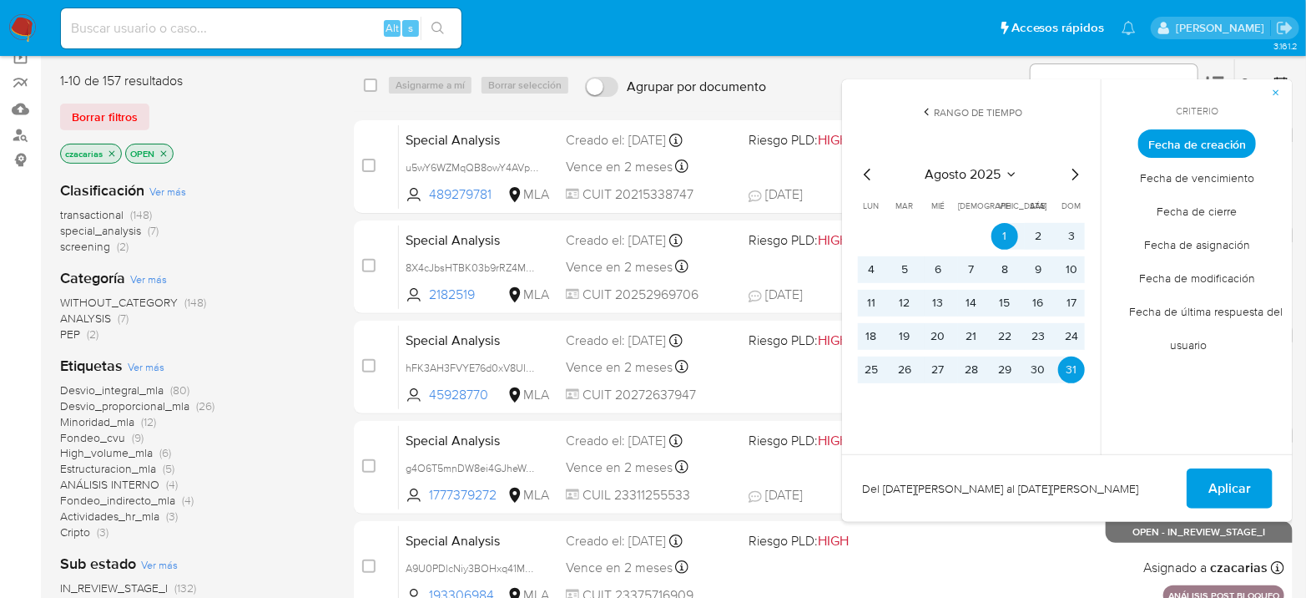
scroll to position [185, 0]
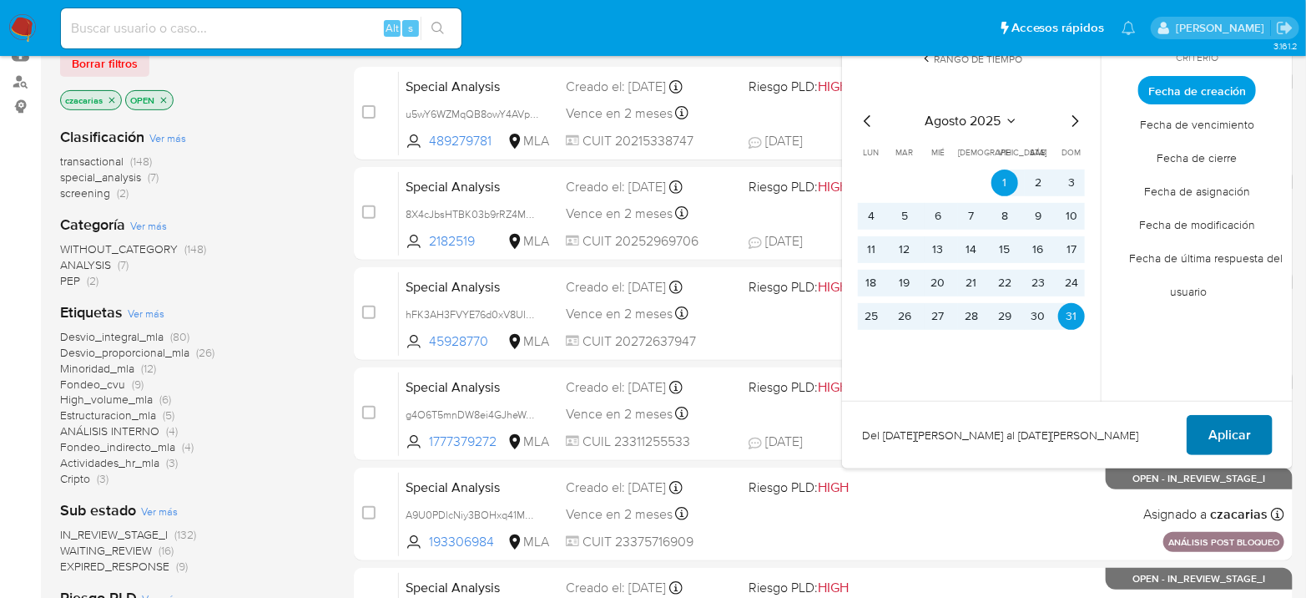
click at [1237, 441] on span "Aplicar" at bounding box center [1229, 434] width 43 height 37
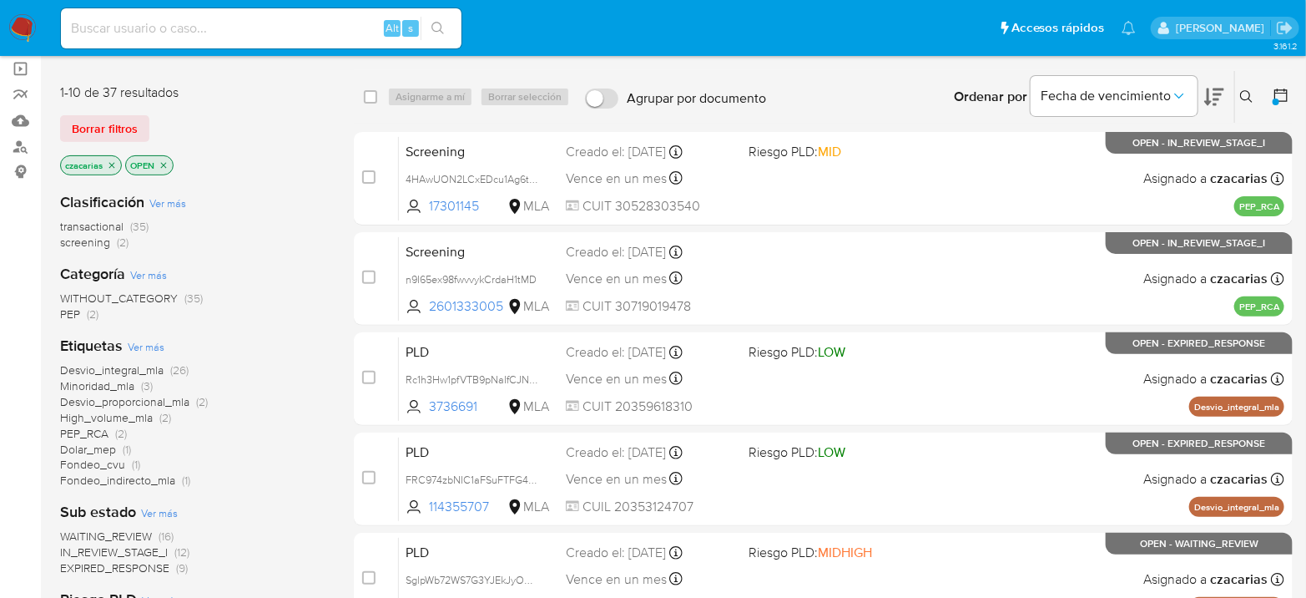
scroll to position [93, 0]
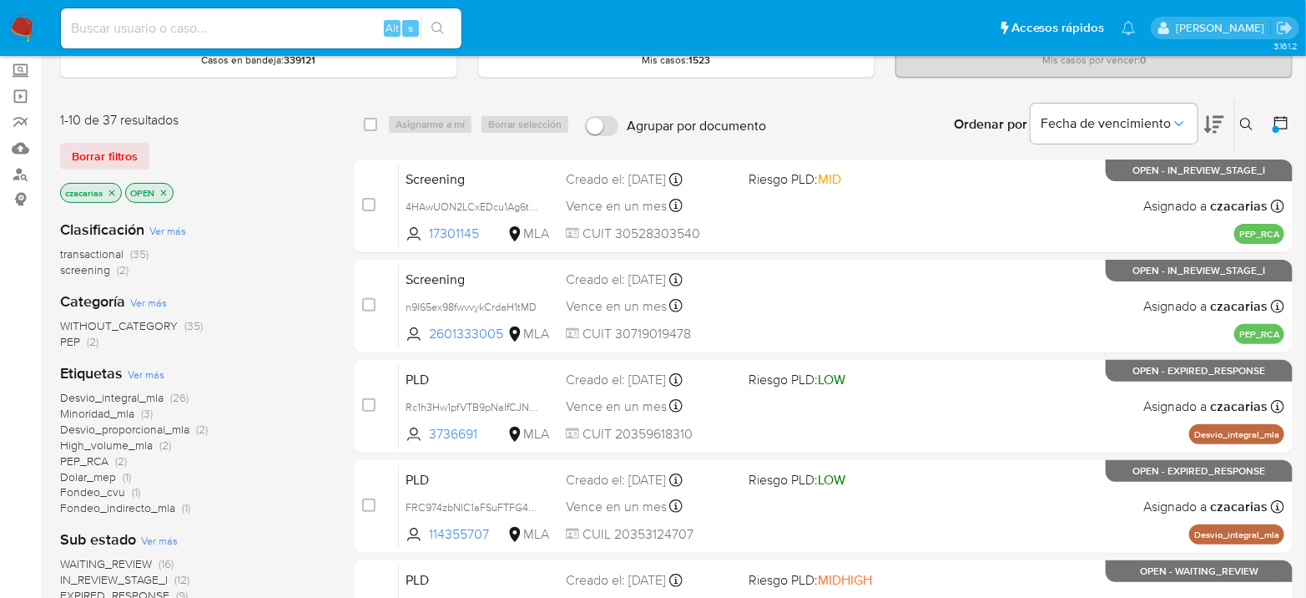
click at [162, 189] on icon "close-filter" at bounding box center [164, 193] width 10 height 10
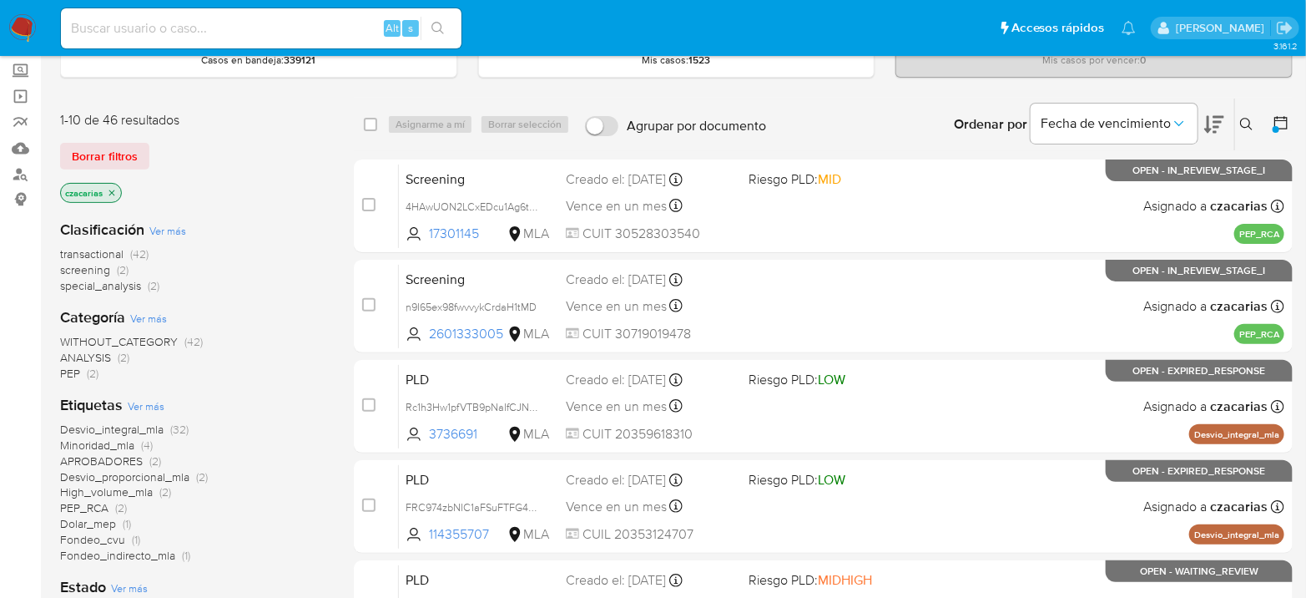
click at [120, 251] on span "transactional" at bounding box center [91, 253] width 63 height 17
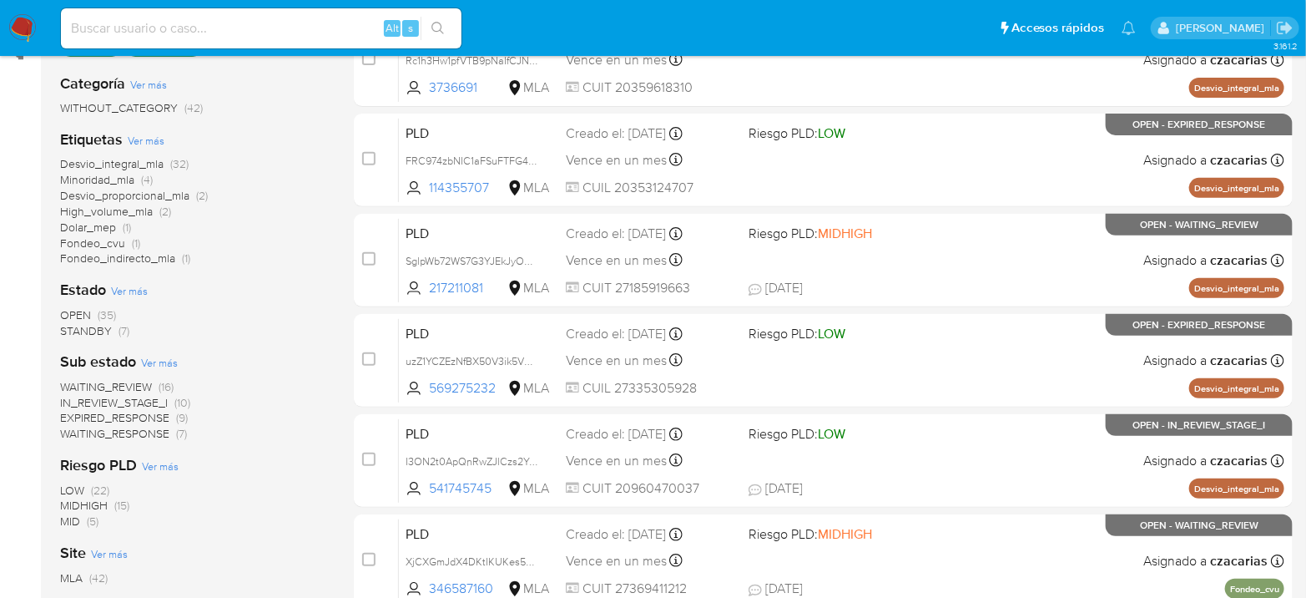
scroll to position [185, 0]
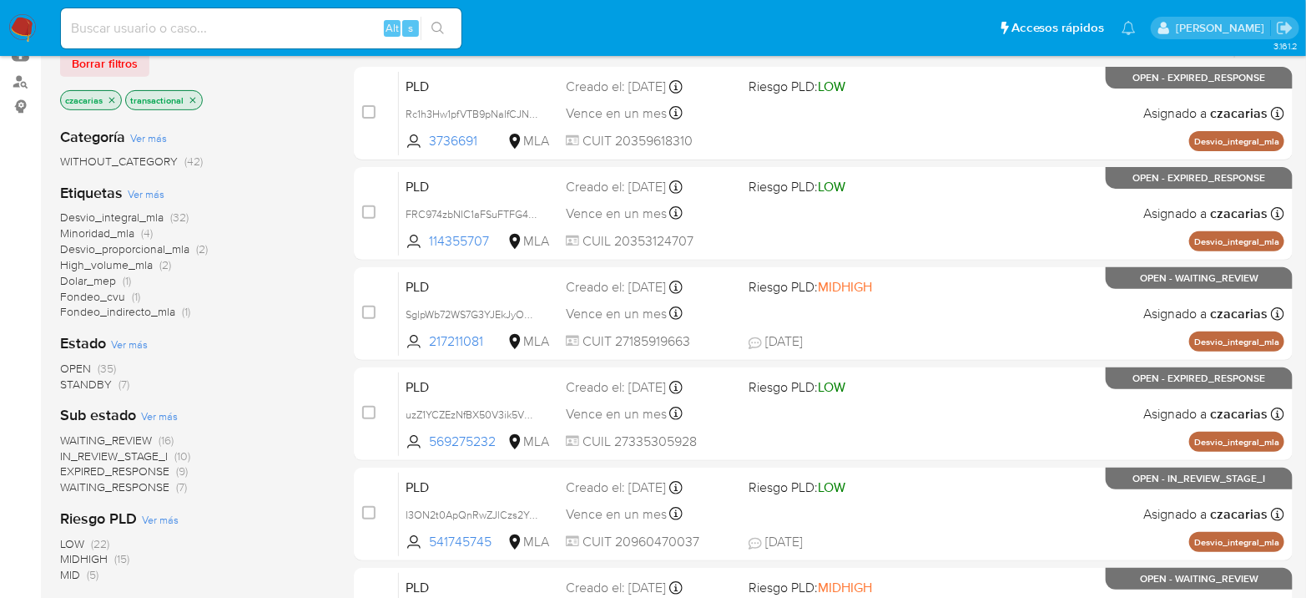
click at [112, 100] on icon "close-filter" at bounding box center [112, 100] width 10 height 10
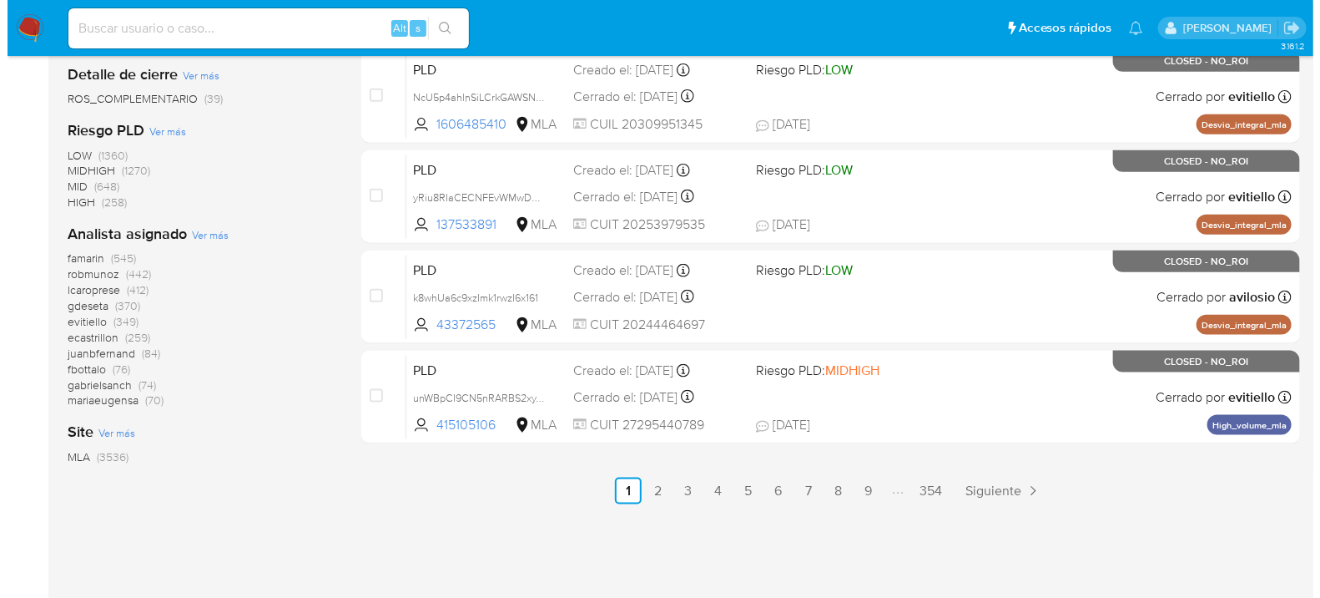
scroll to position [820, 0]
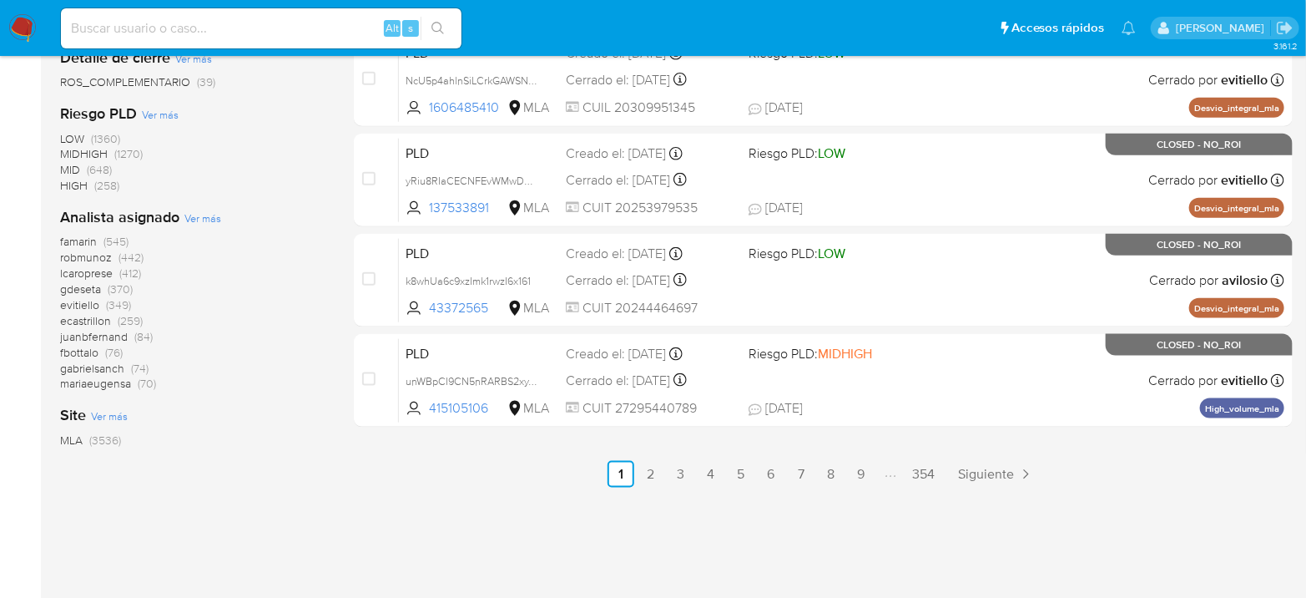
click at [214, 215] on span "Ver más" at bounding box center [202, 217] width 37 height 15
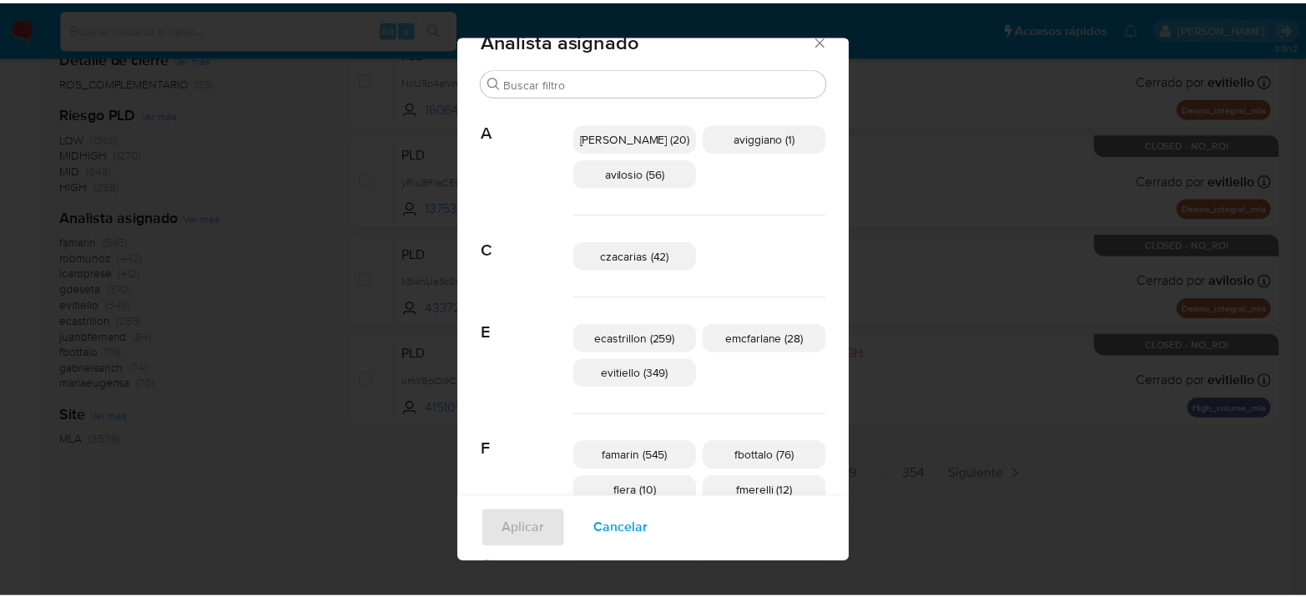
scroll to position [0, 0]
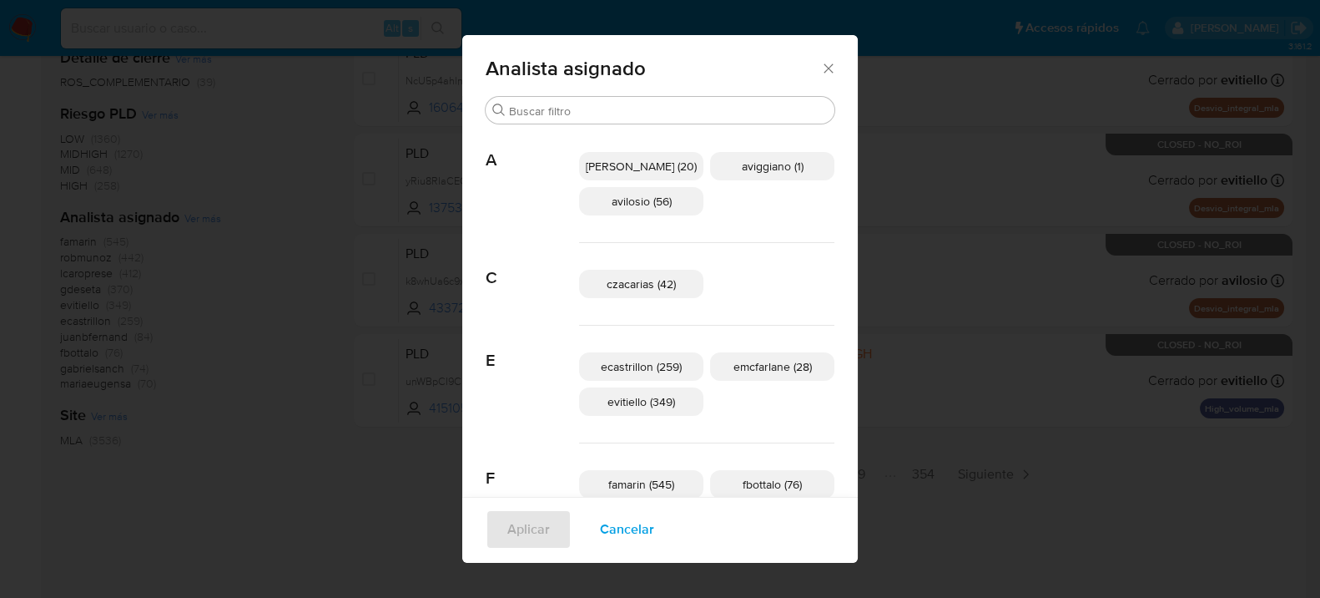
click at [820, 62] on icon "Cerrar" at bounding box center [828, 68] width 17 height 17
